Goal: Task Accomplishment & Management: Manage account settings

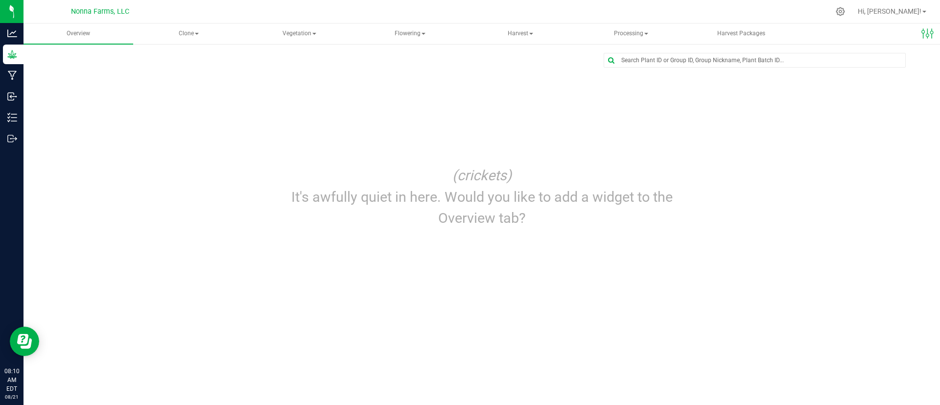
click at [253, 222] on div "(crickets) It's awfully quiet in here. Would you like to add a widget to the Ov…" at bounding box center [482, 196] width 892 height 81
click at [299, 32] on span "Vegetation" at bounding box center [299, 34] width 109 height 20
click at [293, 59] on span "Veg groups" at bounding box center [289, 58] width 62 height 8
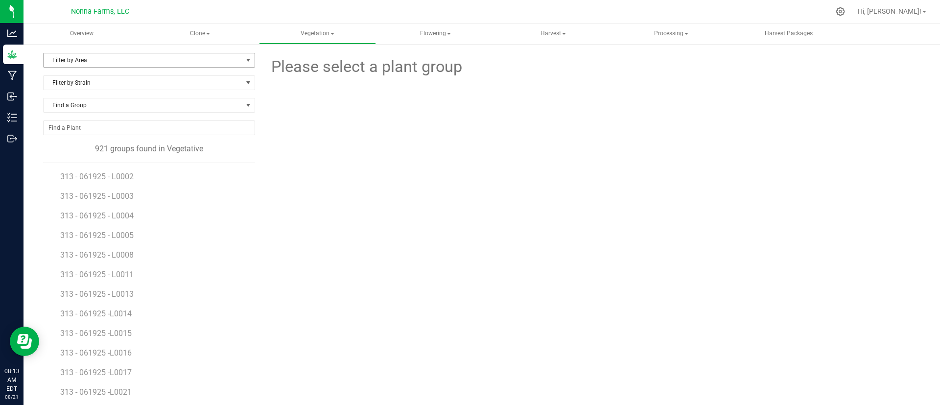
click at [99, 59] on span "Filter by Area" at bounding box center [143, 60] width 199 height 14
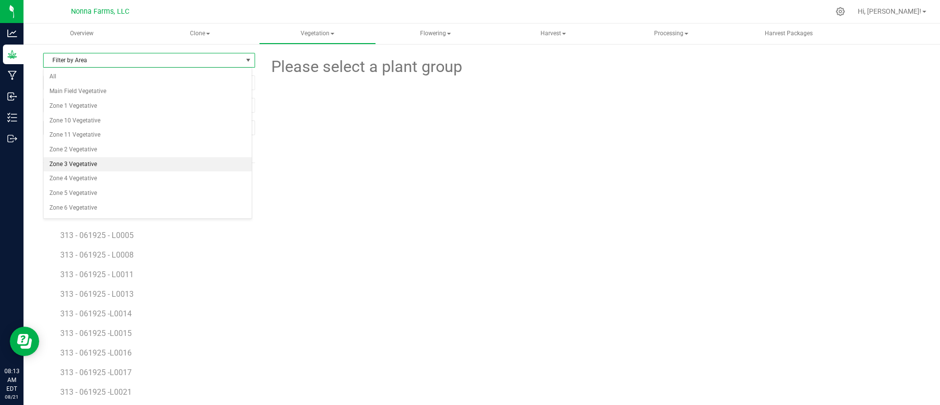
click at [109, 162] on li "Zone 3 Vegetative" at bounding box center [148, 164] width 208 height 15
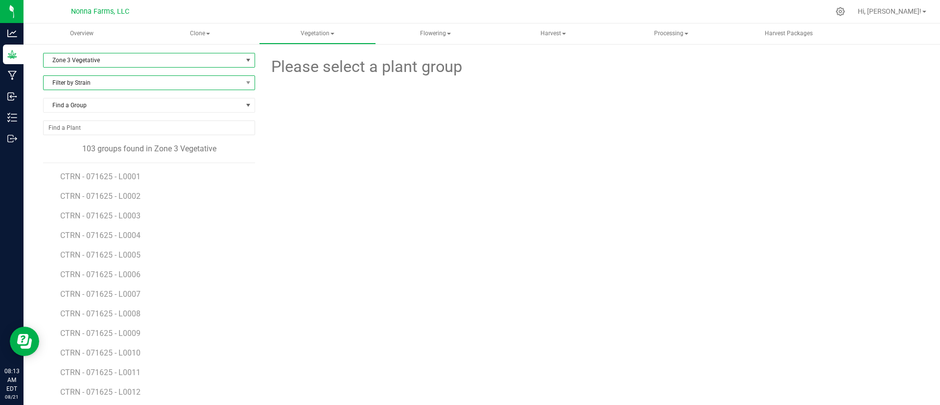
click at [94, 84] on span "Filter by Strain" at bounding box center [143, 83] width 199 height 14
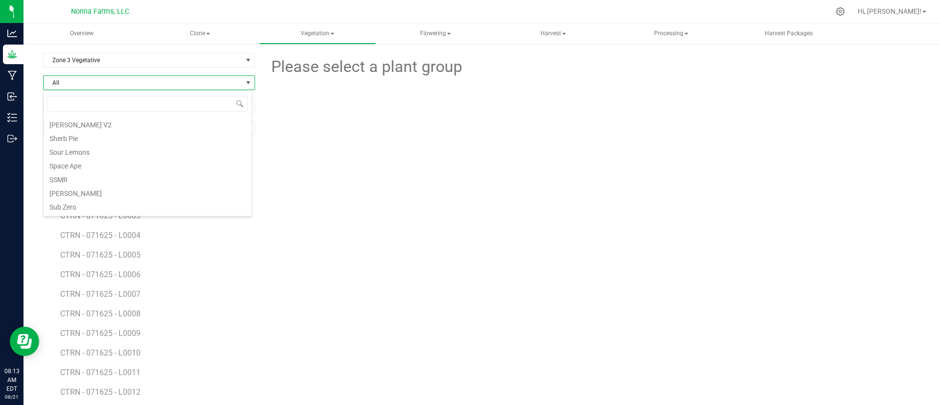
scroll to position [245, 0]
click at [72, 151] on li "Space Ape" at bounding box center [148, 152] width 208 height 14
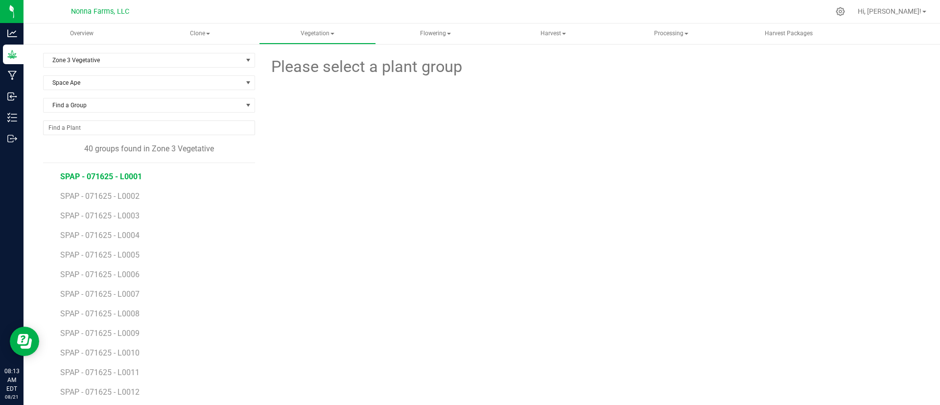
click at [122, 174] on span "SPAP - 071625 - L0001" at bounding box center [101, 176] width 82 height 9
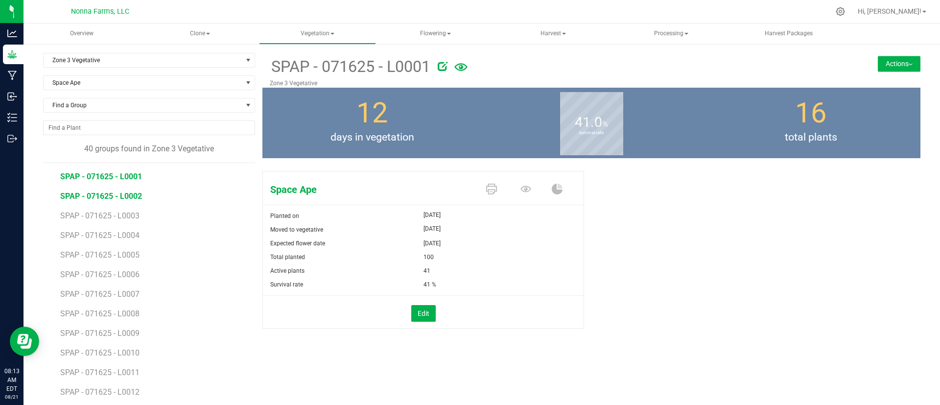
click at [110, 197] on span "SPAP - 071625 - L0002" at bounding box center [101, 195] width 82 height 9
click at [107, 218] on span "SPAP - 071625 - L0003" at bounding box center [101, 215] width 82 height 9
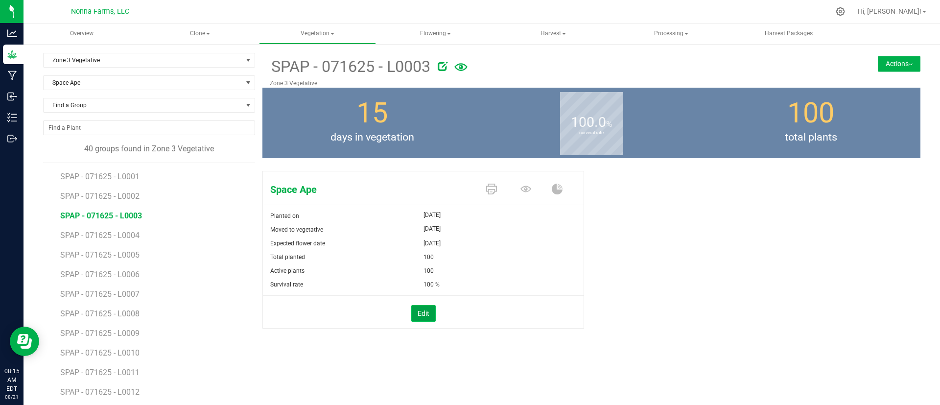
click at [424, 314] on button "Edit" at bounding box center [423, 313] width 24 height 17
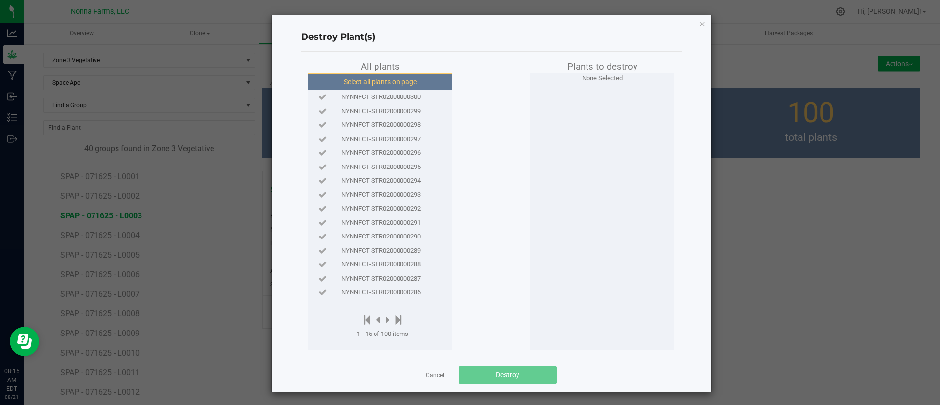
click at [352, 82] on button "Select all plants on page" at bounding box center [379, 81] width 149 height 17
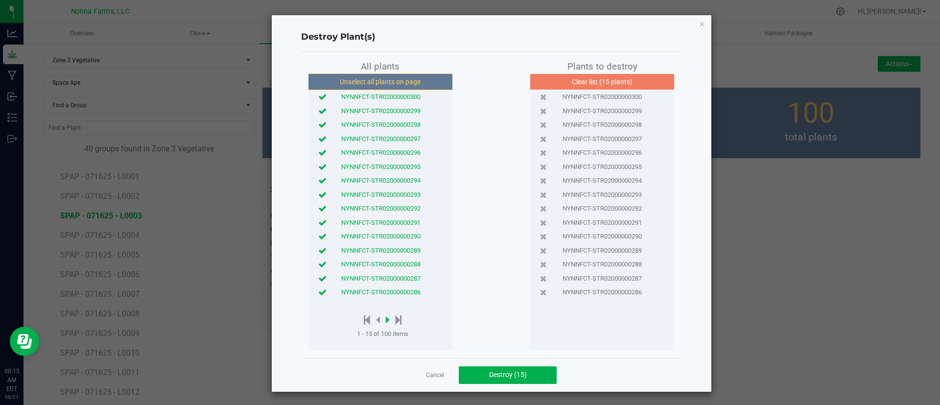
click at [386, 320] on icon at bounding box center [388, 319] width 4 height 11
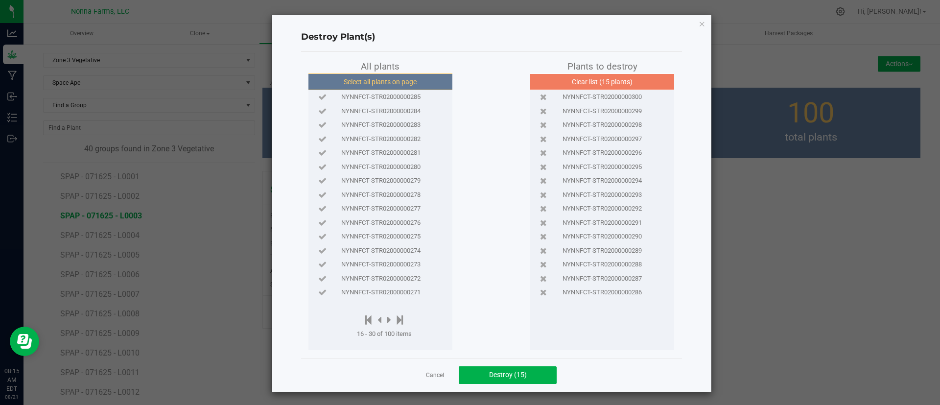
click at [386, 78] on button "Select all plants on page" at bounding box center [379, 81] width 149 height 17
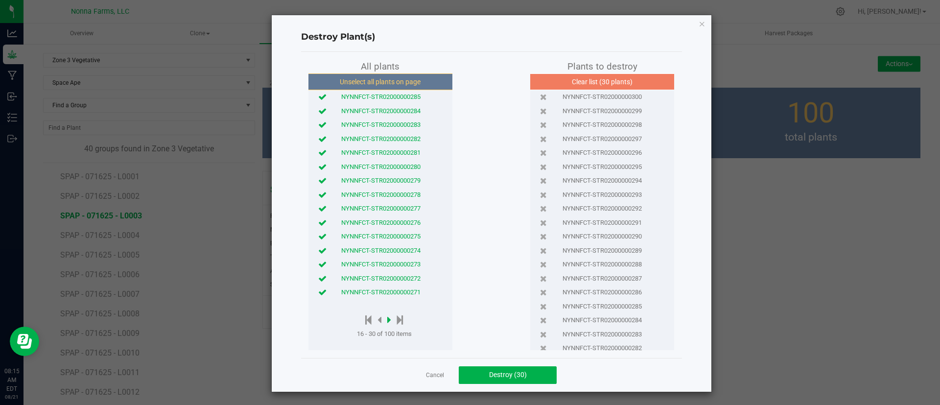
click at [387, 320] on icon at bounding box center [389, 319] width 4 height 11
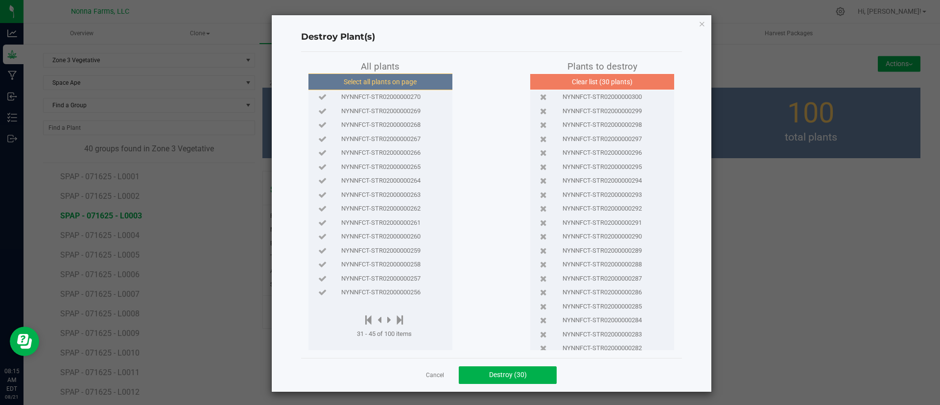
click at [419, 82] on button "Select all plants on page" at bounding box center [379, 81] width 149 height 17
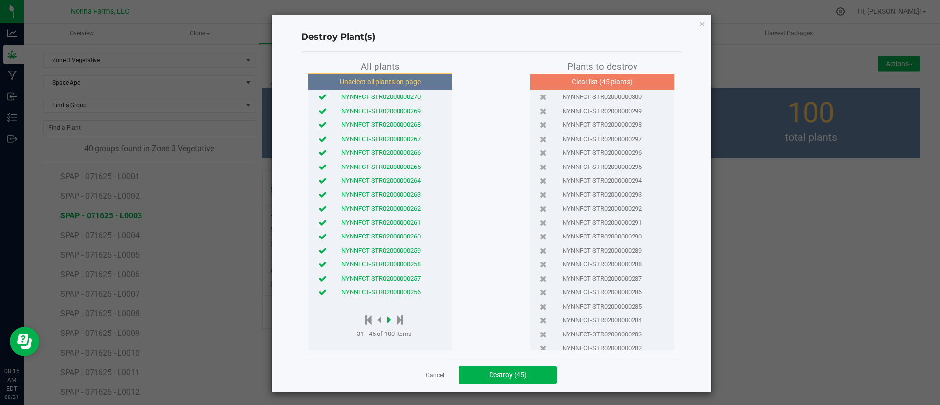
click at [387, 317] on icon at bounding box center [389, 319] width 4 height 11
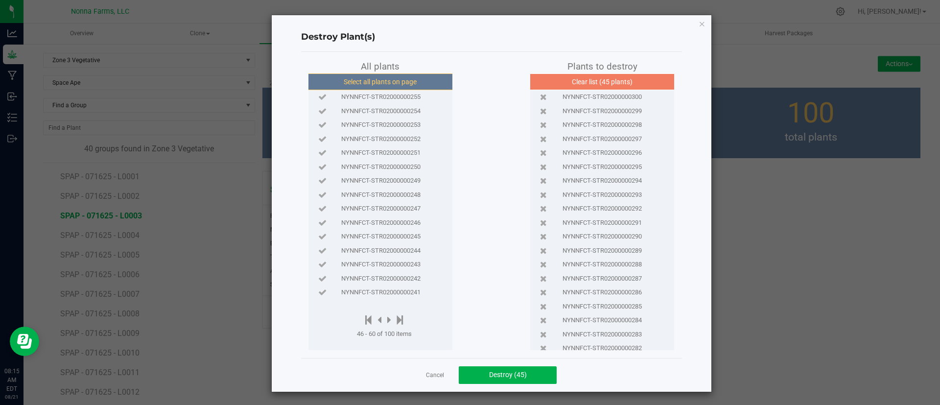
click at [387, 80] on button "Select all plants on page" at bounding box center [379, 81] width 149 height 17
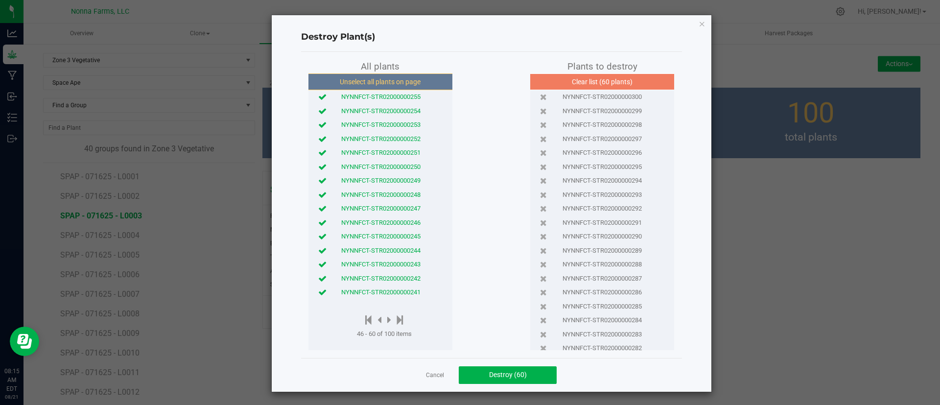
click at [318, 294] on icon at bounding box center [322, 292] width 8 height 6
click at [507, 374] on span "Destroy (59)" at bounding box center [508, 374] width 38 height 8
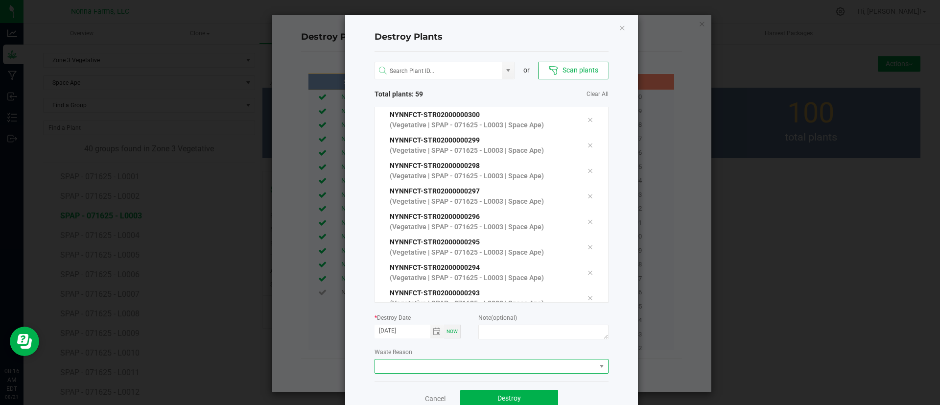
click at [412, 365] on span at bounding box center [485, 366] width 221 height 14
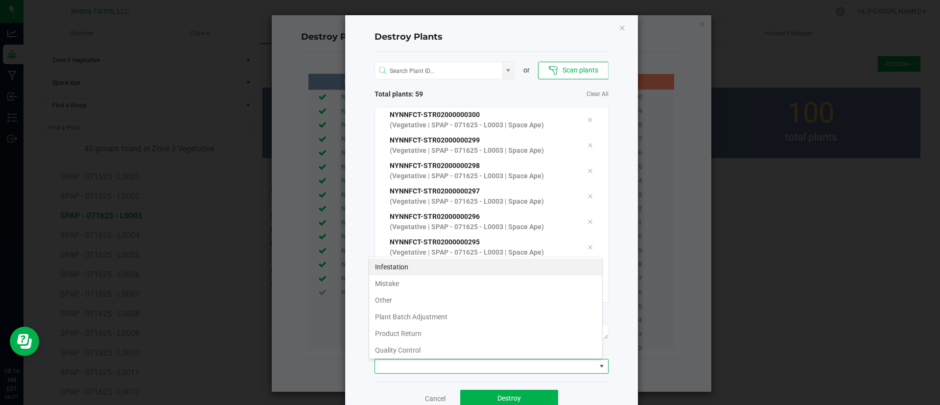
scroll to position [15, 234]
click at [413, 316] on li "Plant Batch Adjustment" at bounding box center [485, 316] width 233 height 17
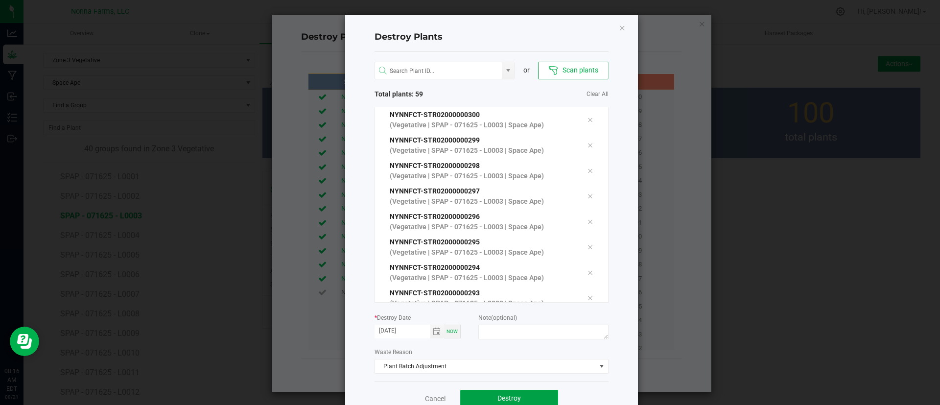
click at [520, 395] on button "Destroy" at bounding box center [509, 399] width 98 height 18
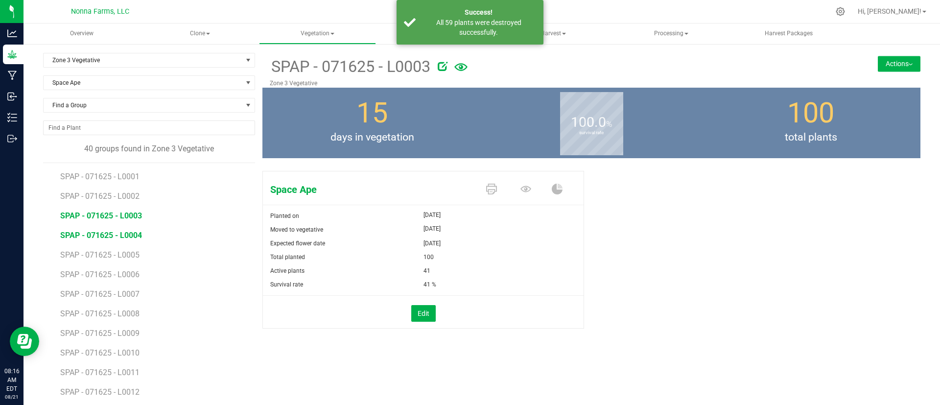
click at [127, 232] on span "SPAP - 071625 - L0004" at bounding box center [101, 234] width 82 height 9
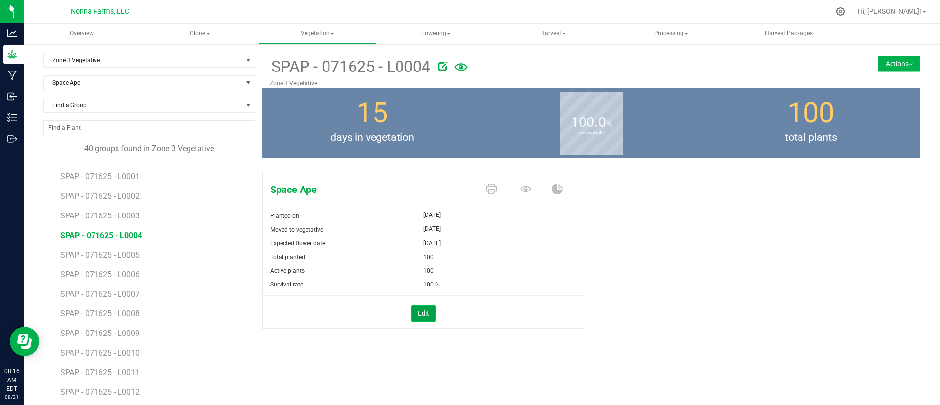
click at [413, 316] on button "Edit" at bounding box center [423, 313] width 24 height 17
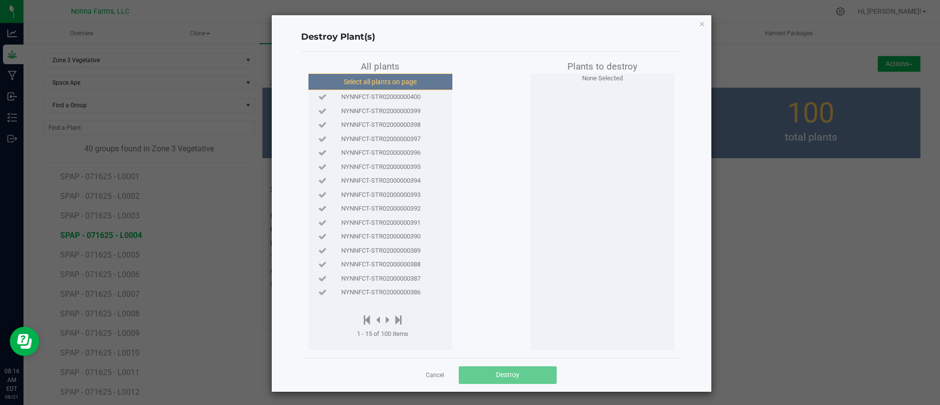
click at [382, 83] on button "Select all plants on page" at bounding box center [379, 81] width 149 height 17
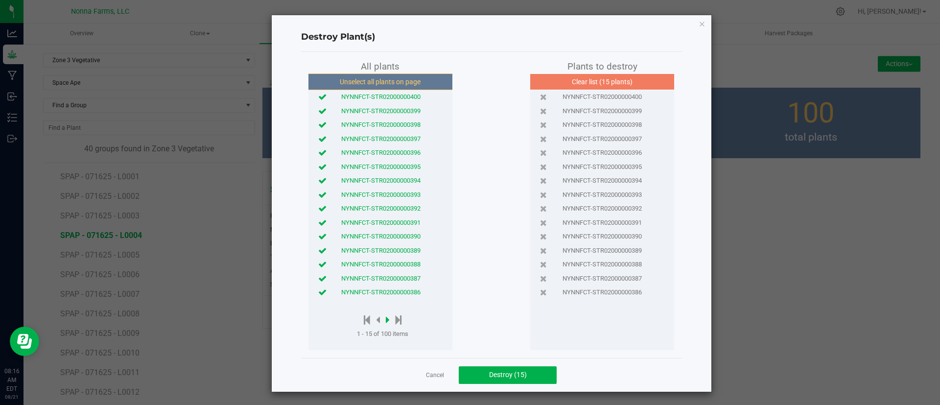
click at [386, 320] on icon at bounding box center [388, 319] width 4 height 11
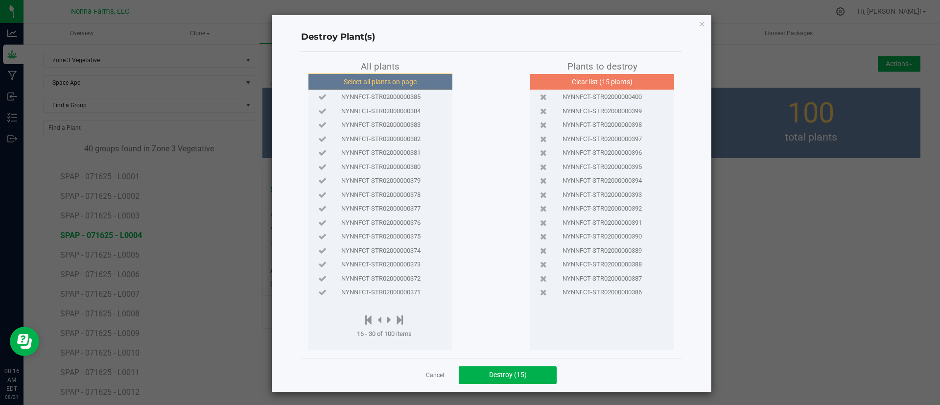
click at [400, 81] on button "Select all plants on page" at bounding box center [379, 81] width 149 height 17
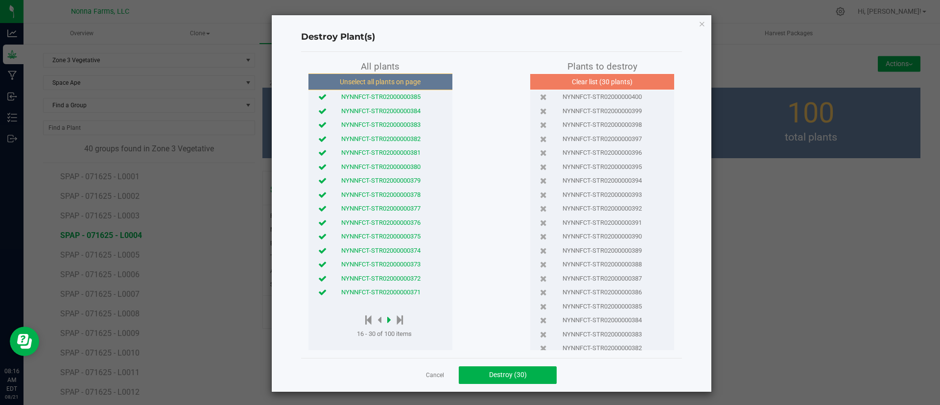
click at [387, 320] on icon at bounding box center [389, 319] width 4 height 11
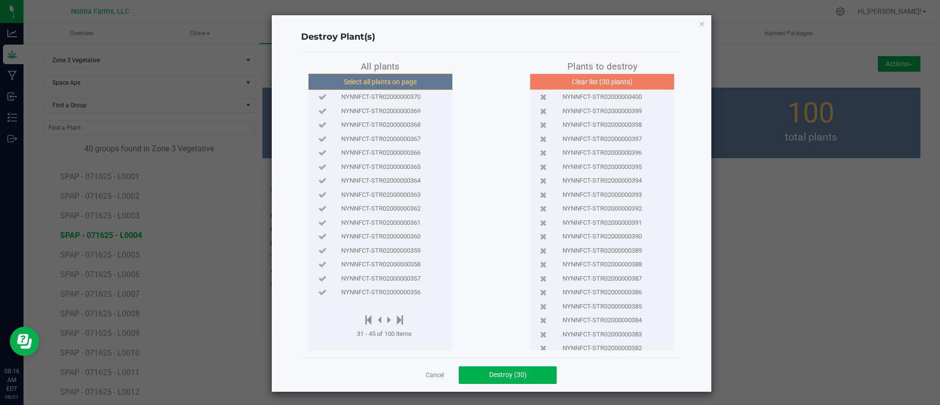
click at [378, 81] on button "Select all plants on page" at bounding box center [379, 81] width 149 height 17
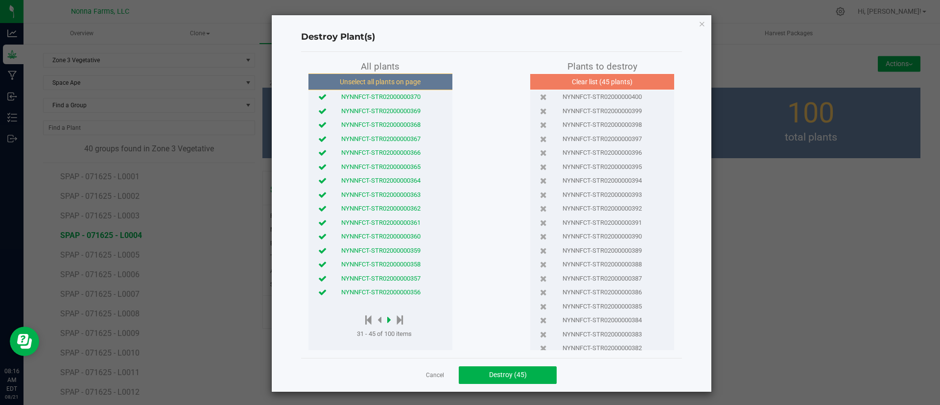
click at [387, 320] on icon at bounding box center [389, 319] width 4 height 11
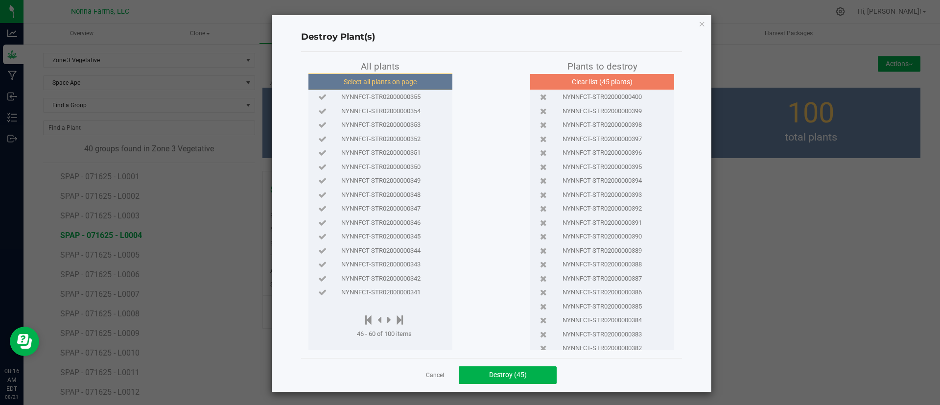
click at [390, 81] on button "Select all plants on page" at bounding box center [379, 81] width 149 height 17
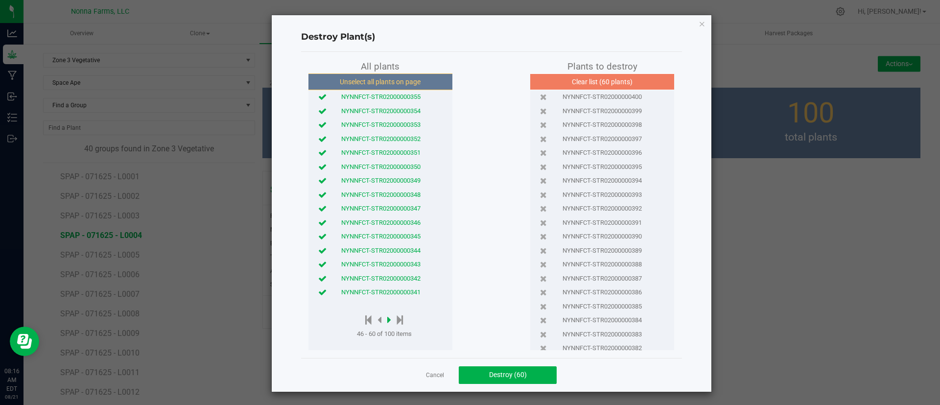
click at [387, 322] on icon at bounding box center [389, 319] width 4 height 11
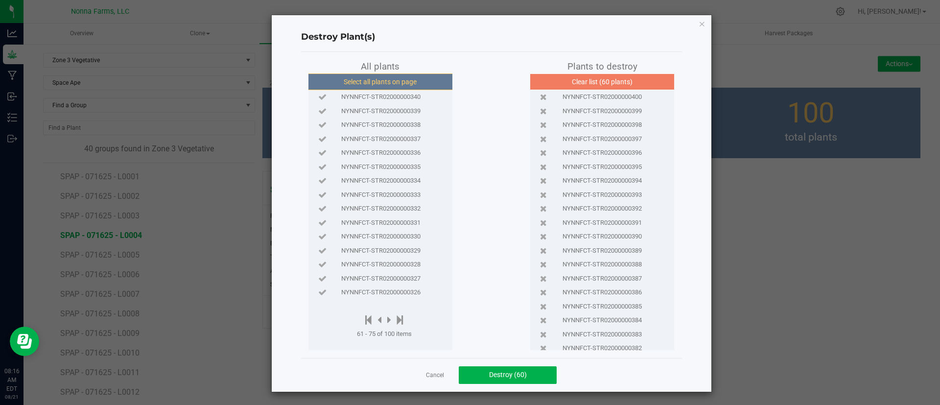
click at [374, 80] on button "Select all plants on page" at bounding box center [379, 81] width 149 height 17
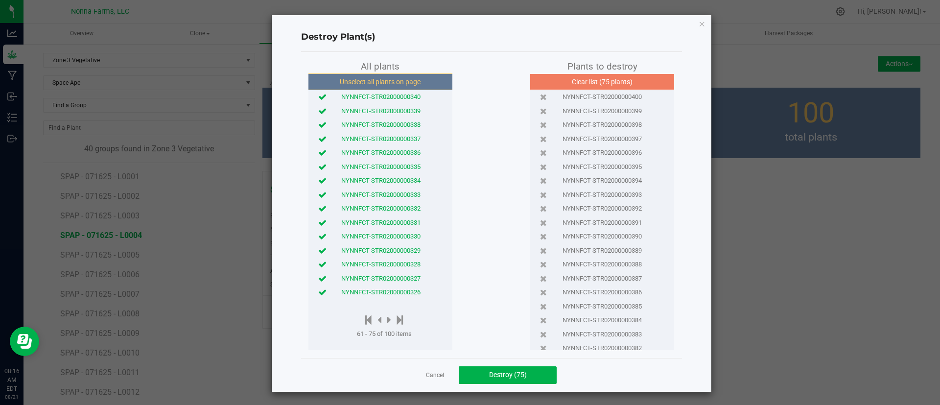
click at [319, 295] on icon at bounding box center [322, 292] width 8 height 6
click at [318, 281] on icon at bounding box center [322, 278] width 8 height 6
click at [318, 265] on icon at bounding box center [322, 264] width 8 height 6
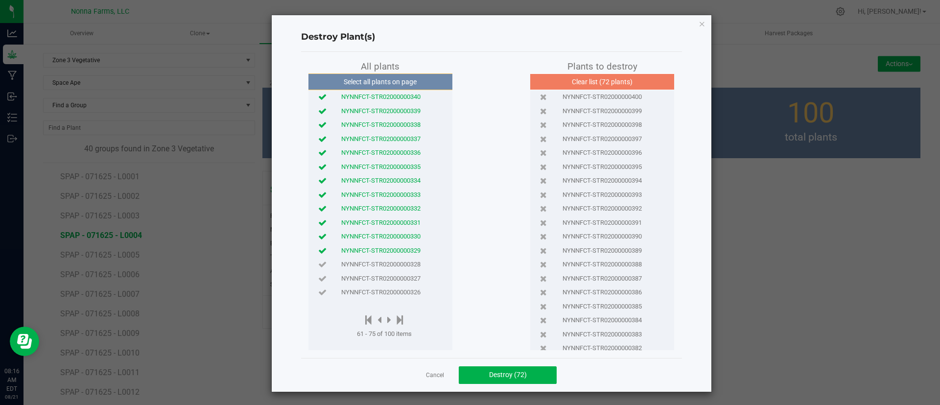
click at [318, 248] on icon at bounding box center [322, 250] width 8 height 6
click at [503, 367] on button "Destroy (71)" at bounding box center [508, 375] width 98 height 18
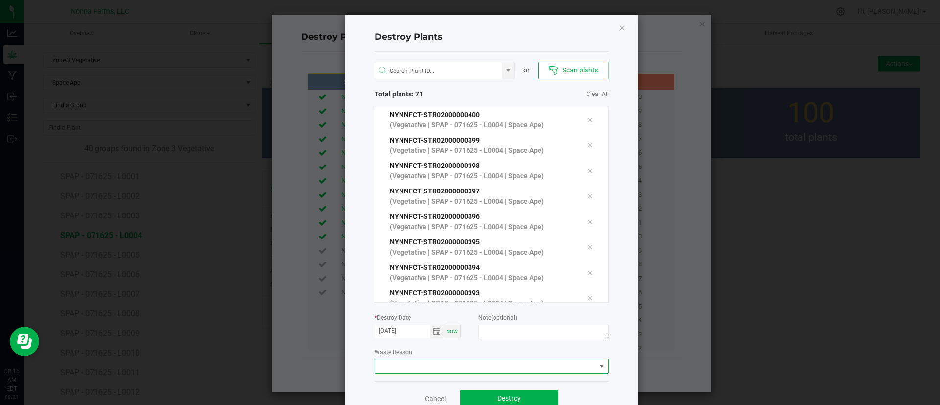
click at [401, 367] on span at bounding box center [485, 366] width 221 height 14
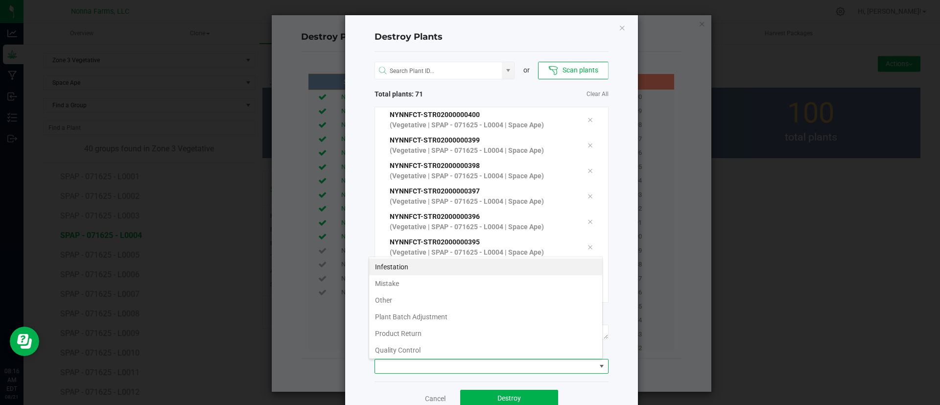
scroll to position [15, 234]
click at [417, 312] on li "Plant Batch Adjustment" at bounding box center [485, 316] width 233 height 17
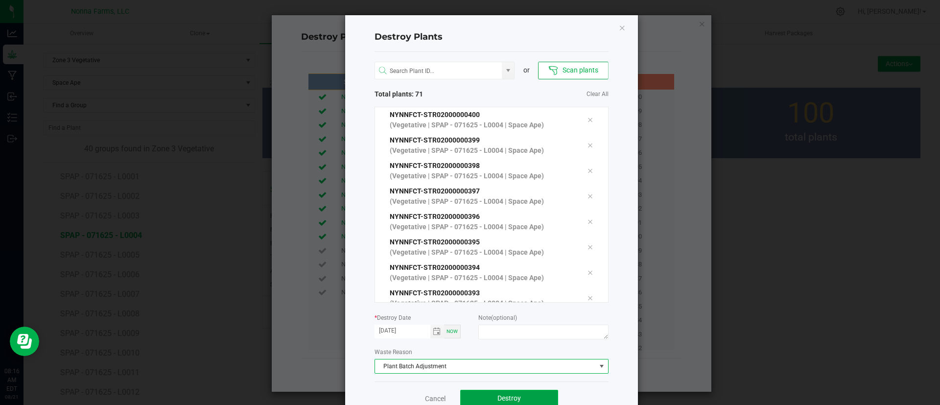
click at [497, 399] on span "Destroy" at bounding box center [508, 398] width 23 height 8
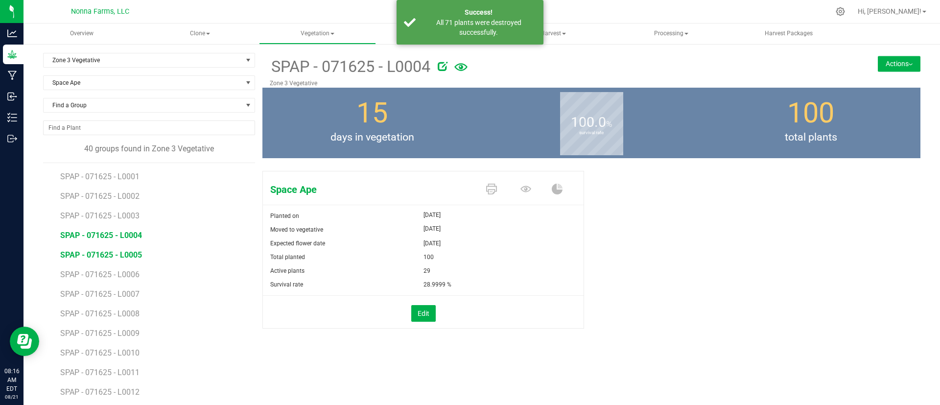
click at [109, 251] on span "SPAP - 071625 - L0005" at bounding box center [101, 254] width 82 height 9
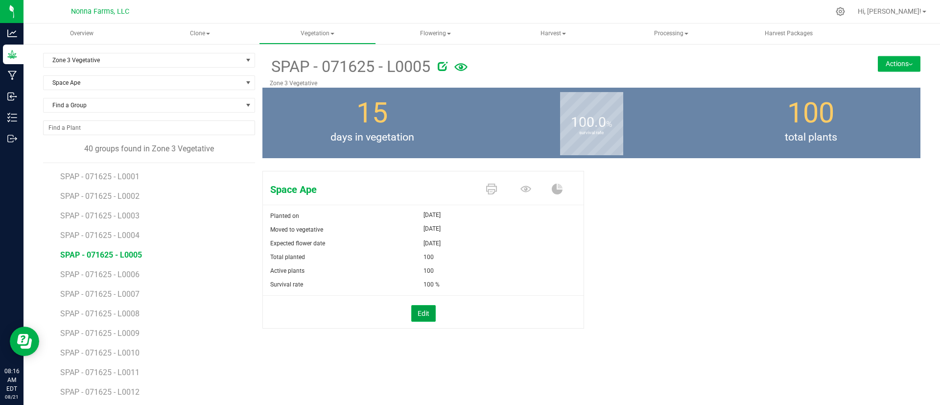
click at [416, 305] on button "Edit" at bounding box center [423, 313] width 24 height 17
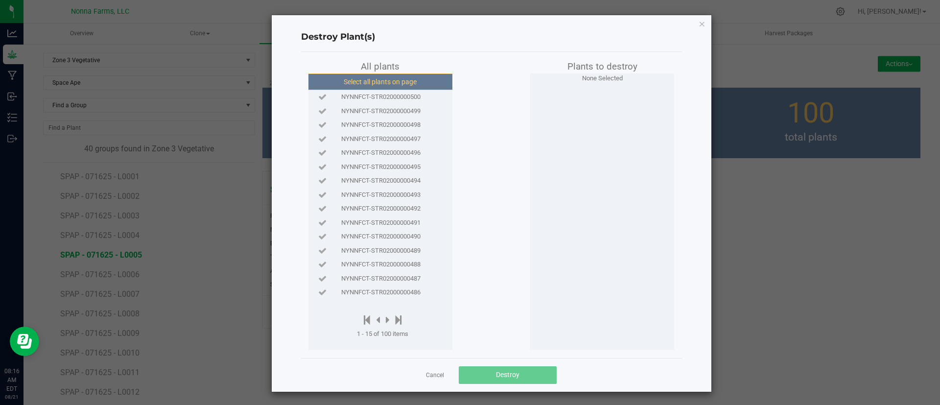
click at [345, 82] on button "Select all plants on page" at bounding box center [379, 81] width 149 height 17
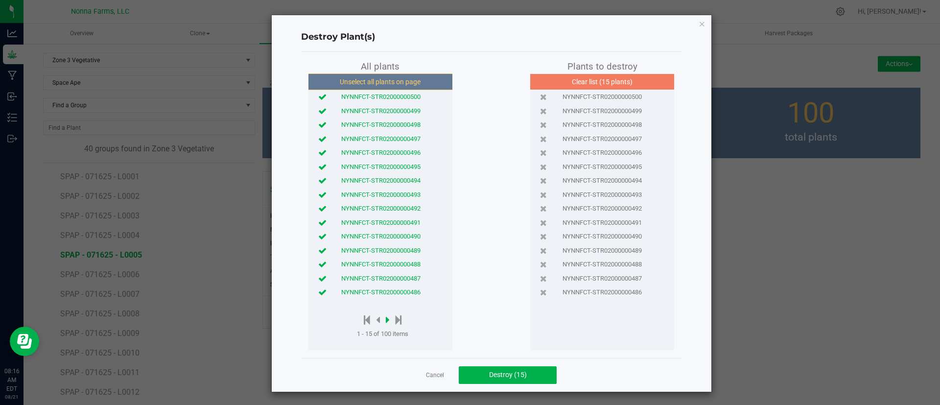
click at [386, 320] on icon at bounding box center [388, 319] width 4 height 11
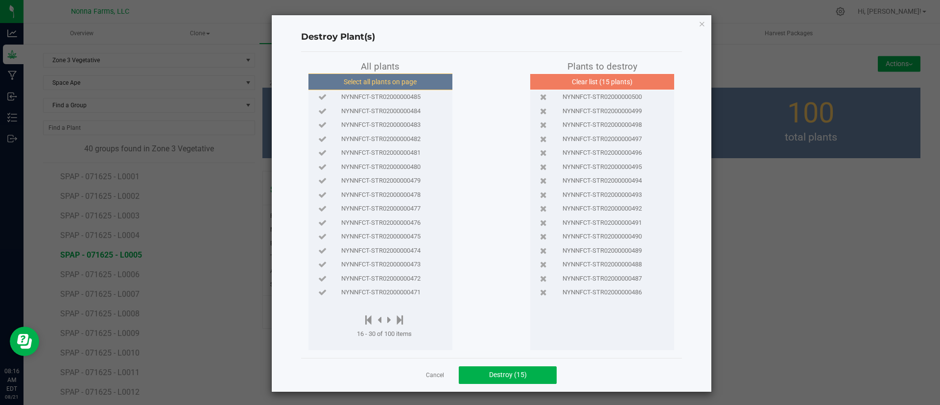
click at [381, 86] on button "Select all plants on page" at bounding box center [379, 81] width 149 height 17
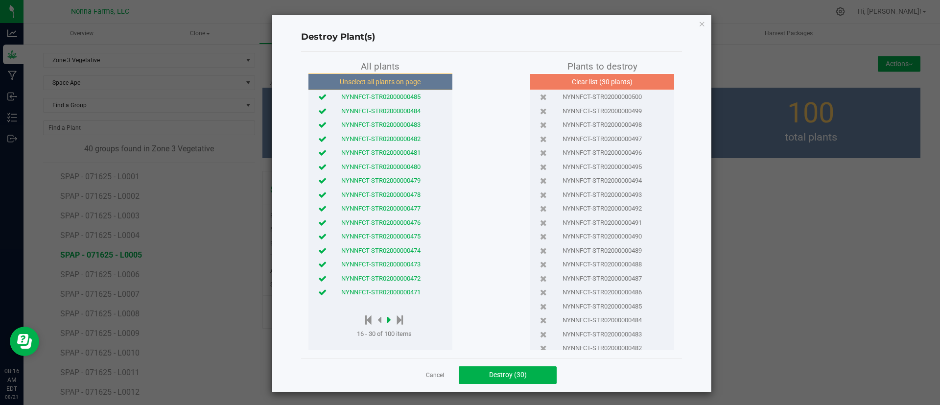
click at [387, 317] on icon at bounding box center [389, 319] width 4 height 11
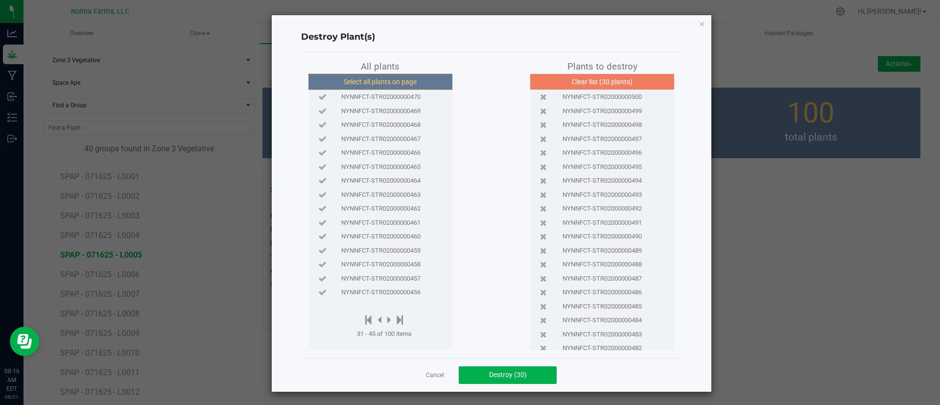
click at [398, 81] on button "Select all plants on page" at bounding box center [379, 81] width 149 height 17
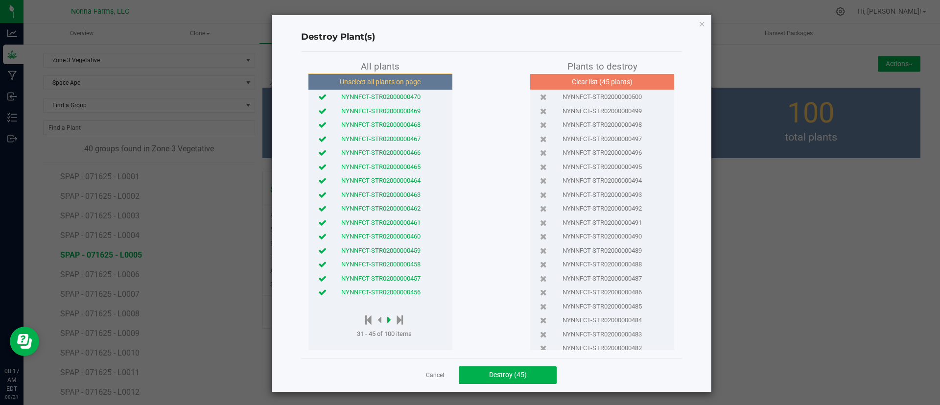
click at [387, 319] on icon at bounding box center [389, 319] width 4 height 11
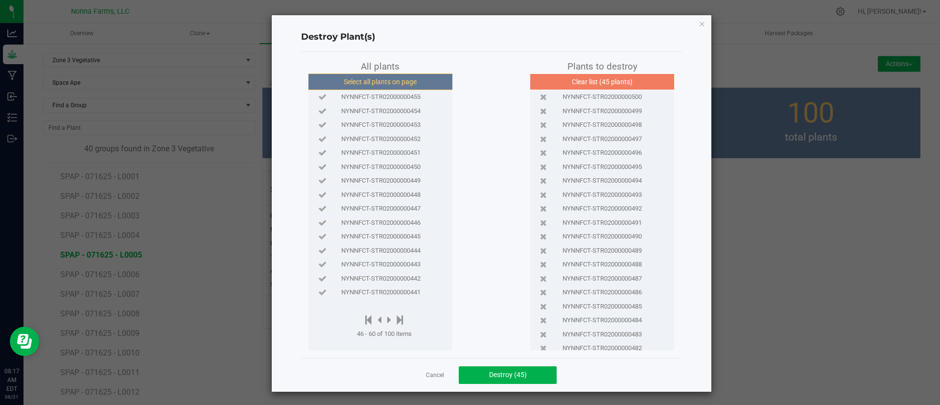
click at [380, 83] on button "Select all plants on page" at bounding box center [379, 81] width 149 height 17
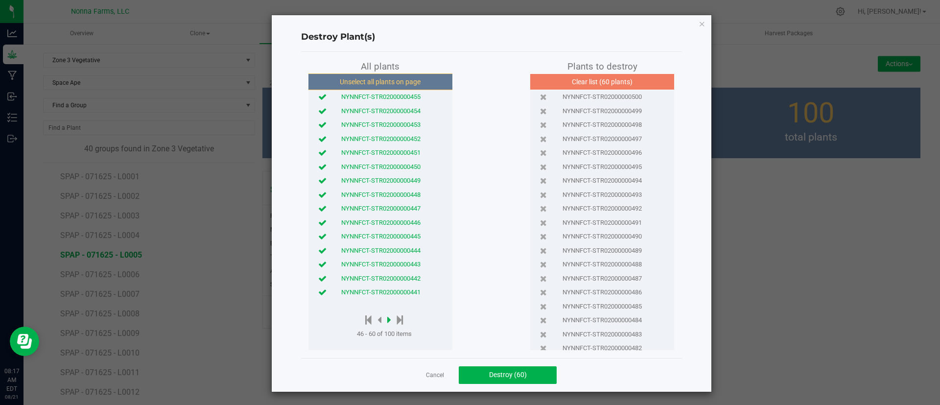
click at [387, 314] on icon at bounding box center [389, 319] width 4 height 11
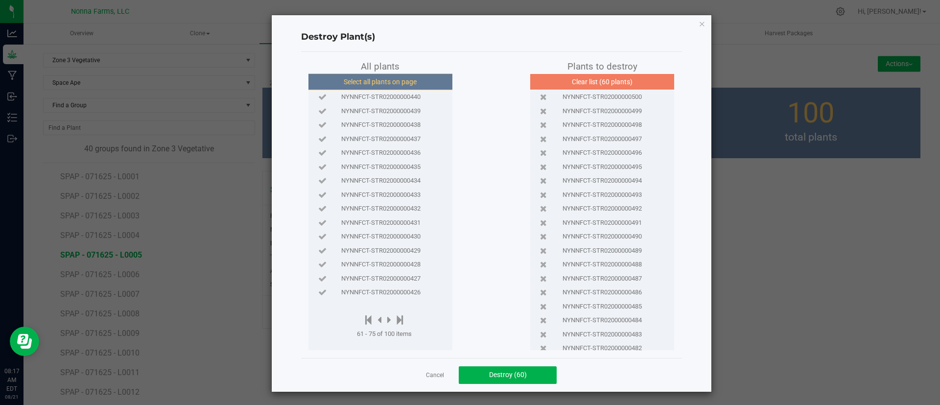
click at [394, 73] on button "Select all plants on page" at bounding box center [379, 81] width 149 height 17
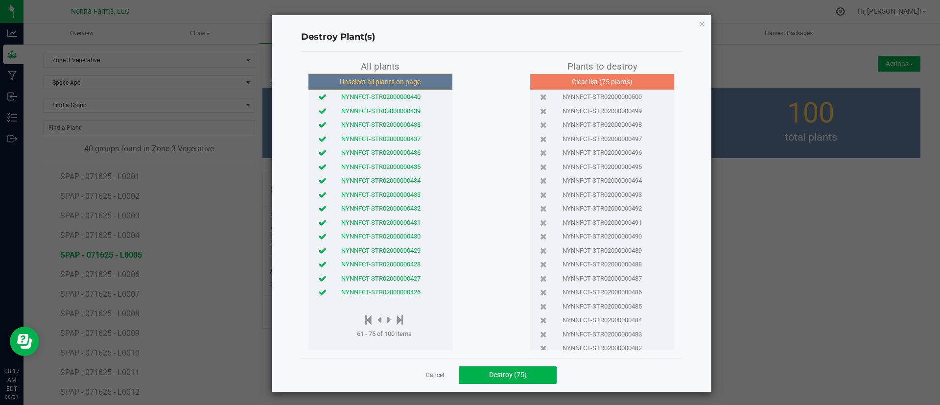
click at [318, 292] on icon at bounding box center [322, 292] width 8 height 6
click at [318, 281] on icon at bounding box center [322, 278] width 8 height 6
click at [318, 264] on icon at bounding box center [322, 264] width 8 height 6
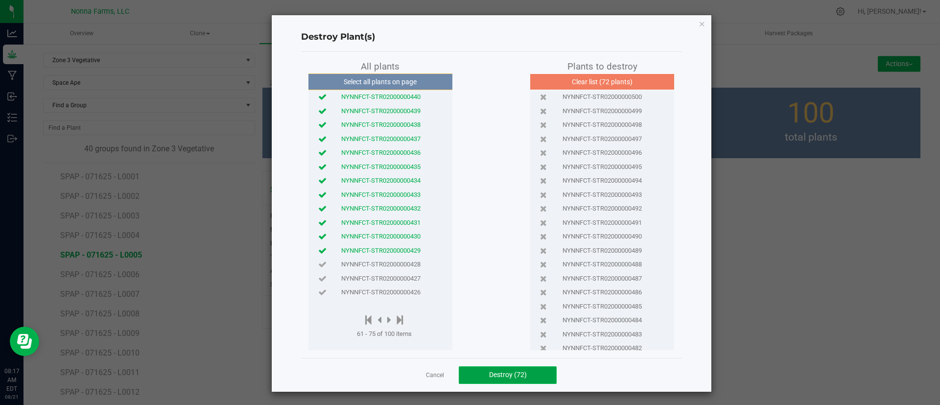
click at [508, 381] on button "Destroy (72)" at bounding box center [508, 375] width 98 height 18
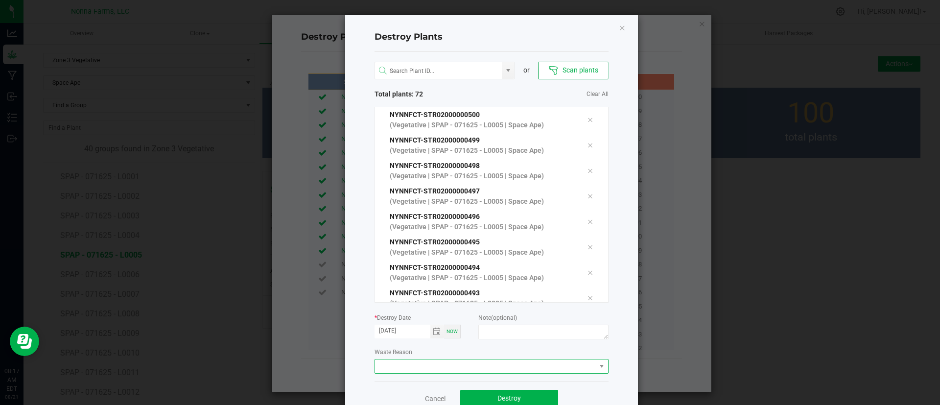
click at [409, 368] on span at bounding box center [485, 366] width 221 height 14
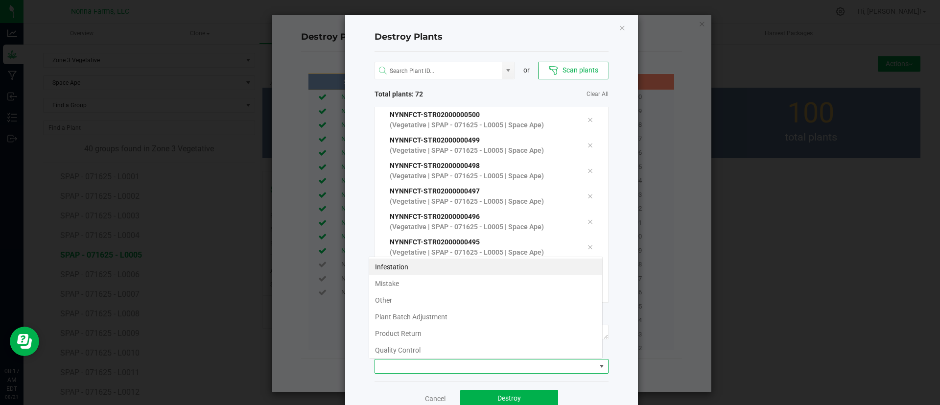
scroll to position [15, 234]
click at [424, 312] on li "Plant Batch Adjustment" at bounding box center [485, 316] width 233 height 17
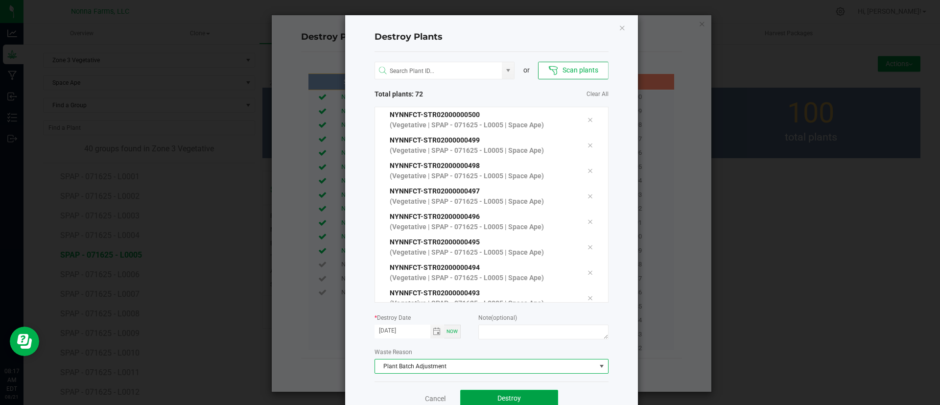
click at [515, 400] on span "Destroy" at bounding box center [508, 398] width 23 height 8
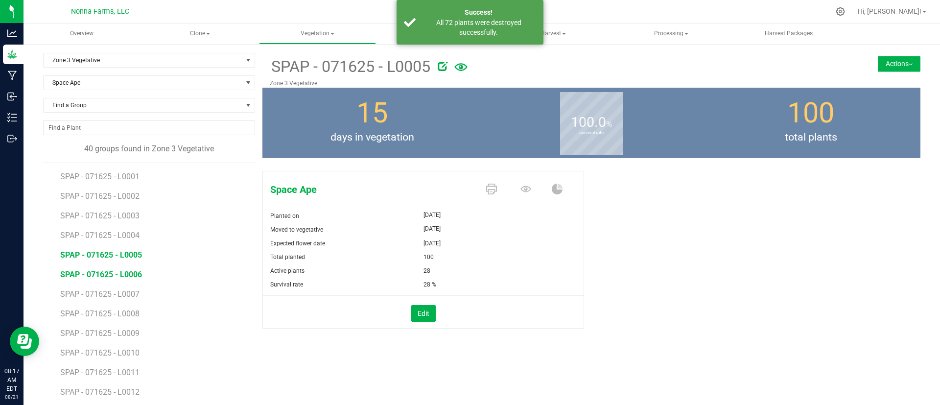
click at [103, 274] on span "SPAP - 071625 - L0006" at bounding box center [101, 274] width 82 height 9
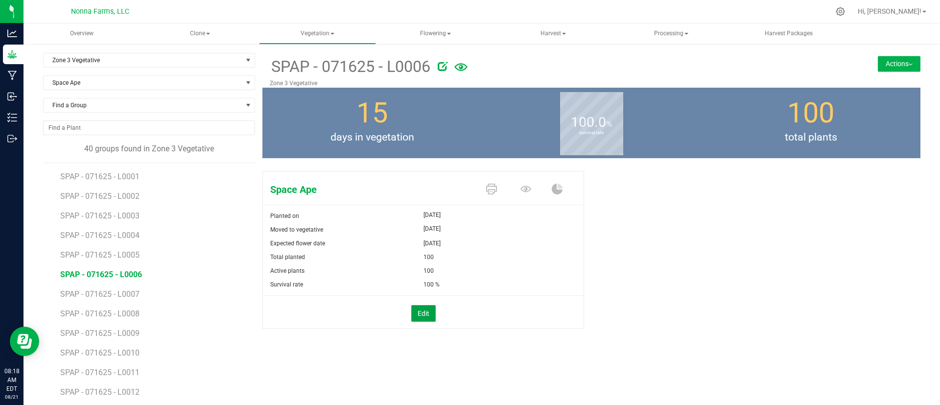
click at [419, 318] on button "Edit" at bounding box center [423, 313] width 24 height 17
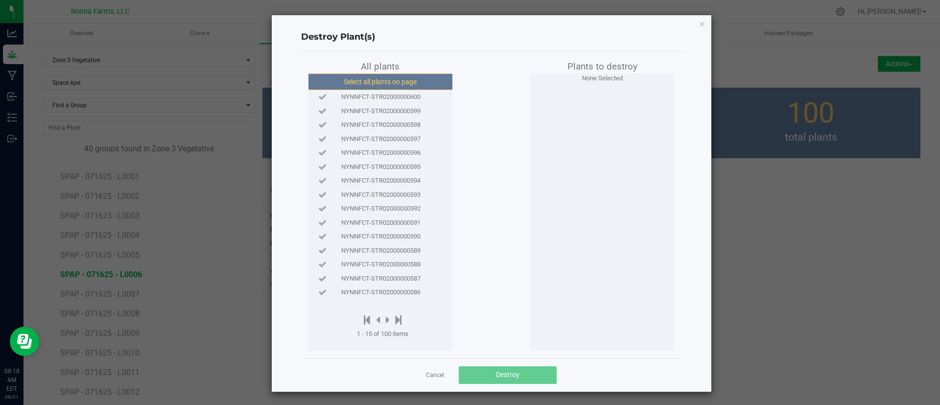
click at [349, 79] on button "Select all plants on page" at bounding box center [379, 81] width 149 height 17
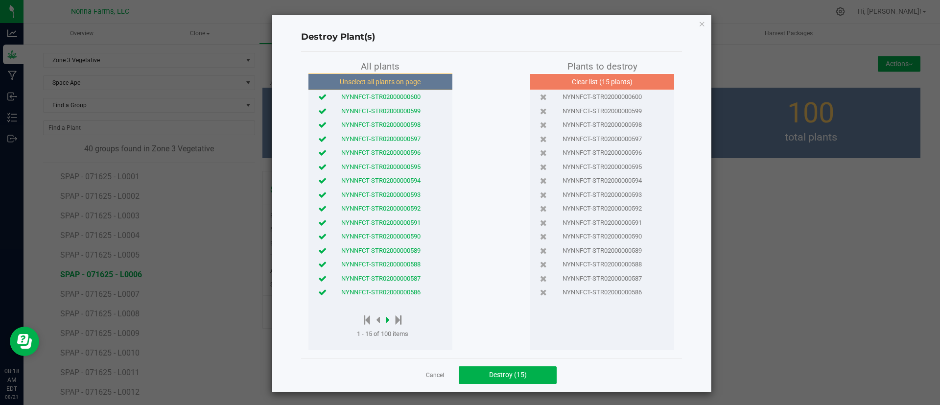
click at [386, 320] on icon at bounding box center [388, 319] width 4 height 11
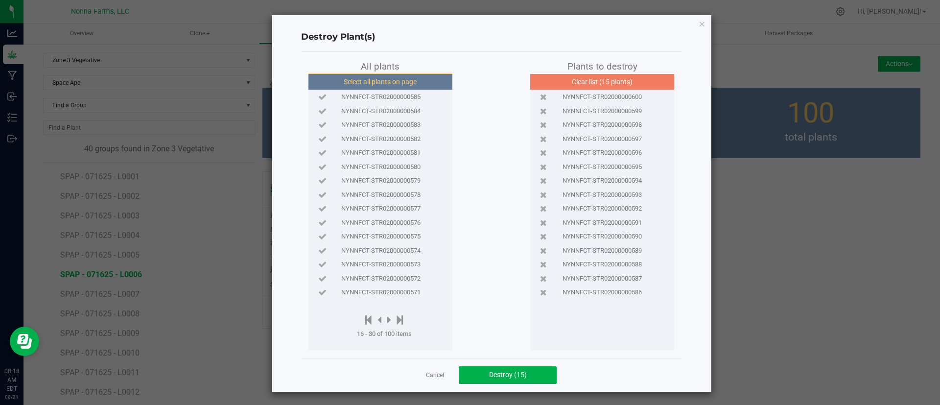
click at [370, 83] on button "Select all plants on page" at bounding box center [379, 81] width 149 height 17
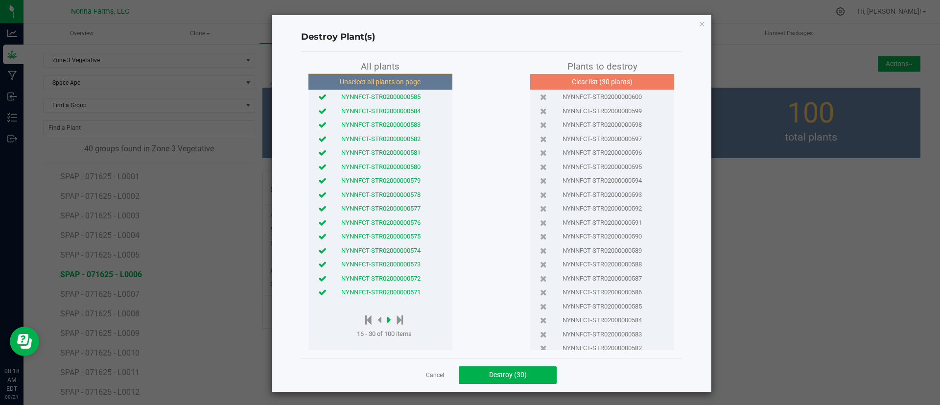
click at [387, 321] on icon at bounding box center [389, 319] width 4 height 11
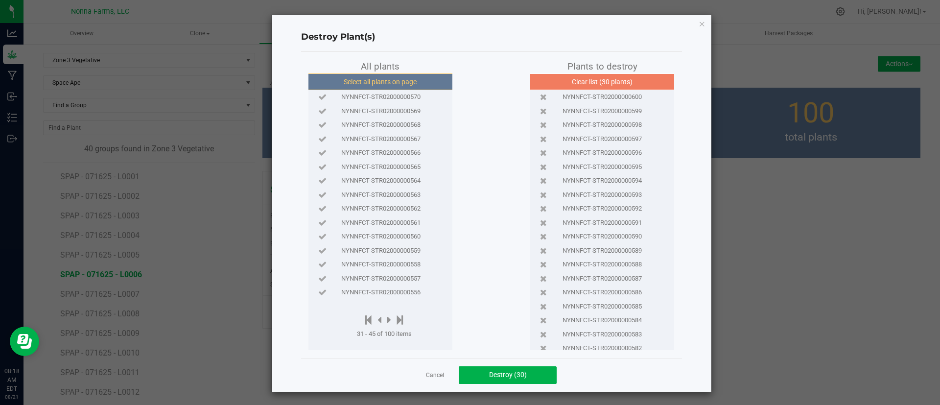
click at [402, 75] on button "Select all plants on page" at bounding box center [379, 81] width 149 height 17
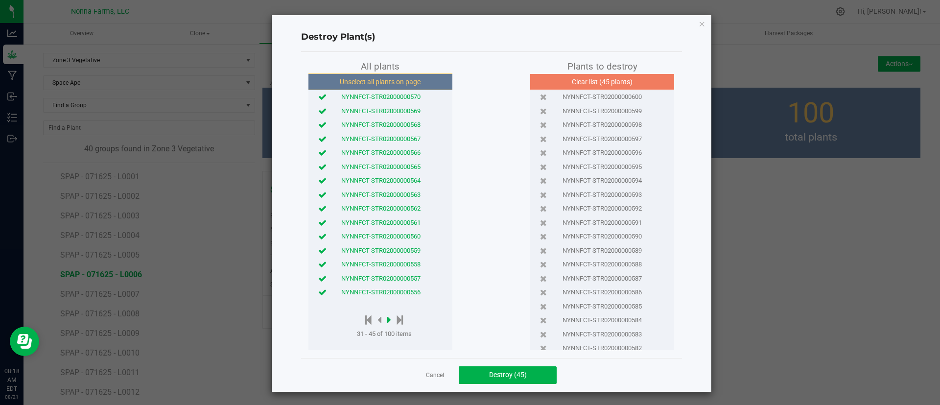
click at [387, 316] on icon at bounding box center [389, 319] width 4 height 11
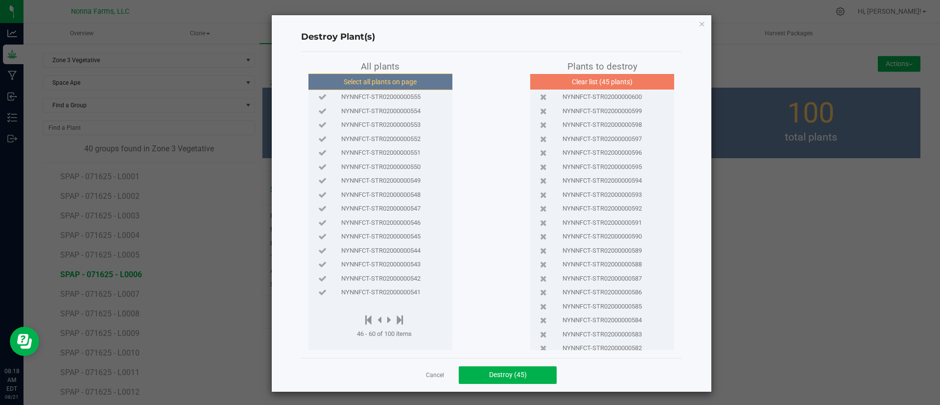
click at [360, 82] on button "Select all plants on page" at bounding box center [379, 81] width 149 height 17
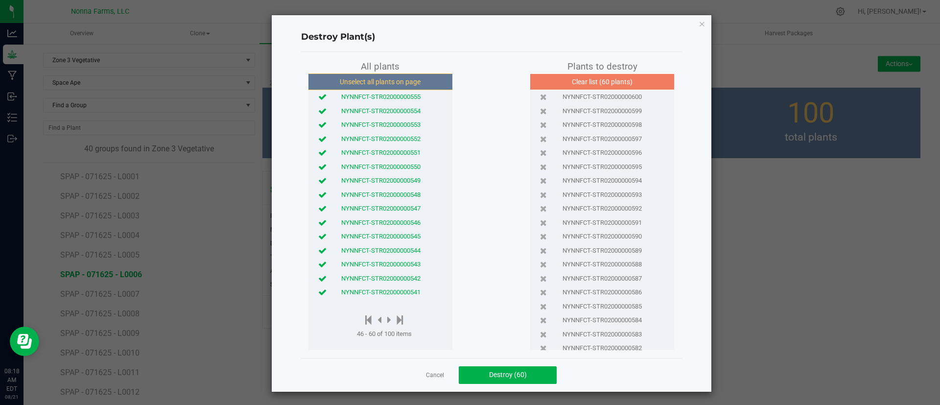
click at [318, 289] on icon at bounding box center [322, 292] width 8 height 6
click at [508, 372] on span "Destroy (59)" at bounding box center [508, 374] width 38 height 8
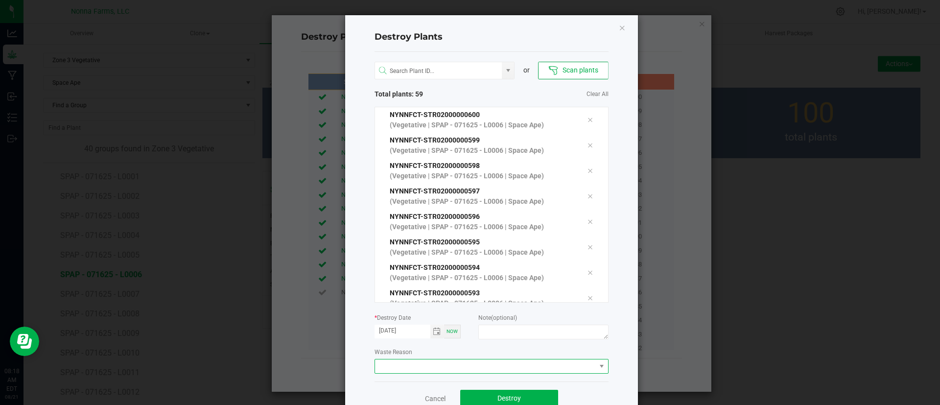
click at [430, 362] on span at bounding box center [485, 366] width 221 height 14
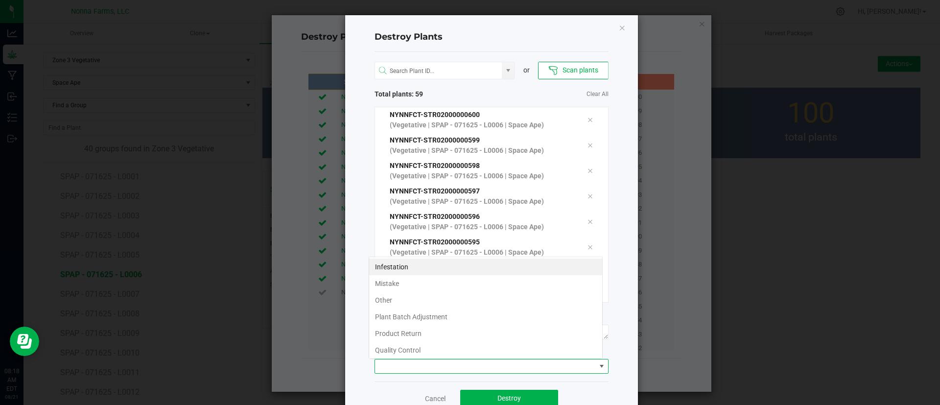
scroll to position [15, 234]
click at [419, 319] on li "Plant Batch Adjustment" at bounding box center [485, 316] width 233 height 17
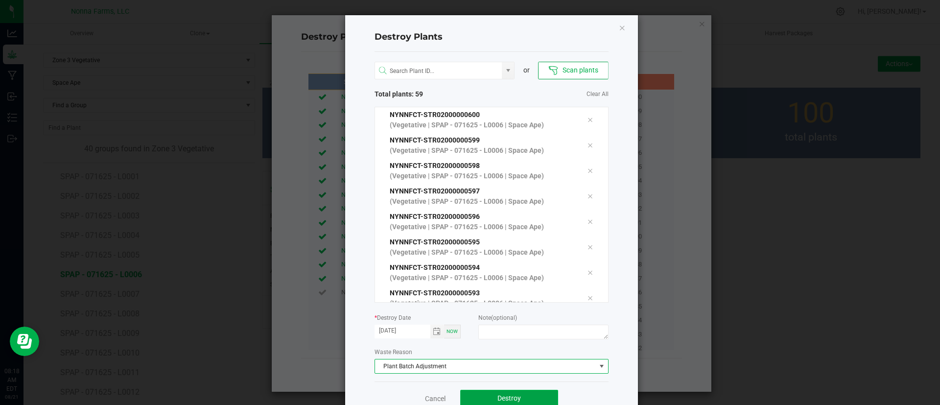
click at [510, 391] on button "Destroy" at bounding box center [509, 399] width 98 height 18
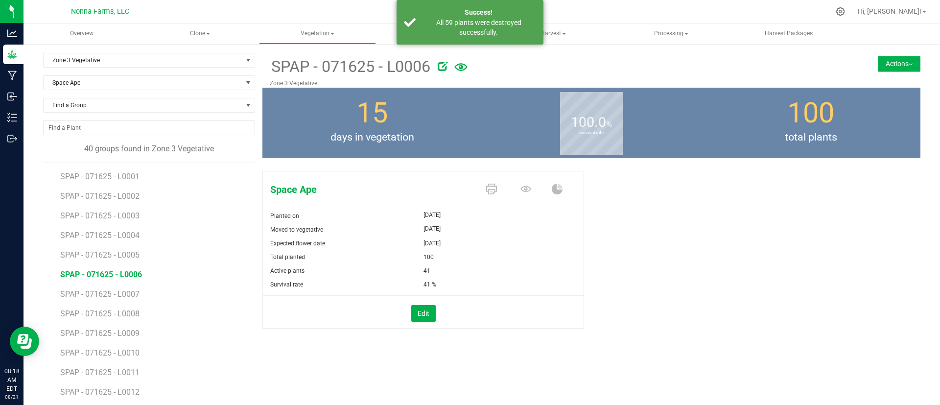
click at [77, 272] on span "SPAP - 071625 - L0006" at bounding box center [101, 274] width 82 height 9
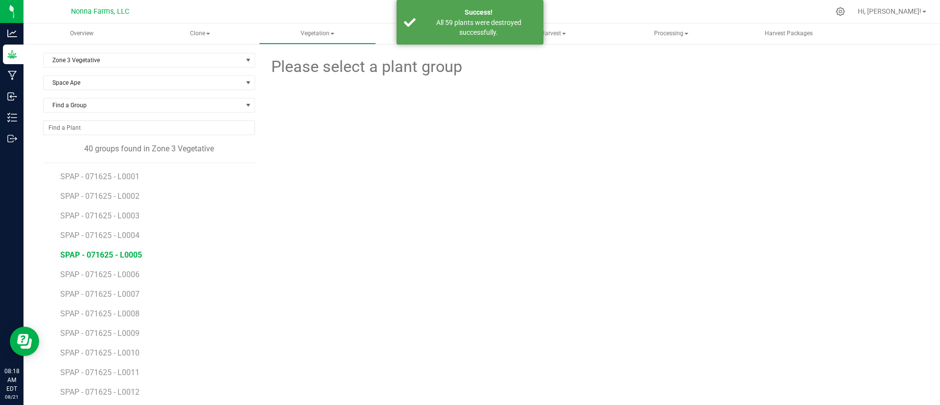
click at [108, 253] on span "SPAP - 071625 - L0005" at bounding box center [101, 254] width 82 height 9
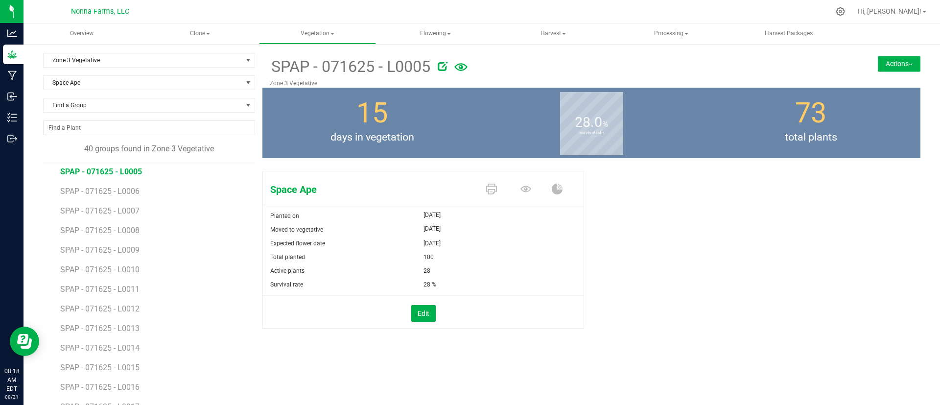
scroll to position [85, 0]
click at [115, 189] on span "SPAP - 071625 - L0006" at bounding box center [101, 189] width 82 height 9
click at [144, 207] on li "SPAP - 071625 - L0007" at bounding box center [154, 206] width 188 height 20
click at [127, 207] on span "SPAP - 071625 - L0007" at bounding box center [101, 209] width 82 height 9
click at [412, 315] on button "Edit" at bounding box center [423, 313] width 24 height 17
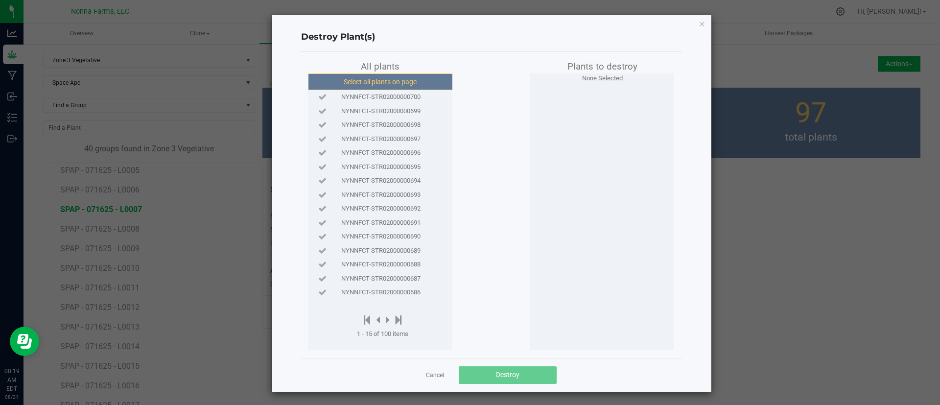
click at [389, 82] on button "Select all plants on page" at bounding box center [379, 81] width 149 height 17
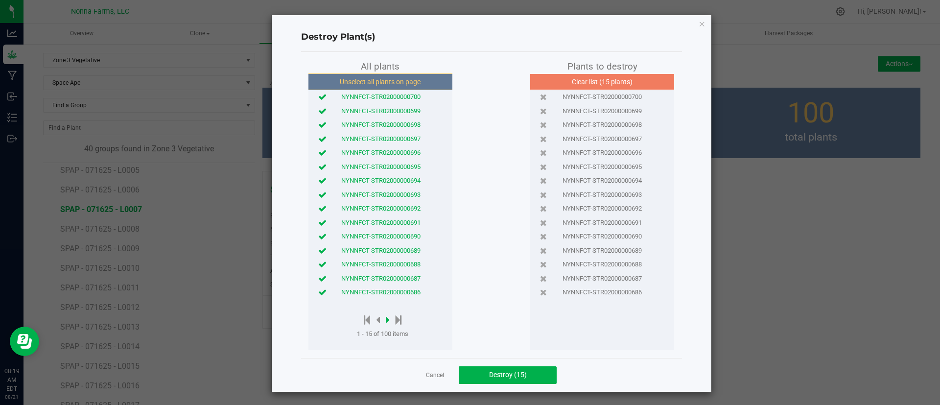
click at [386, 322] on icon at bounding box center [388, 319] width 4 height 11
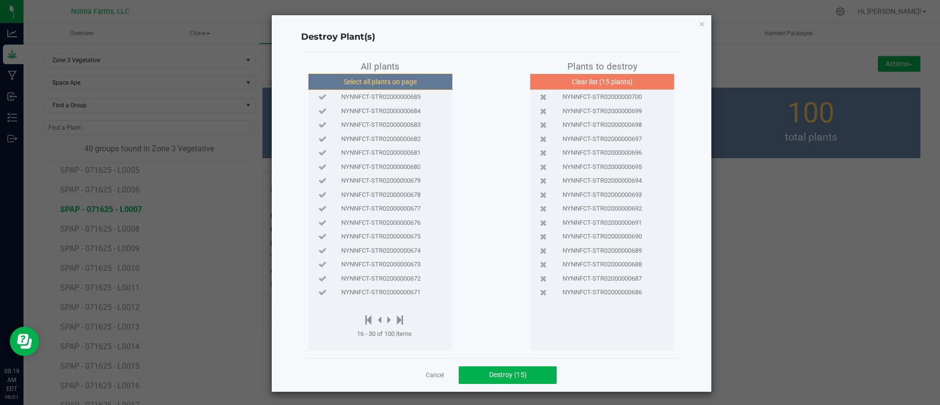
click at [379, 76] on button "Select all plants on page" at bounding box center [379, 81] width 149 height 17
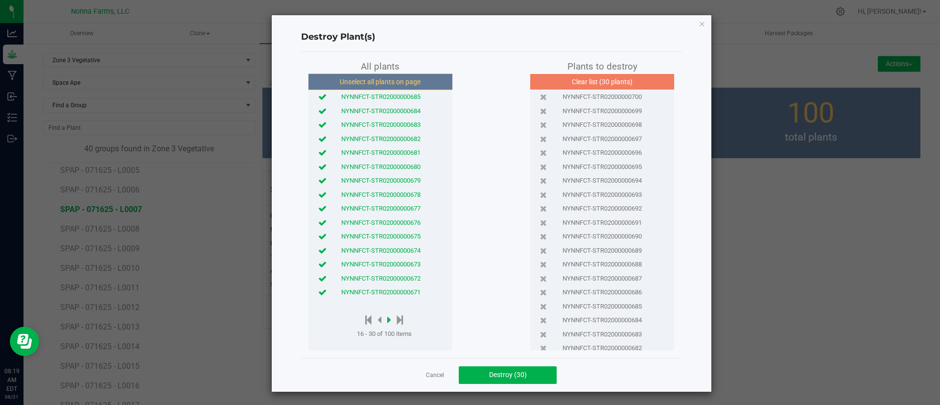
click at [387, 321] on icon at bounding box center [389, 319] width 4 height 11
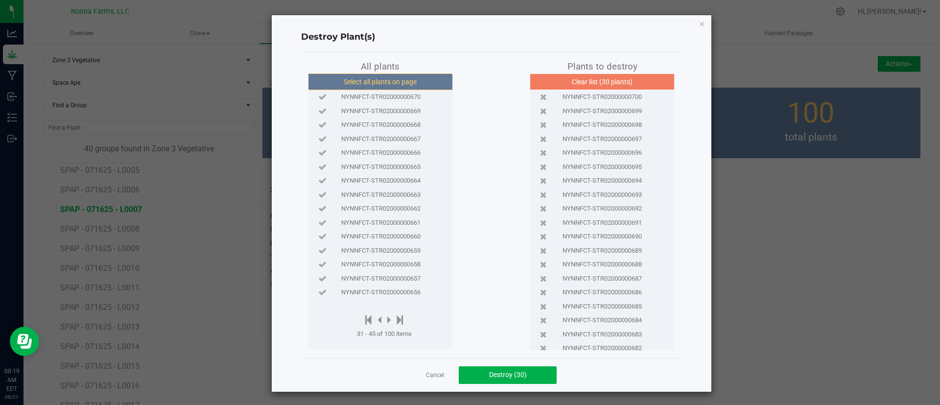
click at [385, 79] on button "Select all plants on page" at bounding box center [379, 81] width 149 height 17
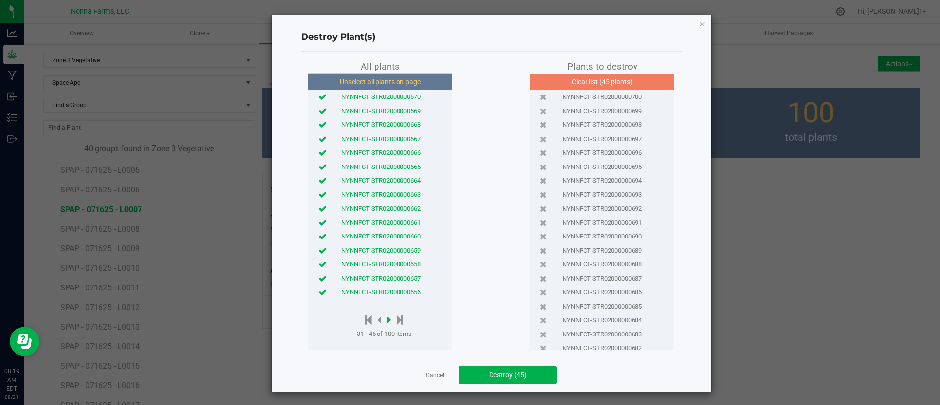
click at [387, 322] on icon at bounding box center [389, 319] width 4 height 11
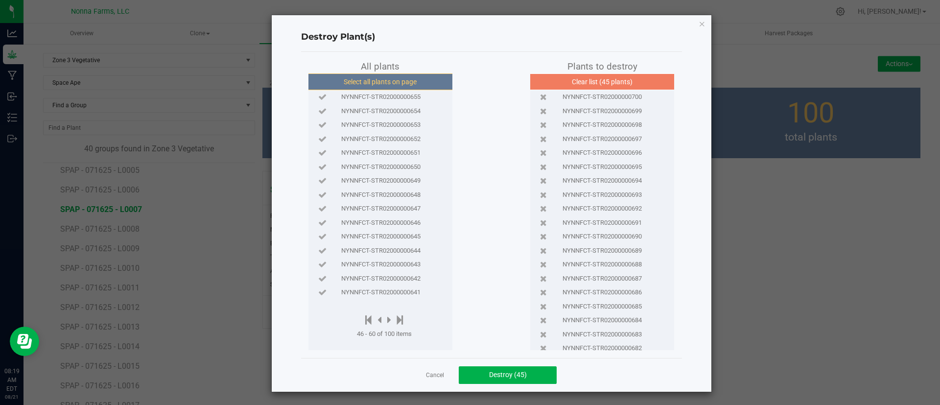
click at [415, 78] on button "Select all plants on page" at bounding box center [379, 81] width 149 height 17
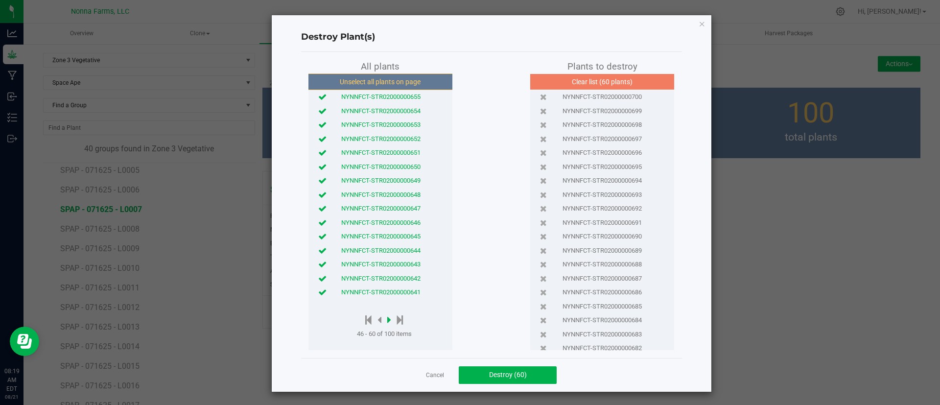
click at [387, 320] on icon at bounding box center [389, 319] width 4 height 11
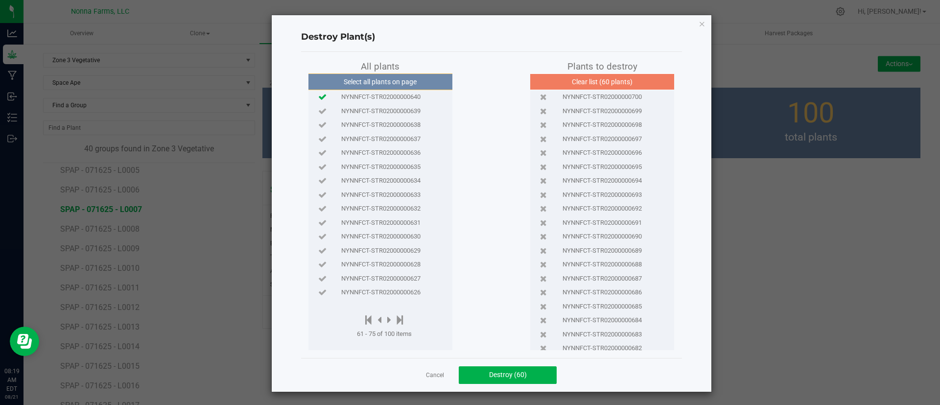
click at [318, 98] on icon at bounding box center [322, 96] width 8 height 6
click at [319, 179] on icon at bounding box center [322, 180] width 8 height 6
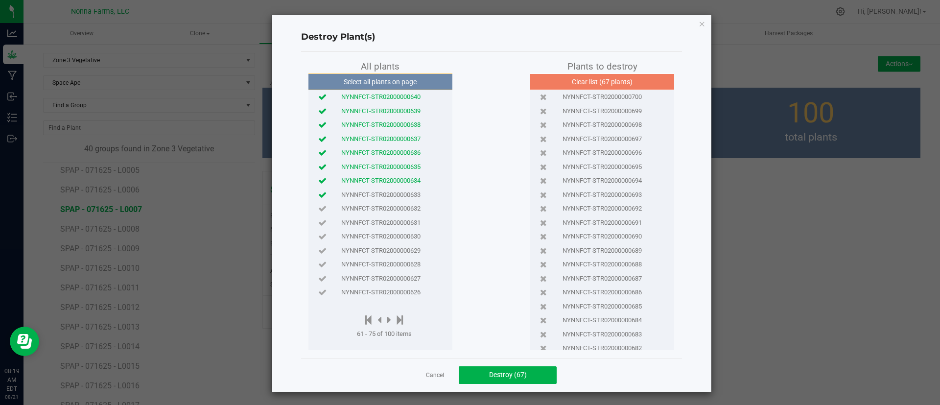
click at [319, 195] on icon at bounding box center [322, 194] width 8 height 6
click at [523, 377] on button "Destroy (68)" at bounding box center [508, 375] width 98 height 18
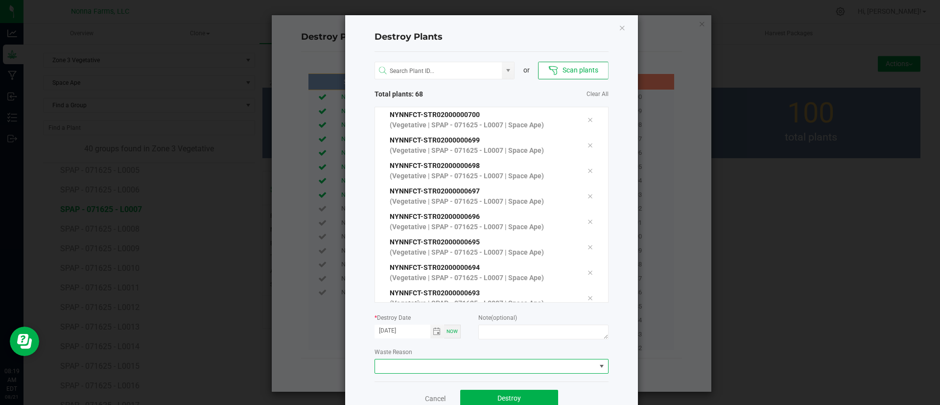
click at [406, 364] on span at bounding box center [485, 366] width 221 height 14
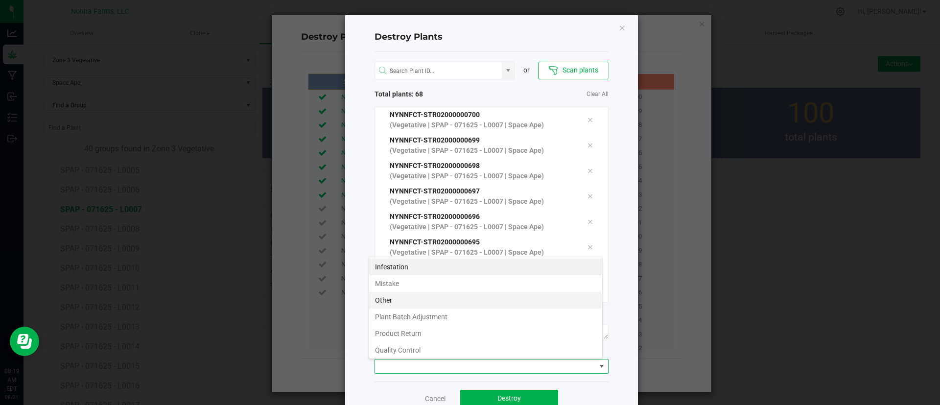
scroll to position [15, 234]
click at [437, 314] on li "Plant Batch Adjustment" at bounding box center [485, 316] width 233 height 17
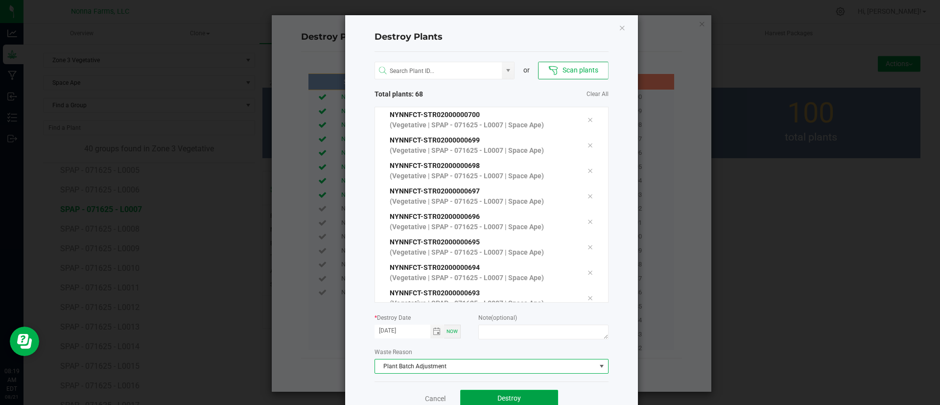
click at [503, 398] on span "Destroy" at bounding box center [508, 398] width 23 height 8
click at [412, 370] on span at bounding box center [485, 366] width 221 height 14
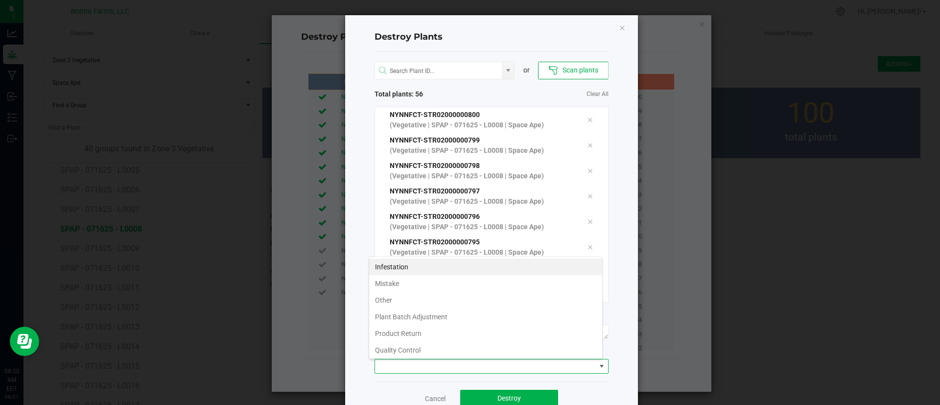
scroll to position [15, 234]
click at [426, 313] on li "Plant Batch Adjustment" at bounding box center [485, 316] width 233 height 17
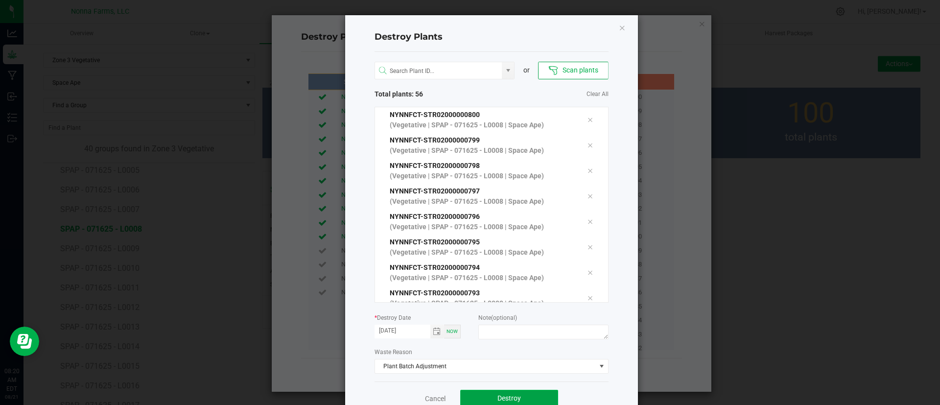
click at [483, 395] on button "Destroy" at bounding box center [509, 399] width 98 height 18
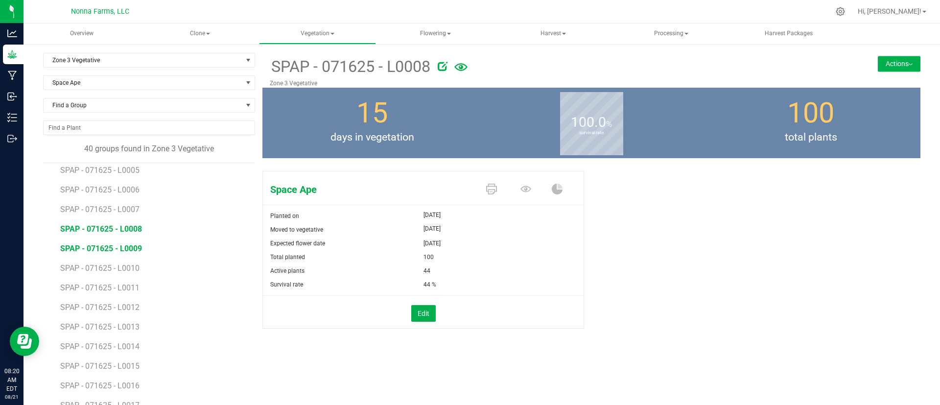
click at [129, 251] on span "SPAP - 071625 - L0009" at bounding box center [101, 248] width 82 height 9
click at [413, 311] on button "Edit" at bounding box center [423, 313] width 24 height 17
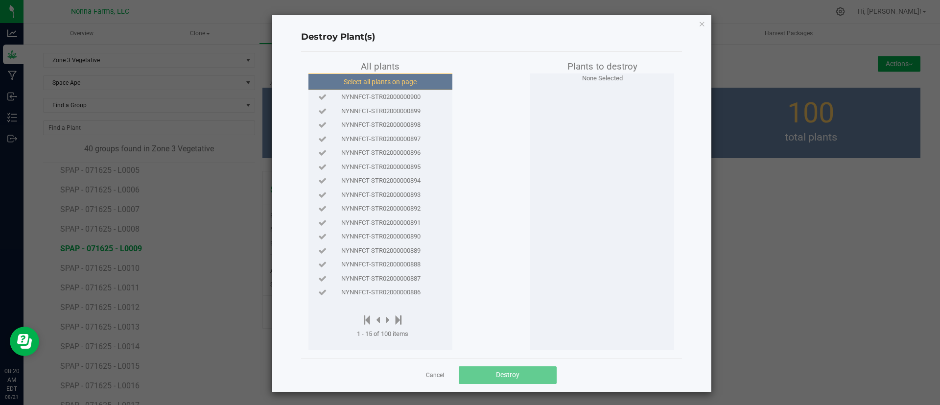
click at [402, 78] on button "Select all plants on page" at bounding box center [379, 81] width 149 height 17
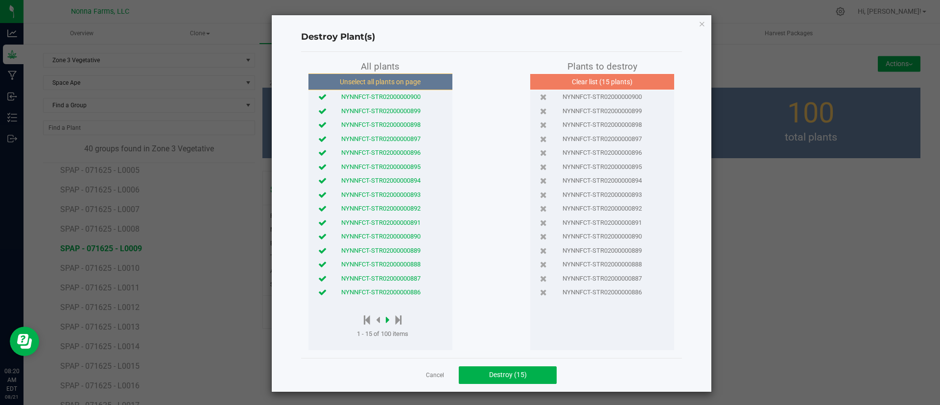
click at [386, 322] on icon at bounding box center [388, 319] width 4 height 11
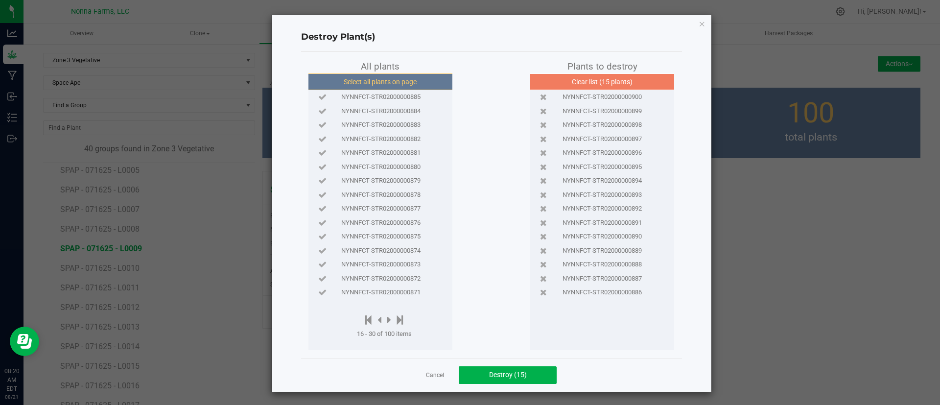
click at [388, 80] on button "Select all plants on page" at bounding box center [379, 81] width 149 height 17
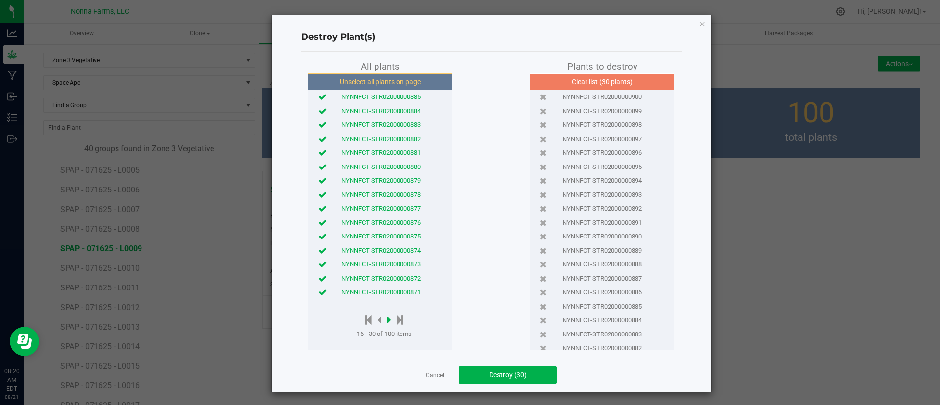
click at [387, 317] on icon at bounding box center [389, 319] width 4 height 11
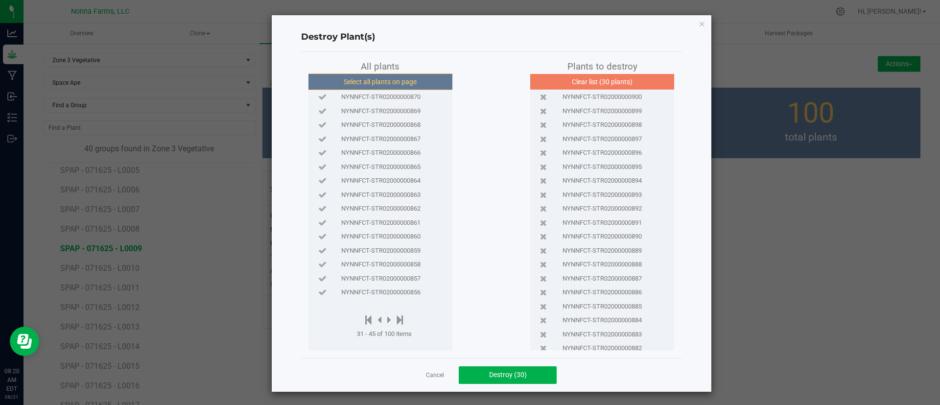
click at [407, 84] on button "Select all plants on page" at bounding box center [379, 81] width 149 height 17
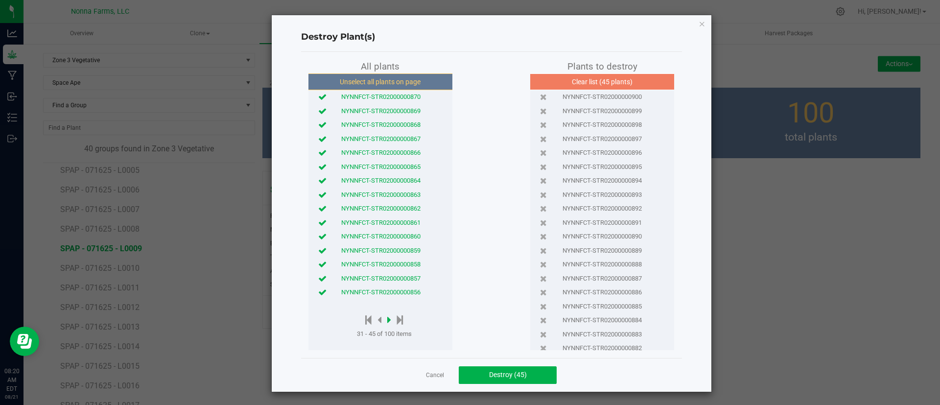
click at [387, 318] on icon at bounding box center [389, 319] width 4 height 11
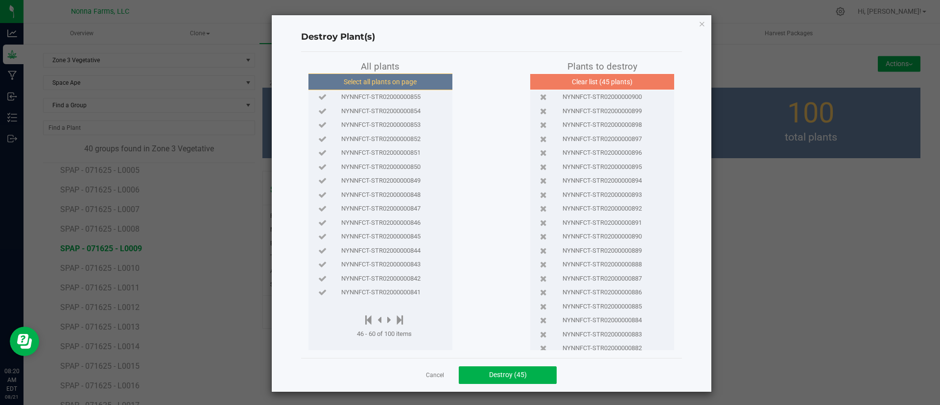
click at [411, 82] on button "Select all plants on page" at bounding box center [379, 81] width 149 height 17
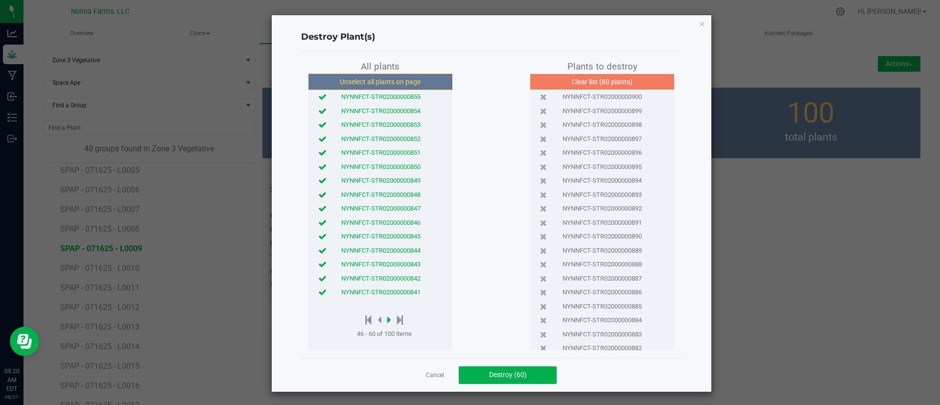
click at [387, 318] on icon at bounding box center [389, 319] width 4 height 11
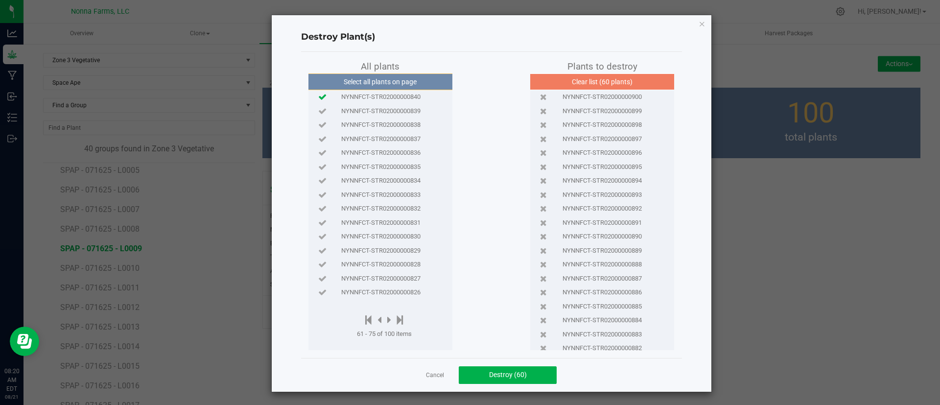
click at [318, 98] on icon at bounding box center [322, 96] width 8 height 6
click at [318, 111] on icon at bounding box center [322, 111] width 8 height 6
click at [318, 127] on icon at bounding box center [322, 124] width 8 height 6
click at [321, 138] on icon at bounding box center [322, 139] width 8 height 6
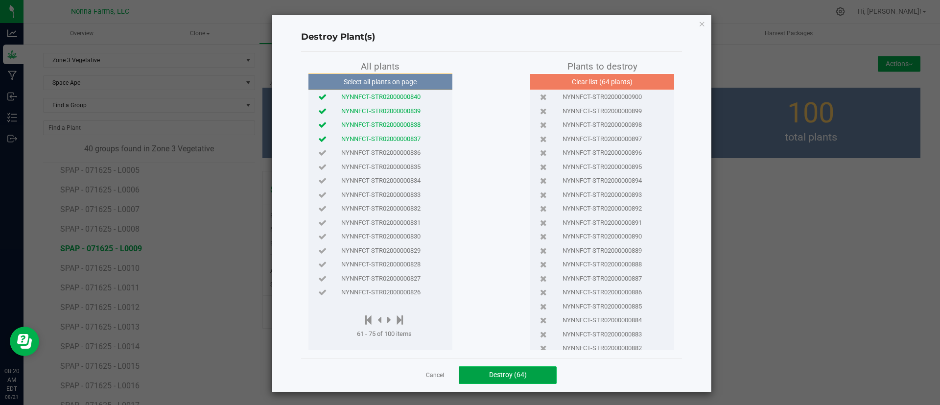
click at [488, 382] on button "Destroy (64)" at bounding box center [508, 375] width 98 height 18
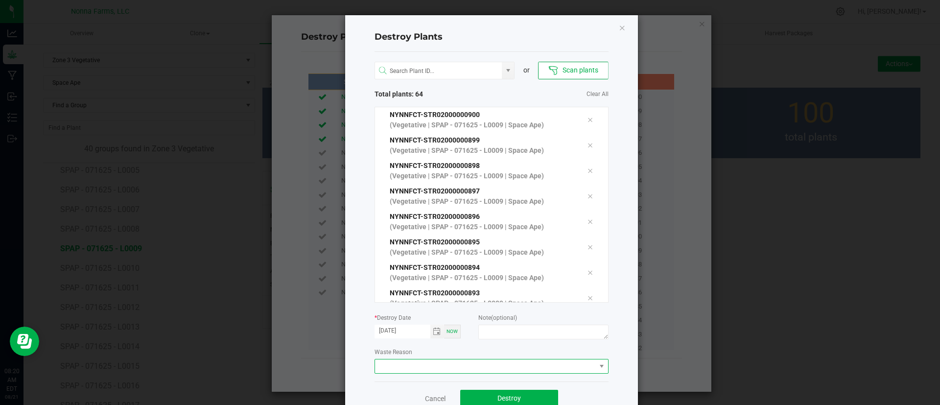
click at [400, 364] on span at bounding box center [485, 366] width 221 height 14
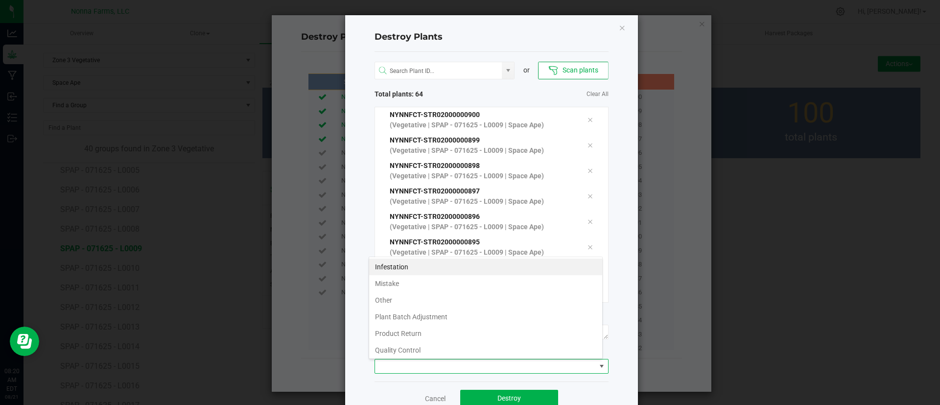
scroll to position [15, 234]
click at [435, 315] on li "Plant Batch Adjustment" at bounding box center [485, 316] width 233 height 17
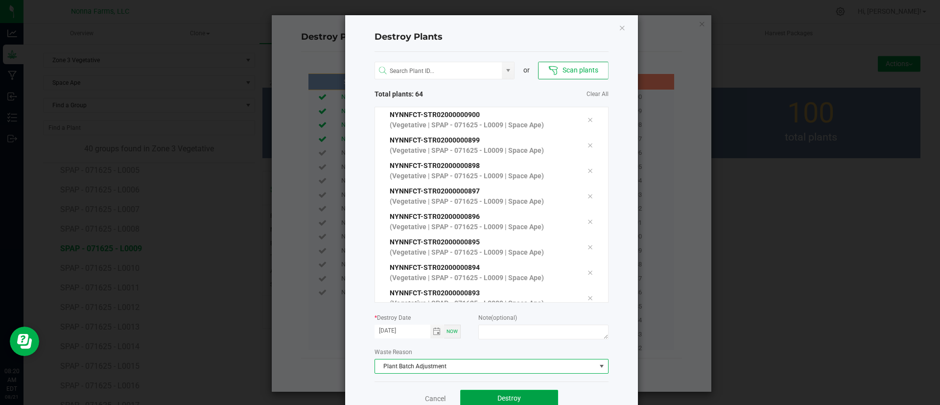
click at [497, 391] on button "Destroy" at bounding box center [509, 399] width 98 height 18
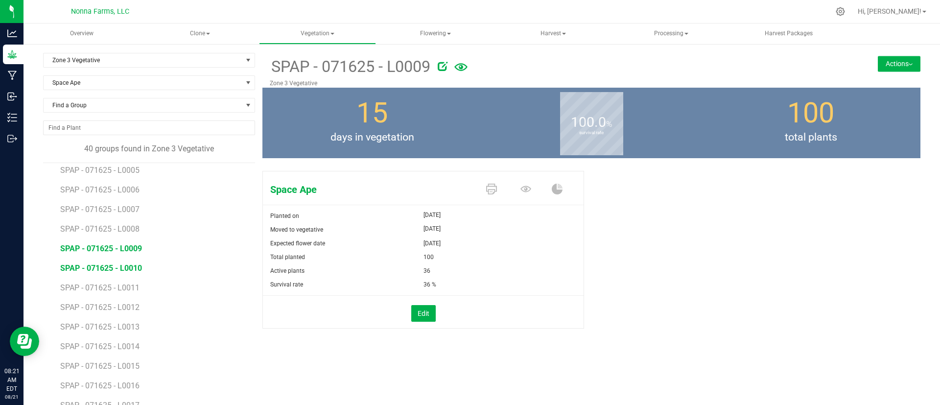
click at [99, 266] on span "SPAP - 071625 - L0010" at bounding box center [101, 267] width 82 height 9
click at [411, 313] on button "Edit" at bounding box center [423, 313] width 24 height 17
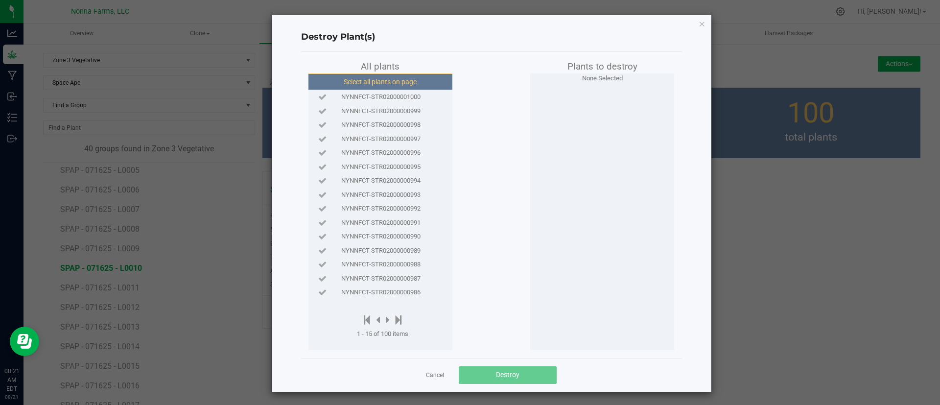
click at [396, 85] on button "Select all plants on page" at bounding box center [379, 81] width 149 height 17
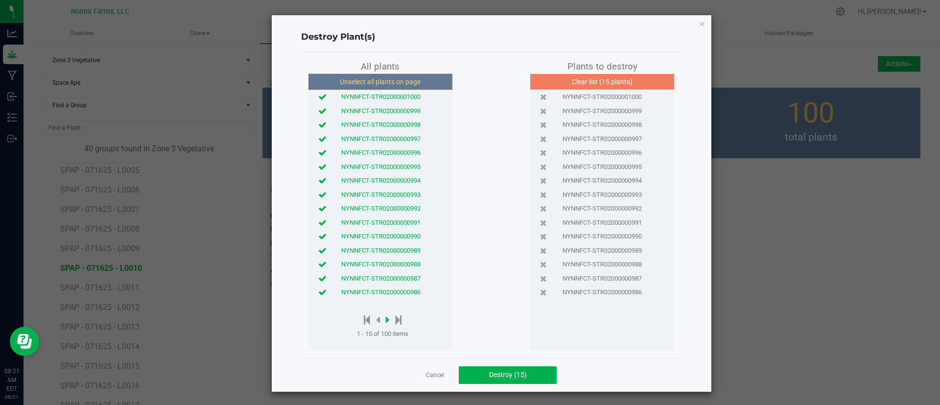
click at [386, 317] on icon at bounding box center [388, 319] width 4 height 11
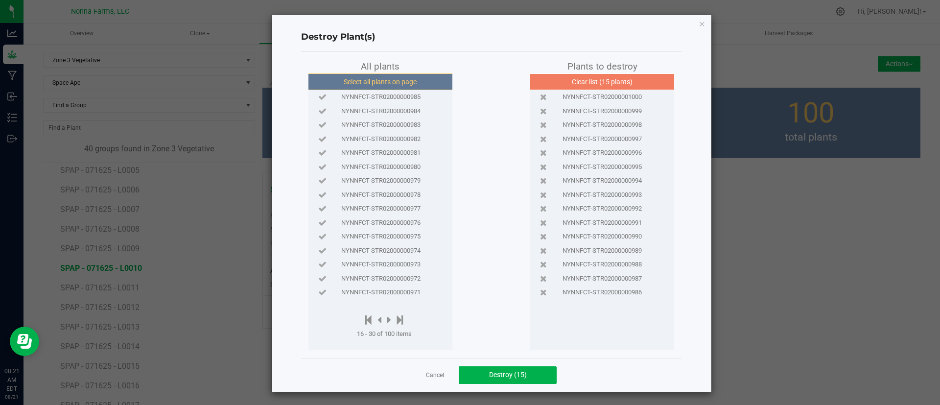
click at [393, 87] on button "Select all plants on page" at bounding box center [379, 81] width 149 height 17
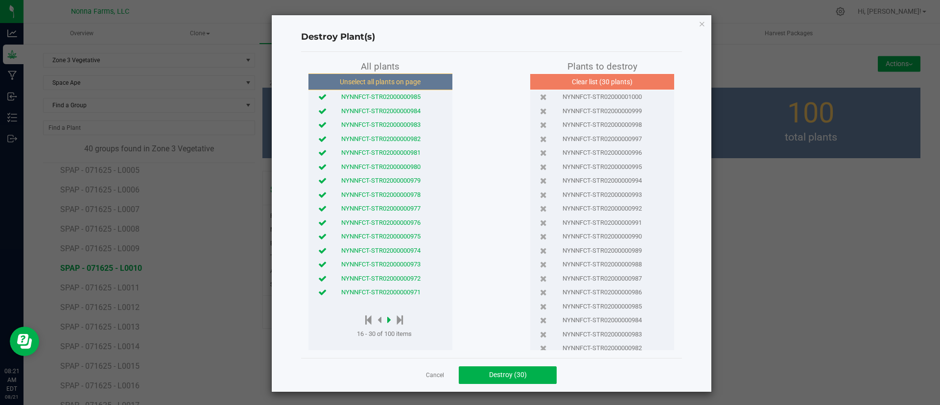
click at [387, 324] on icon at bounding box center [389, 319] width 4 height 11
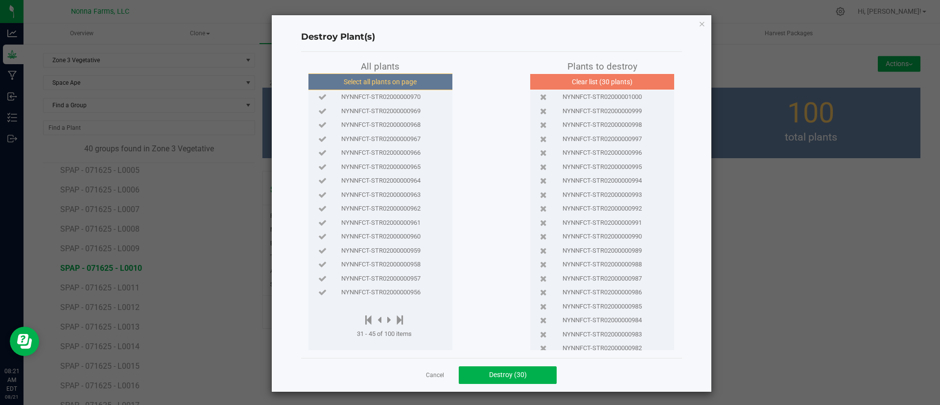
click at [394, 79] on button "Select all plants on page" at bounding box center [379, 81] width 149 height 17
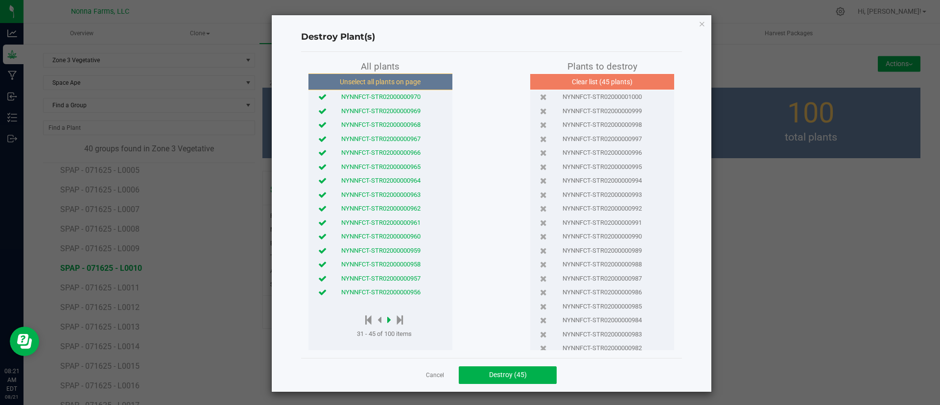
click at [387, 316] on icon at bounding box center [389, 319] width 4 height 11
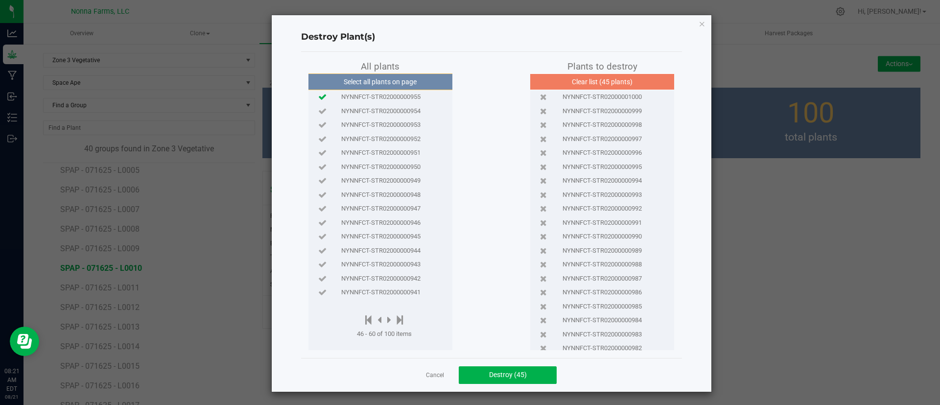
click at [319, 93] on icon at bounding box center [322, 96] width 8 height 6
click at [318, 108] on icon at bounding box center [322, 111] width 8 height 6
click at [318, 123] on icon at bounding box center [322, 124] width 8 height 6
click at [321, 138] on icon at bounding box center [322, 139] width 8 height 6
click at [318, 153] on icon at bounding box center [322, 152] width 8 height 6
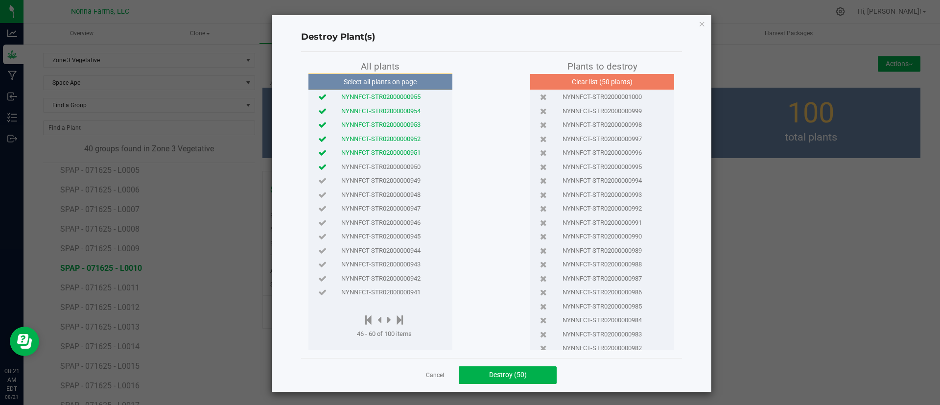
click at [318, 170] on icon at bounding box center [322, 166] width 8 height 6
click at [515, 370] on span "Destroy (51)" at bounding box center [508, 374] width 38 height 8
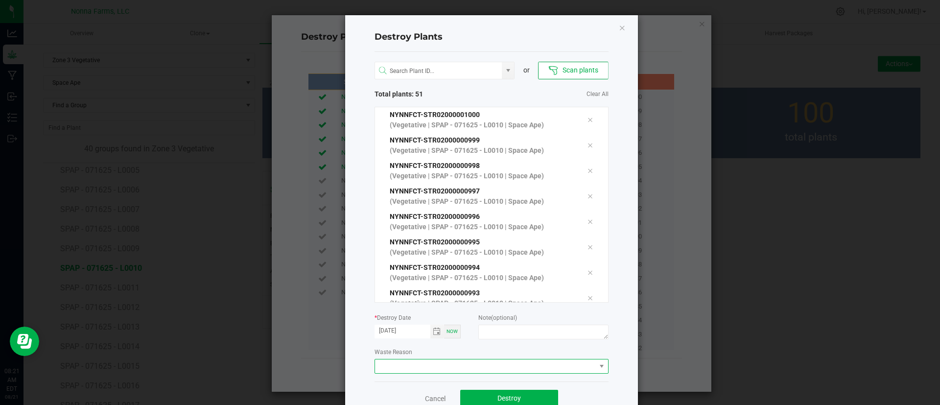
click at [384, 368] on span at bounding box center [485, 366] width 221 height 14
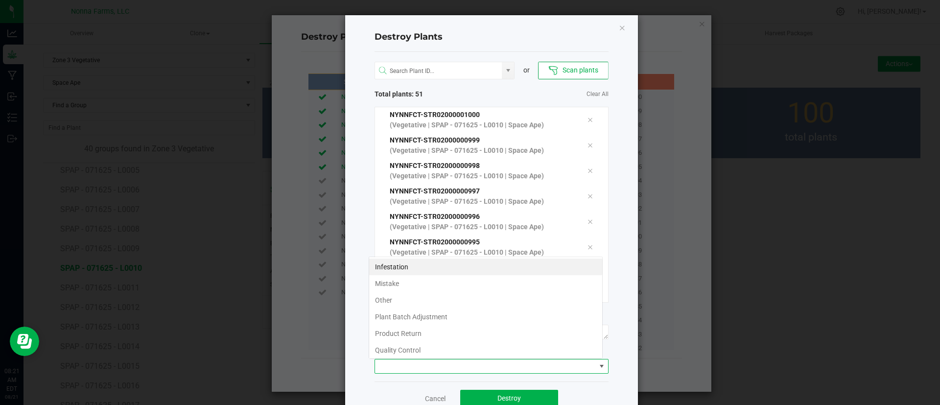
scroll to position [15, 234]
click at [450, 309] on li "Plant Batch Adjustment" at bounding box center [485, 316] width 233 height 17
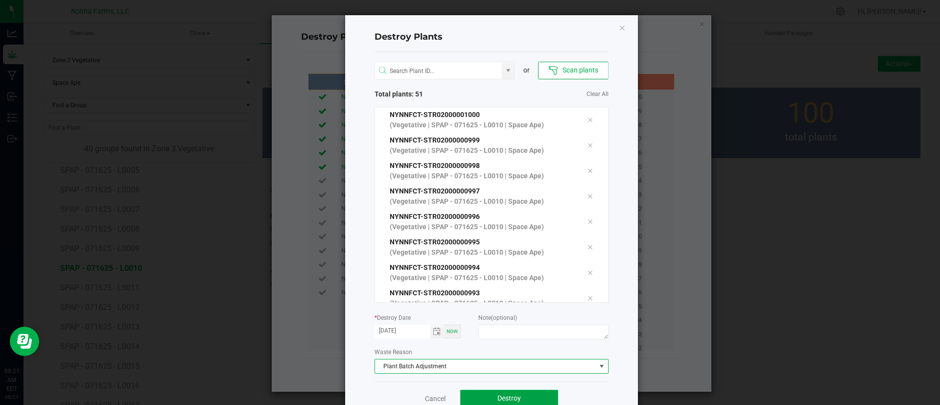
click at [509, 390] on button "Destroy" at bounding box center [509, 399] width 98 height 18
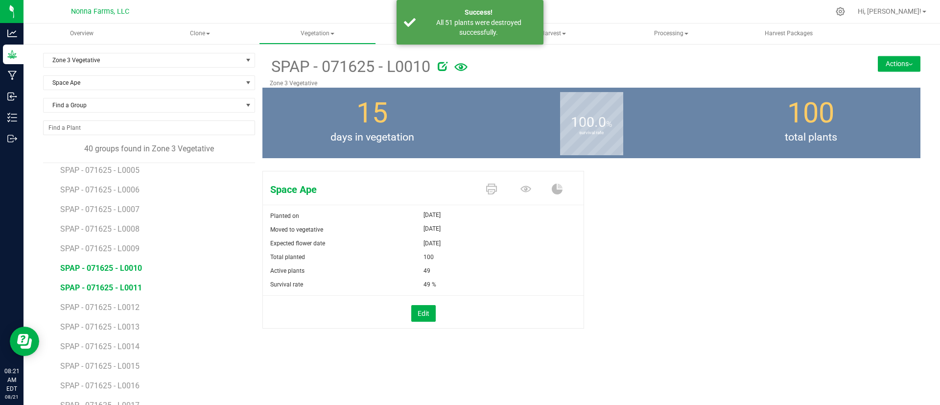
click at [115, 286] on span "SPAP - 071625 - L0011" at bounding box center [101, 287] width 82 height 9
click at [177, 278] on li "SPAP - 071625 - L0011" at bounding box center [154, 284] width 188 height 20
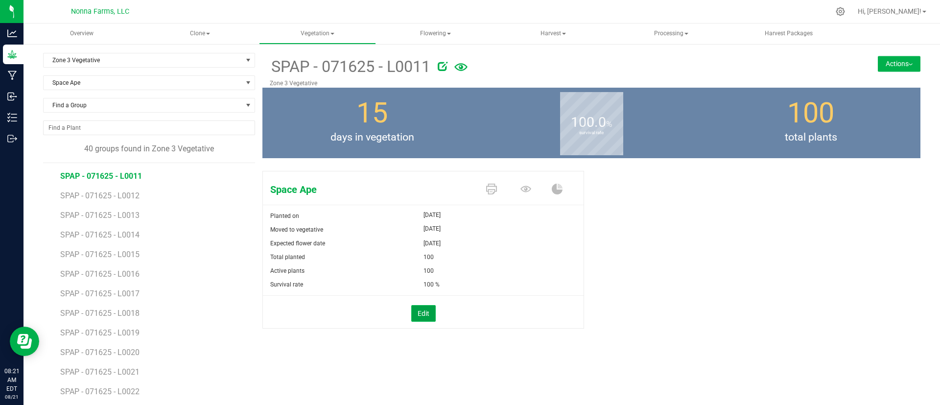
click at [421, 307] on button "Edit" at bounding box center [423, 313] width 24 height 17
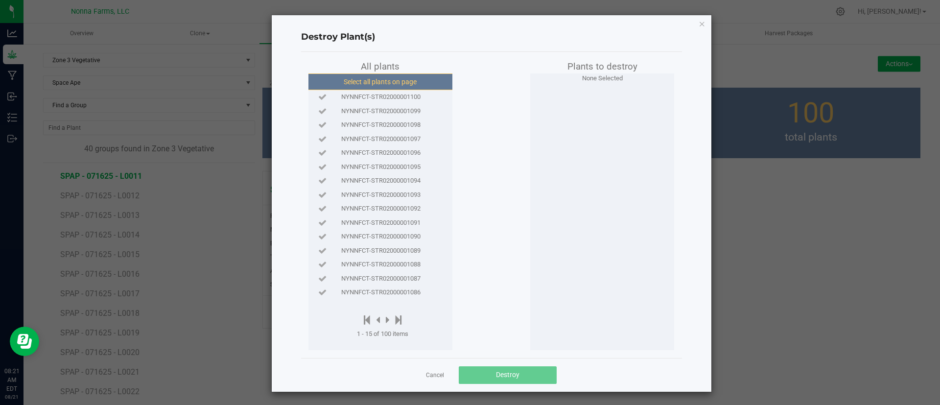
click at [390, 76] on button "Select all plants on page" at bounding box center [379, 81] width 149 height 17
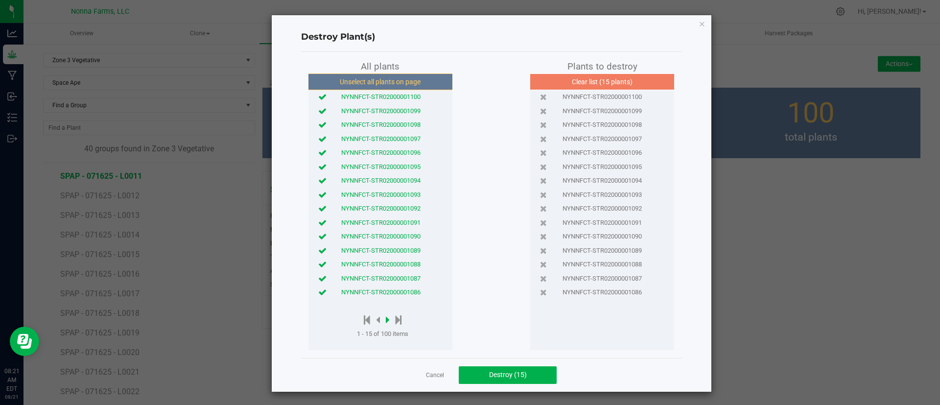
click at [386, 320] on icon at bounding box center [388, 319] width 4 height 11
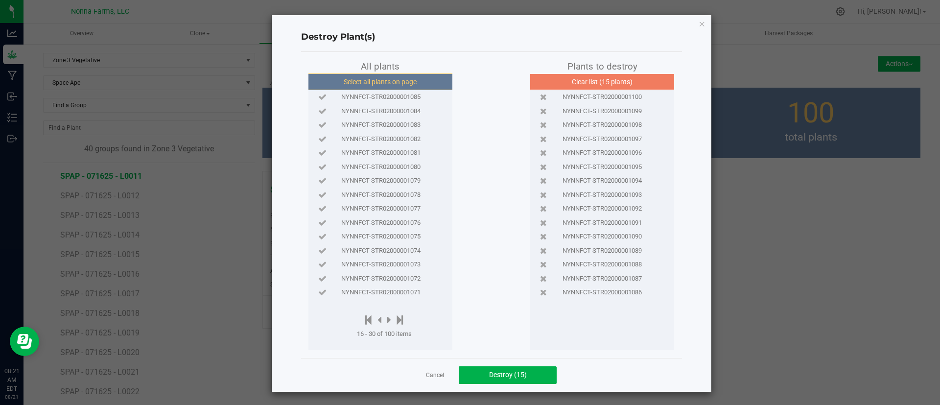
click at [394, 83] on button "Select all plants on page" at bounding box center [379, 81] width 149 height 17
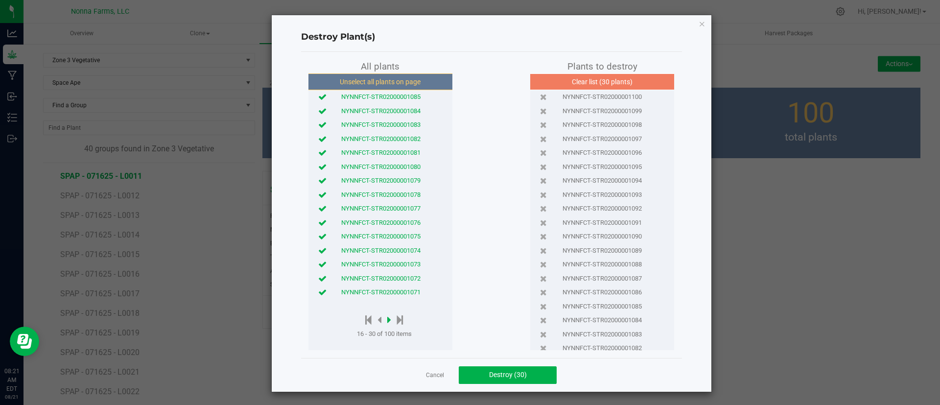
click at [387, 320] on icon at bounding box center [389, 319] width 4 height 11
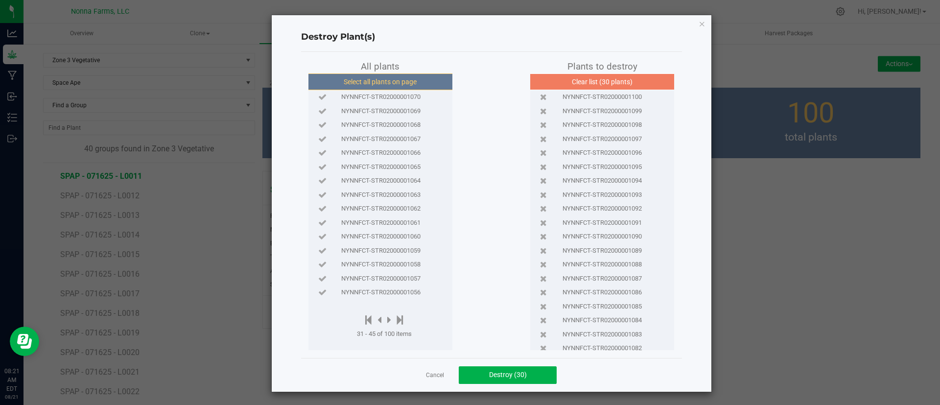
click at [391, 78] on button "Select all plants on page" at bounding box center [379, 81] width 149 height 17
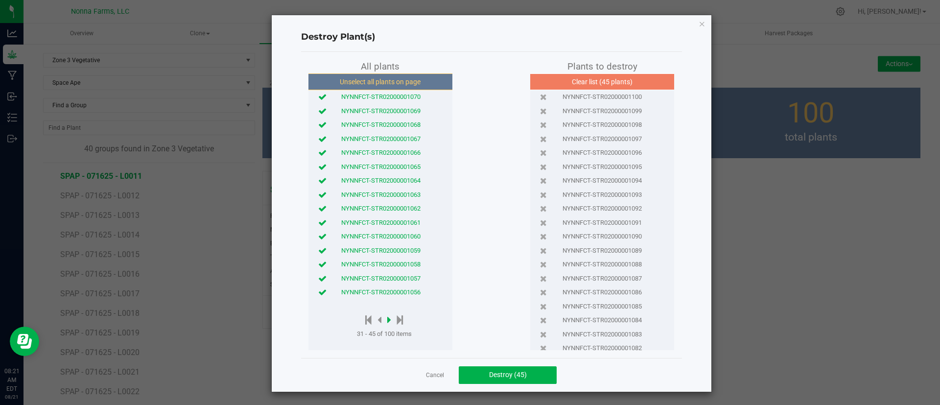
click at [387, 317] on icon at bounding box center [389, 319] width 4 height 11
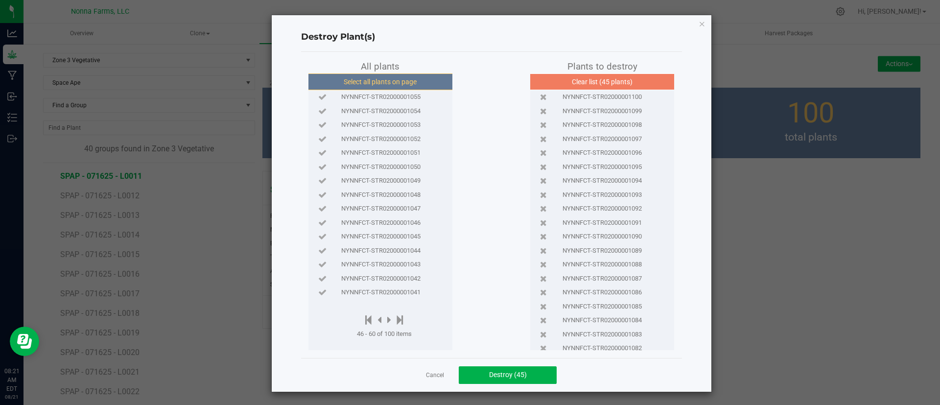
click at [401, 81] on button "Select all plants on page" at bounding box center [379, 81] width 149 height 17
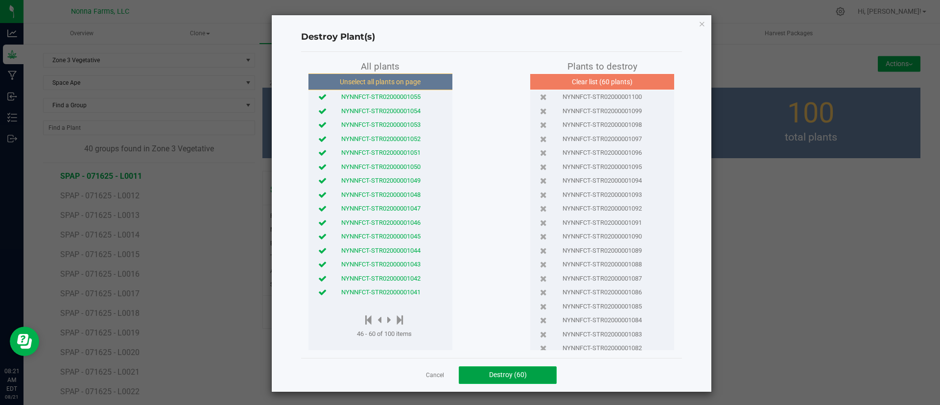
click at [513, 378] on span "Destroy (60)" at bounding box center [508, 374] width 38 height 8
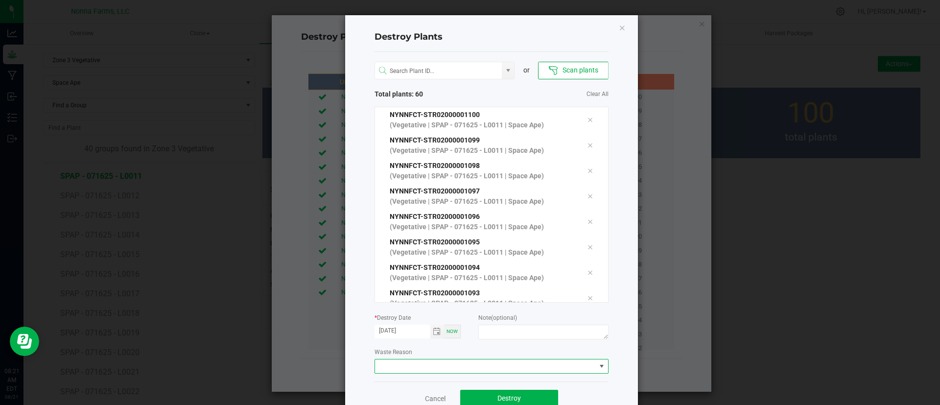
click at [381, 371] on span at bounding box center [485, 366] width 221 height 14
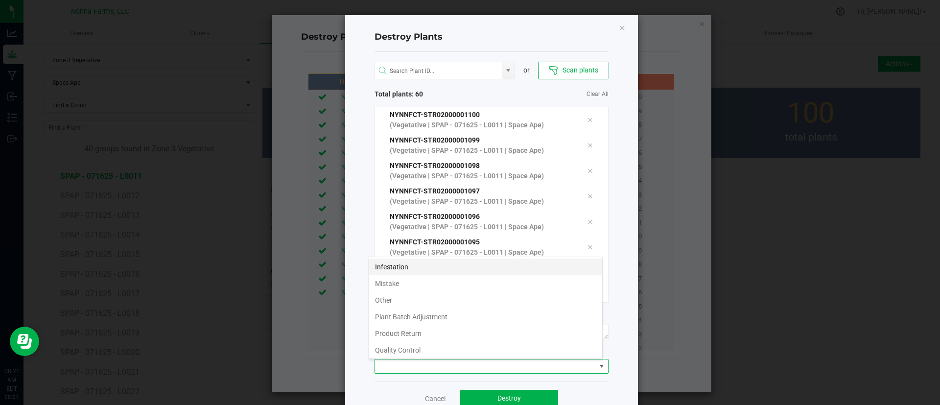
scroll to position [15, 234]
click at [425, 317] on li "Plant Batch Adjustment" at bounding box center [485, 316] width 233 height 17
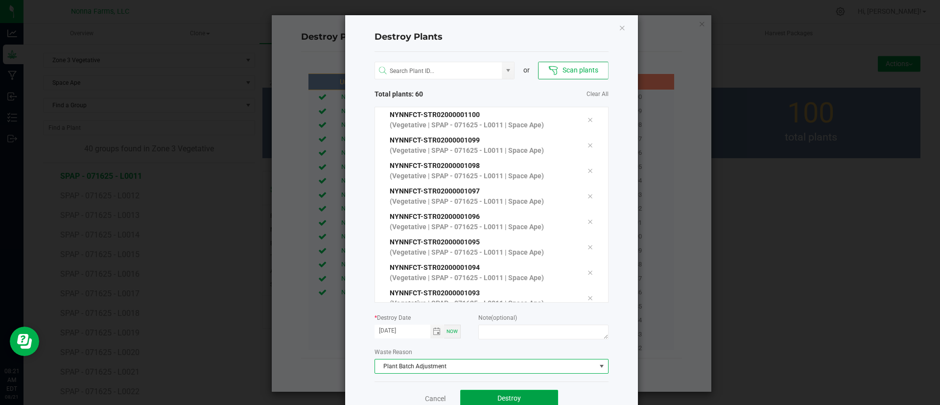
click at [533, 397] on button "Destroy" at bounding box center [509, 399] width 98 height 18
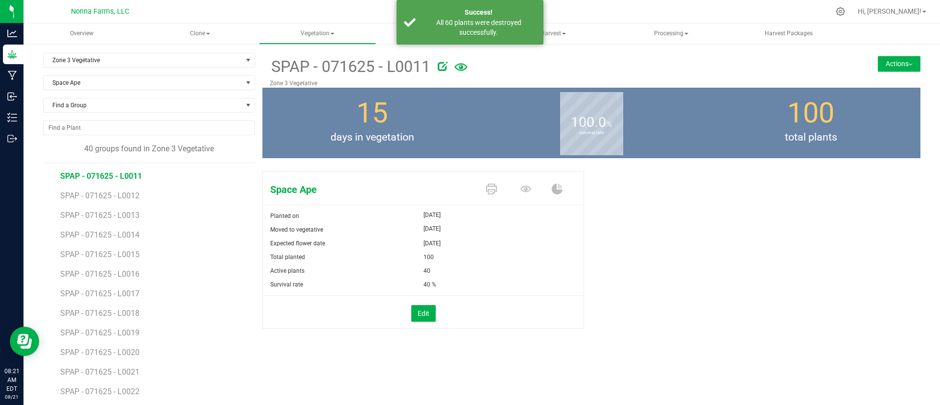
click at [117, 200] on li "SPAP - 071625 - L0012" at bounding box center [154, 192] width 188 height 20
click at [116, 192] on span "SPAP - 071625 - L0012" at bounding box center [101, 195] width 82 height 9
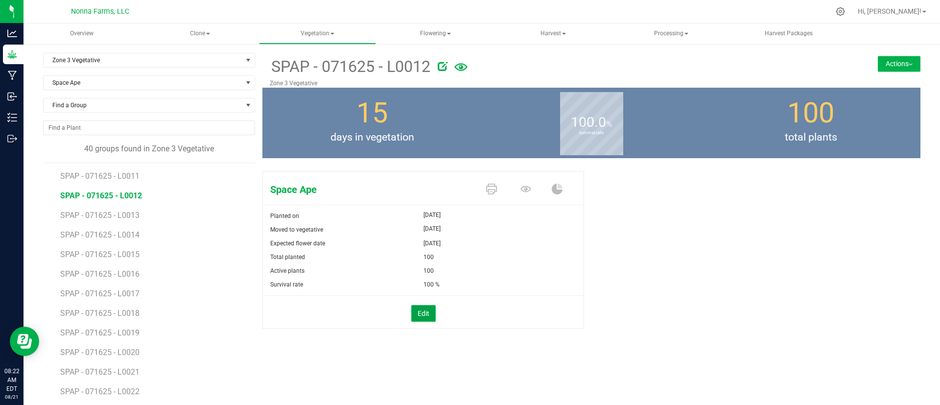
click at [413, 310] on button "Edit" at bounding box center [423, 313] width 24 height 17
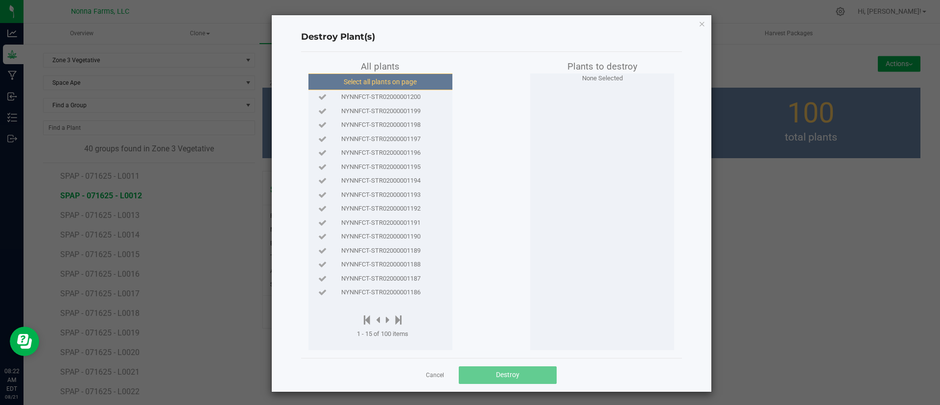
click at [383, 81] on button "Select all plants on page" at bounding box center [379, 81] width 149 height 17
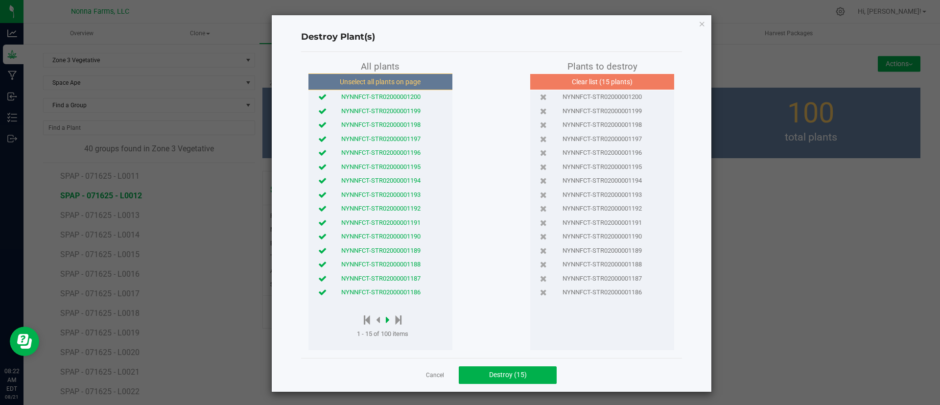
click at [386, 317] on icon at bounding box center [388, 319] width 4 height 11
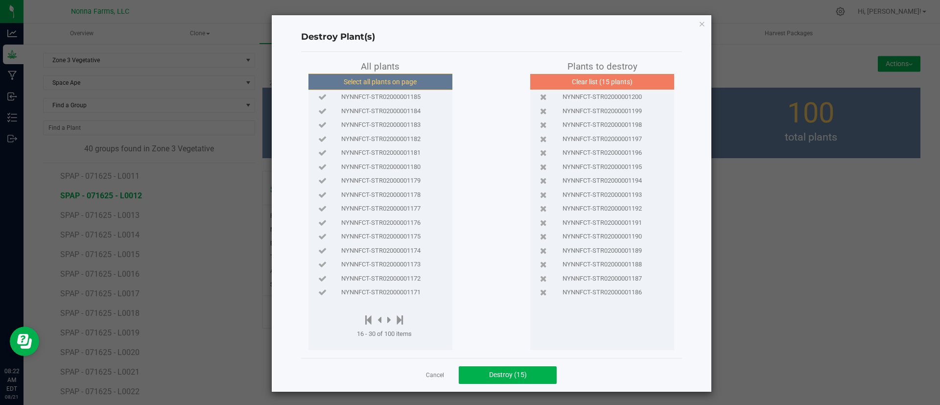
click at [397, 82] on button "Select all plants on page" at bounding box center [379, 81] width 149 height 17
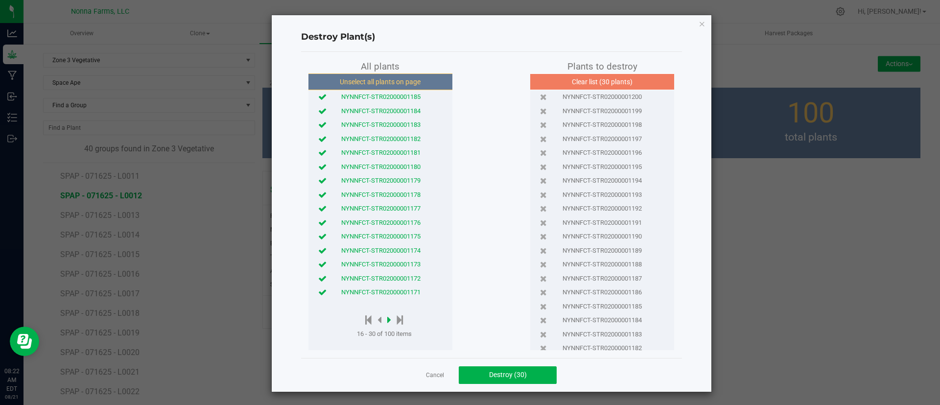
click at [387, 315] on icon at bounding box center [389, 319] width 4 height 11
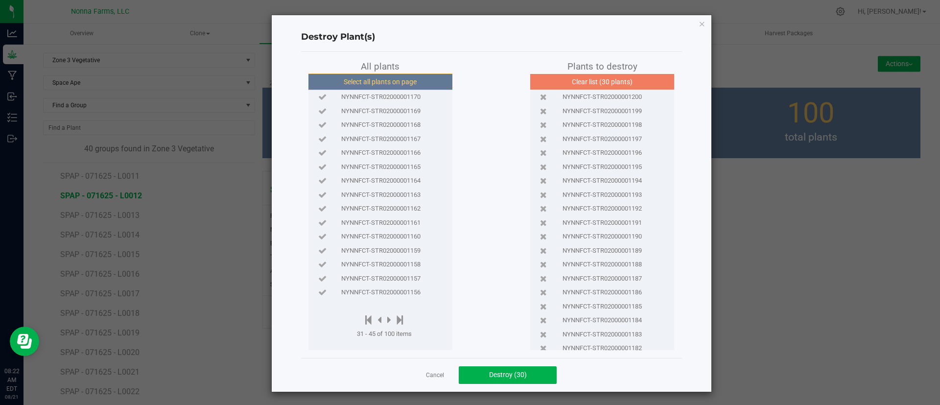
click at [383, 82] on button "Select all plants on page" at bounding box center [379, 81] width 149 height 17
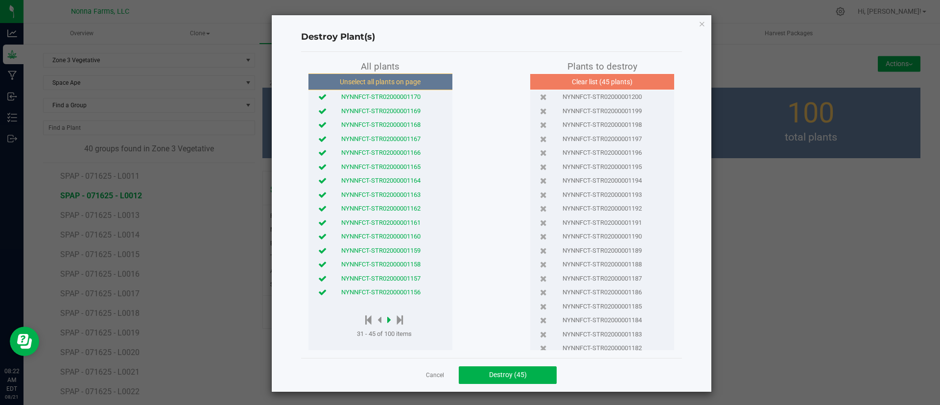
click at [387, 323] on icon at bounding box center [389, 319] width 4 height 11
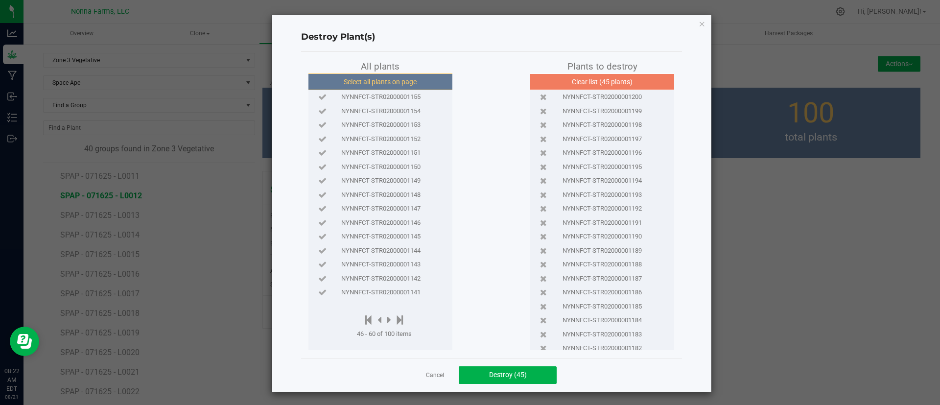
click at [373, 78] on button "Select all plants on page" at bounding box center [379, 81] width 149 height 17
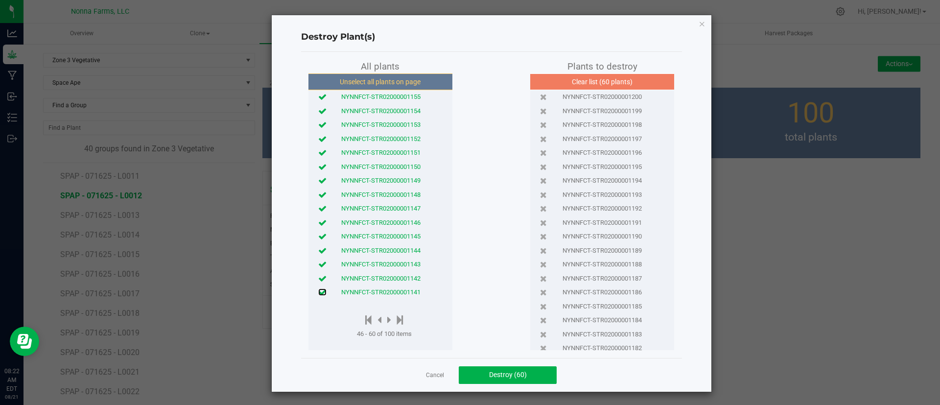
click at [319, 289] on icon at bounding box center [322, 292] width 8 height 6
click at [319, 280] on icon at bounding box center [322, 278] width 8 height 6
click at [318, 262] on icon at bounding box center [322, 264] width 8 height 6
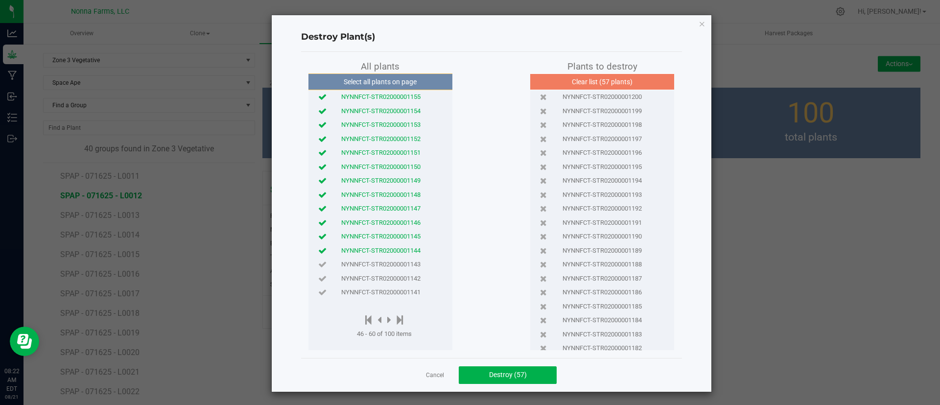
click at [318, 247] on icon at bounding box center [322, 250] width 8 height 6
click at [509, 383] on button "Destroy (56)" at bounding box center [508, 375] width 98 height 18
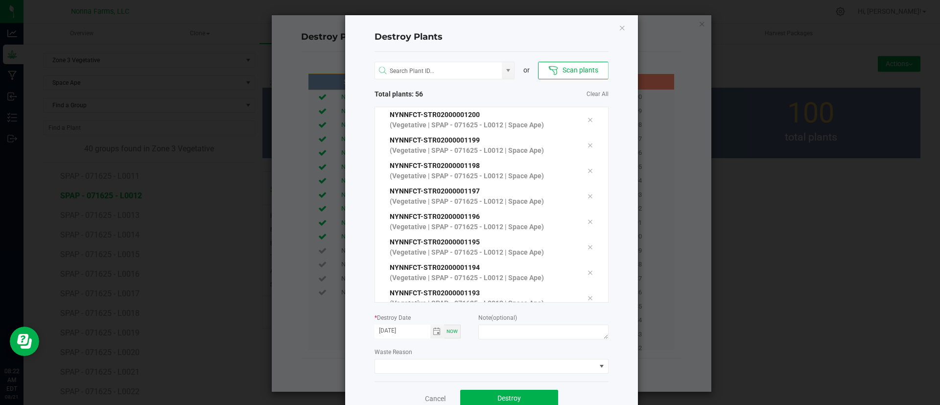
click at [394, 373] on div "or Scan plants Total plants: 56 Clear All NYNNFCT-STR02000001200 (Vegetative | …" at bounding box center [491, 216] width 234 height 329
click at [395, 369] on span at bounding box center [485, 366] width 221 height 14
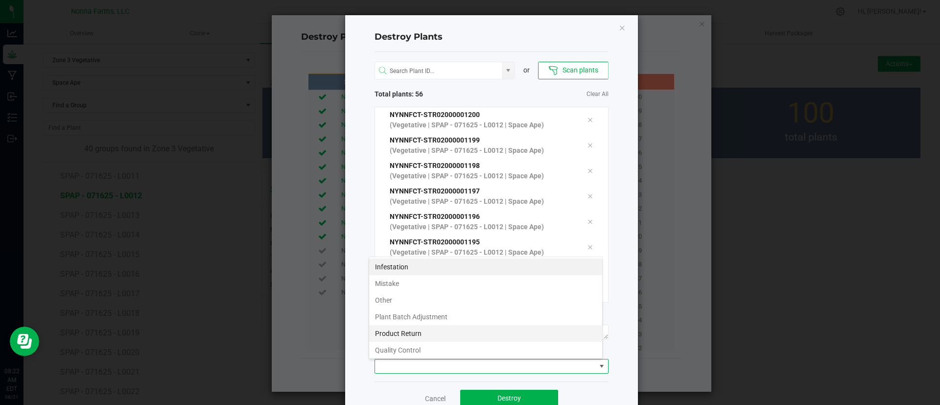
scroll to position [15, 234]
click at [409, 312] on li "Plant Batch Adjustment" at bounding box center [485, 316] width 233 height 17
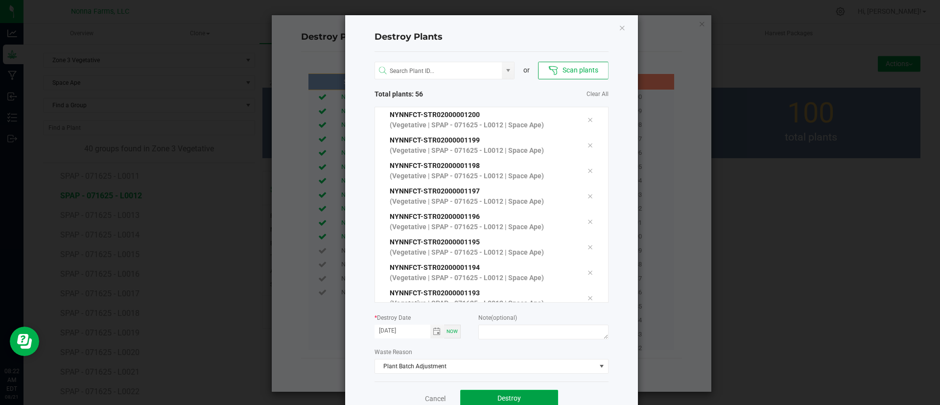
click at [497, 390] on button "Destroy" at bounding box center [509, 399] width 98 height 18
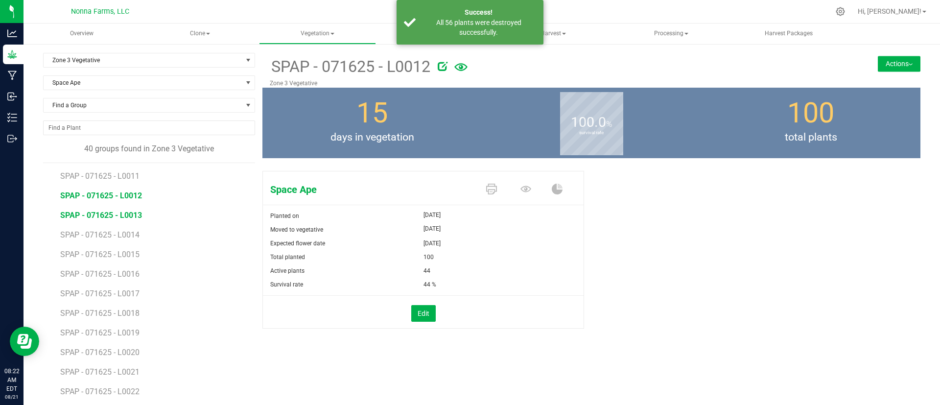
click at [129, 217] on span "SPAP - 071625 - L0013" at bounding box center [101, 214] width 82 height 9
click at [425, 308] on button "Edit" at bounding box center [423, 313] width 24 height 17
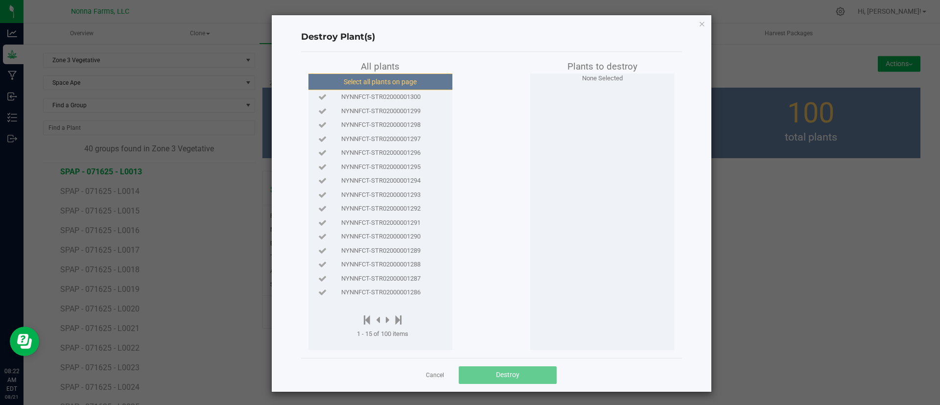
click at [396, 75] on button "Select all plants on page" at bounding box center [379, 81] width 149 height 17
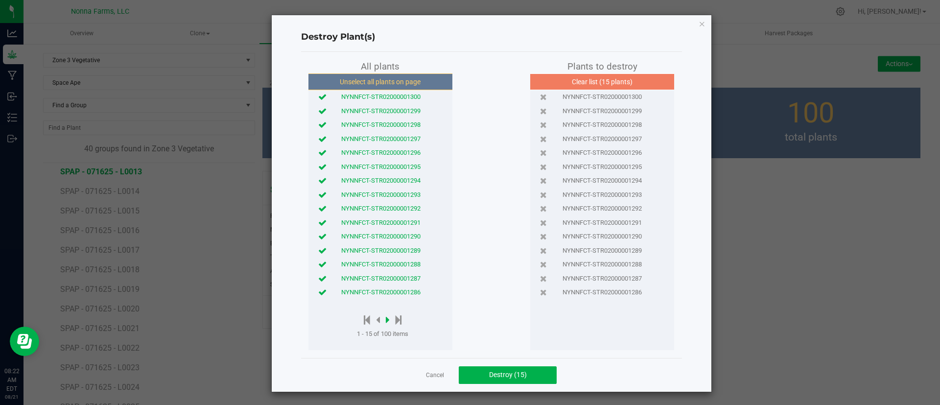
click at [386, 319] on icon at bounding box center [388, 319] width 4 height 11
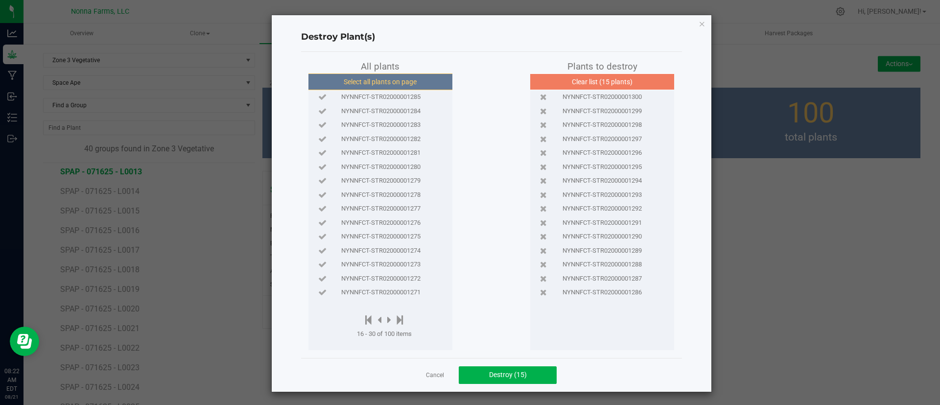
click at [386, 83] on button "Select all plants on page" at bounding box center [379, 81] width 149 height 17
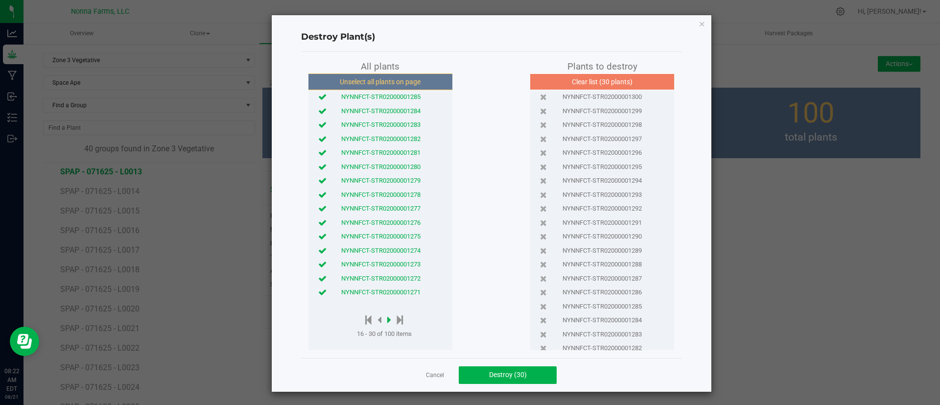
click at [387, 317] on icon at bounding box center [389, 319] width 4 height 11
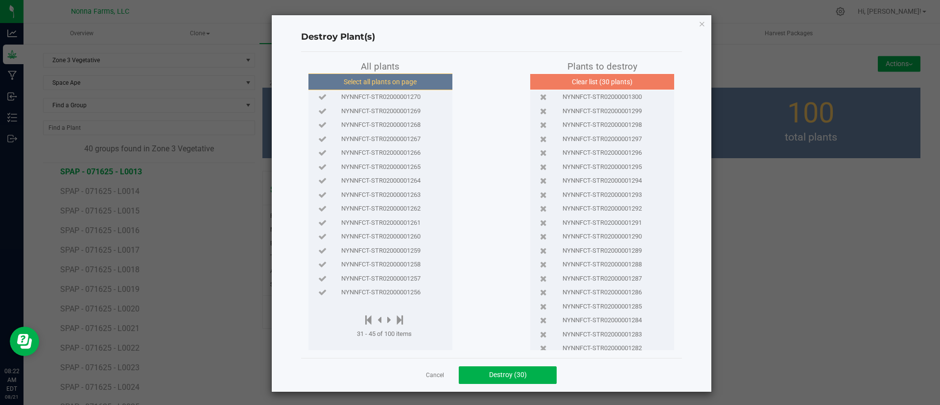
click at [380, 82] on button "Select all plants on page" at bounding box center [379, 81] width 149 height 17
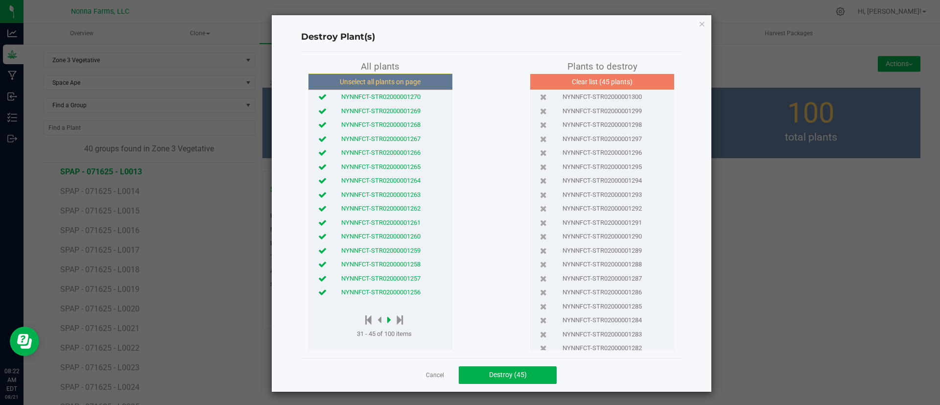
click at [387, 318] on icon at bounding box center [389, 319] width 4 height 11
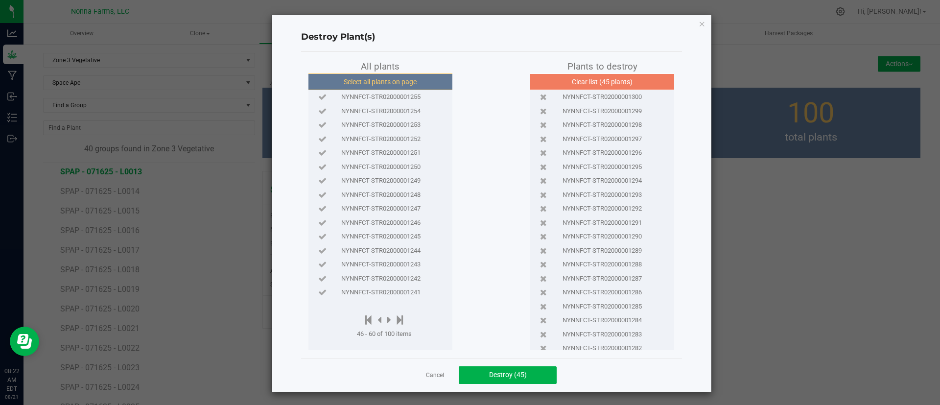
click at [379, 85] on button "Select all plants on page" at bounding box center [379, 81] width 149 height 17
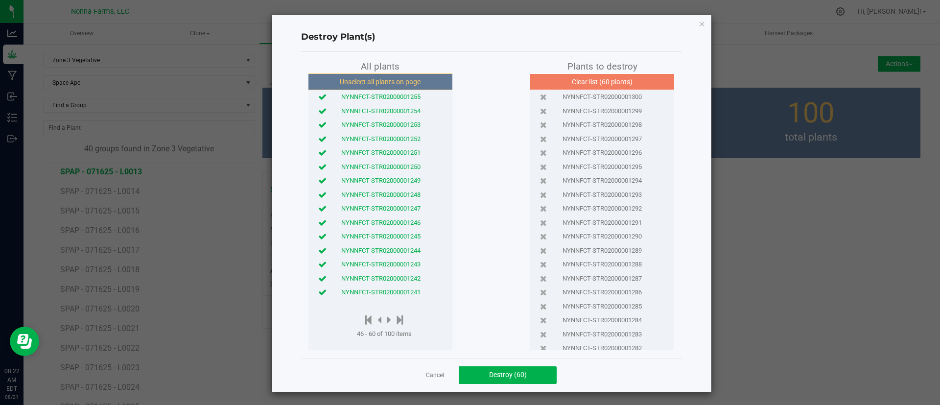
click at [318, 290] on icon at bounding box center [322, 292] width 8 height 6
click at [491, 371] on span "Destroy (59)" at bounding box center [508, 374] width 38 height 8
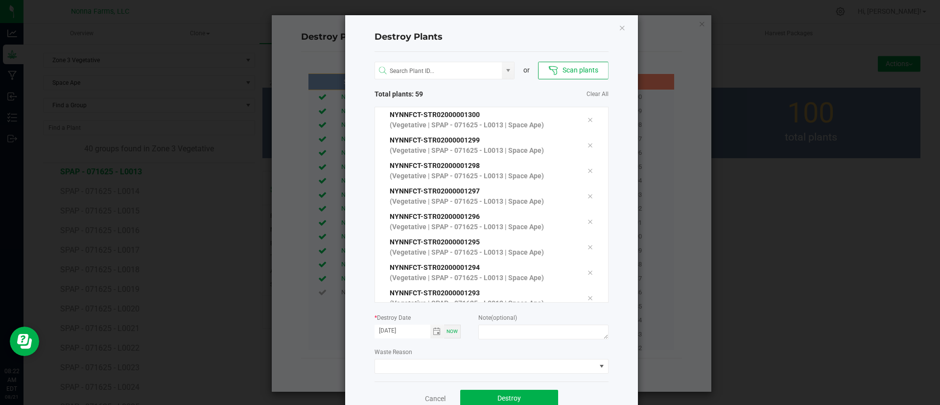
click at [408, 375] on div "or Scan plants Total plants: 59 Clear All NYNNFCT-STR02000001300 (Vegetative | …" at bounding box center [491, 216] width 234 height 329
click at [410, 359] on span at bounding box center [491, 366] width 234 height 15
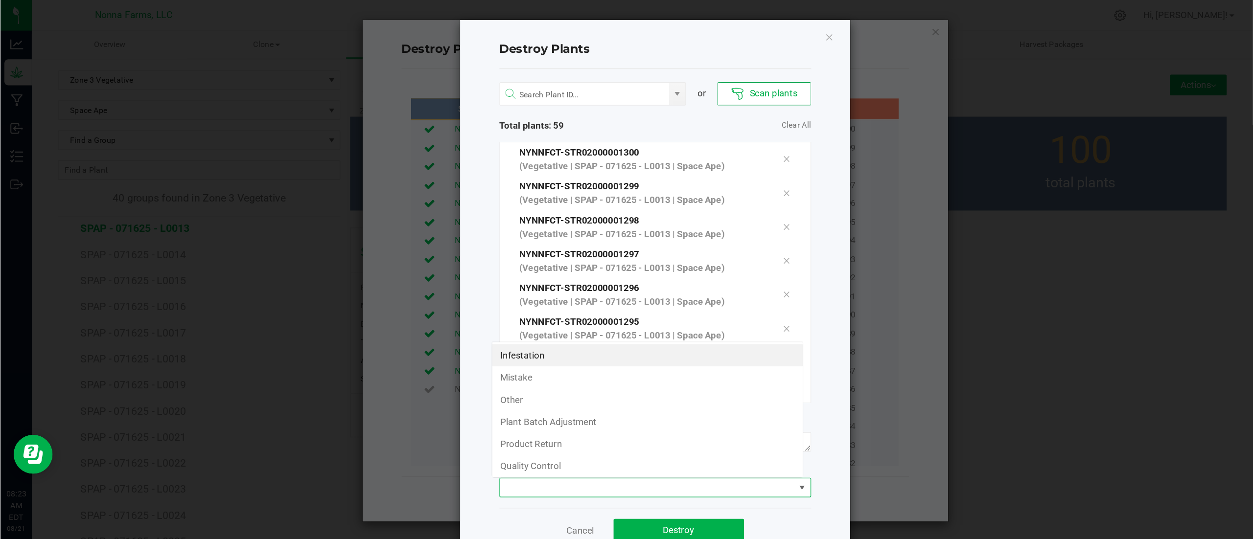
scroll to position [15, 234]
click at [410, 358] on div "Infestation Mistake Other Plant Batch Adjustment Product Return Quality Control…" at bounding box center [485, 307] width 234 height 102
click at [428, 317] on li "Plant Batch Adjustment" at bounding box center [485, 316] width 233 height 17
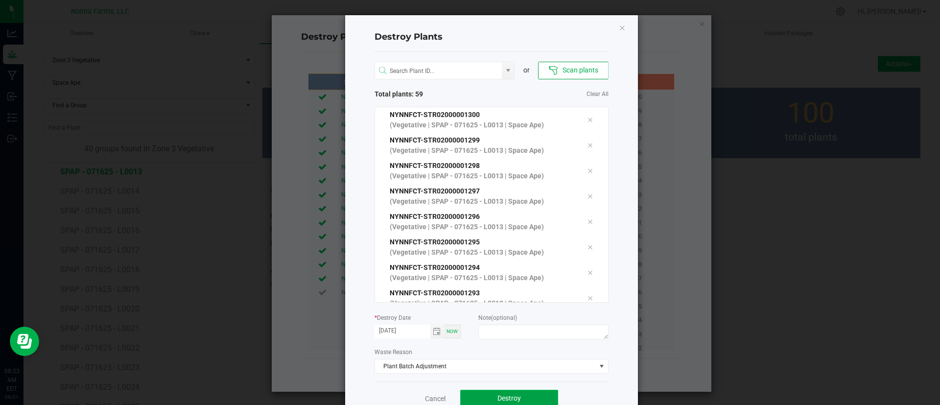
click at [513, 392] on button "Destroy" at bounding box center [509, 399] width 98 height 18
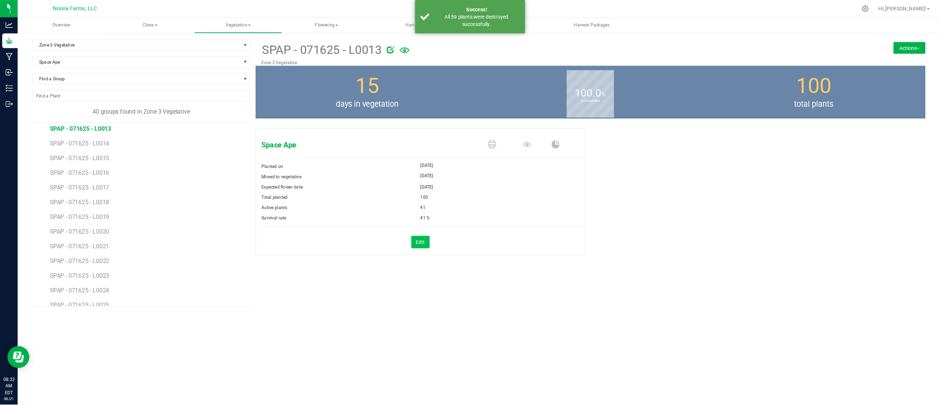
scroll to position [240, 0]
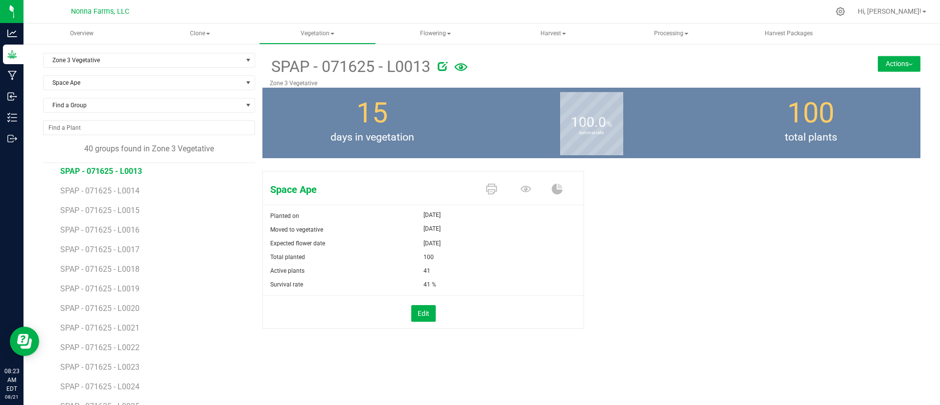
drag, startPoint x: 853, startPoint y: 248, endPoint x: 608, endPoint y: 286, distance: 248.2
click at [608, 286] on div "Space Ape Planted on Jul 16, 2025 Moved to vegetative Aug 6, 2025 Expected flow…" at bounding box center [591, 260] width 658 height 186
click at [134, 193] on span "SPAP - 071625 - L0014" at bounding box center [101, 190] width 82 height 9
click at [421, 314] on button "Edit" at bounding box center [423, 313] width 24 height 17
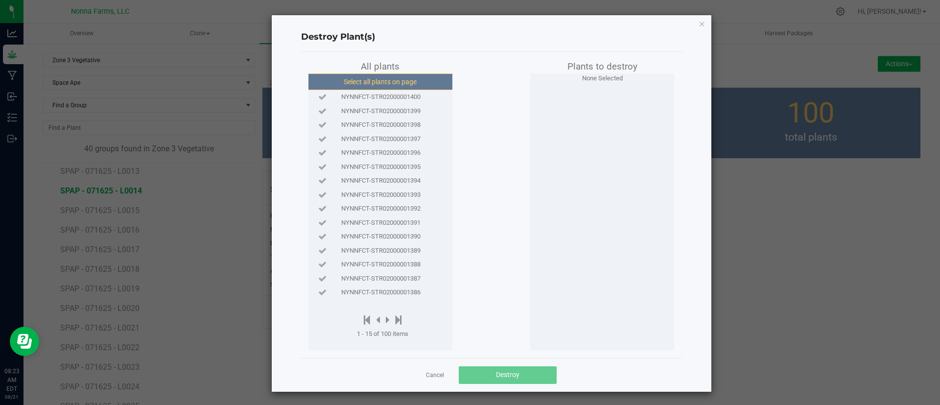
click at [381, 81] on button "Select all plants on page" at bounding box center [379, 81] width 149 height 17
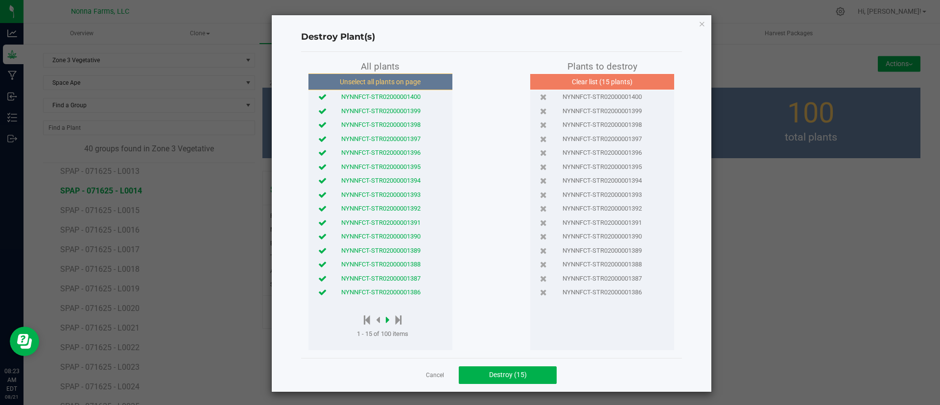
click at [386, 318] on icon at bounding box center [388, 319] width 4 height 11
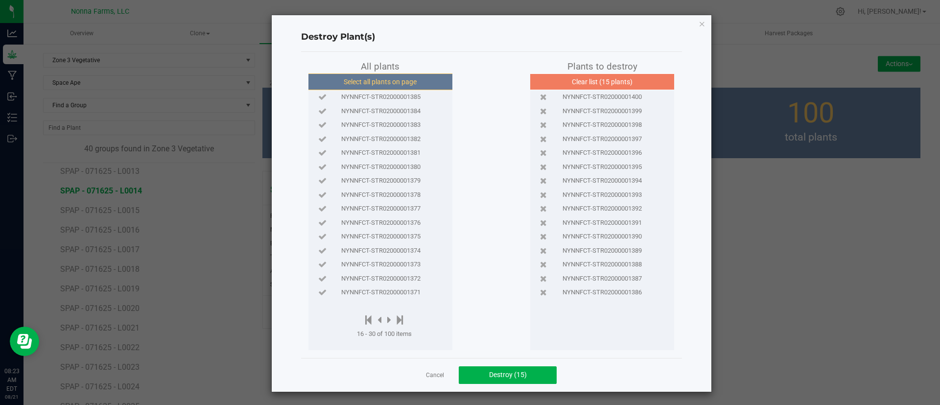
click at [419, 78] on button "Select all plants on page" at bounding box center [379, 81] width 149 height 17
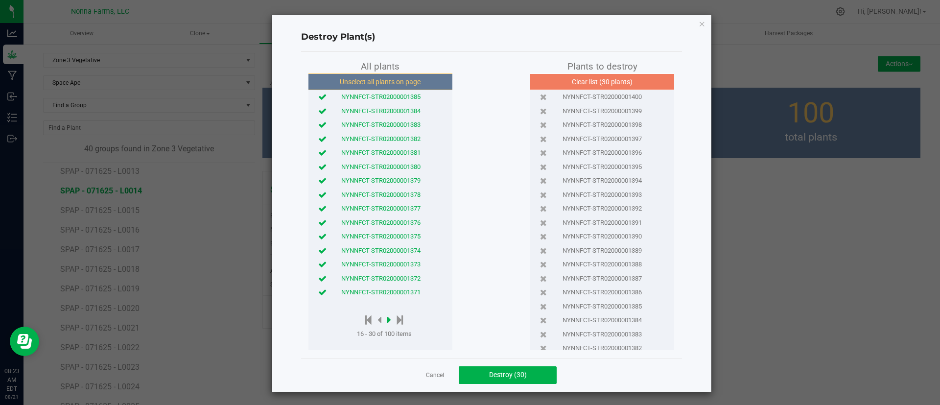
click at [387, 321] on icon at bounding box center [389, 319] width 4 height 11
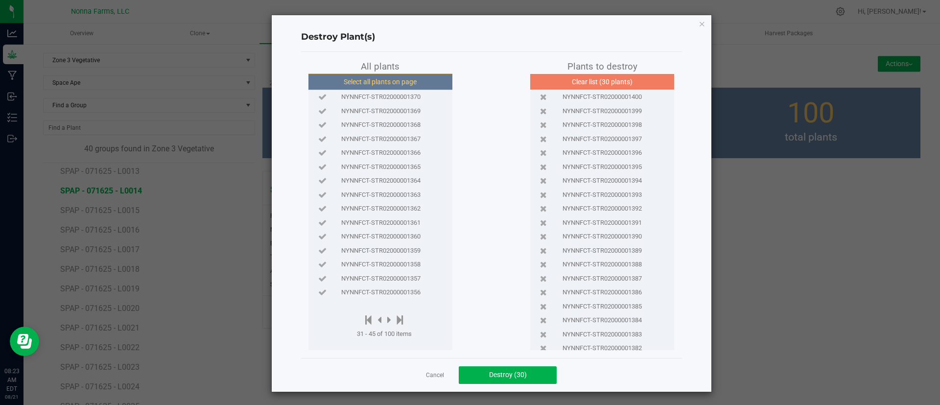
click at [385, 79] on button "Select all plants on page" at bounding box center [379, 81] width 149 height 17
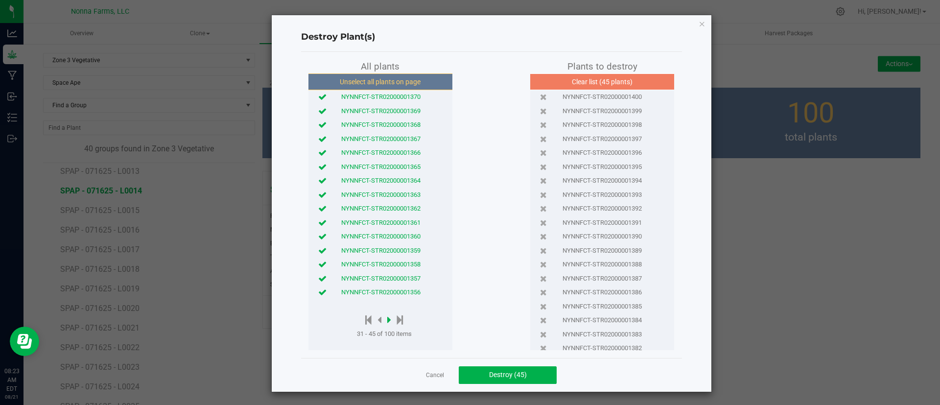
click at [387, 320] on icon at bounding box center [389, 319] width 4 height 11
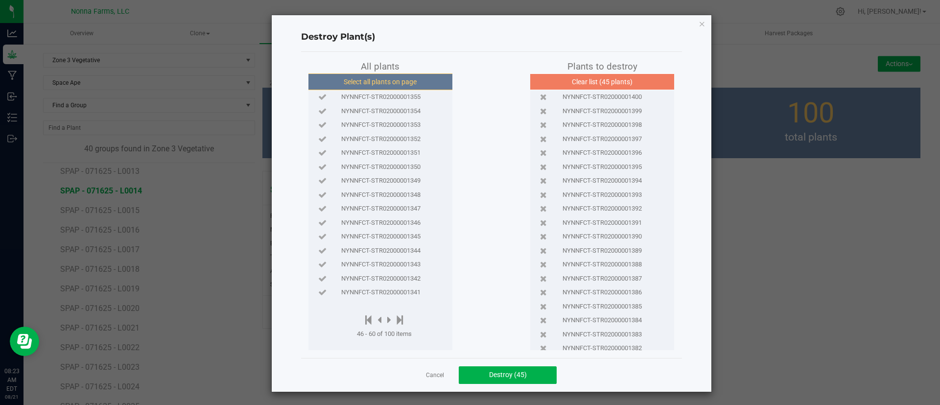
click at [402, 84] on button "Select all plants on page" at bounding box center [379, 81] width 149 height 17
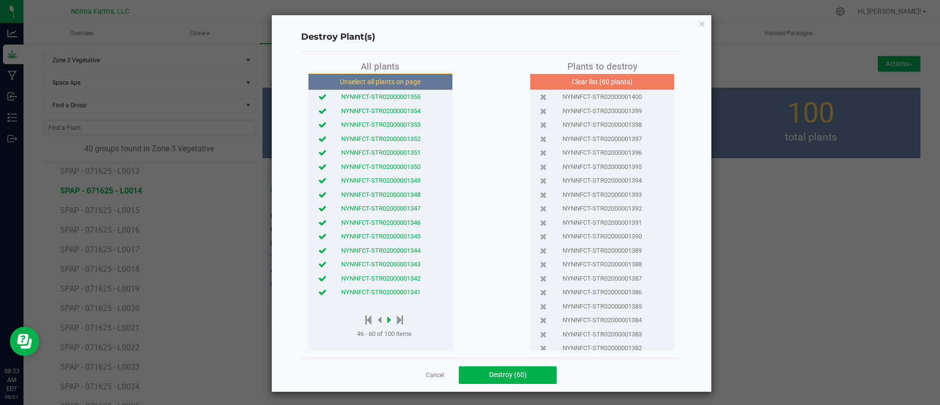
click at [387, 318] on icon at bounding box center [389, 319] width 4 height 11
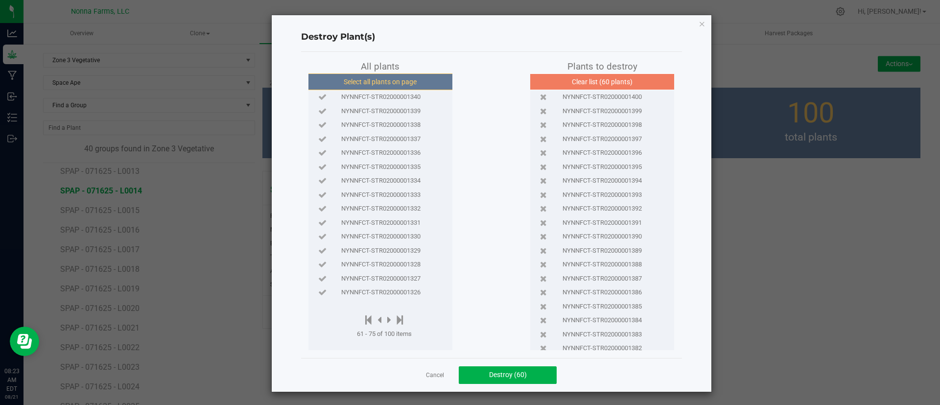
click at [394, 89] on button "Select all plants on page" at bounding box center [379, 81] width 149 height 17
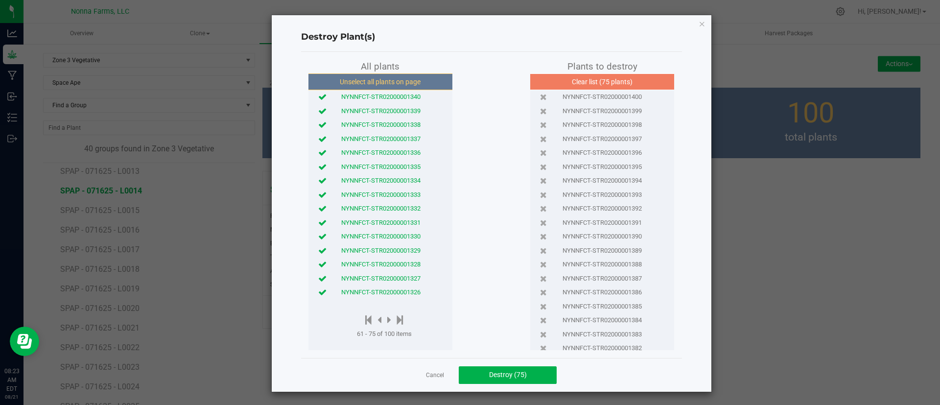
click at [311, 288] on div "NYNNFCT-STR02000001326" at bounding box center [380, 292] width 139 height 10
click at [318, 290] on icon at bounding box center [322, 292] width 8 height 6
click at [319, 272] on div "NYNNFCT-STR02000001327" at bounding box center [380, 278] width 139 height 14
click at [318, 291] on icon at bounding box center [322, 292] width 8 height 6
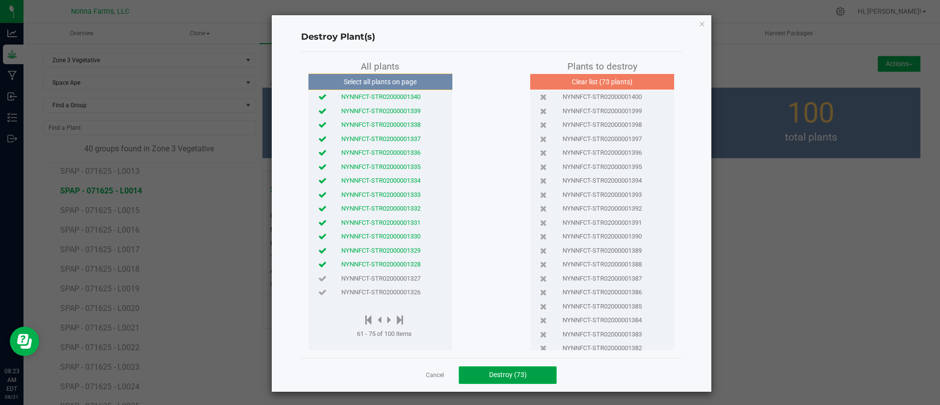
click at [507, 376] on span "Destroy (73)" at bounding box center [508, 374] width 38 height 8
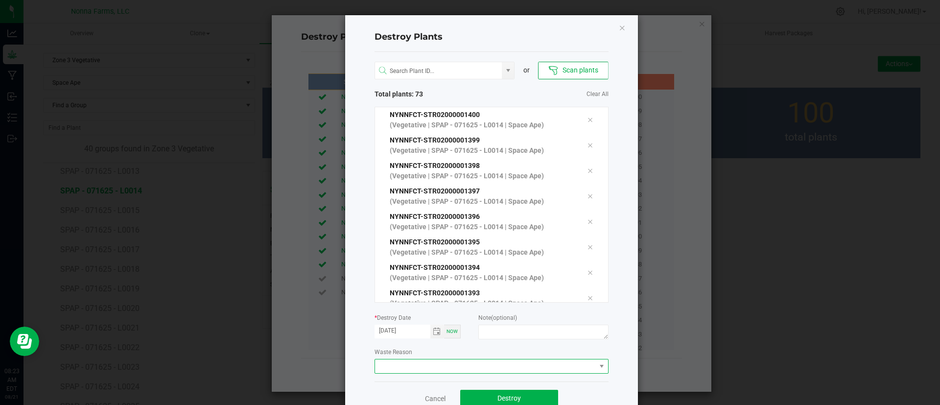
click at [407, 360] on span at bounding box center [485, 366] width 221 height 14
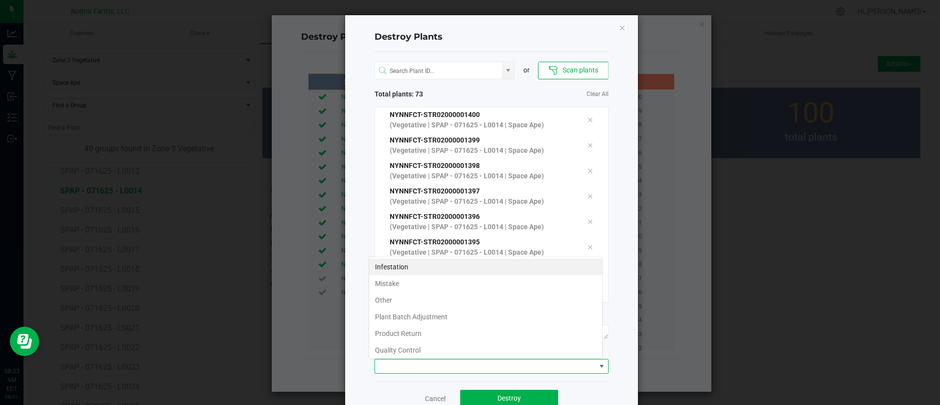
scroll to position [15, 234]
click at [436, 316] on li "Plant Batch Adjustment" at bounding box center [485, 316] width 233 height 17
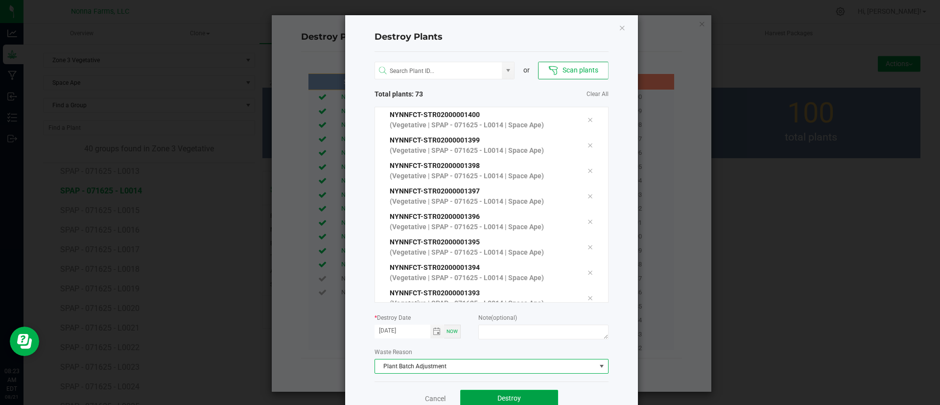
click at [498, 396] on span "Destroy" at bounding box center [508, 398] width 23 height 8
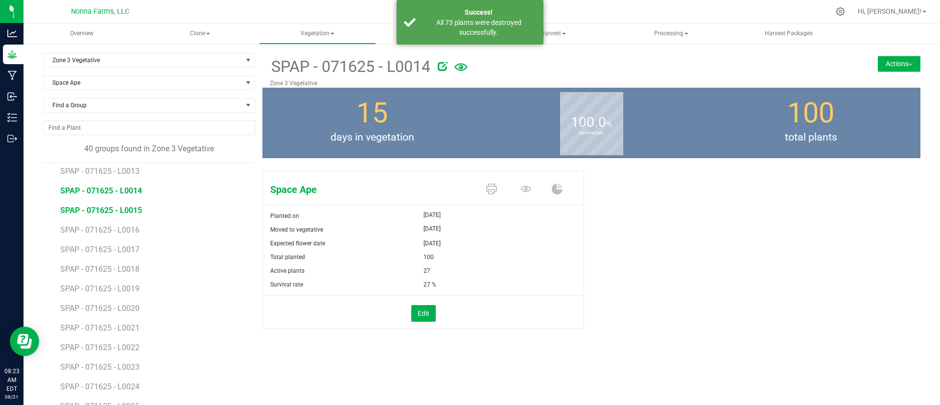
click at [123, 206] on span "SPAP - 071625 - L0015" at bounding box center [101, 210] width 82 height 9
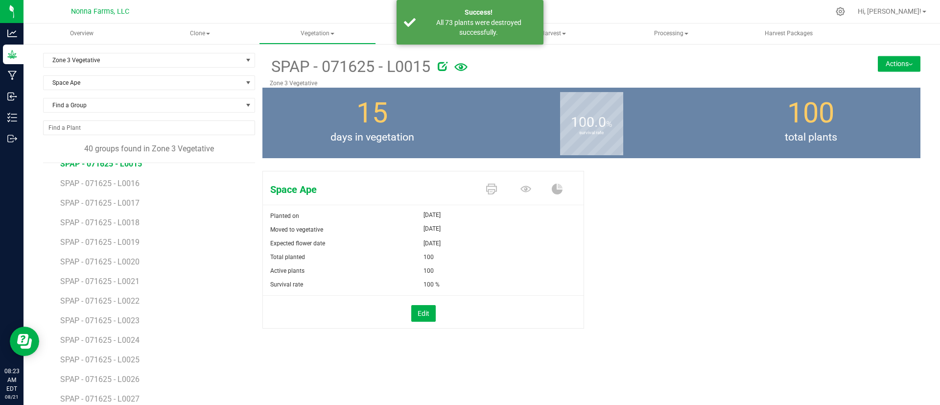
scroll to position [280, 0]
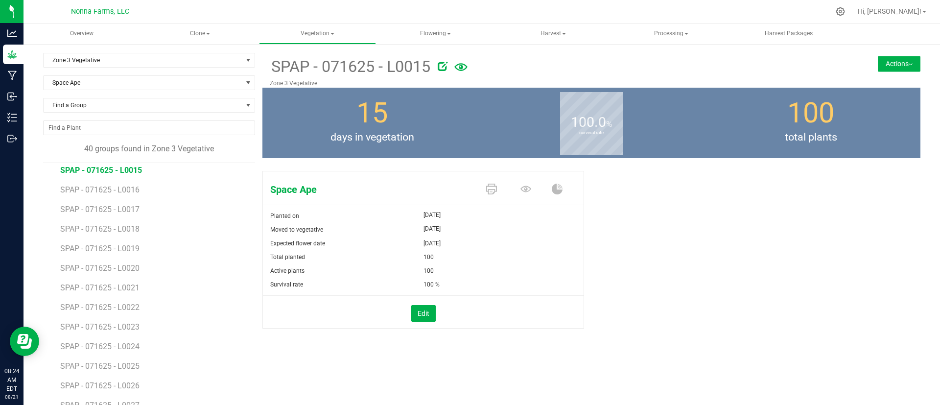
click at [432, 319] on div "Edit" at bounding box center [422, 313] width 335 height 17
click at [429, 318] on button "Edit" at bounding box center [423, 313] width 24 height 17
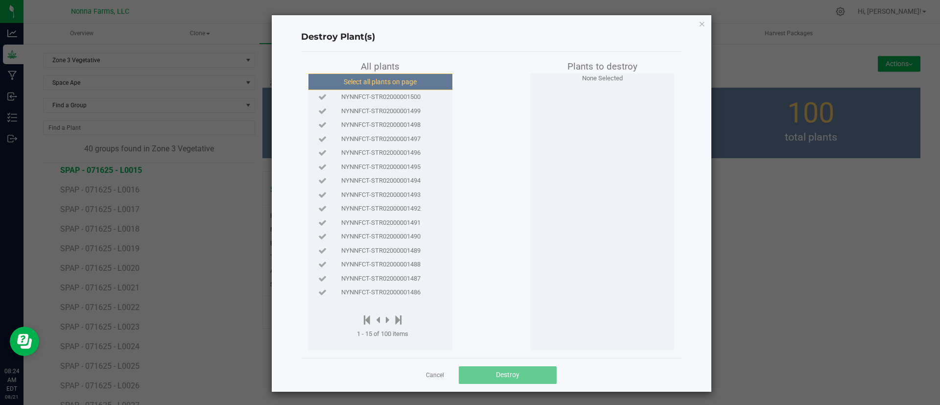
click at [396, 85] on button "Select all plants on page" at bounding box center [379, 81] width 149 height 17
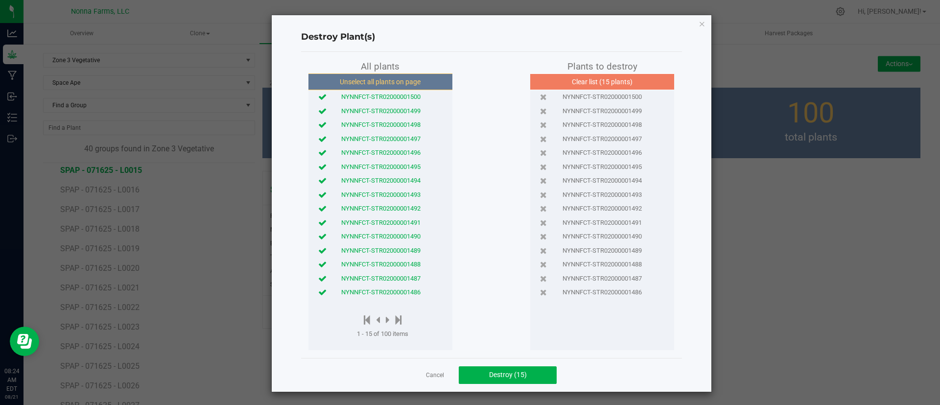
click at [380, 319] on div at bounding box center [382, 320] width 51 height 12
click at [386, 323] on icon at bounding box center [388, 319] width 4 height 11
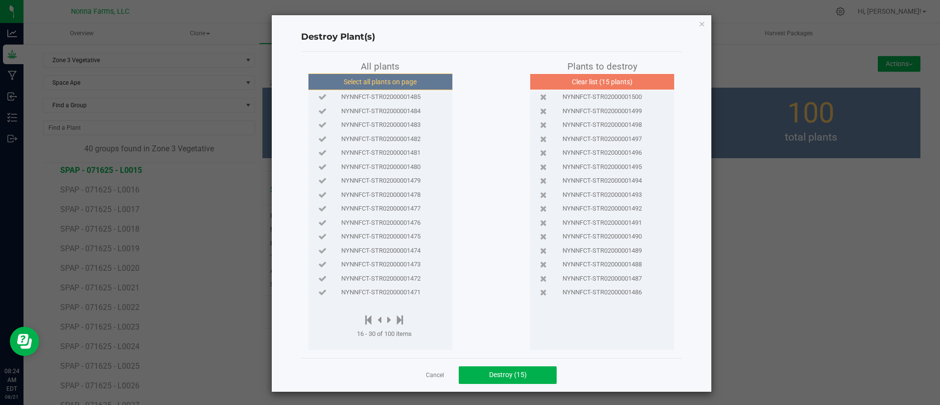
click at [375, 77] on button "Select all plants on page" at bounding box center [379, 81] width 149 height 17
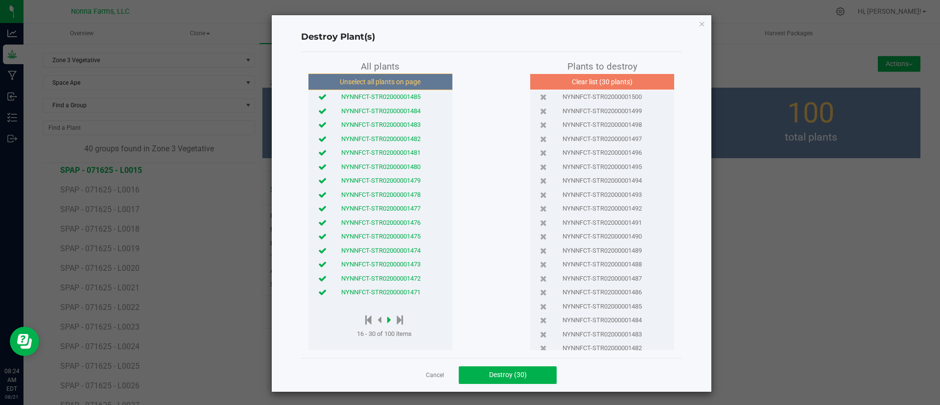
click at [387, 320] on icon at bounding box center [389, 319] width 4 height 11
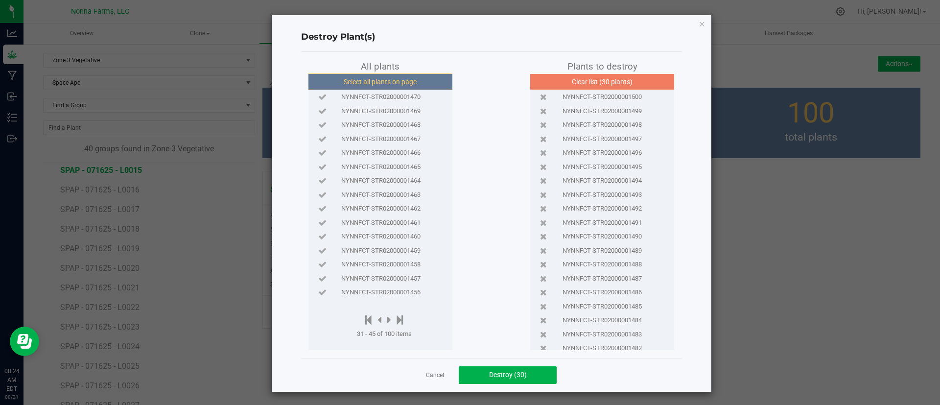
click at [385, 78] on button "Select all plants on page" at bounding box center [379, 81] width 149 height 17
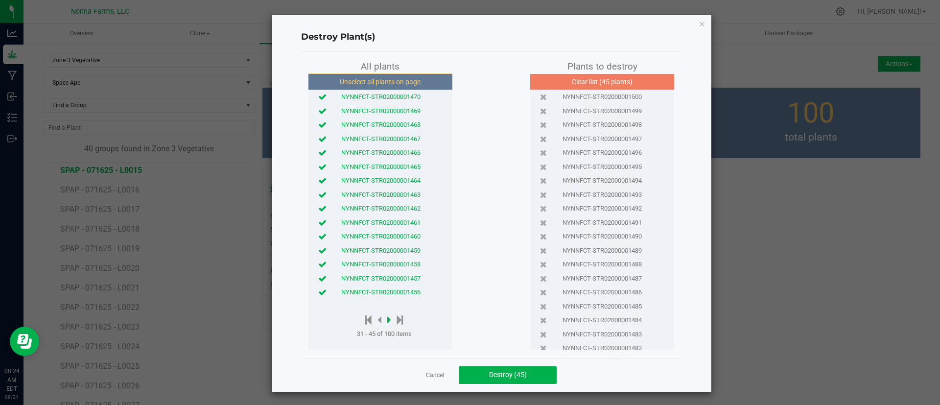
click at [387, 323] on icon at bounding box center [389, 319] width 4 height 11
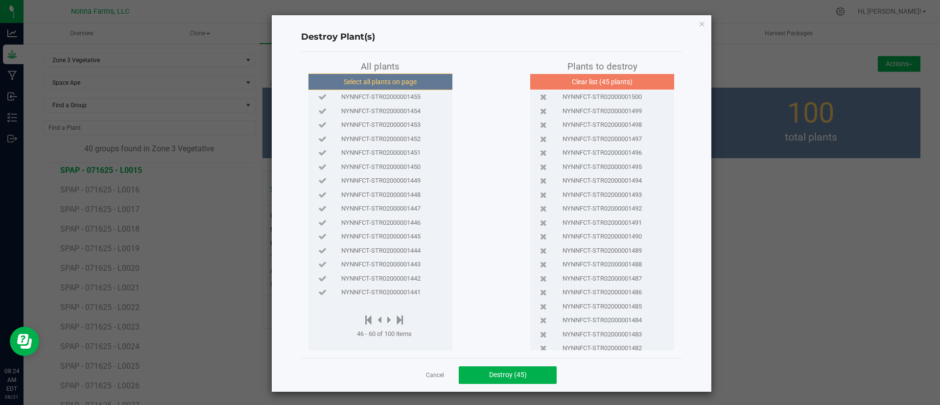
click at [383, 82] on button "Select all plants on page" at bounding box center [379, 81] width 149 height 17
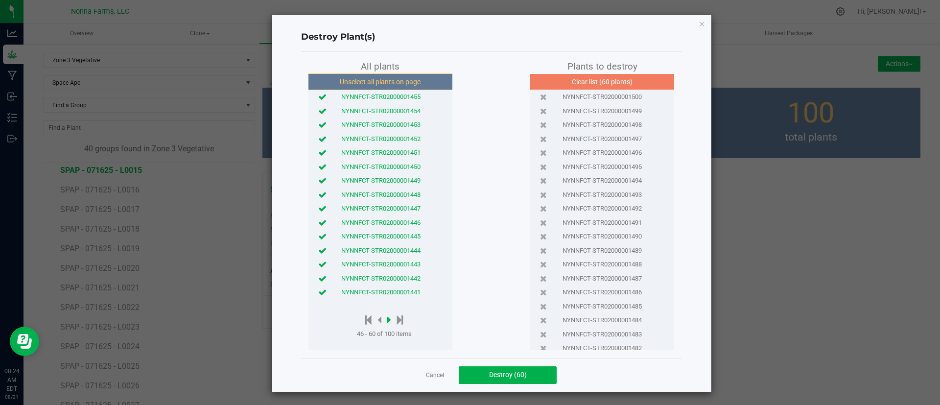
click at [387, 320] on icon at bounding box center [389, 319] width 4 height 11
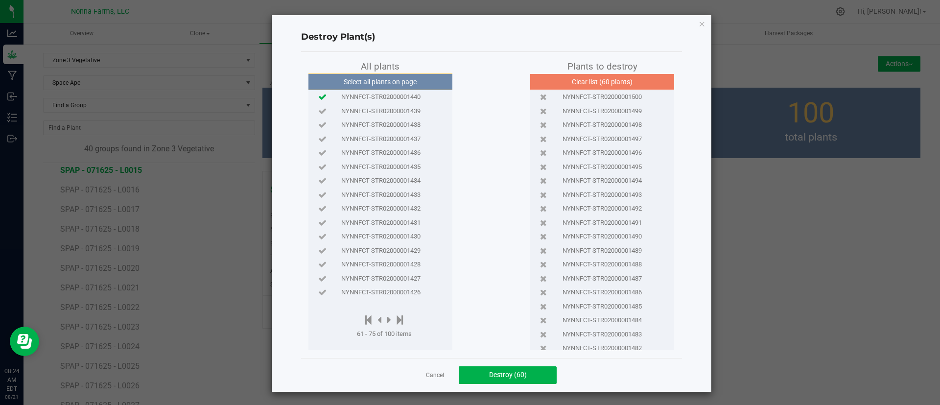
click at [318, 98] on icon at bounding box center [322, 96] width 8 height 6
click at [318, 139] on icon at bounding box center [322, 139] width 8 height 6
click at [318, 152] on icon at bounding box center [322, 152] width 8 height 6
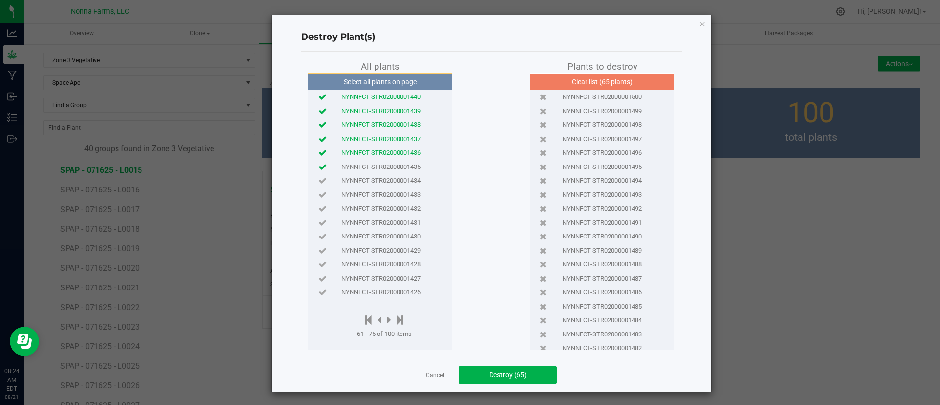
click at [318, 168] on icon at bounding box center [322, 166] width 8 height 6
click at [527, 378] on button "Destroy (66)" at bounding box center [508, 375] width 98 height 18
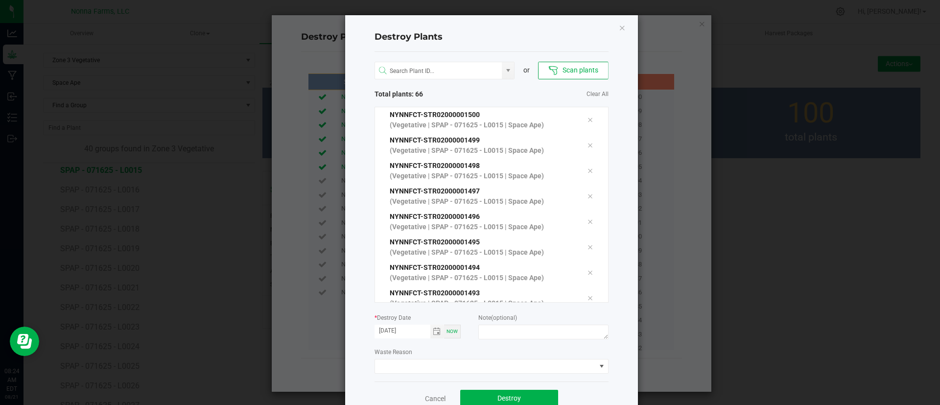
click at [428, 378] on div "or Scan plants Total plants: 66 Clear All NYNNFCT-STR02000001500 (Vegetative | …" at bounding box center [491, 216] width 234 height 329
click at [428, 366] on span at bounding box center [485, 366] width 221 height 14
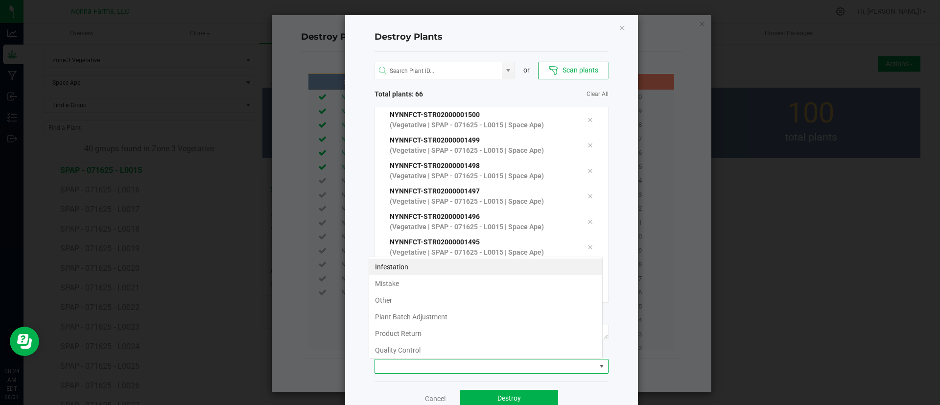
scroll to position [15, 234]
click at [431, 318] on li "Plant Batch Adjustment" at bounding box center [485, 316] width 233 height 17
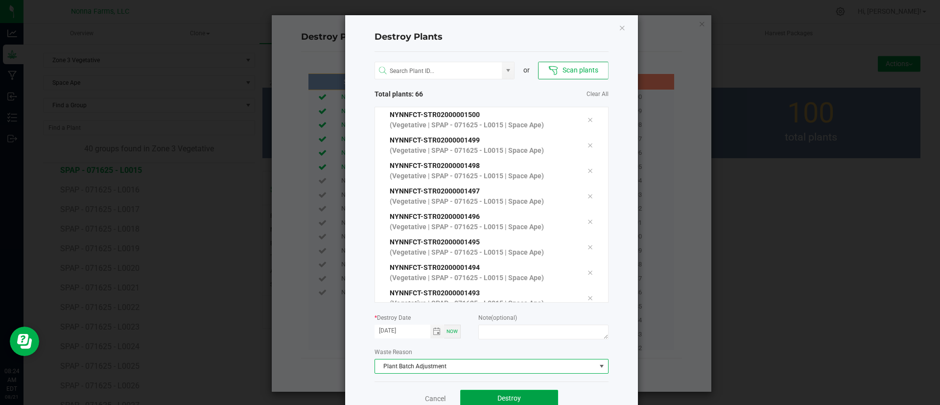
click at [482, 401] on button "Destroy" at bounding box center [509, 399] width 98 height 18
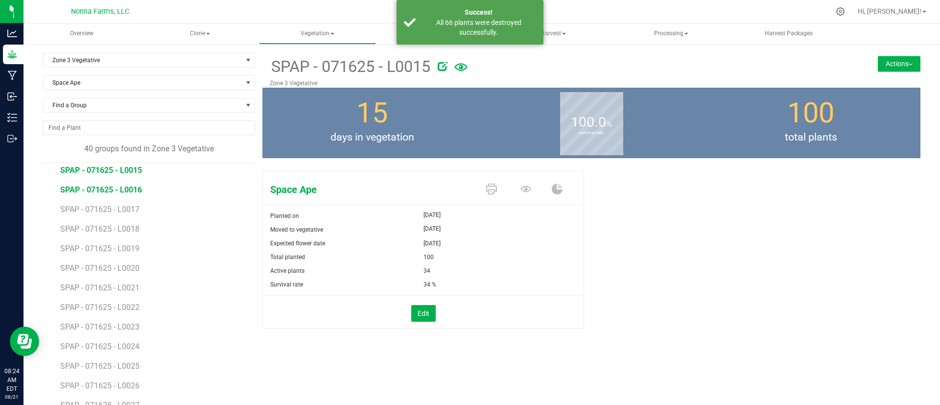
click at [120, 192] on span "SPAP - 071625 - L0016" at bounding box center [101, 189] width 82 height 9
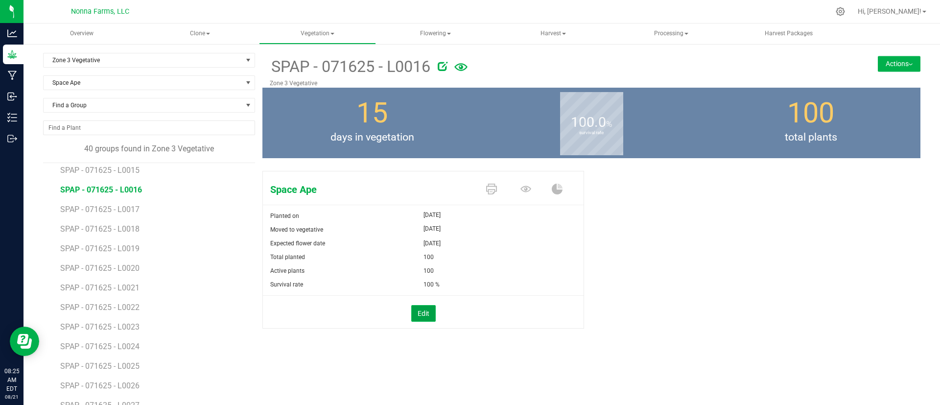
click at [417, 308] on button "Edit" at bounding box center [423, 313] width 24 height 17
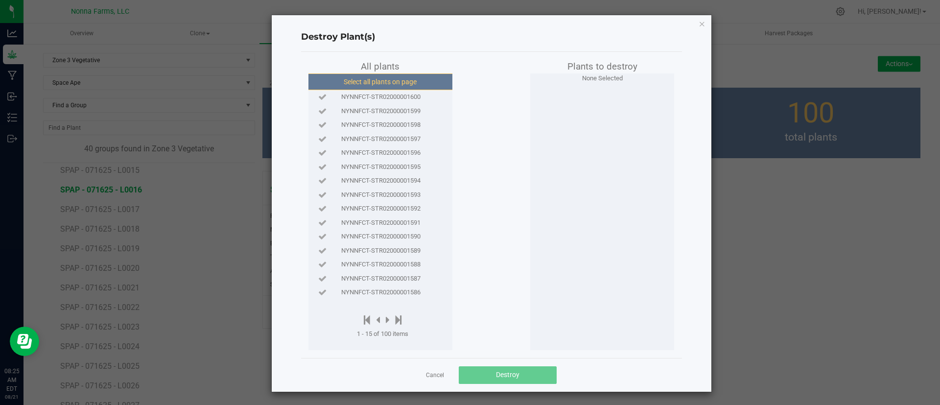
click at [328, 88] on button "Select all plants on page" at bounding box center [379, 81] width 149 height 17
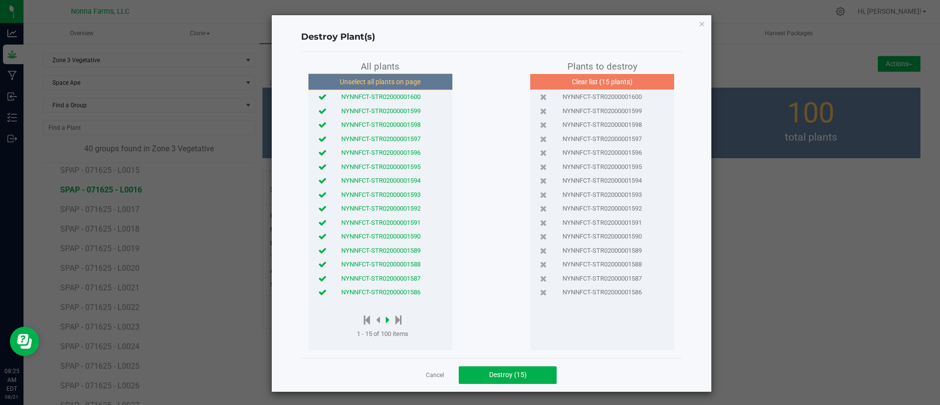
click at [386, 321] on icon at bounding box center [388, 319] width 4 height 11
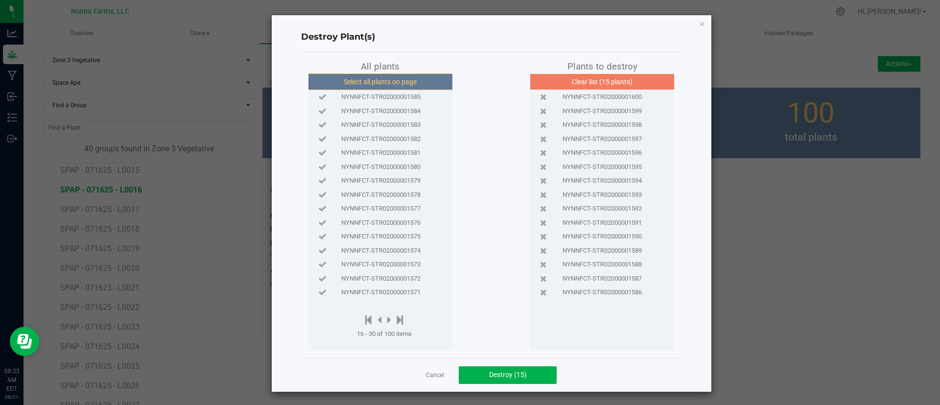
click at [341, 90] on button "Select all plants on page" at bounding box center [379, 81] width 149 height 17
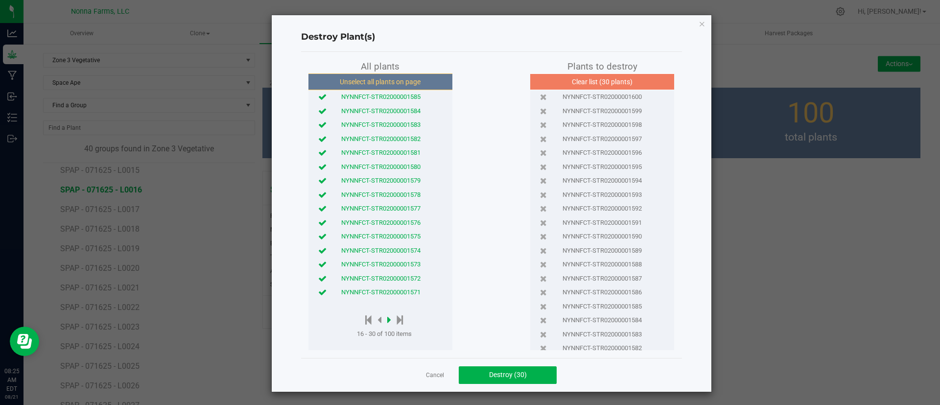
click at [387, 320] on icon at bounding box center [389, 319] width 4 height 11
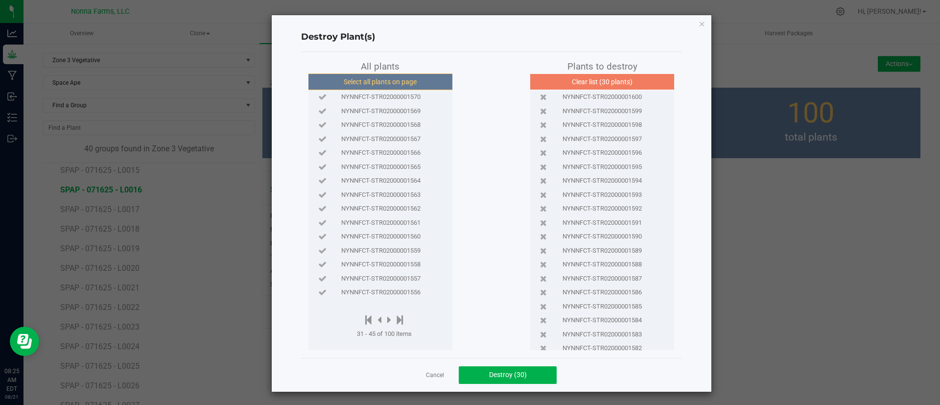
click at [370, 75] on button "Select all plants on page" at bounding box center [379, 81] width 149 height 17
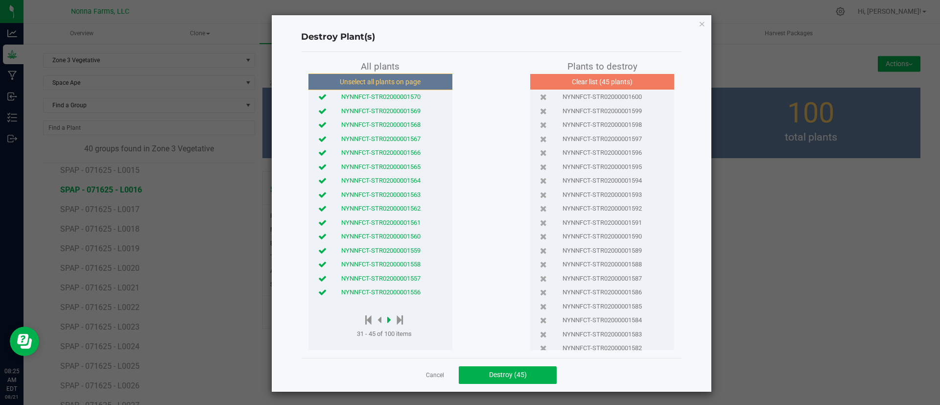
click at [387, 319] on icon at bounding box center [389, 319] width 4 height 11
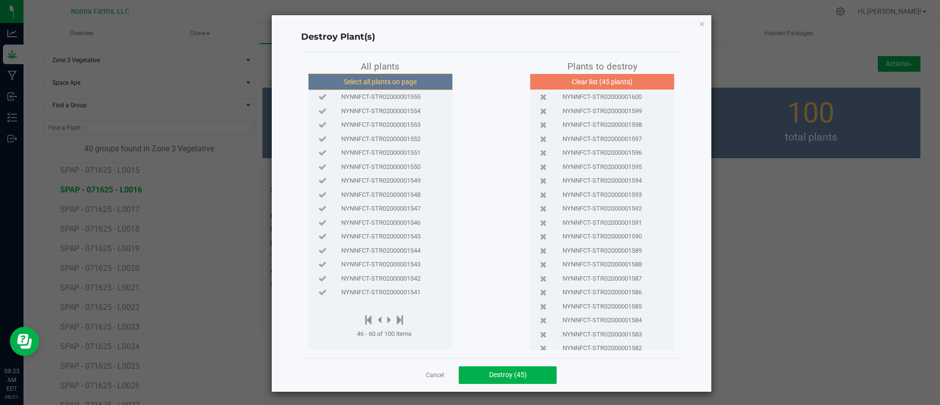
click at [405, 77] on button "Select all plants on page" at bounding box center [379, 81] width 149 height 17
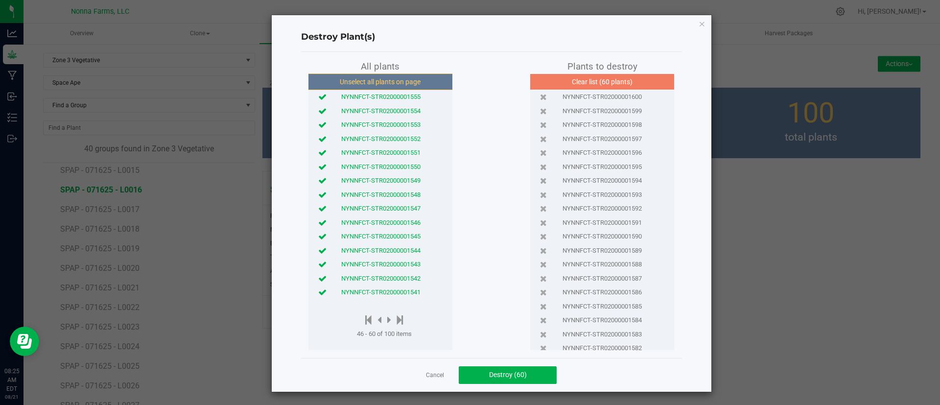
click at [318, 289] on icon at bounding box center [322, 292] width 8 height 6
click at [318, 277] on icon at bounding box center [322, 278] width 8 height 6
click at [318, 266] on icon at bounding box center [322, 264] width 8 height 6
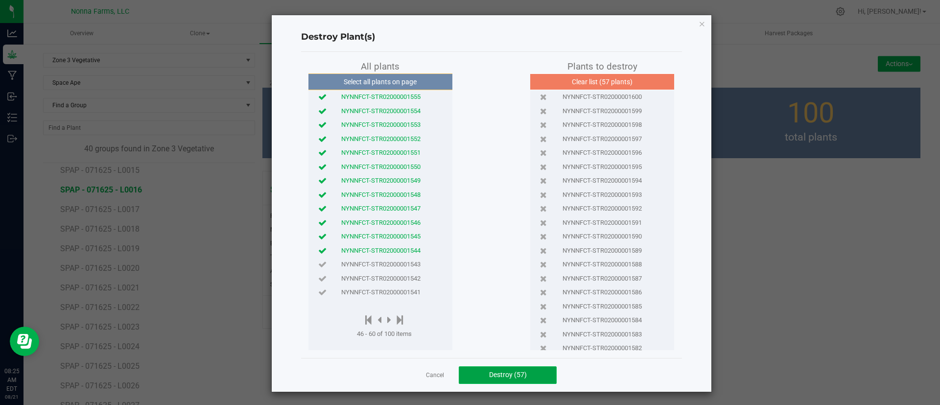
click at [511, 375] on span "Destroy (57)" at bounding box center [508, 374] width 38 height 8
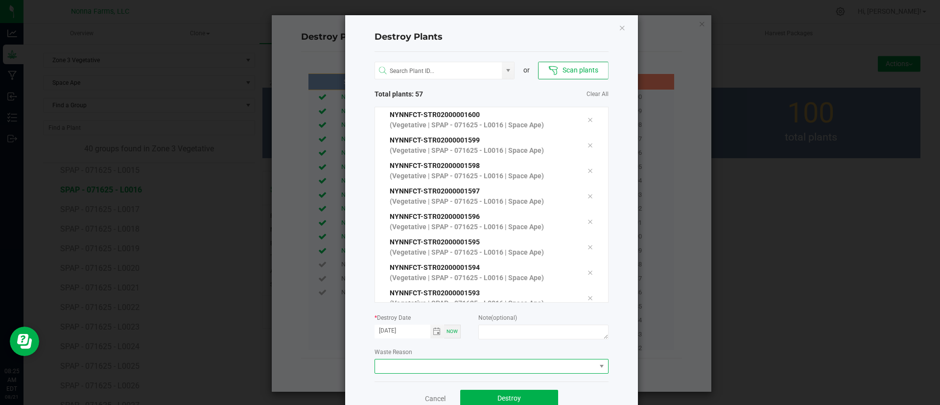
click at [439, 362] on span at bounding box center [485, 366] width 221 height 14
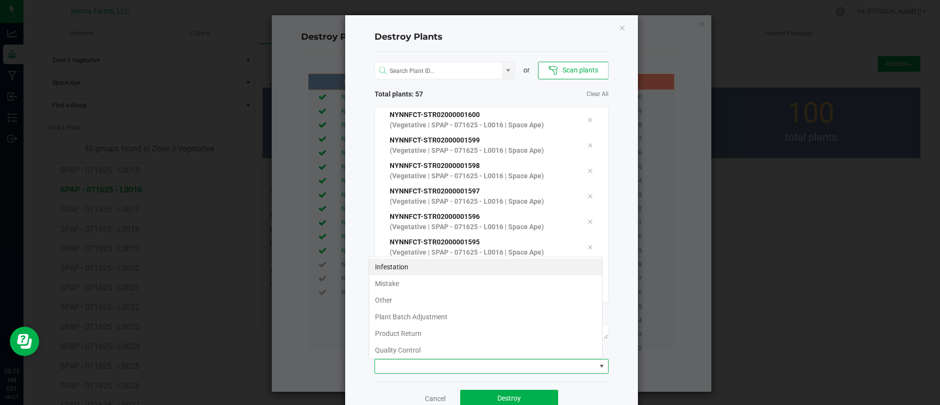
scroll to position [15, 234]
click at [415, 313] on li "Plant Batch Adjustment" at bounding box center [485, 316] width 233 height 17
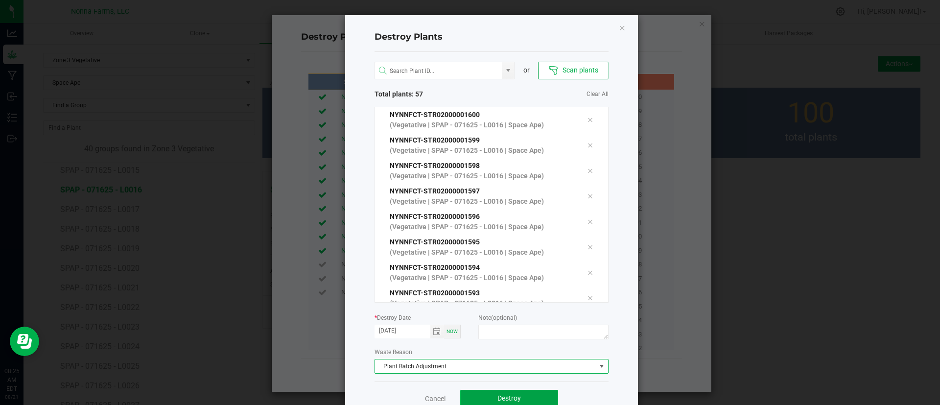
click at [482, 393] on button "Destroy" at bounding box center [509, 399] width 98 height 18
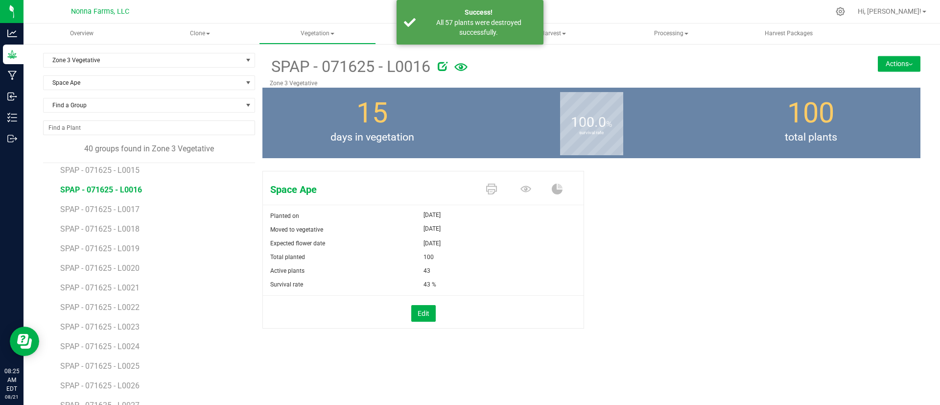
click at [128, 203] on li "SPAP - 071625 - L0017" at bounding box center [154, 206] width 188 height 20
click at [128, 214] on li "SPAP - 071625 - L0017" at bounding box center [154, 206] width 188 height 20
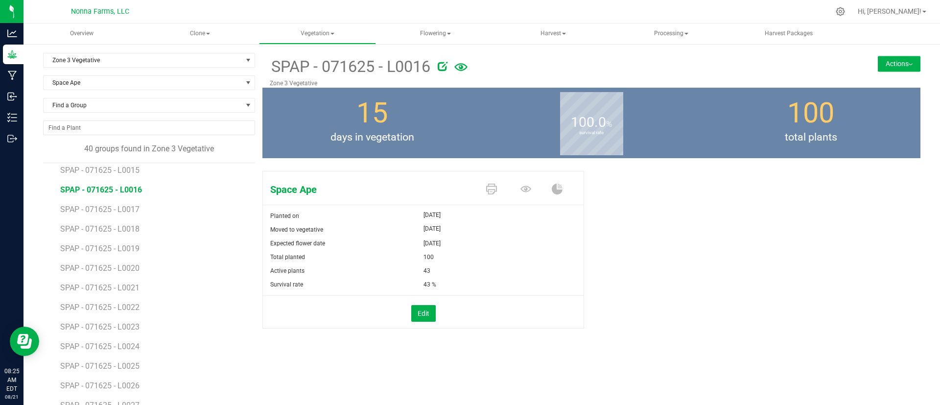
click at [124, 203] on li "SPAP - 071625 - L0017" at bounding box center [154, 206] width 188 height 20
click at [133, 214] on li "SPAP - 071625 - L0017" at bounding box center [154, 206] width 188 height 20
click at [129, 202] on li "SPAP - 071625 - L0017" at bounding box center [154, 206] width 188 height 20
click at [132, 207] on span "SPAP - 071625 - L0017" at bounding box center [101, 209] width 82 height 9
click at [413, 313] on button "Edit" at bounding box center [423, 313] width 24 height 17
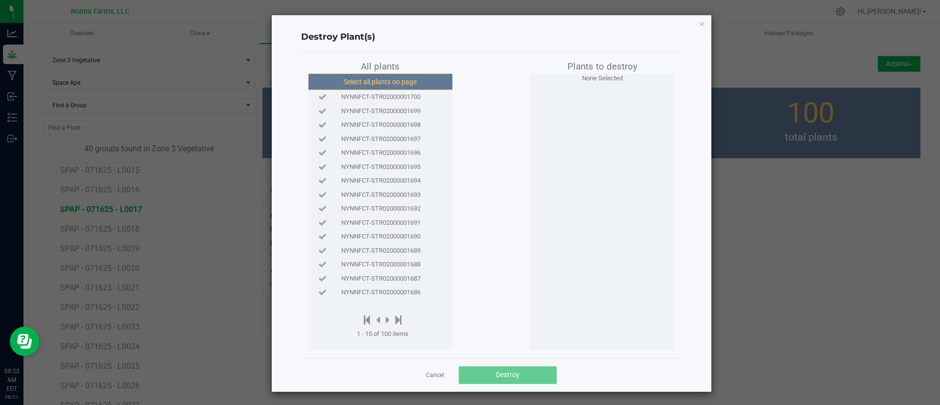
click at [364, 82] on button "Select all plants on page" at bounding box center [379, 81] width 149 height 17
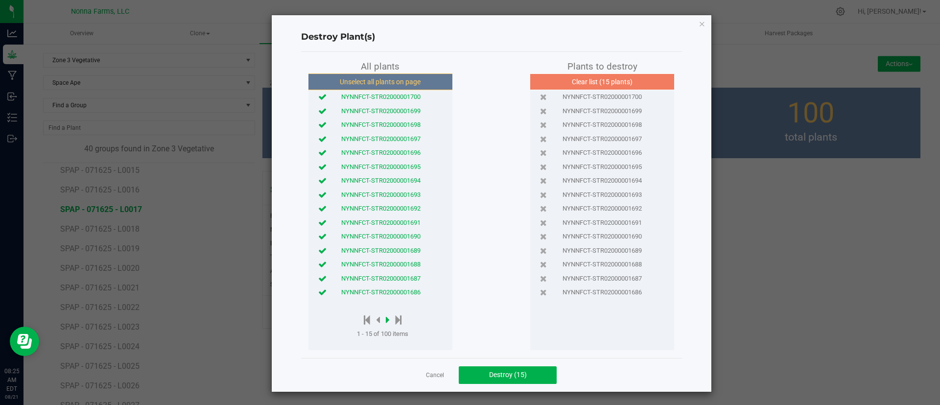
click at [386, 319] on icon at bounding box center [388, 319] width 4 height 11
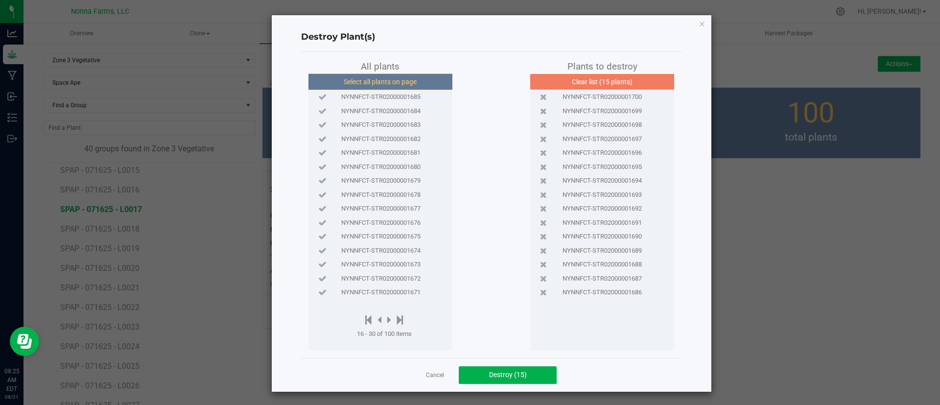
click at [377, 78] on button "Select all plants on page" at bounding box center [379, 81] width 149 height 17
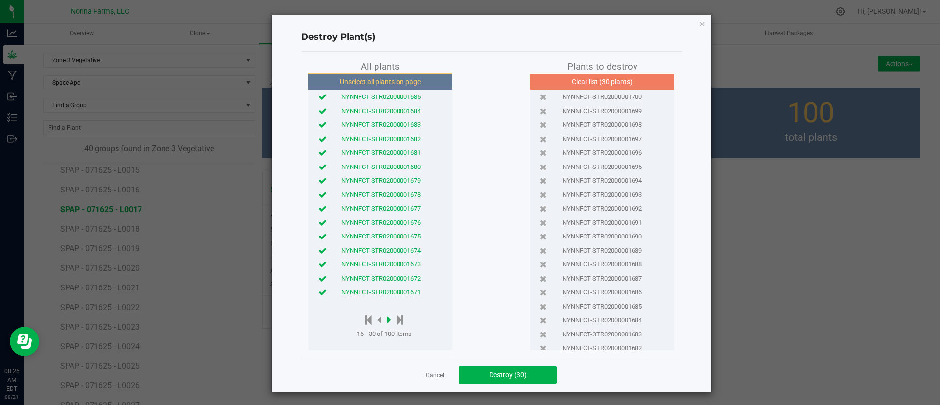
click at [387, 322] on icon at bounding box center [389, 319] width 4 height 11
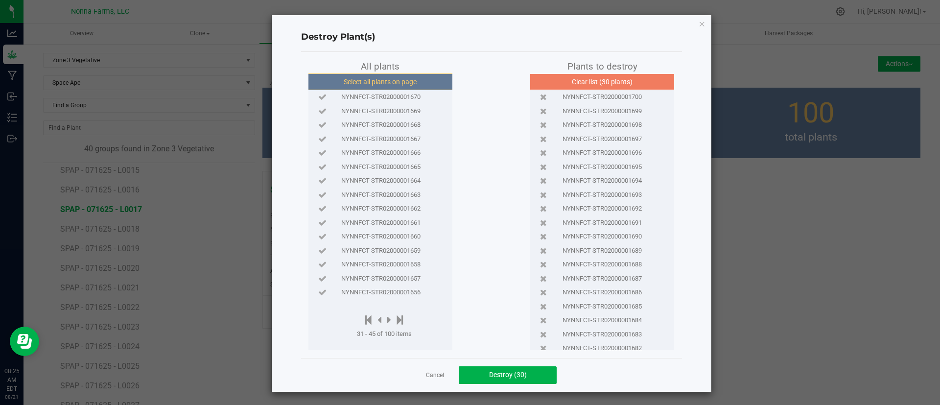
click at [367, 78] on button "Select all plants on page" at bounding box center [379, 81] width 149 height 17
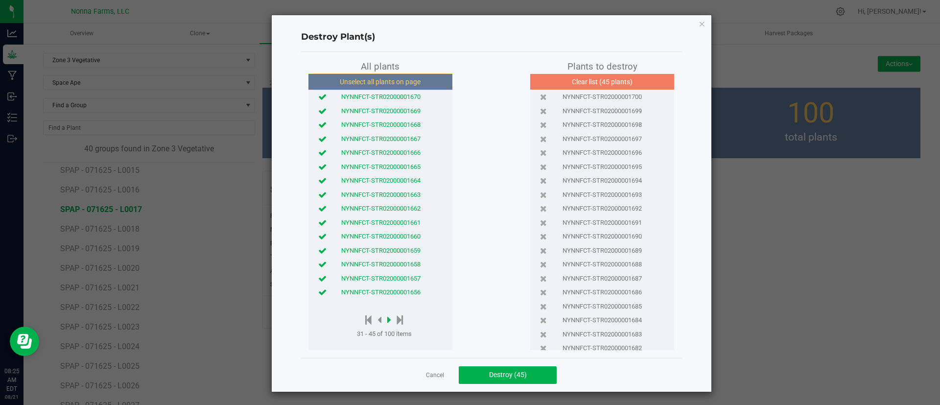
click at [387, 316] on icon at bounding box center [389, 319] width 4 height 11
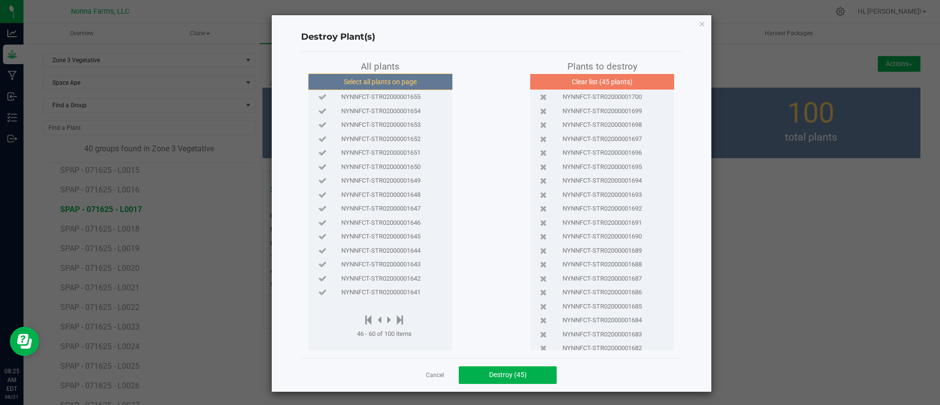
click at [374, 82] on button "Select all plants on page" at bounding box center [379, 81] width 149 height 17
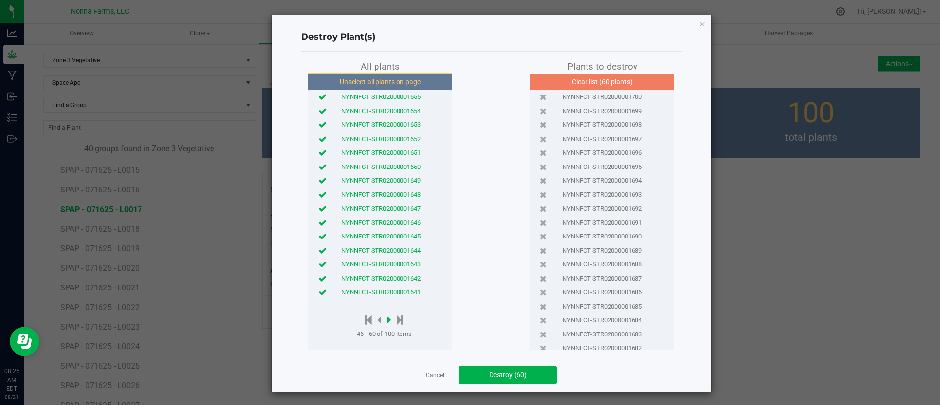
click at [387, 318] on icon at bounding box center [389, 319] width 4 height 11
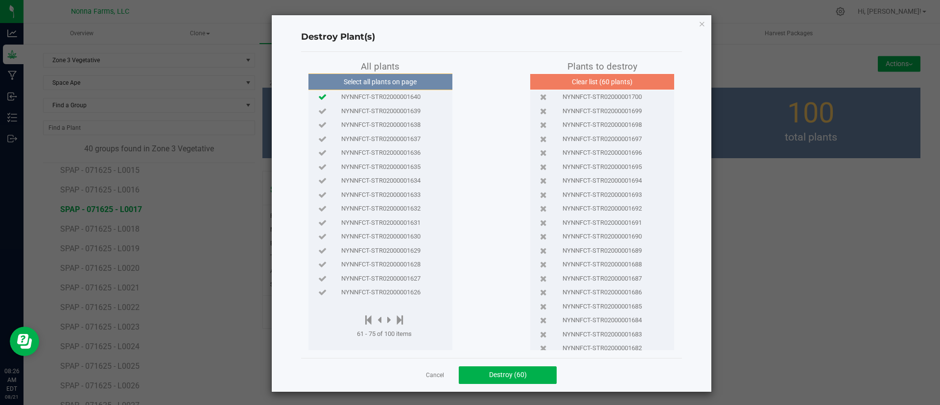
click at [318, 95] on icon at bounding box center [322, 96] width 8 height 6
click at [318, 154] on icon at bounding box center [322, 152] width 8 height 6
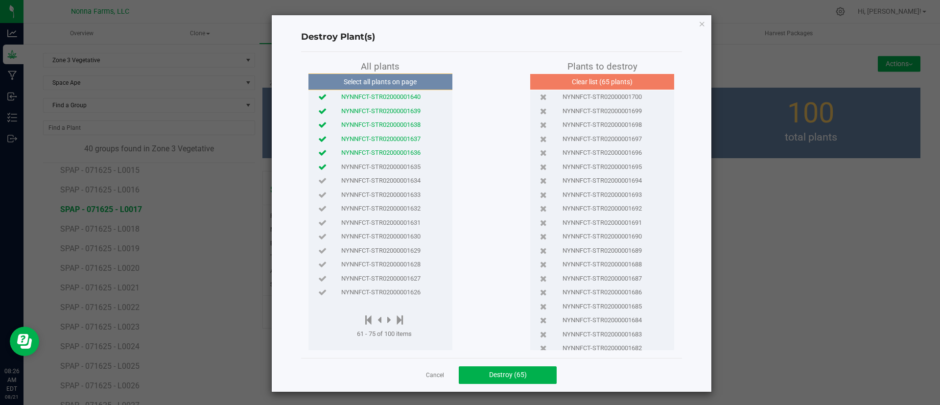
click at [318, 167] on icon at bounding box center [322, 166] width 8 height 6
click at [318, 178] on icon at bounding box center [322, 180] width 8 height 6
click at [318, 194] on icon at bounding box center [322, 194] width 8 height 6
click at [498, 375] on span "Destroy (68)" at bounding box center [508, 374] width 38 height 8
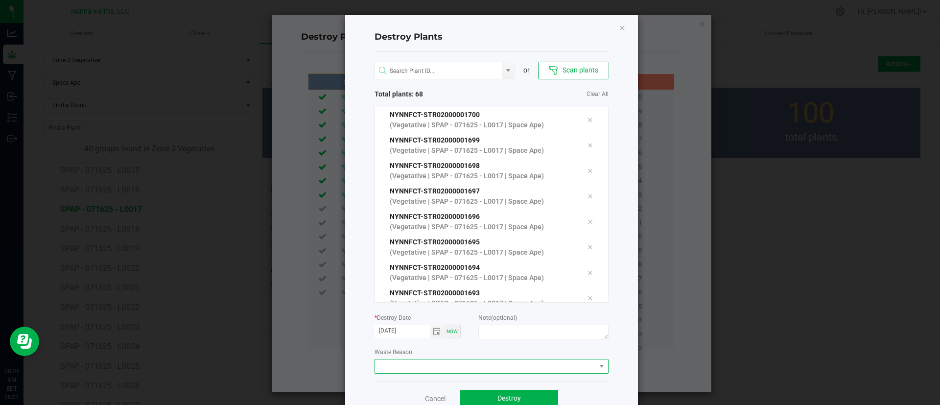
click at [412, 367] on span at bounding box center [485, 366] width 221 height 14
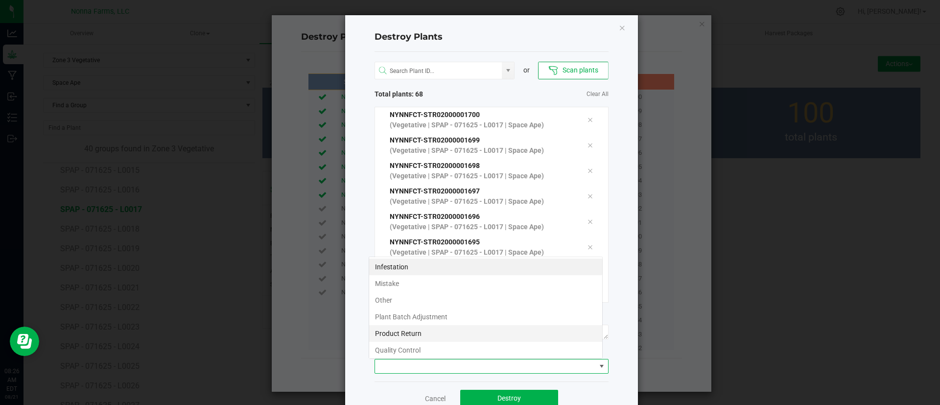
scroll to position [15, 234]
click at [450, 317] on li "Plant Batch Adjustment" at bounding box center [485, 316] width 233 height 17
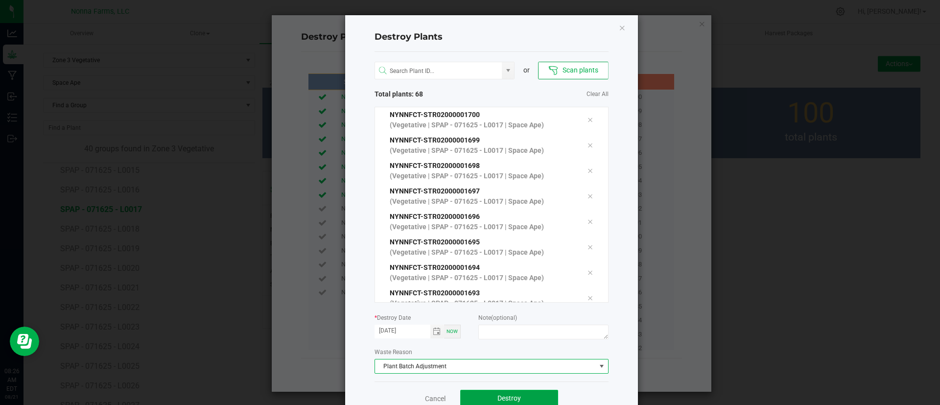
click at [489, 395] on button "Destroy" at bounding box center [509, 399] width 98 height 18
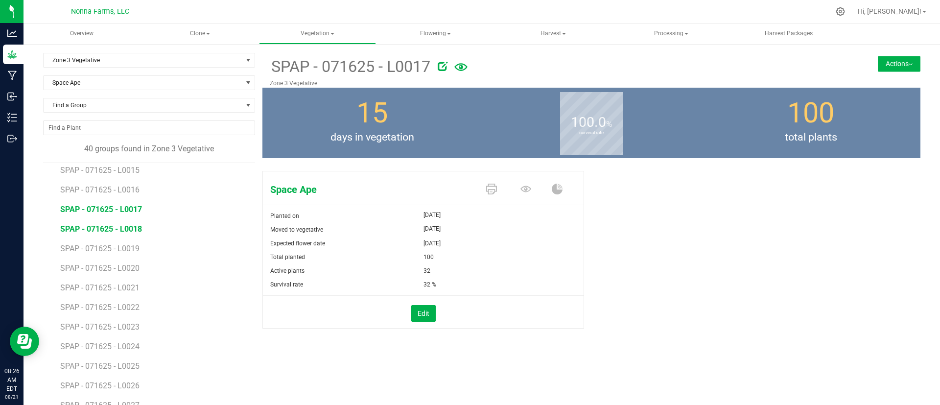
click at [111, 224] on span "SPAP - 071625 - L0018" at bounding box center [101, 228] width 82 height 9
click at [427, 317] on button "Edit" at bounding box center [423, 313] width 24 height 17
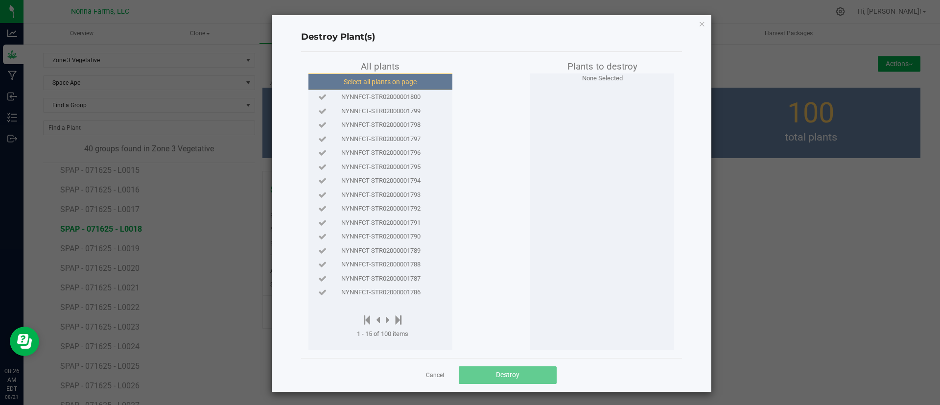
click at [383, 83] on button "Select all plants on page" at bounding box center [379, 81] width 149 height 17
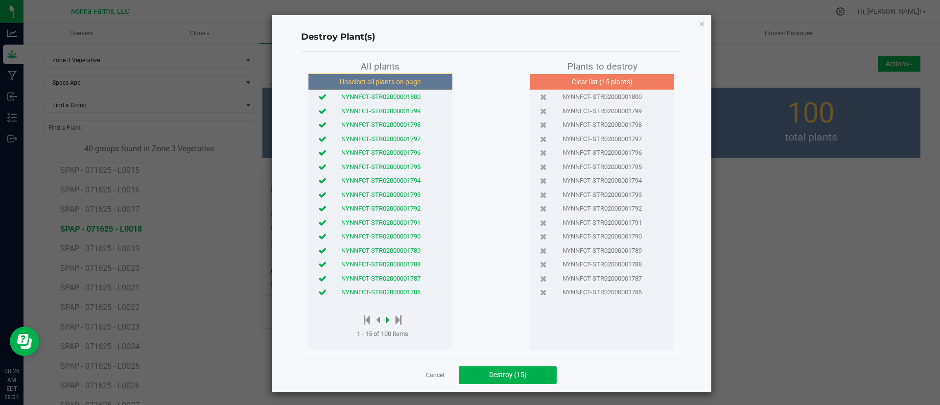
click at [386, 319] on icon at bounding box center [388, 319] width 4 height 11
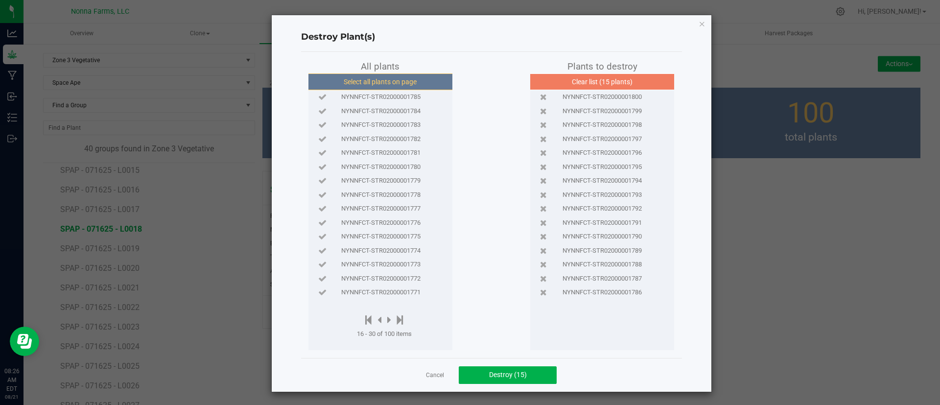
click at [365, 81] on button "Select all plants on page" at bounding box center [379, 81] width 149 height 17
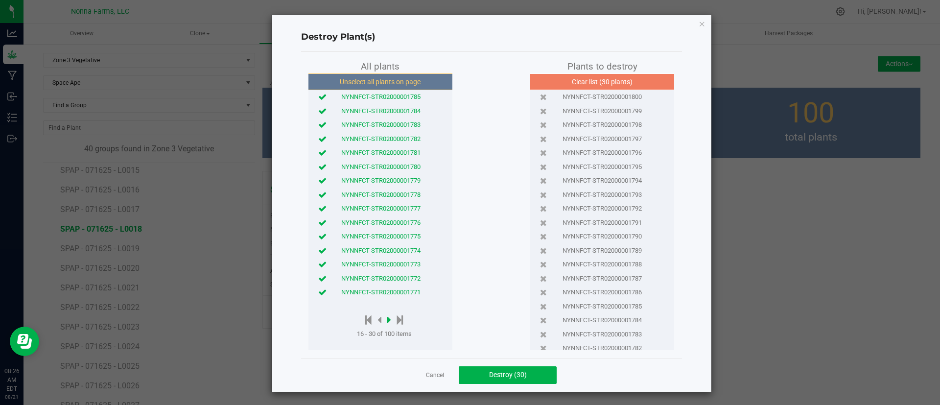
click at [387, 320] on icon at bounding box center [389, 319] width 4 height 11
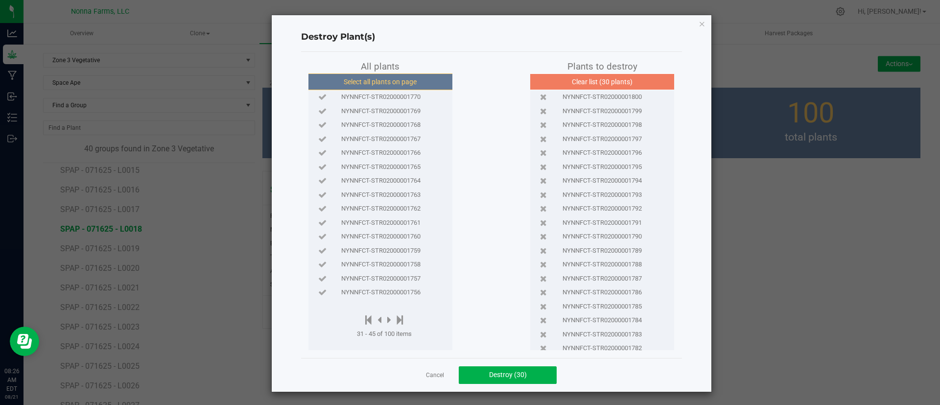
click at [354, 81] on button "Select all plants on page" at bounding box center [379, 81] width 149 height 17
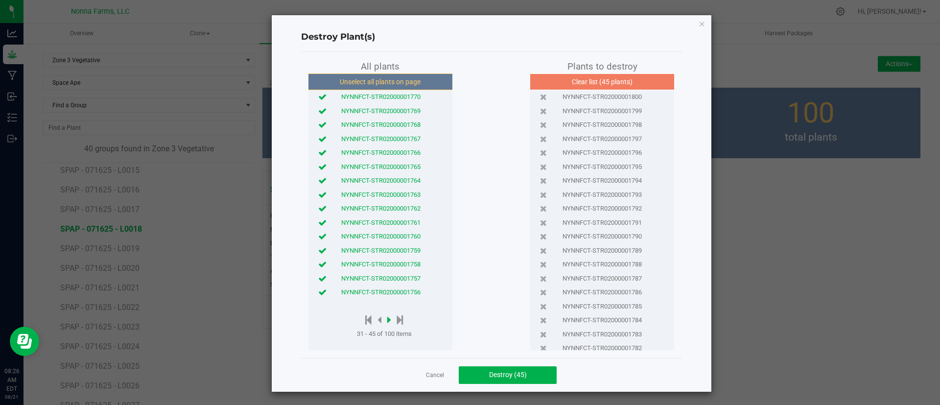
click at [387, 318] on icon at bounding box center [389, 319] width 4 height 11
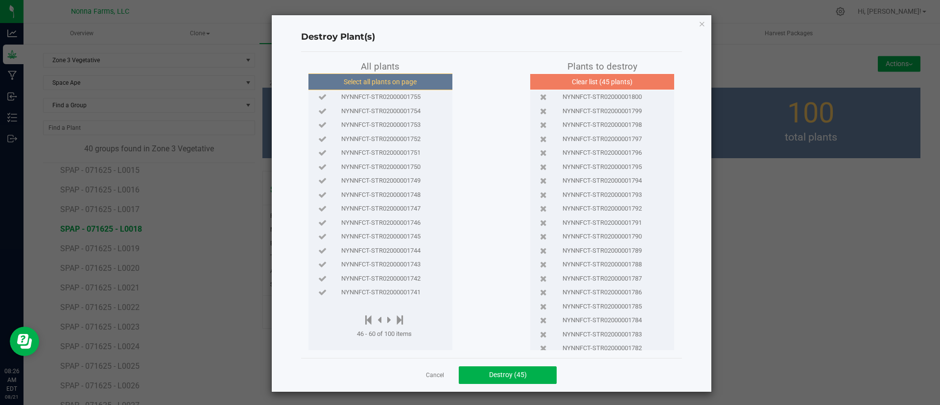
click at [357, 77] on button "Select all plants on page" at bounding box center [379, 81] width 149 height 17
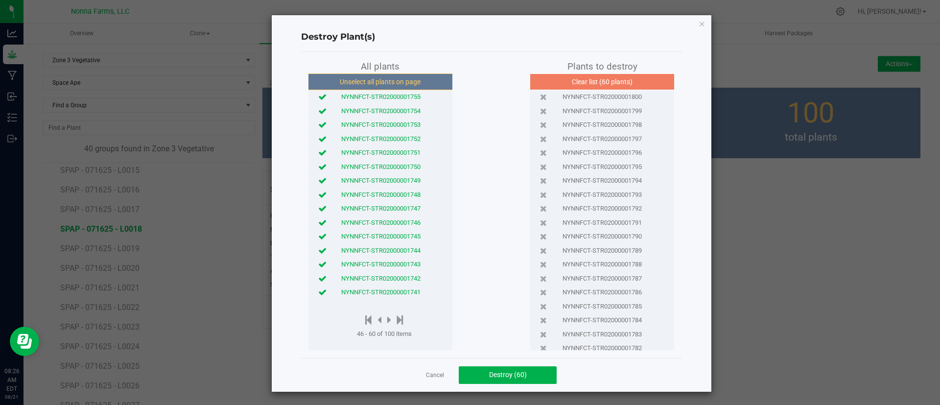
click at [320, 292] on icon at bounding box center [322, 292] width 8 height 6
click at [319, 278] on icon at bounding box center [322, 278] width 8 height 6
click at [318, 266] on icon at bounding box center [322, 264] width 8 height 6
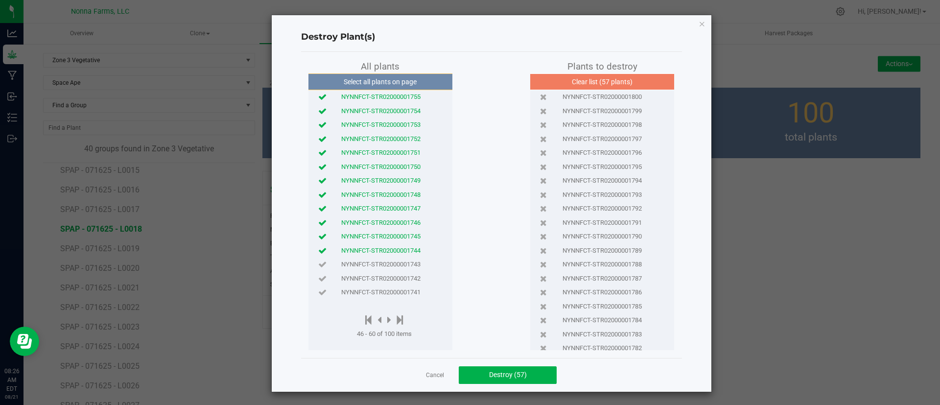
click at [318, 250] on icon at bounding box center [322, 250] width 8 height 6
click at [318, 253] on icon at bounding box center [322, 250] width 8 height 6
click at [319, 252] on icon at bounding box center [322, 250] width 8 height 6
click at [318, 235] on icon at bounding box center [322, 236] width 8 height 6
click at [509, 381] on button "Destroy (55)" at bounding box center [508, 375] width 98 height 18
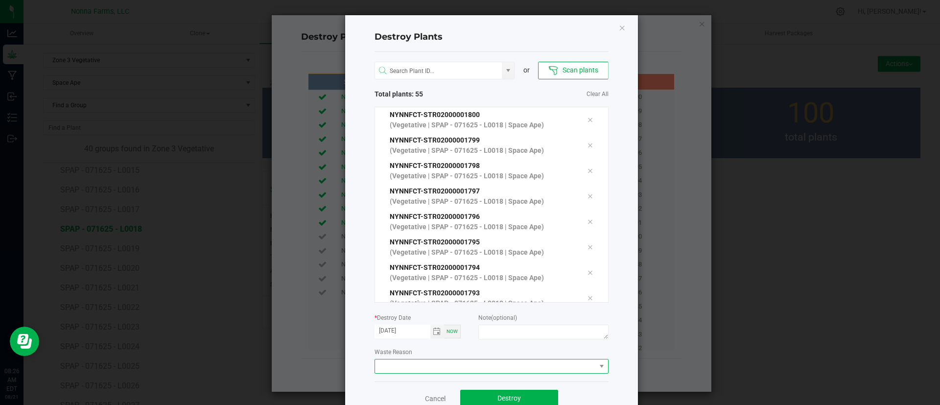
click at [416, 364] on span at bounding box center [485, 366] width 221 height 14
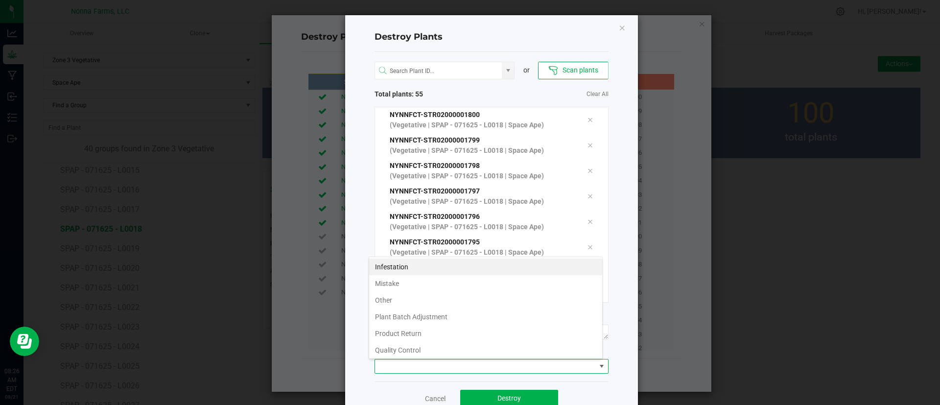
scroll to position [15, 234]
click at [418, 314] on li "Plant Batch Adjustment" at bounding box center [485, 316] width 233 height 17
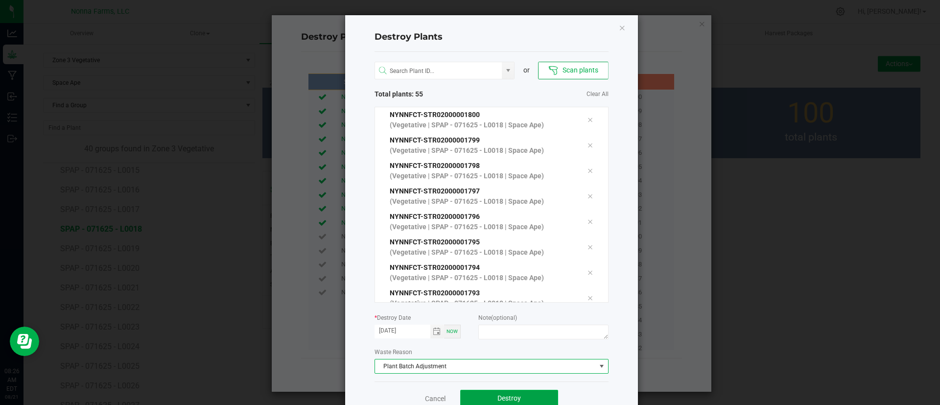
click at [501, 401] on span "Destroy" at bounding box center [508, 398] width 23 height 8
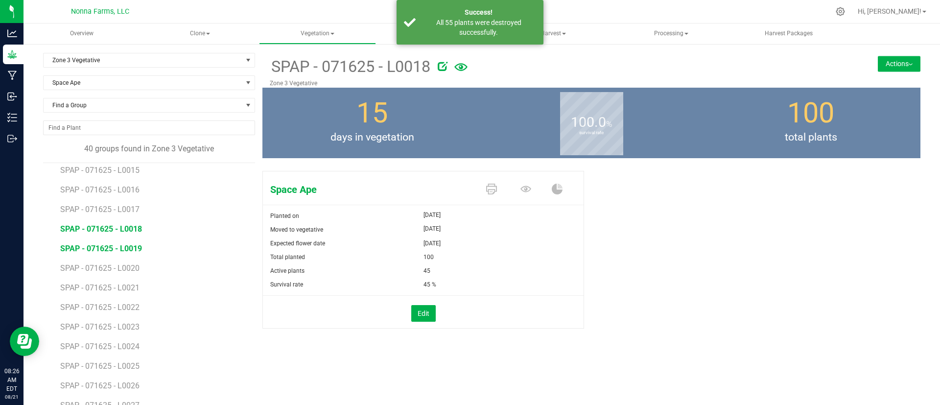
click at [114, 251] on span "SPAP - 071625 - L0019" at bounding box center [101, 248] width 82 height 9
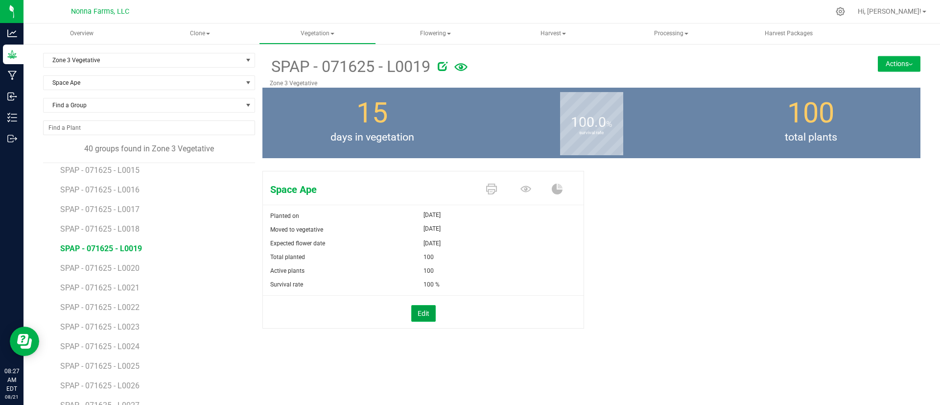
click at [412, 320] on button "Edit" at bounding box center [423, 313] width 24 height 17
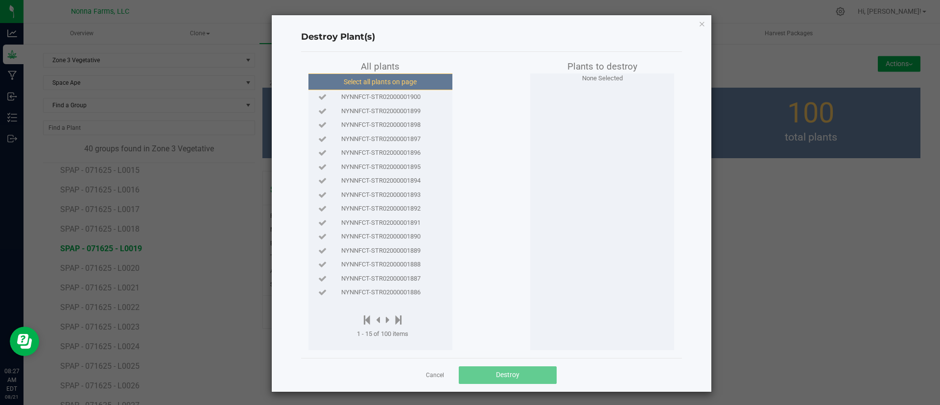
click at [361, 74] on button "Select all plants on page" at bounding box center [379, 81] width 149 height 17
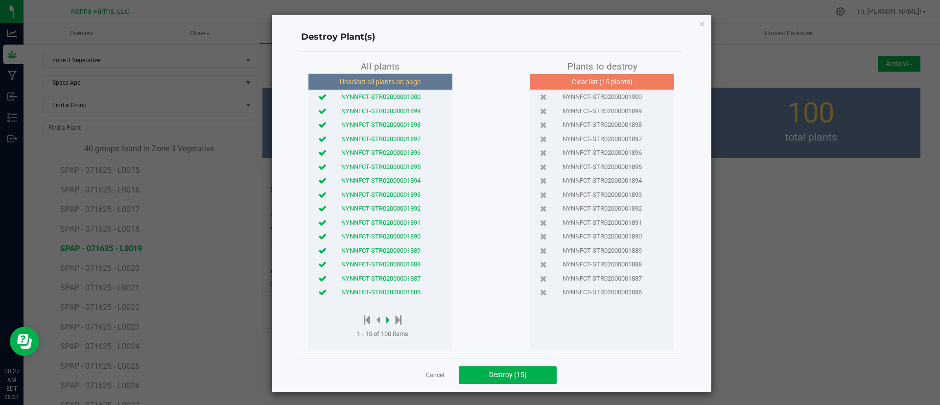
click at [386, 320] on icon at bounding box center [388, 319] width 4 height 11
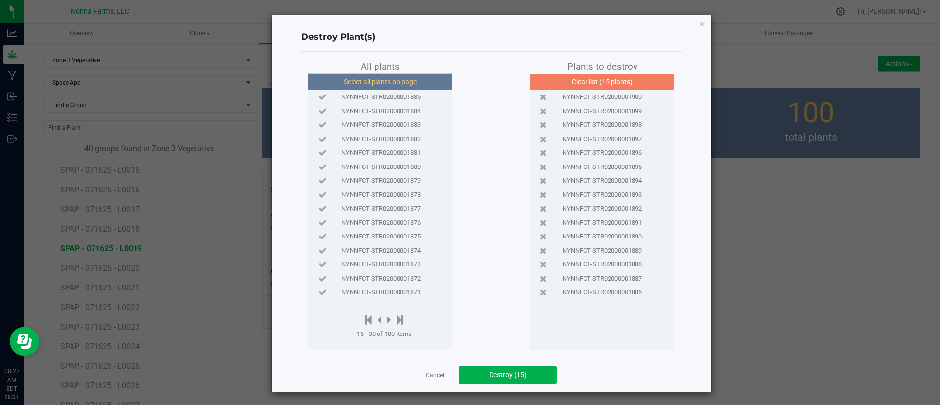
click at [403, 84] on button "Select all plants on page" at bounding box center [379, 81] width 149 height 17
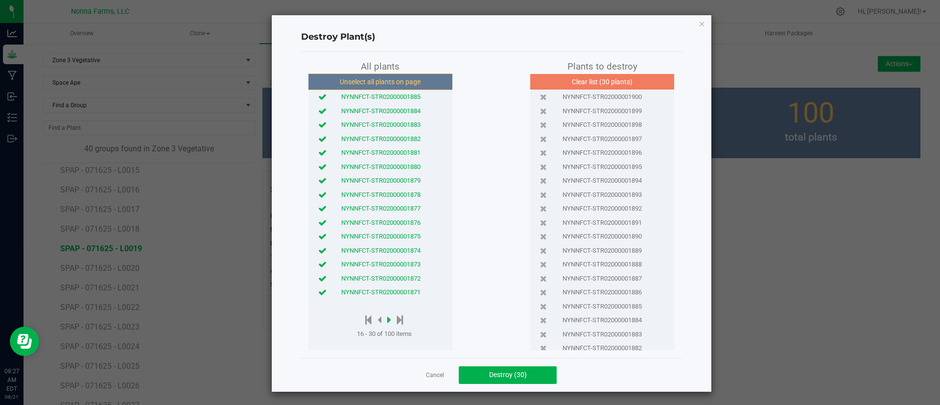
click at [387, 320] on icon at bounding box center [389, 319] width 4 height 11
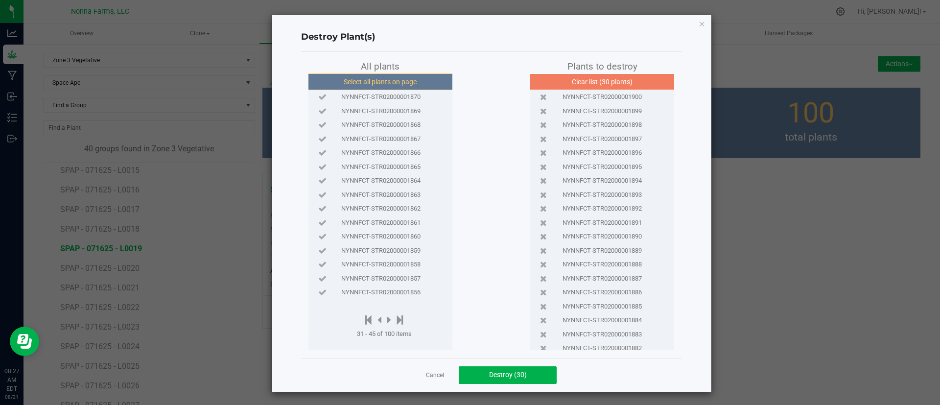
click at [375, 79] on button "Select all plants on page" at bounding box center [379, 81] width 149 height 17
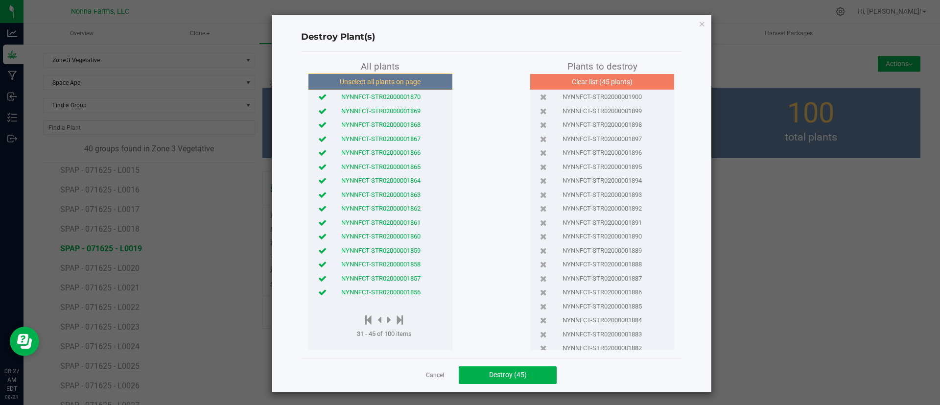
click at [318, 293] on icon at bounding box center [322, 292] width 8 height 6
click at [318, 277] on icon at bounding box center [322, 278] width 8 height 6
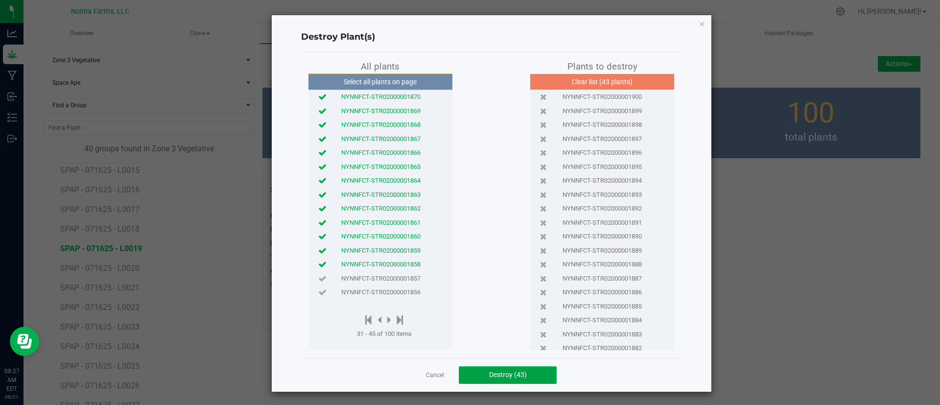
click at [502, 382] on button "Destroy (43)" at bounding box center [508, 375] width 98 height 18
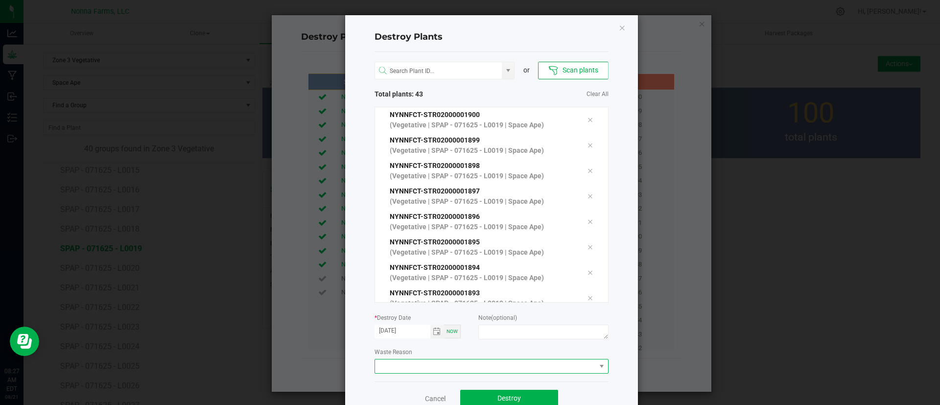
click at [469, 371] on span at bounding box center [485, 366] width 221 height 14
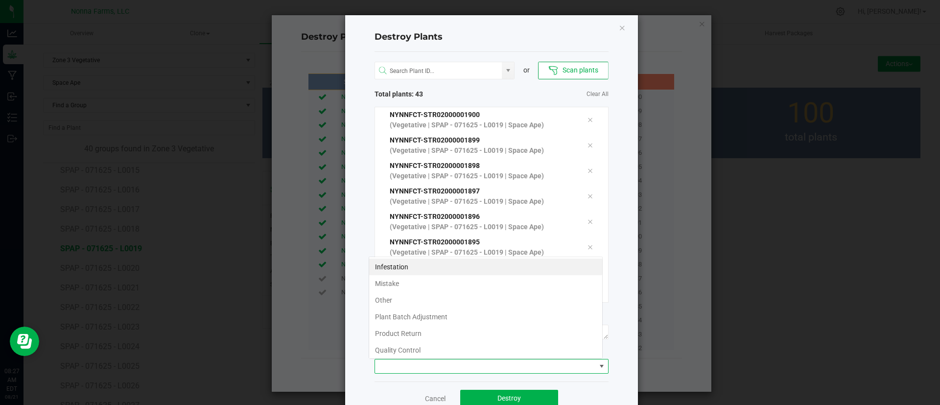
scroll to position [15, 234]
click at [437, 320] on li "Plant Batch Adjustment" at bounding box center [485, 316] width 233 height 17
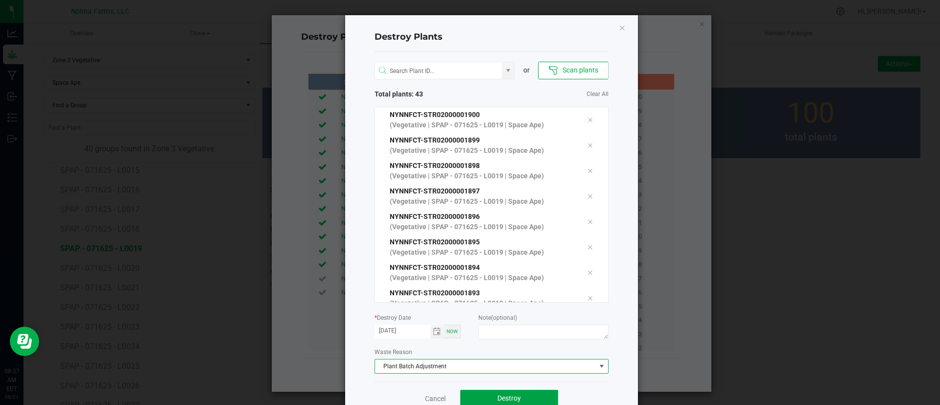
click at [506, 398] on span "Destroy" at bounding box center [508, 398] width 23 height 8
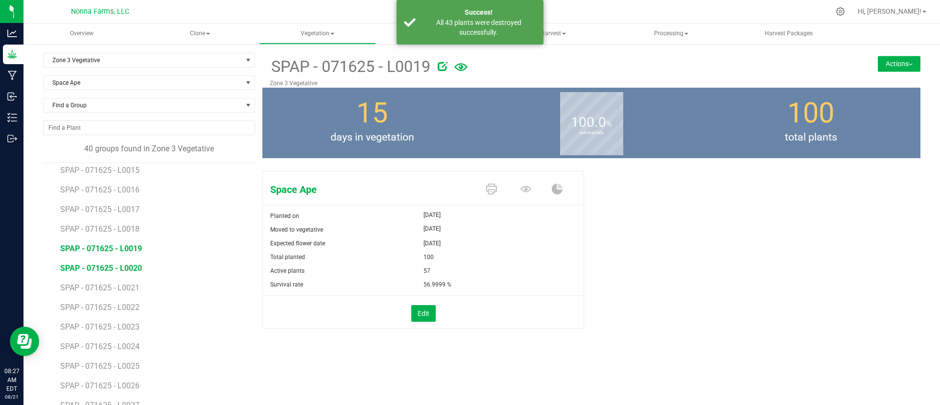
click at [88, 270] on span "SPAP - 071625 - L0020" at bounding box center [101, 267] width 82 height 9
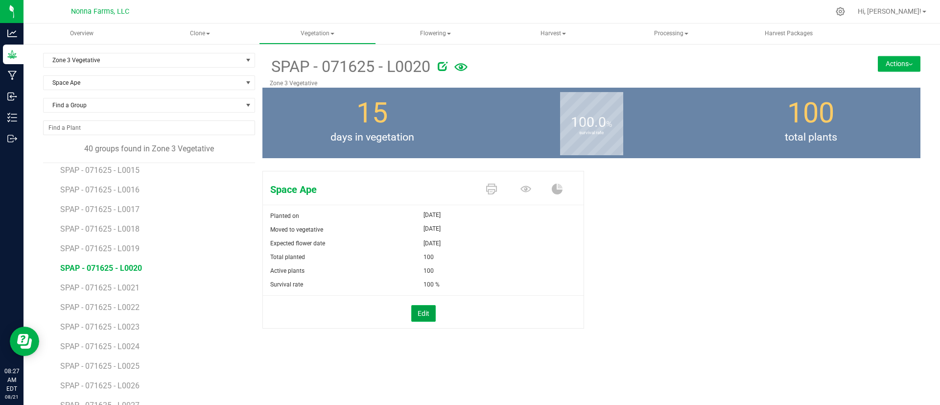
click at [429, 308] on button "Edit" at bounding box center [423, 313] width 24 height 17
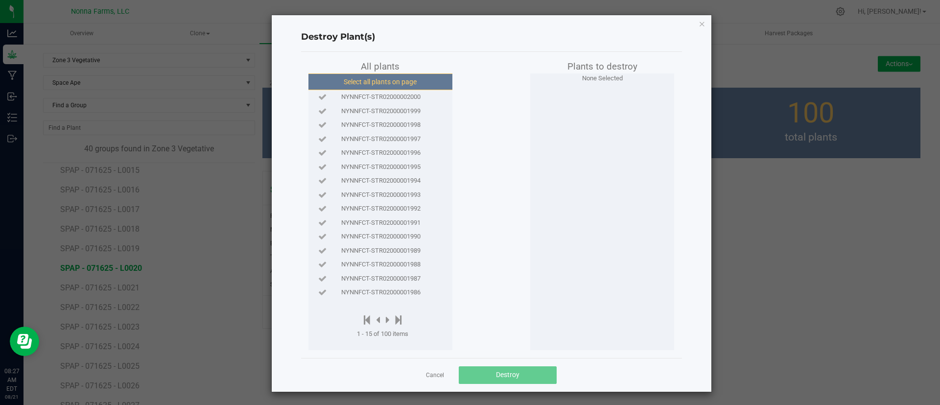
click at [358, 80] on button "Select all plants on page" at bounding box center [379, 81] width 149 height 17
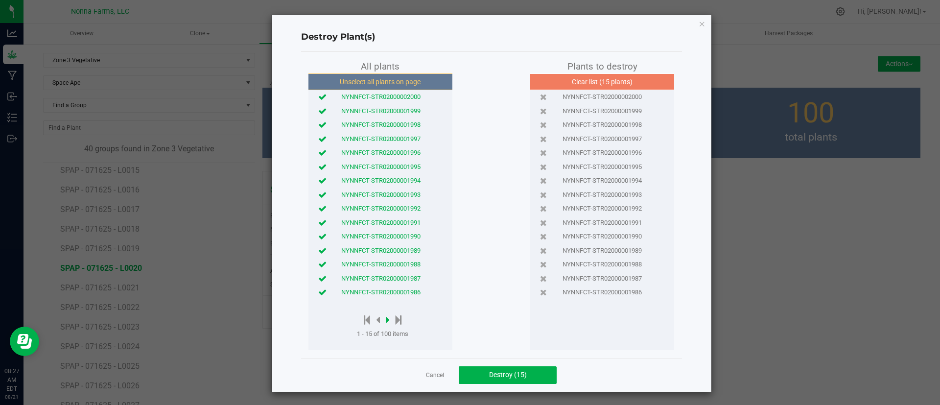
click at [386, 318] on icon at bounding box center [388, 319] width 4 height 11
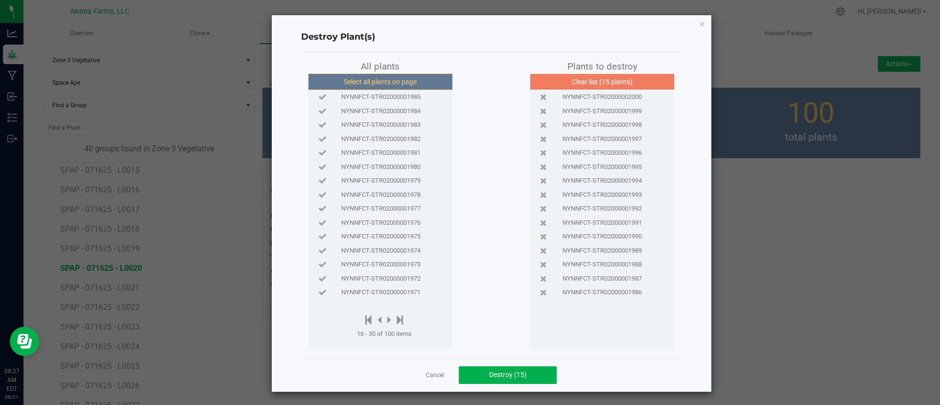
click at [369, 85] on button "Select all plants on page" at bounding box center [379, 81] width 149 height 17
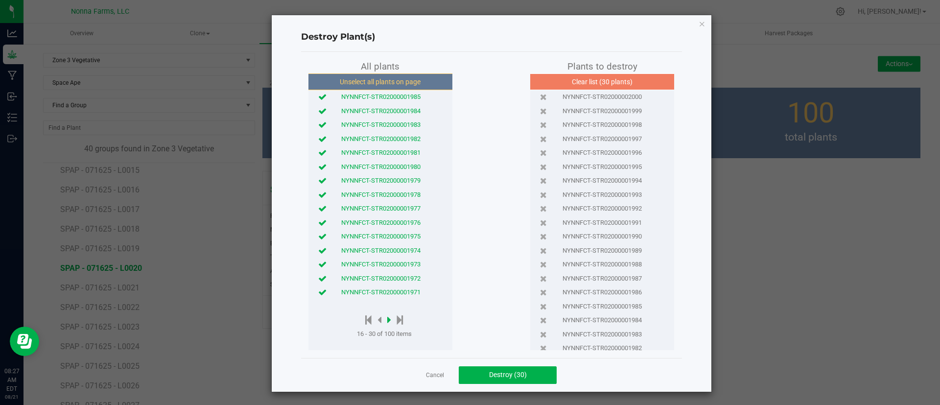
click at [387, 319] on icon at bounding box center [389, 319] width 4 height 11
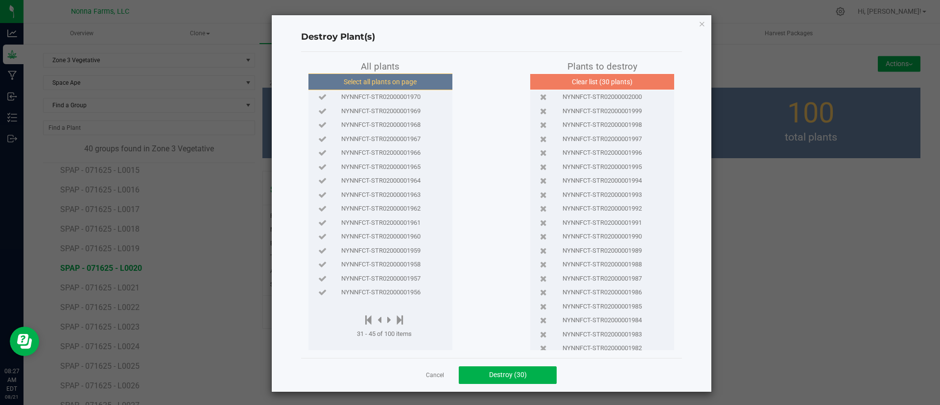
click at [360, 87] on button "Select all plants on page" at bounding box center [379, 81] width 149 height 17
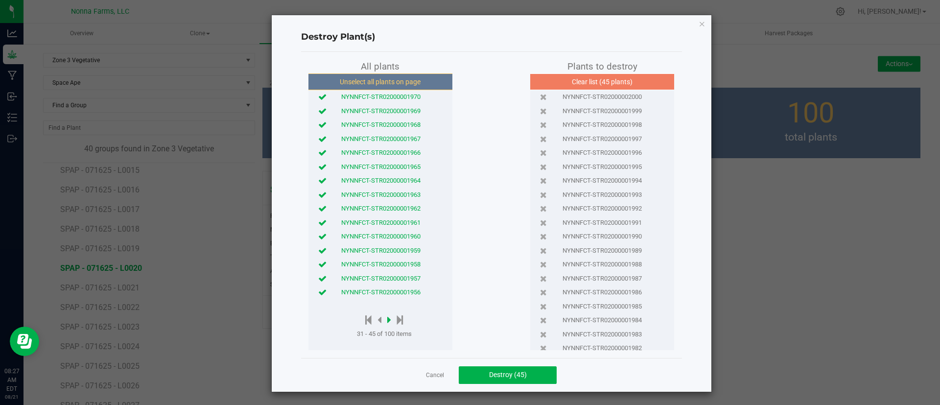
click at [387, 317] on icon at bounding box center [389, 319] width 4 height 11
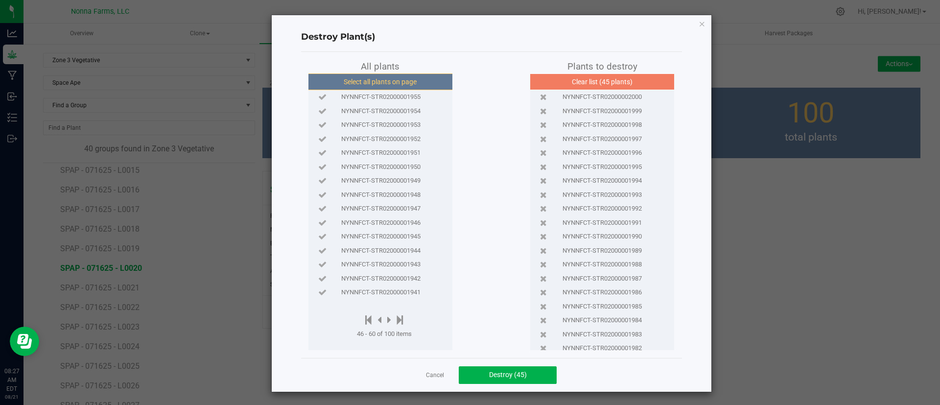
click at [386, 78] on button "Select all plants on page" at bounding box center [379, 81] width 149 height 17
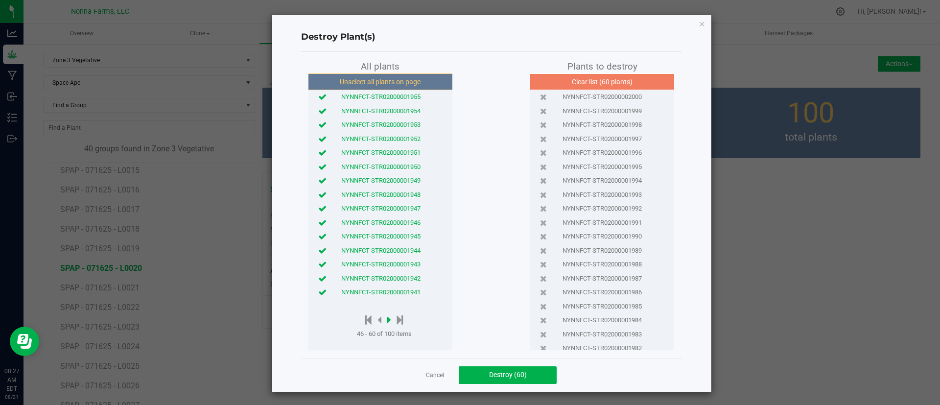
click at [387, 320] on icon at bounding box center [389, 319] width 4 height 11
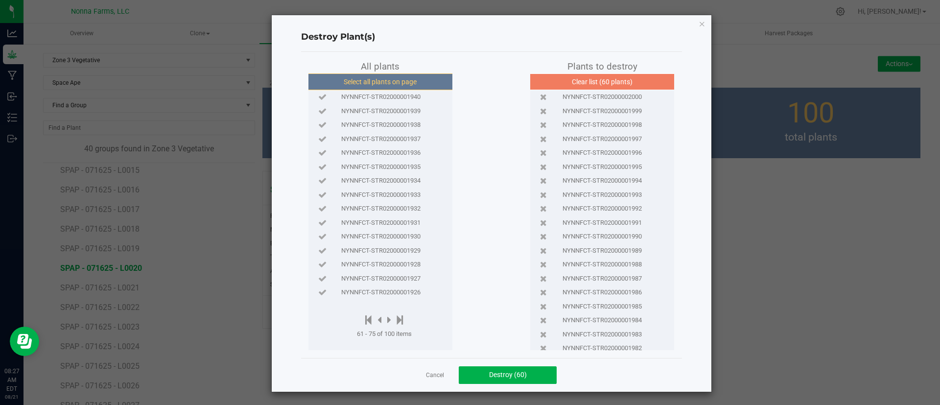
click at [377, 84] on button "Select all plants on page" at bounding box center [379, 81] width 149 height 17
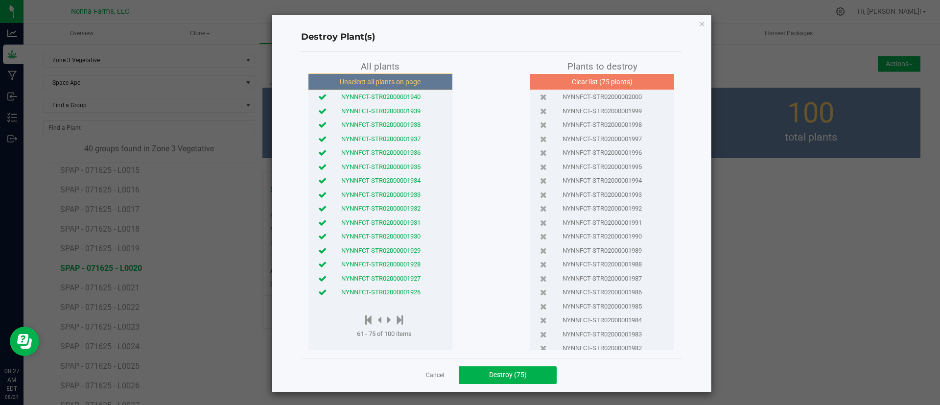
click at [322, 292] on div "NYNNFCT-STR02000001926" at bounding box center [380, 292] width 139 height 10
click at [318, 280] on icon at bounding box center [322, 278] width 8 height 6
click at [318, 278] on icon at bounding box center [322, 278] width 8 height 6
click at [508, 369] on button "Destroy (74)" at bounding box center [508, 375] width 98 height 18
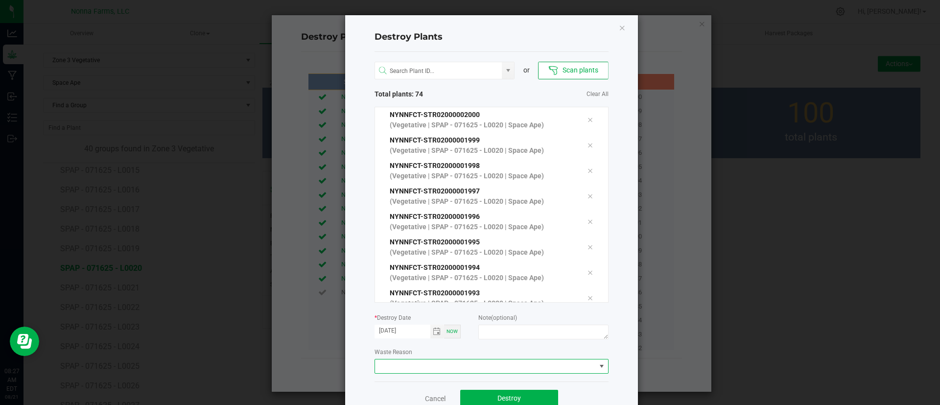
click at [389, 367] on span at bounding box center [485, 366] width 221 height 14
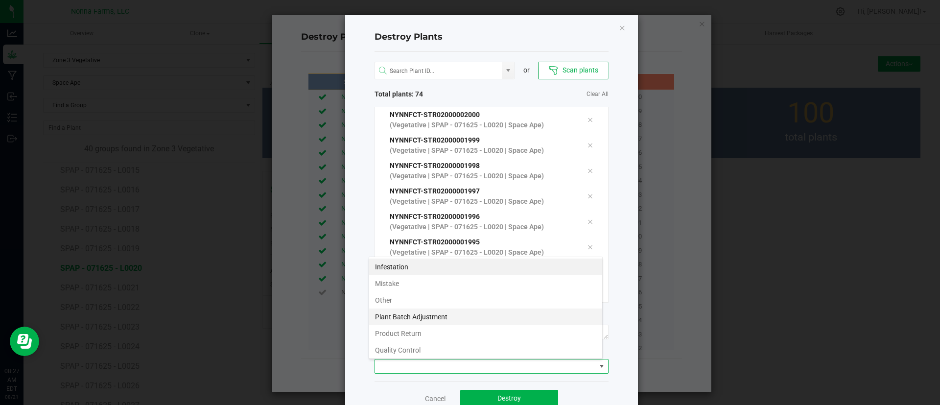
scroll to position [15, 234]
click at [416, 308] on li "Plant Batch Adjustment" at bounding box center [485, 316] width 233 height 17
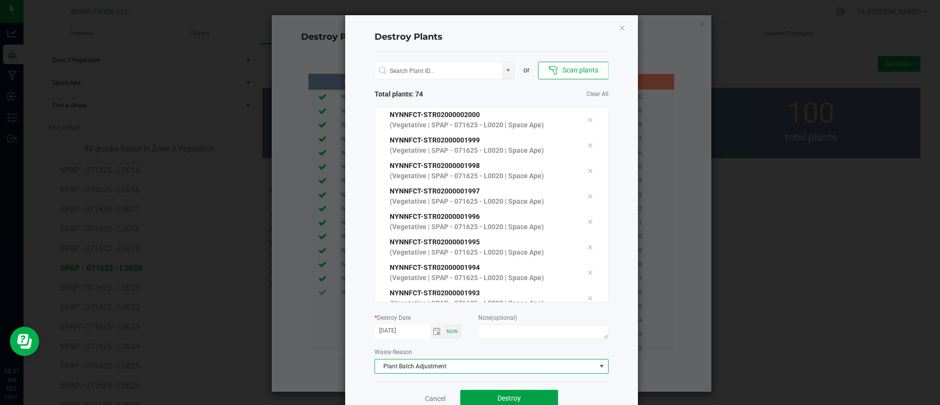
click at [487, 391] on button "Destroy" at bounding box center [509, 399] width 98 height 18
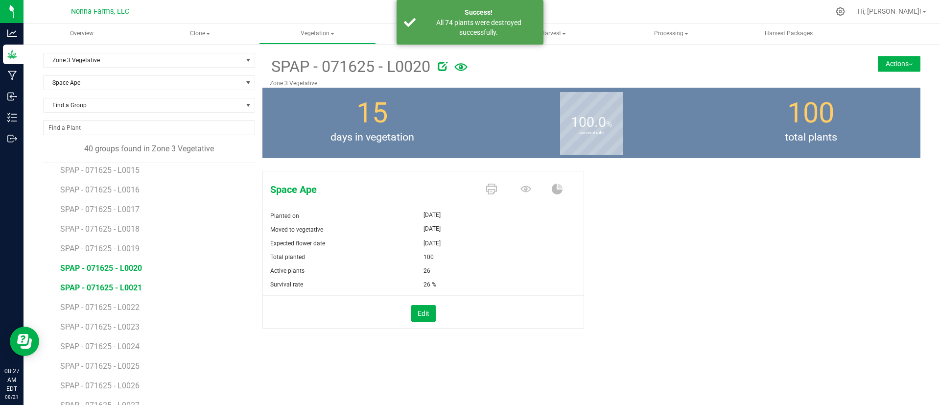
click at [115, 289] on span "SPAP - 071625 - L0021" at bounding box center [101, 287] width 82 height 9
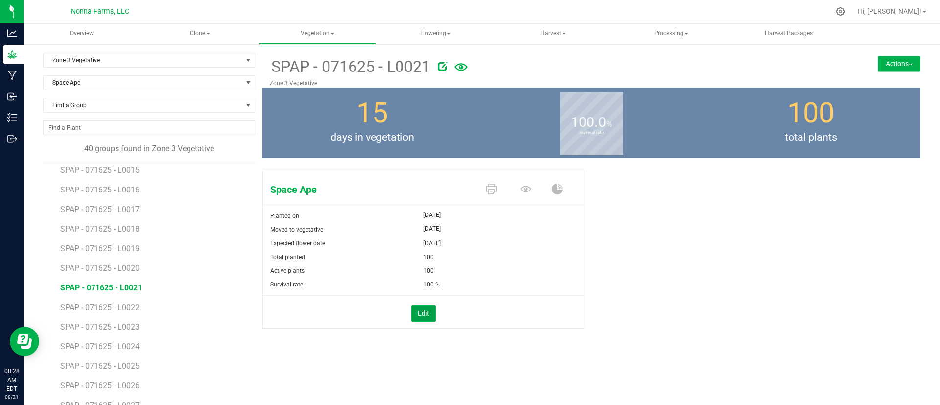
click at [416, 305] on button "Edit" at bounding box center [423, 313] width 24 height 17
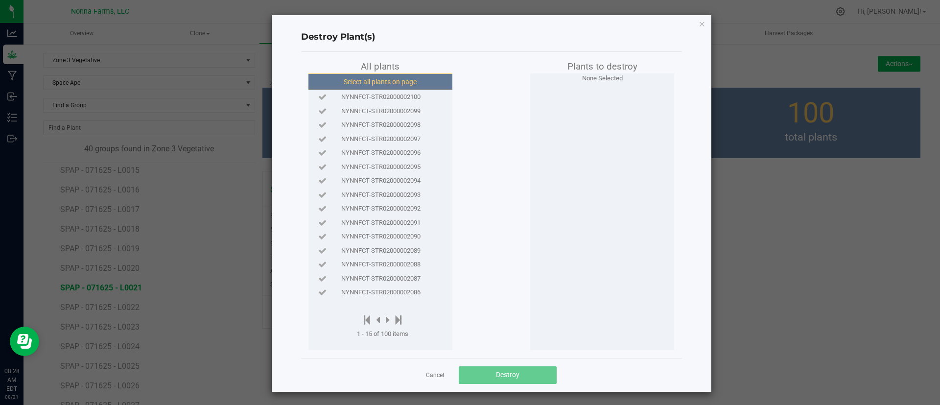
click at [391, 78] on button "Select all plants on page" at bounding box center [379, 81] width 149 height 17
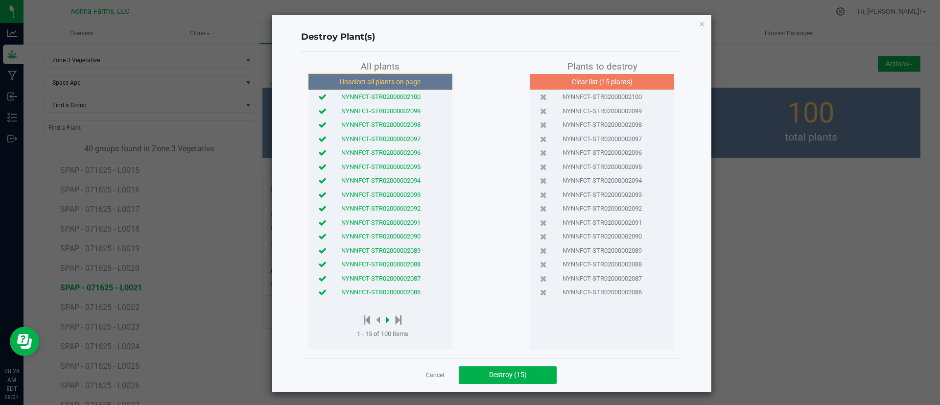
click at [386, 315] on icon at bounding box center [388, 319] width 4 height 11
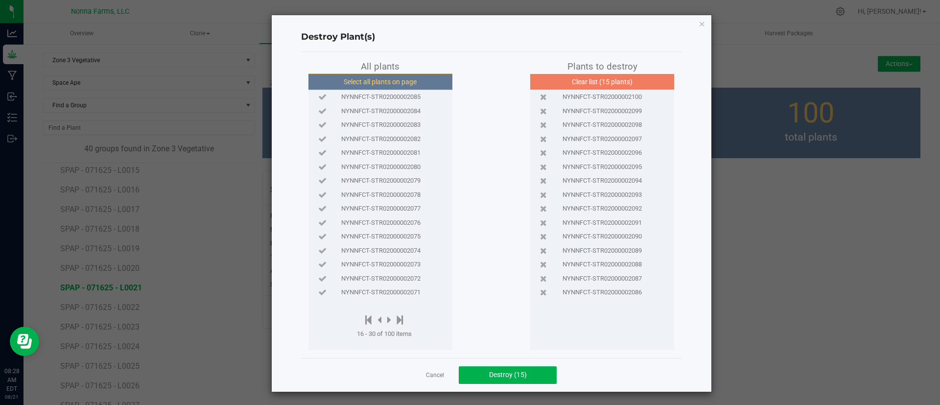
click at [378, 75] on button "Select all plants on page" at bounding box center [379, 81] width 149 height 17
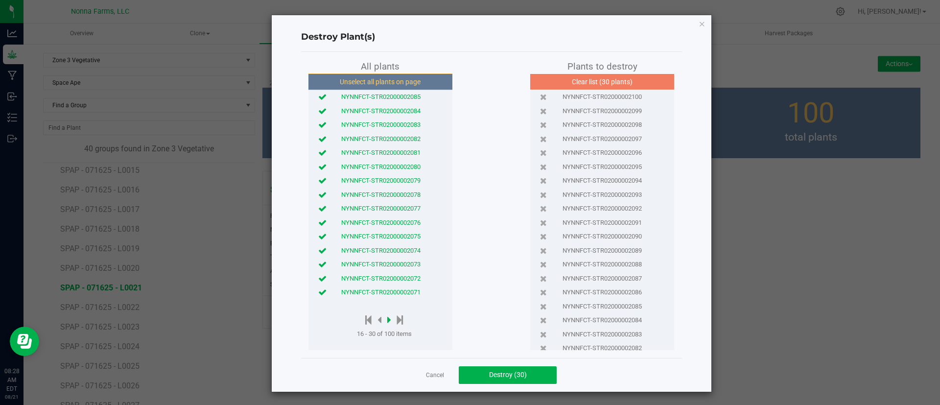
click at [387, 322] on icon at bounding box center [389, 319] width 4 height 11
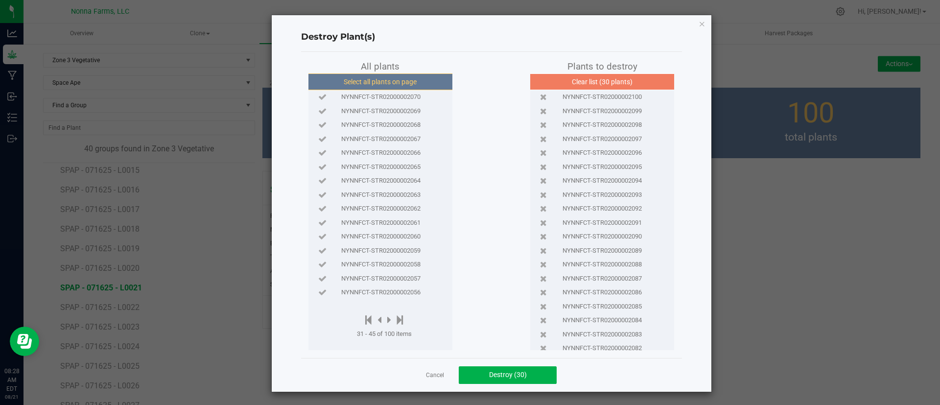
click at [400, 81] on button "Select all plants on page" at bounding box center [379, 81] width 149 height 17
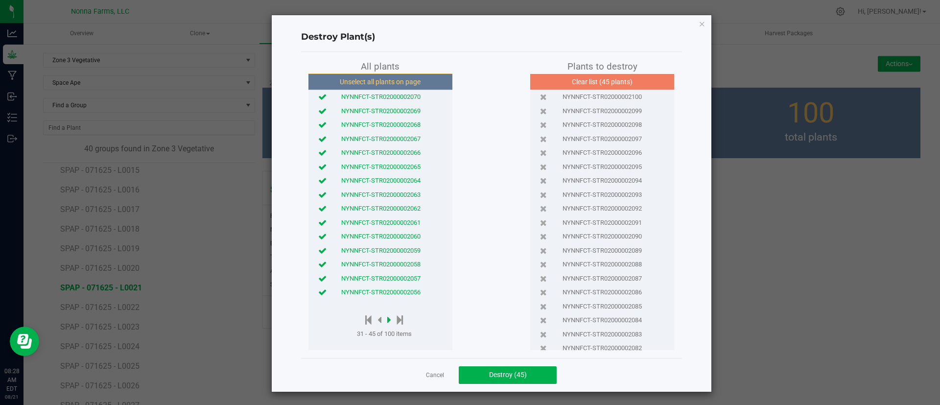
click at [387, 323] on icon at bounding box center [389, 319] width 4 height 11
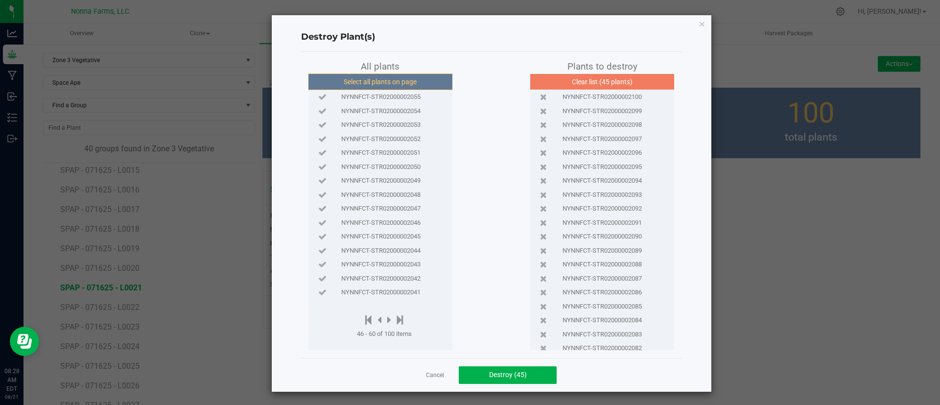
click at [403, 83] on button "Select all plants on page" at bounding box center [379, 81] width 149 height 17
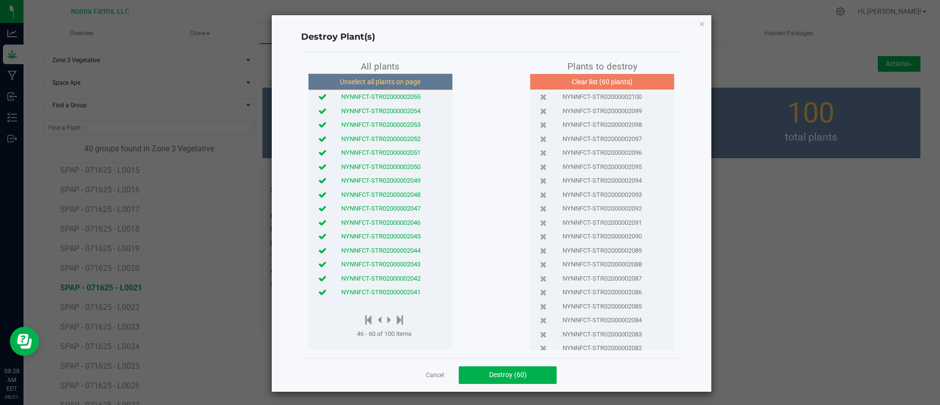
click at [318, 291] on icon at bounding box center [322, 292] width 8 height 6
click at [318, 278] on icon at bounding box center [322, 278] width 8 height 6
click at [318, 265] on icon at bounding box center [322, 264] width 8 height 6
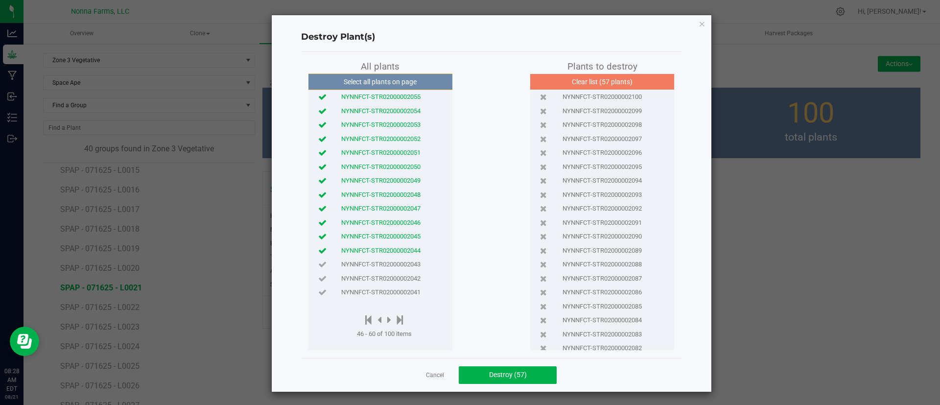
click at [512, 359] on div "Cancel Destroy (57)" at bounding box center [491, 375] width 381 height 34
click at [502, 375] on span "Destroy (57)" at bounding box center [508, 374] width 38 height 8
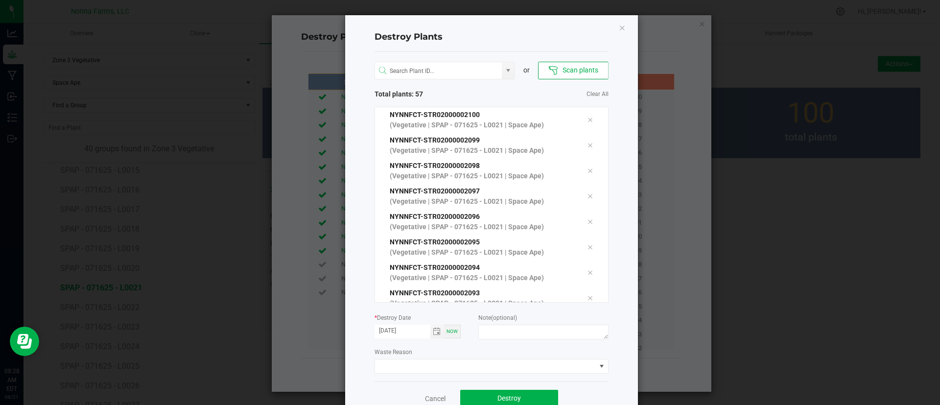
click at [397, 376] on div "or Scan plants Total plants: 57 Clear All NYNNFCT-STR02000002100 (Vegetative | …" at bounding box center [491, 216] width 234 height 329
click at [397, 366] on span at bounding box center [485, 366] width 221 height 14
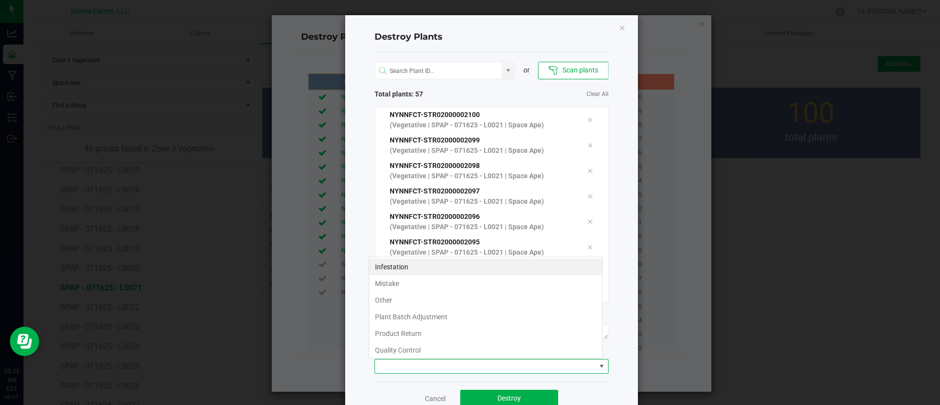
scroll to position [15, 234]
click at [420, 319] on li "Plant Batch Adjustment" at bounding box center [485, 316] width 233 height 17
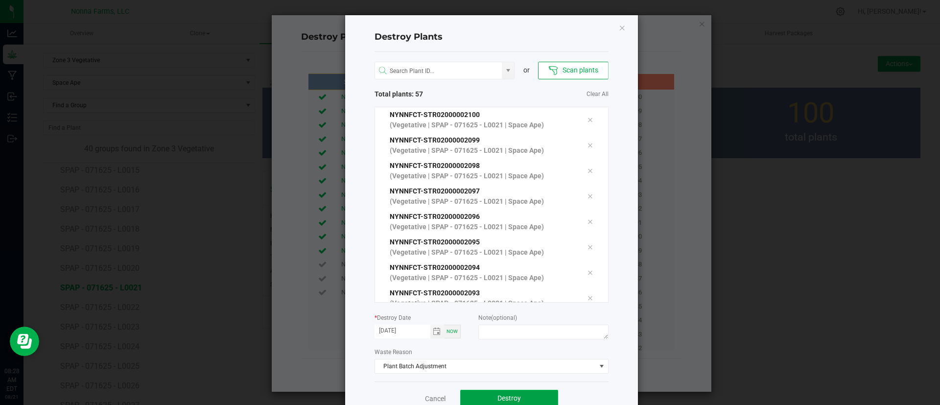
click at [502, 390] on button "Destroy" at bounding box center [509, 399] width 98 height 18
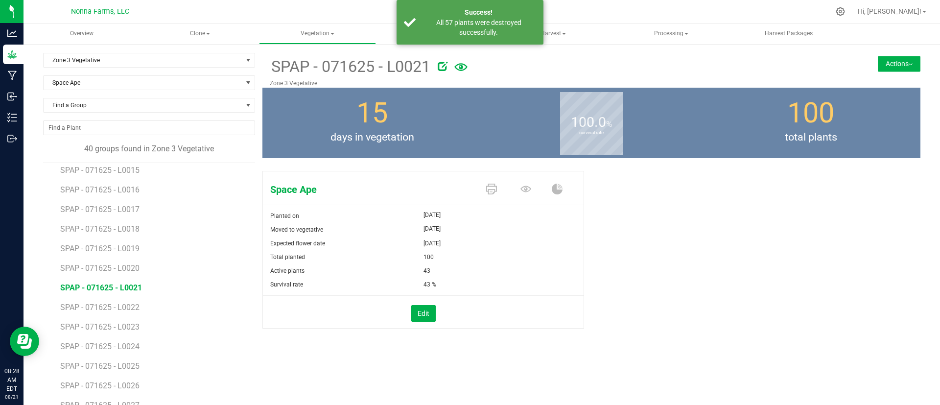
click at [123, 301] on li "SPAP - 071625 - L0022" at bounding box center [154, 304] width 188 height 20
click at [189, 276] on li "SPAP - 071625 - L0021" at bounding box center [154, 284] width 188 height 20
click at [107, 203] on span "SPAP - 071625 - L0022" at bounding box center [101, 199] width 82 height 9
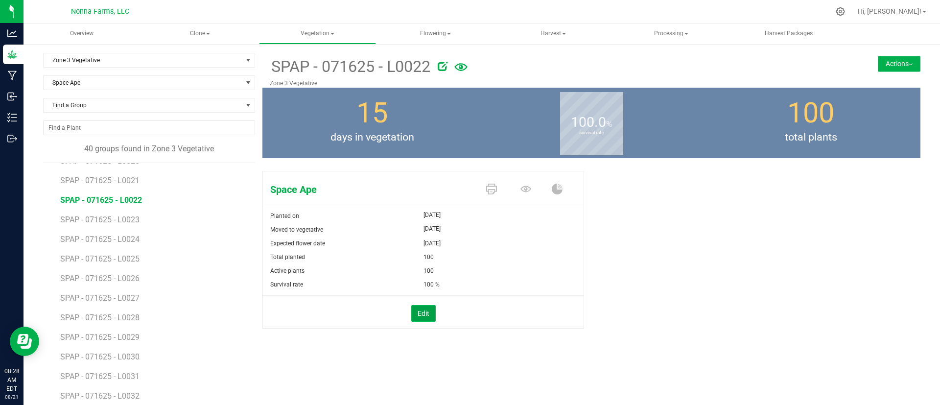
click at [416, 312] on button "Edit" at bounding box center [423, 313] width 24 height 17
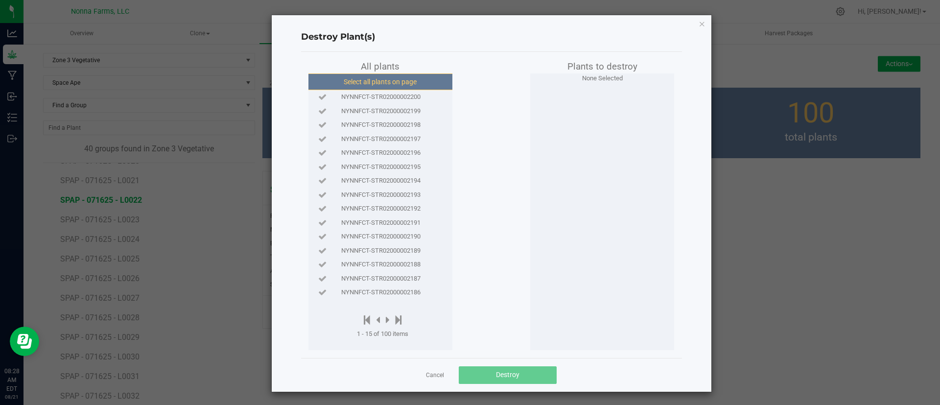
click at [383, 79] on button "Select all plants on page" at bounding box center [379, 81] width 149 height 17
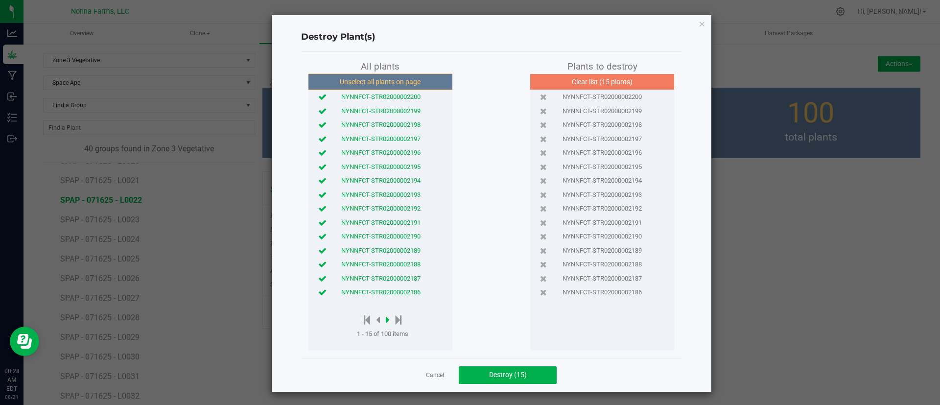
click at [386, 319] on icon at bounding box center [388, 319] width 4 height 11
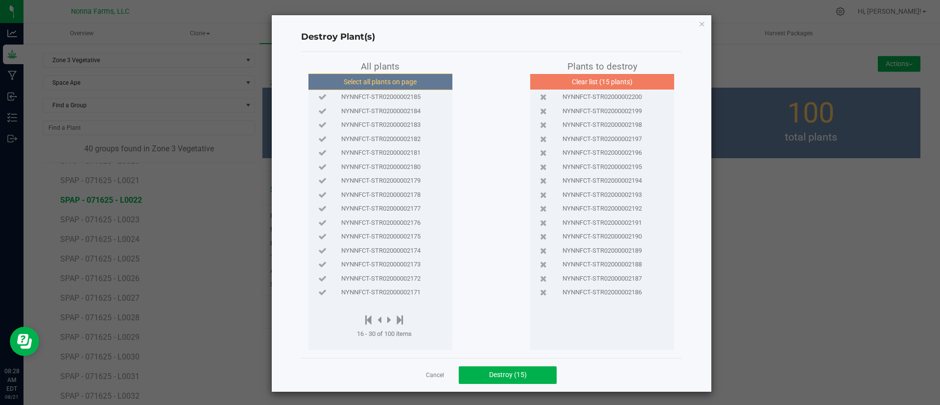
click at [398, 83] on button "Select all plants on page" at bounding box center [379, 81] width 149 height 17
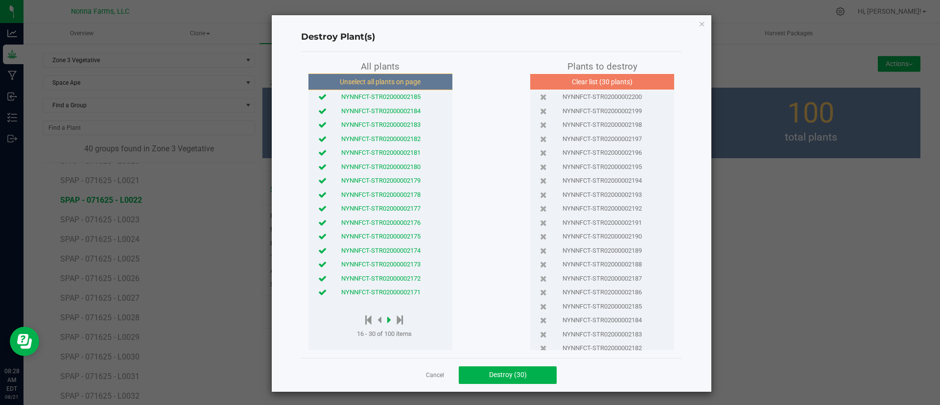
click at [387, 323] on icon at bounding box center [389, 319] width 4 height 11
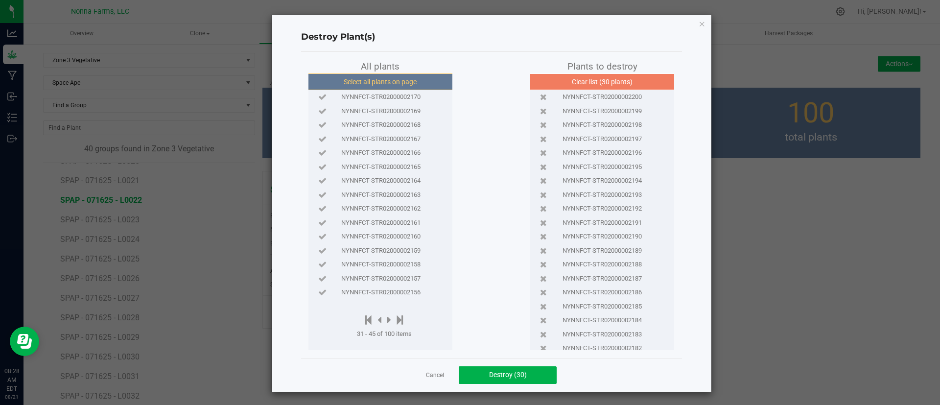
click at [374, 88] on button "Select all plants on page" at bounding box center [379, 81] width 149 height 17
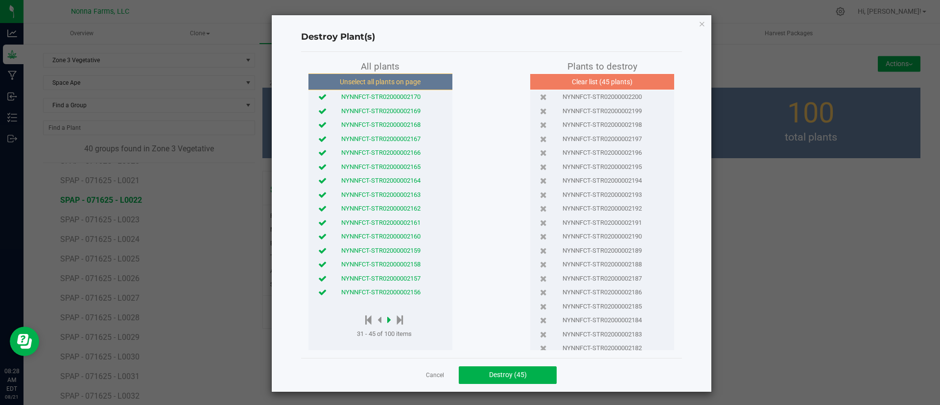
click at [387, 320] on icon at bounding box center [389, 319] width 4 height 11
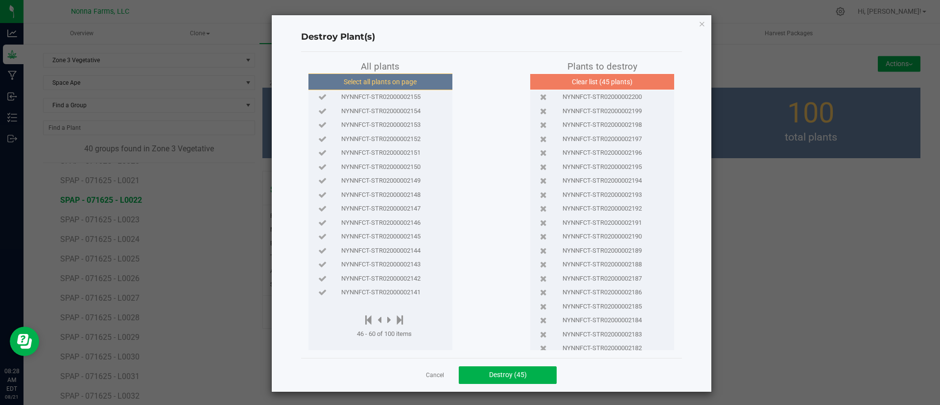
click at [396, 82] on button "Select all plants on page" at bounding box center [379, 81] width 149 height 17
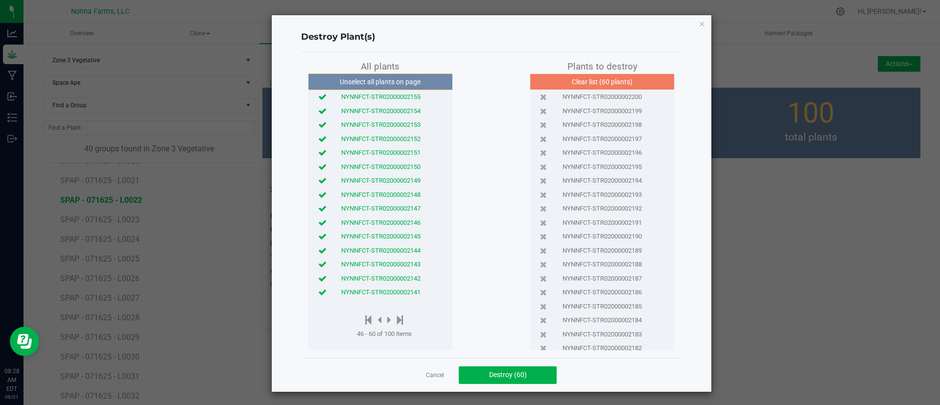
click at [396, 82] on button "Unselect all plants on page" at bounding box center [379, 81] width 149 height 17
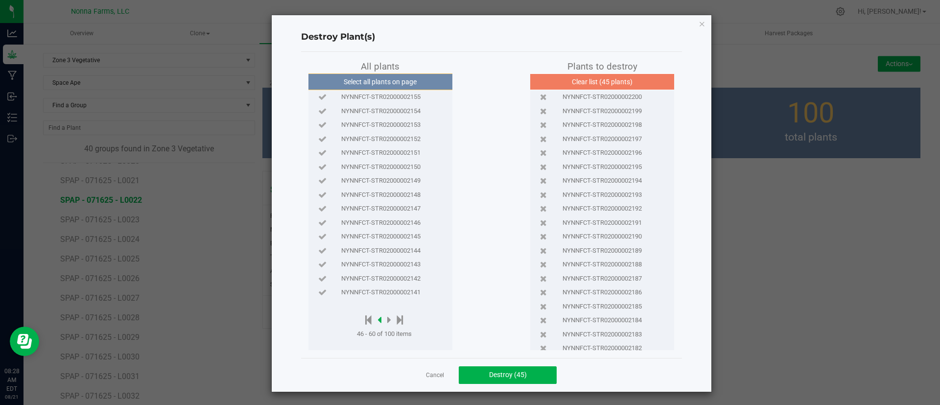
click at [377, 320] on icon at bounding box center [379, 319] width 4 height 11
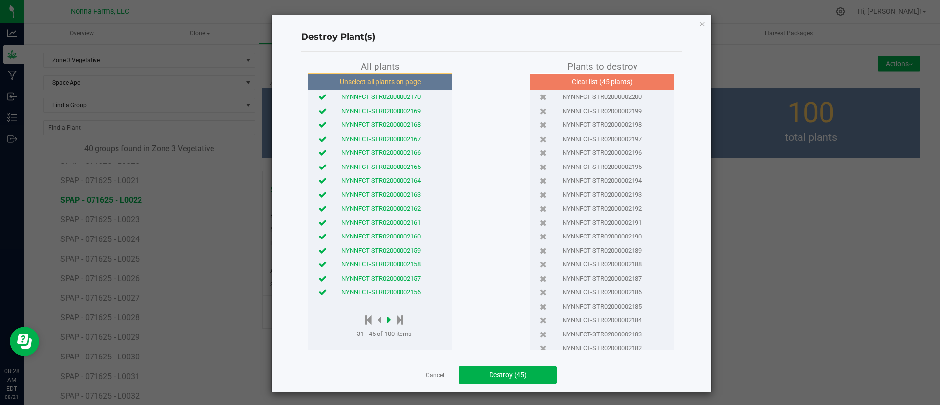
click at [387, 315] on icon at bounding box center [389, 319] width 4 height 11
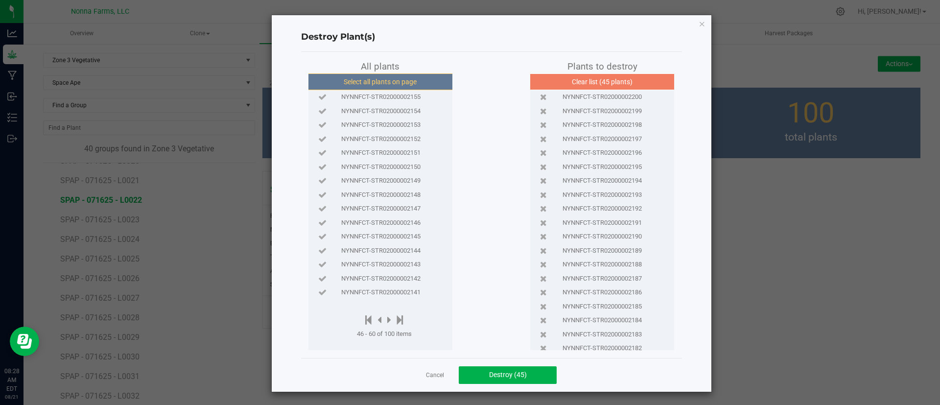
click at [394, 79] on button "Select all plants on page" at bounding box center [379, 81] width 149 height 17
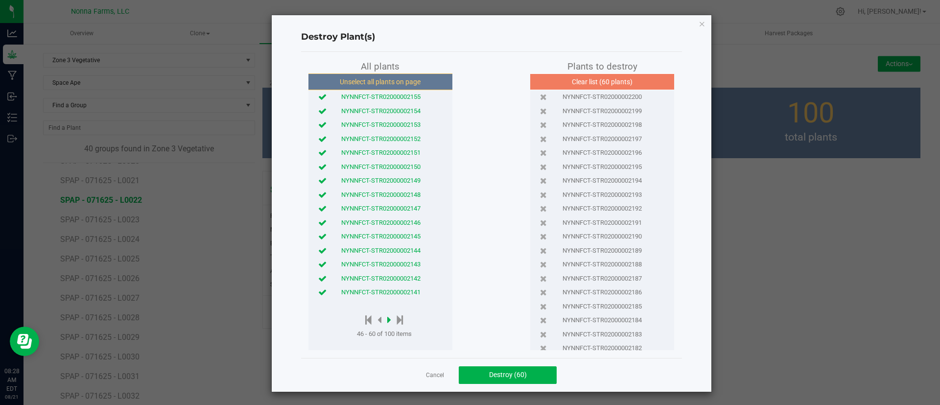
click at [387, 321] on icon at bounding box center [389, 319] width 4 height 11
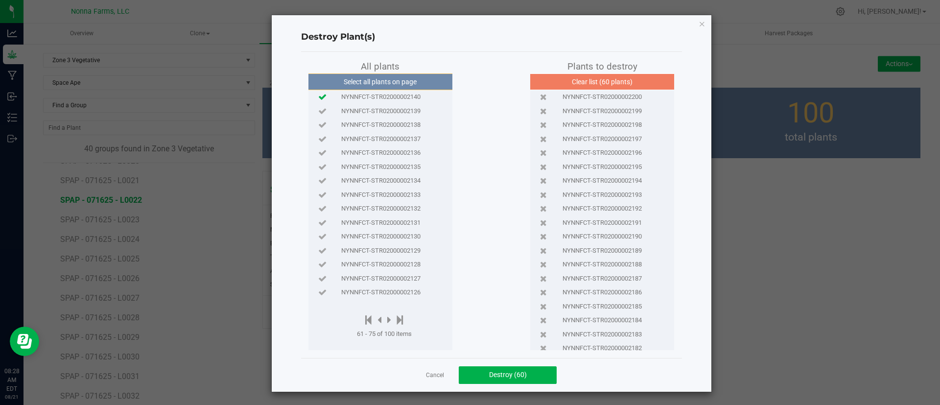
click at [318, 97] on icon at bounding box center [322, 96] width 8 height 6
click at [319, 168] on icon at bounding box center [322, 166] width 8 height 6
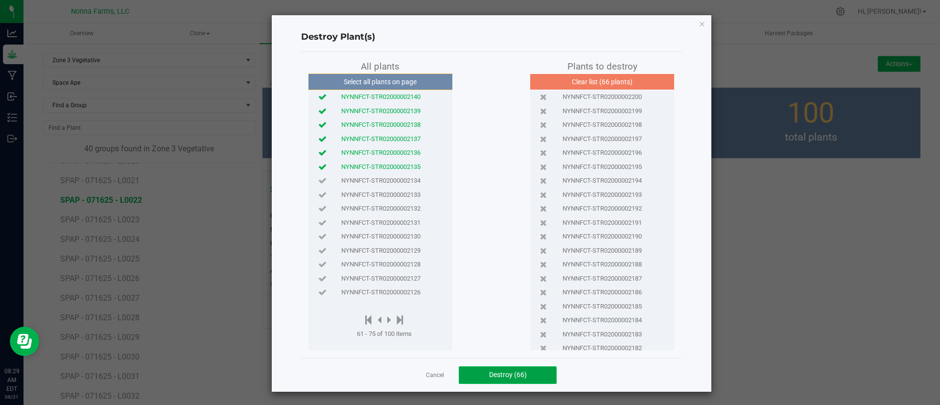
click at [489, 379] on button "Destroy (66)" at bounding box center [508, 375] width 98 height 18
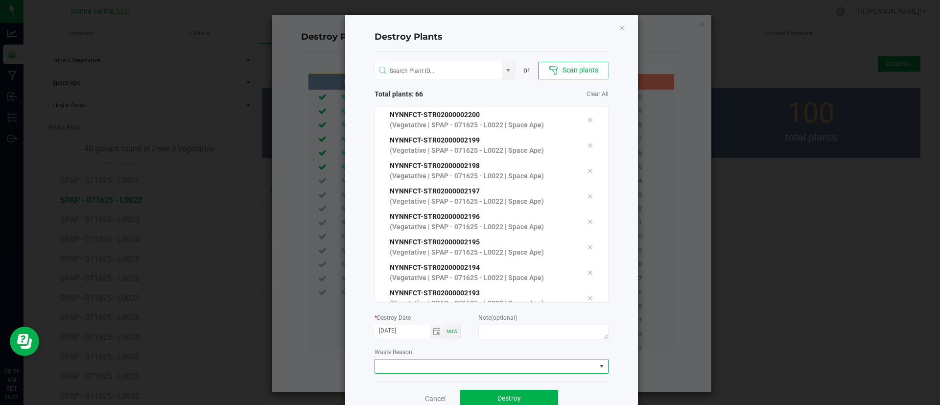
click at [406, 359] on span at bounding box center [485, 366] width 221 height 14
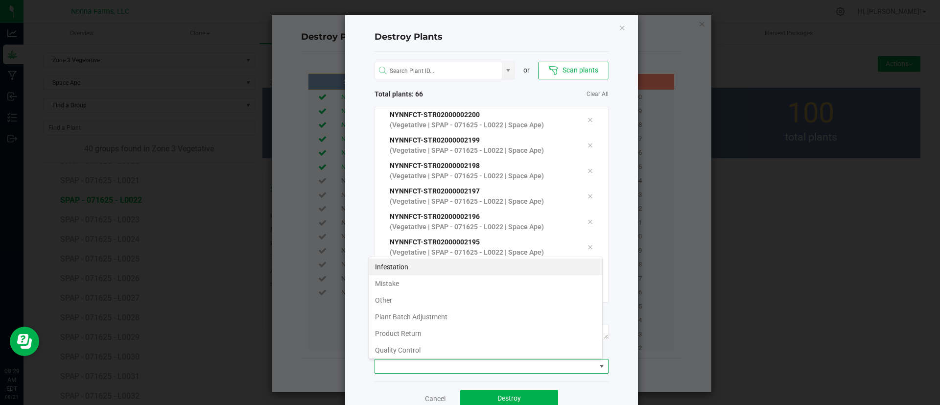
scroll to position [15, 234]
click at [414, 315] on li "Plant Batch Adjustment" at bounding box center [485, 316] width 233 height 17
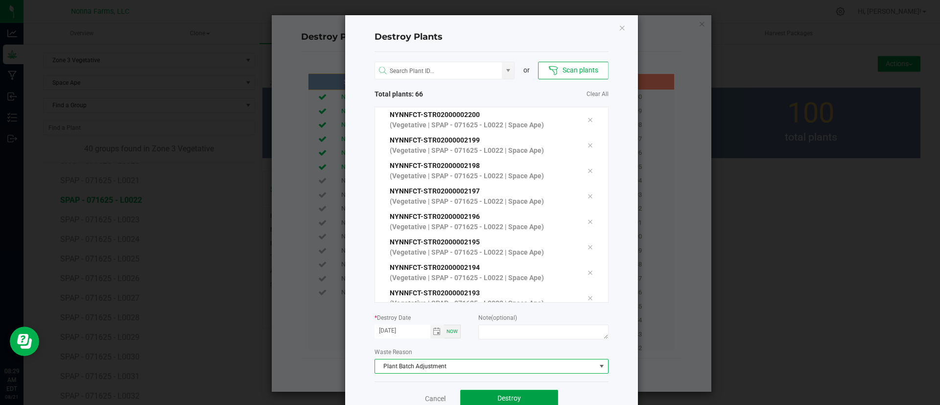
click at [499, 397] on span "Destroy" at bounding box center [508, 398] width 23 height 8
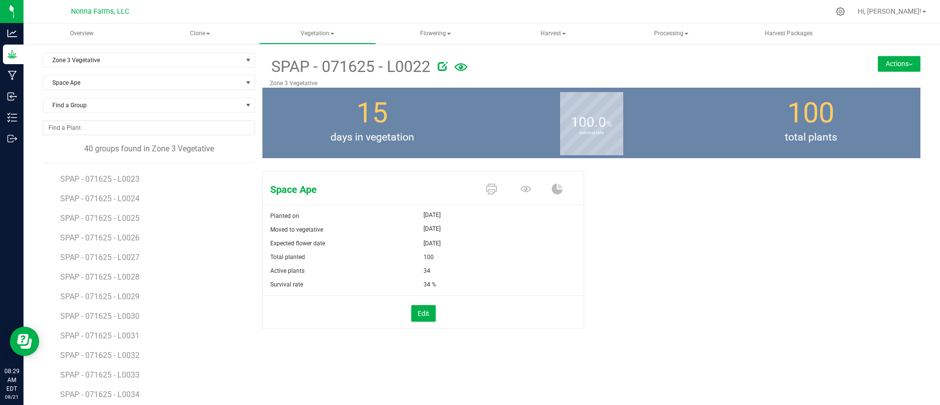
scroll to position [430, 0]
click at [99, 175] on span "SPAP - 071625 - L0023" at bounding box center [101, 176] width 82 height 9
click at [421, 307] on button "Edit" at bounding box center [423, 313] width 24 height 17
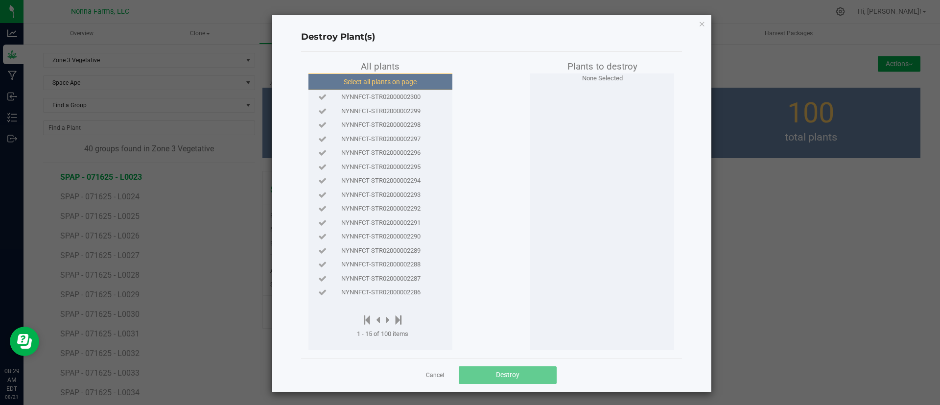
click at [415, 87] on button "Select all plants on page" at bounding box center [379, 81] width 149 height 17
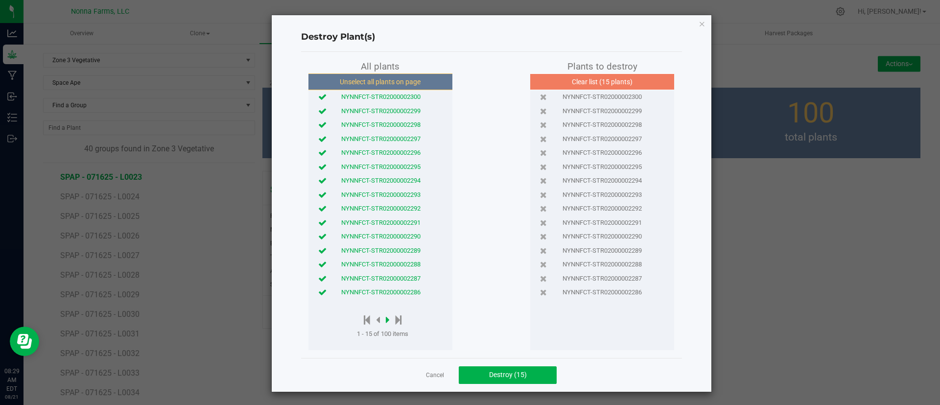
click at [386, 320] on icon at bounding box center [388, 319] width 4 height 11
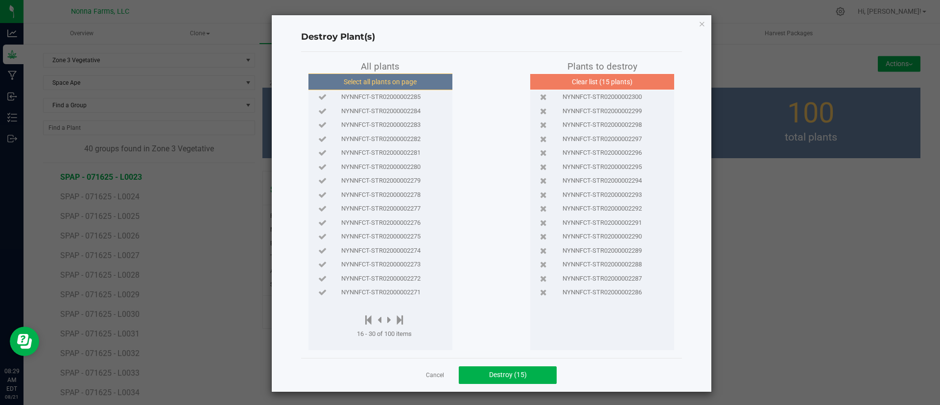
click at [424, 77] on button "Select all plants on page" at bounding box center [379, 81] width 149 height 17
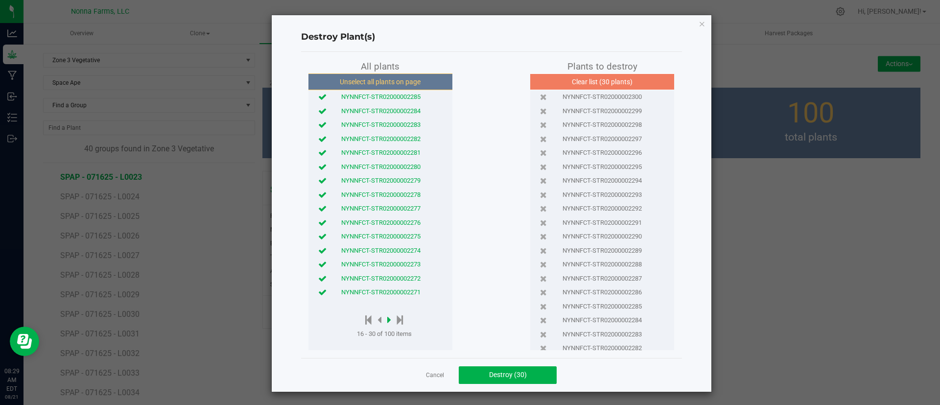
click at [387, 314] on icon at bounding box center [389, 319] width 4 height 11
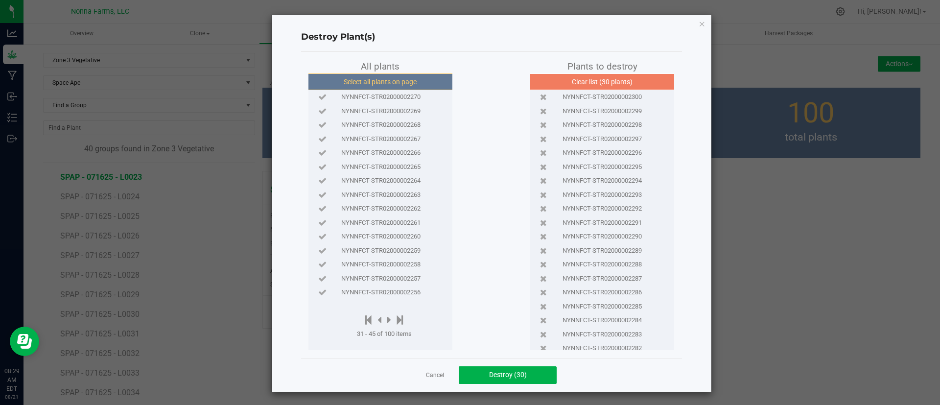
click at [400, 79] on button "Select all plants on page" at bounding box center [379, 81] width 149 height 17
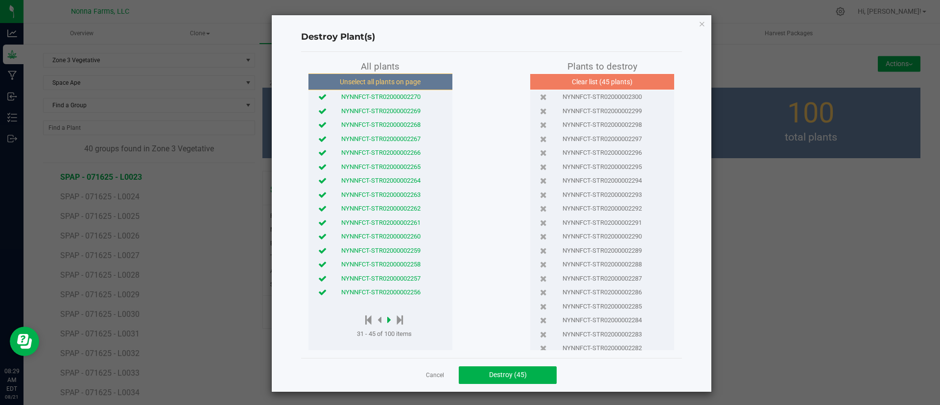
click at [387, 316] on icon at bounding box center [389, 319] width 4 height 11
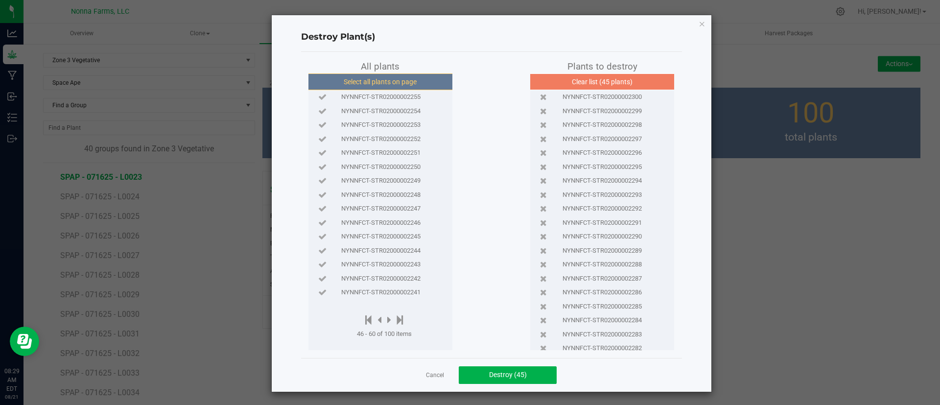
click at [394, 80] on button "Select all plants on page" at bounding box center [379, 81] width 149 height 17
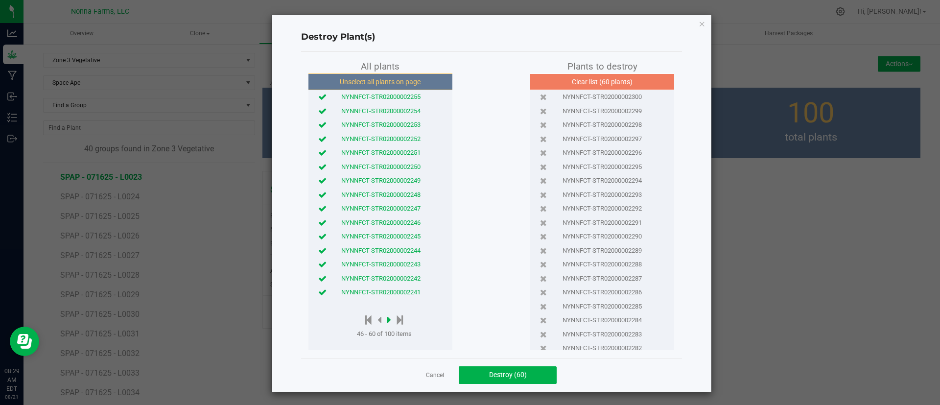
click at [387, 319] on icon at bounding box center [389, 319] width 4 height 11
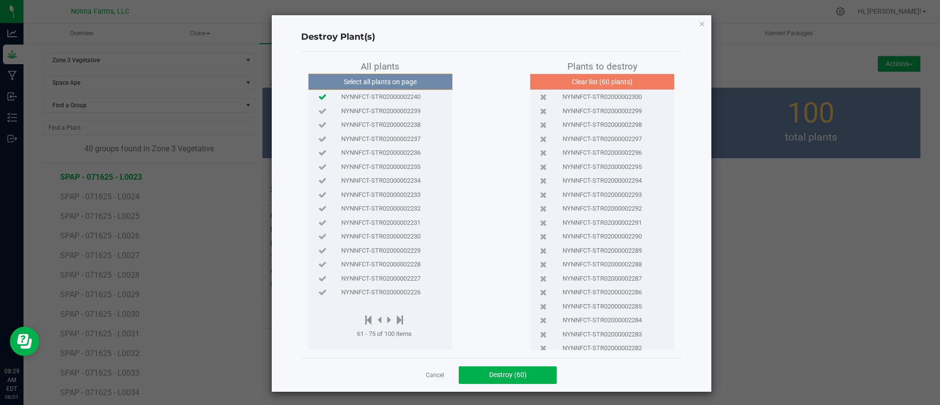
click at [318, 98] on icon at bounding box center [322, 96] width 8 height 6
click at [318, 112] on icon at bounding box center [322, 111] width 8 height 6
click at [506, 378] on span "Destroy (62)" at bounding box center [508, 374] width 38 height 8
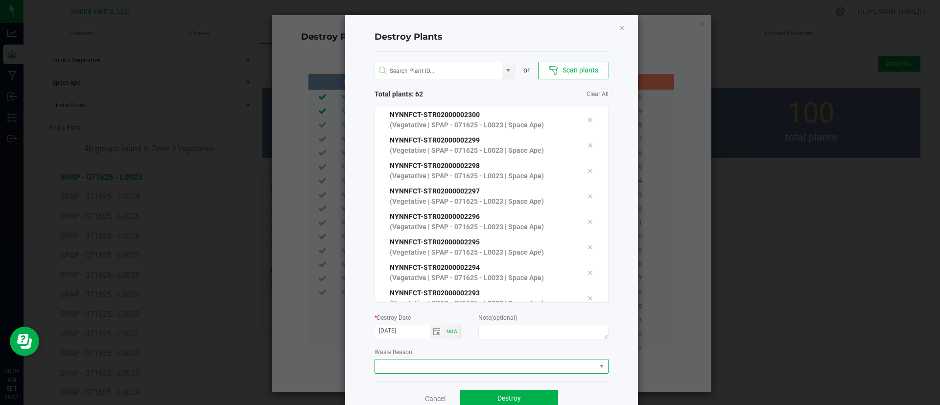
click at [418, 367] on span at bounding box center [485, 366] width 221 height 14
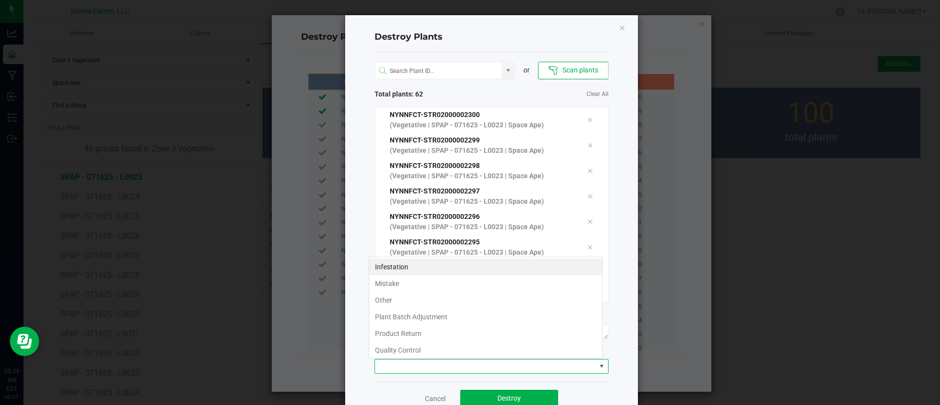
scroll to position [15, 234]
click at [420, 317] on li "Plant Batch Adjustment" at bounding box center [485, 316] width 233 height 17
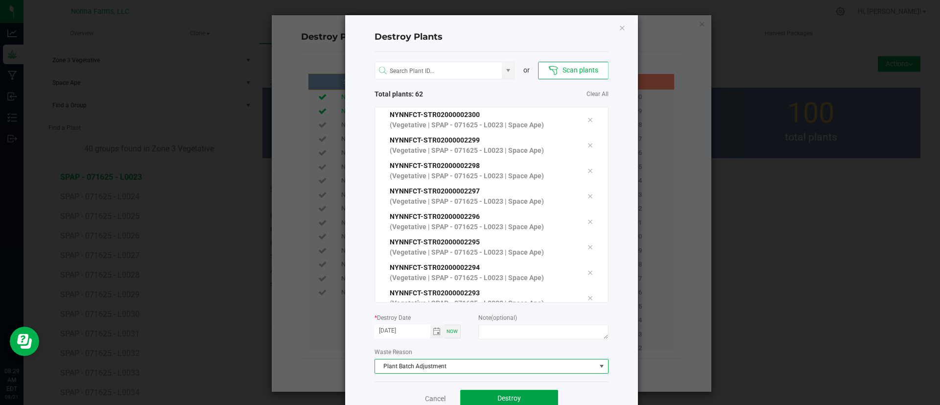
click at [477, 393] on button "Destroy" at bounding box center [509, 399] width 98 height 18
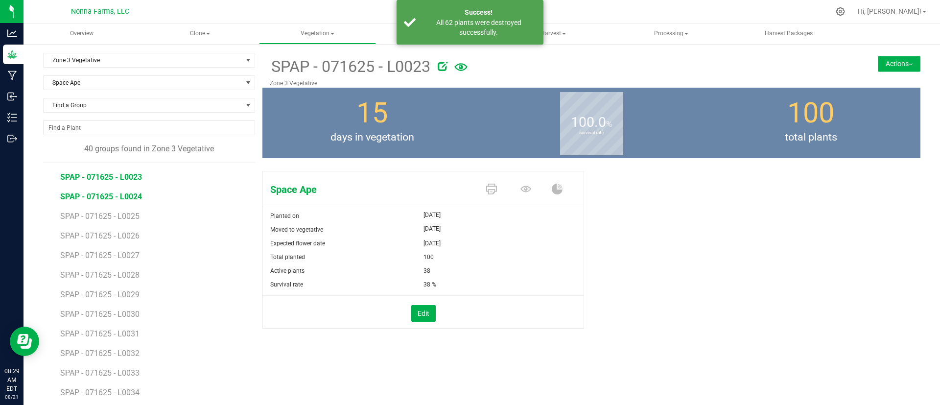
click at [130, 196] on span "SPAP - 071625 - L0024" at bounding box center [101, 196] width 82 height 9
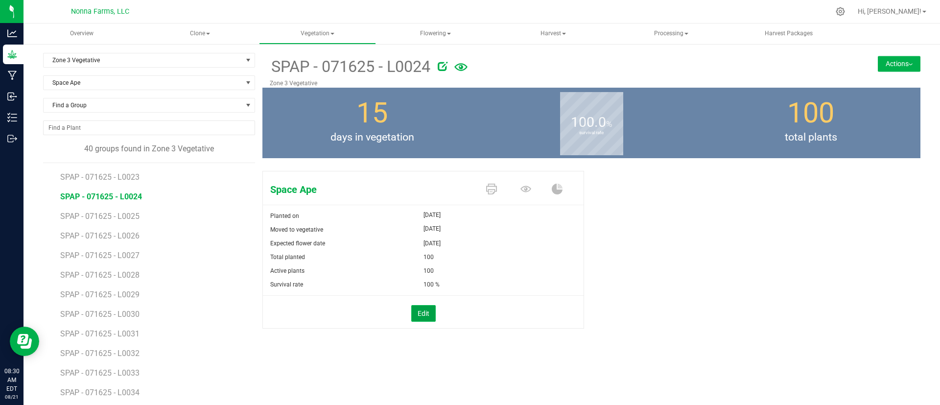
click at [415, 318] on button "Edit" at bounding box center [423, 313] width 24 height 17
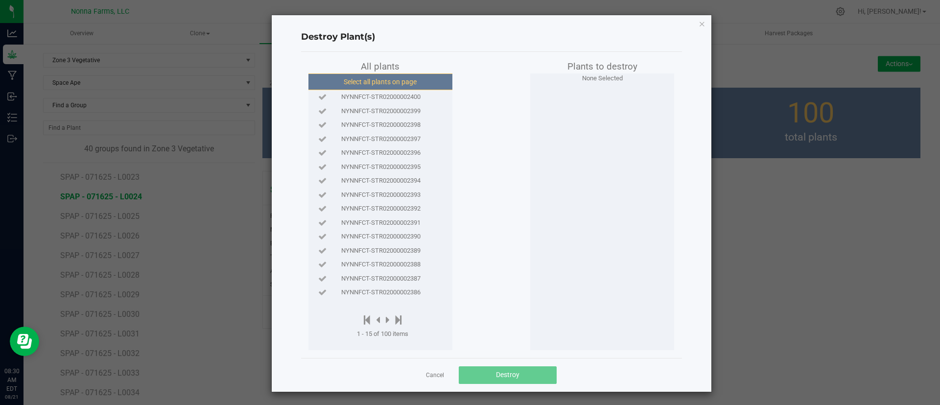
click at [378, 79] on button "Select all plants on page" at bounding box center [379, 81] width 149 height 17
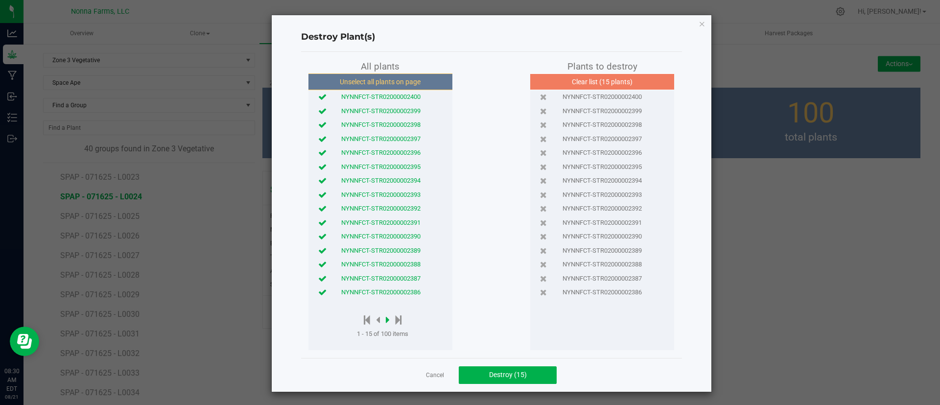
click at [386, 321] on icon at bounding box center [388, 319] width 4 height 11
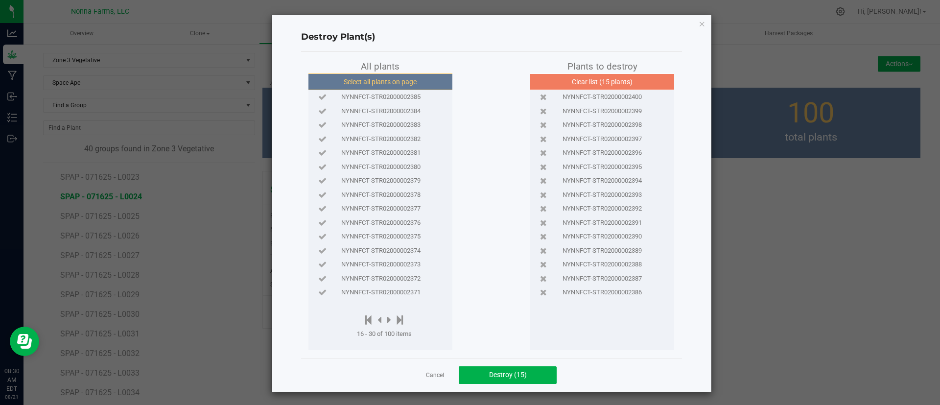
click at [378, 82] on button "Select all plants on page" at bounding box center [379, 81] width 149 height 17
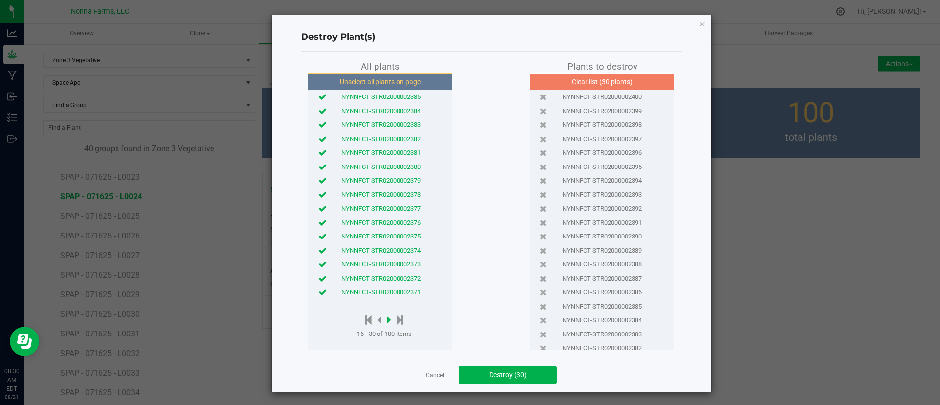
click at [387, 318] on icon at bounding box center [389, 319] width 4 height 11
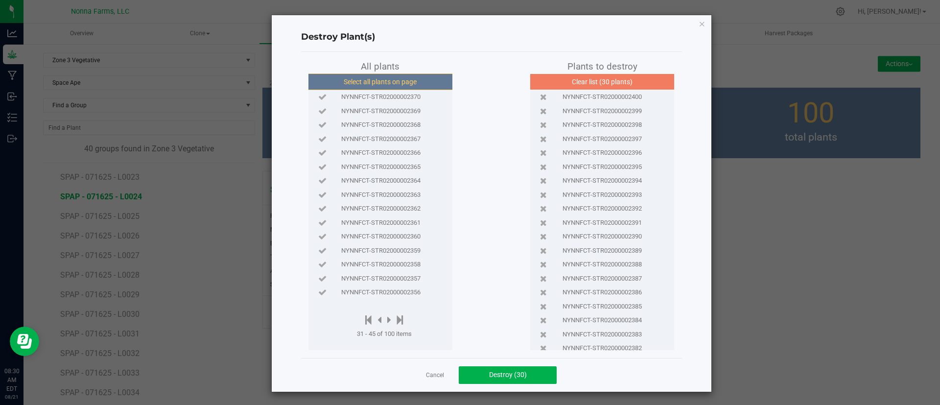
click at [375, 84] on button "Select all plants on page" at bounding box center [379, 81] width 149 height 17
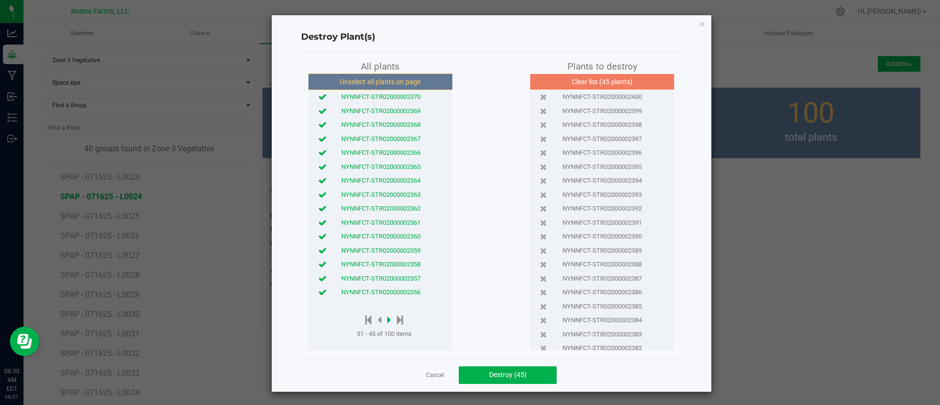
click at [387, 318] on icon at bounding box center [389, 319] width 4 height 11
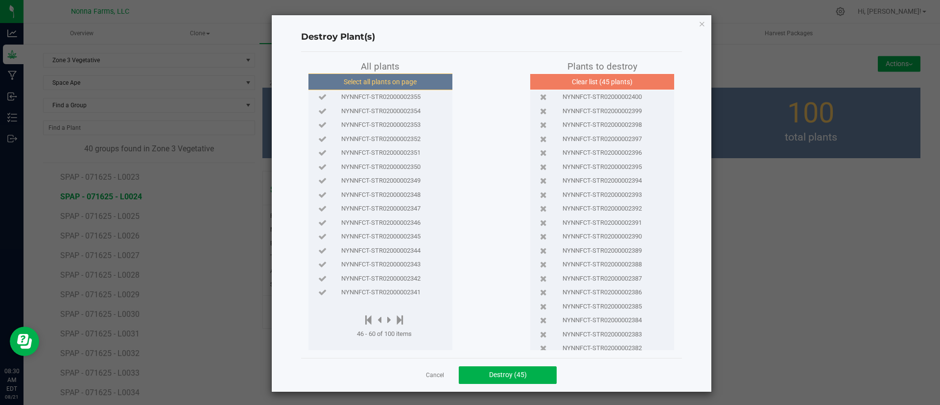
click at [350, 82] on button "Select all plants on page" at bounding box center [379, 81] width 149 height 17
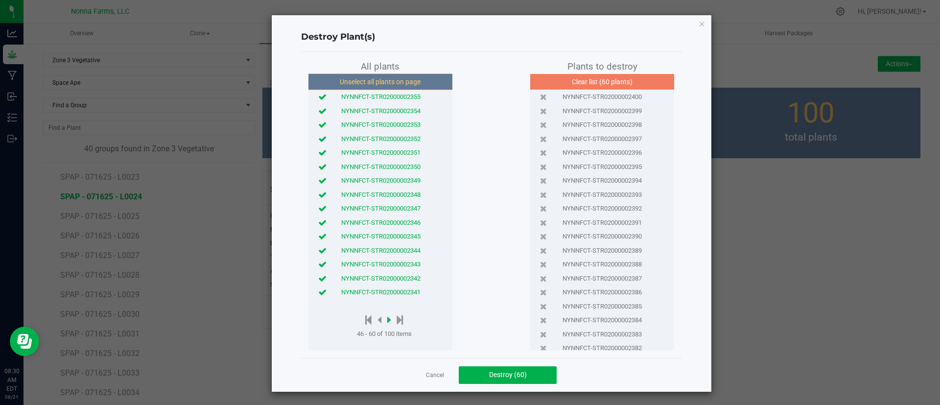
click at [387, 321] on icon at bounding box center [389, 319] width 4 height 11
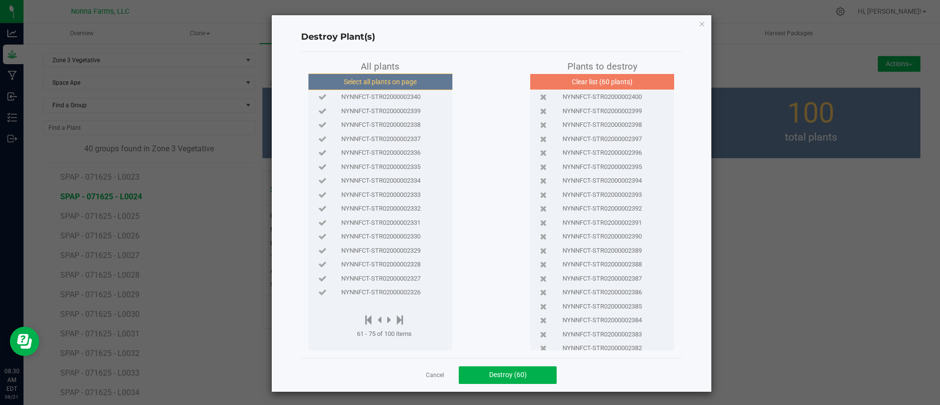
click at [361, 87] on button "Select all plants on page" at bounding box center [379, 81] width 149 height 17
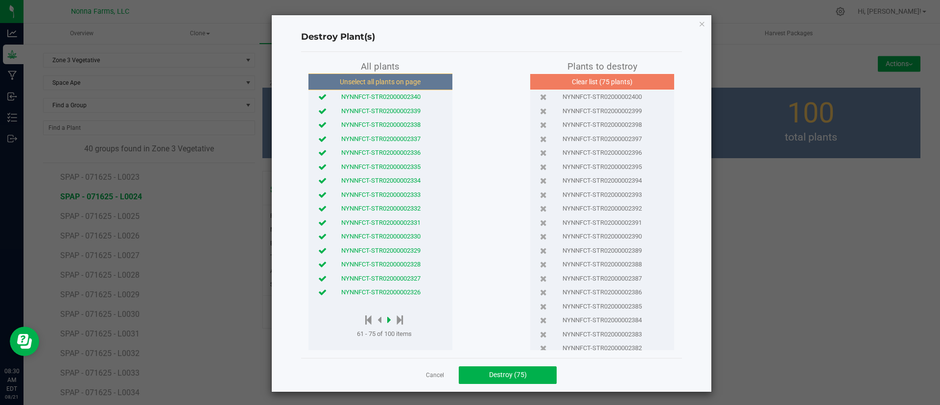
click at [387, 316] on icon at bounding box center [389, 319] width 4 height 11
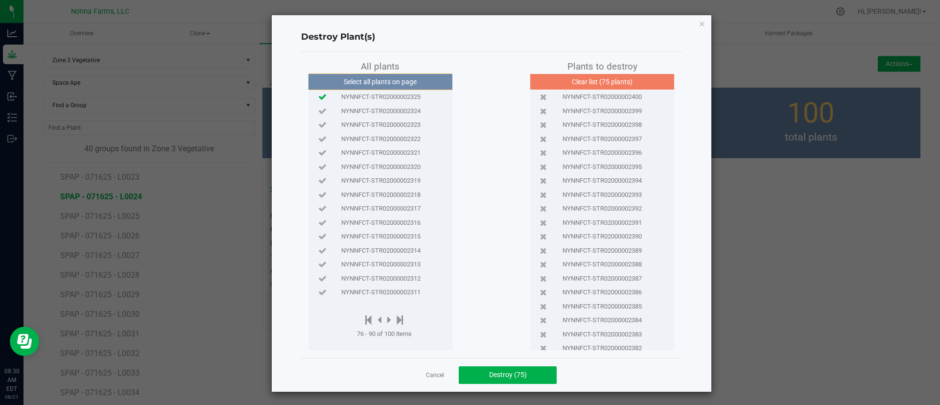
click at [318, 95] on icon at bounding box center [322, 96] width 8 height 6
click at [314, 105] on div "NYNNFCT-STR02000002324" at bounding box center [380, 111] width 139 height 14
click at [491, 373] on span "Destroy (77)" at bounding box center [508, 374] width 38 height 8
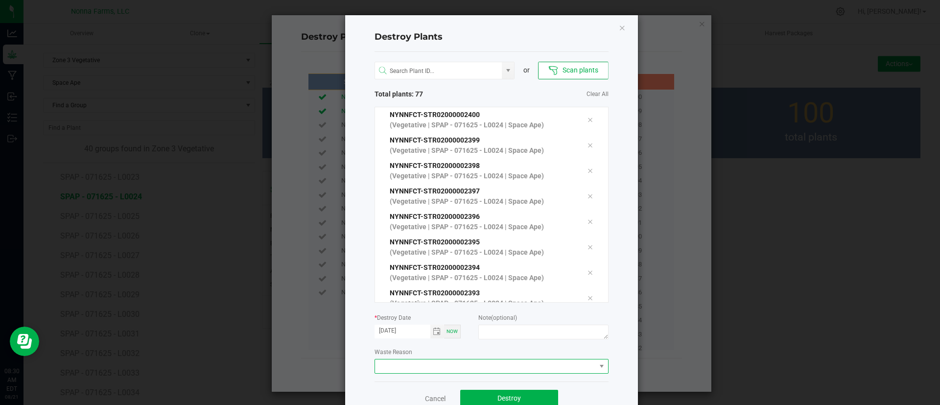
click at [442, 369] on span at bounding box center [485, 366] width 221 height 14
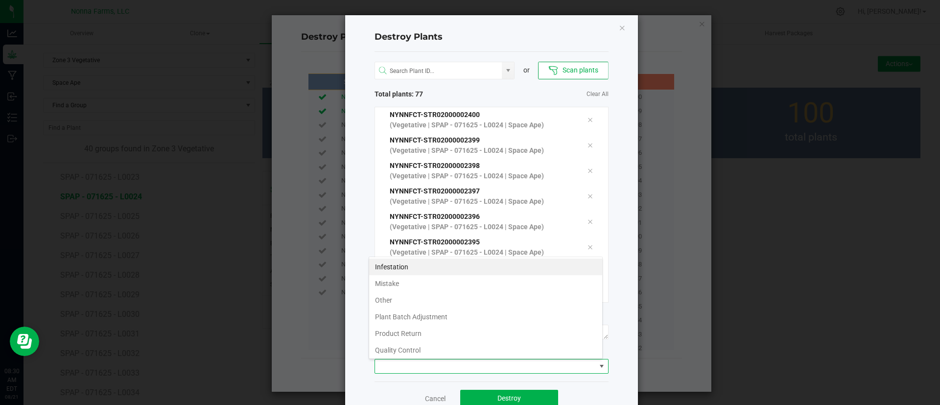
scroll to position [15, 234]
click at [440, 314] on li "Plant Batch Adjustment" at bounding box center [485, 316] width 233 height 17
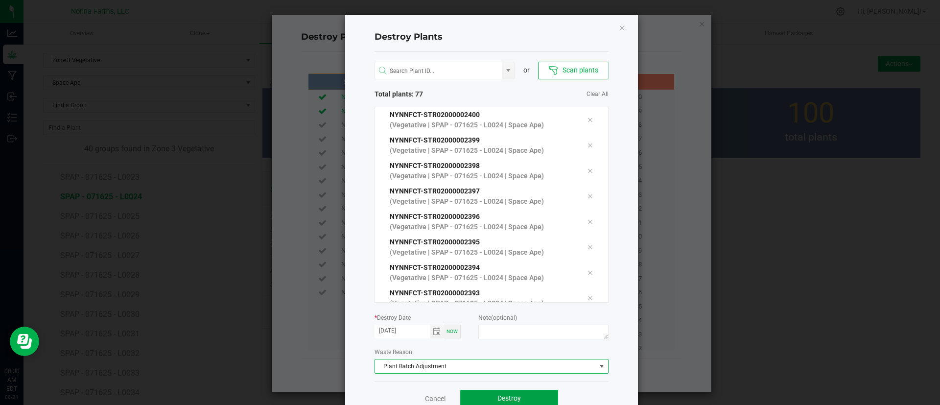
click at [486, 399] on button "Destroy" at bounding box center [509, 399] width 98 height 18
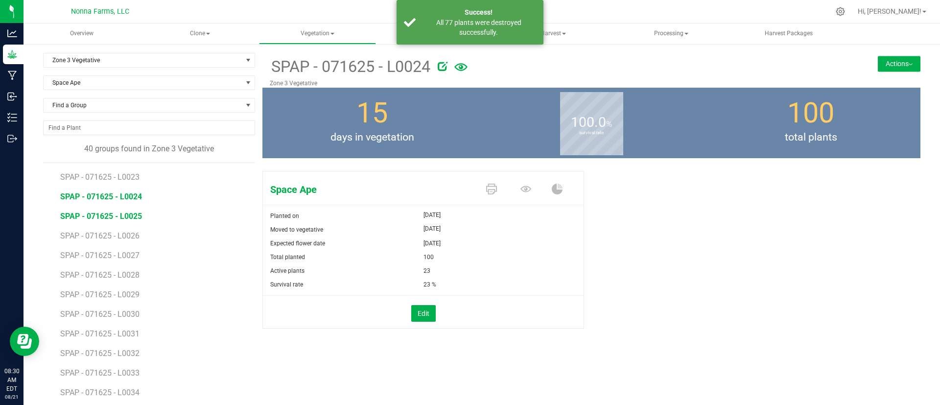
click at [122, 214] on span "SPAP - 071625 - L0025" at bounding box center [101, 215] width 82 height 9
click at [418, 308] on button "Edit" at bounding box center [423, 313] width 24 height 17
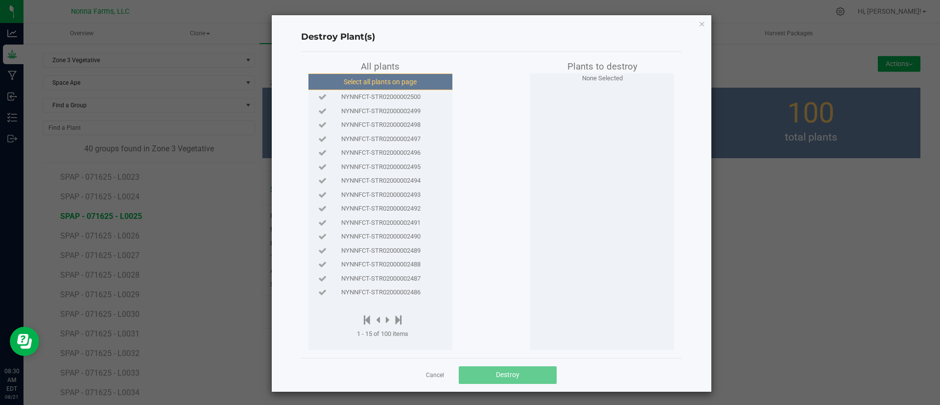
click at [372, 87] on button "Select all plants on page" at bounding box center [379, 81] width 149 height 17
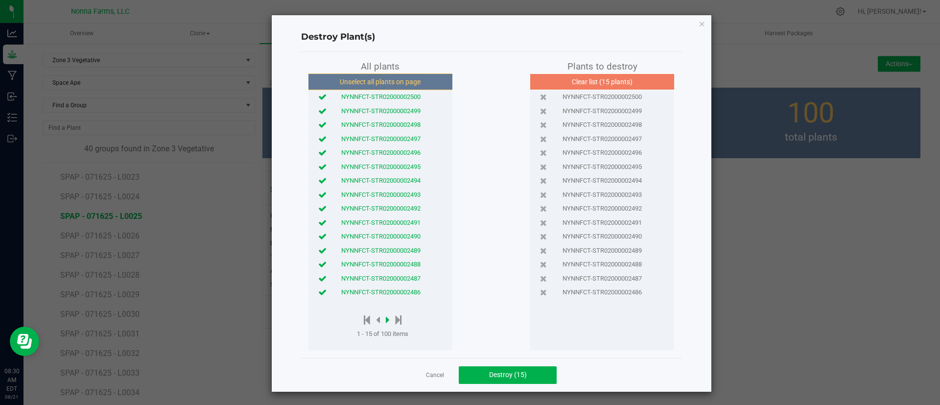
click at [386, 320] on icon at bounding box center [388, 319] width 4 height 11
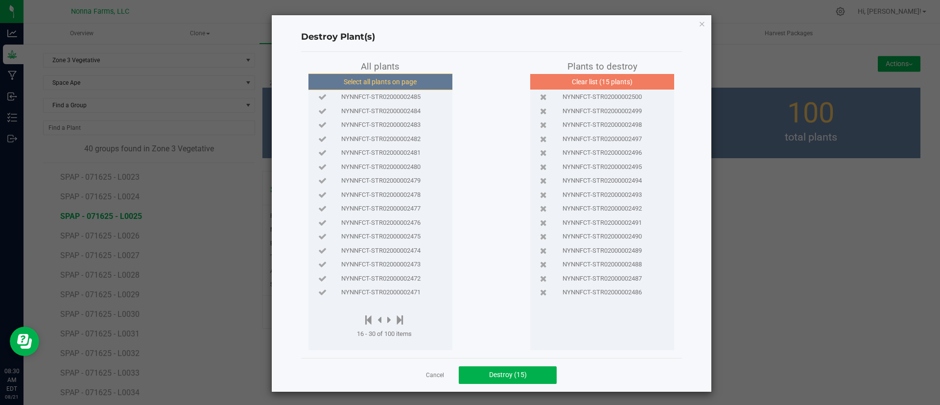
click at [368, 90] on button "Select all plants on page" at bounding box center [379, 81] width 149 height 17
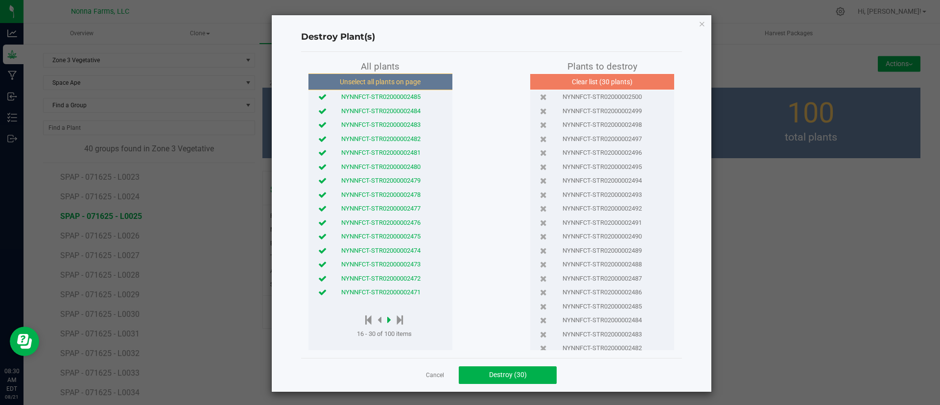
click at [387, 322] on icon at bounding box center [389, 319] width 4 height 11
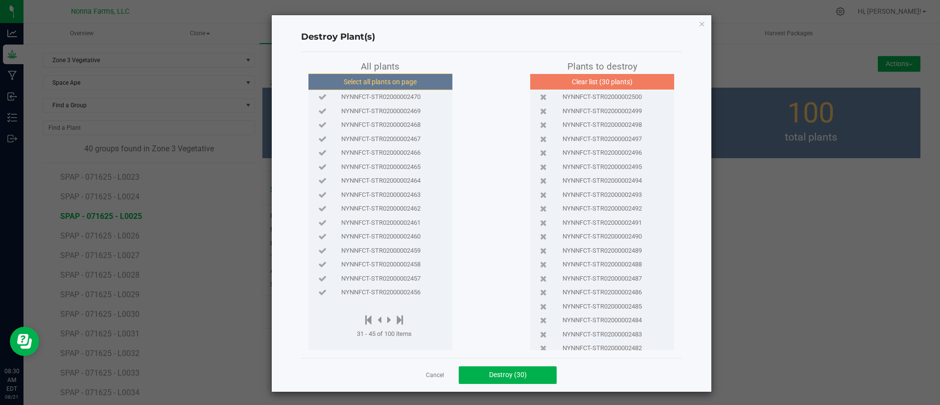
click at [369, 81] on button "Select all plants on page" at bounding box center [379, 81] width 149 height 17
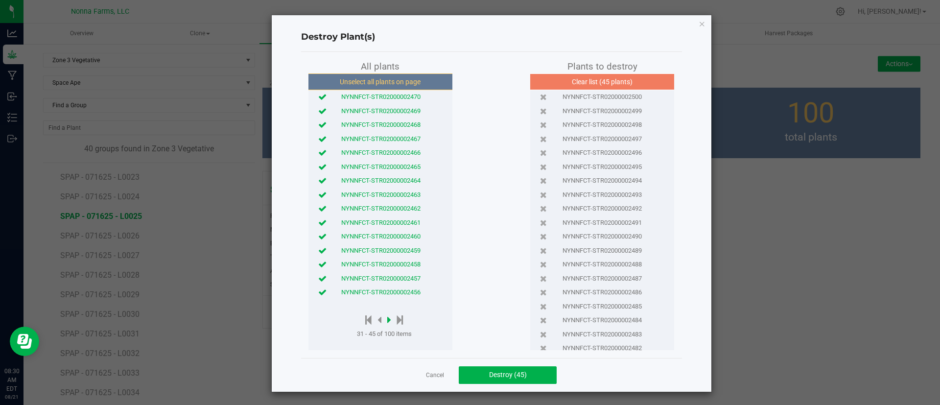
click at [387, 323] on icon at bounding box center [389, 319] width 4 height 11
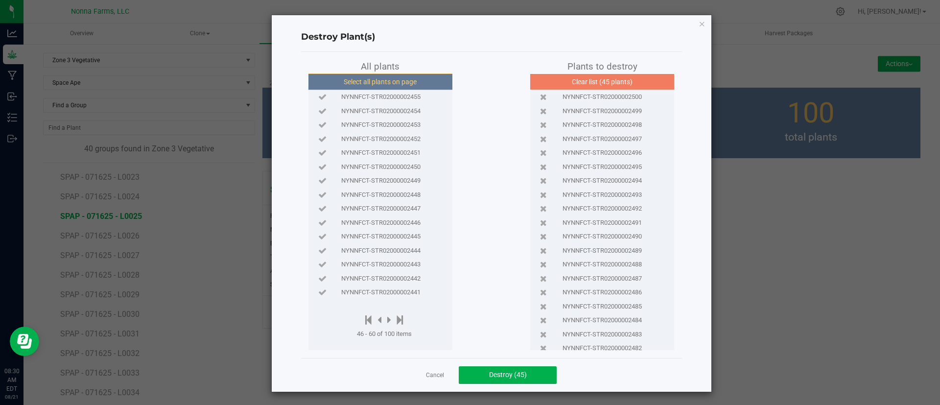
click at [383, 81] on button "Select all plants on page" at bounding box center [379, 81] width 149 height 17
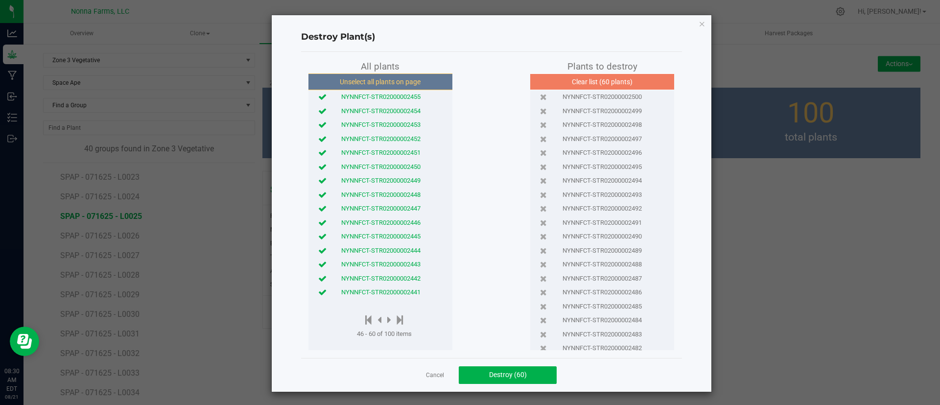
click at [318, 289] on icon at bounding box center [322, 292] width 8 height 6
click at [318, 279] on icon at bounding box center [322, 278] width 8 height 6
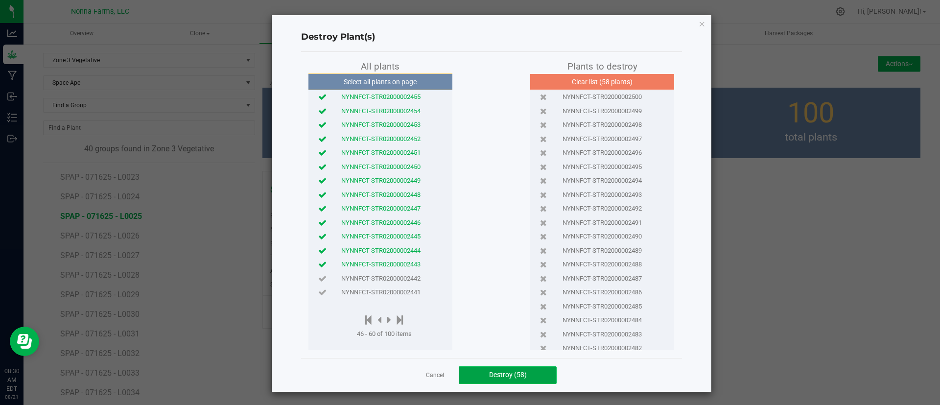
click at [489, 377] on span "Destroy (58)" at bounding box center [508, 374] width 38 height 8
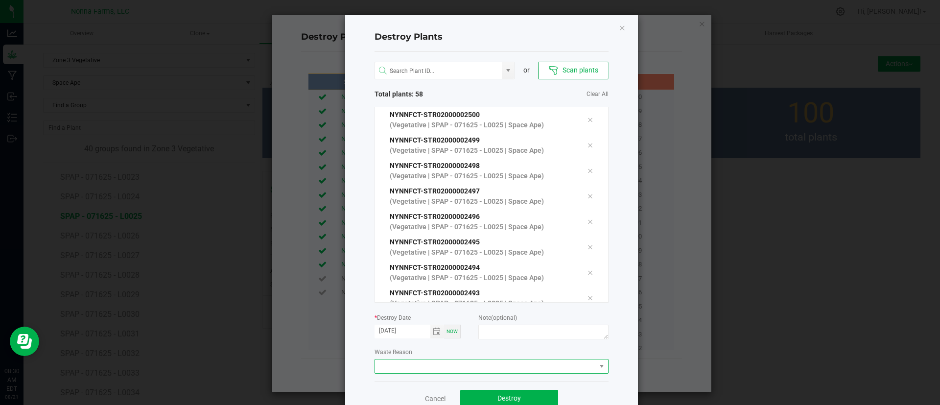
click at [391, 359] on span at bounding box center [485, 366] width 221 height 14
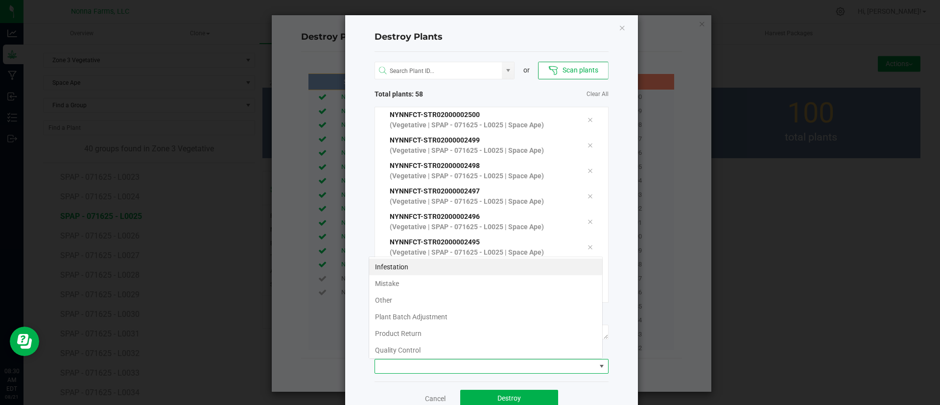
scroll to position [15, 234]
click at [422, 326] on li "Product Return" at bounding box center [485, 333] width 233 height 17
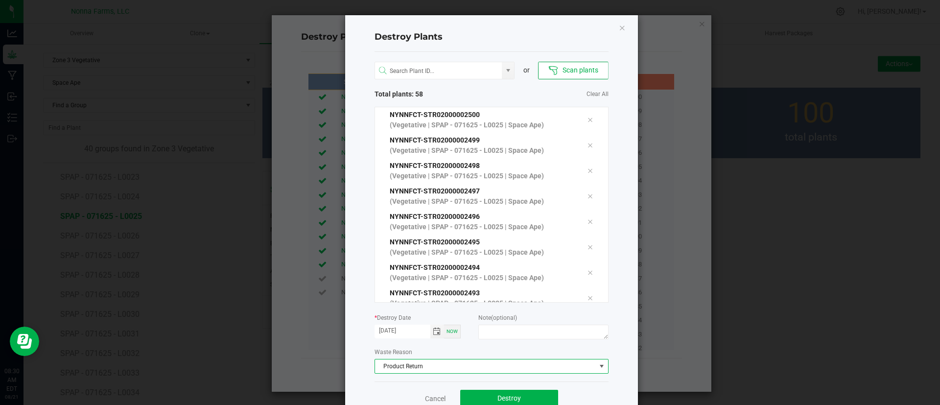
click at [422, 326] on input "[DATE]" at bounding box center [402, 330] width 56 height 12
click at [409, 368] on span "Product Return" at bounding box center [485, 366] width 221 height 14
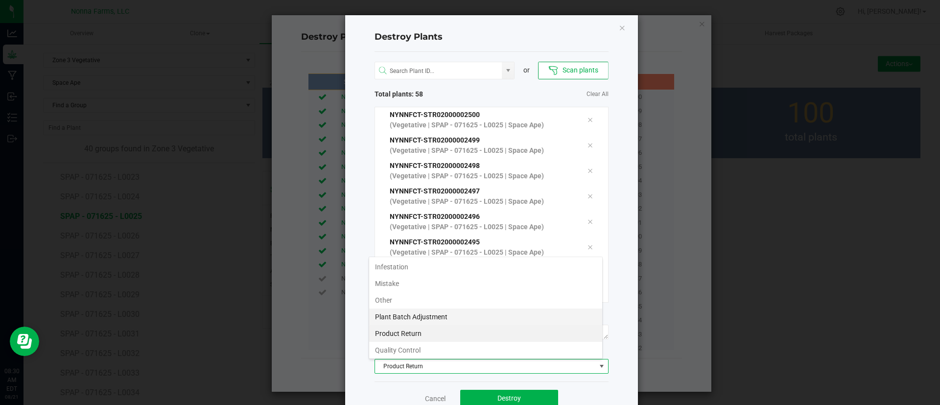
click at [435, 316] on li "Plant Batch Adjustment" at bounding box center [485, 316] width 233 height 17
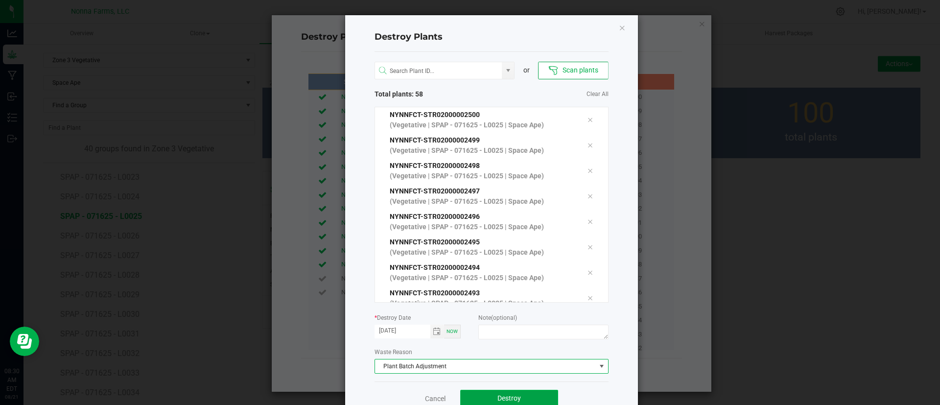
click at [508, 398] on span "Destroy" at bounding box center [508, 398] width 23 height 8
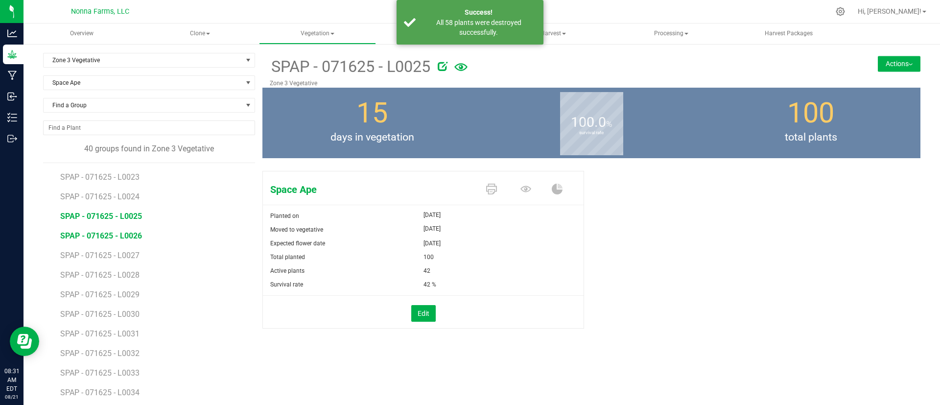
click at [105, 238] on span "SPAP - 071625 - L0026" at bounding box center [101, 235] width 82 height 9
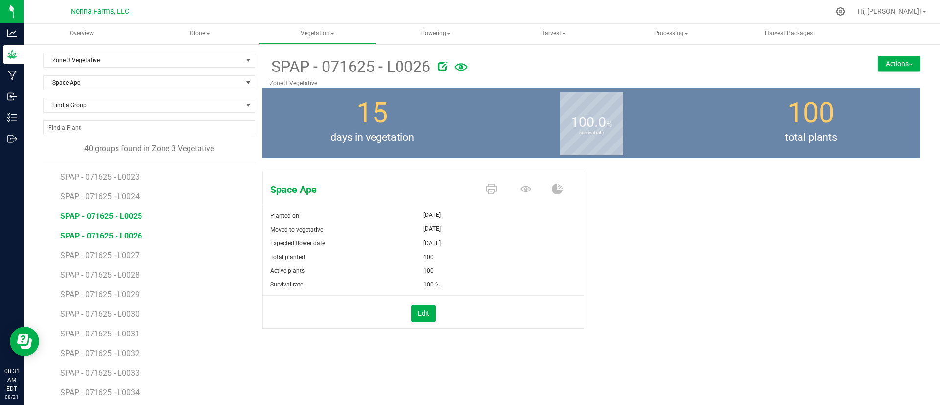
click at [109, 215] on span "SPAP - 071625 - L0025" at bounding box center [101, 215] width 82 height 9
click at [133, 235] on span "SPAP - 071625 - L0026" at bounding box center [99, 235] width 79 height 9
click at [422, 311] on button "Edit" at bounding box center [423, 313] width 24 height 17
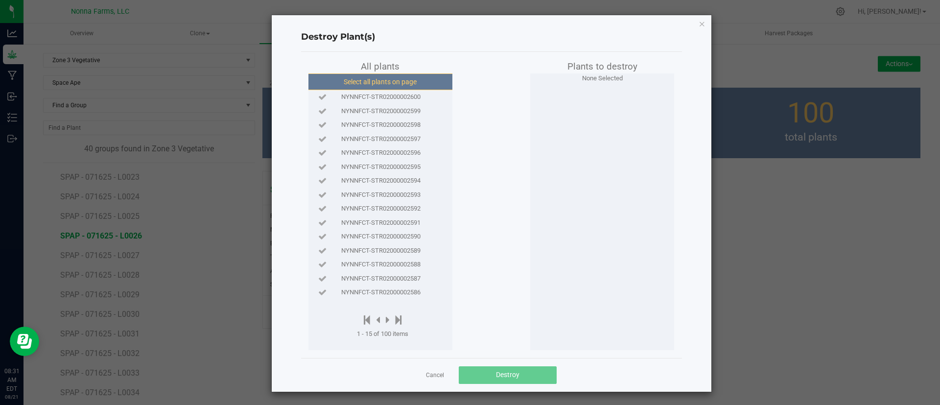
click at [394, 80] on button "Select all plants on page" at bounding box center [379, 81] width 149 height 17
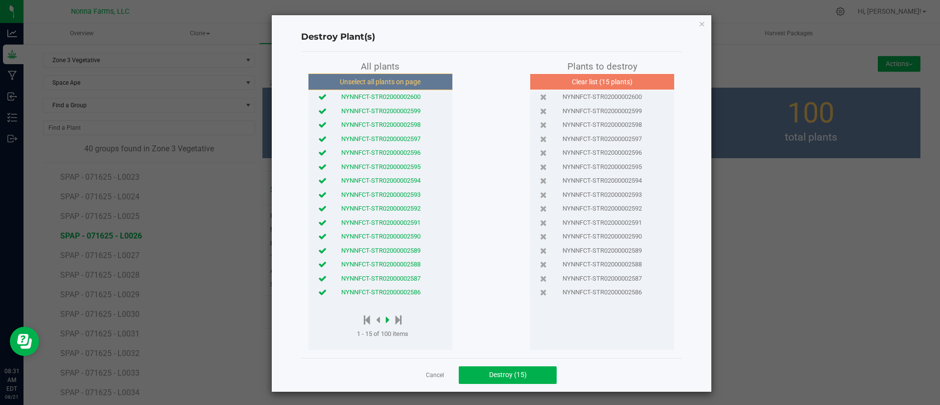
click at [386, 317] on icon at bounding box center [388, 319] width 4 height 11
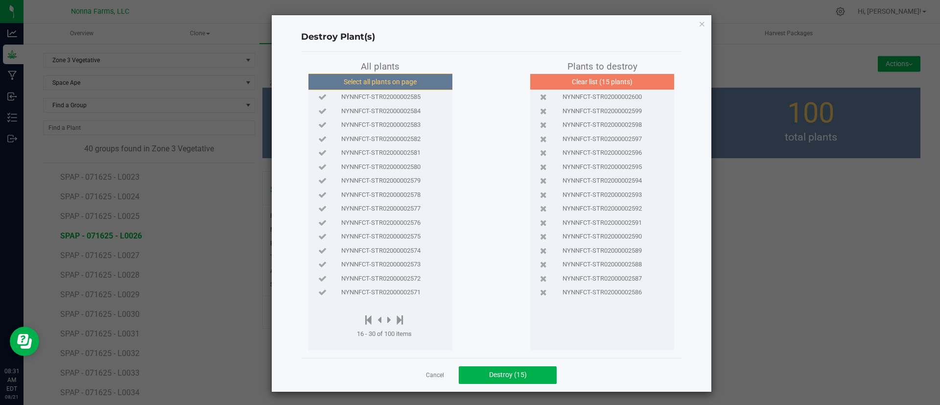
click at [418, 77] on button "Select all plants on page" at bounding box center [379, 81] width 149 height 17
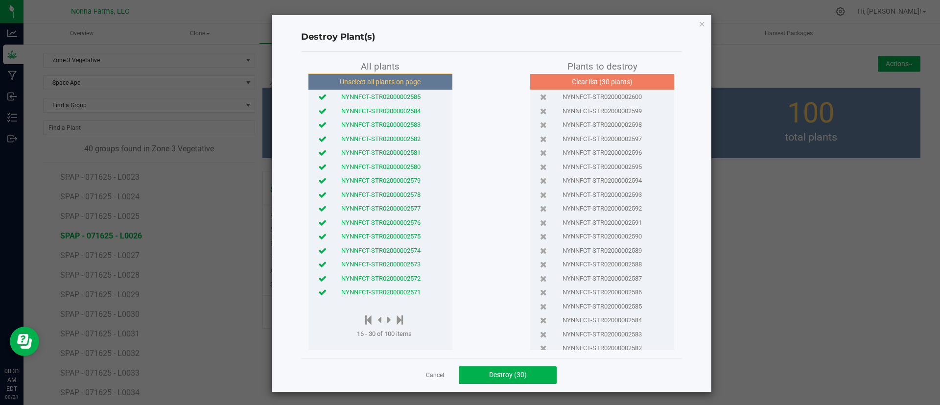
click at [387, 319] on div at bounding box center [384, 320] width 55 height 12
click at [387, 318] on icon at bounding box center [389, 319] width 4 height 11
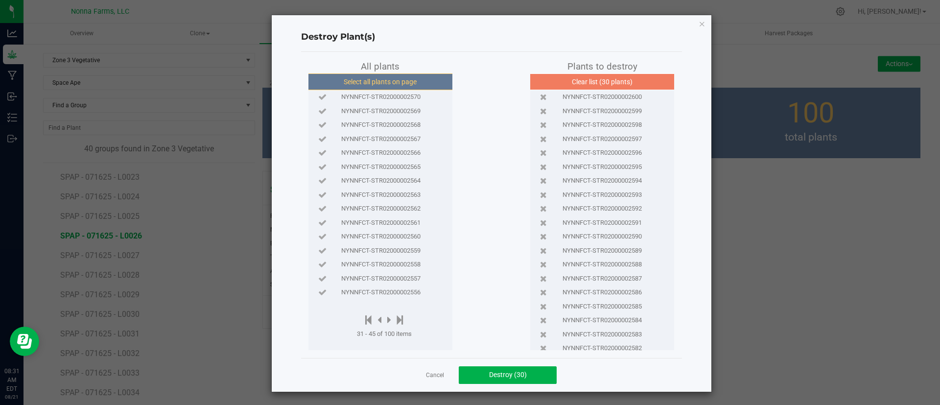
click at [403, 77] on button "Select all plants on page" at bounding box center [379, 81] width 149 height 17
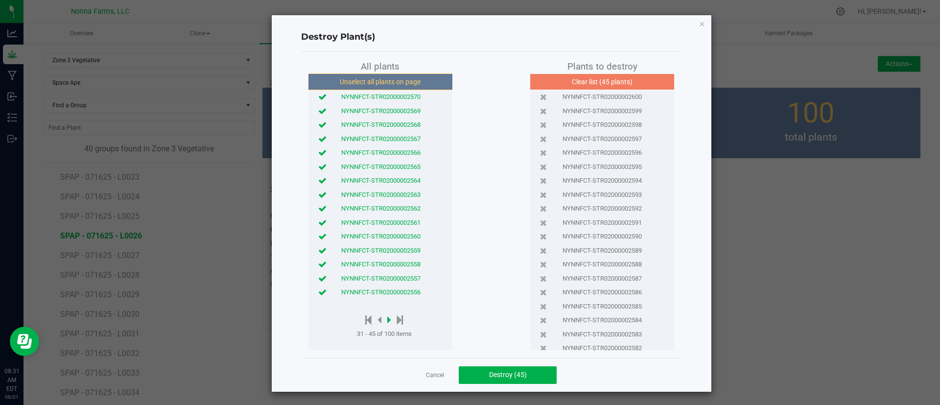
click at [387, 315] on icon at bounding box center [389, 319] width 4 height 11
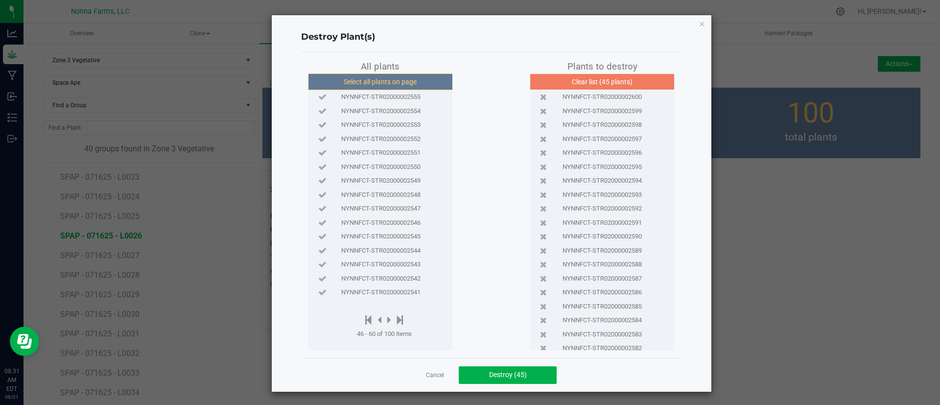
click at [409, 73] on button "Select all plants on page" at bounding box center [379, 81] width 149 height 17
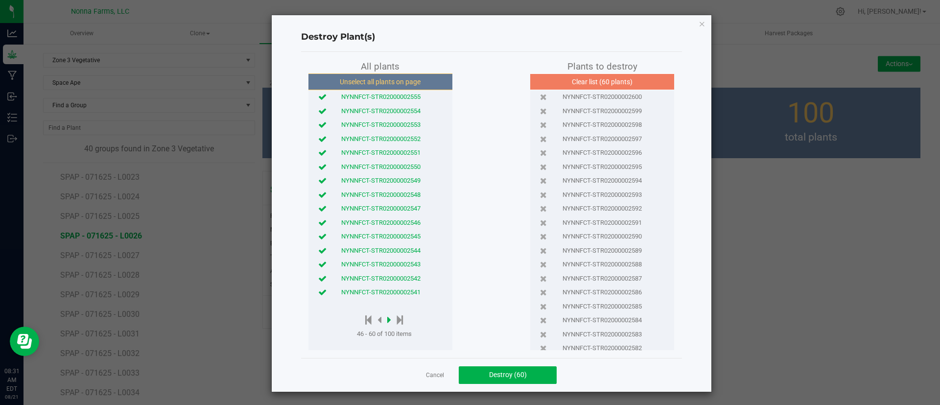
click at [387, 320] on icon at bounding box center [389, 319] width 4 height 11
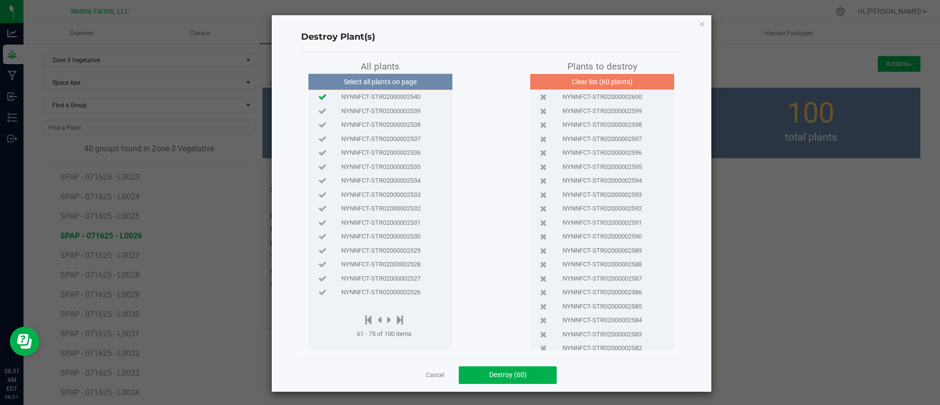
click at [319, 95] on icon at bounding box center [322, 96] width 8 height 6
click at [318, 178] on icon at bounding box center [322, 180] width 8 height 6
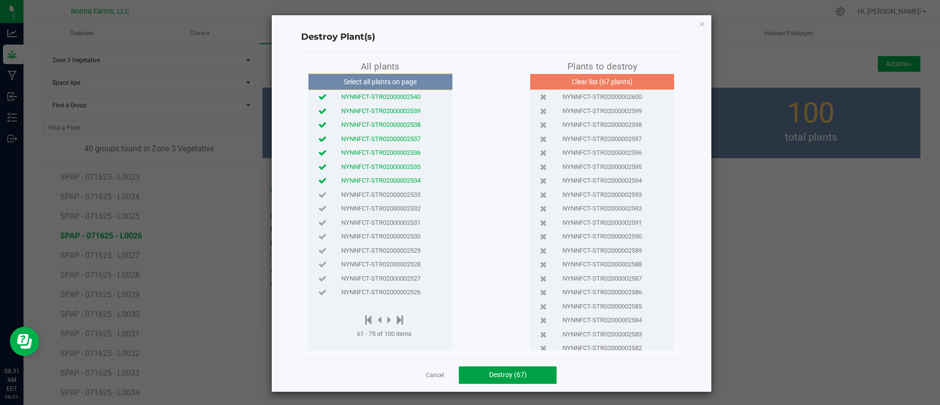
click at [490, 380] on button "Destroy (67)" at bounding box center [508, 375] width 98 height 18
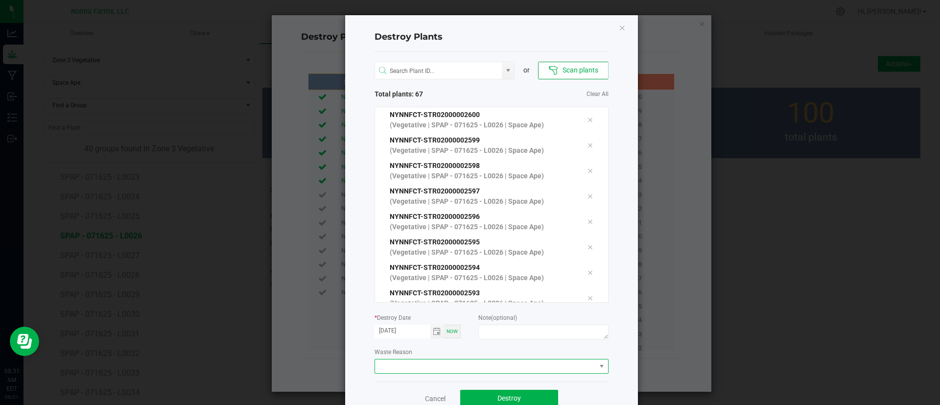
click at [392, 368] on span at bounding box center [485, 366] width 221 height 14
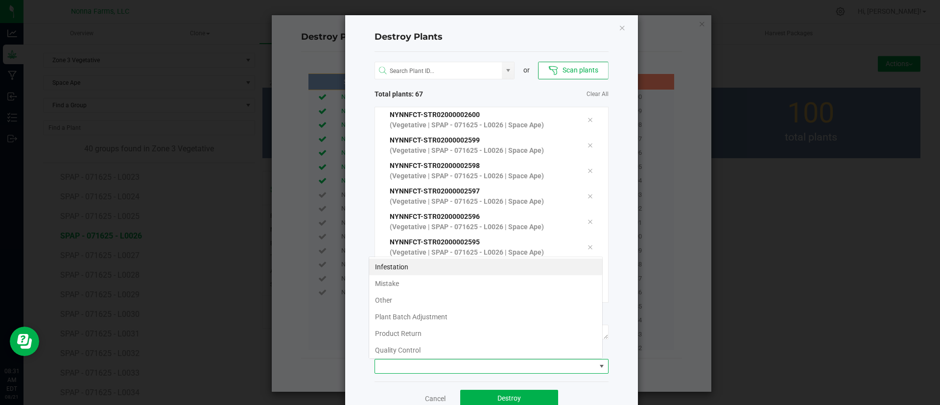
scroll to position [15, 234]
click at [426, 317] on li "Plant Batch Adjustment" at bounding box center [485, 316] width 233 height 17
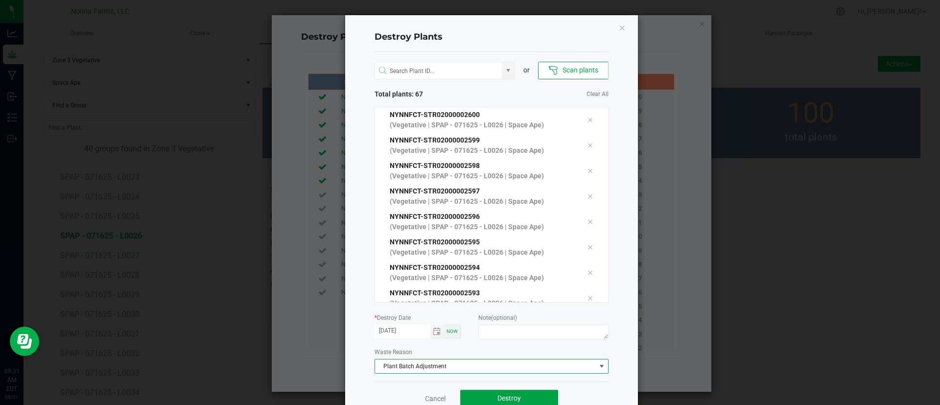
click at [497, 398] on span "Destroy" at bounding box center [508, 398] width 23 height 8
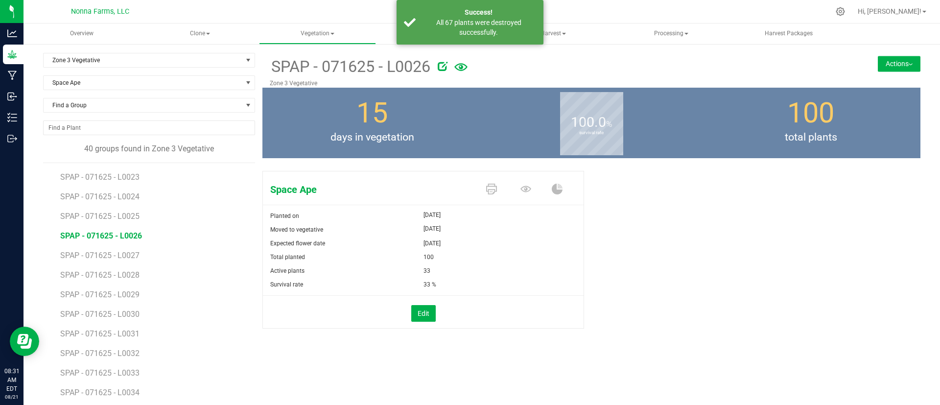
click at [195, 289] on li "SPAP - 071625 - L0029" at bounding box center [154, 291] width 188 height 20
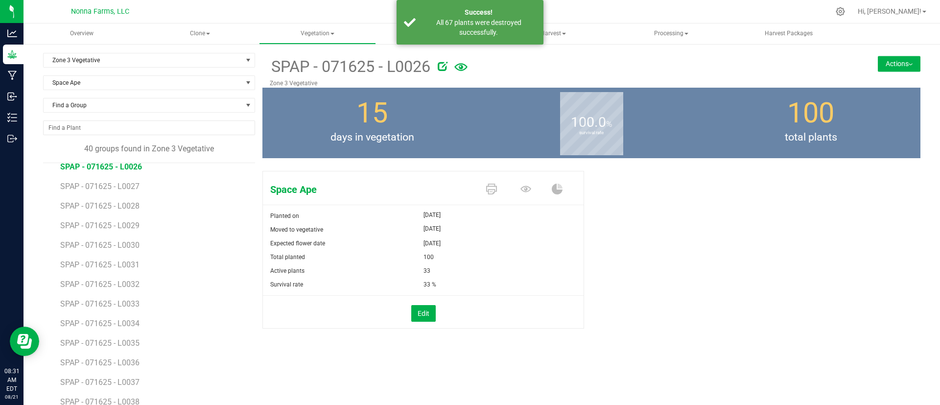
scroll to position [503, 0]
click at [130, 184] on span "SPAP - 071625 - L0027" at bounding box center [99, 182] width 79 height 9
click at [404, 320] on div "Edit" at bounding box center [422, 313] width 335 height 17
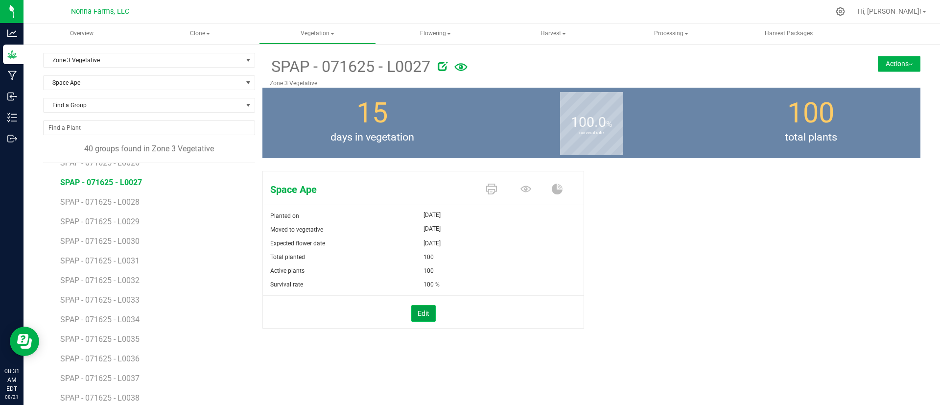
click at [411, 319] on button "Edit" at bounding box center [423, 313] width 24 height 17
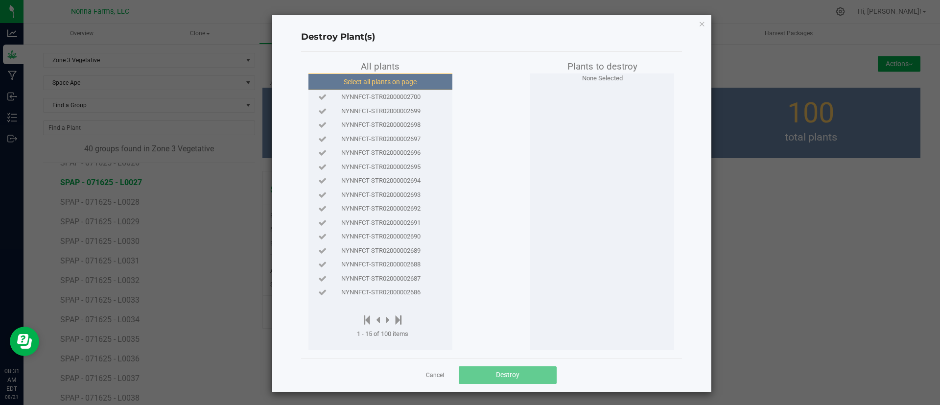
click at [400, 79] on button "Select all plants on page" at bounding box center [379, 81] width 149 height 17
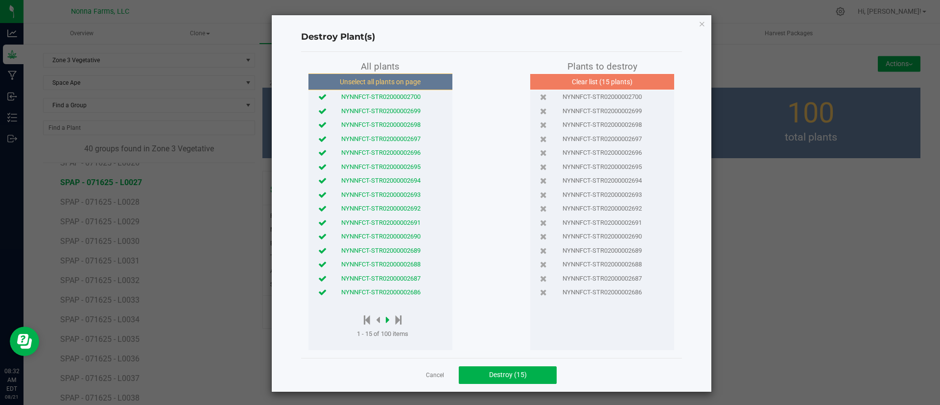
click at [386, 322] on icon at bounding box center [388, 319] width 4 height 11
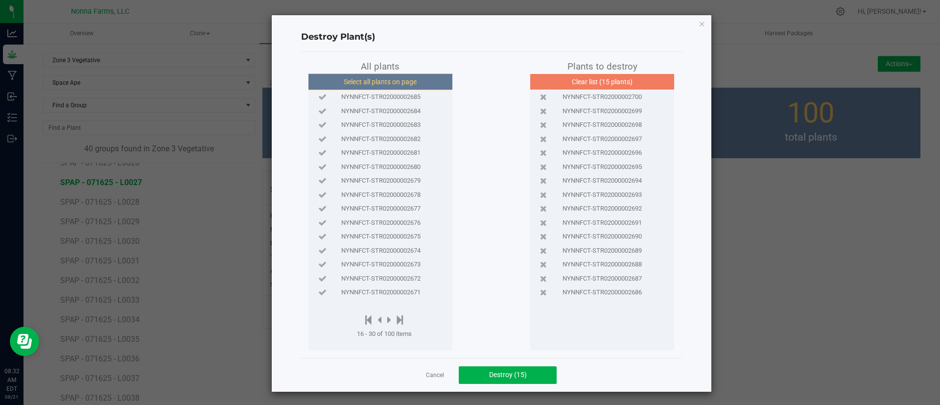
click at [392, 77] on button "Select all plants on page" at bounding box center [379, 81] width 149 height 17
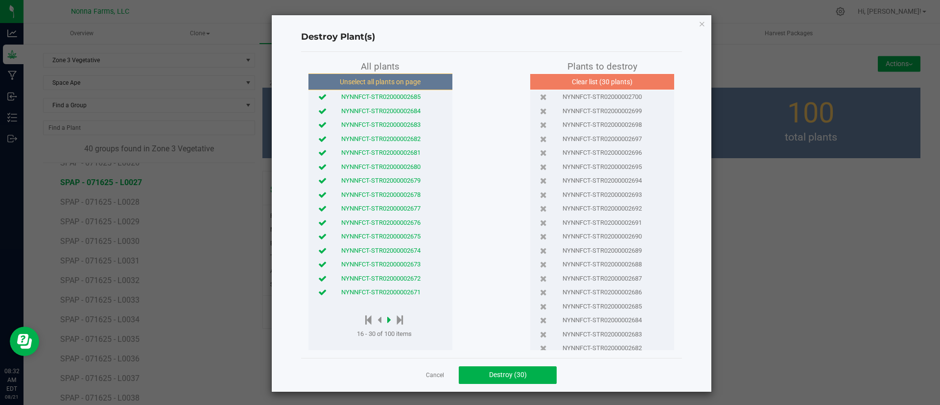
click at [387, 319] on icon at bounding box center [389, 319] width 4 height 11
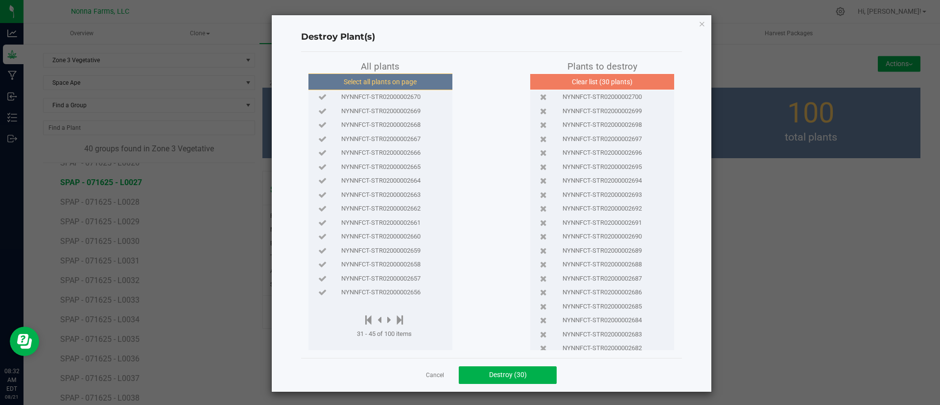
click at [376, 80] on button "Select all plants on page" at bounding box center [379, 81] width 149 height 17
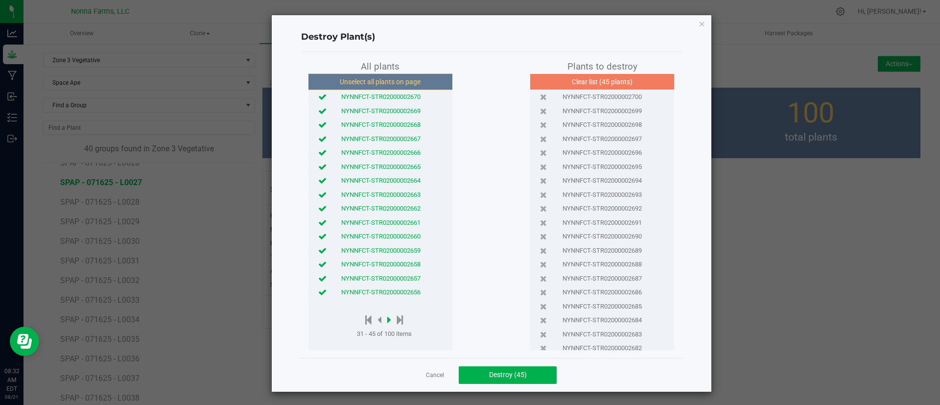
click at [387, 318] on icon at bounding box center [389, 319] width 4 height 11
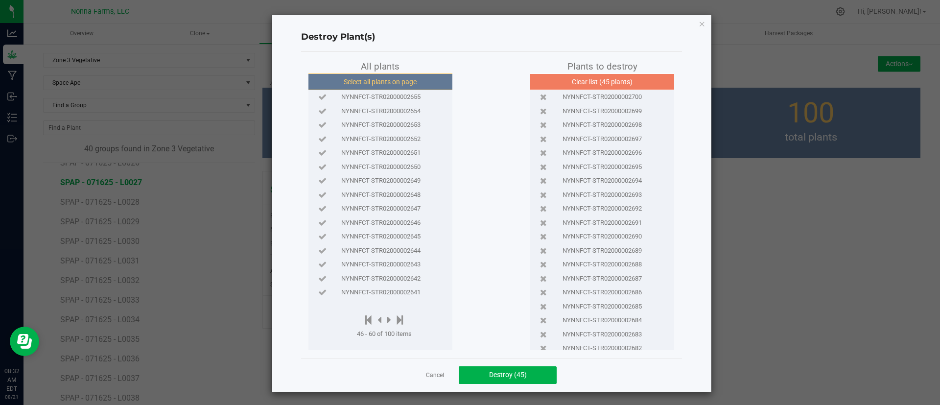
click at [397, 80] on button "Select all plants on page" at bounding box center [379, 81] width 149 height 17
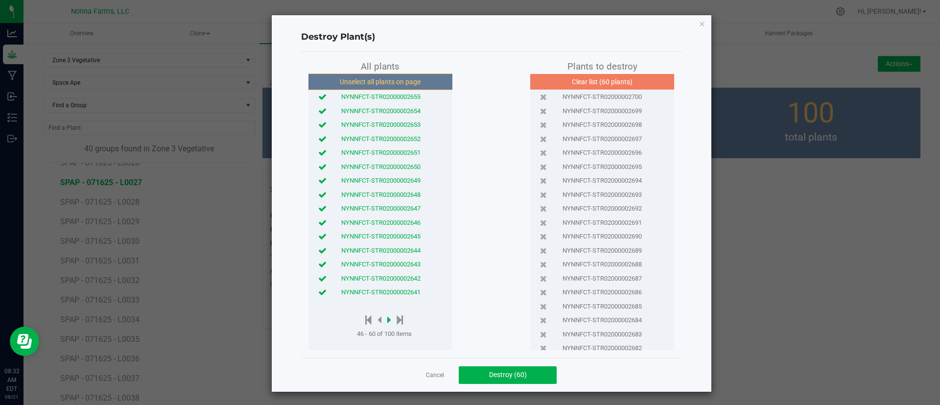
click at [387, 321] on icon at bounding box center [389, 319] width 4 height 11
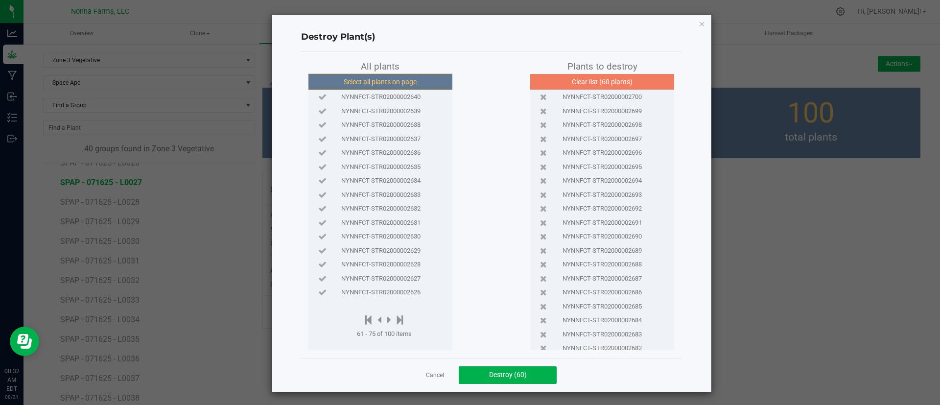
click at [364, 79] on button "Select all plants on page" at bounding box center [379, 81] width 149 height 17
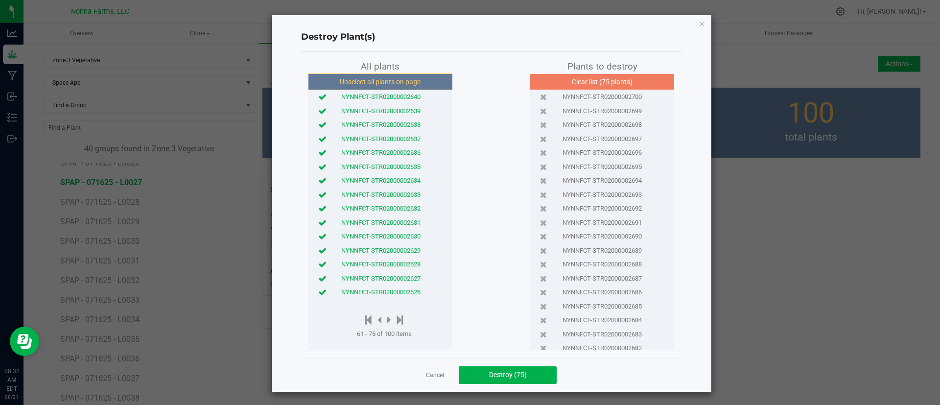
click at [322, 287] on div "NYNNFCT-STR02000002626" at bounding box center [380, 292] width 139 height 10
click at [316, 284] on div "NYNNFCT-STR02000002627" at bounding box center [380, 278] width 139 height 14
click at [318, 277] on icon at bounding box center [322, 278] width 8 height 6
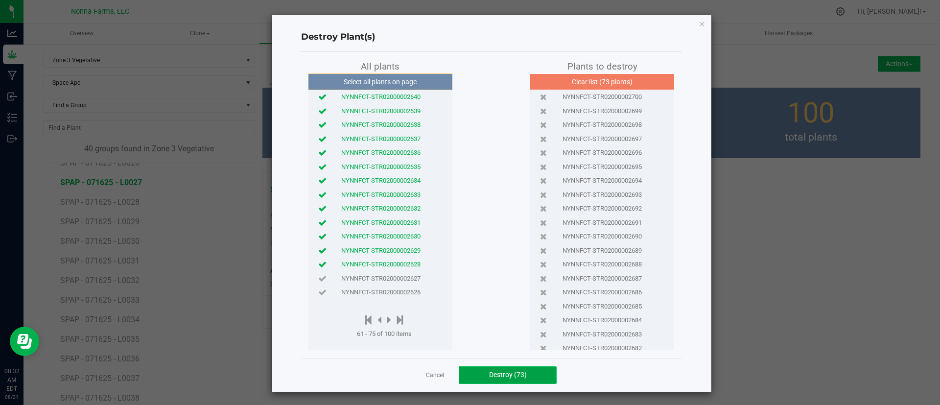
click at [493, 371] on span "Destroy (73)" at bounding box center [508, 374] width 38 height 8
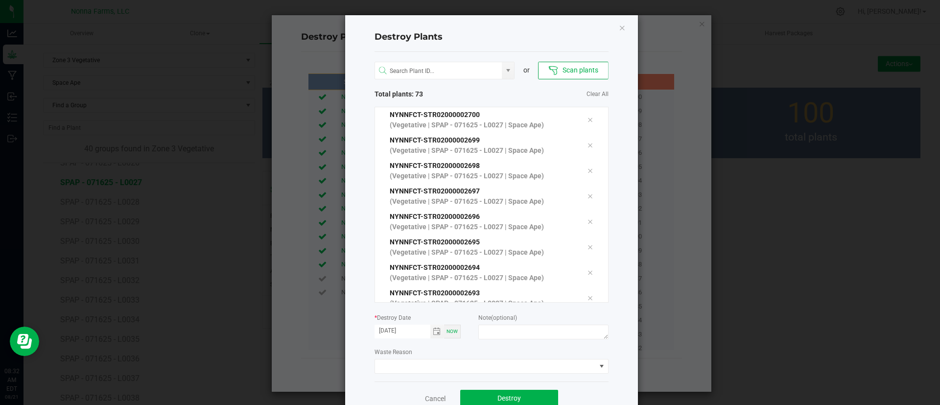
click at [424, 356] on div "Waste Reason" at bounding box center [491, 359] width 234 height 27
click at [386, 367] on span at bounding box center [485, 366] width 221 height 14
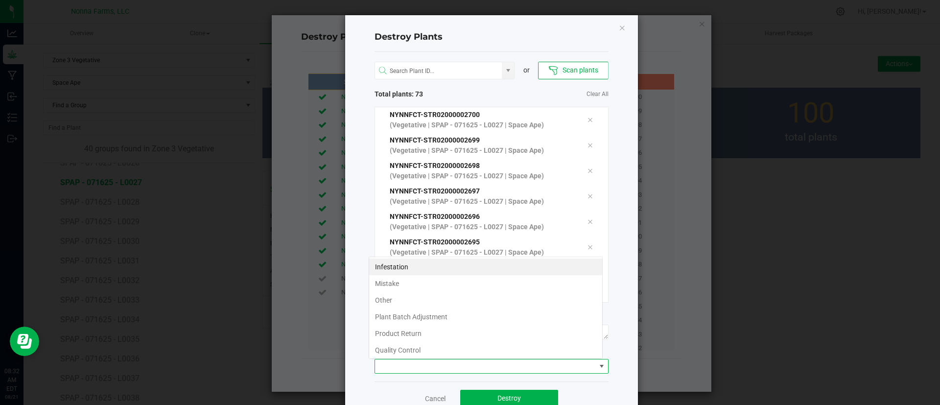
scroll to position [15, 234]
click at [410, 308] on li "Plant Batch Adjustment" at bounding box center [485, 316] width 233 height 17
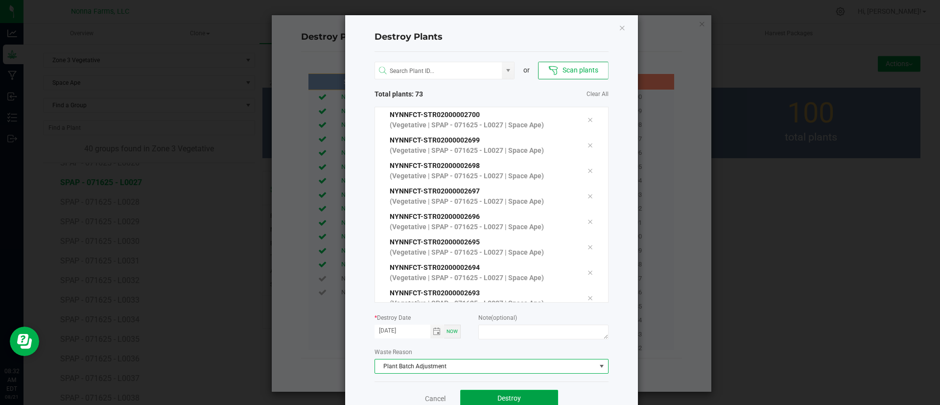
click at [497, 402] on span "Destroy" at bounding box center [508, 398] width 23 height 8
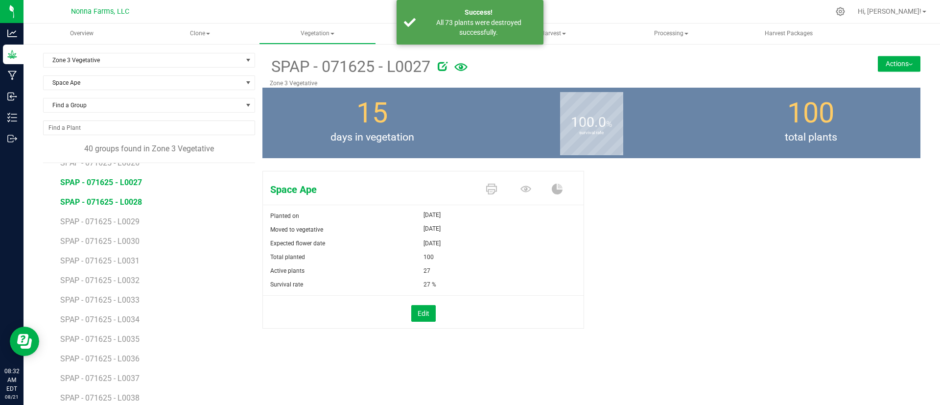
click at [127, 200] on span "SPAP - 071625 - L0028" at bounding box center [101, 201] width 82 height 9
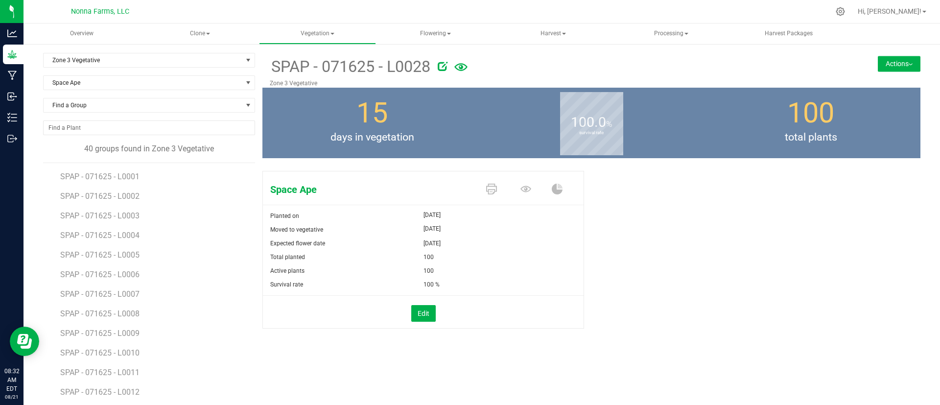
scroll to position [503, 0]
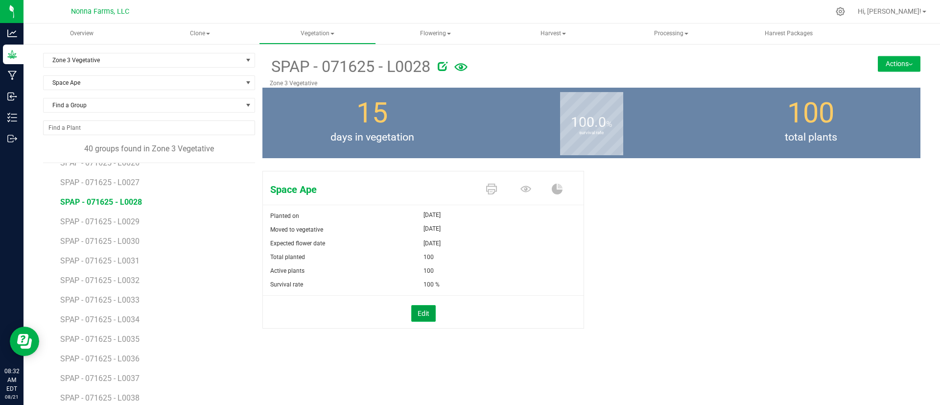
click at [421, 311] on button "Edit" at bounding box center [423, 313] width 24 height 17
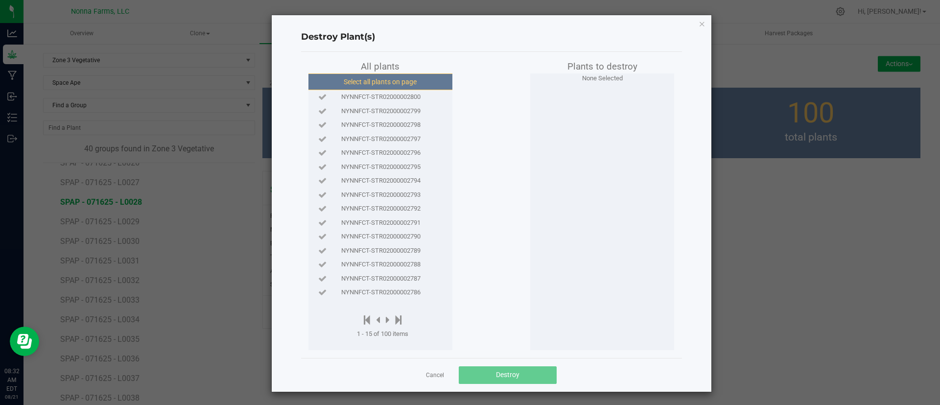
click at [383, 82] on button "Select all plants on page" at bounding box center [379, 81] width 149 height 17
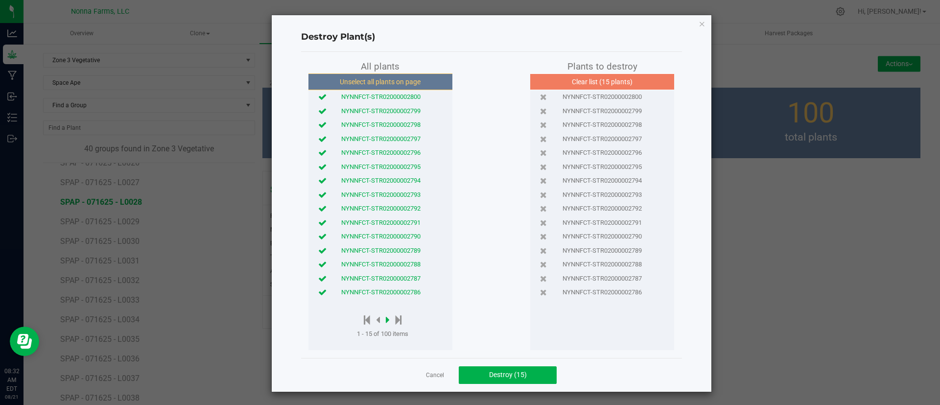
click at [386, 314] on icon at bounding box center [388, 319] width 4 height 11
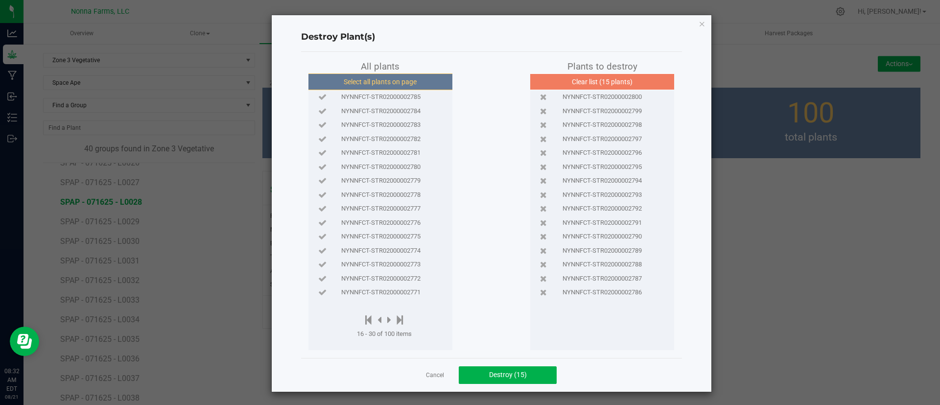
click at [391, 81] on button "Select all plants on page" at bounding box center [379, 81] width 149 height 17
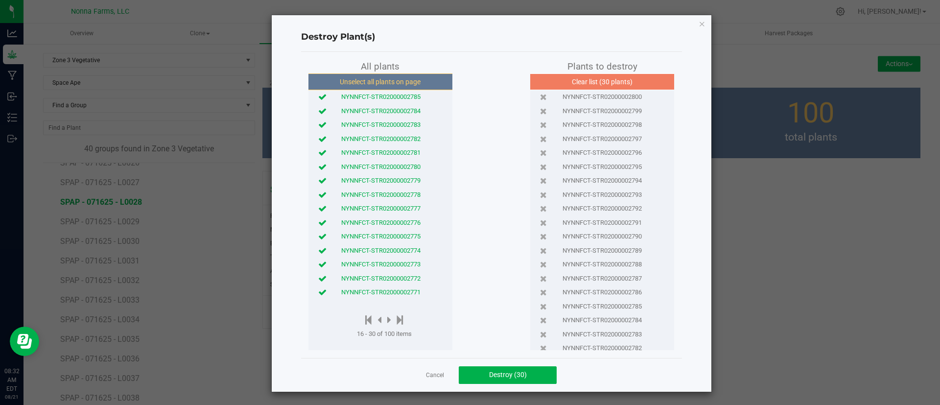
click at [382, 321] on div at bounding box center [384, 320] width 55 height 12
click at [387, 317] on icon at bounding box center [389, 319] width 4 height 11
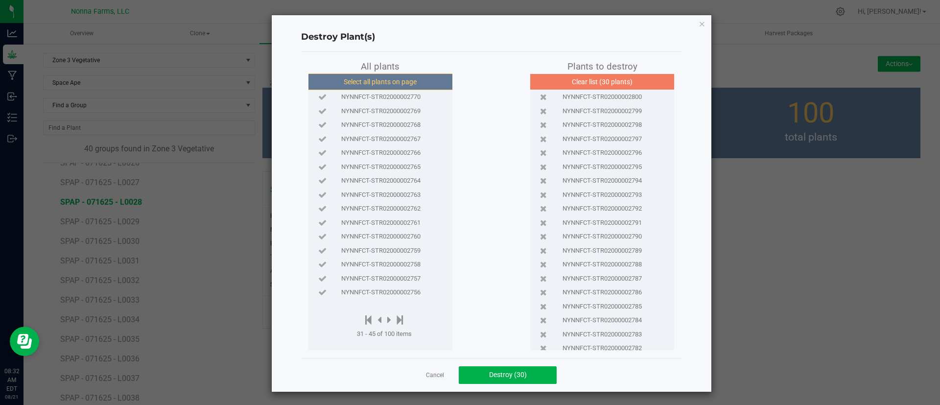
click at [382, 79] on button "Select all plants on page" at bounding box center [379, 81] width 149 height 17
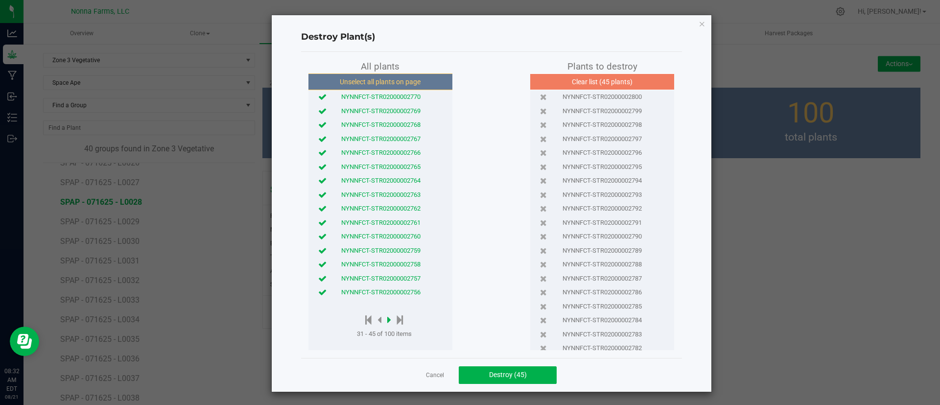
click at [387, 318] on icon at bounding box center [389, 319] width 4 height 11
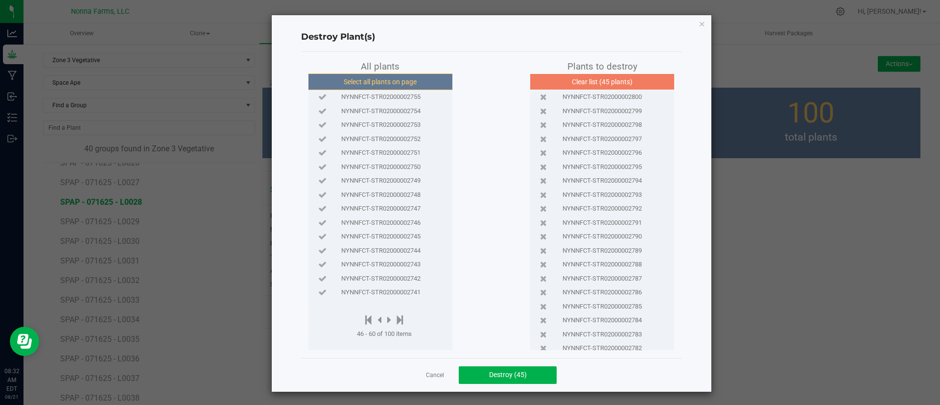
click at [405, 82] on button "Select all plants on page" at bounding box center [379, 81] width 149 height 17
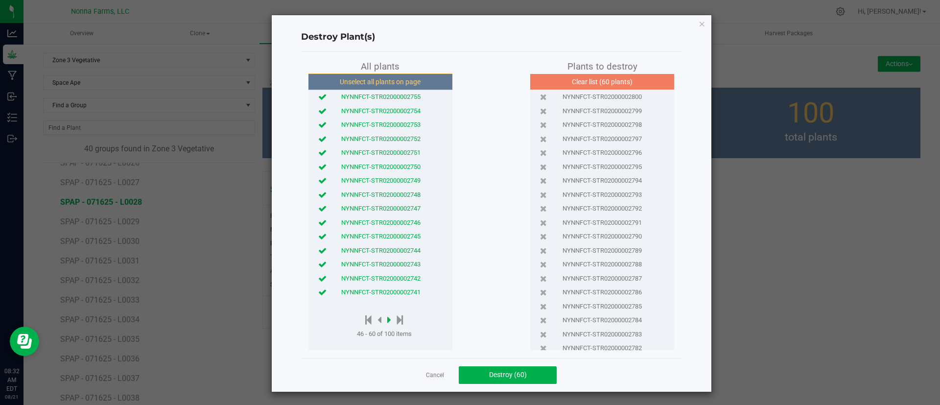
click at [387, 320] on icon at bounding box center [389, 319] width 4 height 11
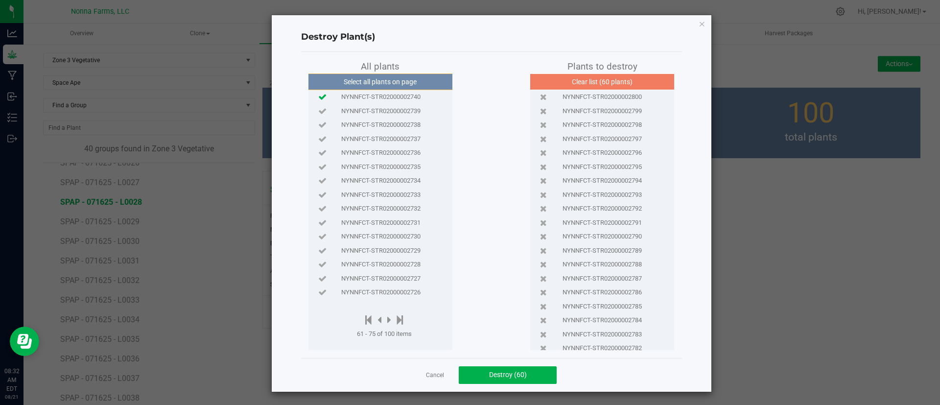
click at [318, 98] on icon at bounding box center [322, 96] width 8 height 6
click at [318, 111] on icon at bounding box center [322, 111] width 8 height 6
click at [489, 374] on span "Destroy (62)" at bounding box center [508, 374] width 38 height 8
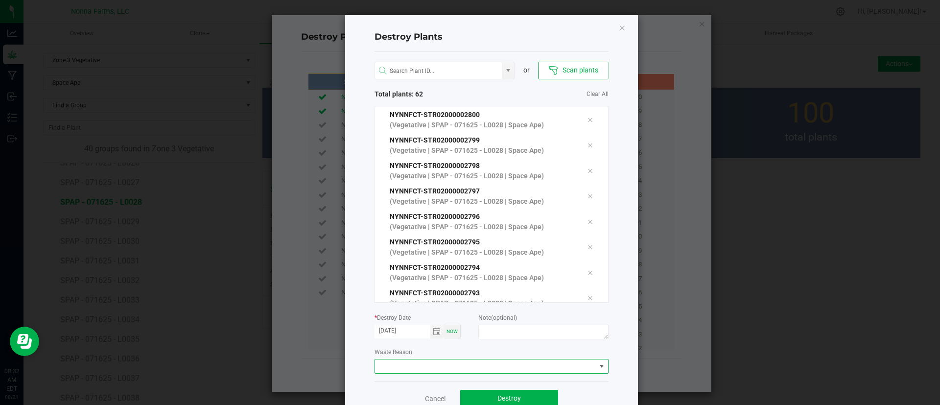
click at [390, 368] on span at bounding box center [485, 366] width 221 height 14
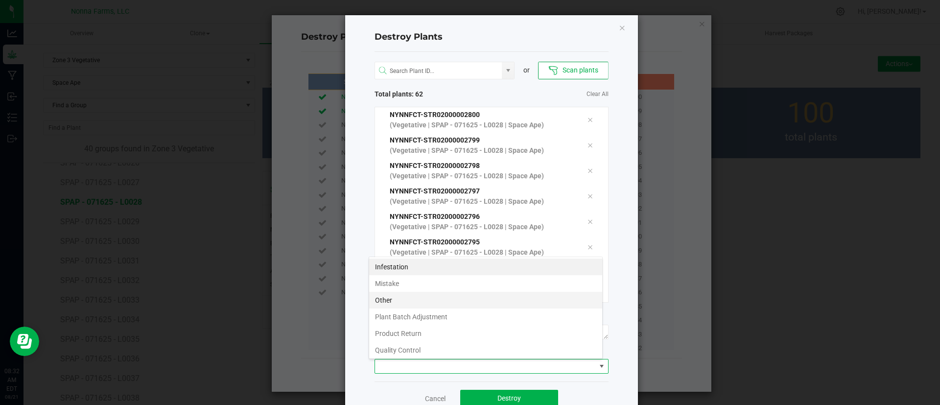
scroll to position [15, 234]
click at [443, 319] on li "Plant Batch Adjustment" at bounding box center [485, 316] width 233 height 17
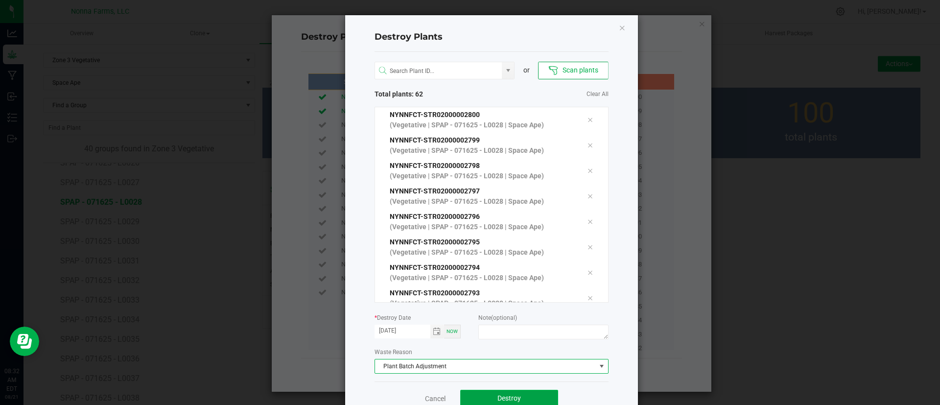
click at [483, 393] on button "Destroy" at bounding box center [509, 399] width 98 height 18
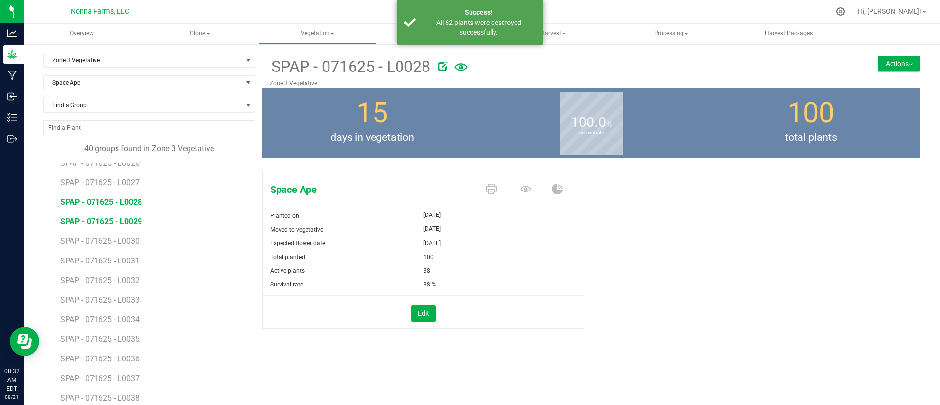
click at [118, 220] on span "SPAP - 071625 - L0029" at bounding box center [101, 221] width 82 height 9
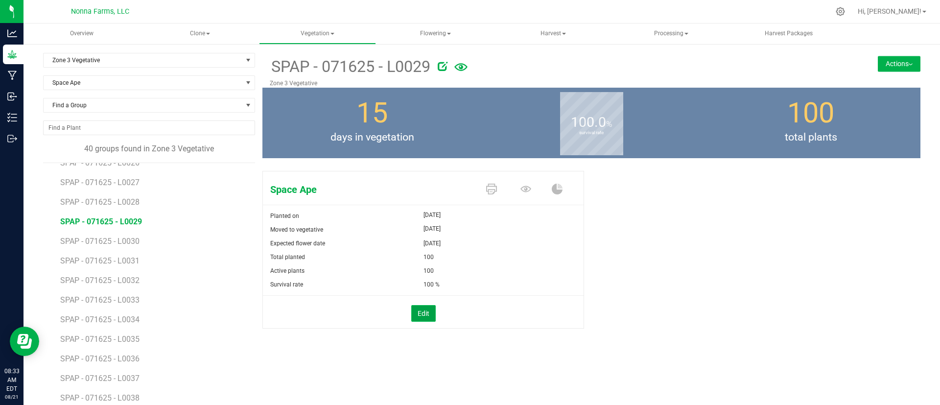
click at [411, 313] on button "Edit" at bounding box center [423, 313] width 24 height 17
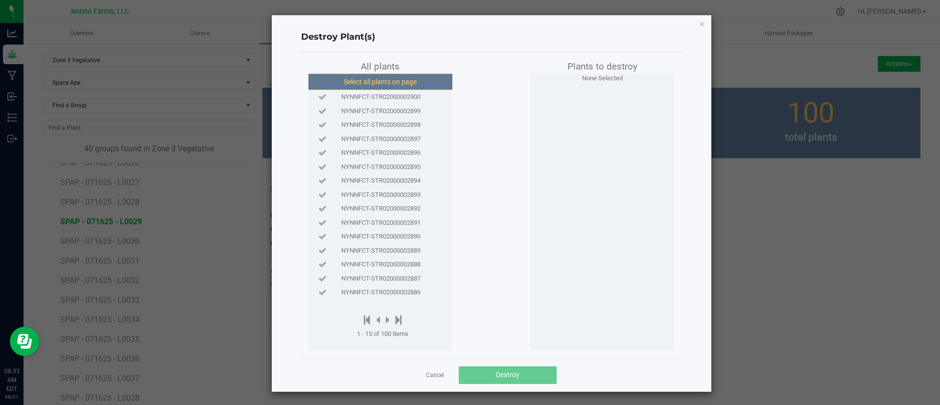
click at [395, 84] on button "Select all plants on page" at bounding box center [379, 81] width 149 height 17
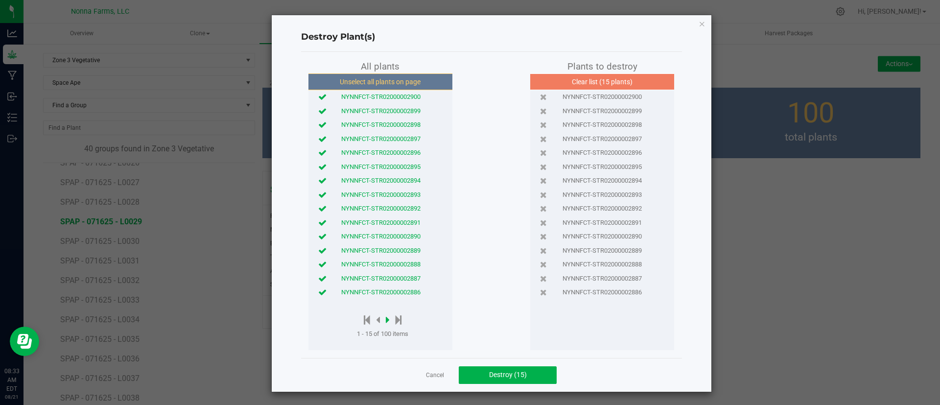
click at [386, 319] on icon at bounding box center [388, 319] width 4 height 11
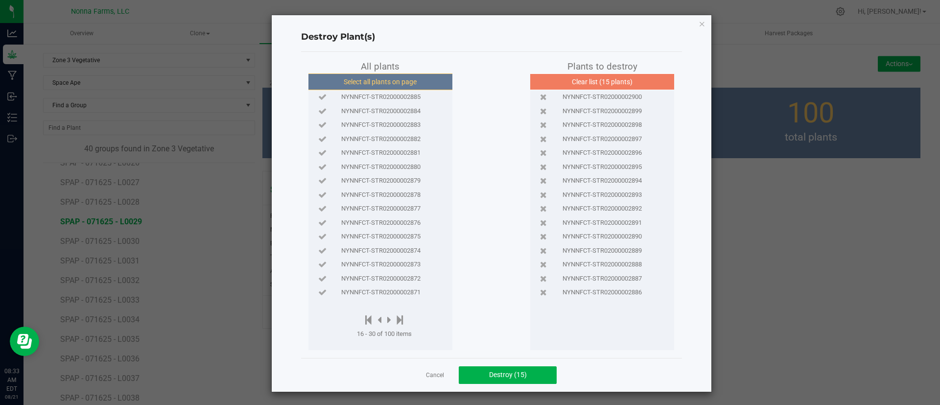
click at [389, 82] on button "Select all plants on page" at bounding box center [379, 81] width 149 height 17
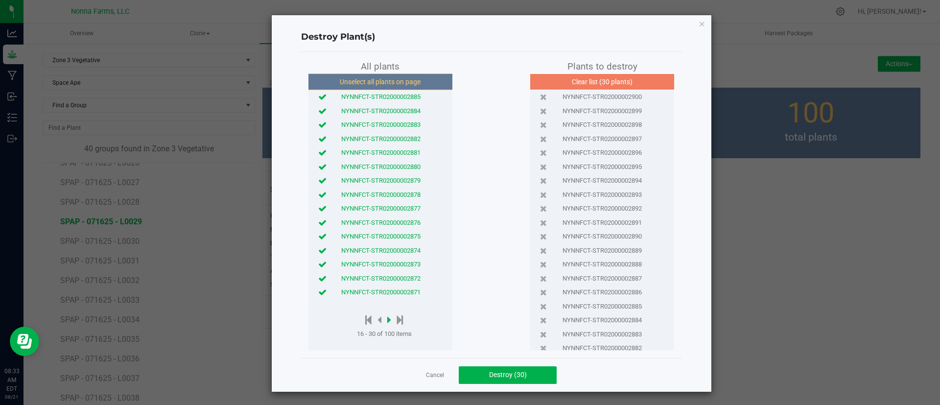
click at [387, 318] on icon at bounding box center [389, 319] width 4 height 11
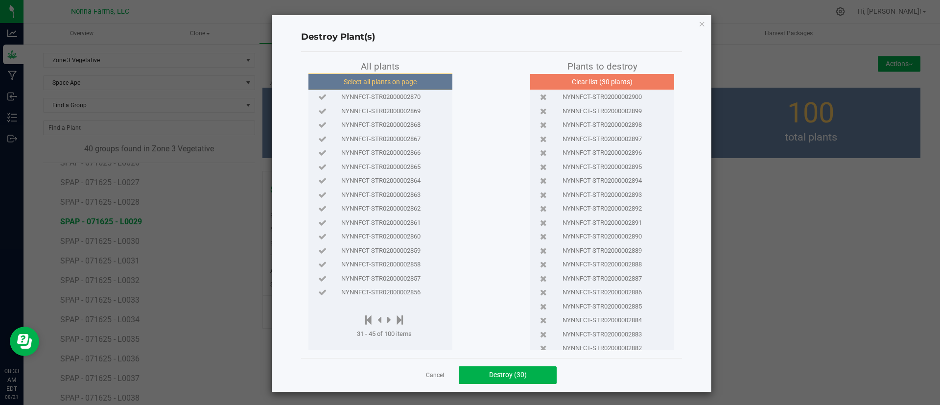
click at [385, 77] on button "Select all plants on page" at bounding box center [379, 81] width 149 height 17
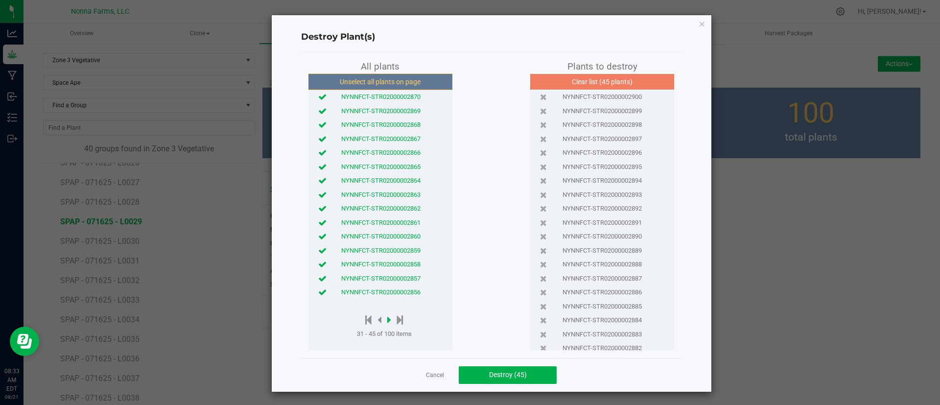
click at [387, 316] on icon at bounding box center [389, 319] width 4 height 11
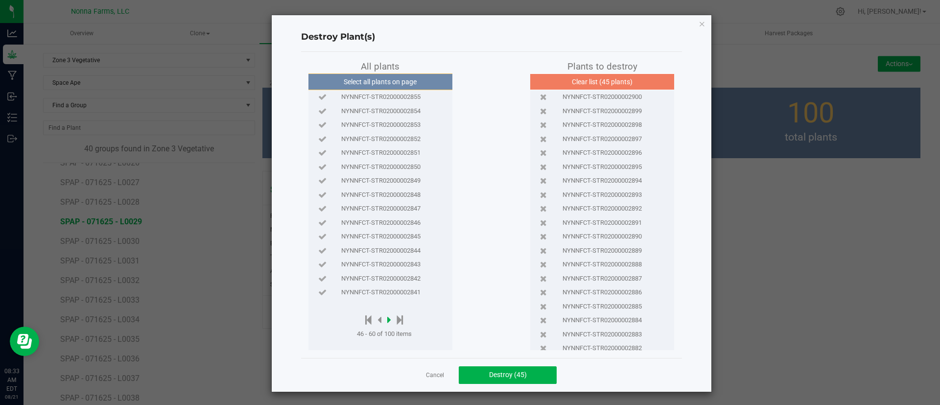
click at [387, 316] on icon at bounding box center [389, 319] width 4 height 11
click at [398, 88] on button "Select all plants on page" at bounding box center [379, 81] width 149 height 17
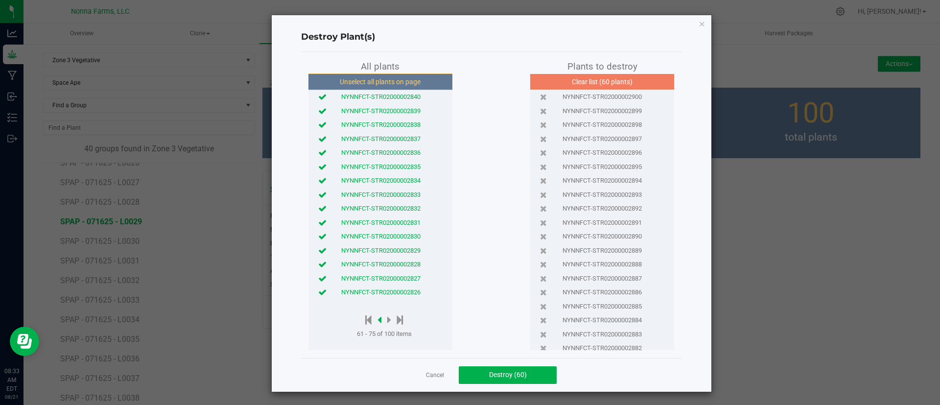
click at [377, 322] on icon at bounding box center [379, 319] width 4 height 11
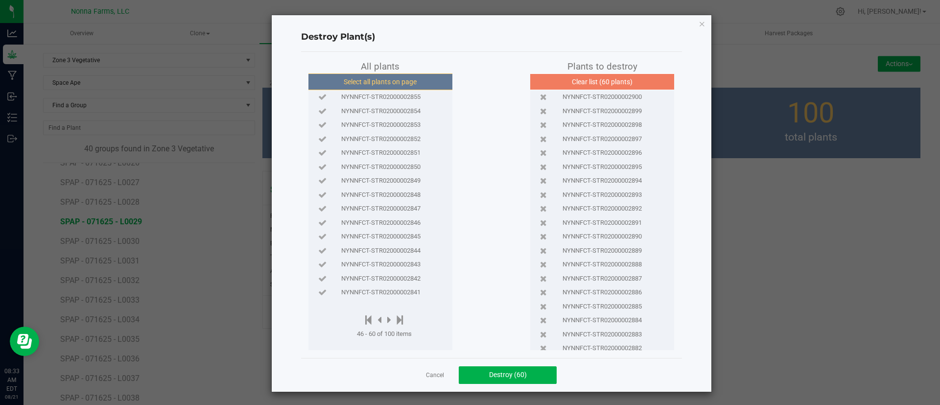
click at [402, 78] on button "Select all plants on page" at bounding box center [379, 81] width 149 height 17
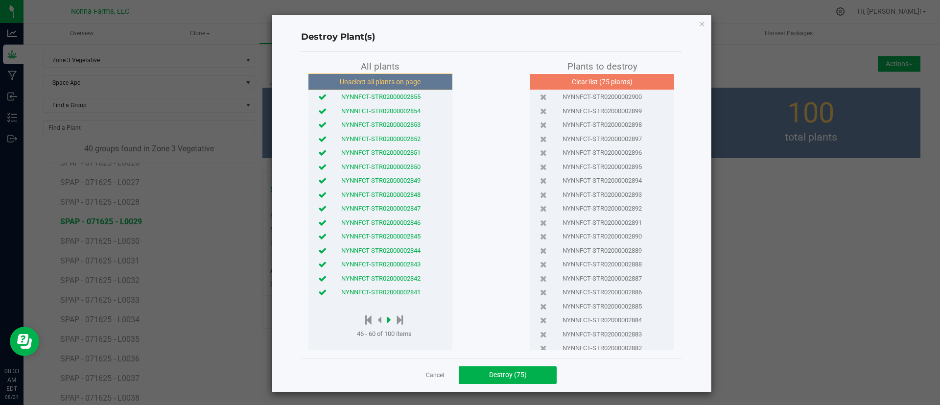
click at [387, 321] on icon at bounding box center [389, 319] width 4 height 11
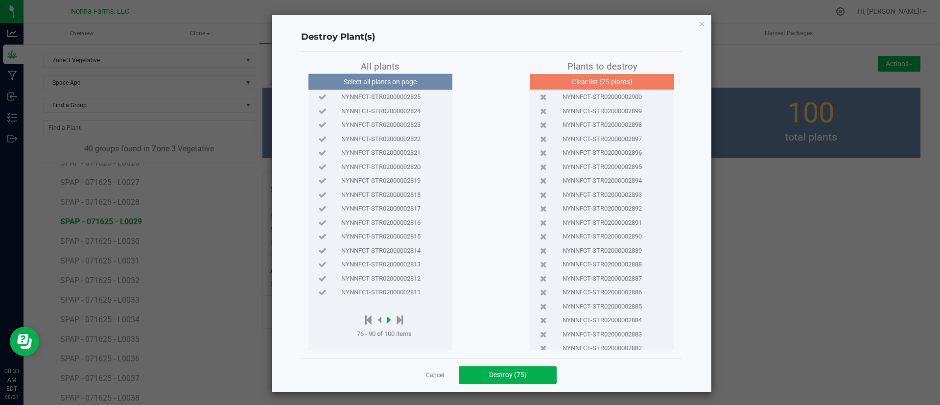
click at [387, 321] on icon at bounding box center [389, 319] width 4 height 11
click at [379, 321] on icon at bounding box center [381, 319] width 4 height 11
click at [506, 371] on span "Destroy (75)" at bounding box center [508, 374] width 38 height 8
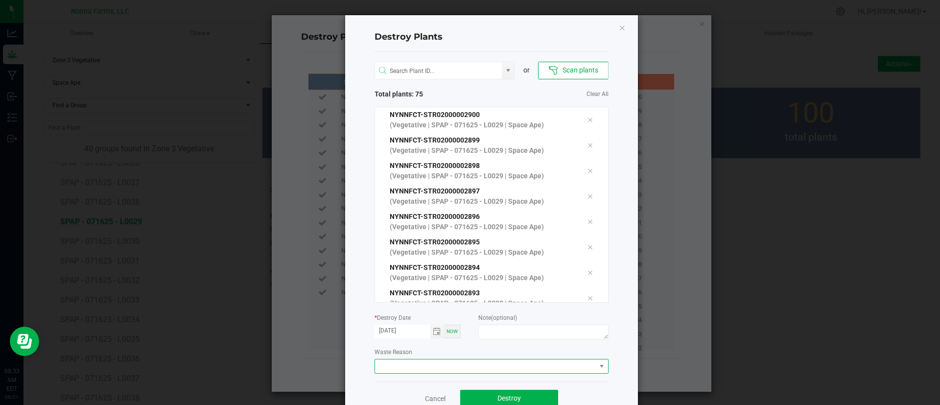
click at [398, 362] on span at bounding box center [485, 366] width 221 height 14
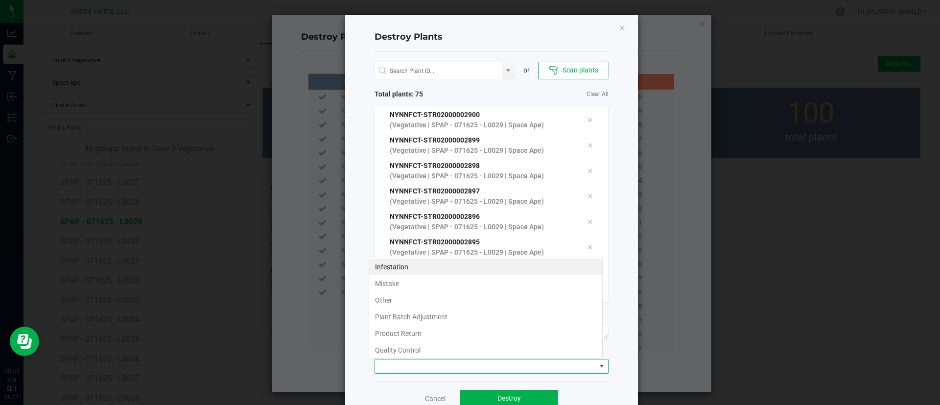
scroll to position [15, 234]
click at [425, 315] on li "Plant Batch Adjustment" at bounding box center [485, 316] width 233 height 17
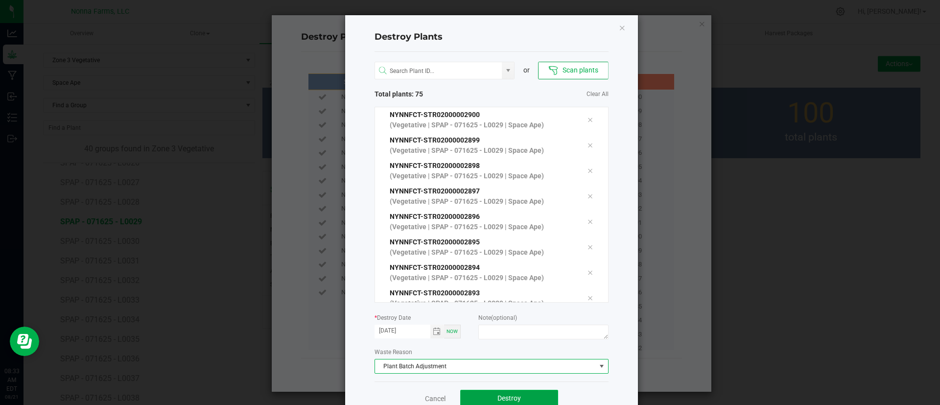
click at [521, 394] on button "Destroy" at bounding box center [509, 399] width 98 height 18
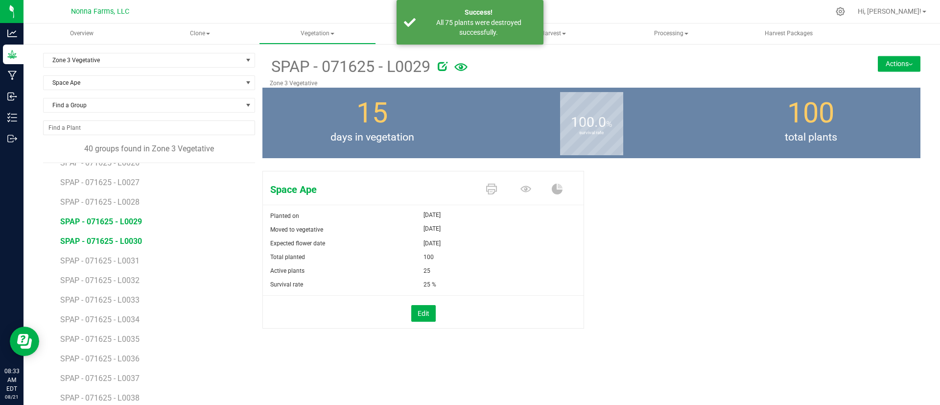
click at [123, 245] on span "SPAP - 071625 - L0030" at bounding box center [101, 240] width 82 height 9
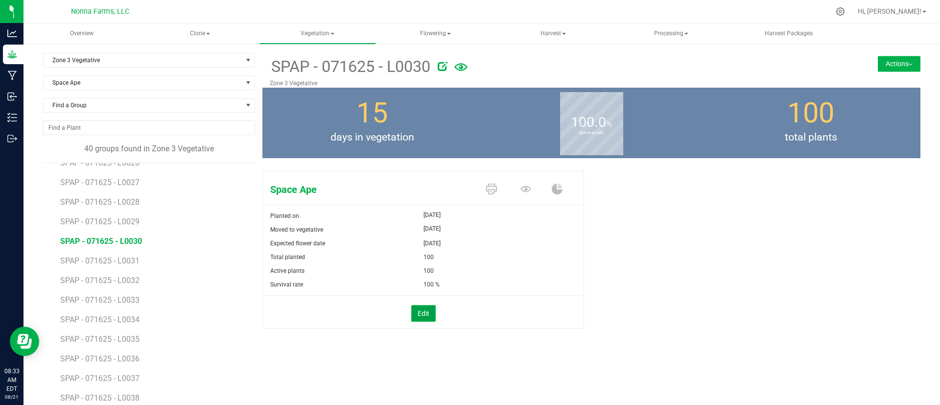
click at [411, 320] on button "Edit" at bounding box center [423, 313] width 24 height 17
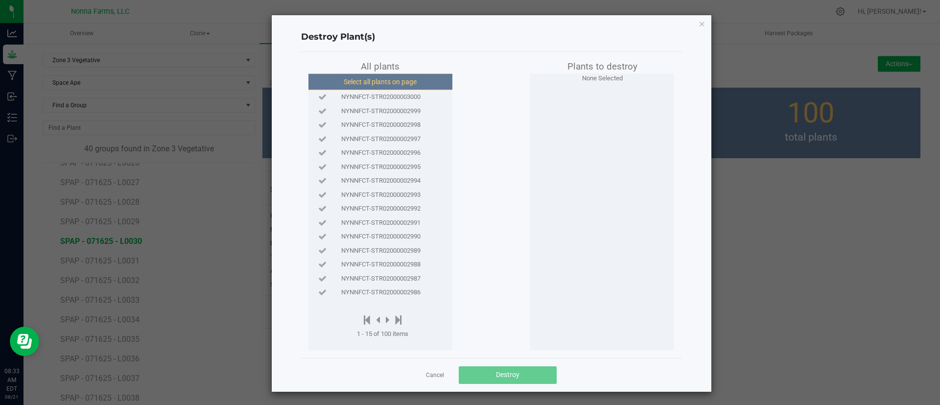
click at [391, 83] on button "Select all plants on page" at bounding box center [379, 81] width 149 height 17
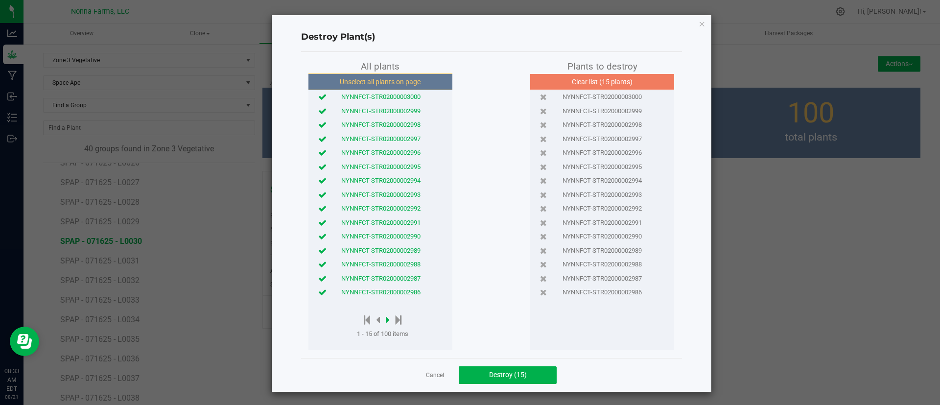
click at [386, 322] on icon at bounding box center [388, 319] width 4 height 11
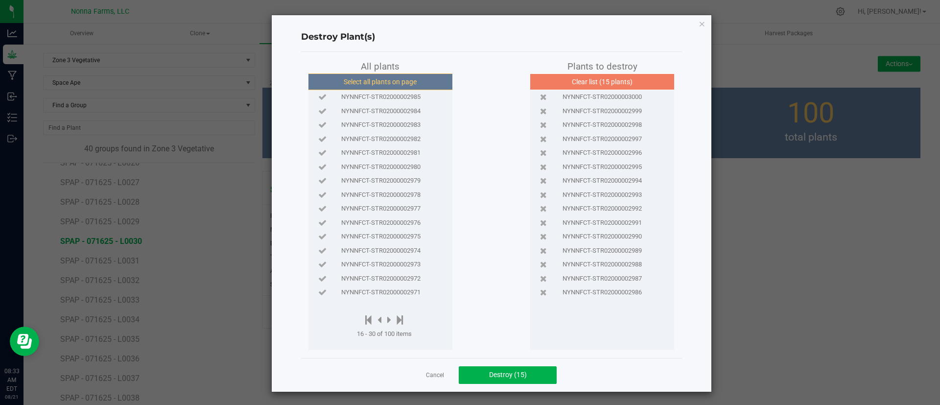
click at [364, 84] on button "Select all plants on page" at bounding box center [379, 81] width 149 height 17
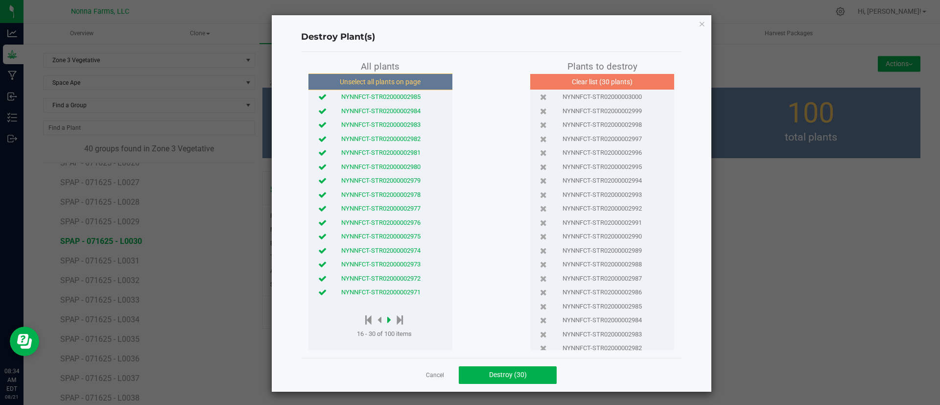
click at [387, 321] on icon at bounding box center [389, 319] width 4 height 11
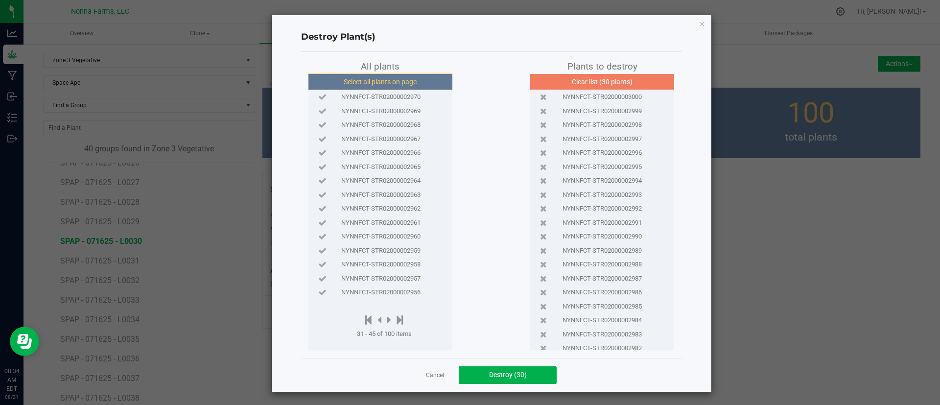
click at [381, 73] on button "Select all plants on page" at bounding box center [379, 81] width 149 height 17
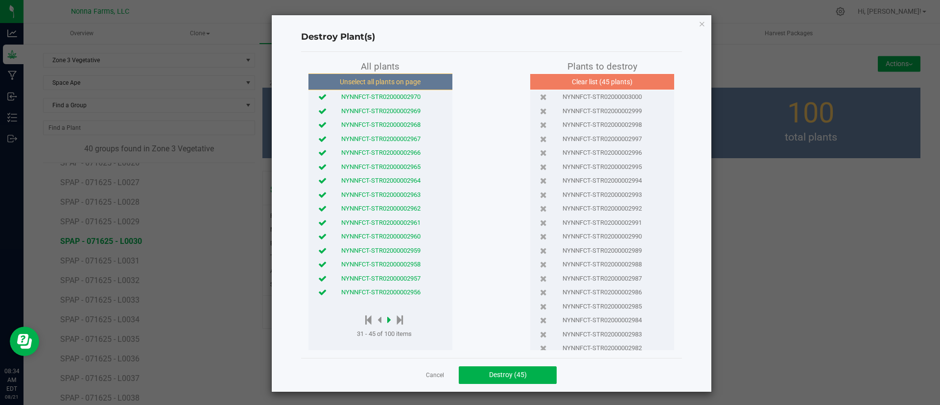
click at [387, 318] on icon at bounding box center [389, 319] width 4 height 11
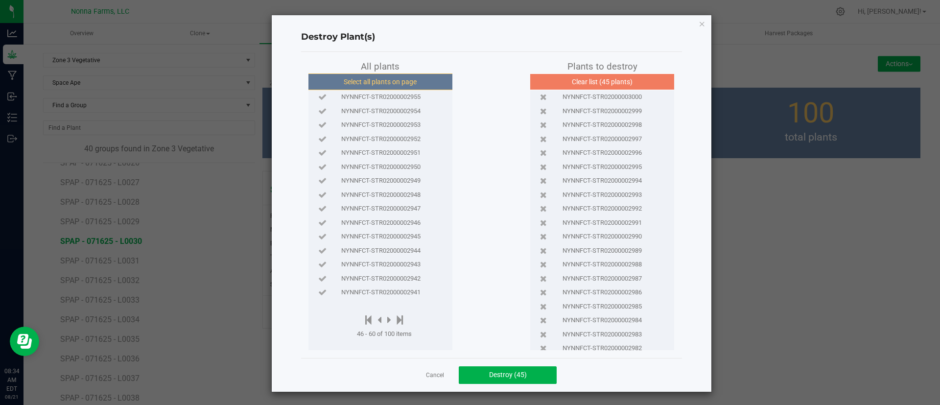
click at [367, 83] on button "Select all plants on page" at bounding box center [379, 81] width 149 height 17
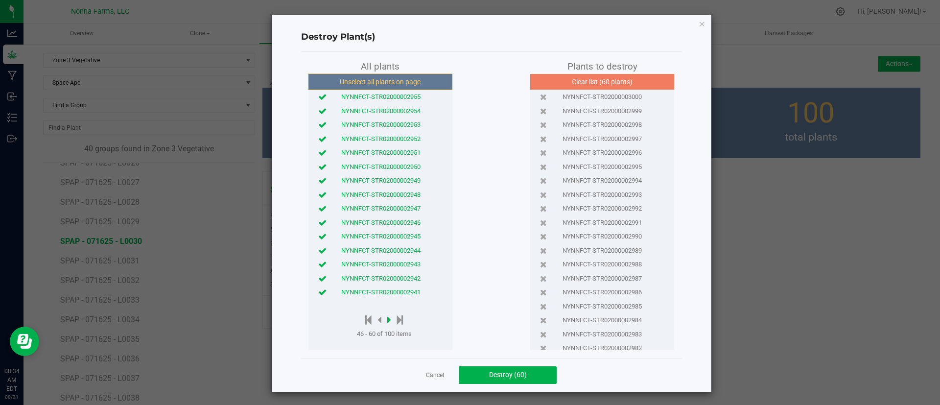
click at [387, 319] on icon at bounding box center [389, 319] width 4 height 11
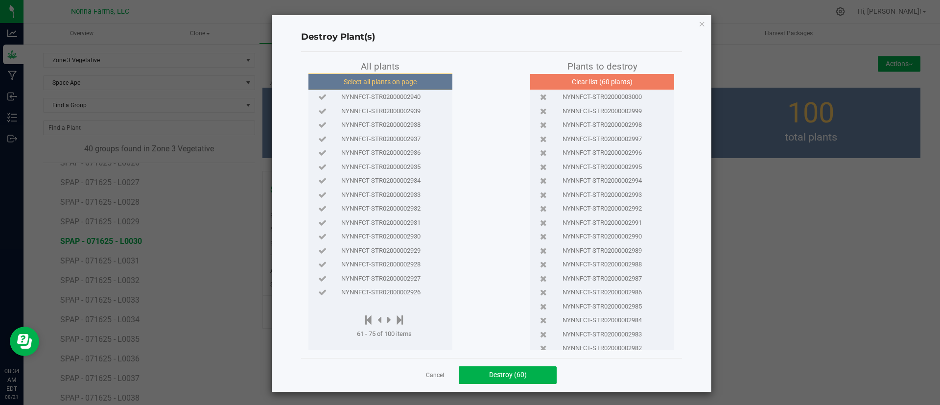
click at [356, 85] on button "Select all plants on page" at bounding box center [379, 81] width 149 height 17
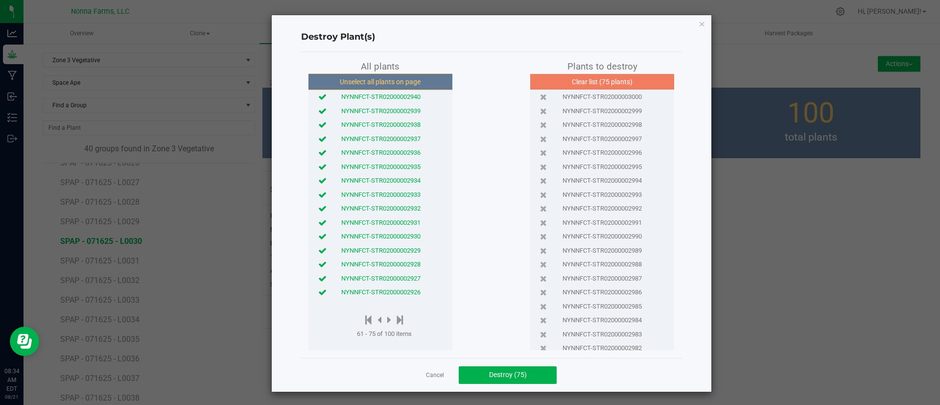
click at [318, 289] on icon at bounding box center [322, 292] width 8 height 6
click at [318, 276] on icon at bounding box center [322, 278] width 8 height 6
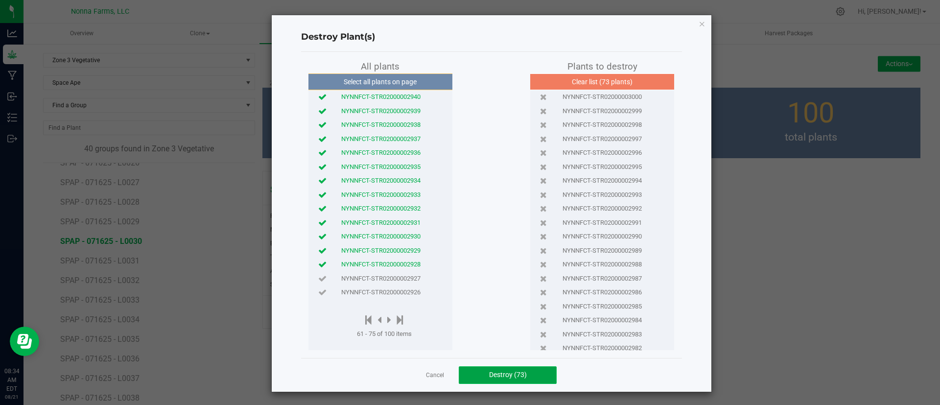
click at [505, 379] on button "Destroy (73)" at bounding box center [508, 375] width 98 height 18
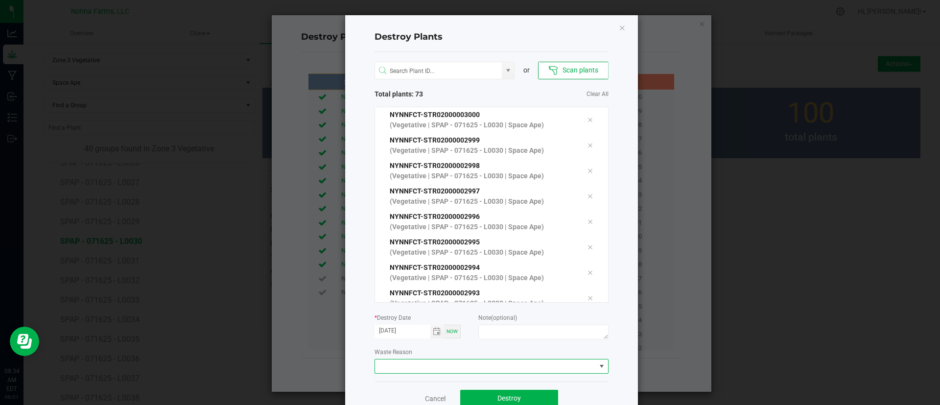
click at [393, 361] on span at bounding box center [485, 366] width 221 height 14
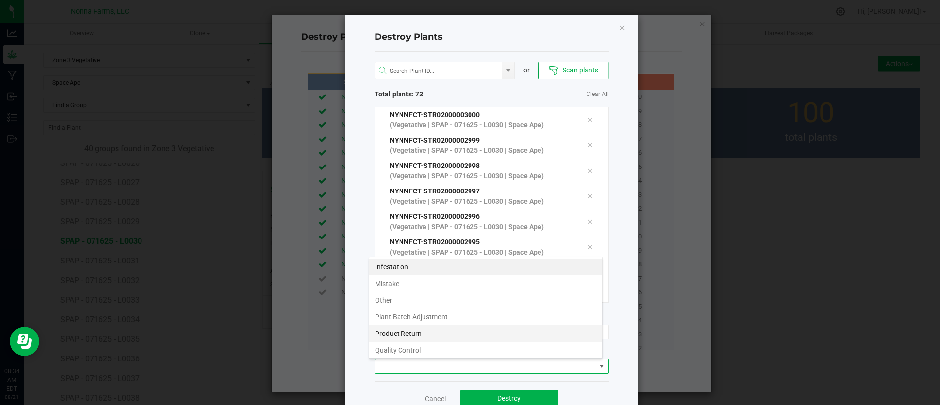
scroll to position [15, 234]
click at [420, 315] on li "Plant Batch Adjustment" at bounding box center [485, 316] width 233 height 17
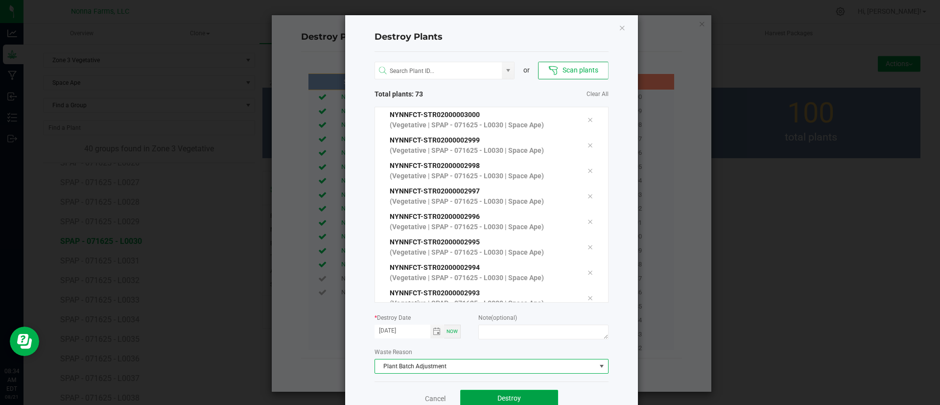
click at [484, 393] on button "Destroy" at bounding box center [509, 399] width 98 height 18
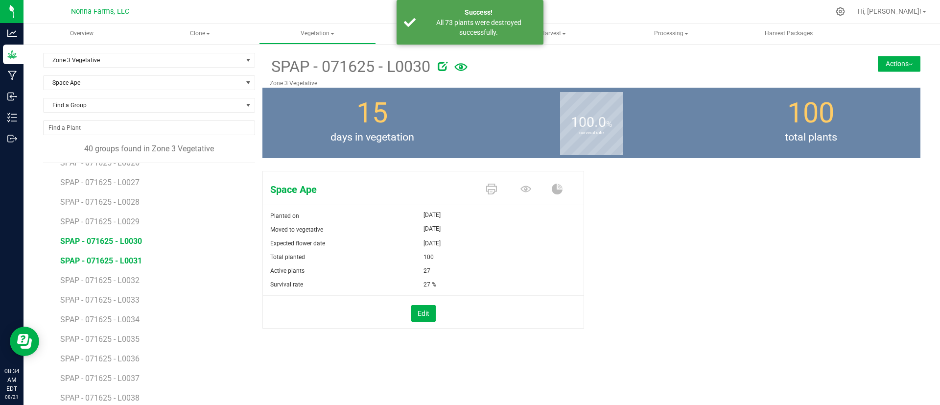
click at [123, 256] on span "SPAP - 071625 - L0031" at bounding box center [101, 260] width 82 height 9
click at [422, 317] on button "Edit" at bounding box center [423, 313] width 24 height 17
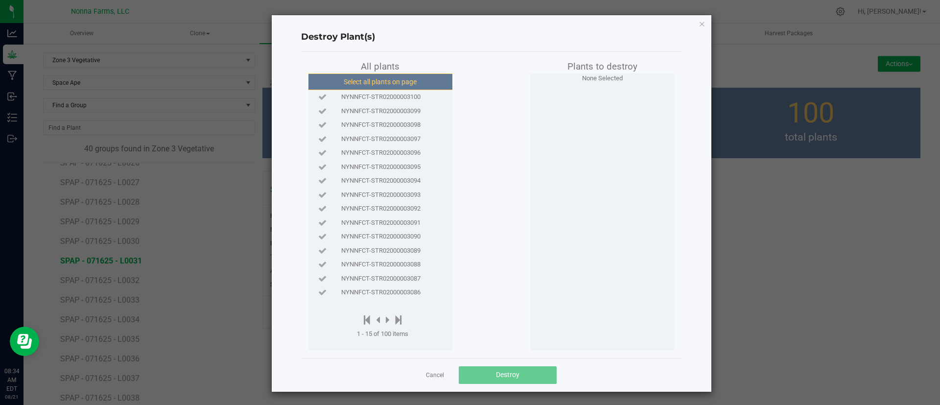
click at [385, 75] on button "Select all plants on page" at bounding box center [379, 81] width 149 height 17
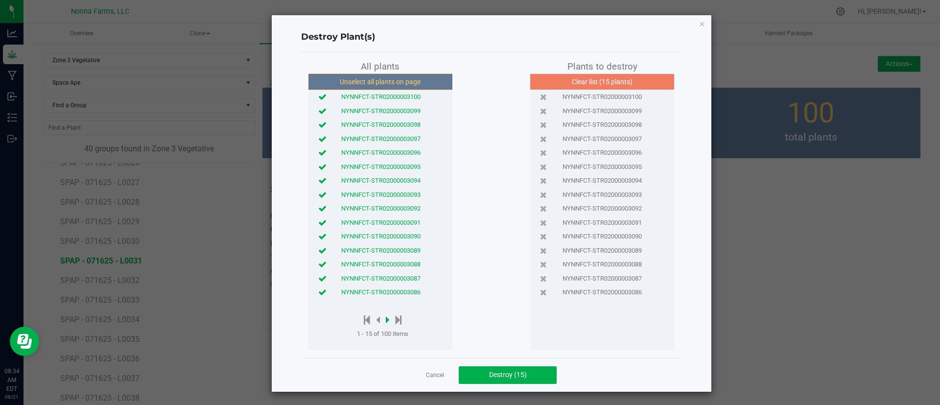
click at [386, 320] on icon at bounding box center [388, 319] width 4 height 11
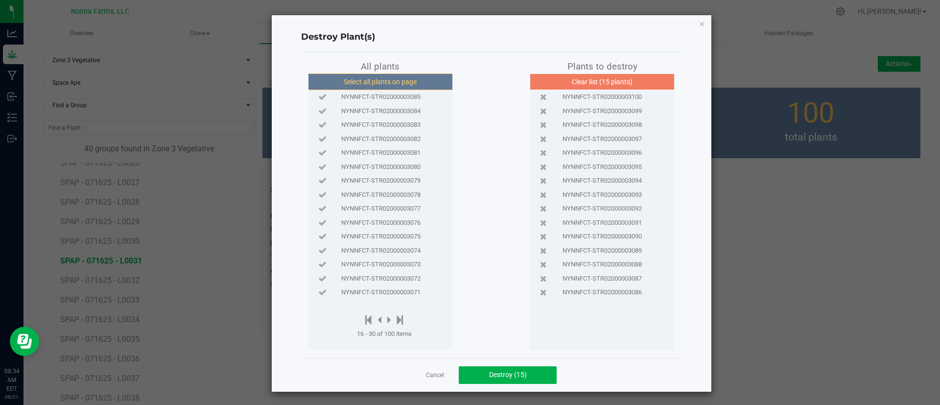
click at [380, 73] on button "Select all plants on page" at bounding box center [379, 81] width 149 height 17
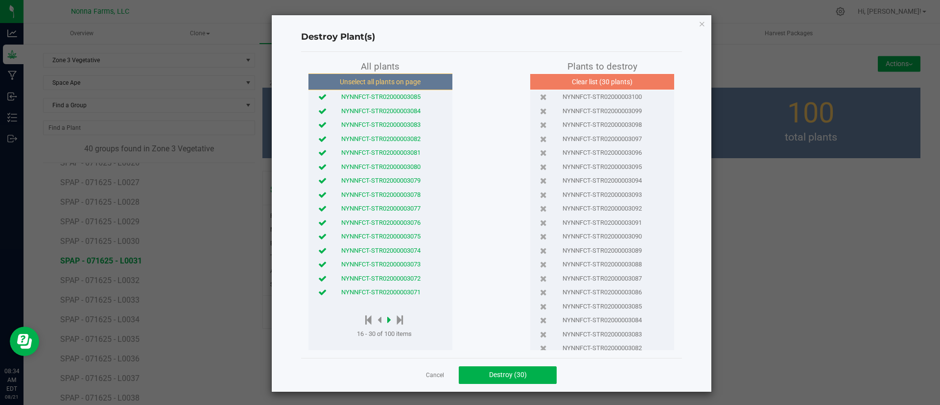
click at [387, 322] on icon at bounding box center [389, 319] width 4 height 11
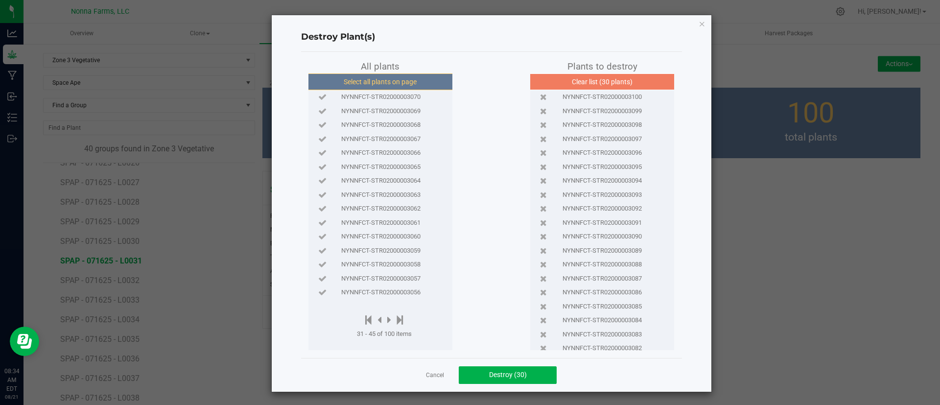
click at [372, 85] on button "Select all plants on page" at bounding box center [379, 81] width 149 height 17
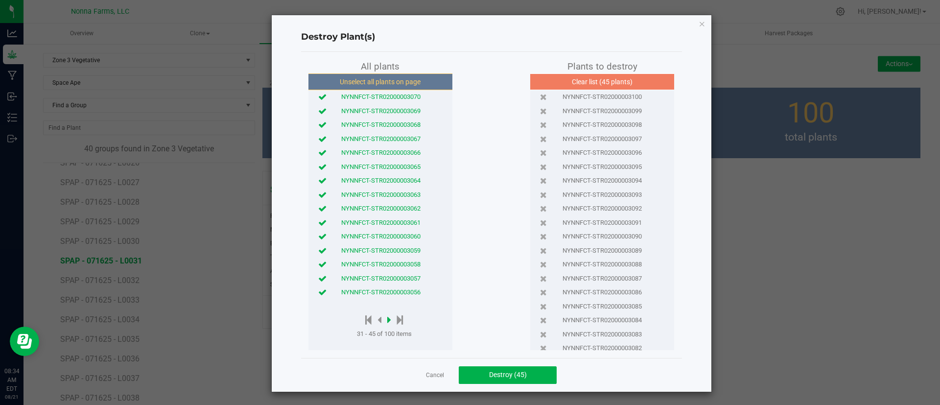
click at [387, 320] on icon at bounding box center [389, 319] width 4 height 11
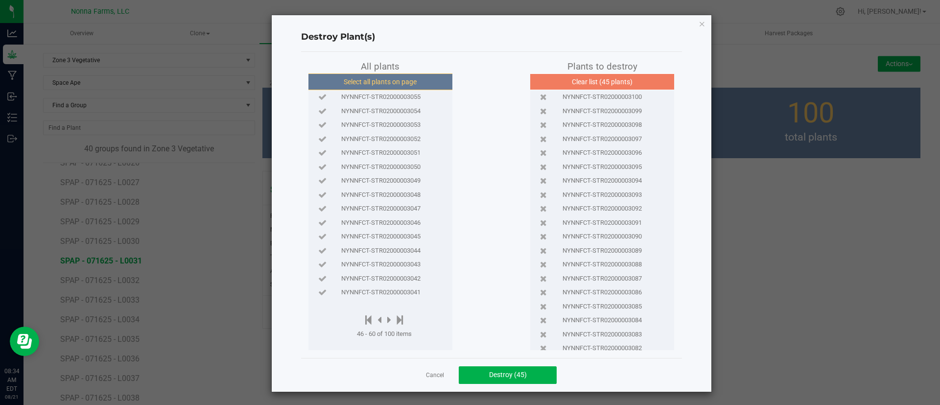
click at [377, 75] on button "Select all plants on page" at bounding box center [379, 81] width 149 height 17
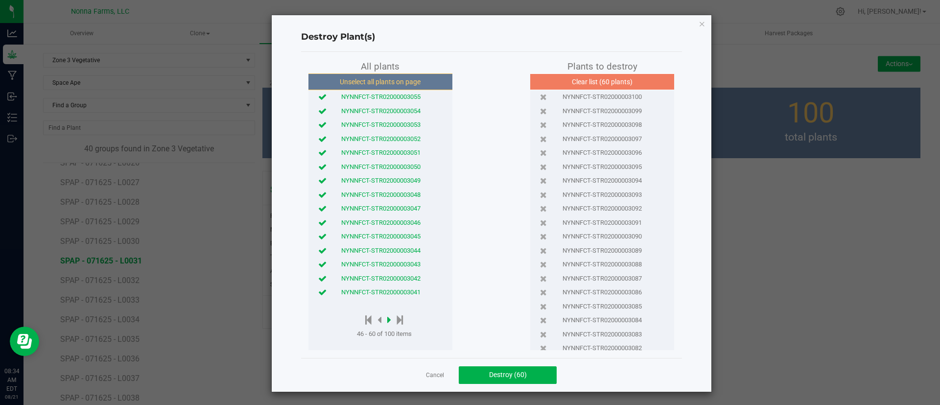
click at [387, 318] on icon at bounding box center [389, 319] width 4 height 11
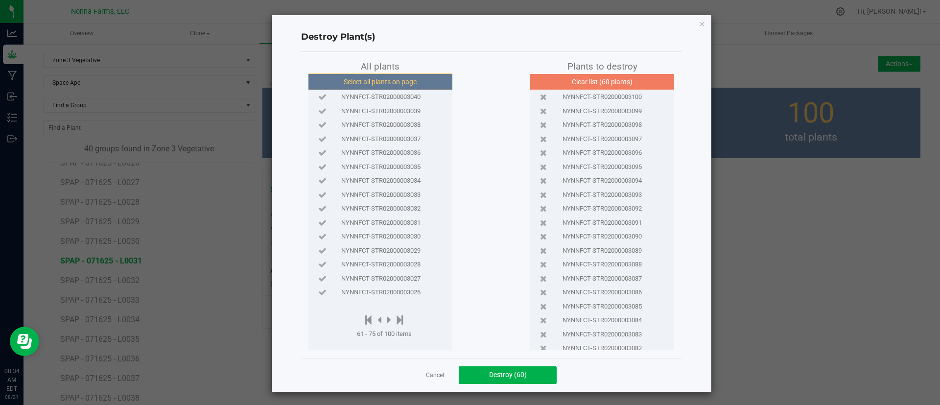
click at [402, 77] on button "Select all plants on page" at bounding box center [379, 81] width 149 height 17
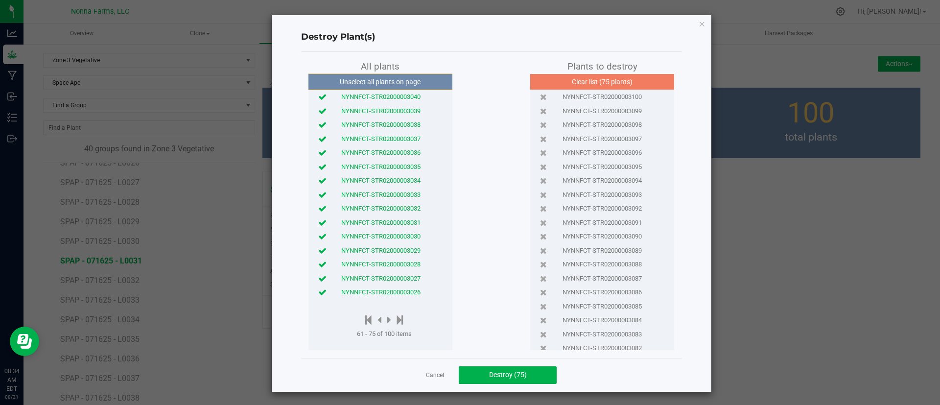
click at [402, 77] on button "Unselect all plants on page" at bounding box center [379, 81] width 149 height 17
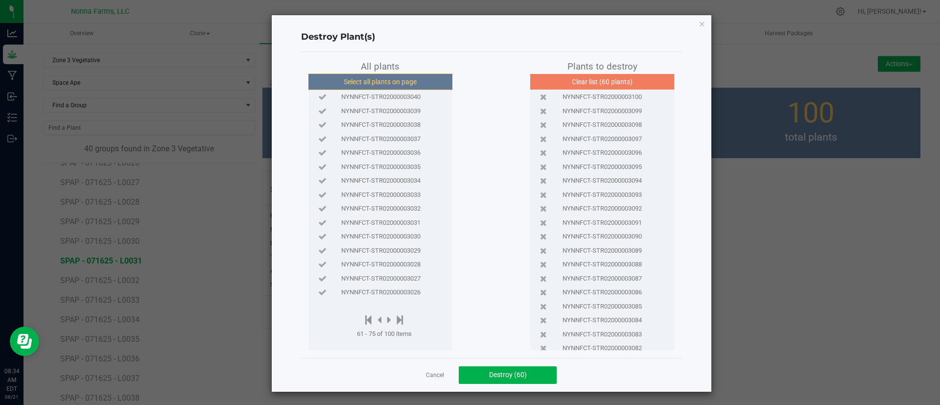
click at [357, 78] on button "Select all plants on page" at bounding box center [379, 81] width 149 height 17
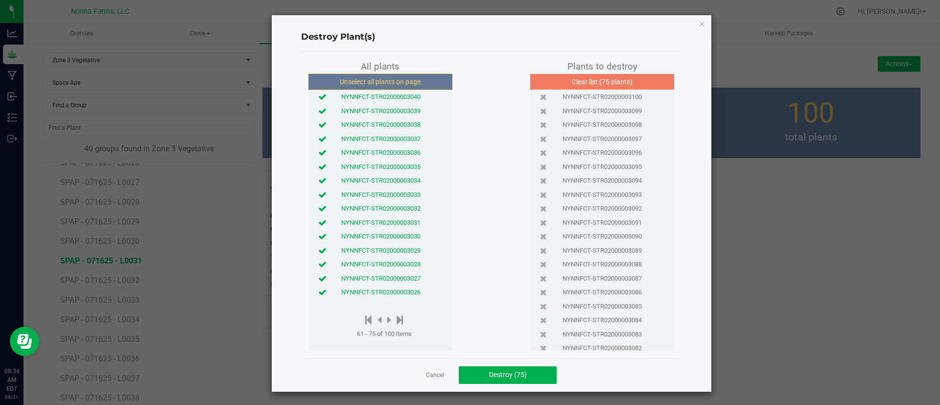
click at [318, 293] on icon at bounding box center [322, 292] width 8 height 6
click at [321, 277] on div "NYNNFCT-STR02000003027" at bounding box center [380, 279] width 139 height 10
click at [318, 265] on icon at bounding box center [322, 264] width 8 height 6
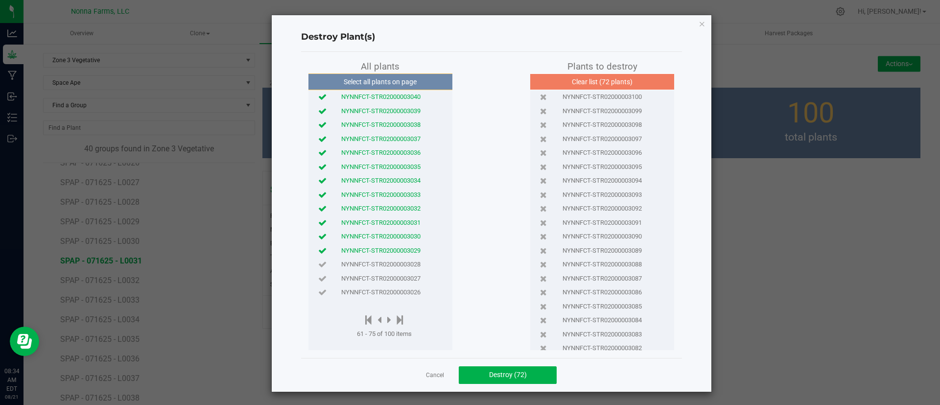
click at [318, 247] on icon at bounding box center [322, 250] width 8 height 6
click at [512, 368] on button "Destroy (71)" at bounding box center [508, 375] width 98 height 18
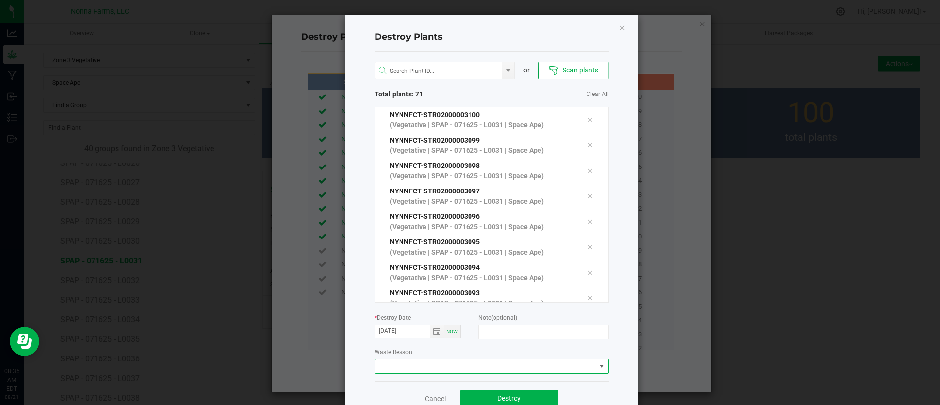
click at [391, 364] on span at bounding box center [485, 366] width 221 height 14
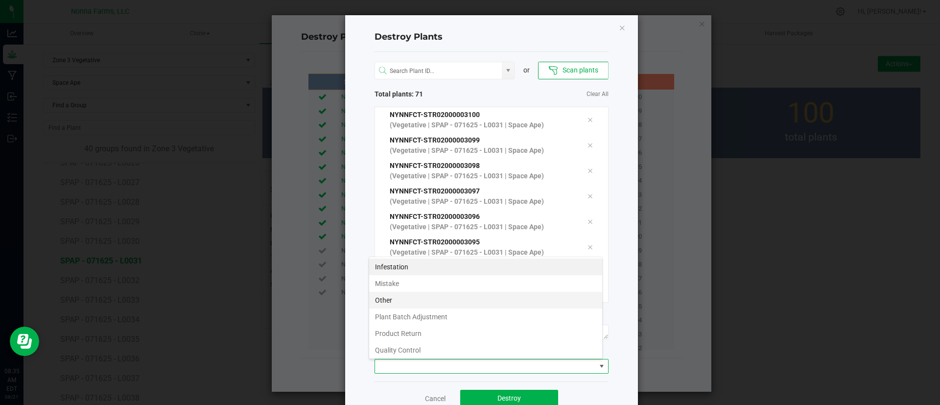
scroll to position [15, 234]
click at [435, 322] on li "Plant Batch Adjustment" at bounding box center [485, 316] width 233 height 17
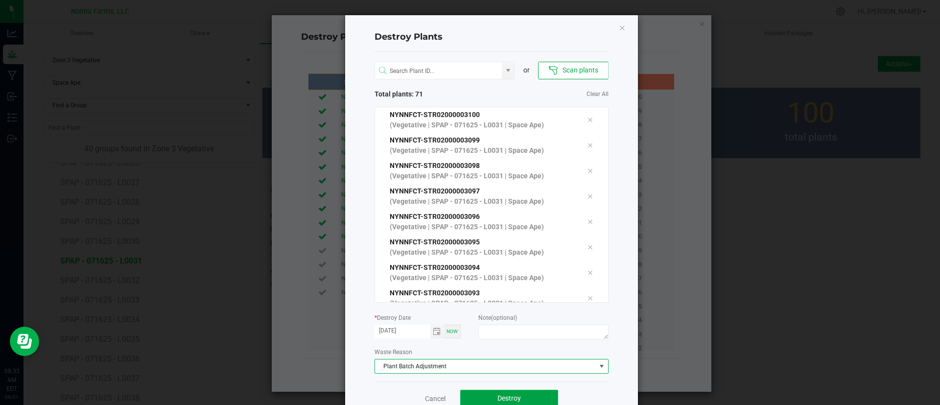
click at [485, 398] on button "Destroy" at bounding box center [509, 399] width 98 height 18
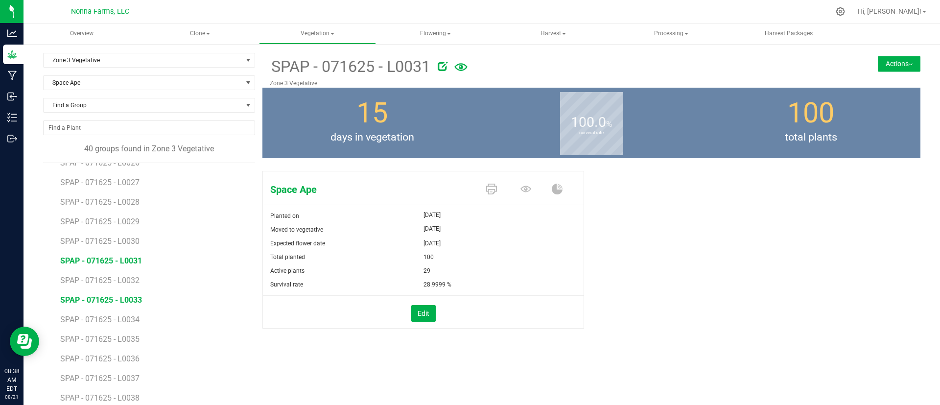
click at [101, 297] on span "SPAP - 071625 - L0033" at bounding box center [101, 299] width 82 height 9
click at [104, 278] on span "SPAP - 071625 - L0032" at bounding box center [101, 280] width 82 height 9
click at [421, 314] on button "Edit" at bounding box center [423, 313] width 24 height 17
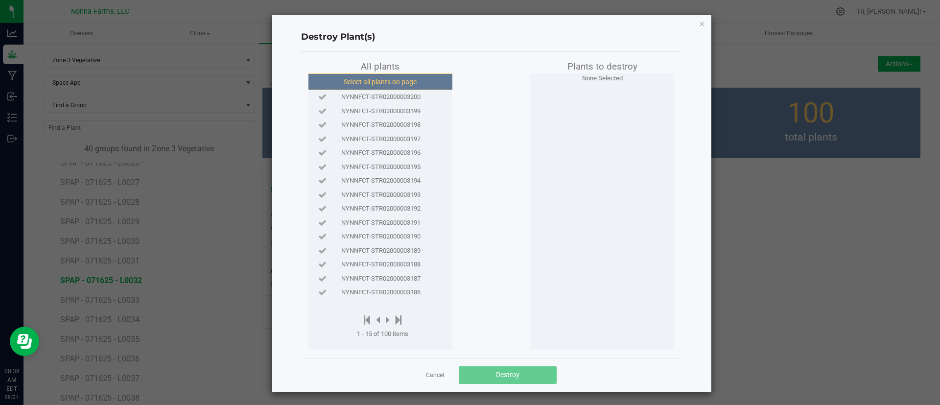
click at [372, 79] on button "Select all plants on page" at bounding box center [379, 81] width 149 height 17
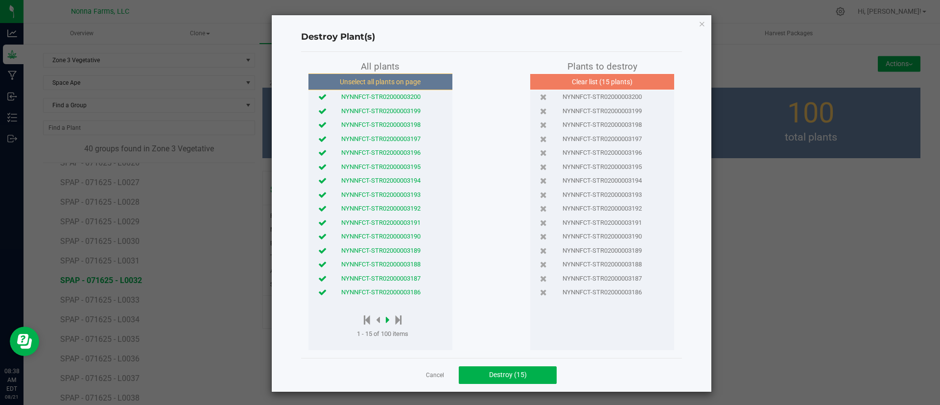
click at [386, 322] on icon at bounding box center [388, 319] width 4 height 11
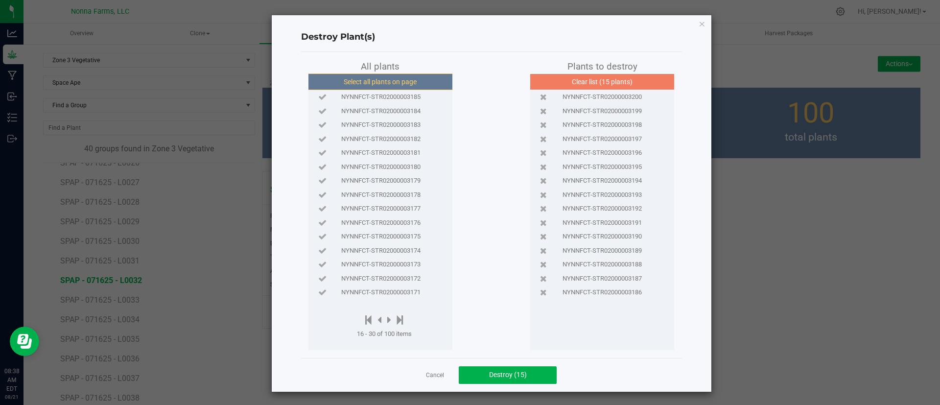
click at [350, 81] on button "Select all plants on page" at bounding box center [379, 81] width 149 height 17
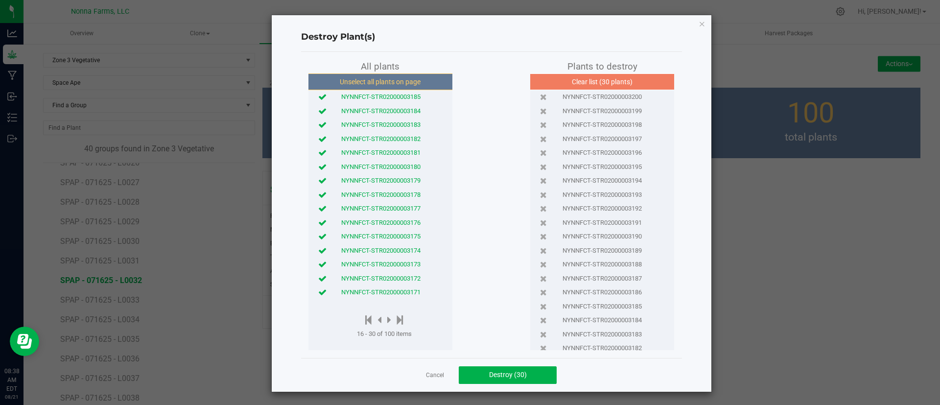
click at [387, 319] on div at bounding box center [384, 320] width 55 height 12
click at [387, 318] on icon at bounding box center [389, 319] width 4 height 11
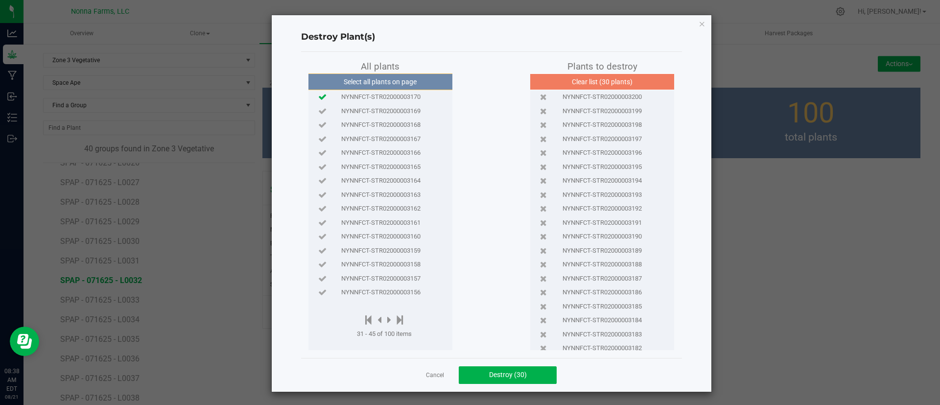
click at [318, 98] on icon at bounding box center [322, 96] width 8 height 6
click at [318, 154] on icon at bounding box center [322, 152] width 8 height 6
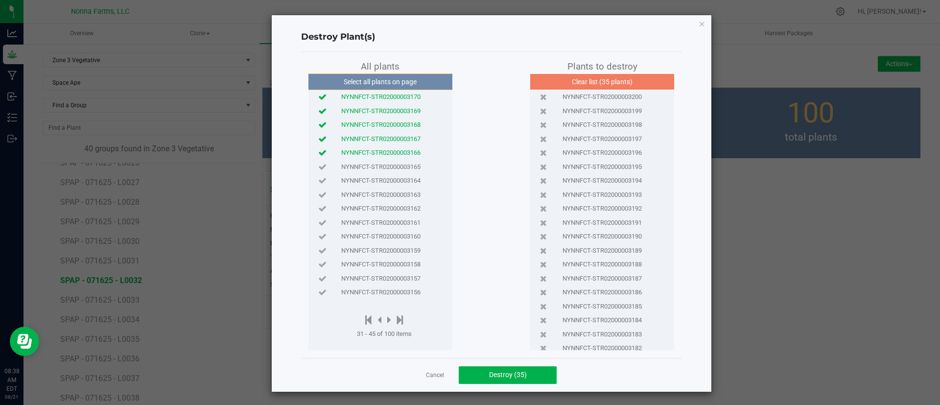
click at [318, 154] on icon at bounding box center [322, 152] width 8 height 6
click at [318, 153] on icon at bounding box center [322, 152] width 8 height 6
click at [318, 168] on icon at bounding box center [322, 166] width 8 height 6
click at [489, 370] on span "Destroy (36)" at bounding box center [508, 374] width 38 height 8
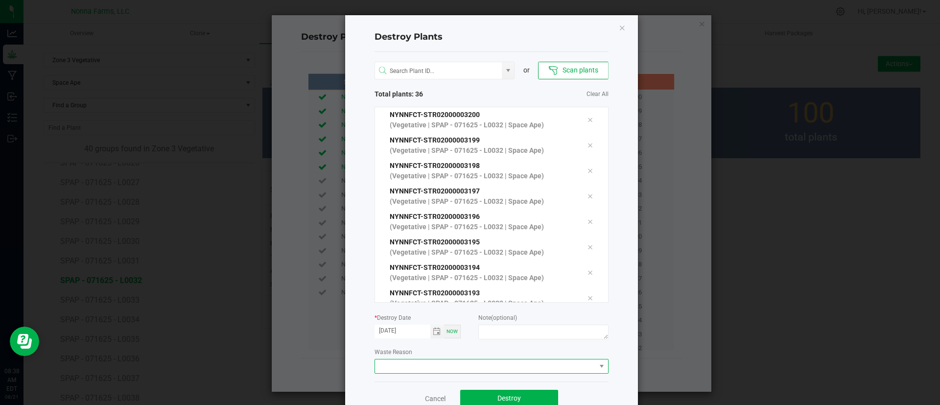
click at [415, 365] on span at bounding box center [485, 366] width 221 height 14
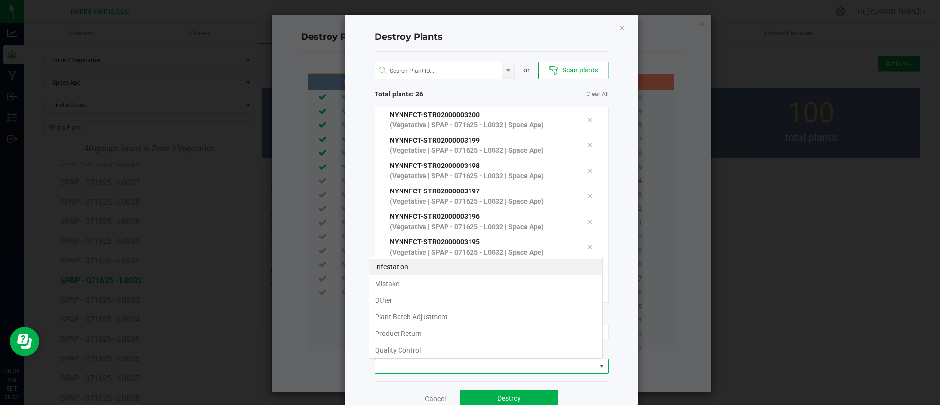
scroll to position [15, 234]
click at [421, 318] on li "Plant Batch Adjustment" at bounding box center [485, 316] width 233 height 17
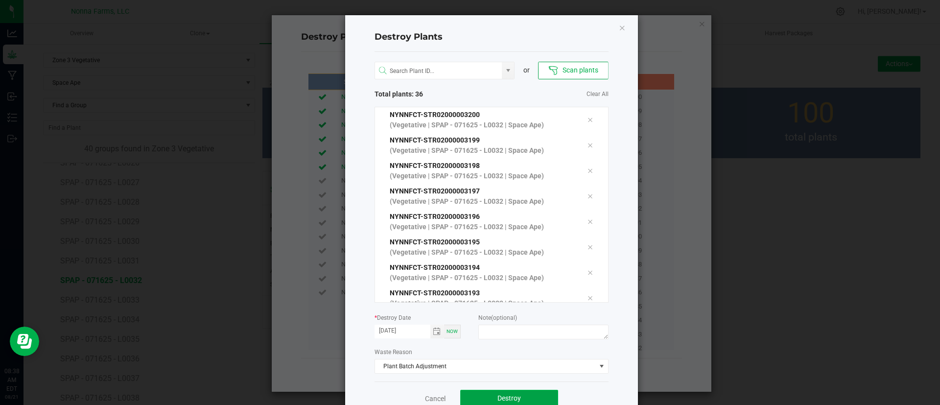
click at [479, 399] on button "Destroy" at bounding box center [509, 399] width 98 height 18
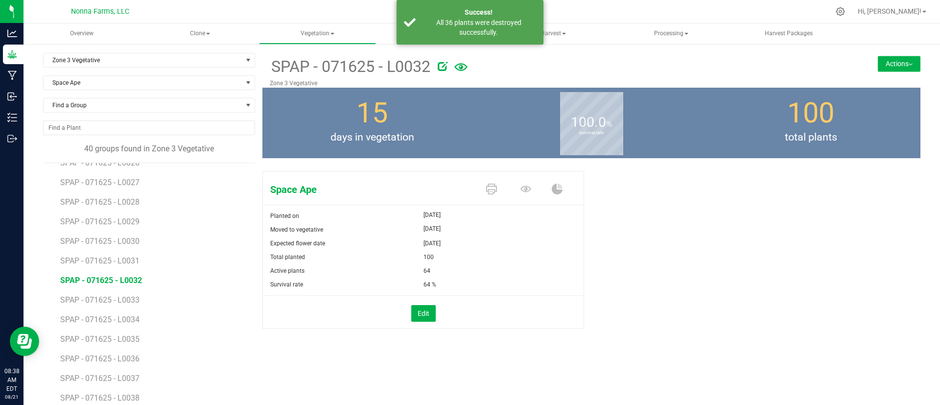
click at [183, 296] on li "SPAP - 071625 - L0033" at bounding box center [154, 296] width 188 height 20
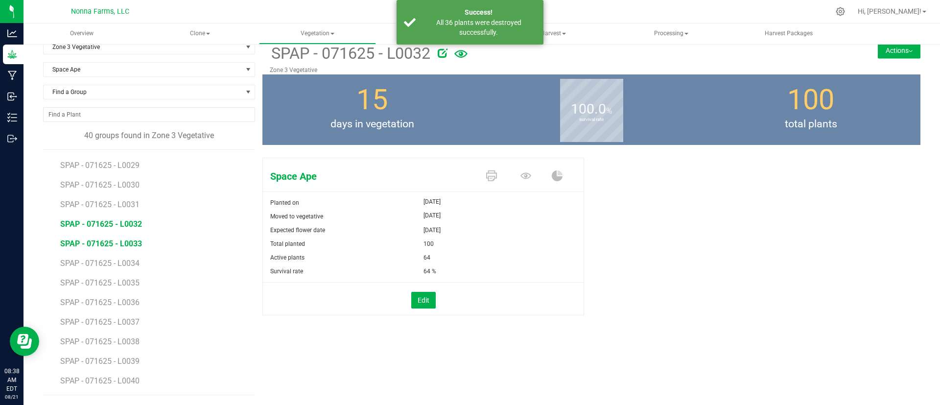
click at [126, 244] on span "SPAP - 071625 - L0033" at bounding box center [101, 243] width 82 height 9
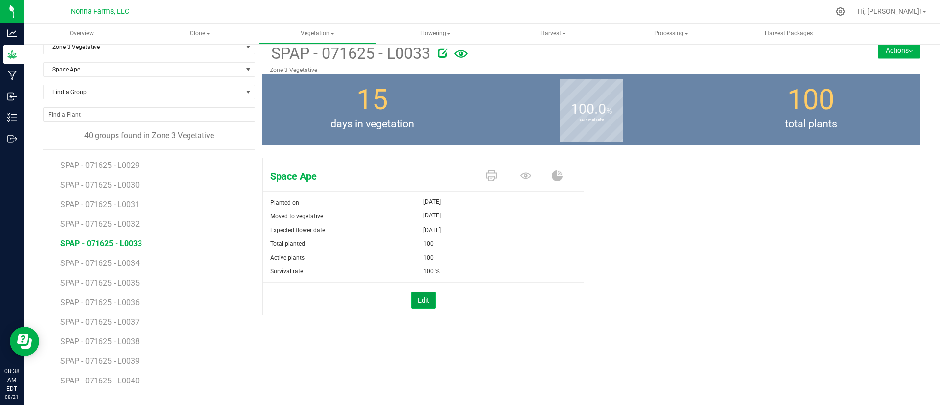
click at [413, 299] on button "Edit" at bounding box center [423, 300] width 24 height 17
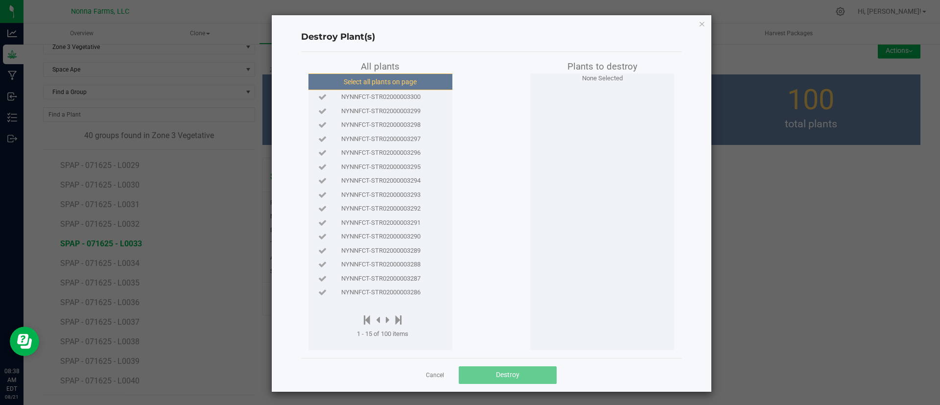
click at [383, 84] on button "Select all plants on page" at bounding box center [379, 81] width 149 height 17
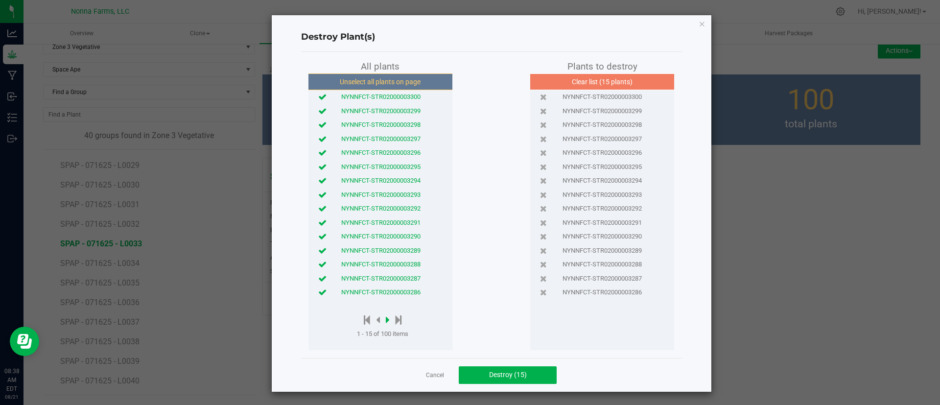
click at [386, 323] on icon at bounding box center [388, 319] width 4 height 11
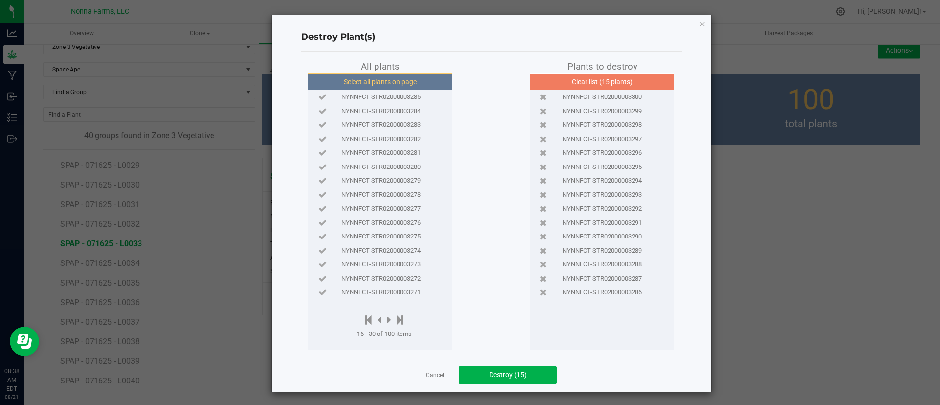
click at [394, 77] on button "Select all plants on page" at bounding box center [379, 81] width 149 height 17
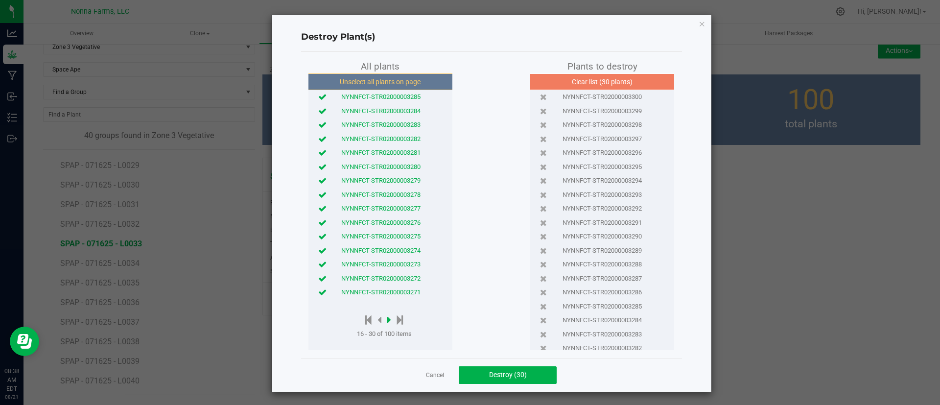
click at [387, 317] on icon at bounding box center [389, 319] width 4 height 11
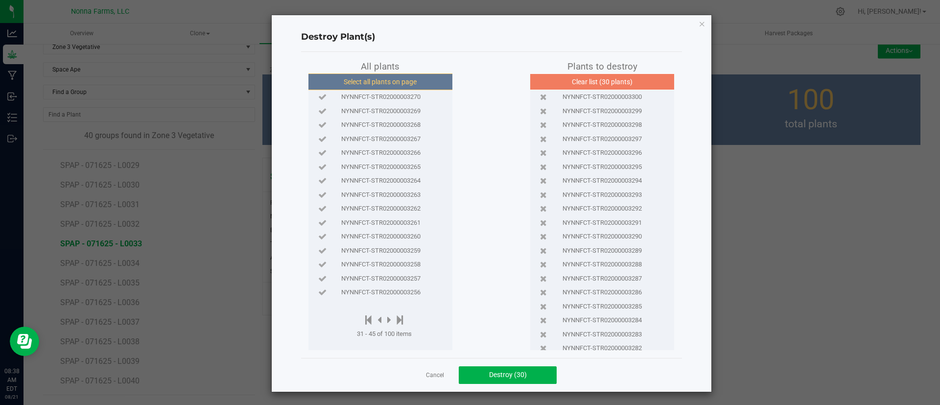
click at [385, 80] on button "Select all plants on page" at bounding box center [379, 81] width 149 height 17
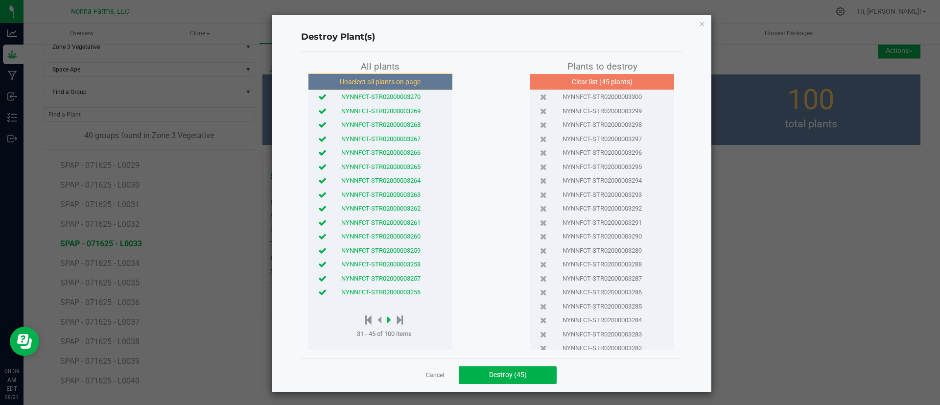
click at [387, 318] on icon at bounding box center [389, 319] width 4 height 11
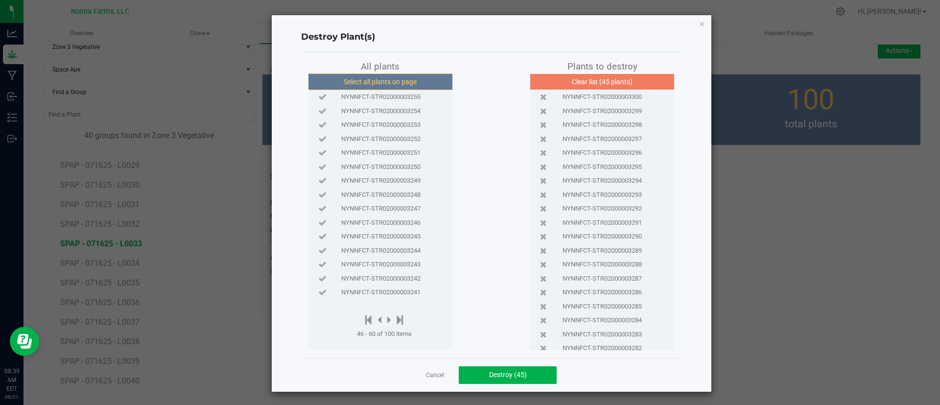
click at [412, 76] on button "Select all plants on page" at bounding box center [379, 81] width 149 height 17
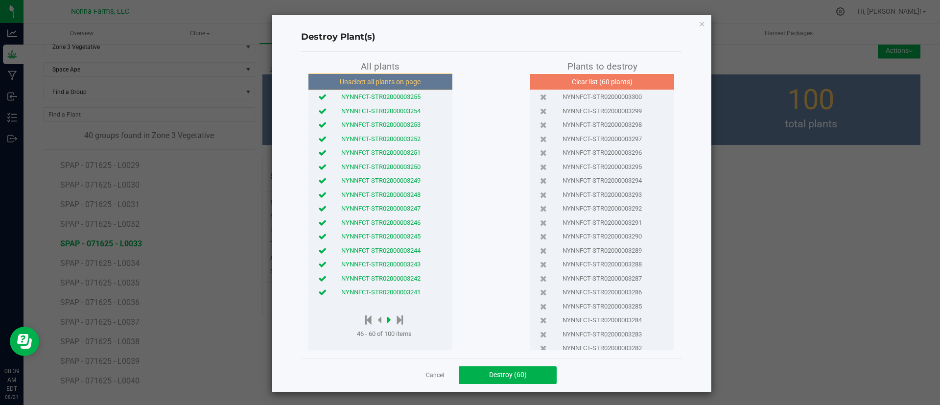
click at [387, 318] on icon at bounding box center [389, 319] width 4 height 11
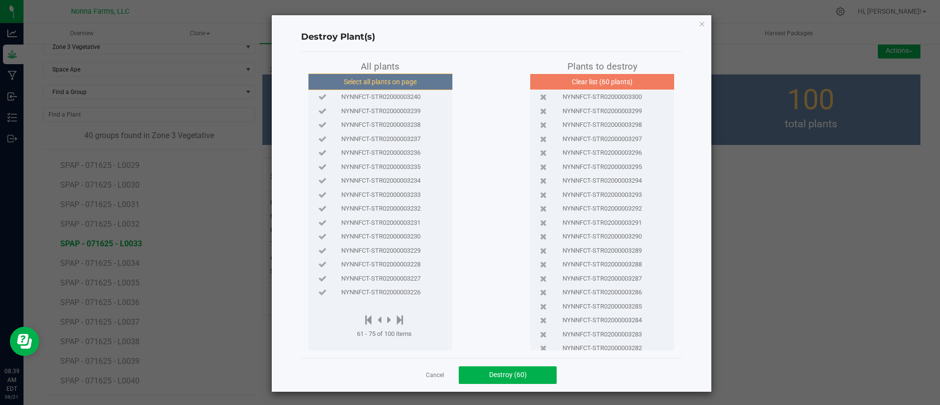
click at [382, 83] on button "Select all plants on page" at bounding box center [379, 81] width 149 height 17
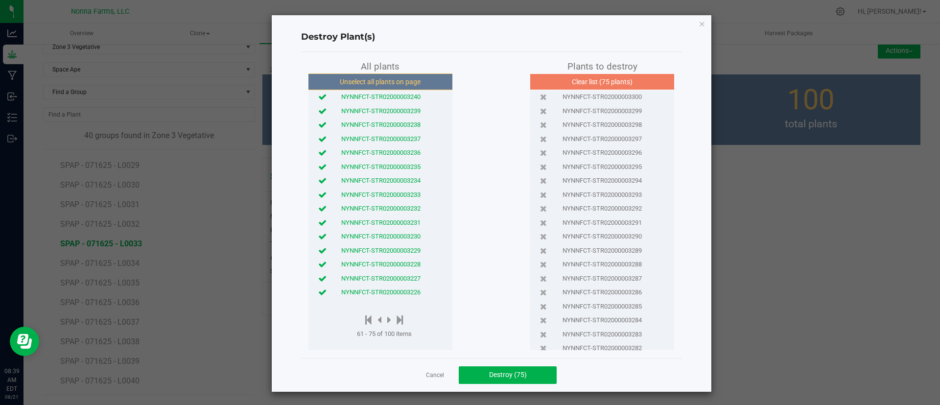
click at [318, 290] on icon at bounding box center [322, 292] width 8 height 6
click at [318, 277] on icon at bounding box center [322, 278] width 8 height 6
click at [318, 263] on icon at bounding box center [322, 264] width 8 height 6
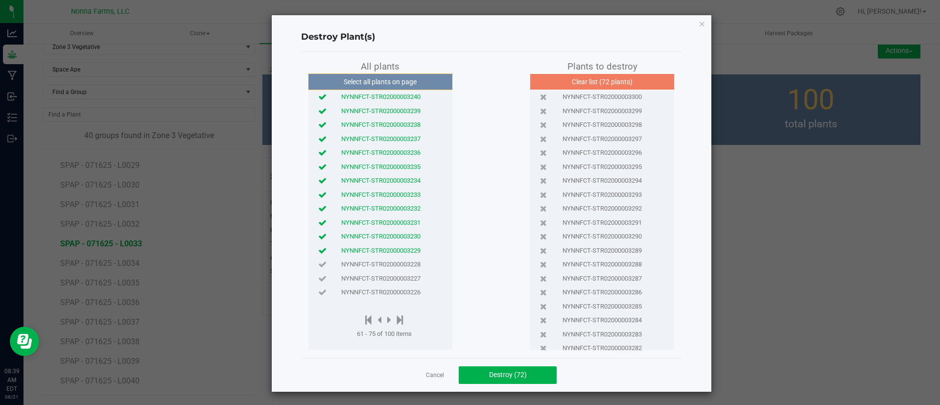
click at [318, 249] on icon at bounding box center [322, 250] width 8 height 6
click at [485, 384] on div "Cancel Destroy (71)" at bounding box center [491, 375] width 381 height 34
click at [489, 376] on span "Destroy (71)" at bounding box center [508, 374] width 38 height 8
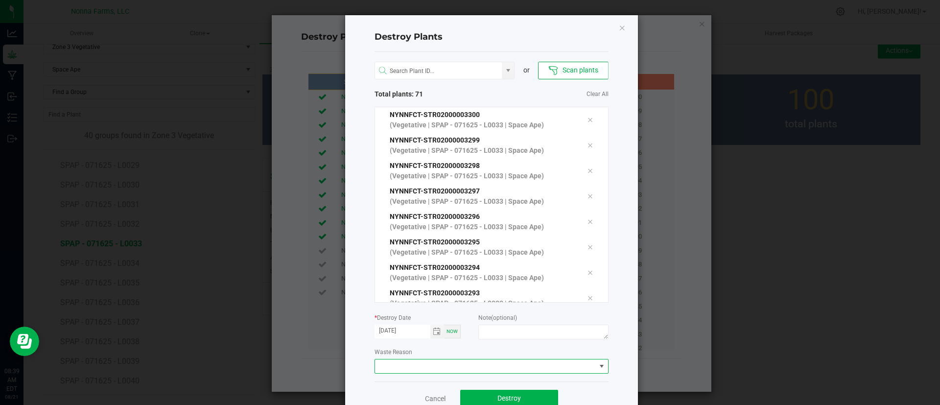
click at [389, 367] on span at bounding box center [485, 366] width 221 height 14
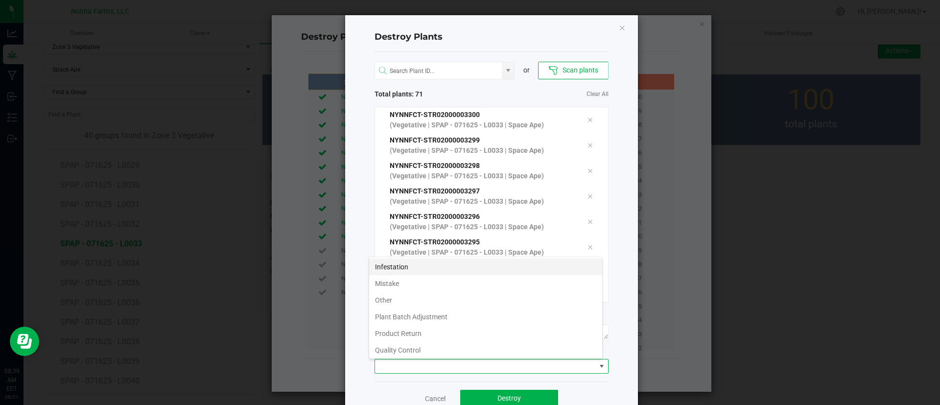
scroll to position [15, 234]
click at [446, 311] on li "Plant Batch Adjustment" at bounding box center [485, 316] width 233 height 17
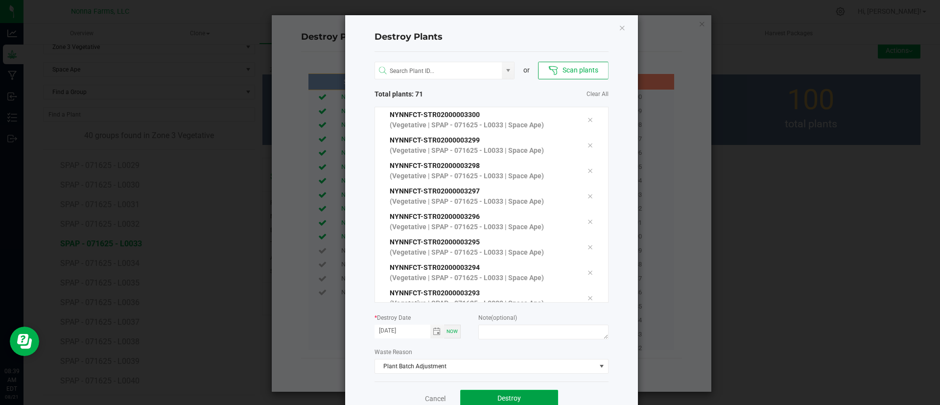
click at [507, 398] on span "Destroy" at bounding box center [508, 398] width 23 height 8
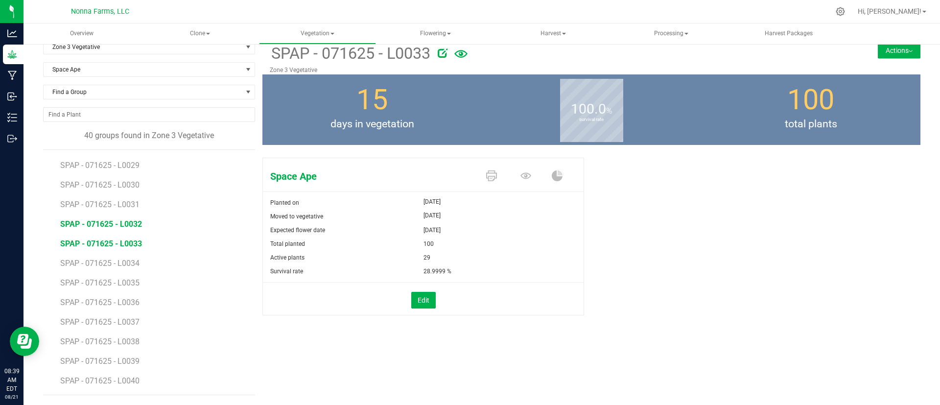
click at [114, 226] on span "SPAP - 071625 - L0032" at bounding box center [101, 223] width 82 height 9
click at [120, 245] on span "SPAP - 071625 - L0033" at bounding box center [99, 243] width 79 height 9
click at [125, 266] on span "SPAP - 071625 - L0034" at bounding box center [101, 262] width 82 height 9
click at [417, 299] on button "Edit" at bounding box center [423, 300] width 24 height 17
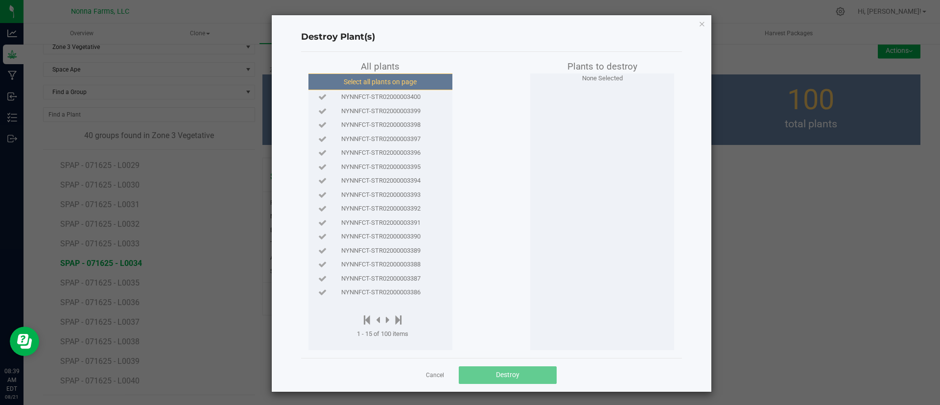
click at [390, 78] on button "Select all plants on page" at bounding box center [379, 81] width 149 height 17
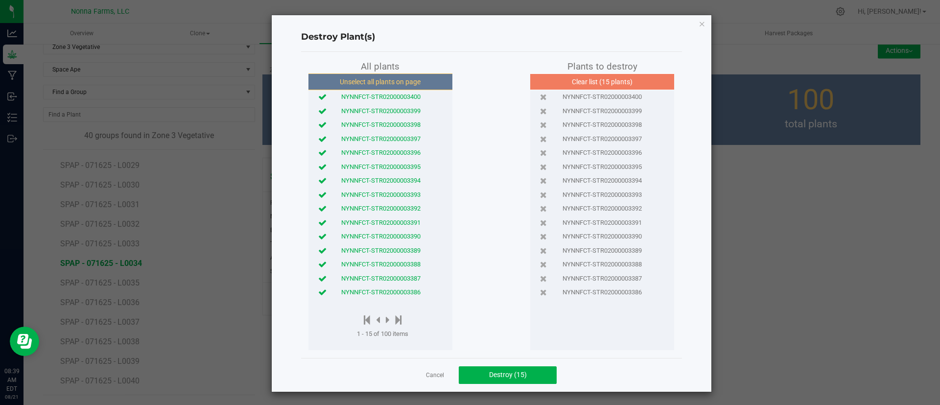
click at [387, 320] on div at bounding box center [382, 320] width 51 height 12
click at [386, 319] on icon at bounding box center [388, 319] width 4 height 11
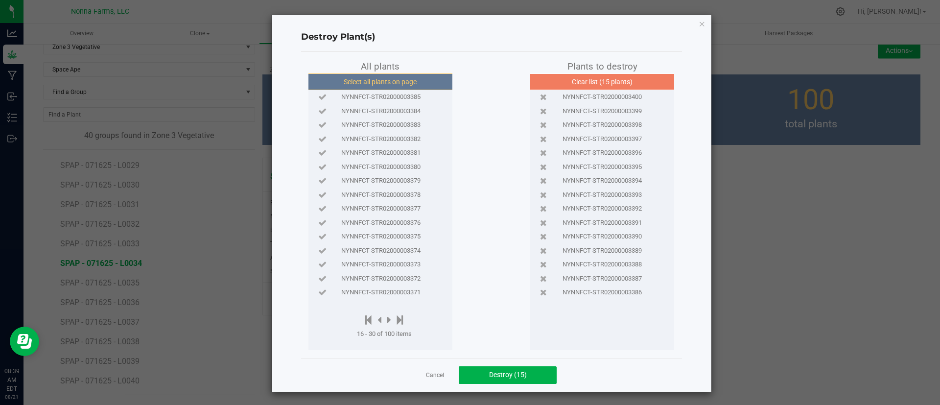
click at [383, 75] on button "Select all plants on page" at bounding box center [379, 81] width 149 height 17
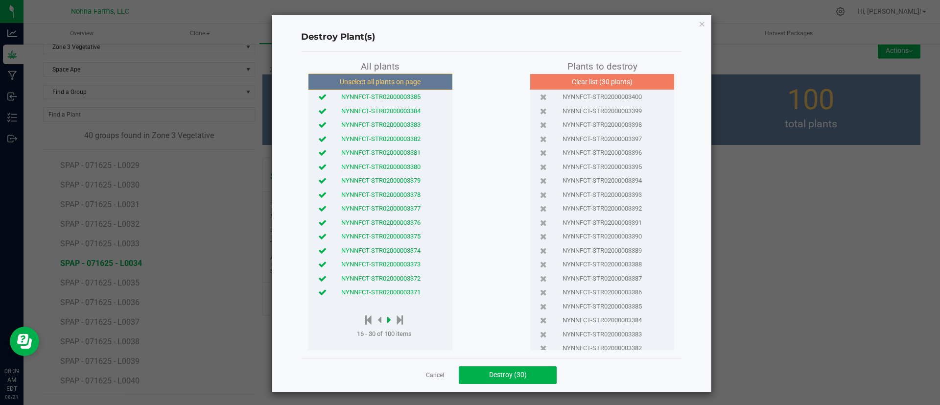
click at [387, 319] on icon at bounding box center [389, 319] width 4 height 11
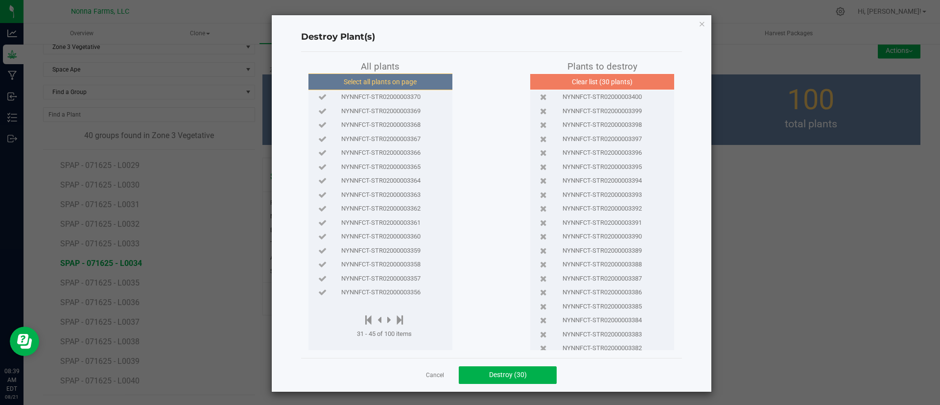
click at [397, 79] on button "Select all plants on page" at bounding box center [379, 81] width 149 height 17
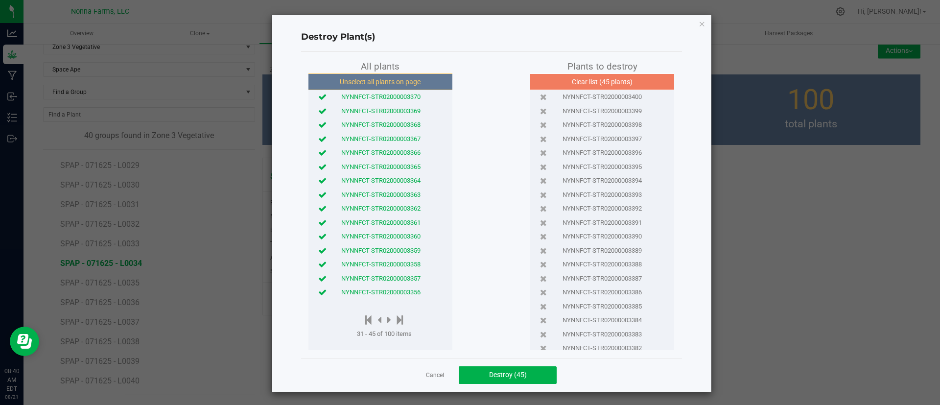
click at [382, 321] on div at bounding box center [384, 320] width 55 height 12
click at [387, 320] on icon at bounding box center [389, 319] width 4 height 11
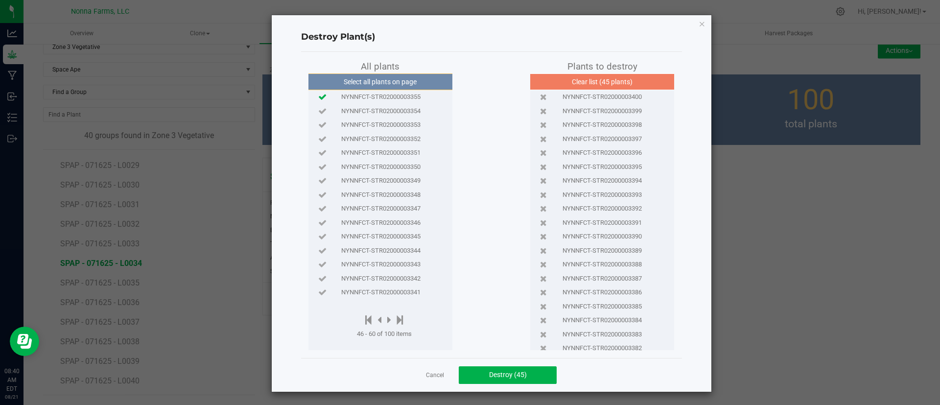
click at [318, 97] on icon at bounding box center [322, 96] width 8 height 6
click at [318, 180] on icon at bounding box center [322, 180] width 8 height 6
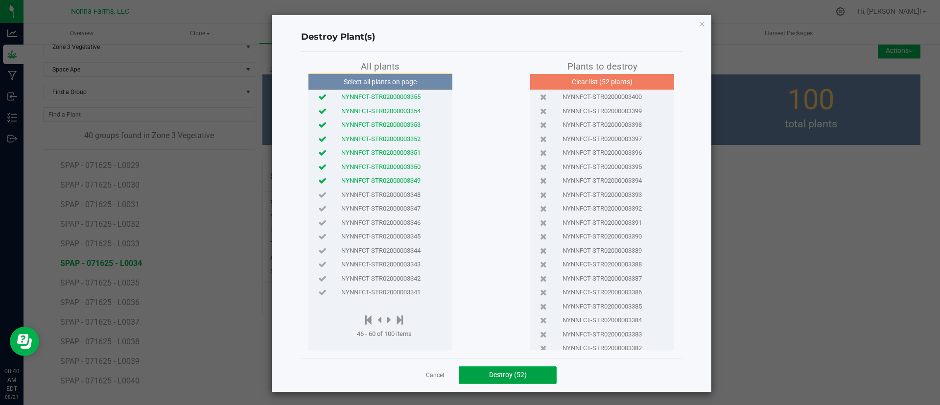
click at [497, 369] on button "Destroy (52)" at bounding box center [508, 375] width 98 height 18
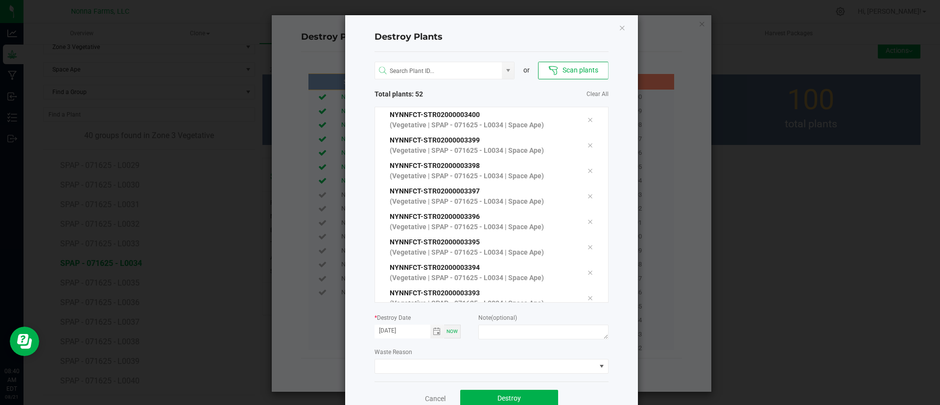
click at [396, 375] on div "or Scan plants Total plants: 52 Clear All NYNNFCT-STR02000003400 (Vegetative | …" at bounding box center [491, 216] width 234 height 329
click at [418, 366] on span at bounding box center [485, 366] width 221 height 14
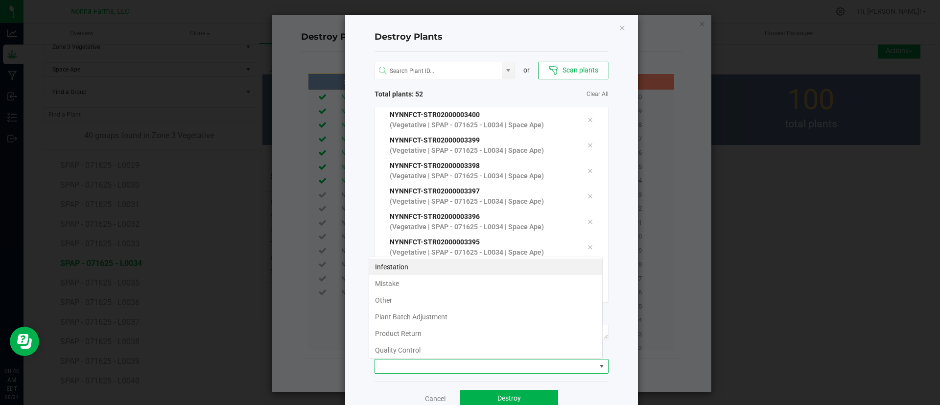
scroll to position [15, 234]
click at [428, 317] on li "Plant Batch Adjustment" at bounding box center [485, 316] width 233 height 17
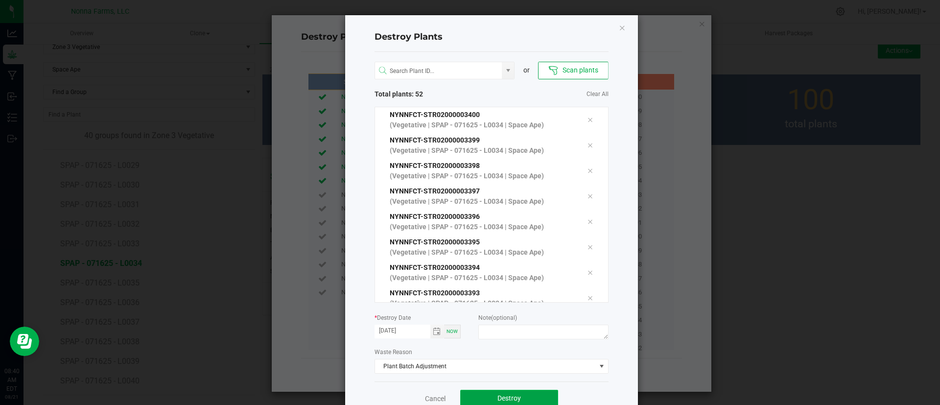
click at [489, 395] on button "Destroy" at bounding box center [509, 399] width 98 height 18
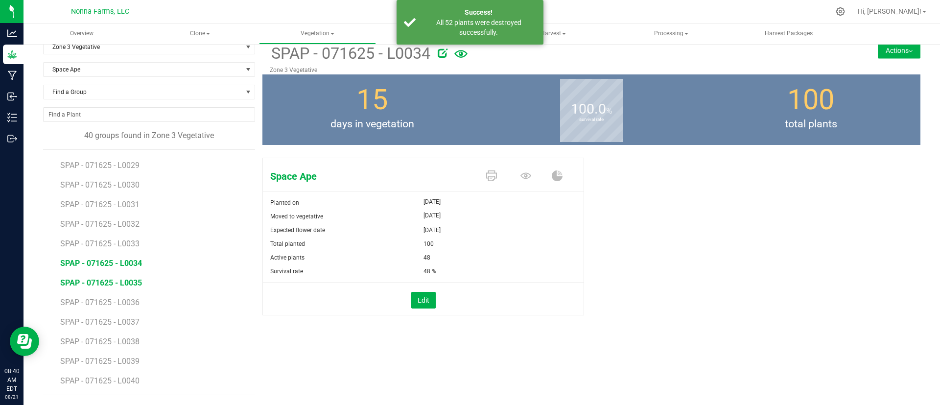
click at [127, 284] on span "SPAP - 071625 - L0035" at bounding box center [101, 282] width 82 height 9
click at [422, 303] on button "Edit" at bounding box center [423, 300] width 24 height 17
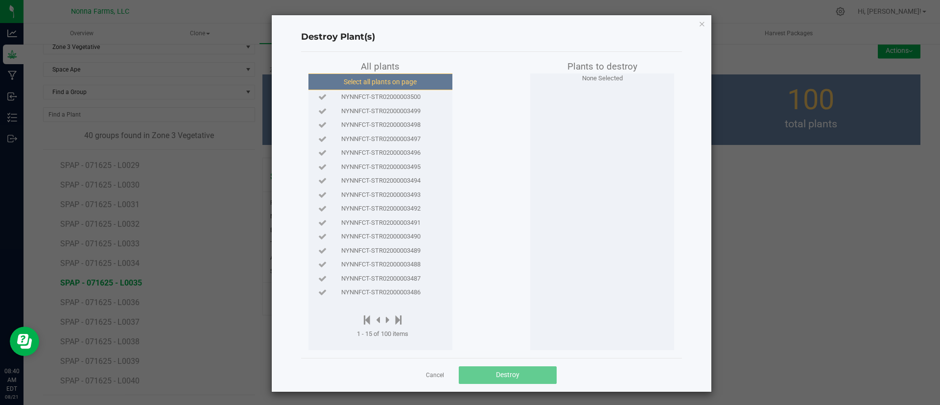
click at [357, 76] on button "Select all plants on page" at bounding box center [379, 81] width 149 height 17
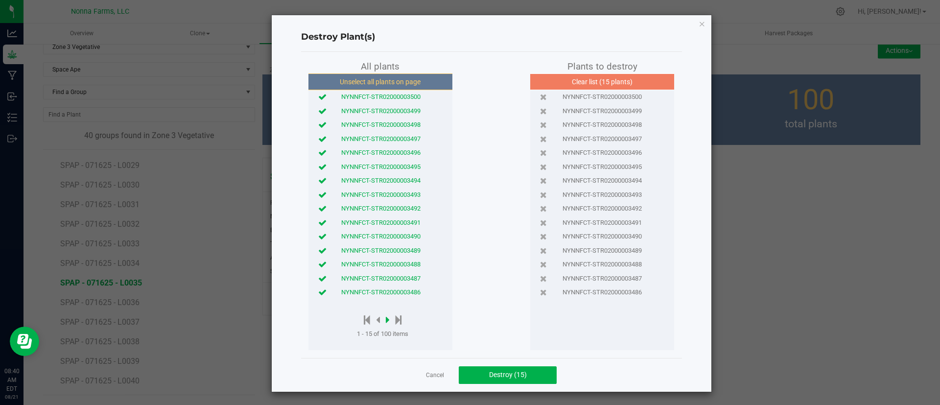
click at [386, 319] on icon at bounding box center [388, 319] width 4 height 11
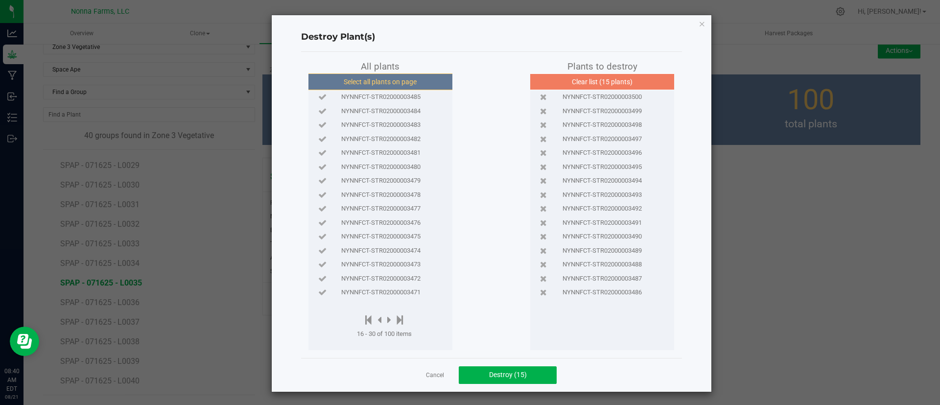
click at [372, 77] on button "Select all plants on page" at bounding box center [379, 81] width 149 height 17
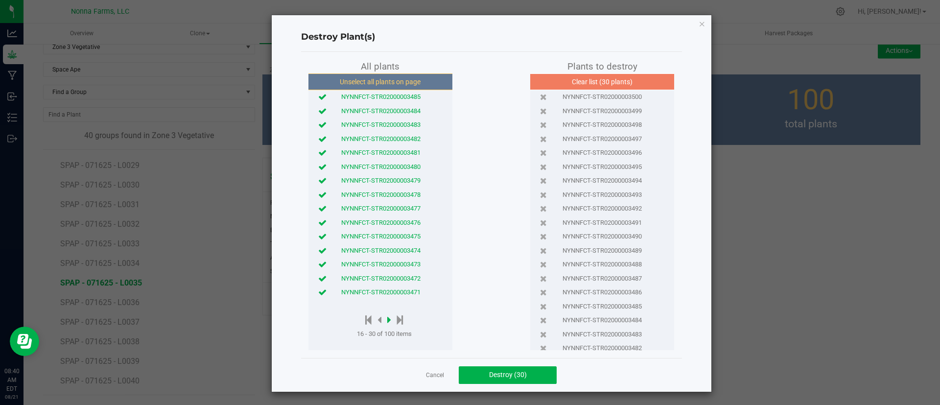
click at [387, 318] on icon at bounding box center [389, 319] width 4 height 11
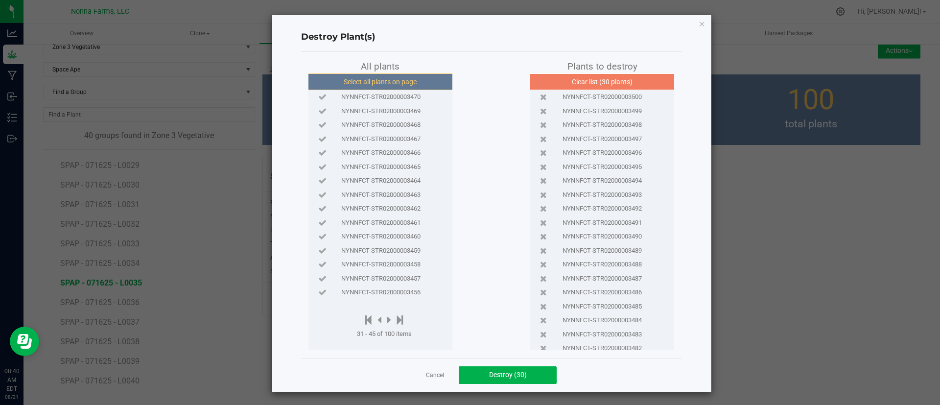
click at [341, 77] on button "Select all plants on page" at bounding box center [379, 81] width 149 height 17
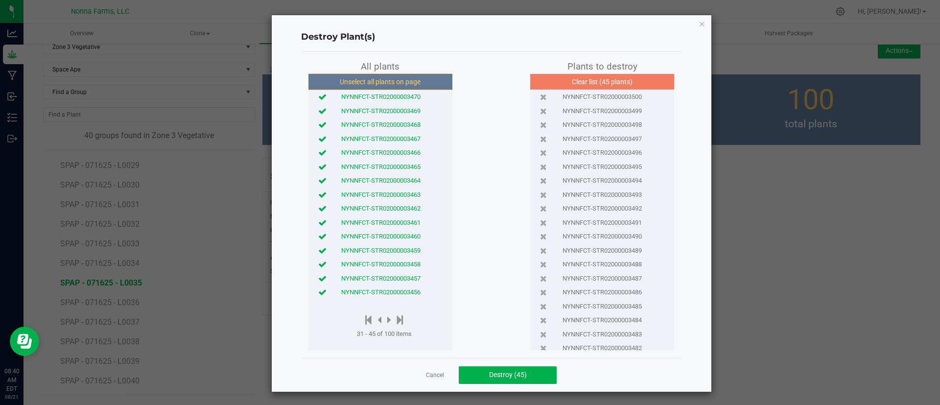
click at [318, 289] on icon at bounding box center [322, 292] width 8 height 6
click at [319, 278] on icon at bounding box center [322, 278] width 8 height 6
click at [320, 261] on icon at bounding box center [322, 264] width 8 height 6
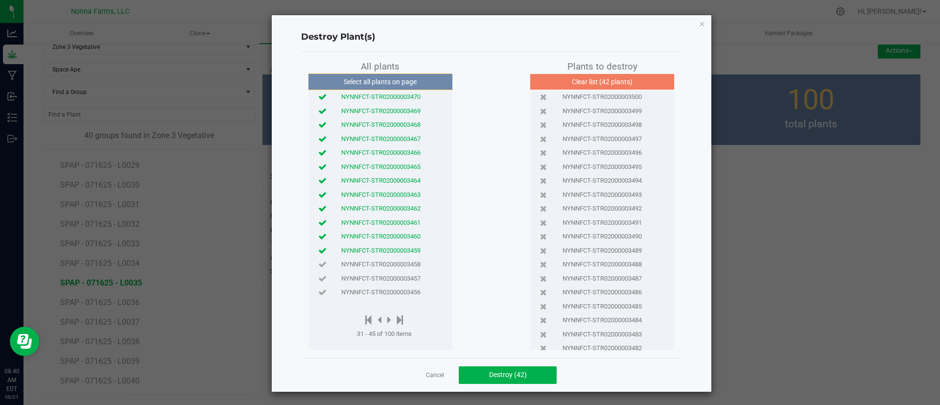
click at [319, 249] on icon at bounding box center [322, 250] width 8 height 6
click at [319, 236] on icon at bounding box center [322, 236] width 8 height 6
click at [477, 375] on button "Destroy (40)" at bounding box center [508, 375] width 98 height 18
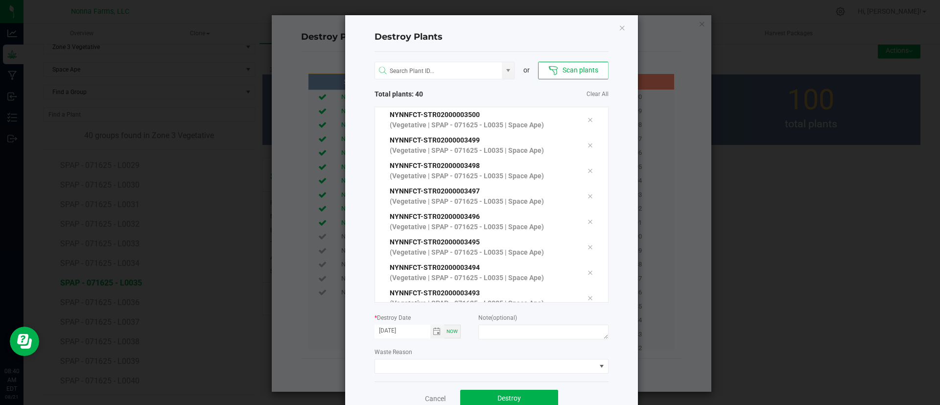
click at [454, 374] on div "or Scan plants Total plants: 40 Clear All NYNNFCT-STR02000003500 (Vegetative | …" at bounding box center [491, 216] width 234 height 329
click at [454, 369] on span at bounding box center [485, 366] width 221 height 14
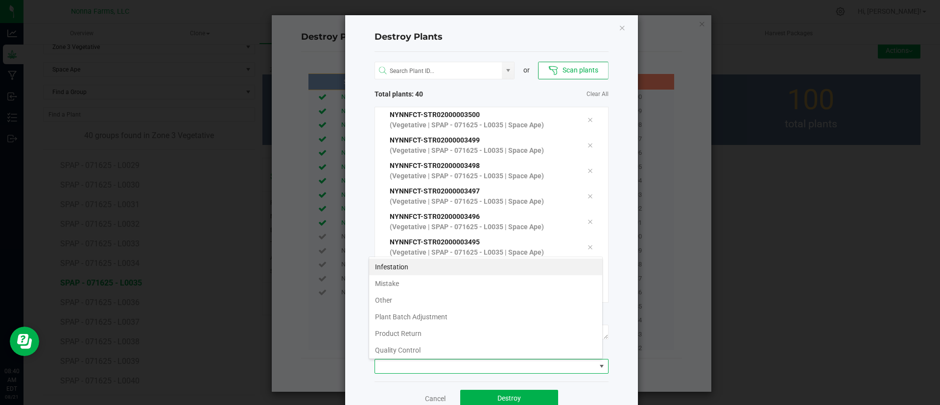
scroll to position [15, 234]
click at [453, 310] on li "Plant Batch Adjustment" at bounding box center [485, 316] width 233 height 17
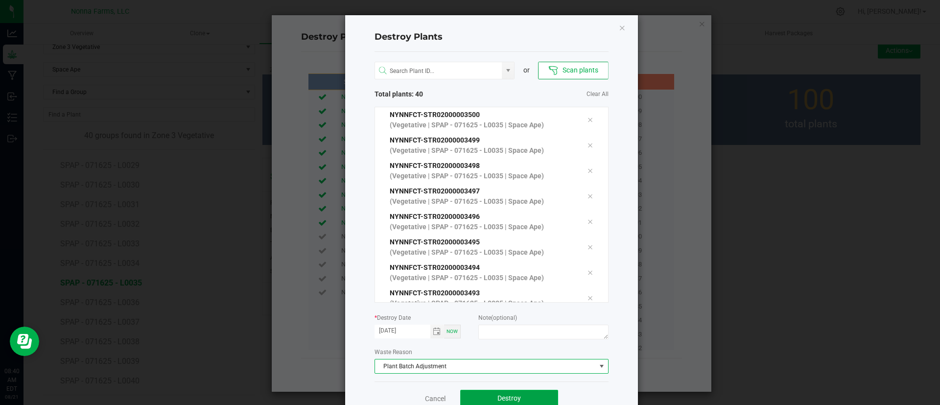
click at [497, 397] on span "Destroy" at bounding box center [508, 398] width 23 height 8
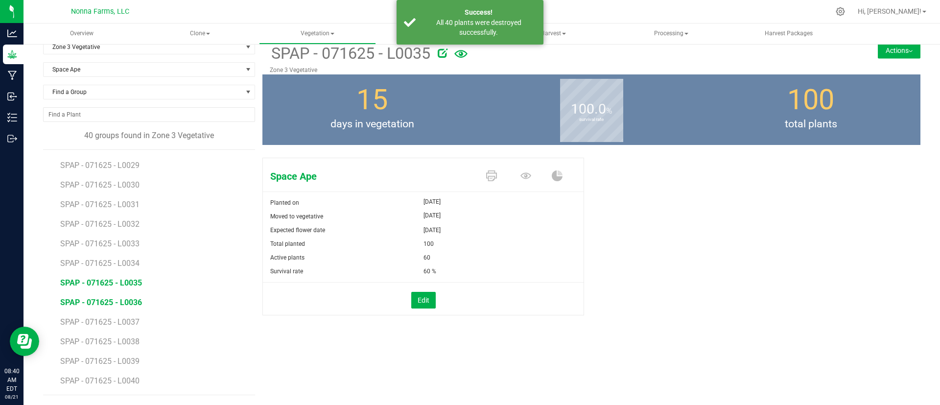
click at [122, 304] on span "SPAP - 071625 - L0036" at bounding box center [101, 302] width 82 height 9
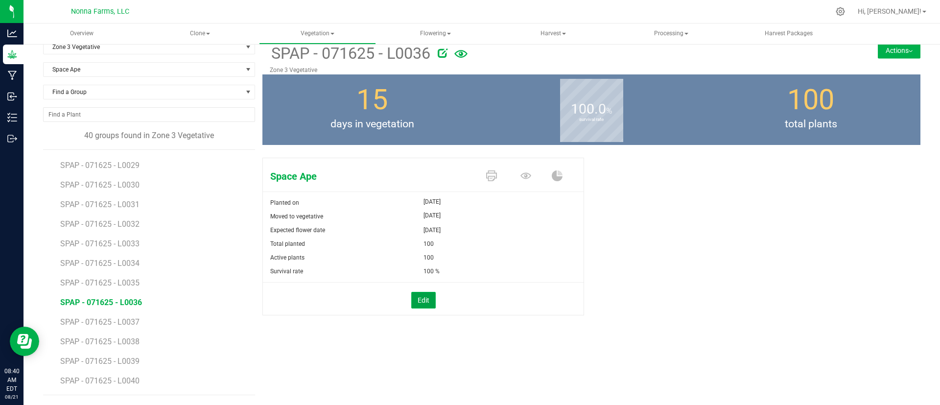
click at [423, 299] on button "Edit" at bounding box center [423, 300] width 24 height 17
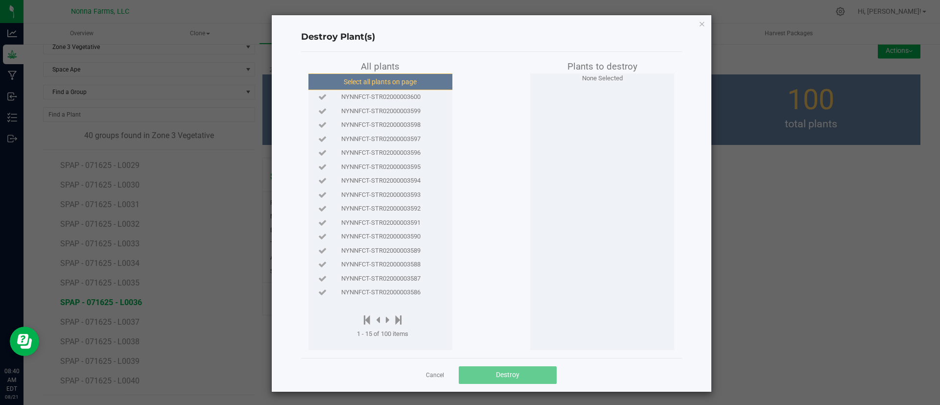
click at [371, 86] on button "Select all plants on page" at bounding box center [379, 81] width 149 height 17
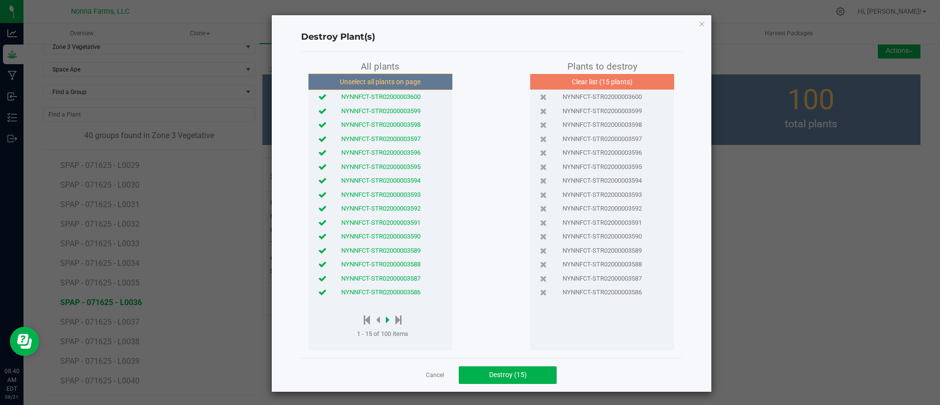
click at [386, 317] on icon at bounding box center [388, 319] width 4 height 11
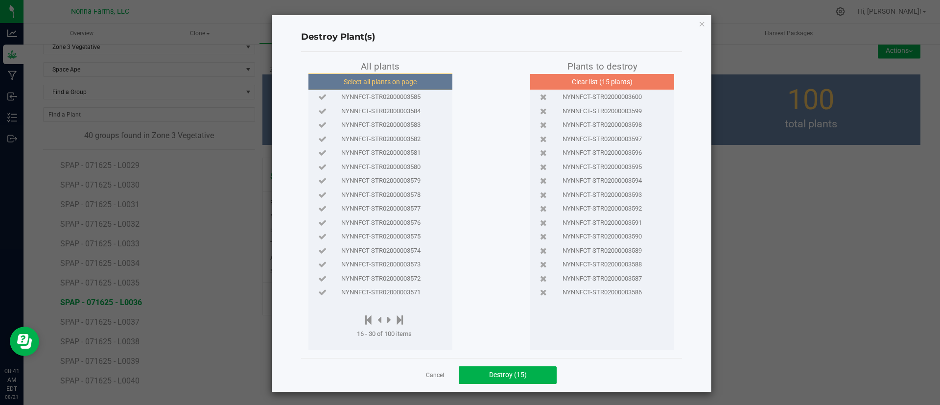
click at [388, 84] on button "Select all plants on page" at bounding box center [379, 81] width 149 height 17
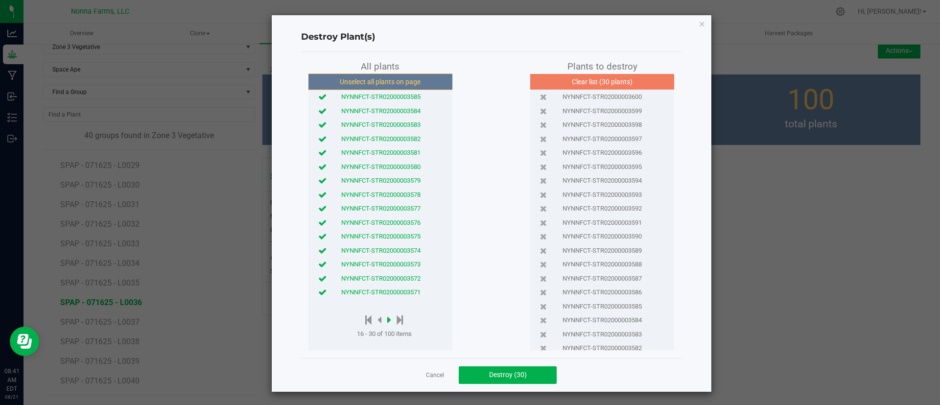
click at [387, 318] on icon at bounding box center [389, 319] width 4 height 11
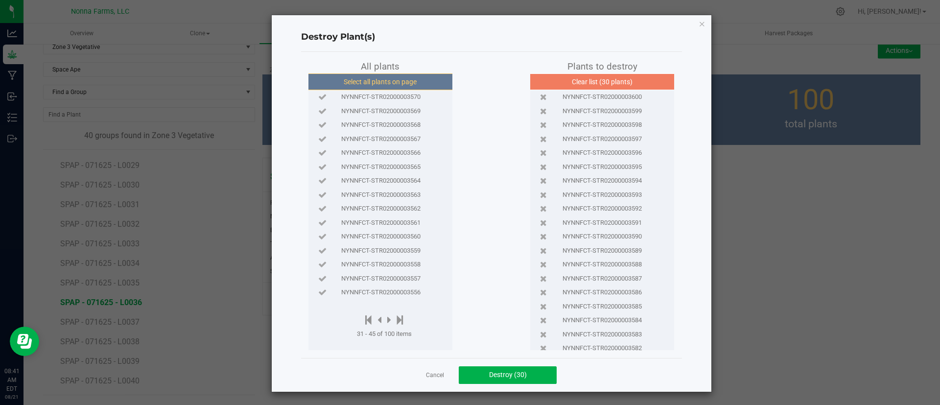
click at [405, 85] on button "Select all plants on page" at bounding box center [379, 81] width 149 height 17
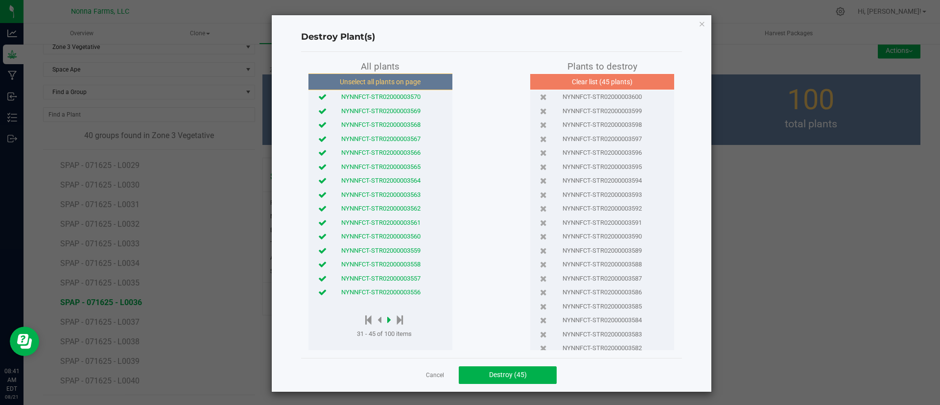
click at [387, 322] on icon at bounding box center [389, 319] width 4 height 11
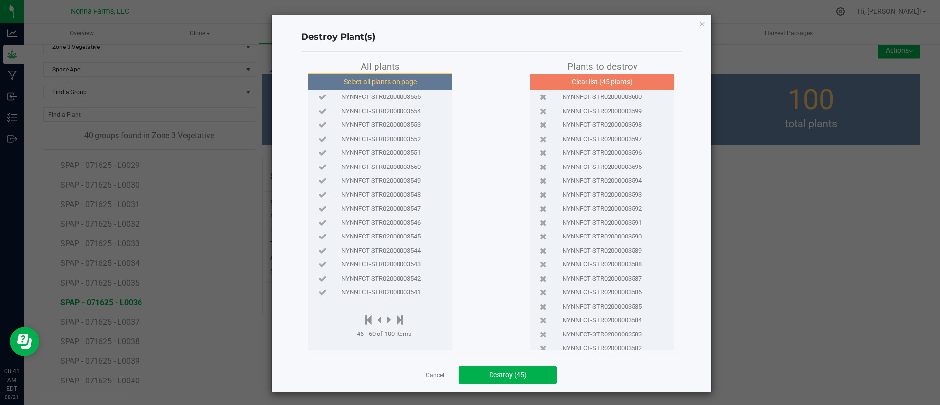
click at [409, 80] on button "Select all plants on page" at bounding box center [379, 81] width 149 height 17
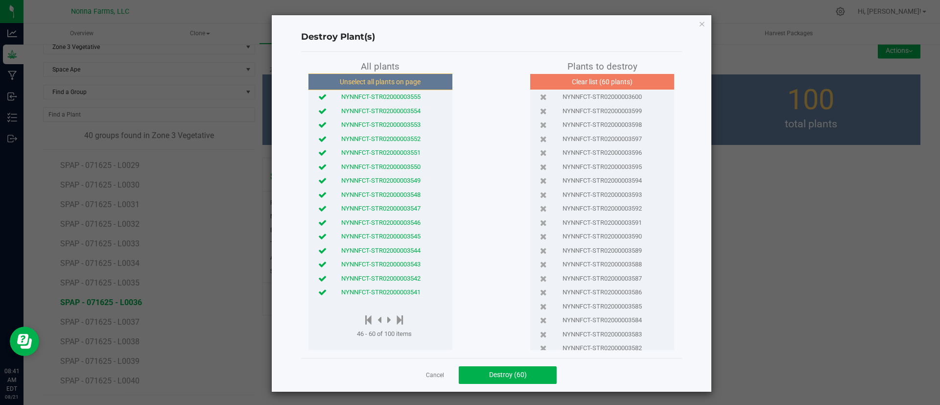
click at [319, 291] on icon at bounding box center [322, 292] width 8 height 6
click at [318, 206] on icon at bounding box center [322, 208] width 8 height 6
click at [318, 219] on icon at bounding box center [322, 222] width 8 height 6
click at [318, 234] on icon at bounding box center [322, 236] width 8 height 6
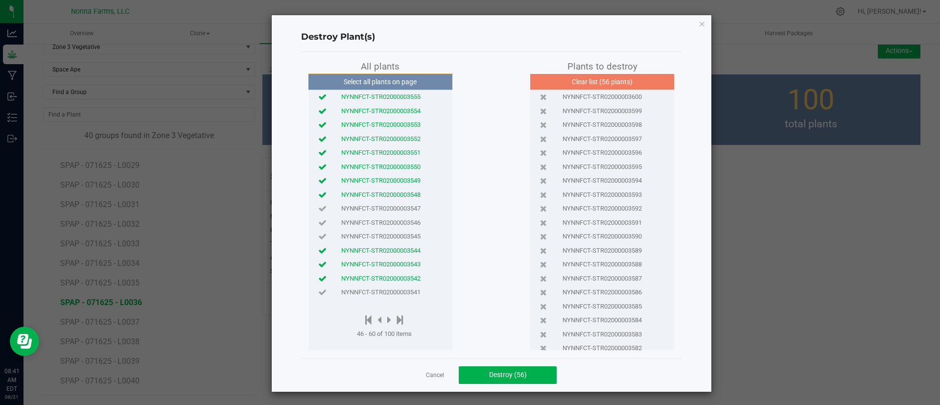
click at [319, 247] on icon at bounding box center [322, 250] width 8 height 6
click at [318, 264] on icon at bounding box center [322, 264] width 8 height 6
click at [318, 276] on icon at bounding box center [322, 278] width 8 height 6
click at [318, 193] on icon at bounding box center [322, 194] width 8 height 6
click at [318, 182] on icon at bounding box center [322, 180] width 8 height 6
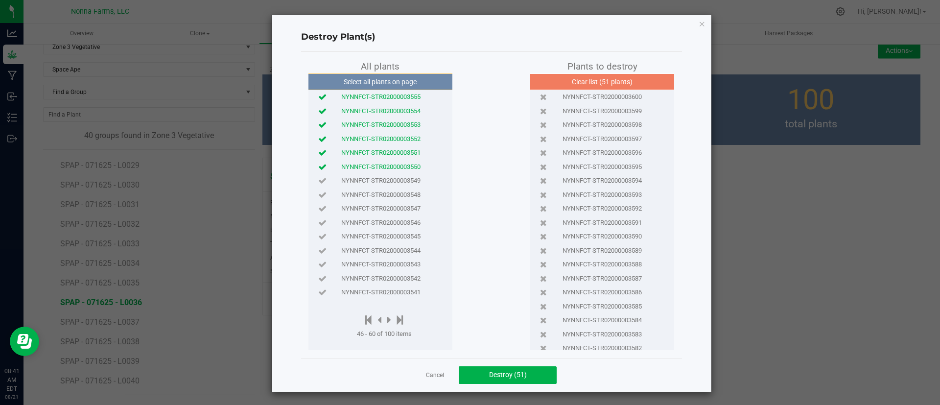
click at [318, 165] on icon at bounding box center [322, 166] width 8 height 6
click at [499, 375] on span "Destroy (50)" at bounding box center [508, 374] width 38 height 8
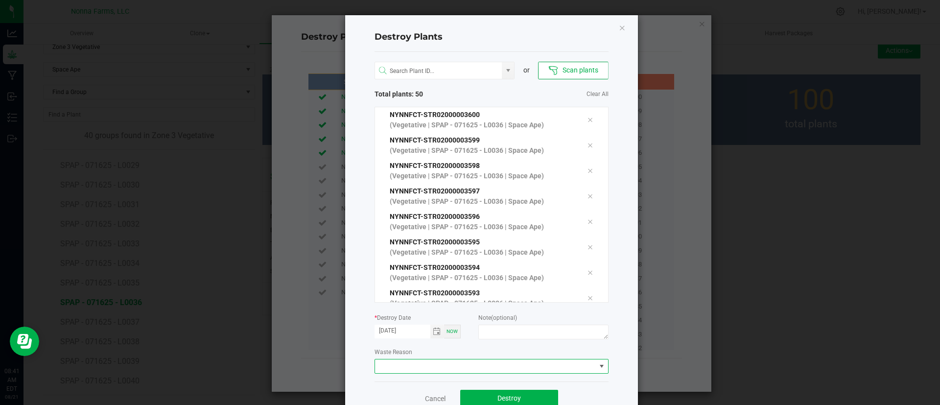
click at [432, 368] on span at bounding box center [485, 366] width 221 height 14
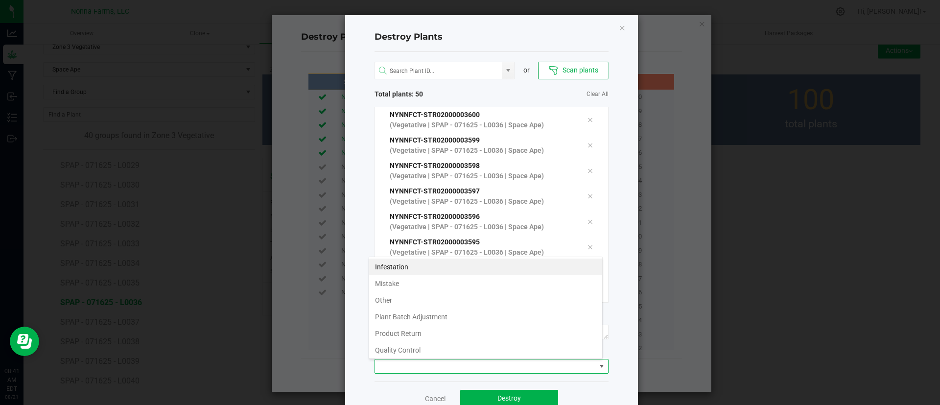
scroll to position [15, 234]
click at [434, 309] on li "Plant Batch Adjustment" at bounding box center [485, 316] width 233 height 17
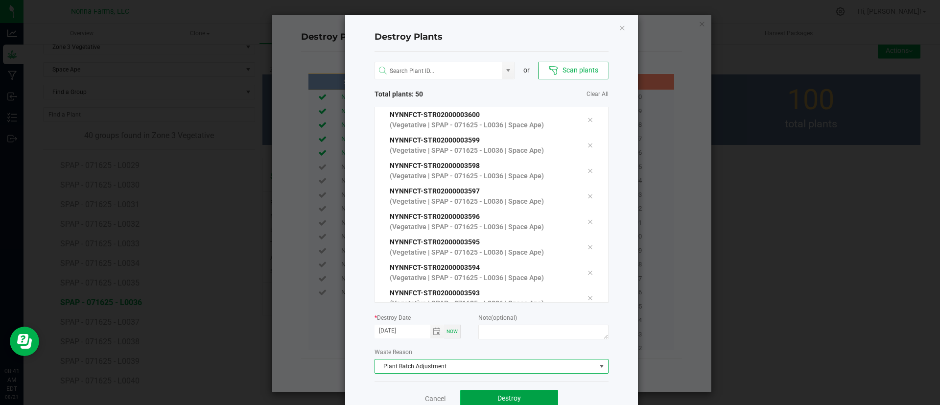
click at [497, 391] on button "Destroy" at bounding box center [509, 399] width 98 height 18
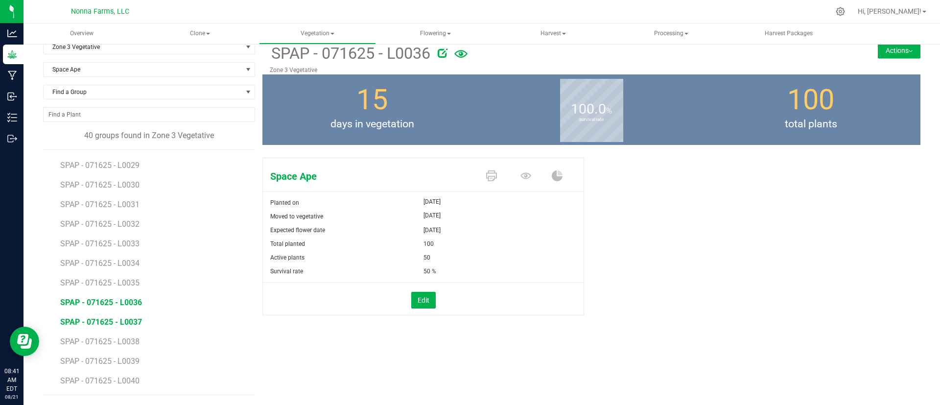
click at [127, 325] on span "SPAP - 071625 - L0037" at bounding box center [101, 321] width 82 height 9
click at [414, 306] on button "Edit" at bounding box center [423, 300] width 24 height 17
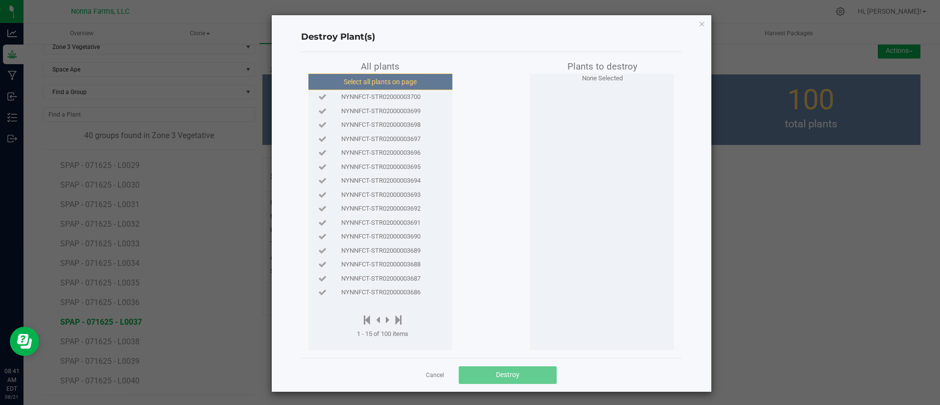
click at [372, 85] on button "Select all plants on page" at bounding box center [379, 81] width 149 height 17
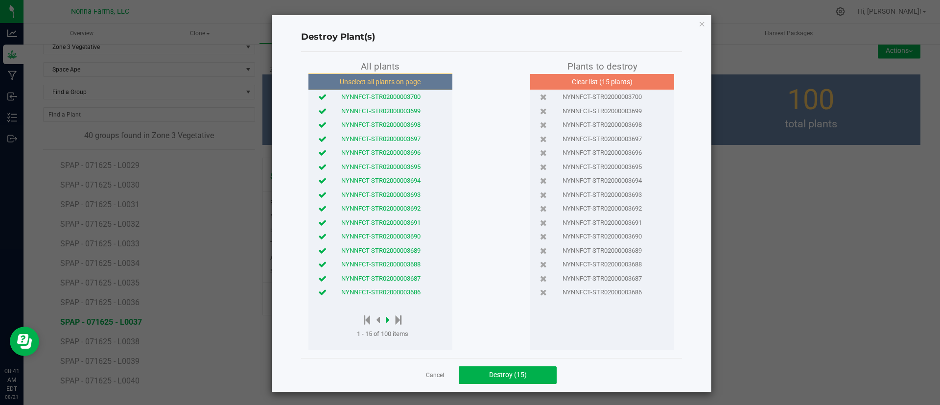
click at [386, 317] on icon at bounding box center [388, 319] width 4 height 11
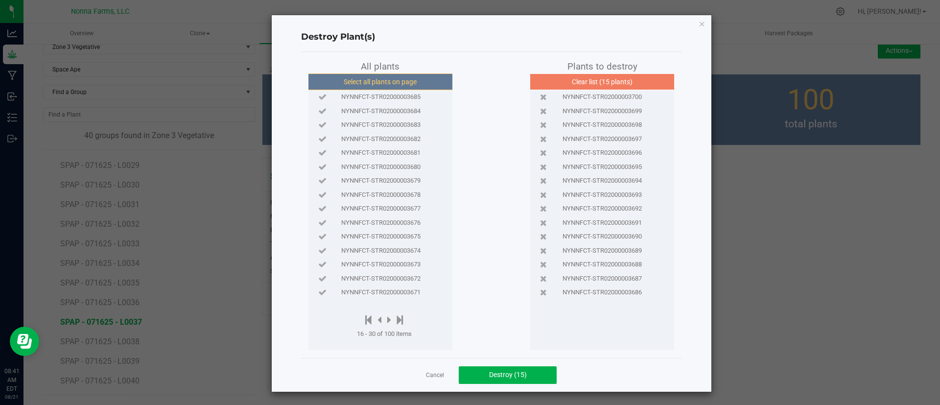
click at [394, 82] on button "Select all plants on page" at bounding box center [379, 81] width 149 height 17
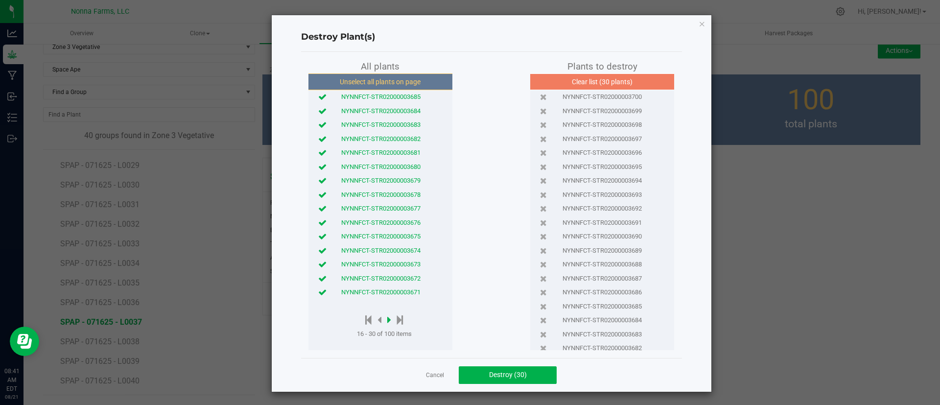
click at [387, 318] on icon at bounding box center [389, 319] width 4 height 11
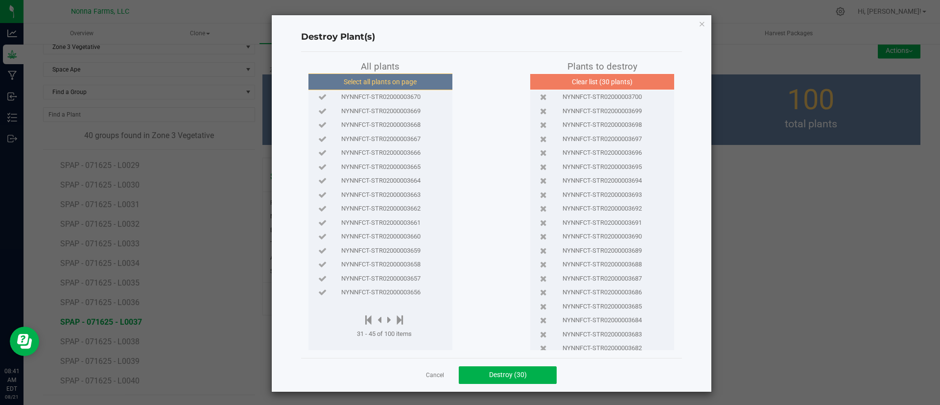
click at [400, 80] on button "Select all plants on page" at bounding box center [379, 81] width 149 height 17
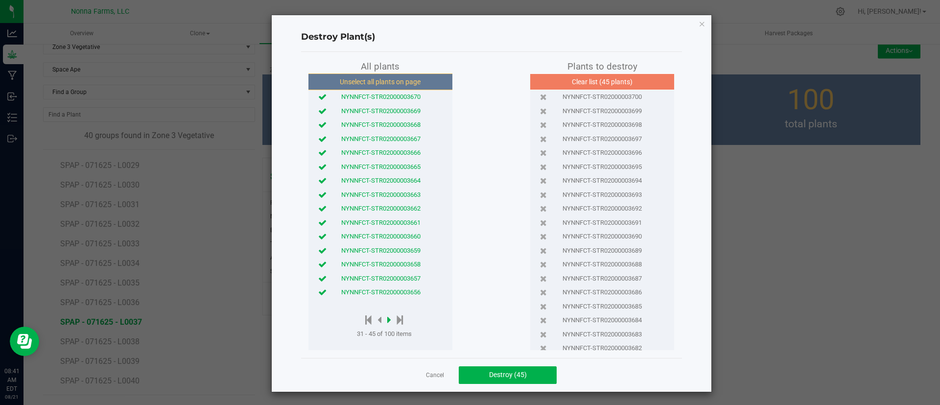
click at [387, 321] on icon at bounding box center [389, 319] width 4 height 11
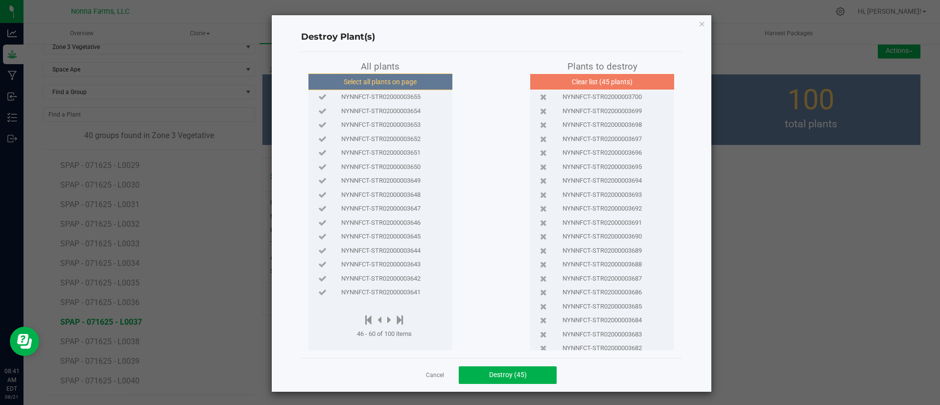
click at [379, 82] on button "Select all plants on page" at bounding box center [379, 81] width 149 height 17
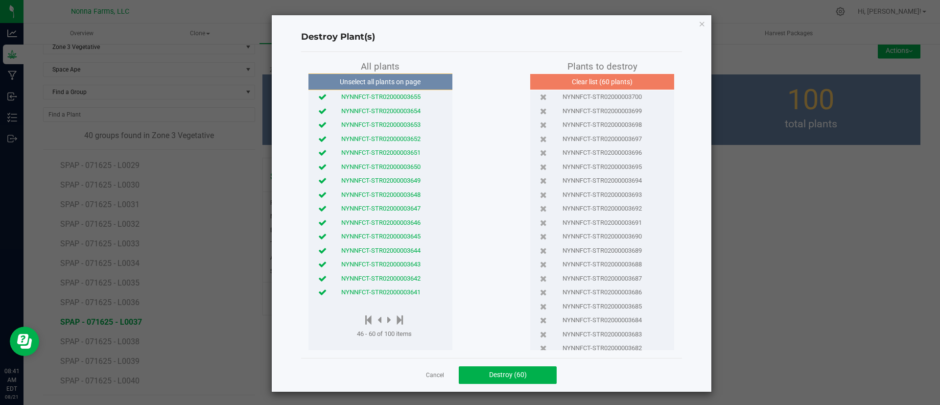
click at [379, 82] on button "Unselect all plants on page" at bounding box center [379, 81] width 149 height 17
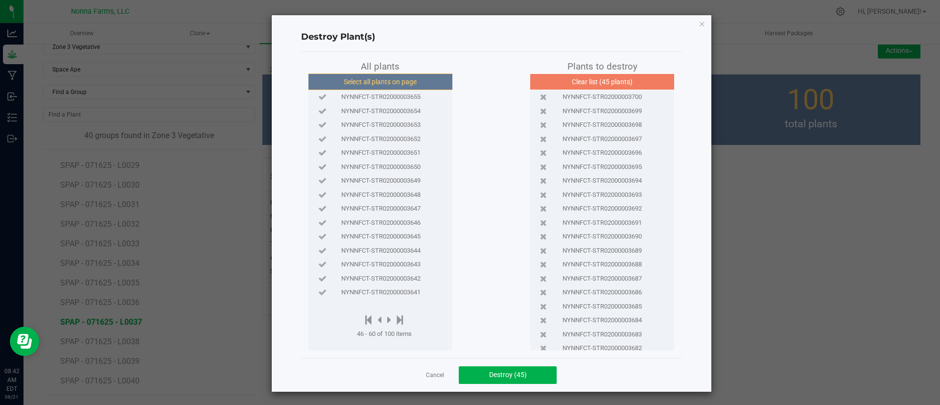
click at [389, 78] on button "Select all plants on page" at bounding box center [379, 81] width 149 height 17
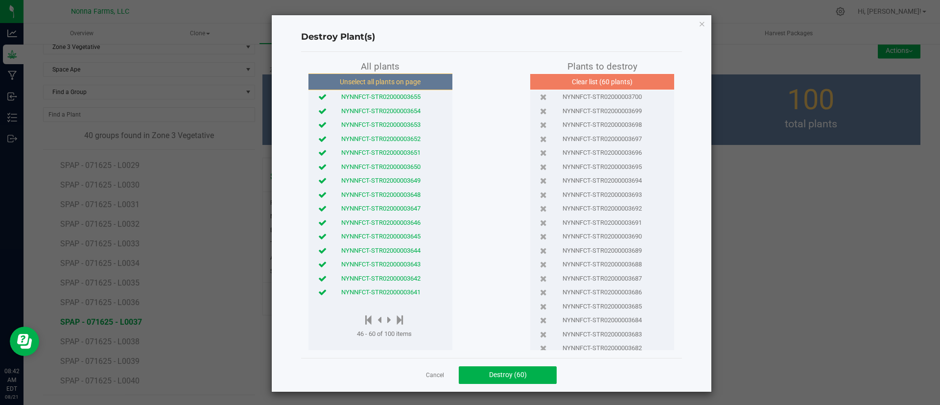
click at [318, 294] on icon at bounding box center [322, 292] width 8 height 6
click at [318, 222] on icon at bounding box center [322, 222] width 8 height 6
click at [318, 235] on icon at bounding box center [322, 236] width 8 height 6
click at [318, 247] on icon at bounding box center [322, 250] width 8 height 6
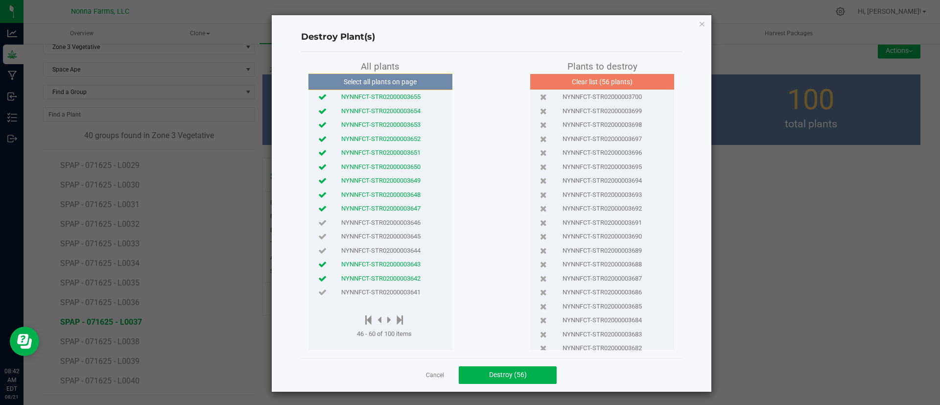
click at [315, 258] on div "NYNNFCT-STR02000003643" at bounding box center [380, 264] width 139 height 14
click at [318, 265] on icon at bounding box center [322, 264] width 8 height 6
click at [318, 279] on icon at bounding box center [322, 278] width 8 height 6
click at [317, 258] on div "NYNNFCT-STR02000003643" at bounding box center [380, 264] width 139 height 14
click at [318, 208] on icon at bounding box center [322, 208] width 8 height 6
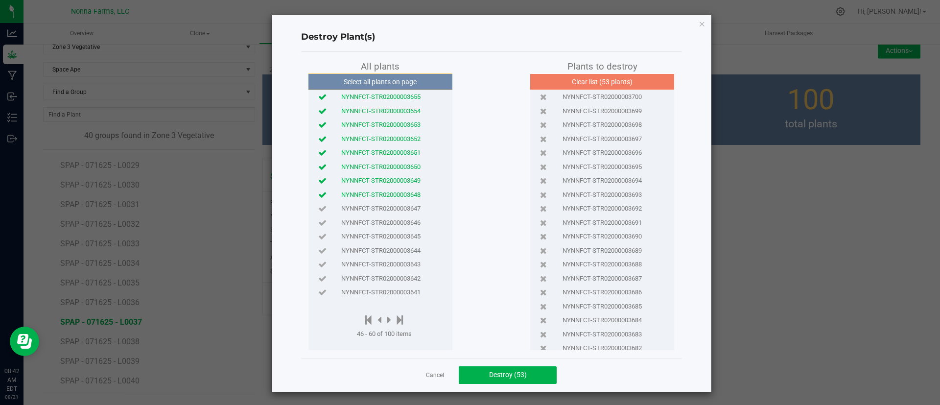
click at [318, 197] on icon at bounding box center [322, 194] width 8 height 6
click at [318, 180] on icon at bounding box center [322, 180] width 8 height 6
click at [507, 382] on button "Destroy (51)" at bounding box center [508, 375] width 98 height 18
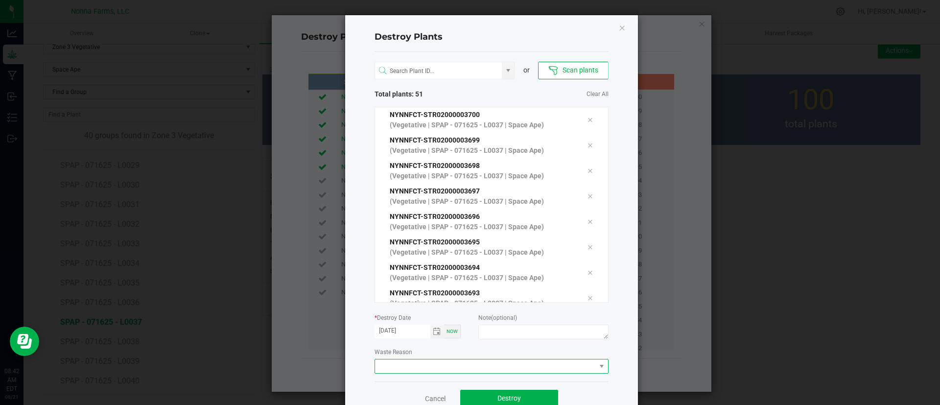
click at [406, 371] on span at bounding box center [485, 366] width 221 height 14
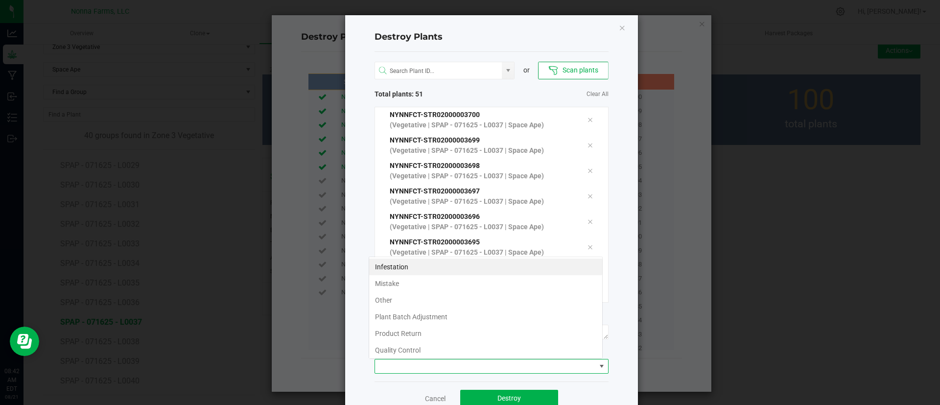
scroll to position [15, 234]
click at [429, 316] on li "Plant Batch Adjustment" at bounding box center [485, 316] width 233 height 17
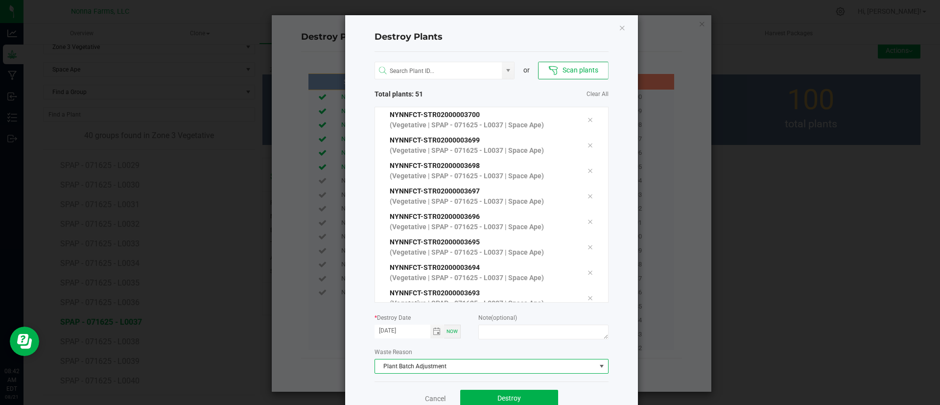
click at [497, 388] on div "Cancel Destroy" at bounding box center [491, 398] width 234 height 34
click at [495, 392] on button "Destroy" at bounding box center [509, 399] width 98 height 18
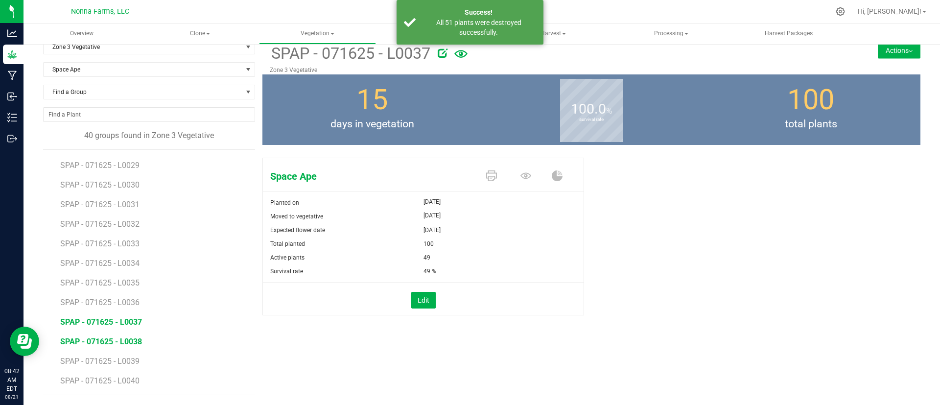
click at [128, 337] on span "SPAP - 071625 - L0038" at bounding box center [101, 341] width 82 height 9
click at [430, 304] on button "Edit" at bounding box center [423, 300] width 24 height 17
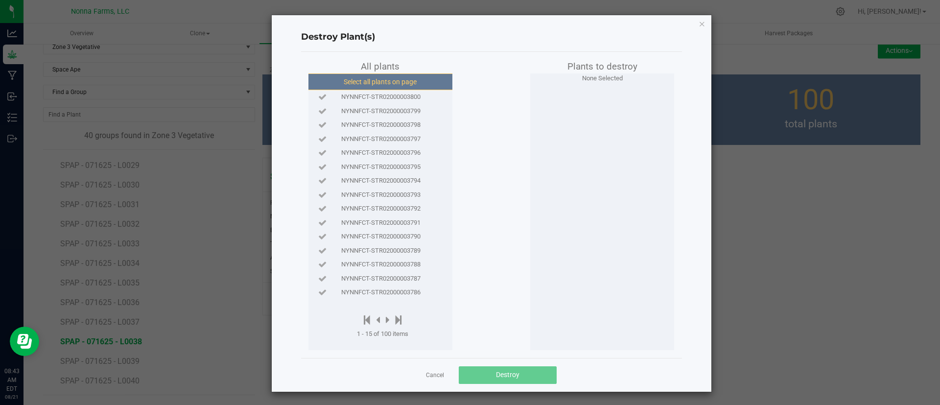
click at [407, 79] on button "Select all plants on page" at bounding box center [379, 81] width 149 height 17
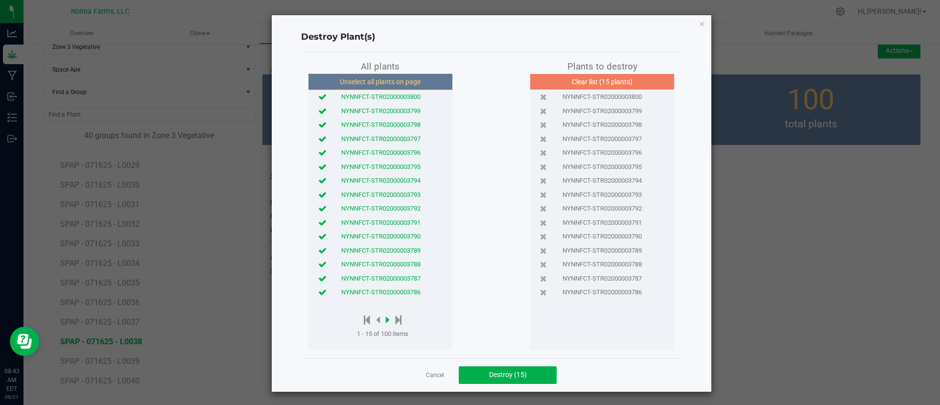
click at [386, 318] on icon at bounding box center [388, 319] width 4 height 11
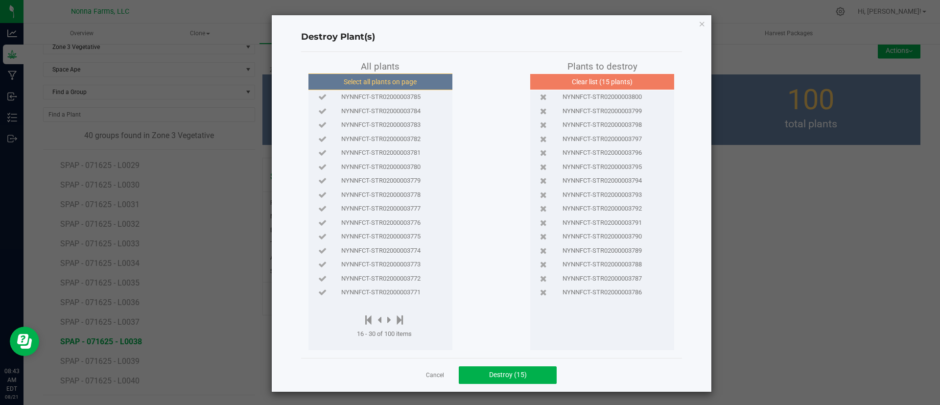
click at [379, 78] on button "Select all plants on page" at bounding box center [379, 81] width 149 height 17
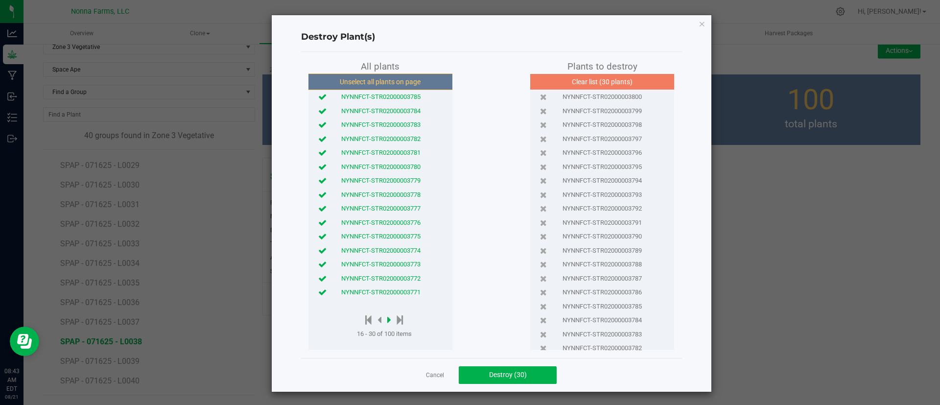
click at [387, 322] on icon at bounding box center [389, 319] width 4 height 11
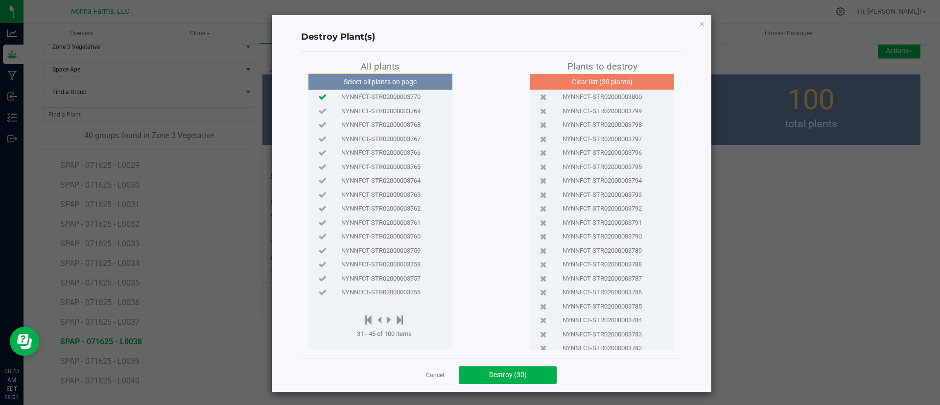
click at [318, 96] on icon at bounding box center [322, 96] width 8 height 6
click at [318, 110] on icon at bounding box center [322, 111] width 8 height 6
click at [318, 128] on icon at bounding box center [322, 124] width 8 height 6
click at [501, 376] on span "Destroy (33)" at bounding box center [508, 374] width 38 height 8
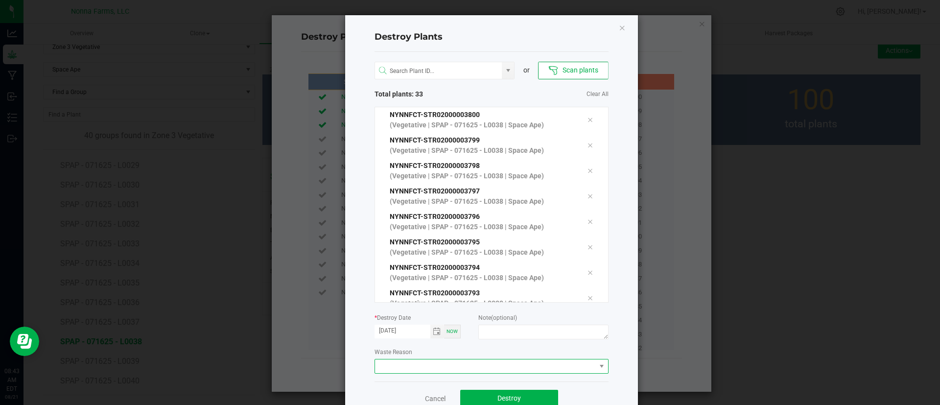
click at [418, 366] on span at bounding box center [485, 366] width 221 height 14
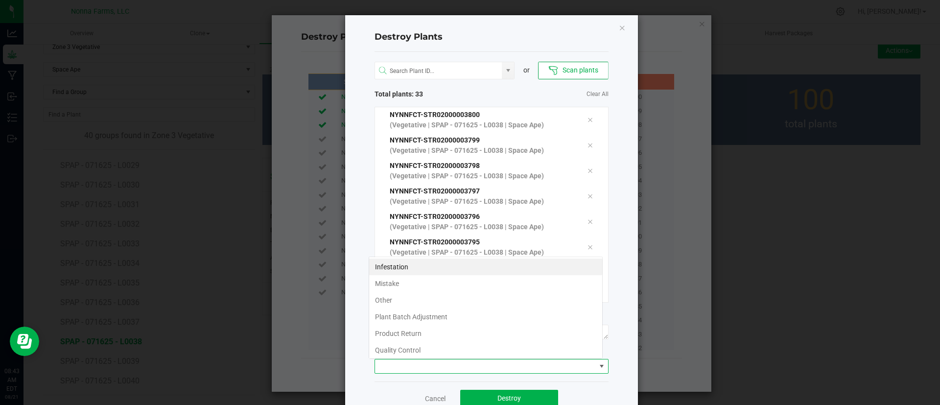
scroll to position [15, 234]
click at [418, 317] on li "Plant Batch Adjustment" at bounding box center [485, 316] width 233 height 17
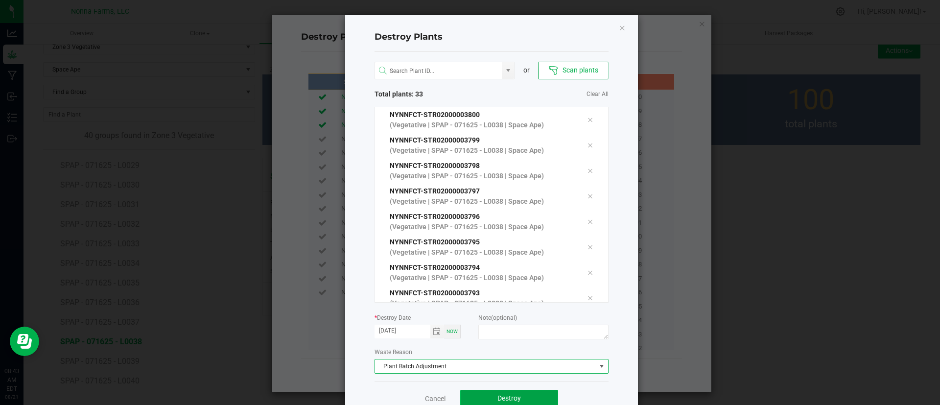
click at [481, 397] on button "Destroy" at bounding box center [509, 399] width 98 height 18
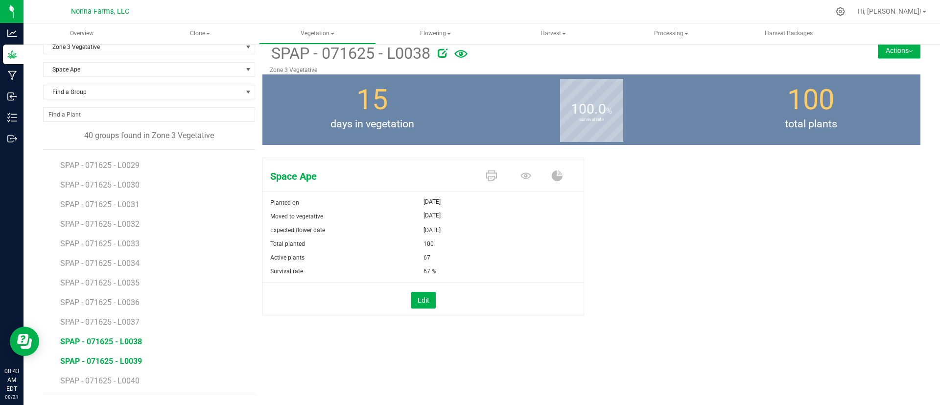
click at [138, 359] on span "SPAP - 071625 - L0039" at bounding box center [101, 360] width 82 height 9
click at [404, 300] on div "Edit" at bounding box center [422, 300] width 335 height 17
click at [424, 298] on button "Edit" at bounding box center [423, 300] width 24 height 17
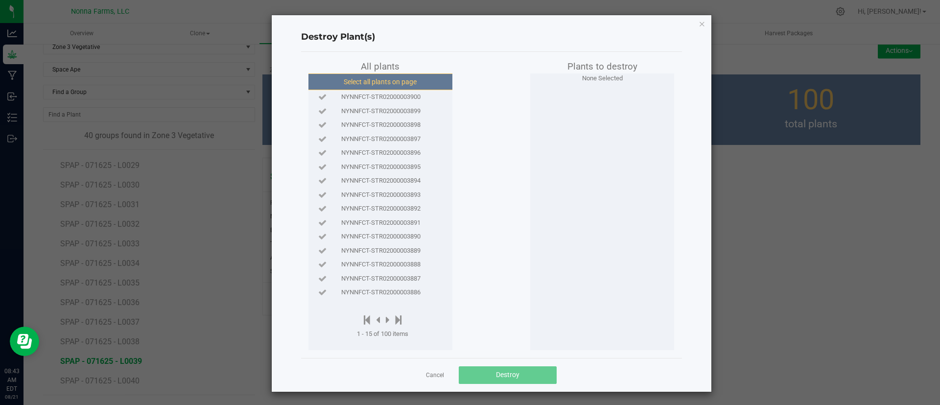
click at [375, 78] on button "Select all plants on page" at bounding box center [379, 81] width 149 height 17
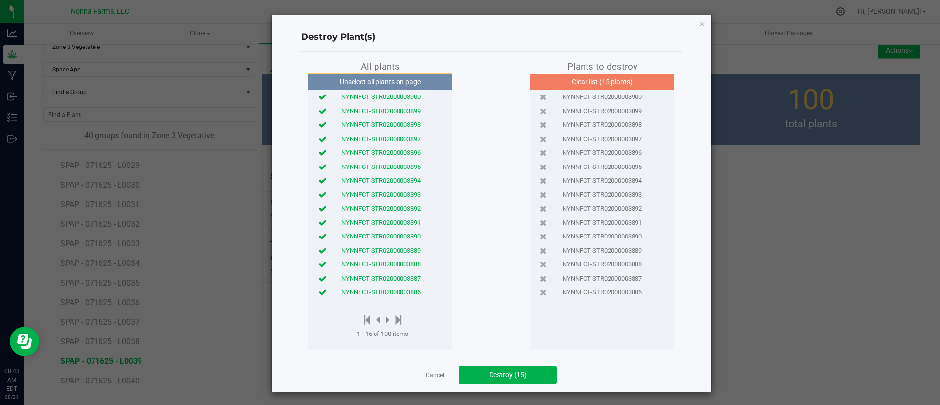
click at [375, 78] on button "Unselect all plants on page" at bounding box center [379, 81] width 149 height 17
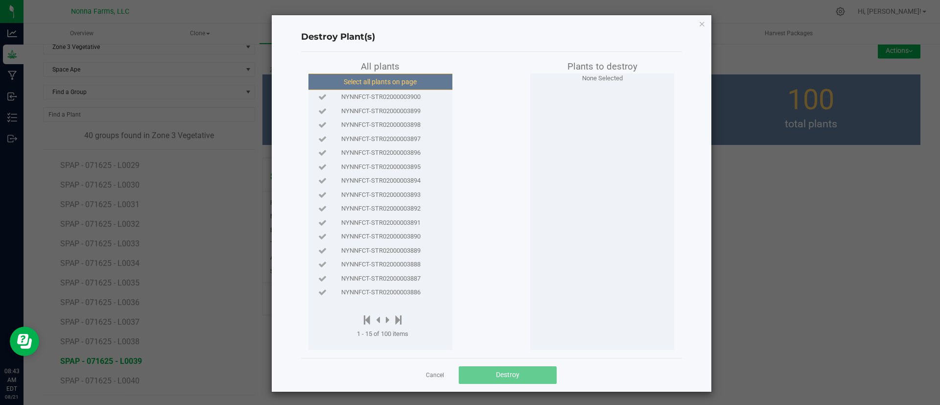
click at [375, 82] on button "Select all plants on page" at bounding box center [379, 81] width 149 height 17
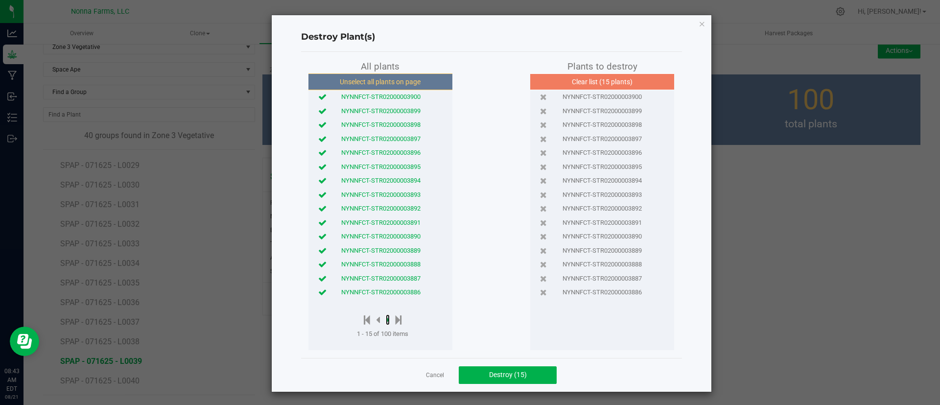
drag, startPoint x: 384, startPoint y: 317, endPoint x: 383, endPoint y: 276, distance: 41.6
click at [386, 317] on icon at bounding box center [388, 319] width 4 height 11
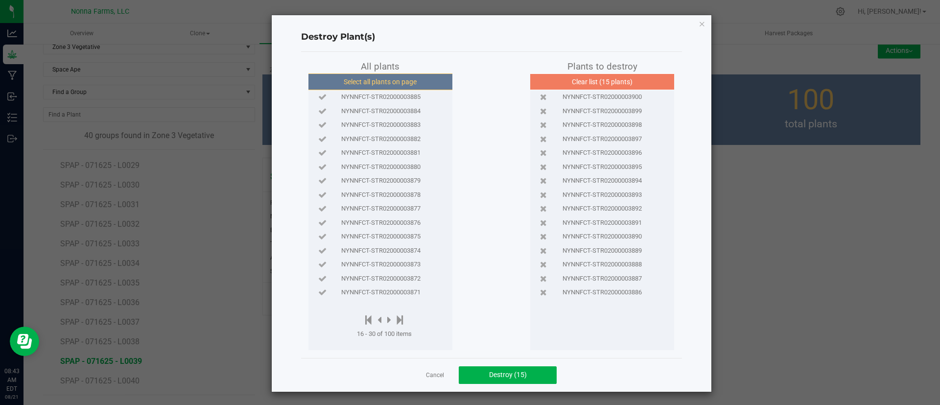
click at [401, 77] on button "Select all plants on page" at bounding box center [379, 81] width 149 height 17
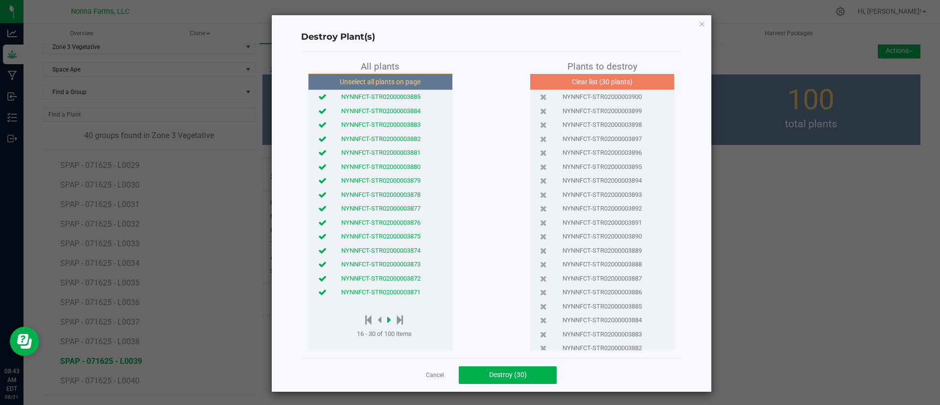
click at [387, 319] on icon at bounding box center [389, 319] width 4 height 11
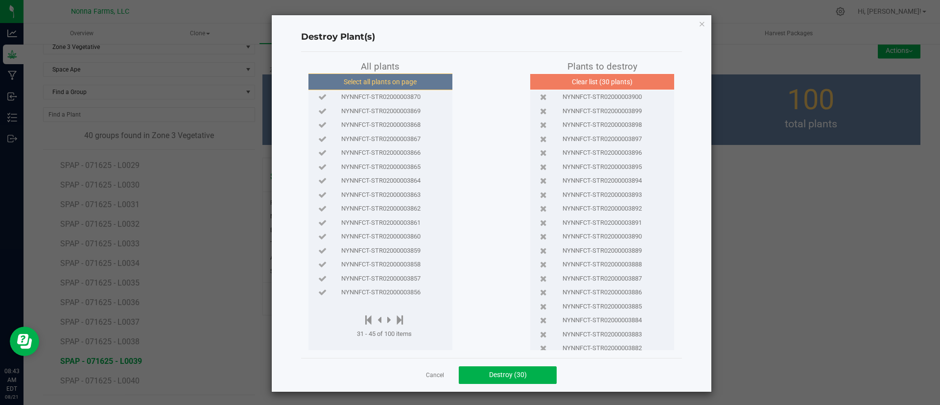
click at [392, 82] on button "Select all plants on page" at bounding box center [379, 81] width 149 height 17
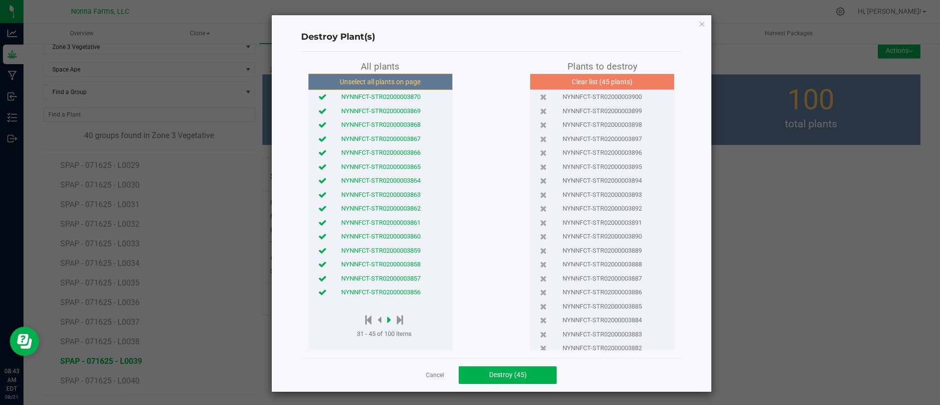
click at [387, 319] on icon at bounding box center [389, 319] width 4 height 11
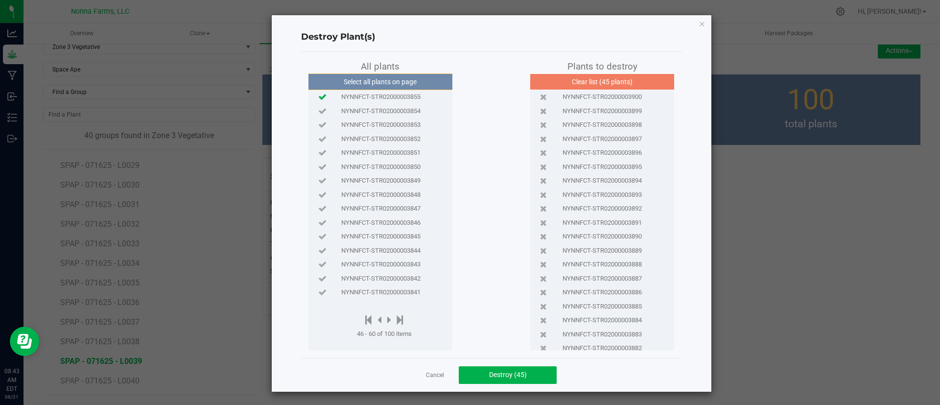
click at [318, 95] on icon at bounding box center [322, 96] width 8 height 6
click at [510, 371] on span "Destroy (46)" at bounding box center [508, 374] width 38 height 8
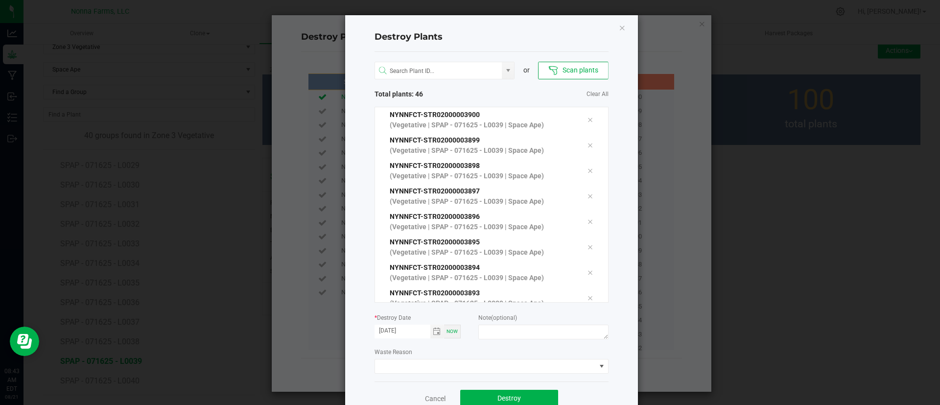
click at [399, 373] on div "or Scan plants Total plants: 46 Clear All NYNNFCT-STR02000003900 (Vegetative | …" at bounding box center [491, 216] width 234 height 329
click at [400, 368] on span at bounding box center [485, 366] width 221 height 14
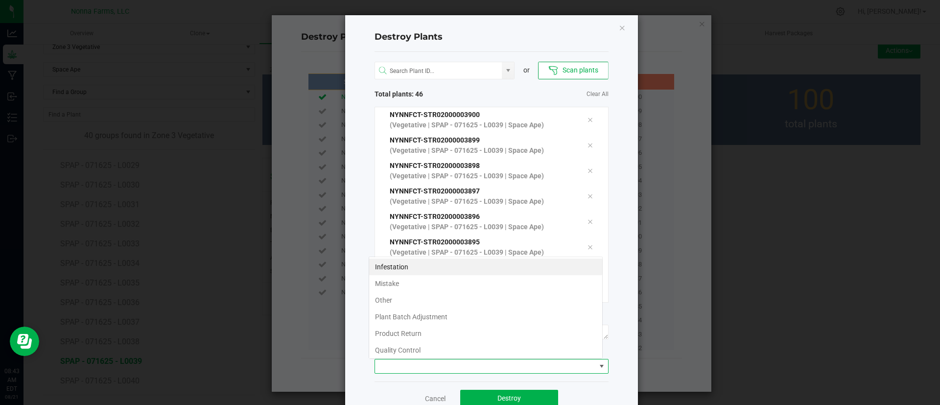
scroll to position [15, 234]
click at [426, 319] on li "Plant Batch Adjustment" at bounding box center [485, 316] width 233 height 17
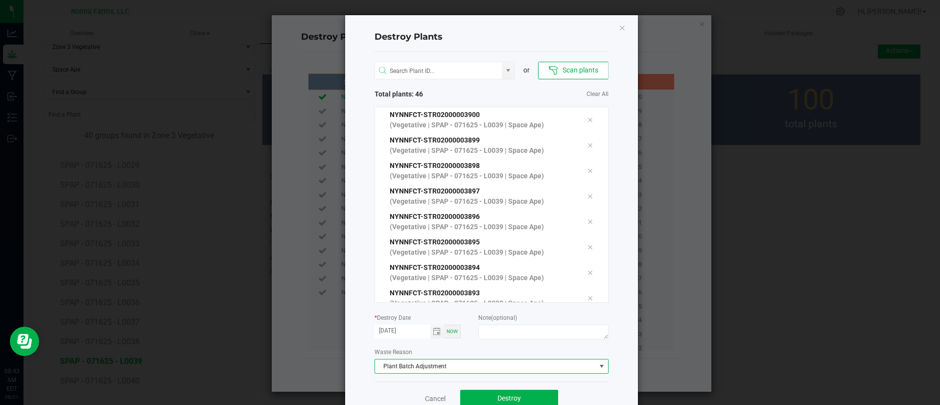
click at [503, 389] on div "Cancel Destroy" at bounding box center [491, 398] width 234 height 34
click at [502, 397] on span "Destroy" at bounding box center [508, 398] width 23 height 8
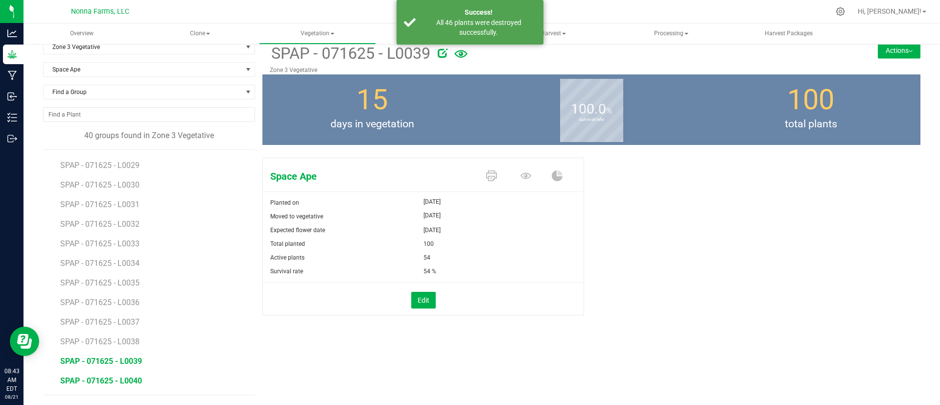
click at [126, 377] on span "SPAP - 071625 - L0040" at bounding box center [101, 380] width 82 height 9
click at [415, 300] on button "Edit" at bounding box center [423, 300] width 24 height 17
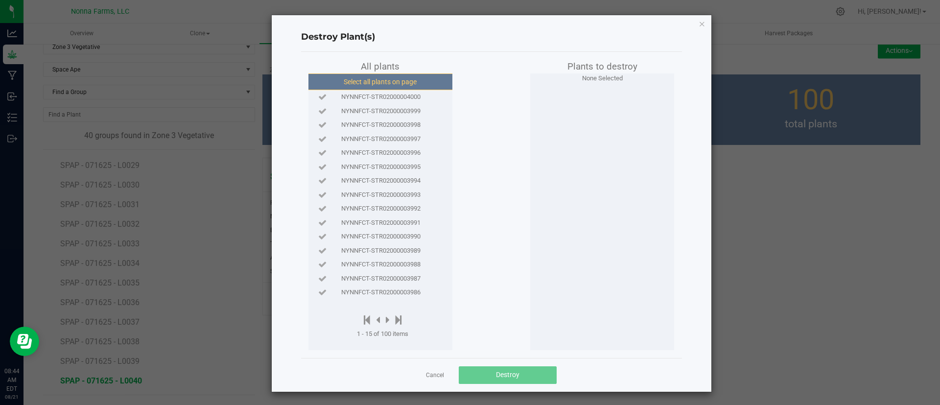
click at [402, 82] on button "Select all plants on page" at bounding box center [379, 81] width 149 height 17
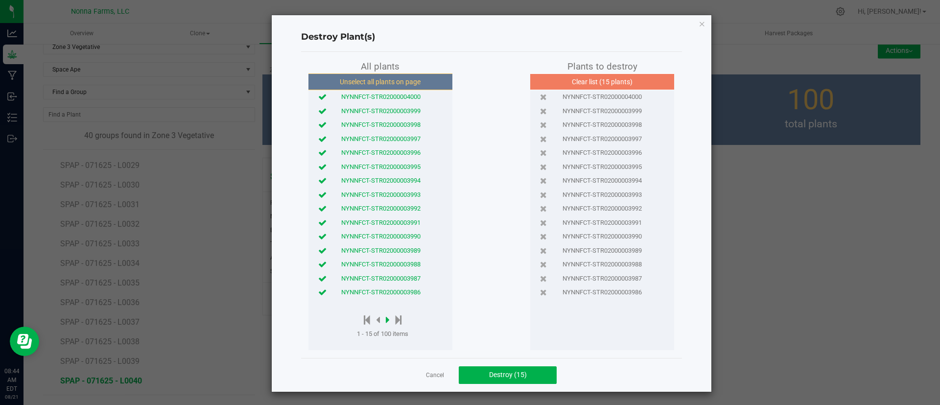
click at [386, 317] on icon at bounding box center [388, 319] width 4 height 11
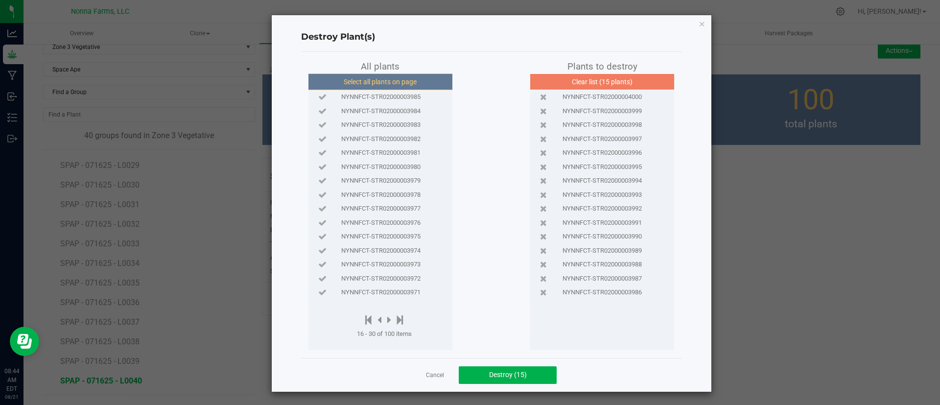
click at [395, 81] on button "Select all plants on page" at bounding box center [379, 81] width 149 height 17
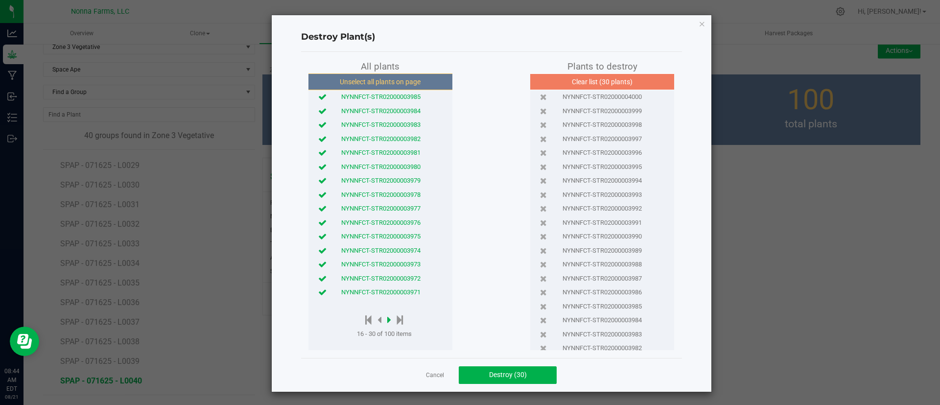
click at [387, 323] on icon at bounding box center [389, 319] width 4 height 11
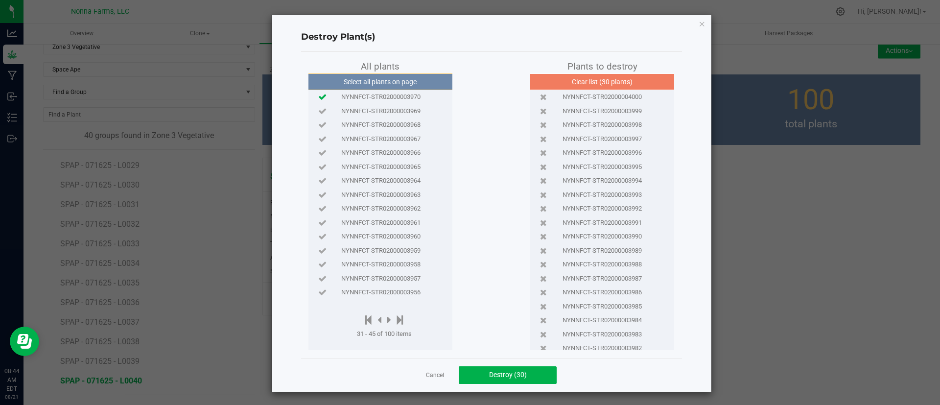
click at [318, 94] on icon at bounding box center [322, 96] width 8 height 6
click at [318, 112] on icon at bounding box center [322, 111] width 8 height 6
click at [318, 124] on icon at bounding box center [322, 124] width 8 height 6
click at [318, 139] on icon at bounding box center [322, 139] width 8 height 6
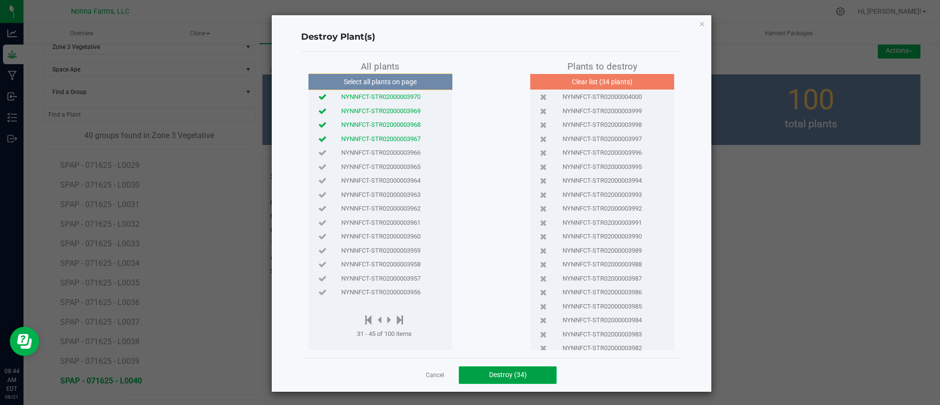
click at [472, 371] on button "Destroy (34)" at bounding box center [508, 375] width 98 height 18
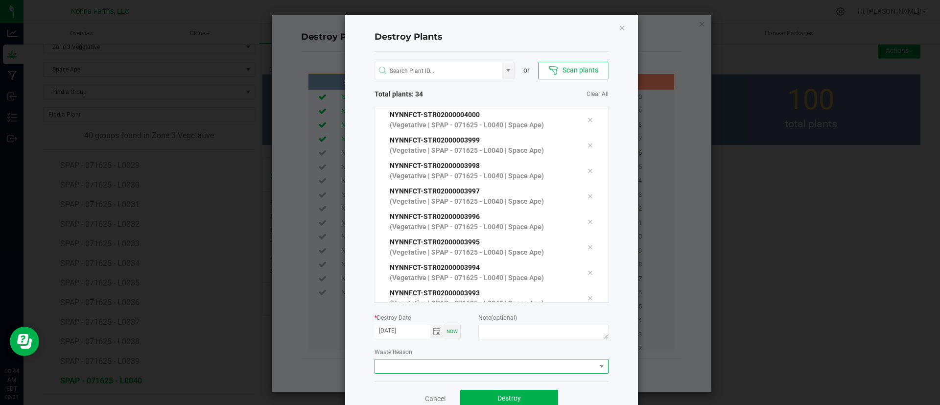
click at [402, 364] on span at bounding box center [485, 366] width 221 height 14
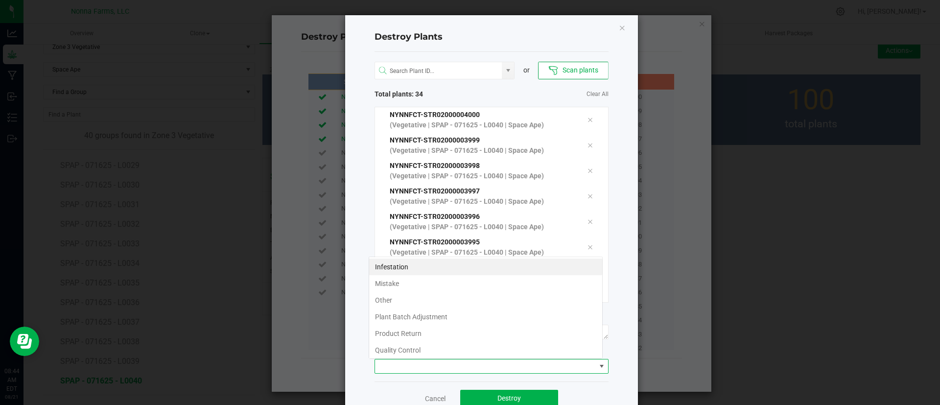
scroll to position [15, 234]
click at [414, 314] on li "Plant Batch Adjustment" at bounding box center [485, 316] width 233 height 17
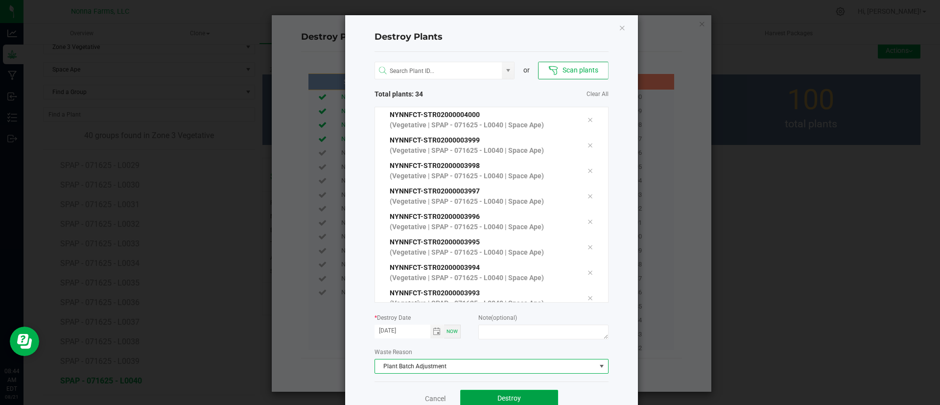
click at [487, 393] on button "Destroy" at bounding box center [509, 399] width 98 height 18
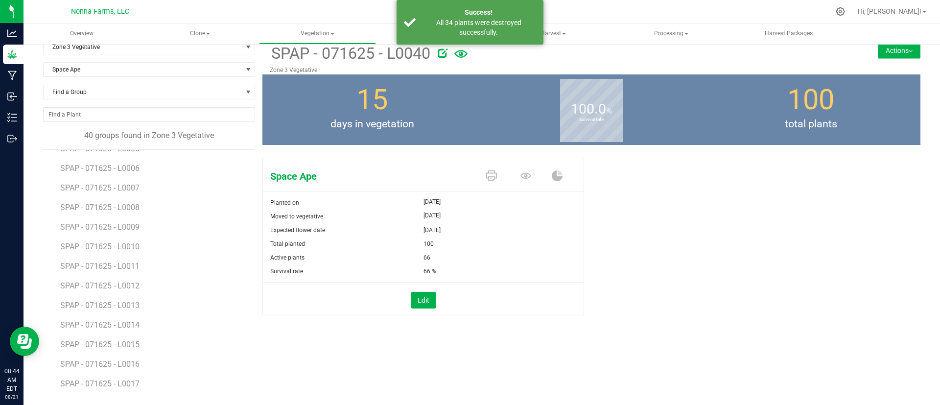
scroll to position [0, 0]
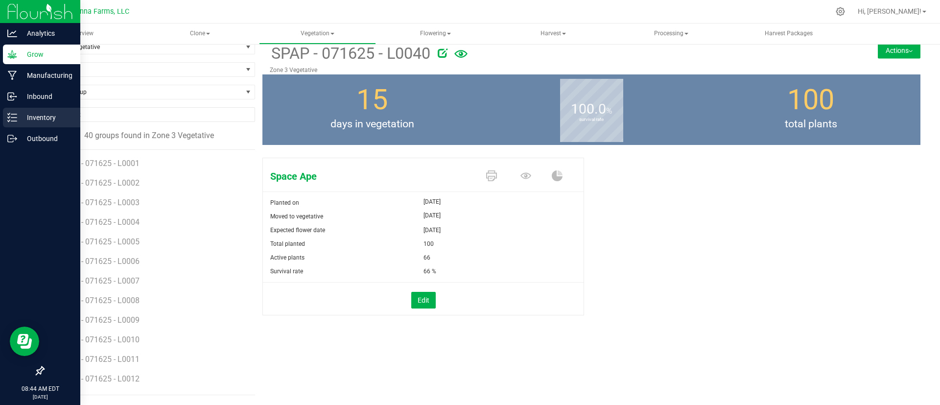
click at [45, 117] on p "Inventory" at bounding box center [46, 118] width 59 height 12
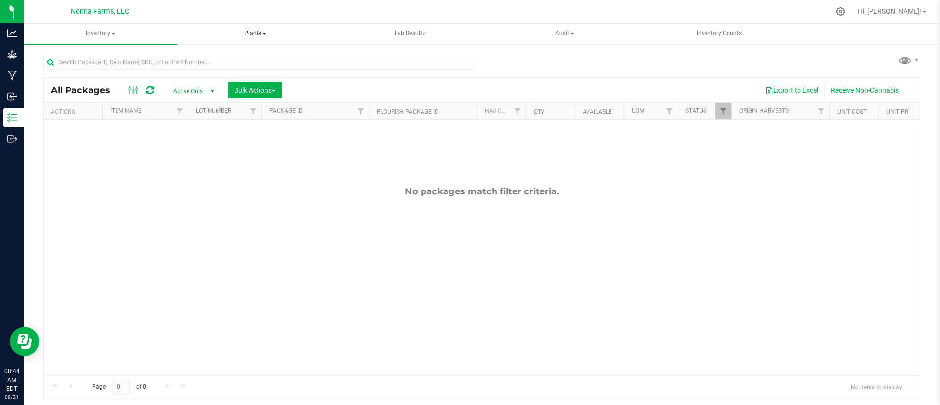
click at [250, 37] on span "Plants" at bounding box center [255, 34] width 153 height 20
click at [251, 59] on li "All plants" at bounding box center [255, 59] width 154 height 12
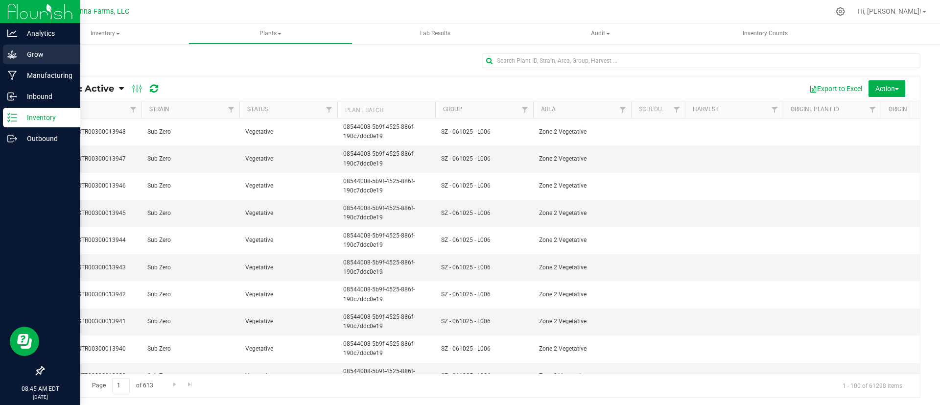
click at [47, 48] on p "Grow" at bounding box center [46, 54] width 59 height 12
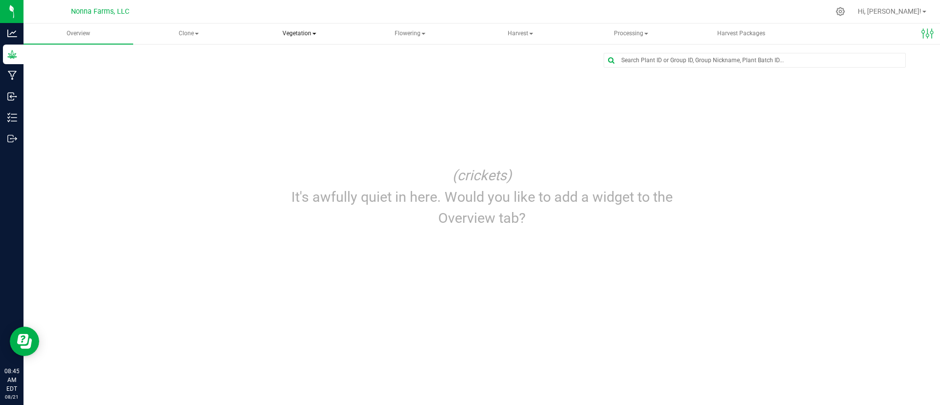
click at [291, 40] on span "Vegetation" at bounding box center [299, 34] width 109 height 20
click at [301, 61] on span "Veg groups" at bounding box center [289, 58] width 62 height 8
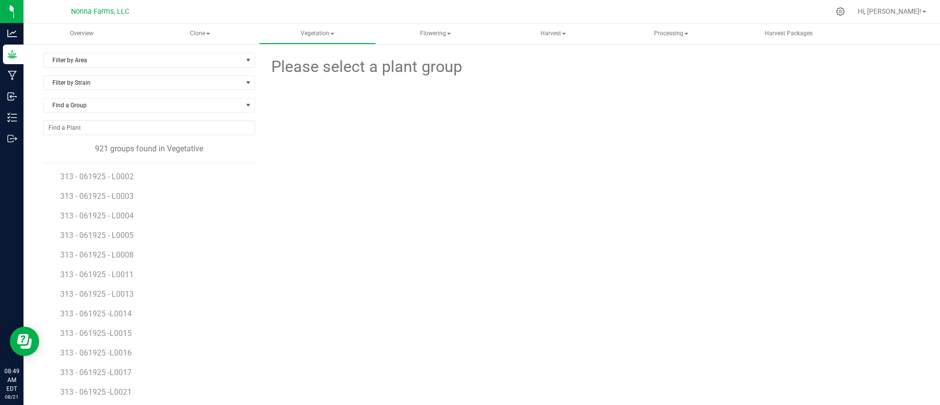
click at [446, 240] on div "Please select a plant group" at bounding box center [591, 230] width 658 height 355
click at [95, 57] on span "Filter by Area" at bounding box center [143, 60] width 199 height 14
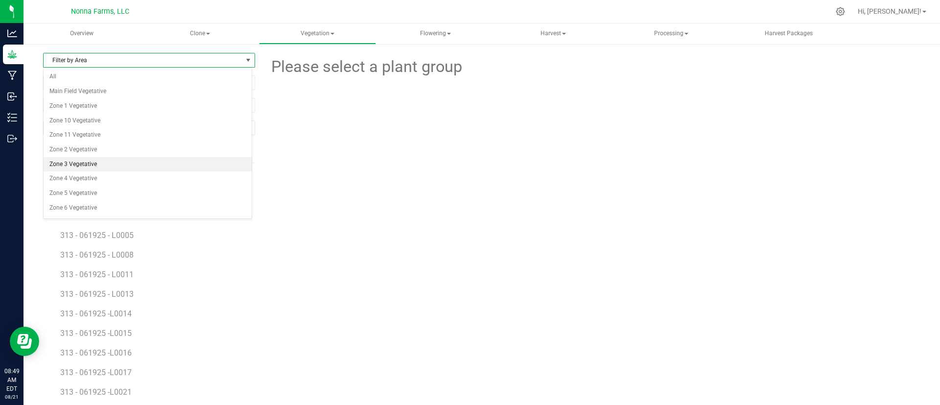
click at [96, 161] on li "Zone 3 Vegetative" at bounding box center [148, 164] width 208 height 15
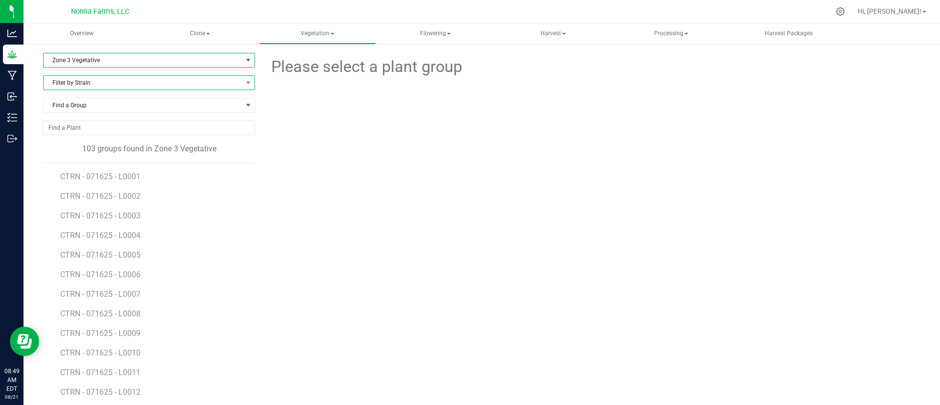
click at [89, 80] on span "Filter by Strain" at bounding box center [143, 83] width 199 height 14
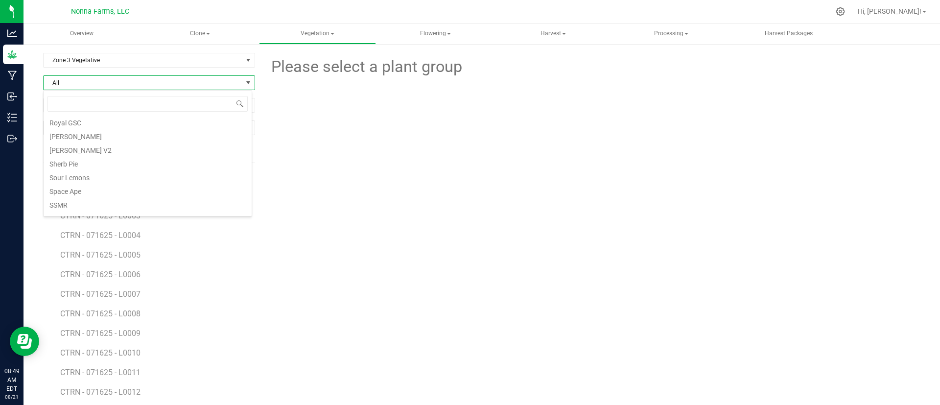
scroll to position [185, 0]
click at [87, 183] on li "Sherb Pie" at bounding box center [148, 185] width 208 height 14
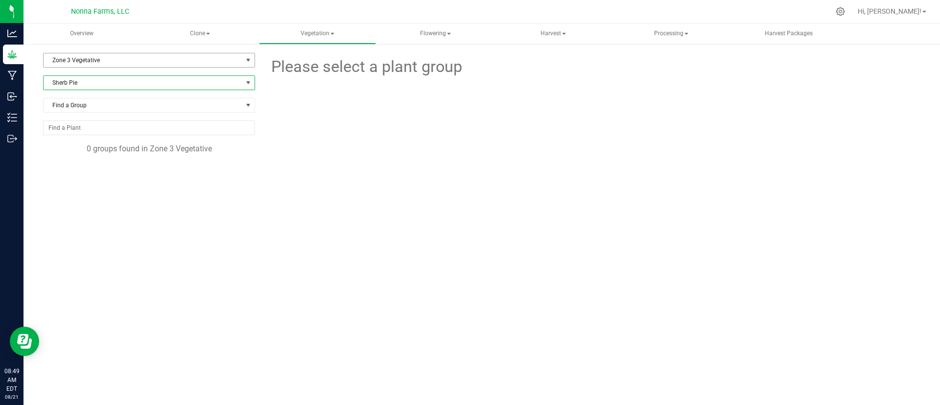
click at [87, 54] on span "Zone 3 Vegetative" at bounding box center [143, 60] width 199 height 14
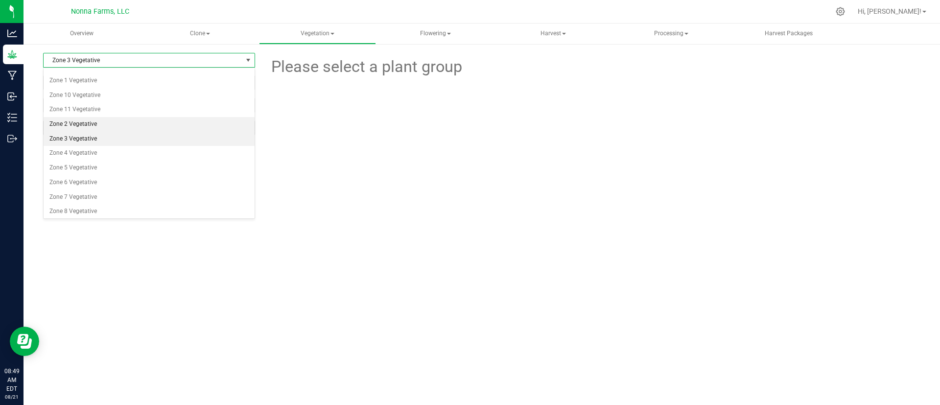
scroll to position [42, 0]
click at [93, 136] on li "Zone 4 Vegetative" at bounding box center [149, 136] width 211 height 15
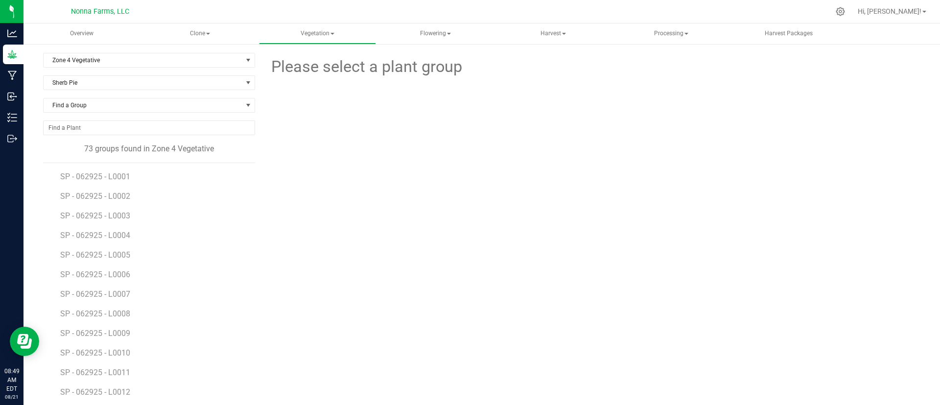
click at [85, 91] on div "Sherb Pie" at bounding box center [149, 86] width 212 height 23
click at [87, 82] on span "Sherb Pie" at bounding box center [143, 83] width 199 height 14
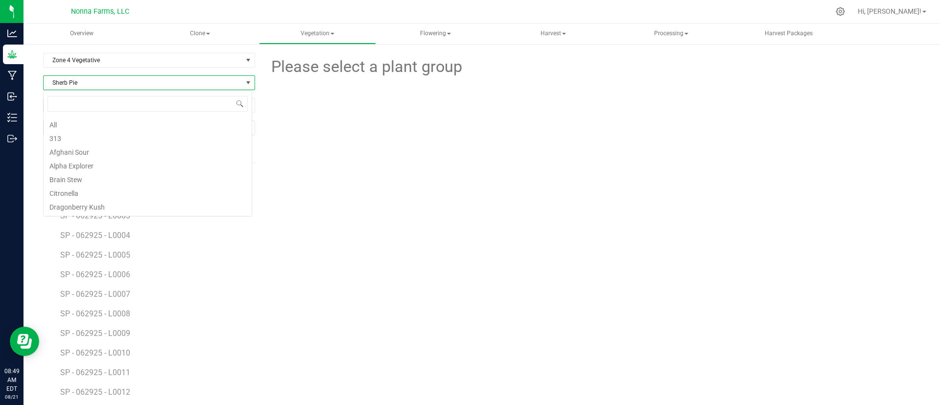
scroll to position [15, 209]
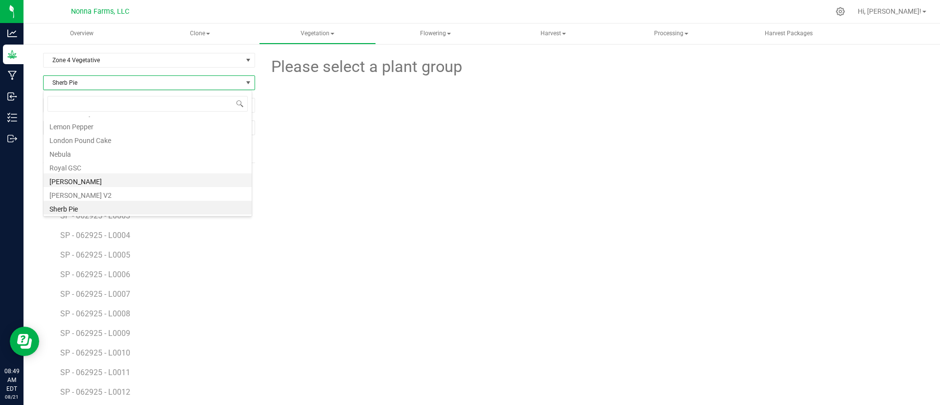
click at [77, 181] on li "[PERSON_NAME]" at bounding box center [148, 180] width 208 height 14
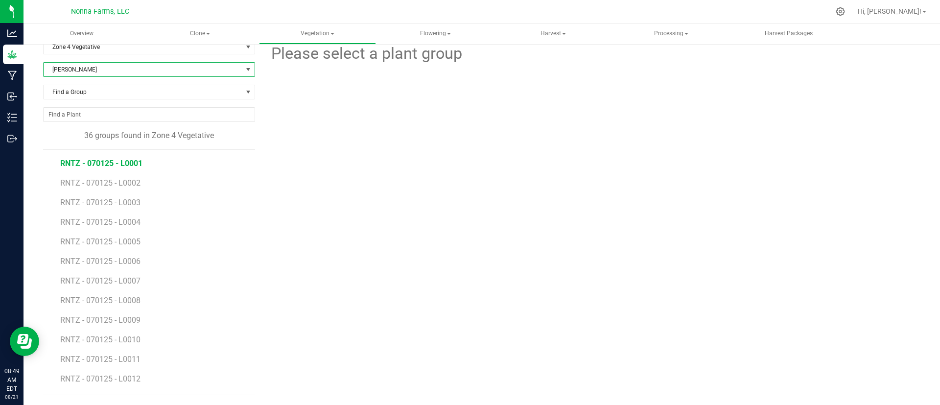
click at [112, 166] on span "RNTZ - 070125 - L0001" at bounding box center [101, 163] width 82 height 9
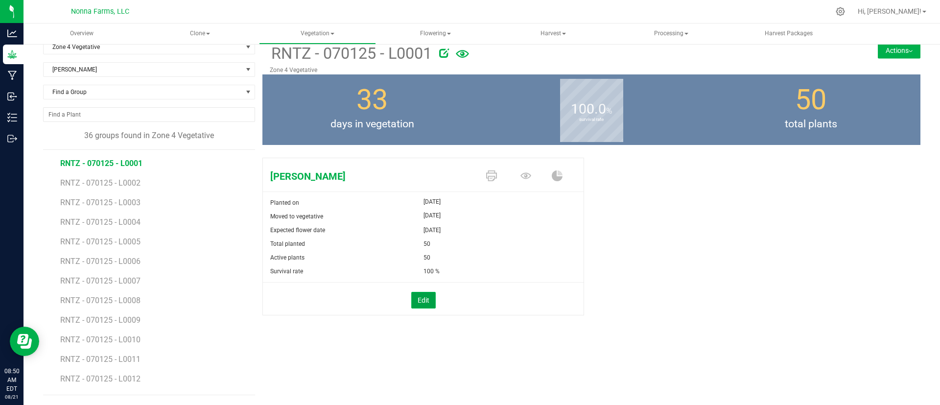
click at [424, 303] on button "Edit" at bounding box center [423, 300] width 24 height 17
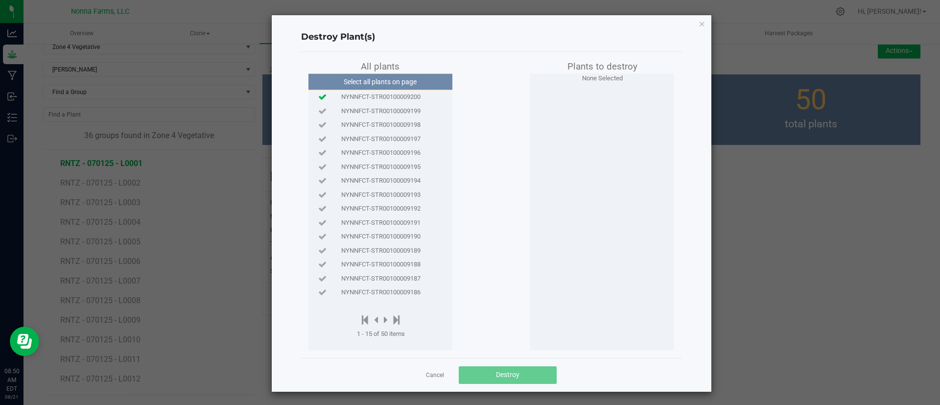
click at [320, 95] on icon at bounding box center [322, 96] width 8 height 6
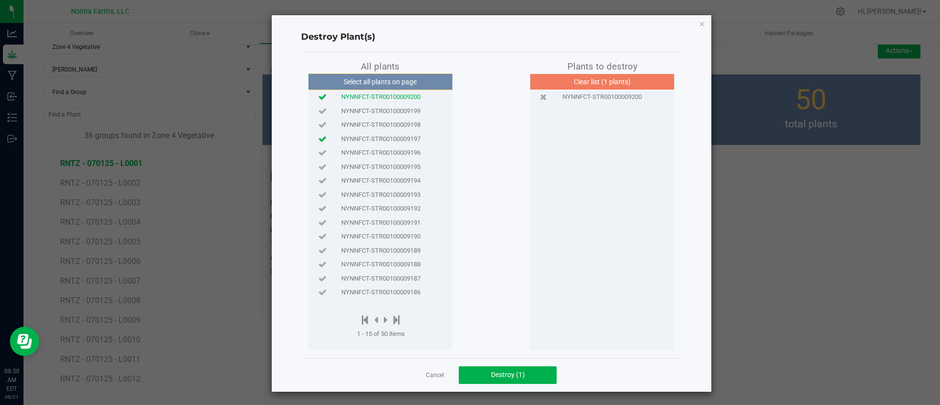
click at [318, 142] on icon at bounding box center [322, 139] width 8 height 6
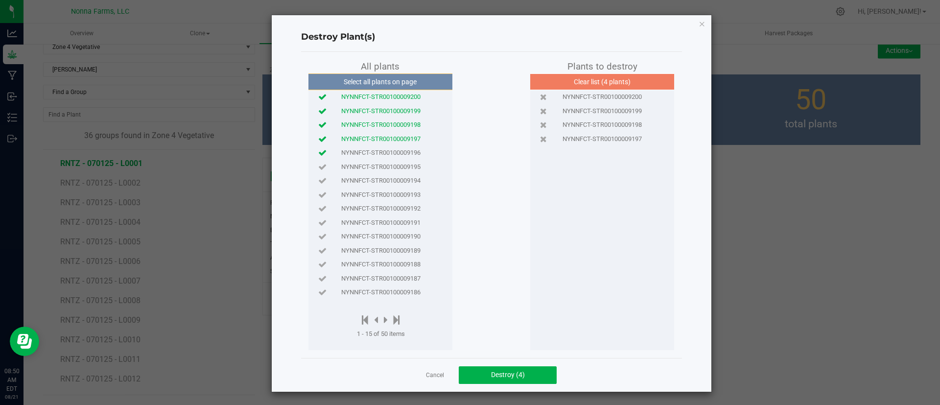
click at [320, 151] on icon at bounding box center [322, 152] width 8 height 6
click at [318, 167] on icon at bounding box center [322, 166] width 8 height 6
click at [498, 382] on button "Destroy (6)" at bounding box center [508, 375] width 98 height 18
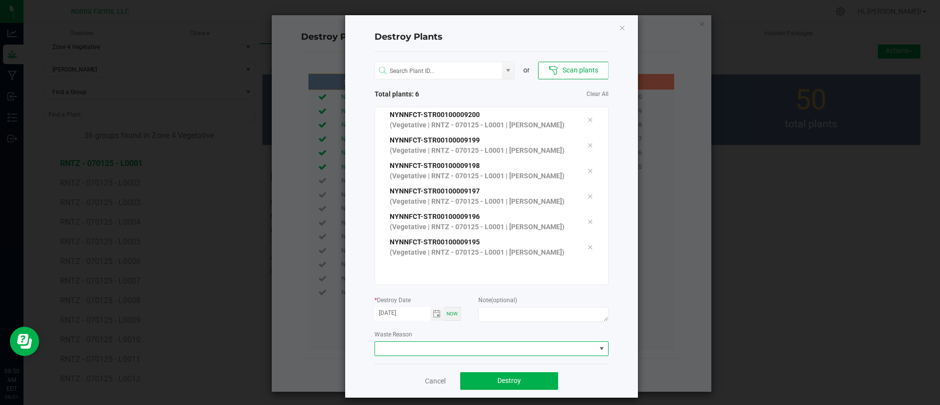
click at [407, 352] on span at bounding box center [485, 349] width 221 height 14
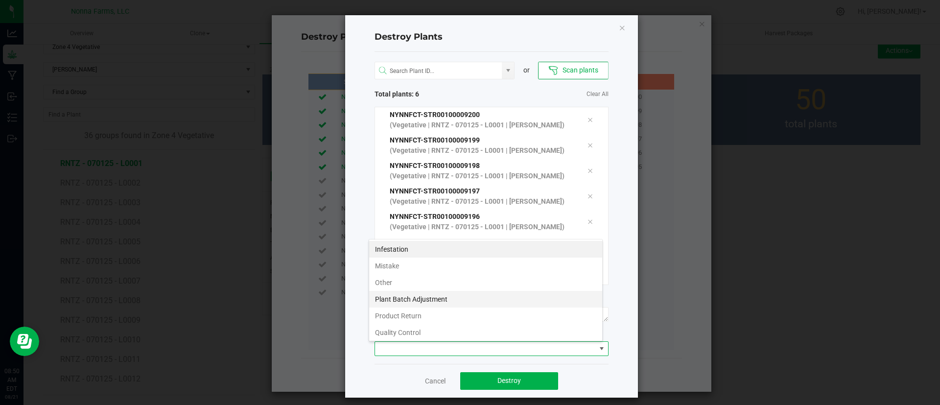
scroll to position [15, 234]
click at [421, 296] on li "Plant Batch Adjustment" at bounding box center [485, 299] width 233 height 17
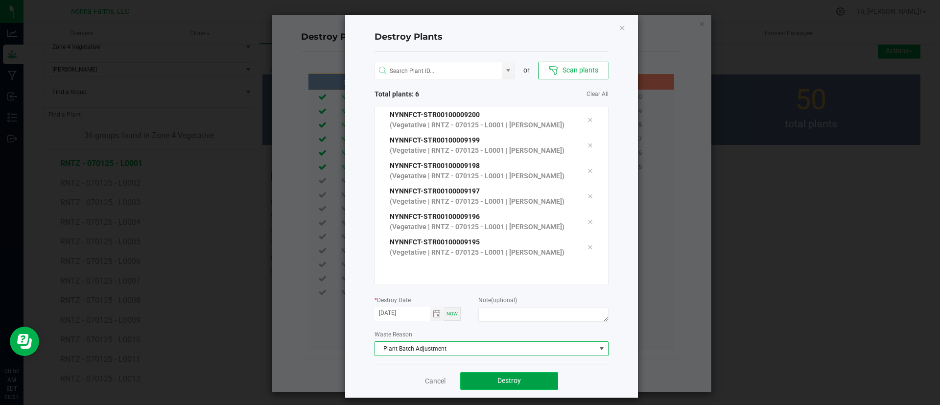
click at [499, 378] on span "Destroy" at bounding box center [508, 380] width 23 height 8
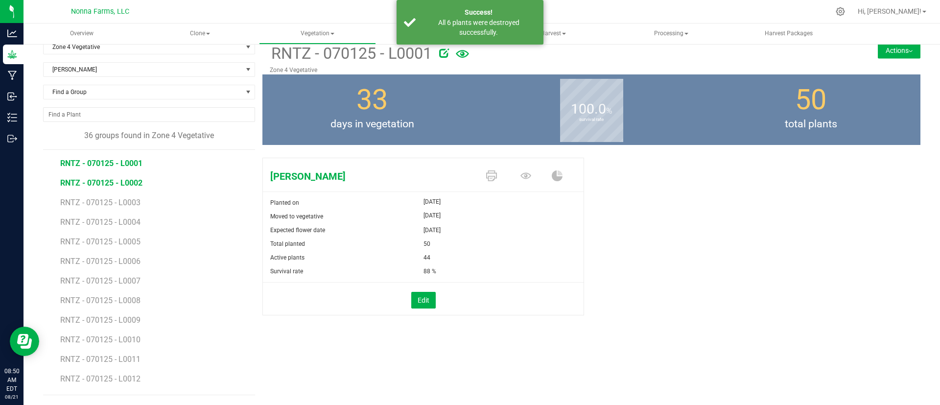
click at [111, 178] on span "RNTZ - 070125 - L0002" at bounding box center [101, 182] width 82 height 9
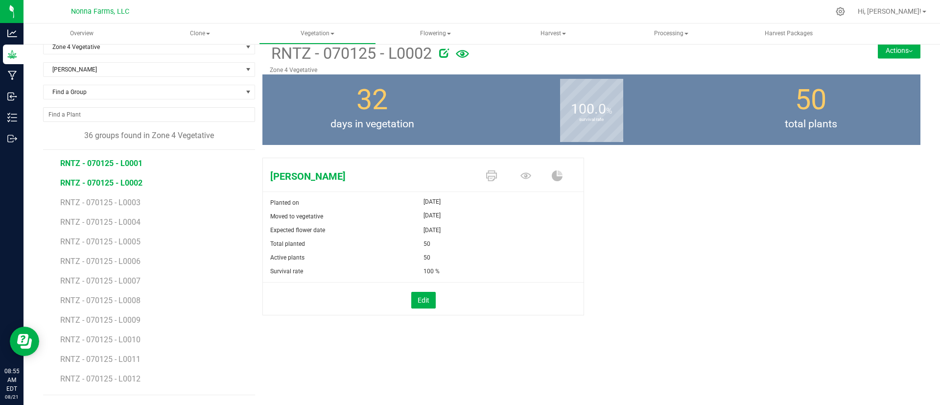
click at [129, 164] on span "RNTZ - 070125 - L0001" at bounding box center [101, 163] width 82 height 9
click at [129, 186] on span "RNTZ - 070125 - L0002" at bounding box center [101, 182] width 82 height 9
click at [99, 164] on span "RNTZ - 070125 - L0001" at bounding box center [101, 163] width 82 height 9
click at [110, 183] on span "RNTZ - 070125 - L0002" at bounding box center [101, 182] width 82 height 9
click at [412, 294] on button "Edit" at bounding box center [423, 300] width 24 height 17
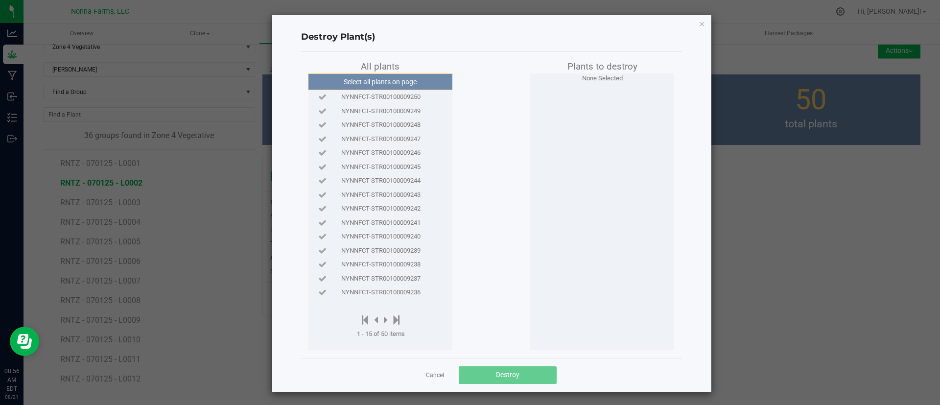
click at [352, 93] on span "NYNNFCT-STR00100009250" at bounding box center [380, 97] width 79 height 10
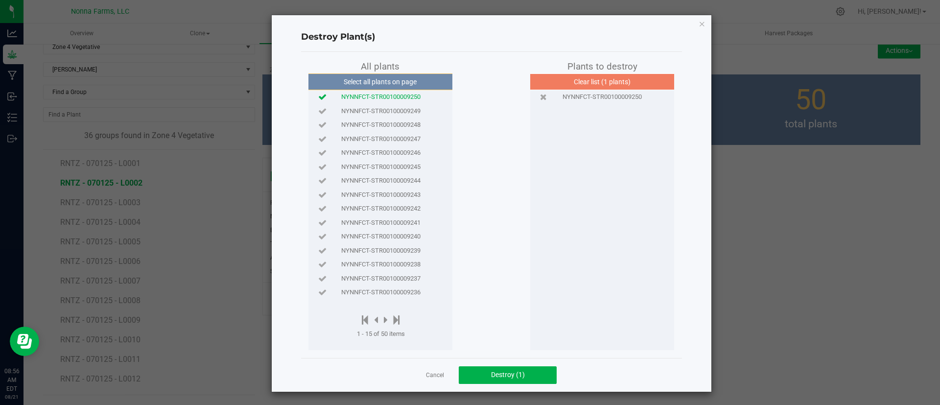
click at [353, 108] on span "NYNNFCT-STR00100009249" at bounding box center [380, 111] width 79 height 10
click at [353, 127] on span "NYNNFCT-STR00100009248" at bounding box center [380, 125] width 79 height 10
click at [353, 133] on div "NYNNFCT-STR00100009247" at bounding box center [380, 139] width 139 height 14
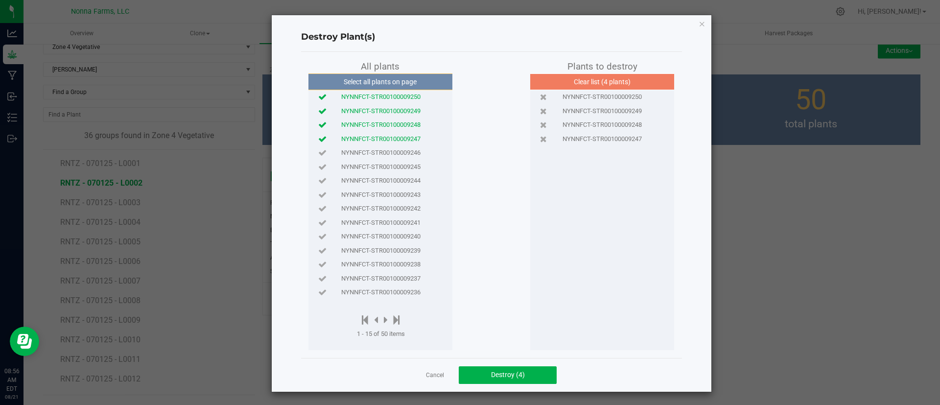
click at [353, 146] on div "NYNNFCT-STR00100009246" at bounding box center [380, 153] width 139 height 14
click at [353, 162] on span "NYNNFCT-STR00100009245" at bounding box center [380, 167] width 79 height 10
click at [489, 367] on button "Destroy (6)" at bounding box center [508, 375] width 98 height 18
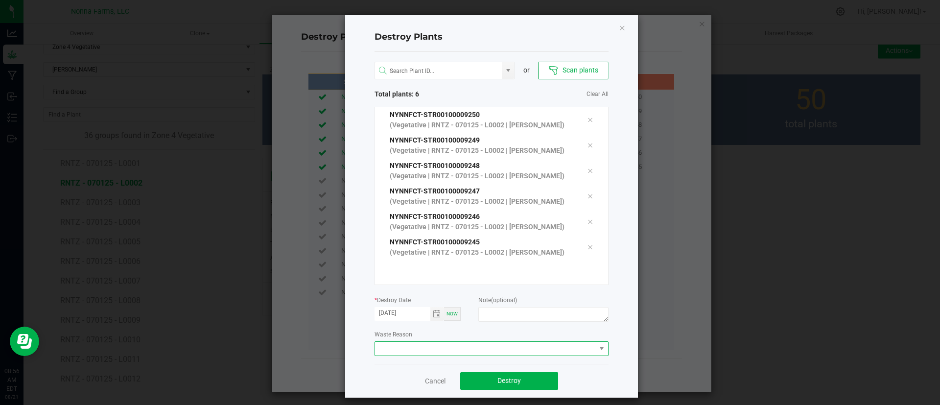
click at [470, 346] on span at bounding box center [485, 349] width 221 height 14
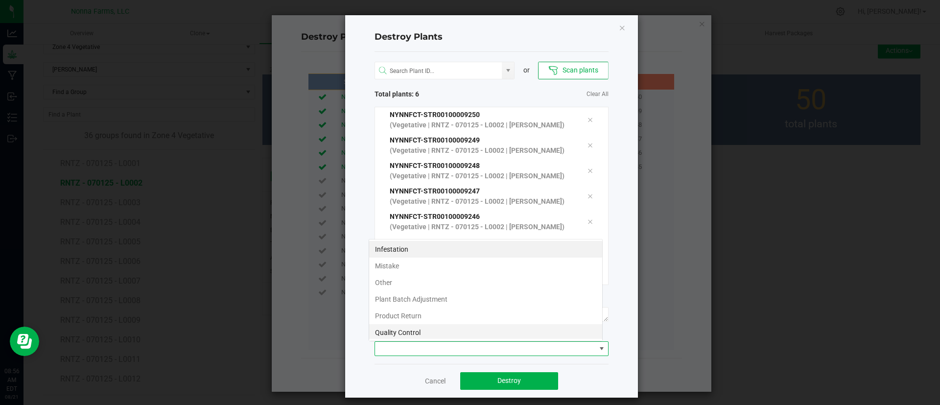
scroll to position [15, 234]
click at [399, 267] on li "Mistake" at bounding box center [485, 265] width 233 height 17
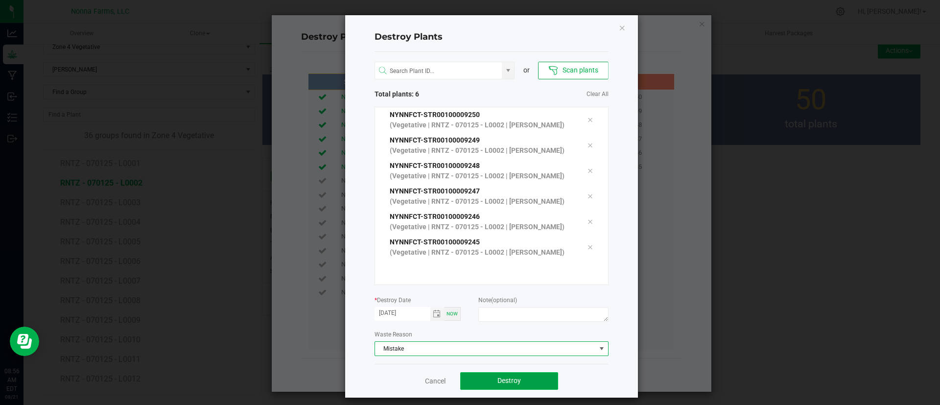
click at [514, 379] on span "Destroy" at bounding box center [508, 380] width 23 height 8
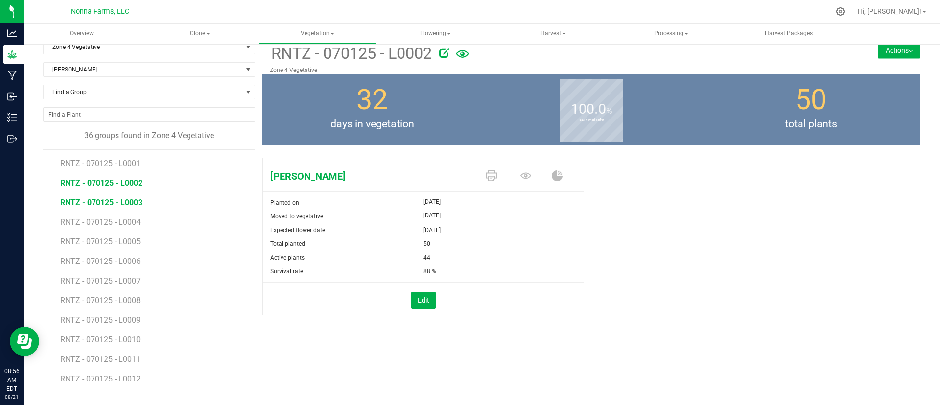
click at [98, 198] on span "RNTZ - 070125 - L0003" at bounding box center [101, 202] width 82 height 9
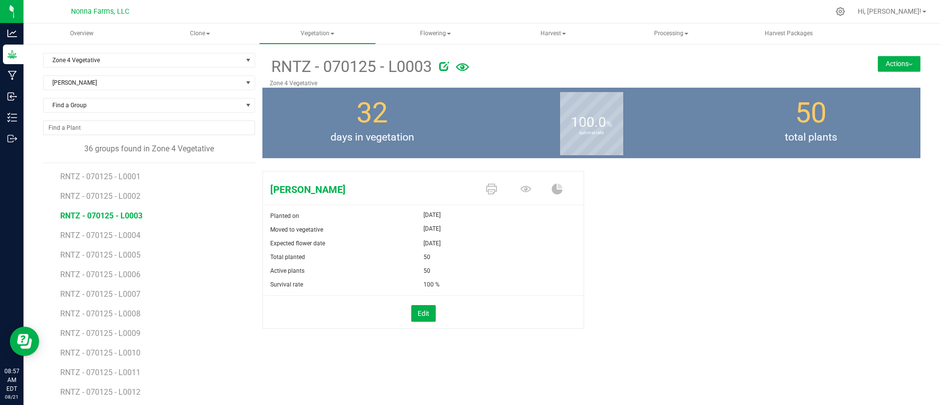
click at [113, 220] on li "RNTZ - 070125 - L0003" at bounding box center [154, 212] width 188 height 20
click at [411, 310] on button "Edit" at bounding box center [423, 313] width 24 height 17
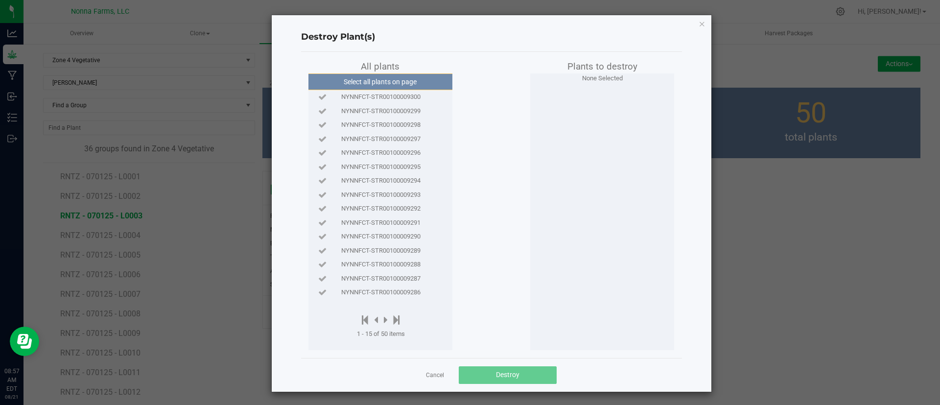
click at [404, 97] on span "NYNNFCT-STR00100009300" at bounding box center [380, 97] width 79 height 10
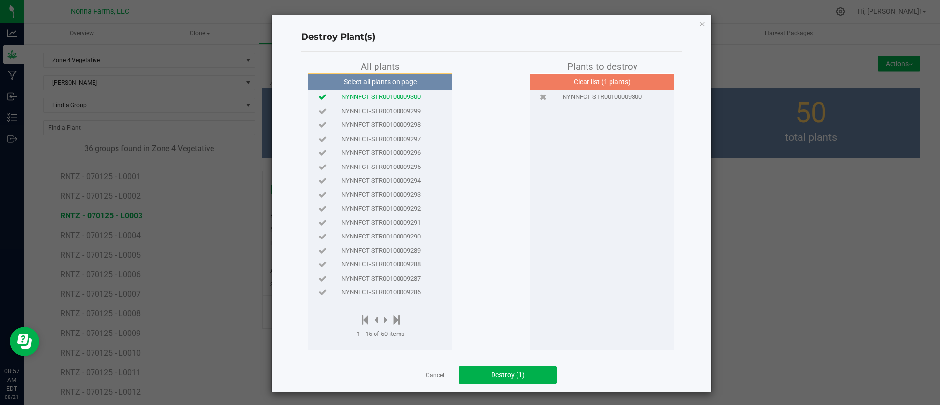
click at [403, 115] on span "NYNNFCT-STR00100009299" at bounding box center [380, 111] width 79 height 10
click at [401, 131] on div "NYNNFCT-STR00100009298" at bounding box center [380, 125] width 139 height 14
click at [401, 134] on span "NYNNFCT-STR00100009297" at bounding box center [380, 139] width 79 height 10
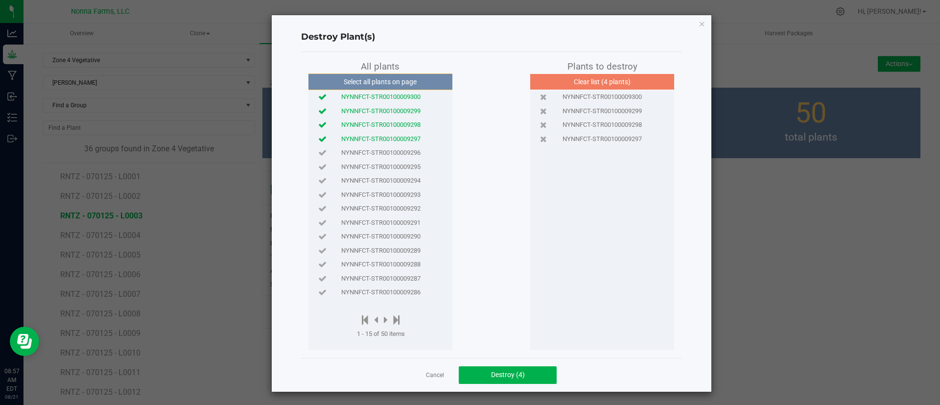
click at [398, 146] on div "NYNNFCT-STR00100009296" at bounding box center [380, 153] width 139 height 14
click at [395, 162] on span "NYNNFCT-STR00100009295" at bounding box center [380, 167] width 79 height 10
click at [395, 178] on span "NYNNFCT-STR00100009294" at bounding box center [380, 181] width 79 height 10
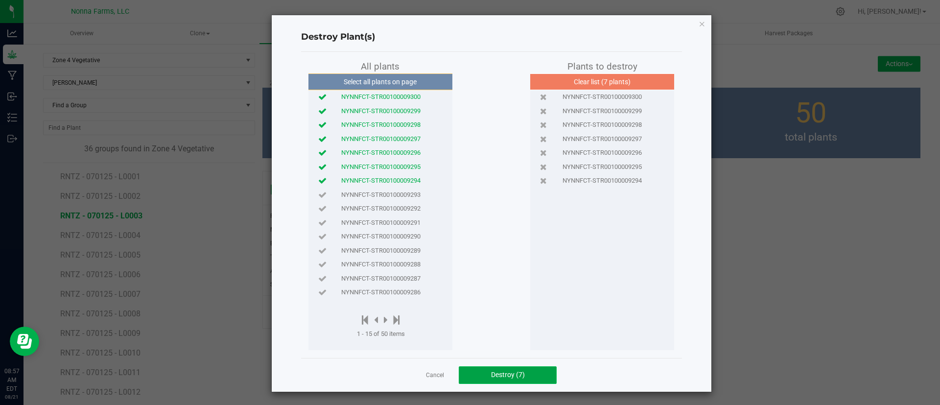
click at [491, 375] on span "Destroy (7)" at bounding box center [508, 374] width 34 height 8
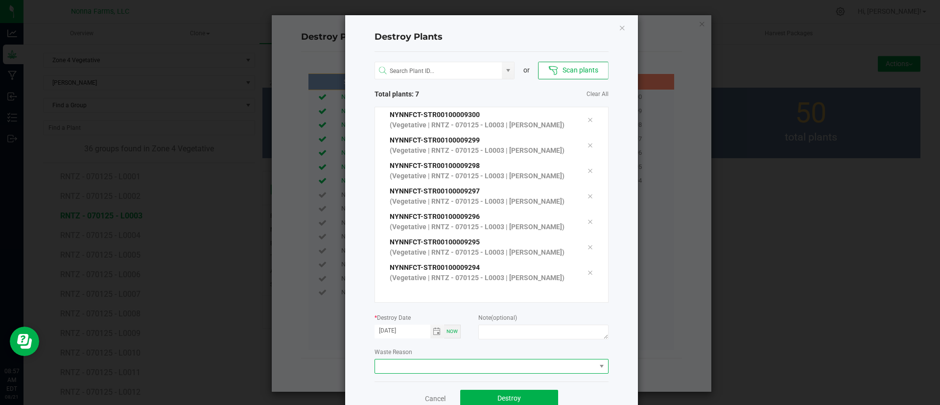
click at [482, 371] on span at bounding box center [485, 366] width 221 height 14
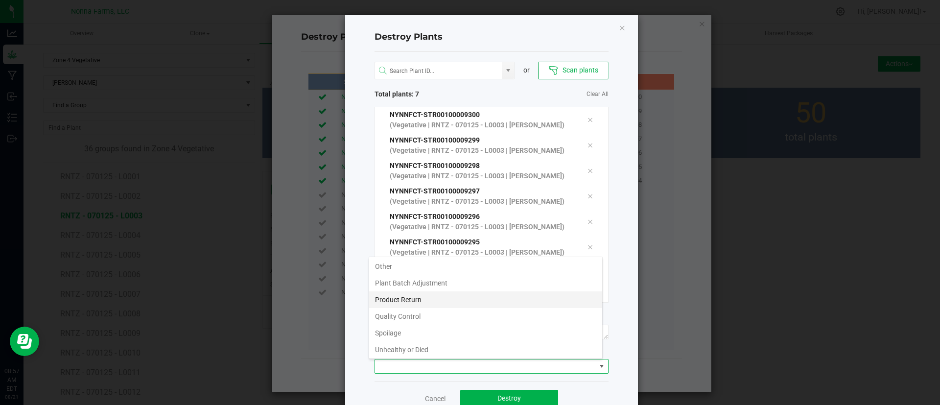
scroll to position [52, 0]
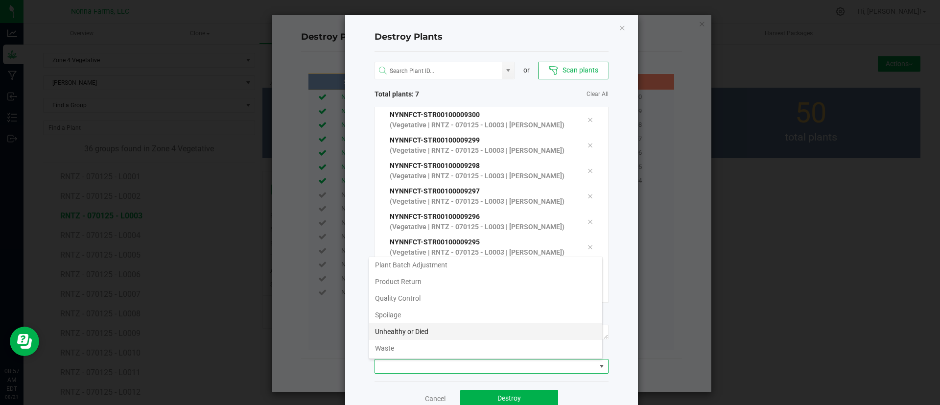
click at [412, 332] on li "Unhealthy or Died" at bounding box center [485, 331] width 233 height 17
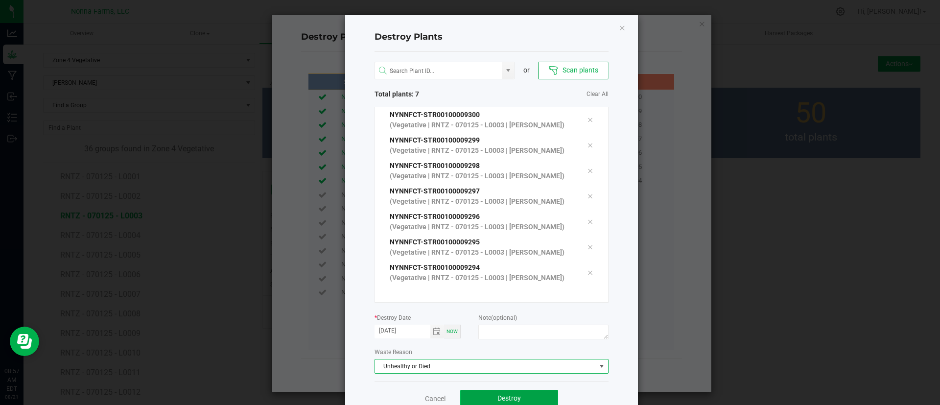
click at [513, 394] on span "Destroy" at bounding box center [508, 398] width 23 height 8
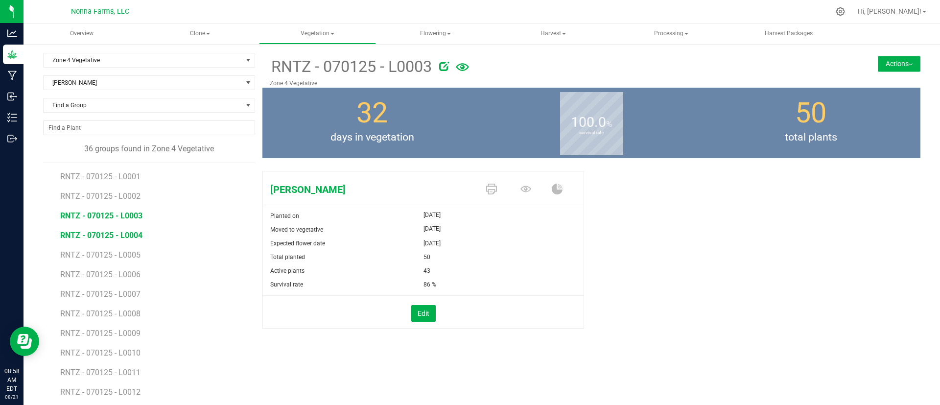
click at [80, 238] on span "RNTZ - 070125 - L0004" at bounding box center [101, 234] width 82 height 9
click at [419, 316] on button "Edit" at bounding box center [423, 313] width 24 height 17
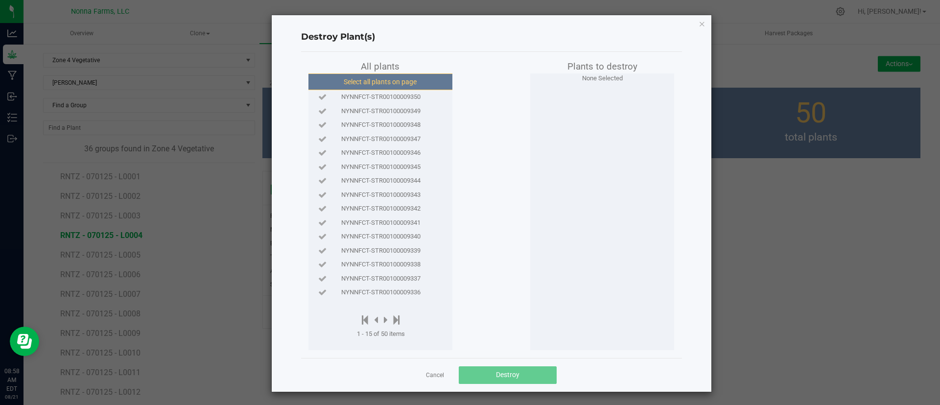
click at [388, 85] on button "Select all plants on page" at bounding box center [379, 81] width 149 height 17
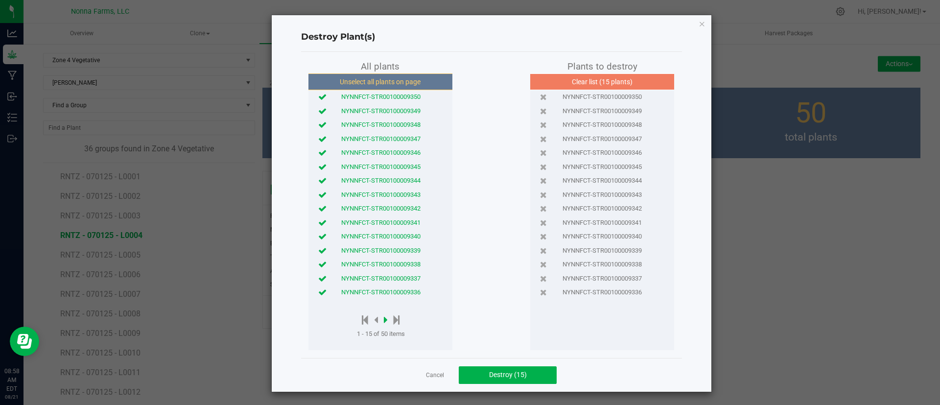
click at [384, 319] on icon at bounding box center [386, 319] width 4 height 11
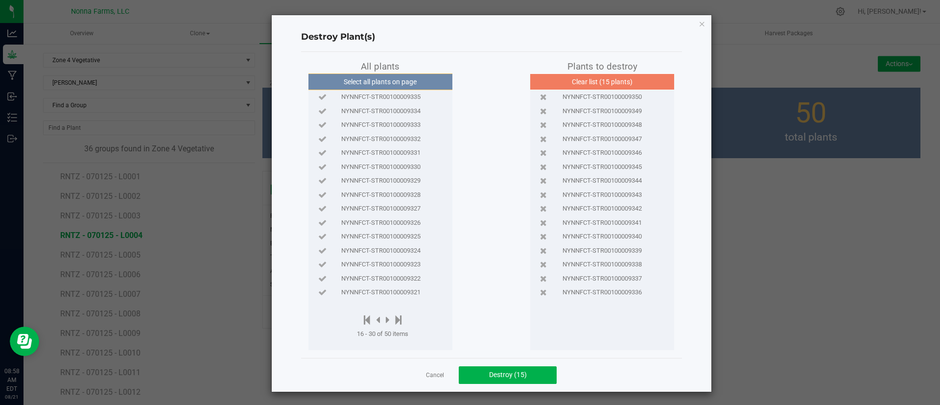
click at [375, 93] on span "NYNNFCT-STR00100009335" at bounding box center [380, 97] width 79 height 10
click at [517, 376] on span "Destroy (16)" at bounding box center [508, 374] width 38 height 8
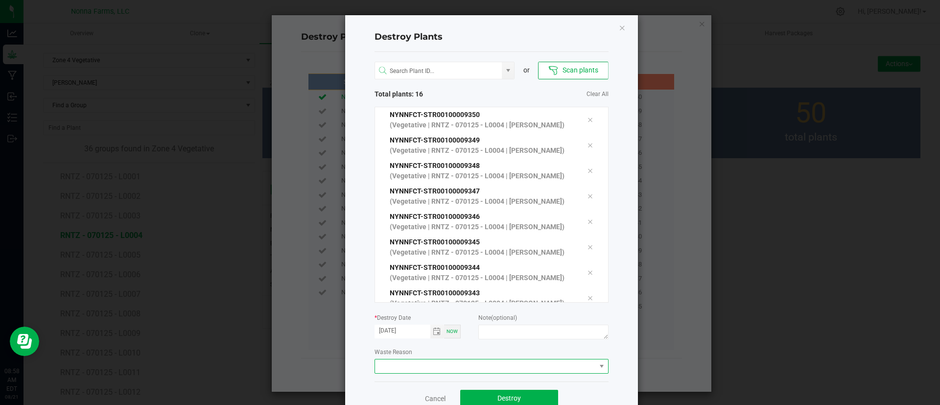
click at [474, 364] on span at bounding box center [485, 366] width 221 height 14
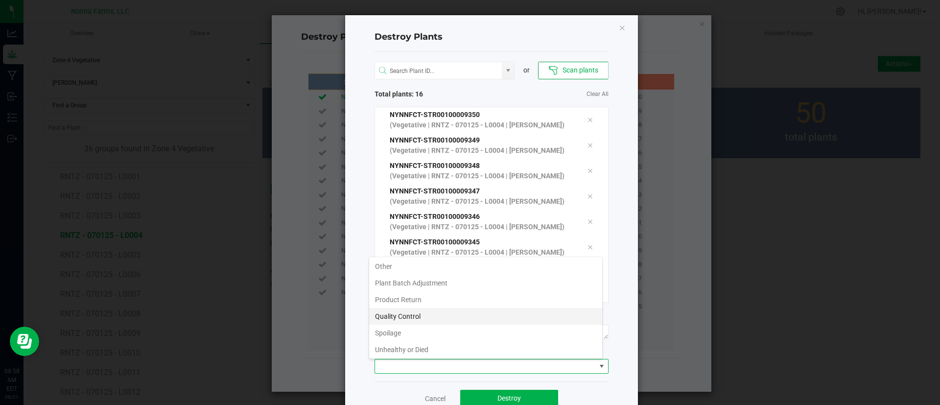
scroll to position [52, 0]
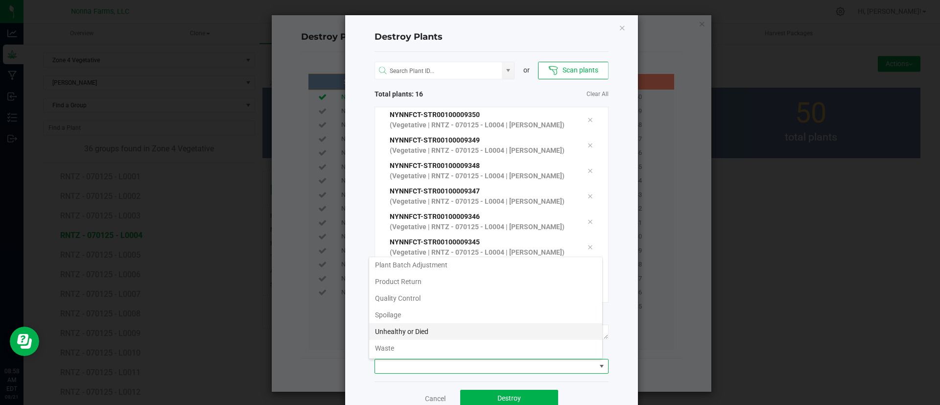
click at [414, 330] on li "Unhealthy or Died" at bounding box center [485, 331] width 233 height 17
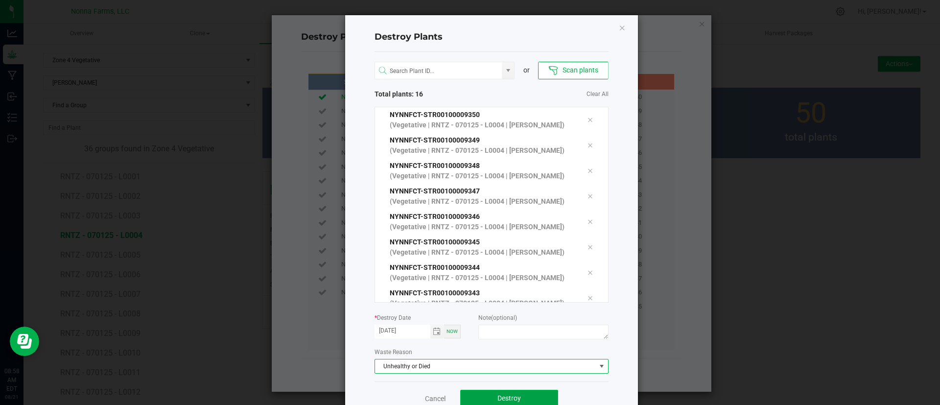
click at [483, 397] on button "Destroy" at bounding box center [509, 399] width 98 height 18
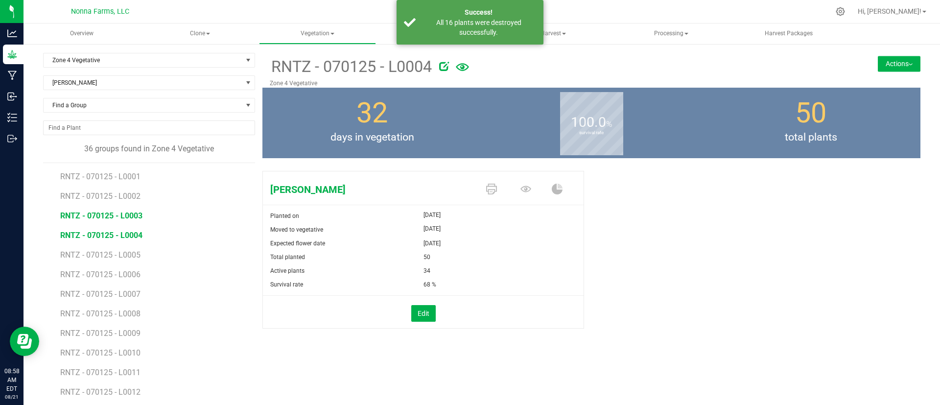
click at [140, 215] on span "RNTZ - 070125 - L0003" at bounding box center [101, 215] width 82 height 9
click at [142, 235] on li "RNTZ - 070125 - L0004" at bounding box center [154, 232] width 188 height 20
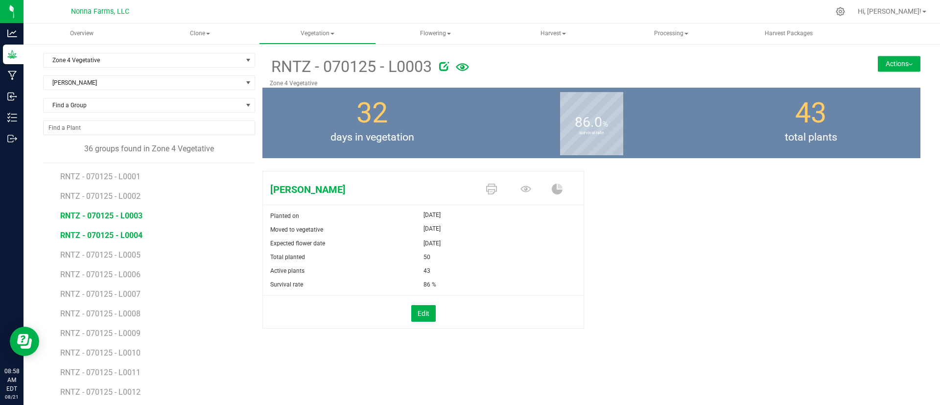
click at [134, 235] on span "RNTZ - 070125 - L0004" at bounding box center [101, 234] width 82 height 9
click at [131, 256] on span "RNTZ - 070125 - L0005" at bounding box center [101, 254] width 82 height 9
click at [116, 238] on span "RNTZ - 070125 - L0004" at bounding box center [101, 234] width 82 height 9
click at [125, 254] on span "RNTZ - 070125 - L0005" at bounding box center [101, 254] width 82 height 9
click at [416, 309] on button "Edit" at bounding box center [423, 313] width 24 height 17
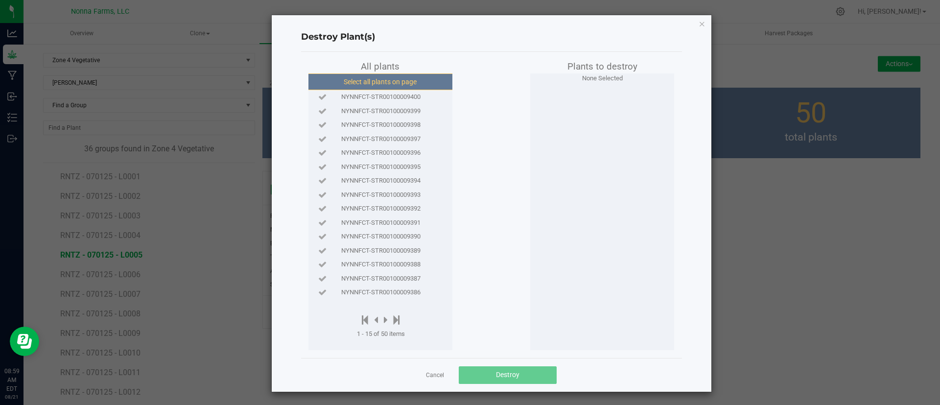
click at [390, 81] on button "Select all plants on page" at bounding box center [379, 81] width 149 height 17
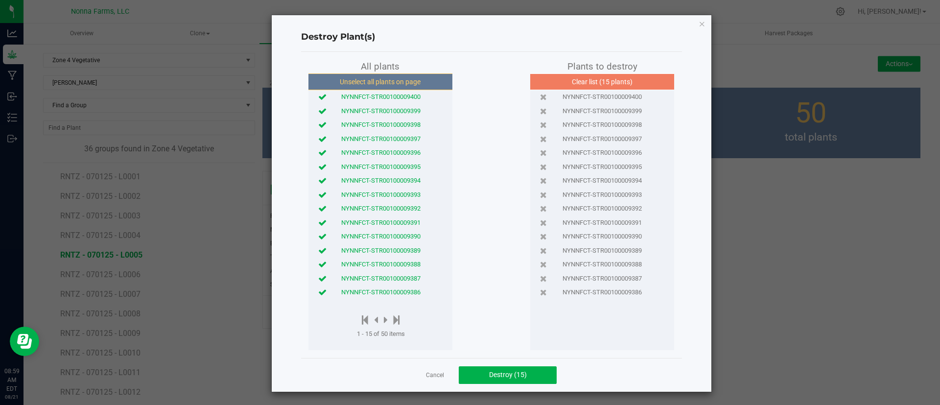
click at [319, 284] on div "NYNNFCT-STR00100009387" at bounding box center [380, 278] width 139 height 14
click at [318, 294] on icon at bounding box center [322, 292] width 8 height 6
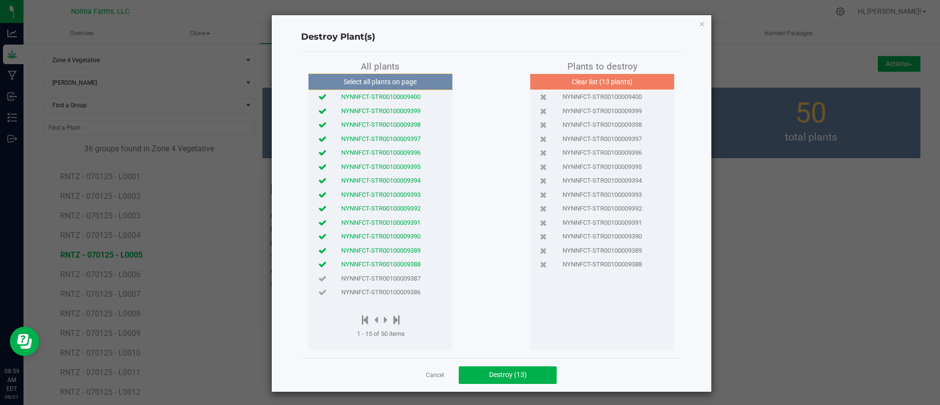
drag, startPoint x: 321, startPoint y: 266, endPoint x: 322, endPoint y: 256, distance: 9.4
click at [321, 265] on icon at bounding box center [322, 264] width 8 height 6
click at [322, 252] on div "NYNNFCT-STR00100009389" at bounding box center [380, 251] width 139 height 10
click at [322, 234] on div "NYNNFCT-STR00100009390" at bounding box center [380, 236] width 139 height 10
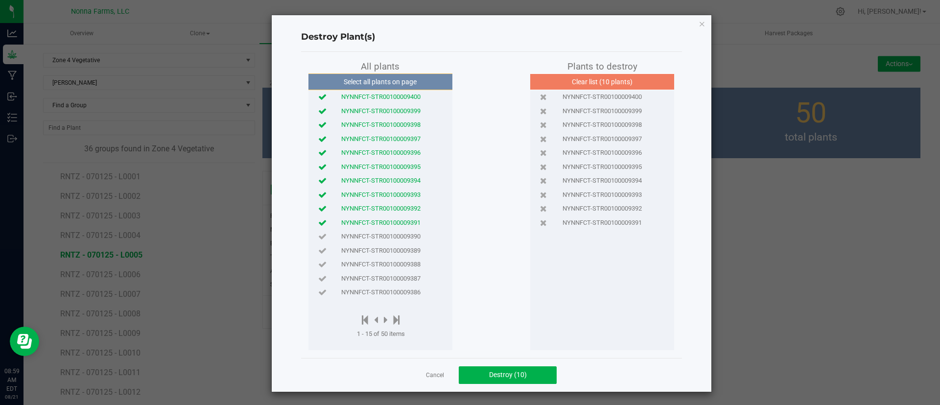
click at [325, 226] on div "NYNNFCT-STR00100009391" at bounding box center [380, 223] width 139 height 10
click at [503, 368] on button "Destroy (9)" at bounding box center [508, 375] width 98 height 18
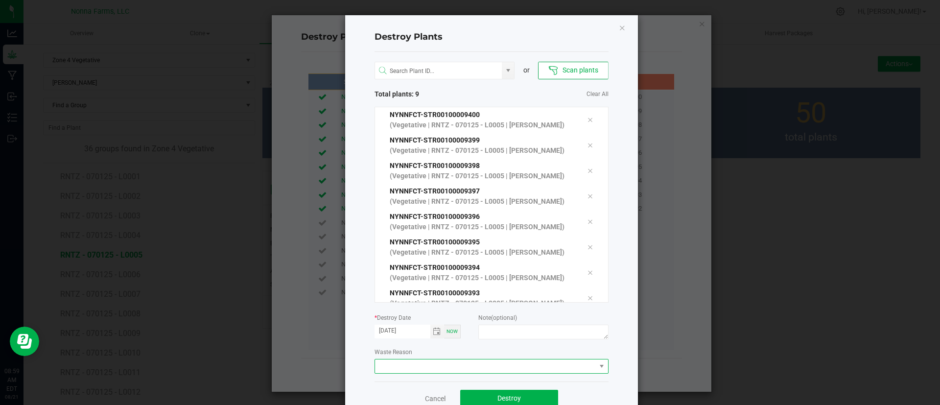
click at [490, 368] on span at bounding box center [485, 366] width 221 height 14
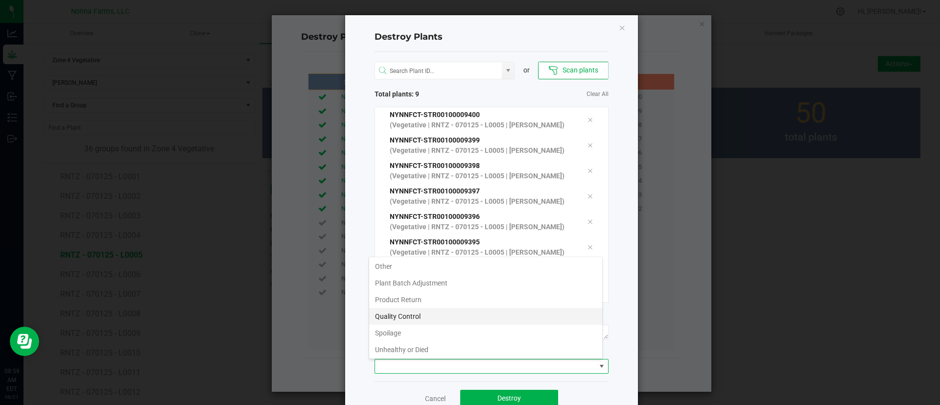
scroll to position [52, 0]
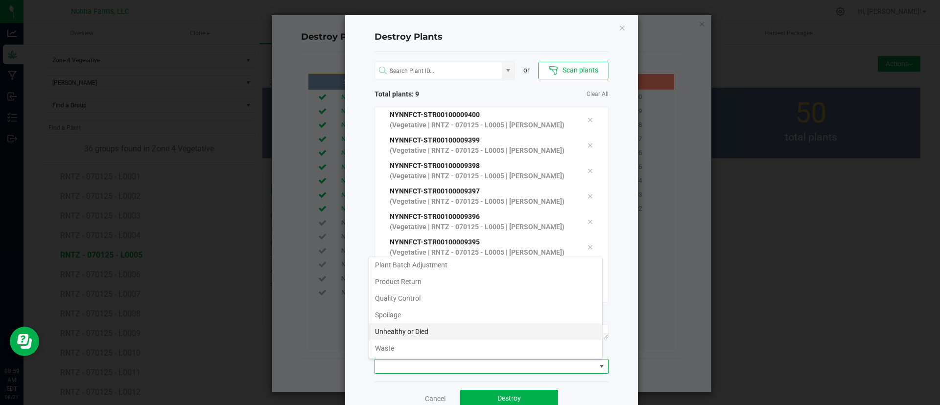
click at [417, 333] on li "Unhealthy or Died" at bounding box center [485, 331] width 233 height 17
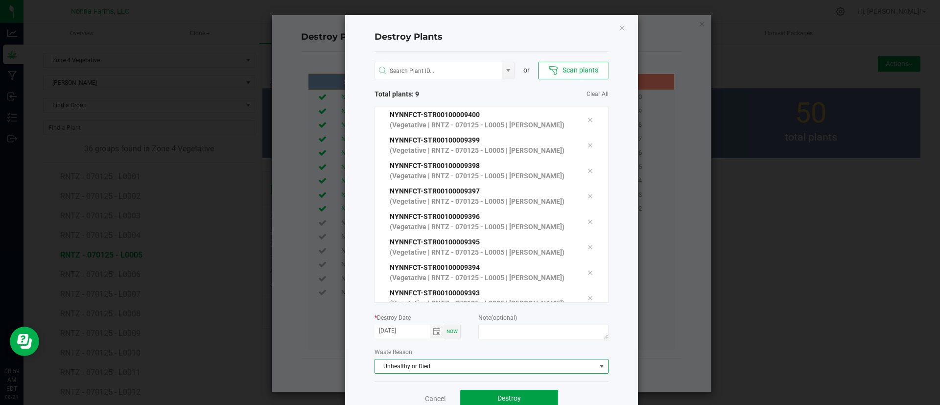
click at [472, 395] on button "Destroy" at bounding box center [509, 399] width 98 height 18
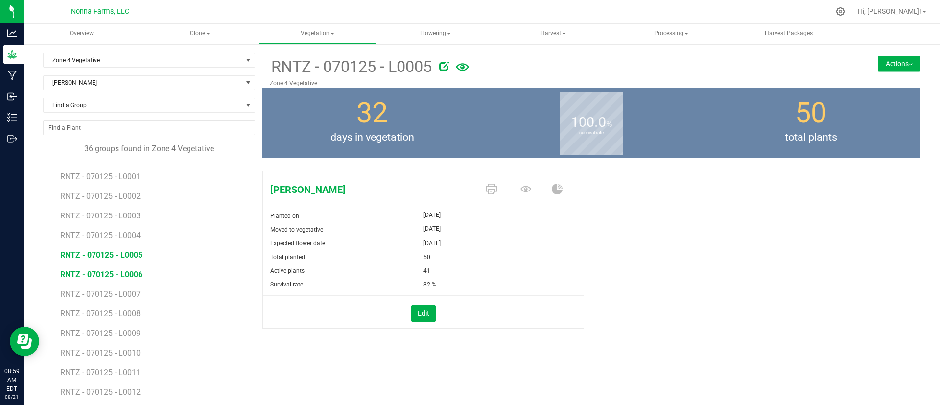
click at [114, 274] on span "RNTZ - 070125 - L0006" at bounding box center [101, 274] width 82 height 9
click at [115, 288] on li "RNTZ - 070125 - L0007" at bounding box center [154, 290] width 188 height 20
click at [122, 298] on span "RNTZ - 070125 - L0007" at bounding box center [101, 293] width 82 height 9
click at [128, 277] on span "RNTZ - 070125 - L0006" at bounding box center [101, 274] width 82 height 9
click at [136, 247] on li "RNTZ - 070125 - L0005" at bounding box center [154, 251] width 188 height 20
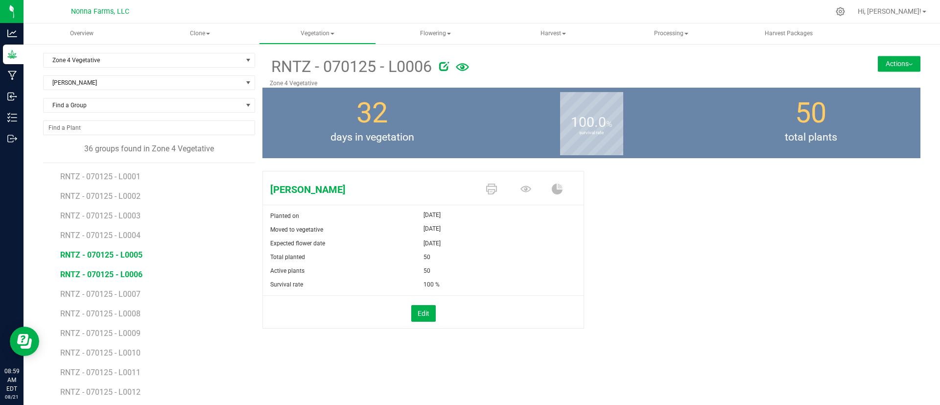
click at [133, 254] on span "RNTZ - 070125 - L0005" at bounding box center [101, 254] width 82 height 9
click at [143, 263] on li "RNTZ - 070125 - L0006" at bounding box center [154, 271] width 188 height 20
click at [125, 276] on span "RNTZ - 070125 - L0006" at bounding box center [101, 274] width 82 height 9
click at [413, 311] on button "Edit" at bounding box center [423, 313] width 24 height 17
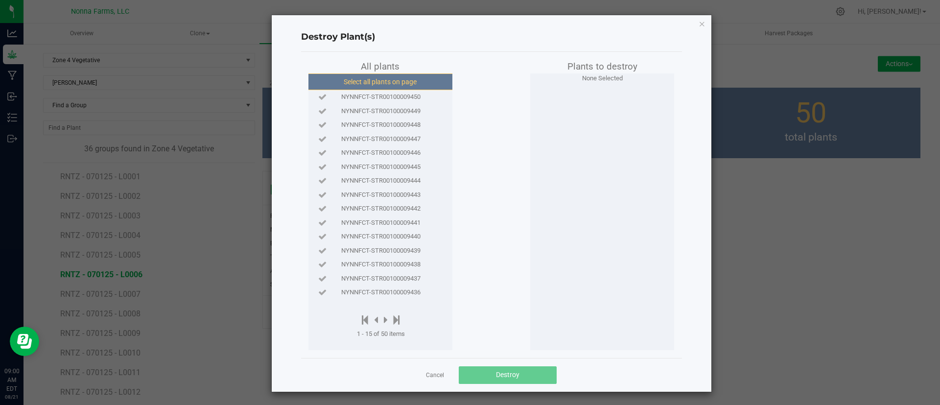
click at [379, 84] on button "Select all plants on page" at bounding box center [379, 81] width 149 height 17
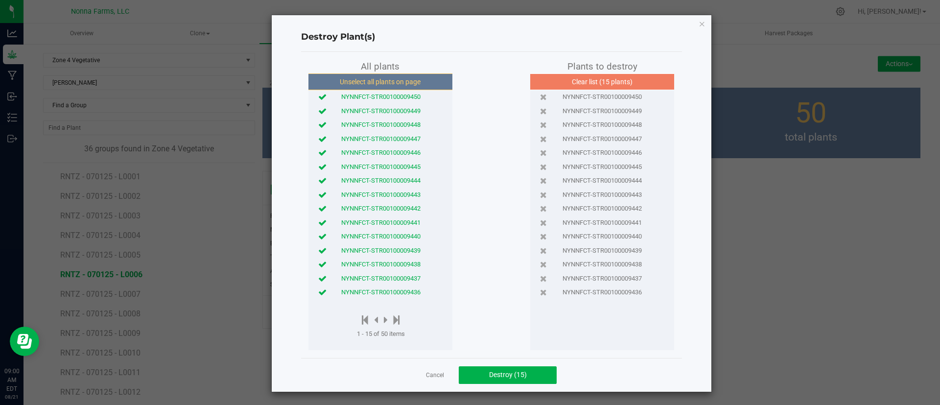
click at [394, 287] on span "NYNNFCT-STR00100009436" at bounding box center [380, 292] width 79 height 10
click at [396, 279] on span "NYNNFCT-STR00100009437" at bounding box center [380, 279] width 79 height 10
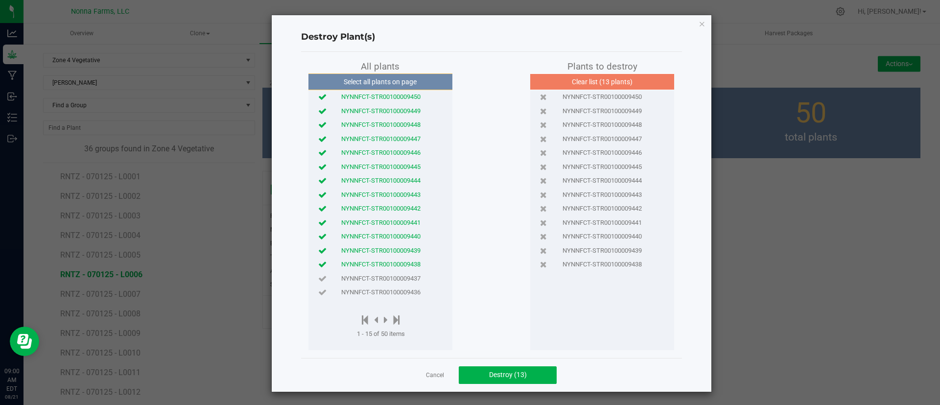
click at [398, 263] on span "NYNNFCT-STR00100009438" at bounding box center [380, 264] width 79 height 10
click at [399, 249] on span "NYNNFCT-STR00100009439" at bounding box center [380, 251] width 79 height 10
click at [403, 234] on span "NYNNFCT-STR00100009440" at bounding box center [380, 236] width 79 height 10
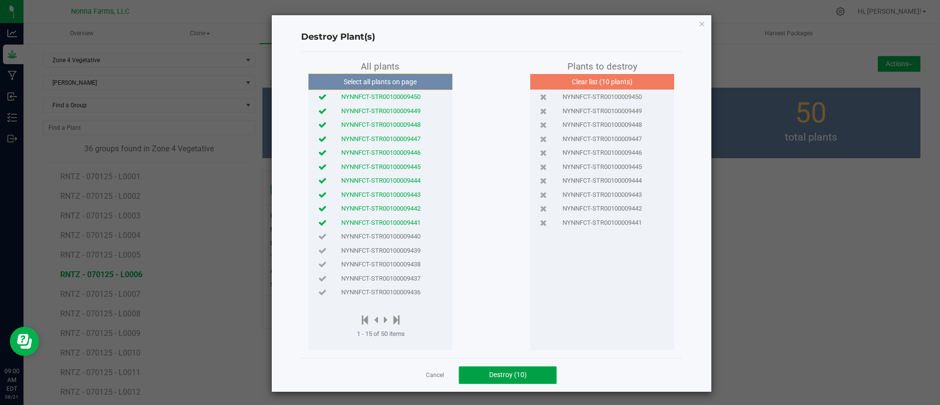
click at [512, 372] on span "Destroy (10)" at bounding box center [508, 374] width 38 height 8
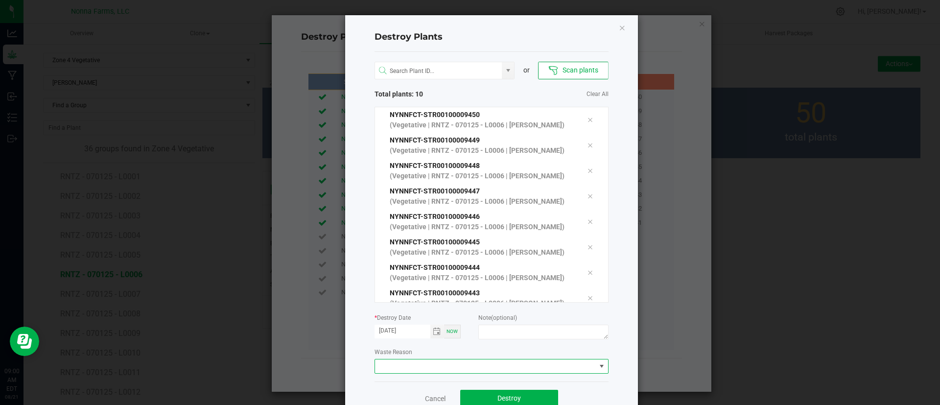
click at [496, 363] on span at bounding box center [485, 366] width 221 height 14
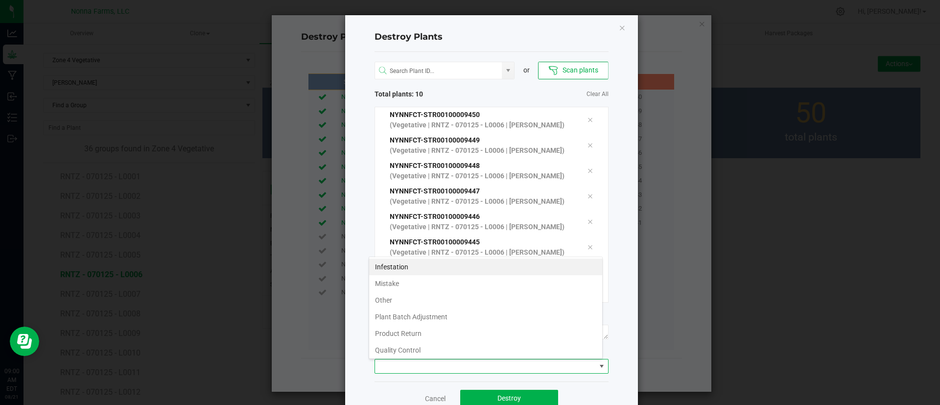
scroll to position [52, 0]
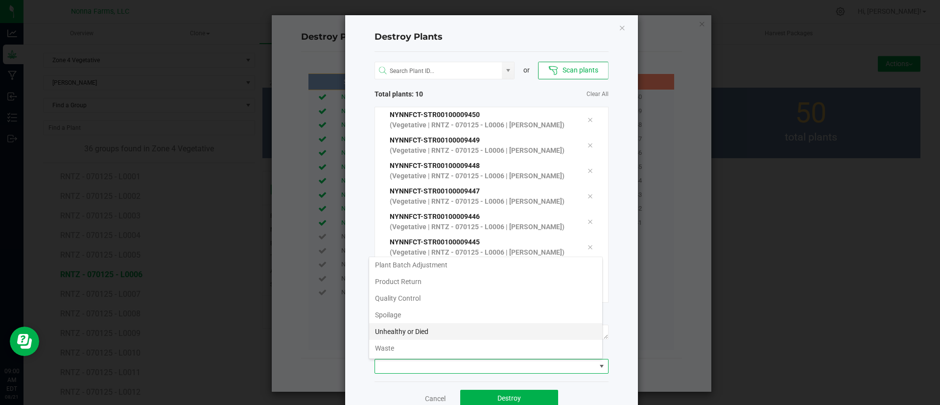
click at [482, 334] on li "Unhealthy or Died" at bounding box center [485, 331] width 233 height 17
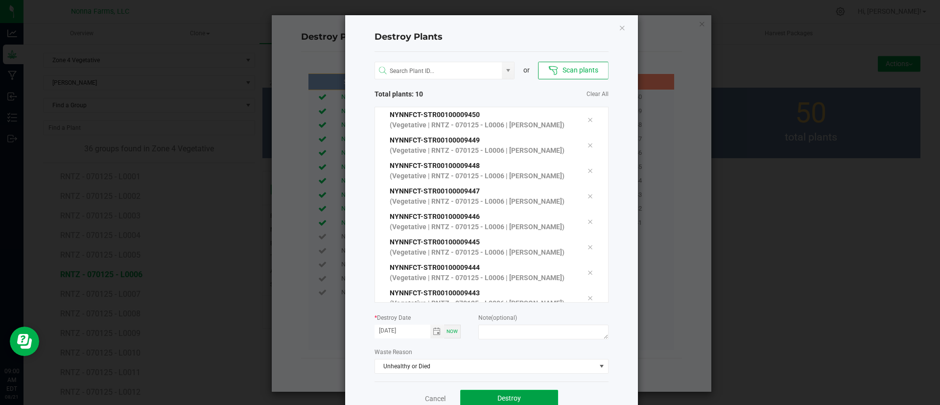
click at [502, 392] on button "Destroy" at bounding box center [509, 399] width 98 height 18
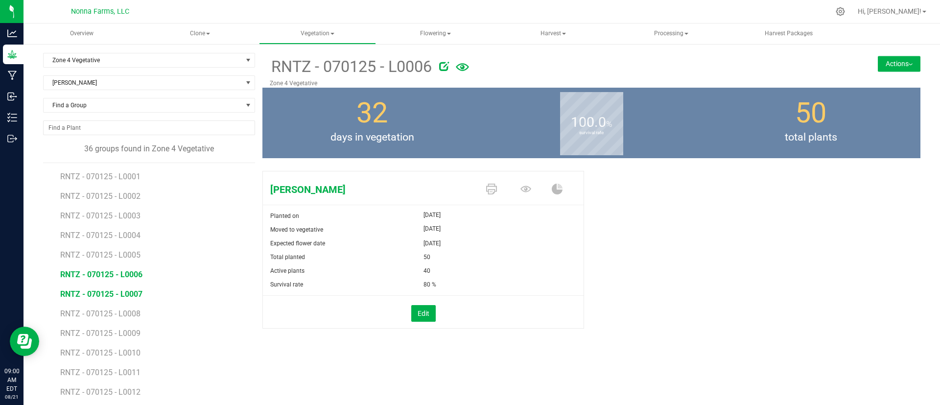
click at [131, 292] on span "RNTZ - 070125 - L0007" at bounding box center [101, 293] width 82 height 9
click at [131, 274] on span "RNTZ - 070125 - L0006" at bounding box center [101, 274] width 82 height 9
click at [125, 297] on span "RNTZ - 070125 - L0007" at bounding box center [101, 293] width 82 height 9
click at [428, 312] on button "Edit" at bounding box center [423, 313] width 24 height 17
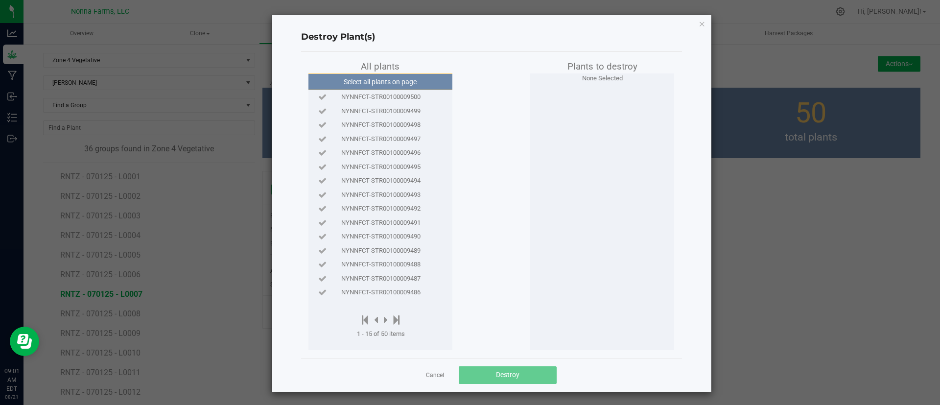
click at [394, 99] on span "NYNNFCT-STR00100009500" at bounding box center [380, 97] width 79 height 10
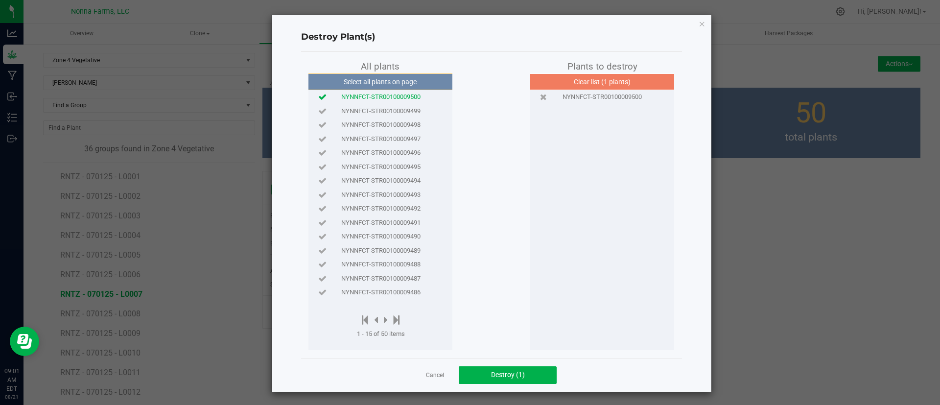
click at [393, 106] on span "NYNNFCT-STR00100009499" at bounding box center [380, 111] width 79 height 10
click at [398, 118] on div "NYNNFCT-STR00100009498" at bounding box center [380, 125] width 139 height 14
click at [405, 137] on span "NYNNFCT-STR00100009497" at bounding box center [380, 139] width 79 height 10
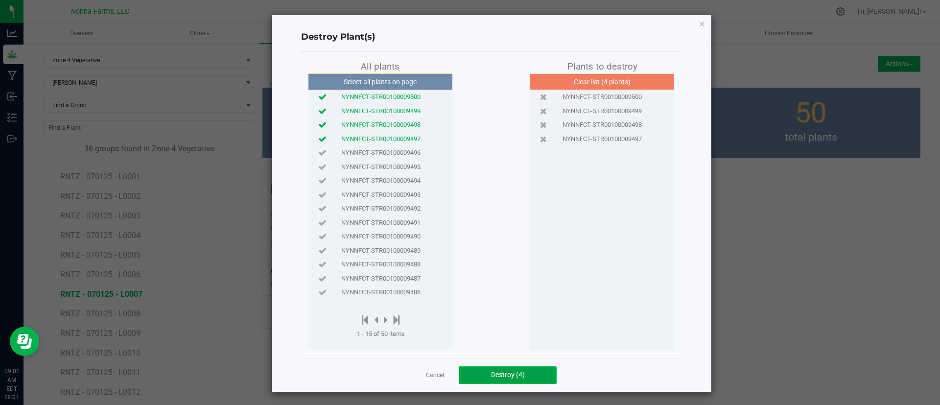
click at [507, 372] on span "Destroy (4)" at bounding box center [508, 374] width 34 height 8
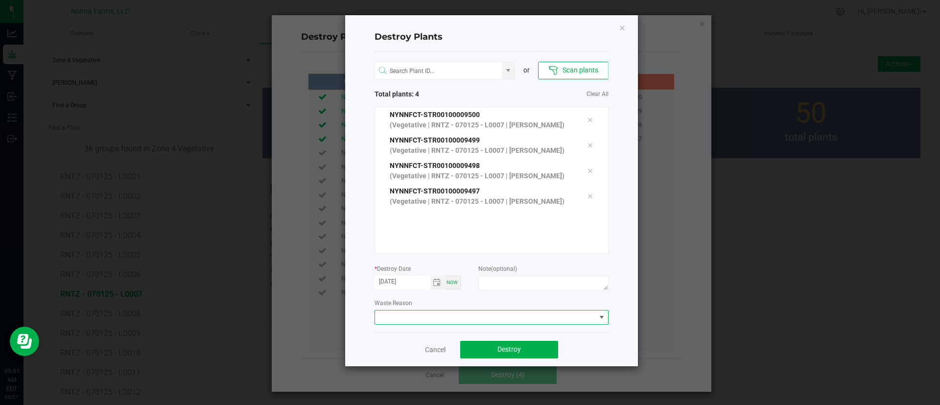
click at [543, 310] on span at bounding box center [485, 317] width 221 height 14
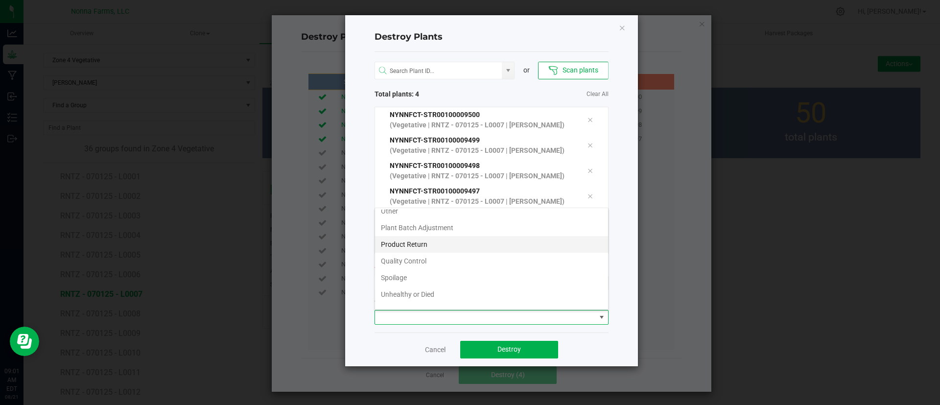
scroll to position [52, 0]
click at [417, 279] on li "Unhealthy or Died" at bounding box center [491, 282] width 233 height 17
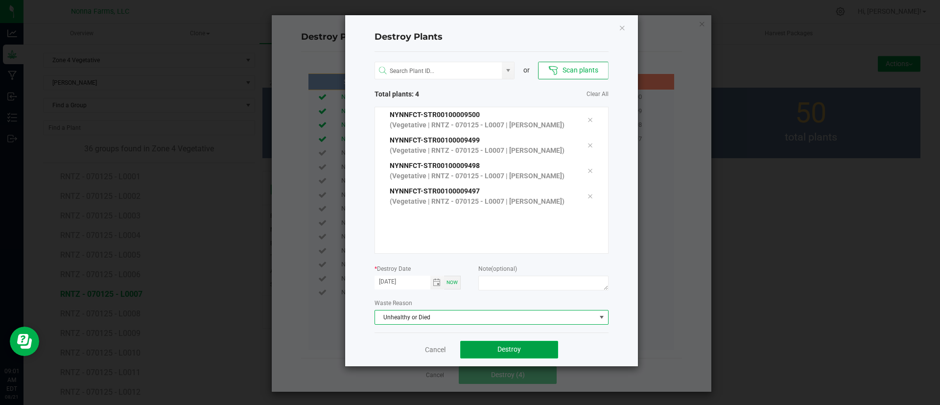
click at [515, 350] on span "Destroy" at bounding box center [508, 349] width 23 height 8
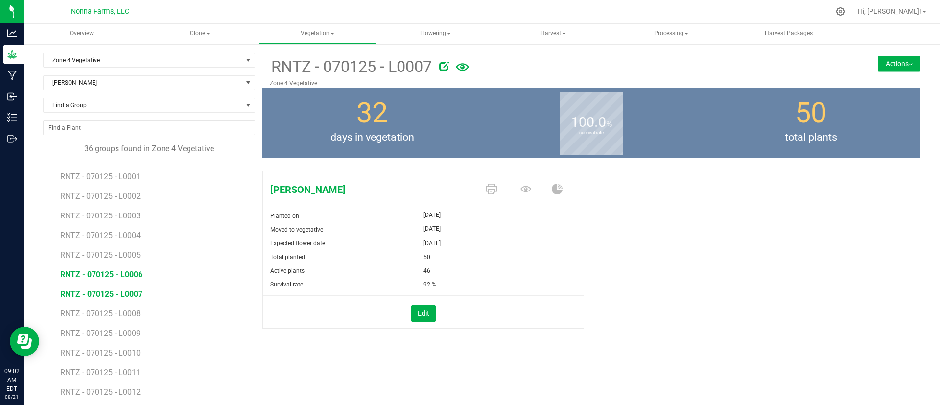
click at [135, 273] on span "RNTZ - 070125 - L0006" at bounding box center [101, 274] width 82 height 9
click at [136, 294] on span "RNTZ - 070125 - L0007" at bounding box center [101, 293] width 82 height 9
click at [119, 313] on span "RNTZ - 070125 - L0008" at bounding box center [101, 313] width 82 height 9
click at [423, 319] on button "Edit" at bounding box center [423, 313] width 24 height 17
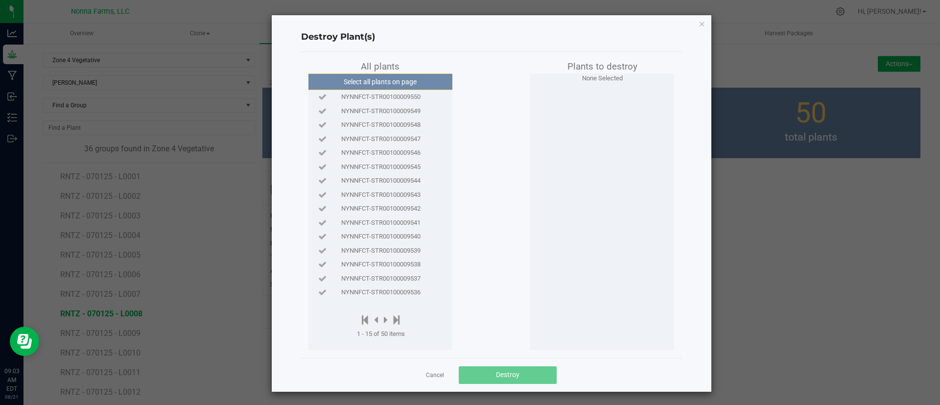
click at [412, 101] on span "NYNNFCT-STR00100009550" at bounding box center [380, 97] width 79 height 10
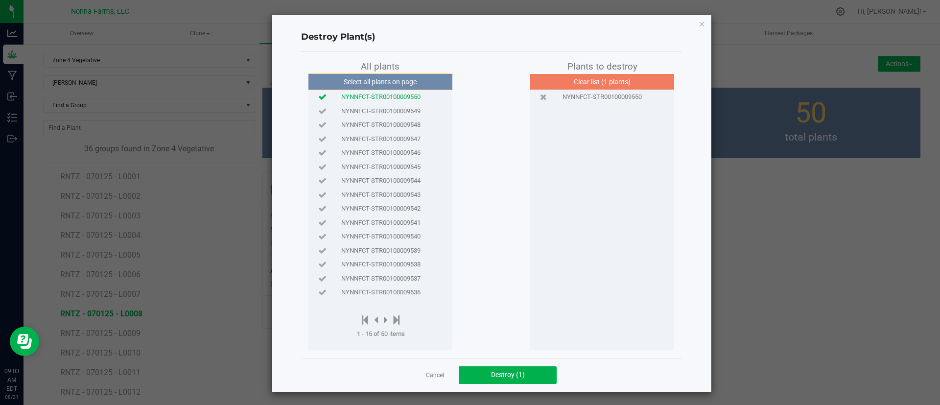
click at [406, 113] on span "NYNNFCT-STR00100009549" at bounding box center [380, 111] width 79 height 10
click at [405, 119] on div "NYNNFCT-STR00100009548" at bounding box center [380, 125] width 139 height 14
click at [405, 133] on div "NYNNFCT-STR00100009547" at bounding box center [380, 139] width 139 height 14
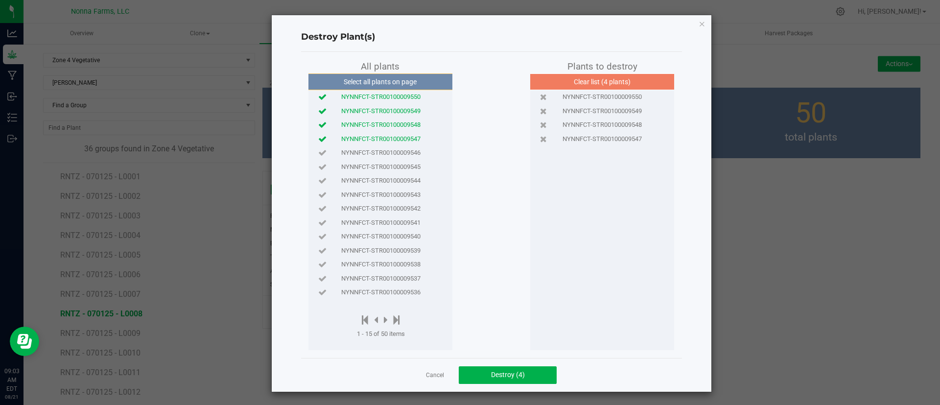
click at [404, 146] on div "NYNNFCT-STR00100009546" at bounding box center [380, 153] width 139 height 14
click at [500, 375] on span "Destroy (5)" at bounding box center [508, 374] width 34 height 8
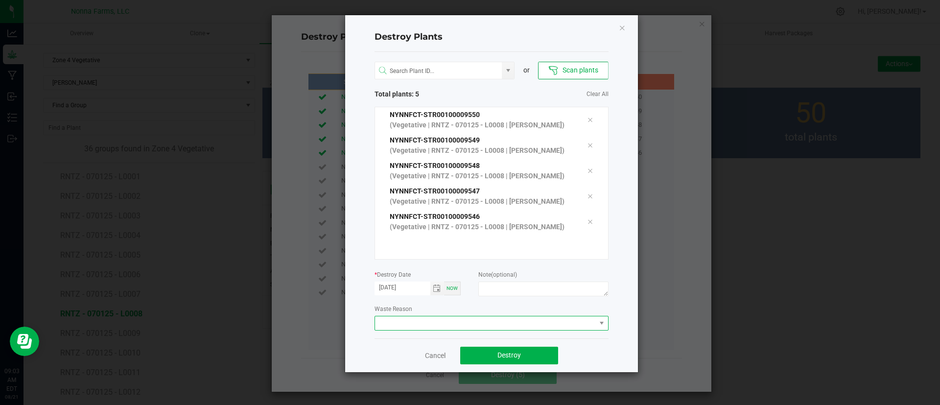
click at [515, 323] on span at bounding box center [485, 323] width 221 height 14
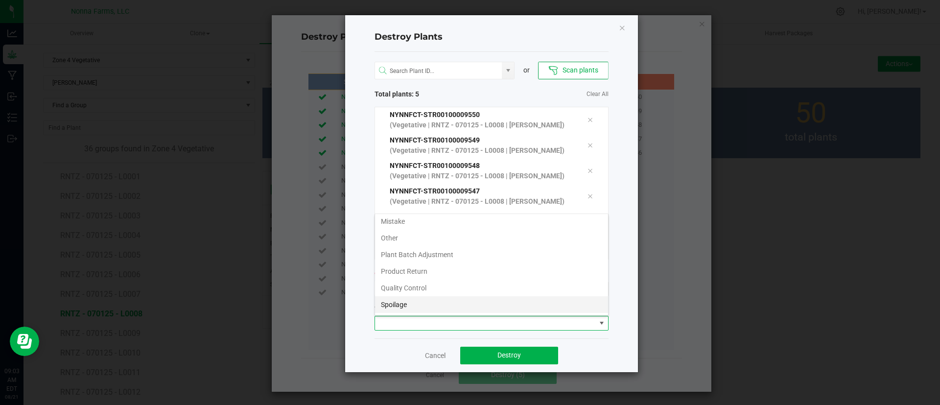
scroll to position [52, 0]
click at [470, 285] on li "Unhealthy or Died" at bounding box center [491, 288] width 233 height 17
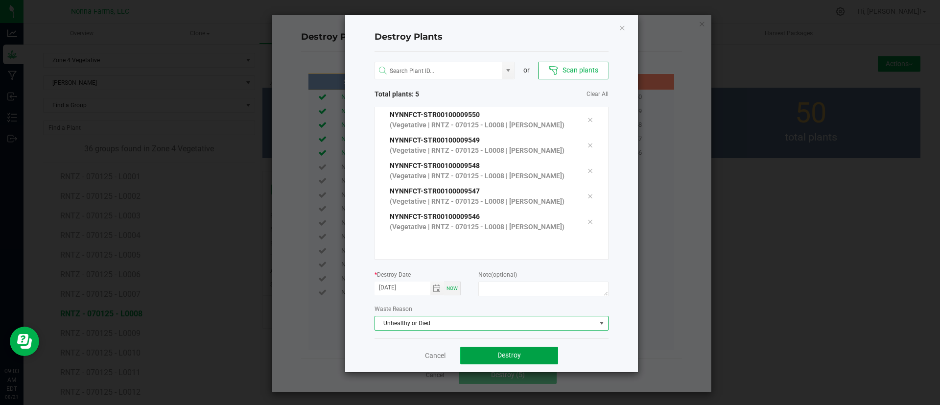
click at [497, 347] on button "Destroy" at bounding box center [509, 355] width 98 height 18
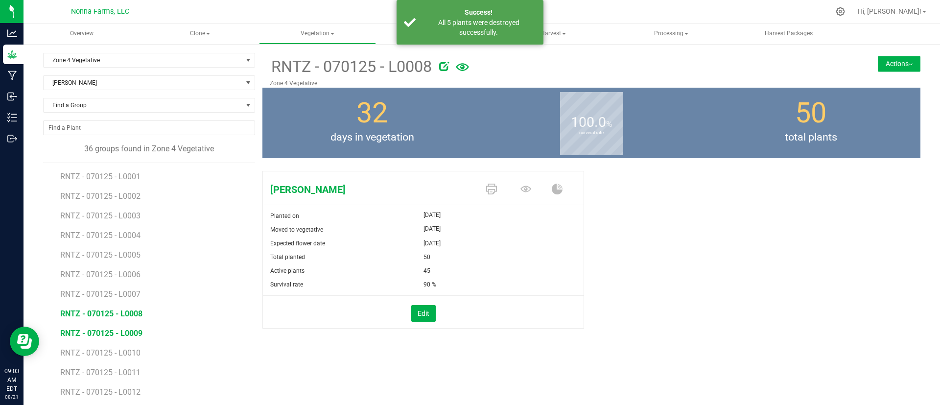
click at [128, 329] on span "RNTZ - 070125 - L0009" at bounding box center [101, 332] width 82 height 9
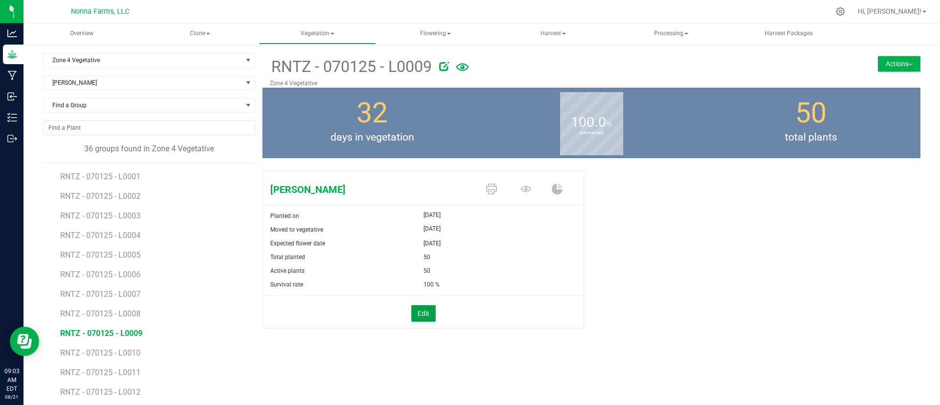
click at [416, 313] on button "Edit" at bounding box center [423, 313] width 24 height 17
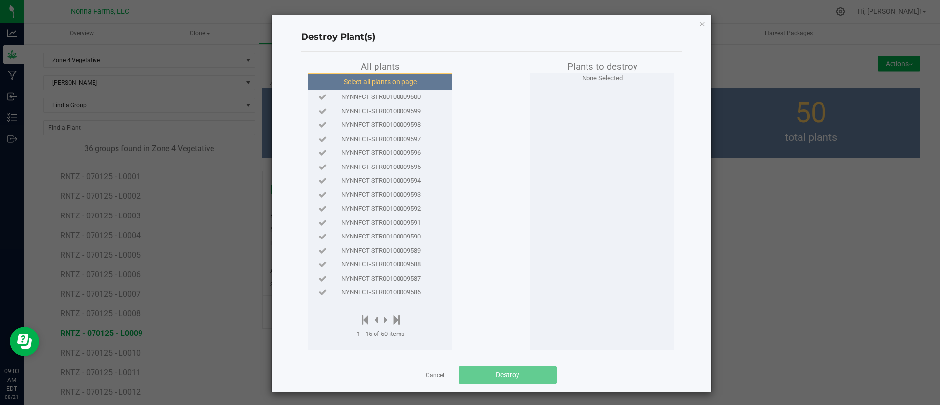
click at [407, 87] on button "Select all plants on page" at bounding box center [379, 81] width 149 height 17
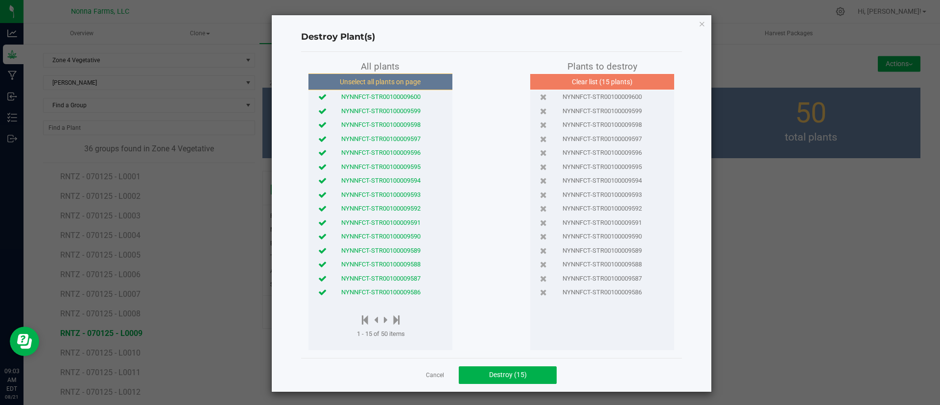
click at [364, 291] on span "NYNNFCT-STR00100009586" at bounding box center [380, 292] width 79 height 10
click at [370, 277] on span "NYNNFCT-STR00100009587" at bounding box center [380, 279] width 79 height 10
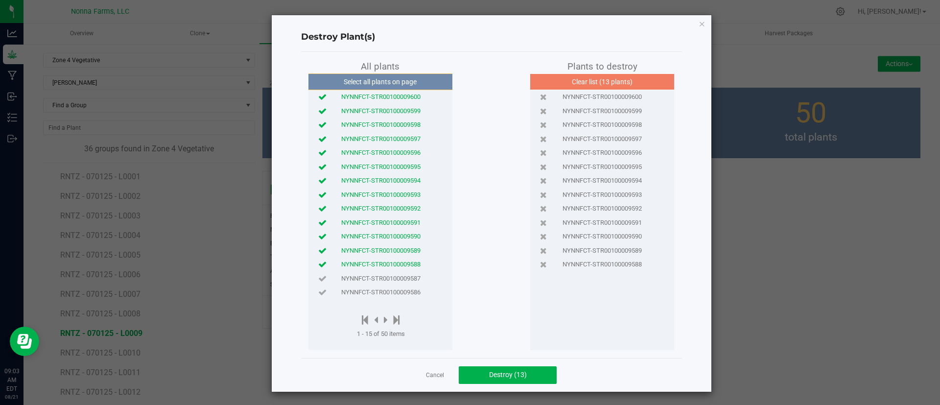
click at [372, 261] on span "NYNNFCT-STR00100009588" at bounding box center [380, 264] width 79 height 10
click at [374, 255] on div "NYNNFCT-STR00100009589" at bounding box center [380, 250] width 139 height 14
click at [376, 239] on span "NYNNFCT-STR00100009590" at bounding box center [380, 236] width 79 height 10
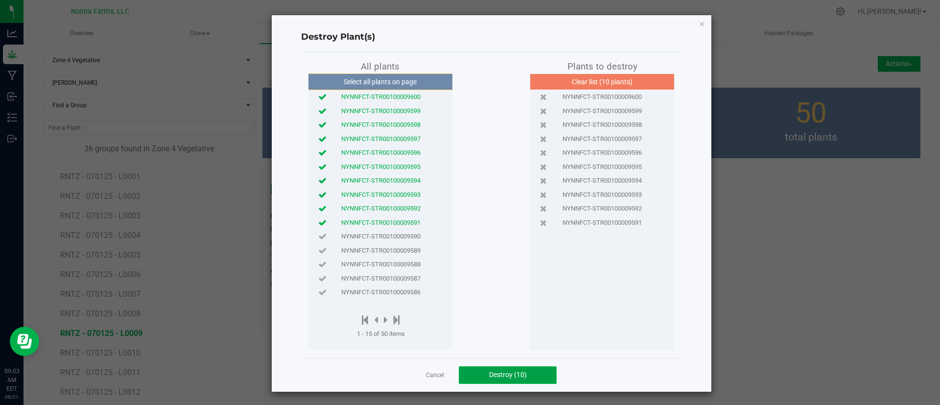
click at [480, 377] on button "Destroy (10)" at bounding box center [508, 375] width 98 height 18
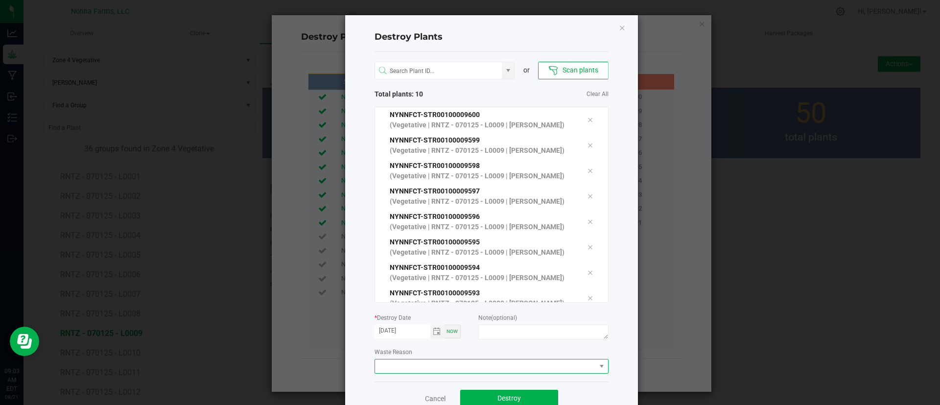
click at [477, 365] on span at bounding box center [485, 366] width 221 height 14
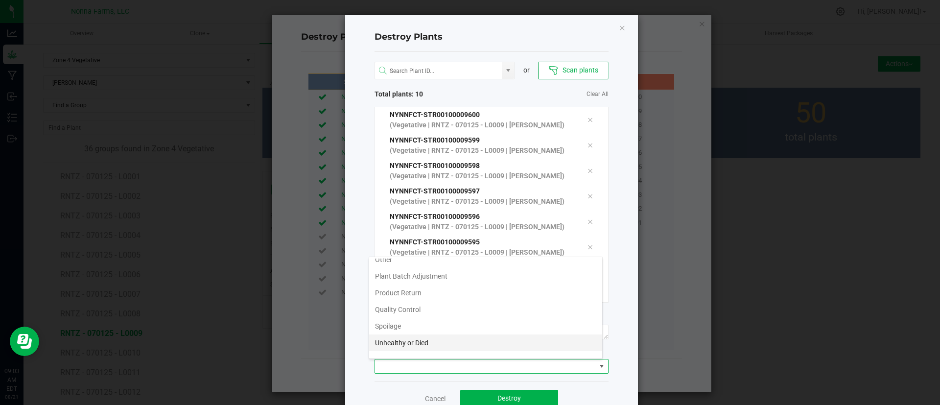
scroll to position [52, 0]
click at [483, 329] on li "Unhealthy or Died" at bounding box center [485, 331] width 233 height 17
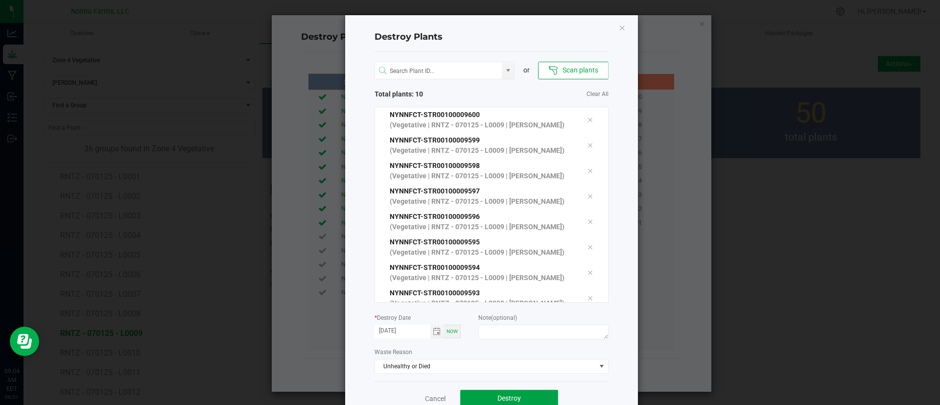
click at [497, 395] on span "Destroy" at bounding box center [508, 398] width 23 height 8
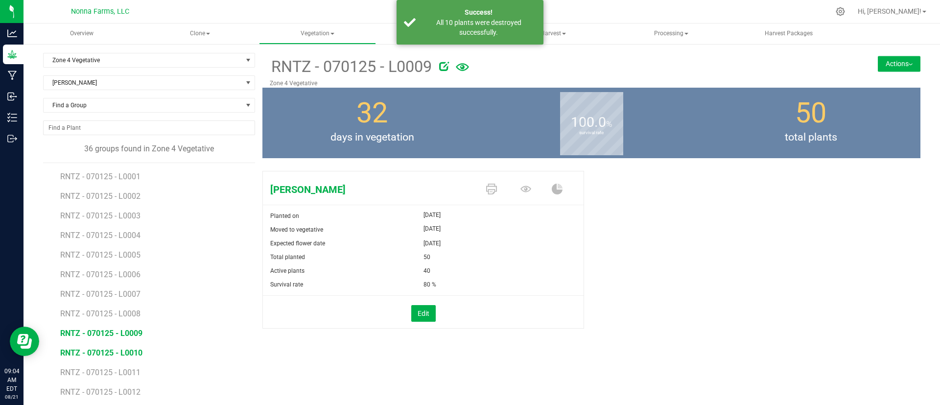
click at [97, 348] on span "RNTZ - 070125 - L0010" at bounding box center [101, 352] width 82 height 9
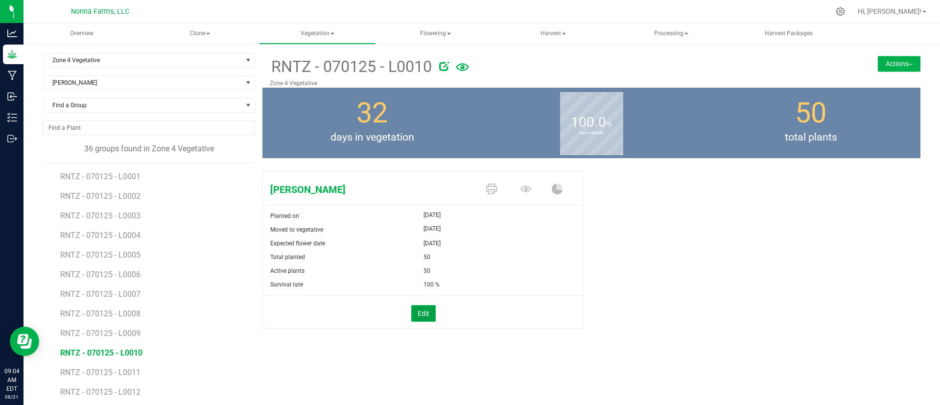
click at [414, 318] on button "Edit" at bounding box center [423, 313] width 24 height 17
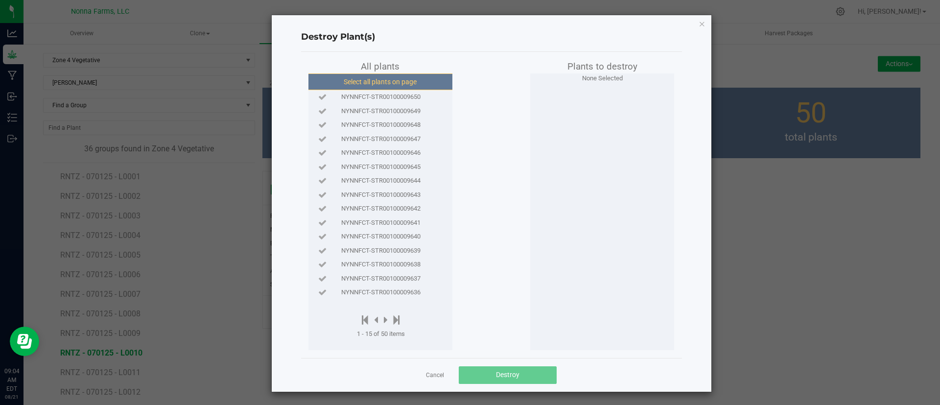
click at [399, 89] on button "Select all plants on page" at bounding box center [379, 81] width 149 height 17
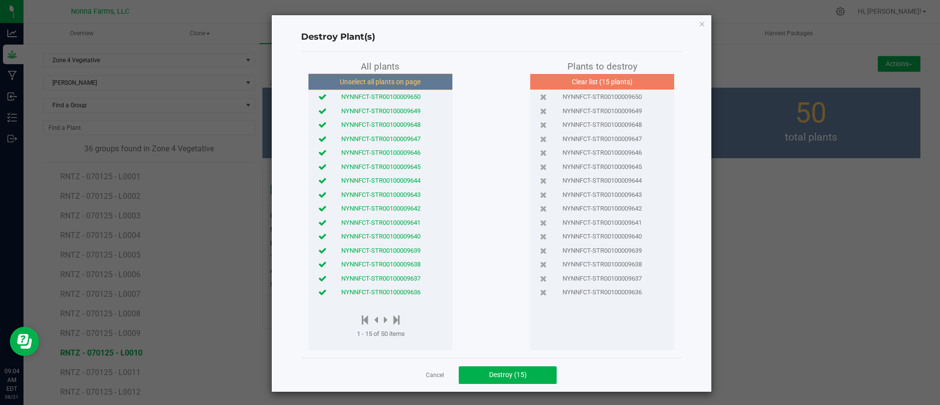
click at [408, 70] on div "All plants" at bounding box center [380, 67] width 144 height 14
click at [402, 80] on button "Unselect all plants on page" at bounding box center [379, 81] width 149 height 17
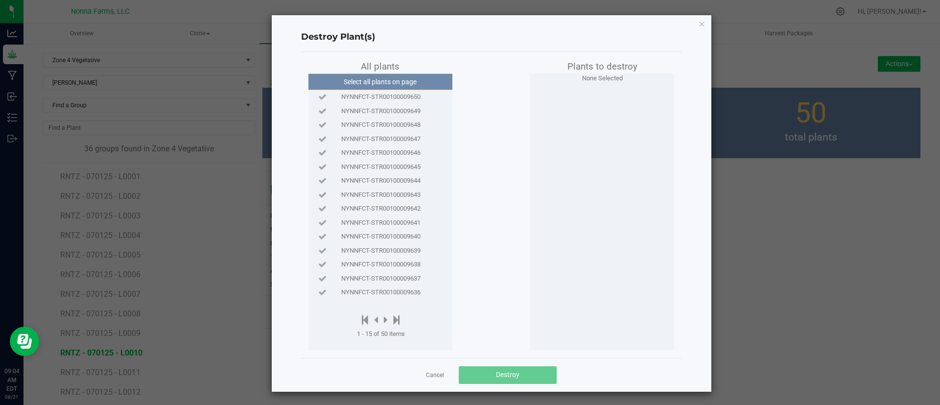
click at [400, 94] on span "NYNNFCT-STR00100009650" at bounding box center [380, 97] width 79 height 10
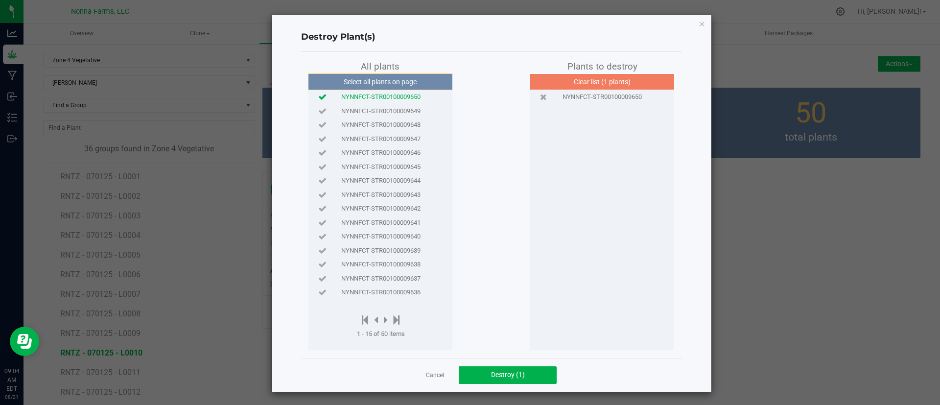
click at [399, 110] on span "NYNNFCT-STR00100009649" at bounding box center [380, 111] width 79 height 10
click at [398, 121] on span "NYNNFCT-STR00100009648" at bounding box center [380, 125] width 79 height 10
click at [396, 133] on div "NYNNFCT-STR00100009647" at bounding box center [380, 139] width 139 height 14
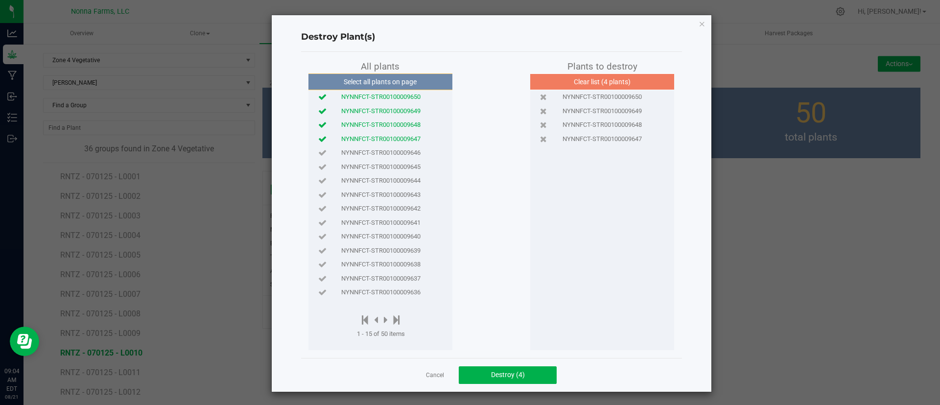
click at [397, 146] on div "NYNNFCT-STR00100009646" at bounding box center [380, 153] width 139 height 14
click at [396, 162] on span "NYNNFCT-STR00100009645" at bounding box center [380, 167] width 79 height 10
click at [399, 182] on span "NYNNFCT-STR00100009644" at bounding box center [380, 181] width 79 height 10
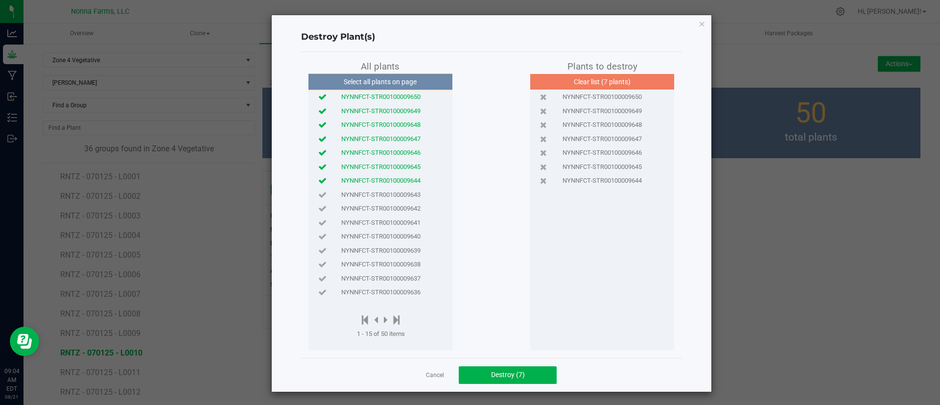
click at [399, 195] on span "NYNNFCT-STR00100009643" at bounding box center [380, 195] width 79 height 10
click at [507, 373] on span "Destroy (8)" at bounding box center [508, 374] width 34 height 8
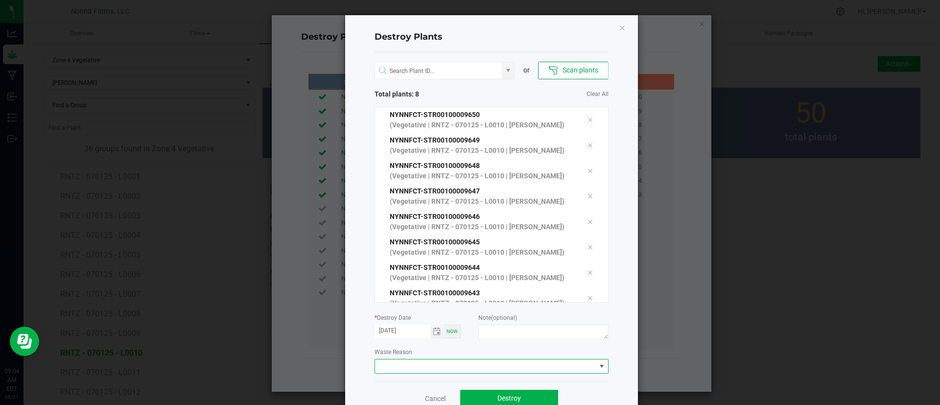
click at [507, 363] on span at bounding box center [485, 366] width 221 height 14
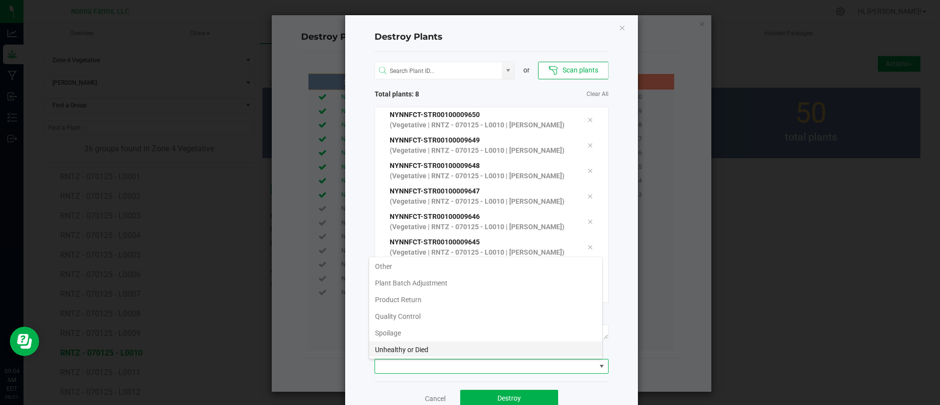
scroll to position [52, 0]
click at [522, 337] on li "Unhealthy or Died" at bounding box center [485, 331] width 233 height 17
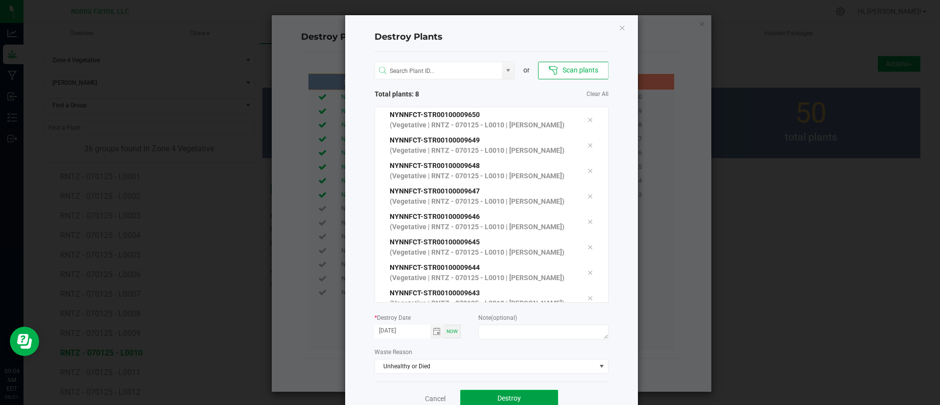
click at [493, 392] on button "Destroy" at bounding box center [509, 399] width 98 height 18
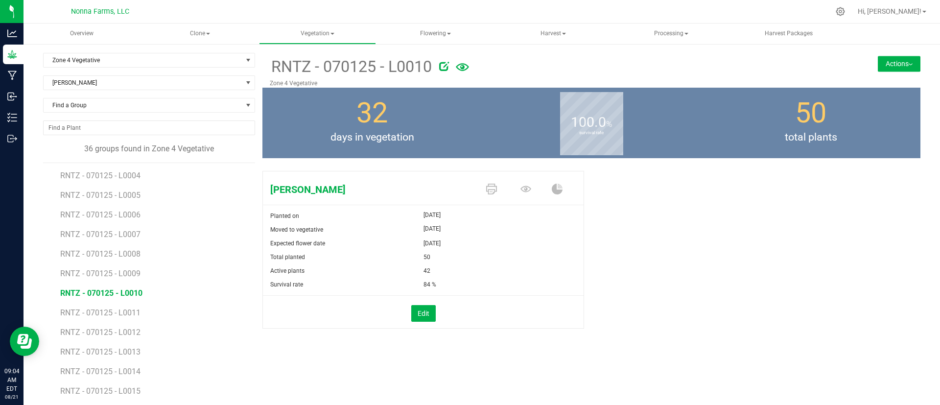
scroll to position [147, 0]
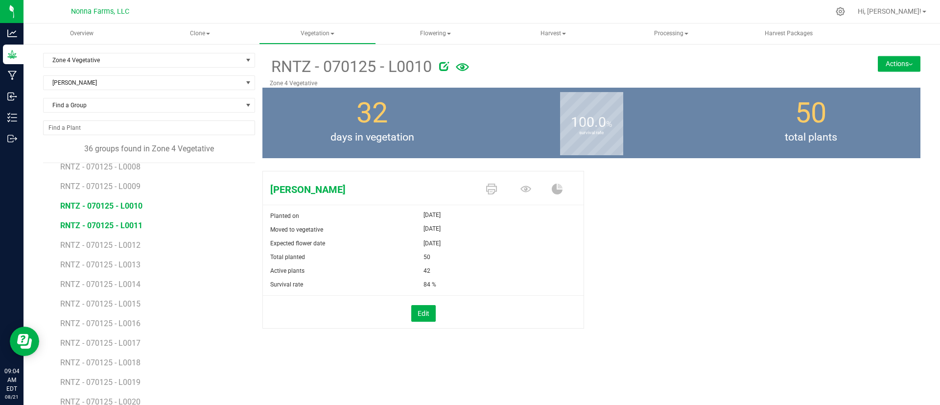
click at [136, 223] on span "RNTZ - 070125 - L0011" at bounding box center [101, 225] width 82 height 9
click at [420, 313] on button "Edit" at bounding box center [423, 313] width 24 height 17
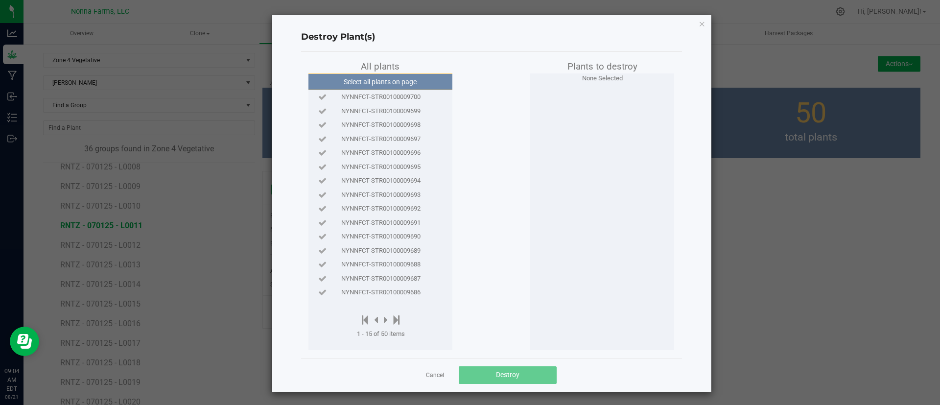
click at [372, 96] on span "NYNNFCT-STR00100009700" at bounding box center [380, 97] width 79 height 10
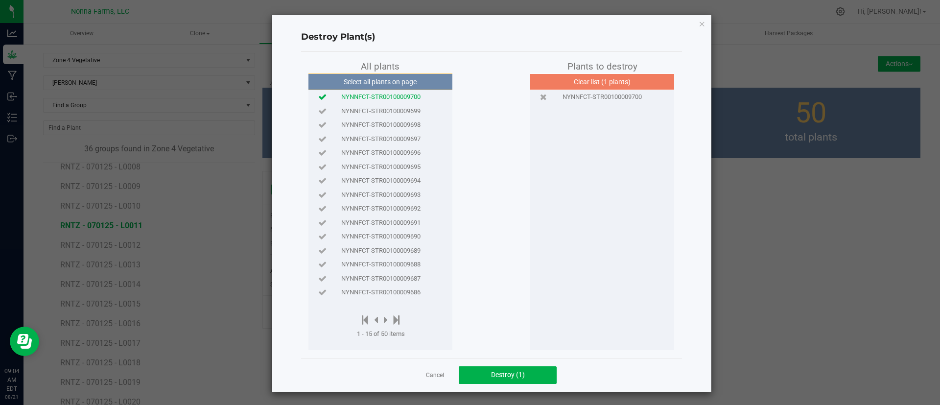
click at [370, 115] on span "NYNNFCT-STR00100009699" at bounding box center [380, 111] width 79 height 10
click at [372, 122] on span "NYNNFCT-STR00100009698" at bounding box center [380, 125] width 79 height 10
click at [372, 135] on span "NYNNFCT-STR00100009697" at bounding box center [380, 139] width 79 height 10
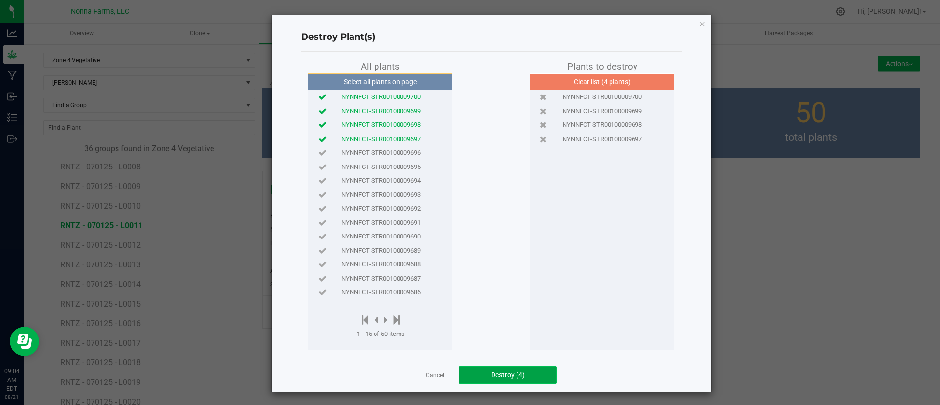
click at [491, 375] on span "Destroy (4)" at bounding box center [508, 374] width 34 height 8
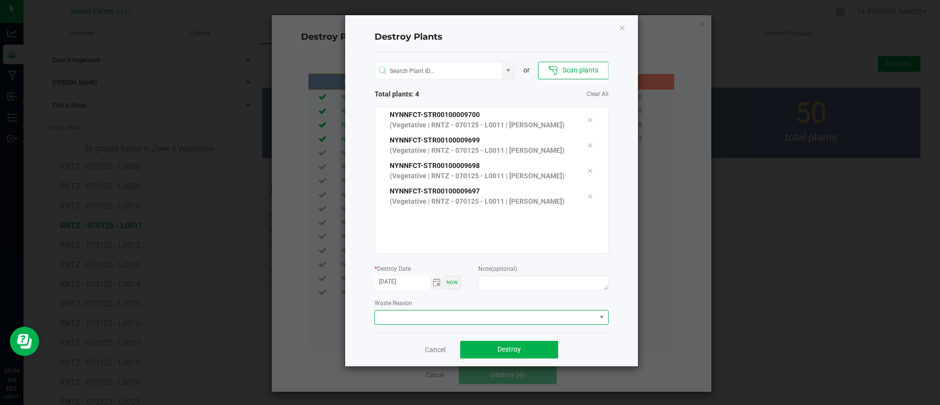
click at [501, 311] on span at bounding box center [485, 317] width 221 height 14
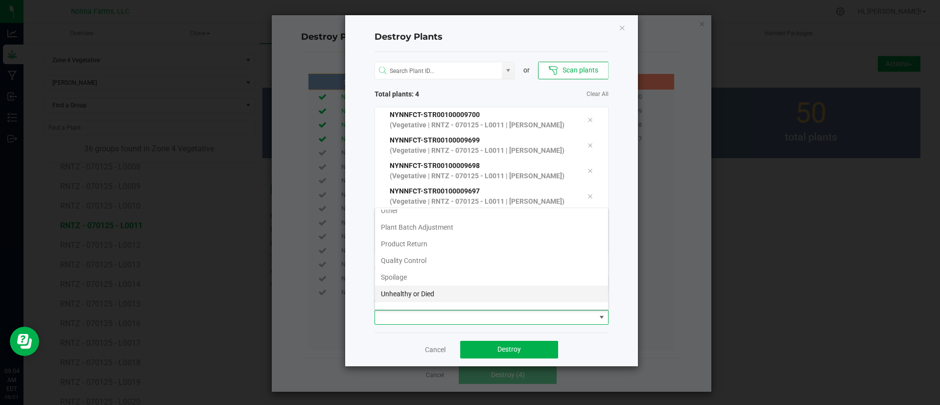
scroll to position [52, 0]
click at [478, 279] on li "Unhealthy or Died" at bounding box center [491, 282] width 233 height 17
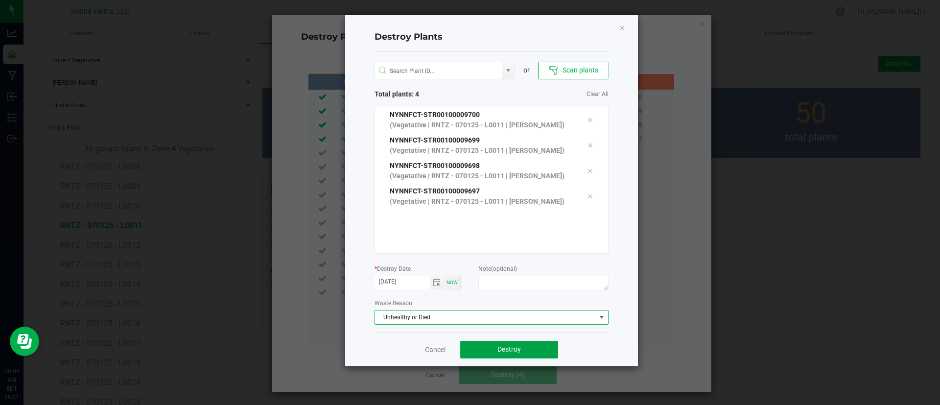
click at [485, 346] on button "Destroy" at bounding box center [509, 350] width 98 height 18
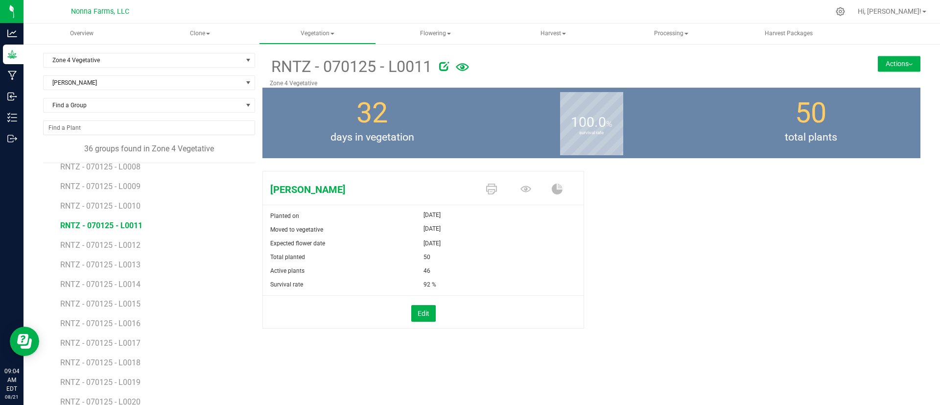
click at [145, 240] on li "RNTZ - 070125 - L0012" at bounding box center [154, 241] width 188 height 20
click at [124, 243] on span "RNTZ - 070125 - L0012" at bounding box center [101, 244] width 82 height 9
click at [404, 322] on div "Edit" at bounding box center [422, 312] width 335 height 33
click at [411, 320] on button "Edit" at bounding box center [423, 313] width 24 height 17
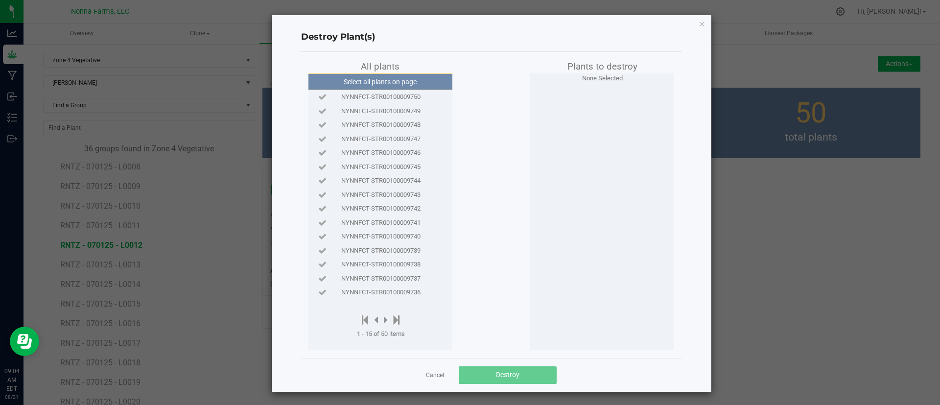
drag, startPoint x: 415, startPoint y: 98, endPoint x: 411, endPoint y: 101, distance: 5.3
click at [415, 97] on span "NYNNFCT-STR00100009750" at bounding box center [380, 97] width 79 height 10
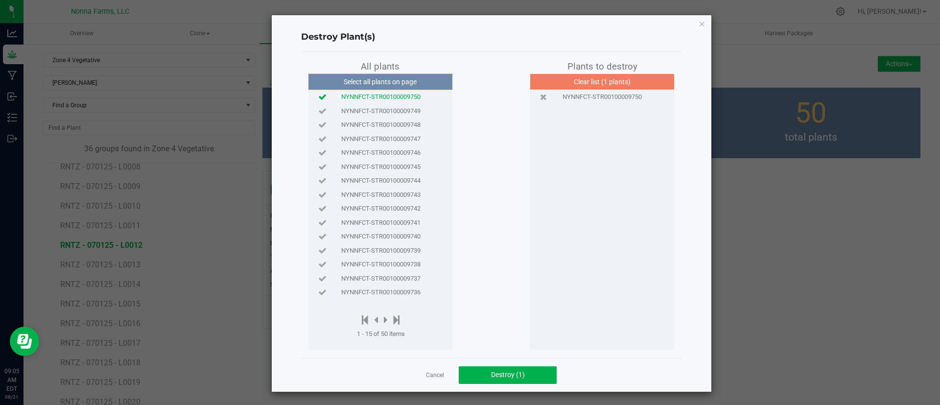
click at [411, 107] on span "NYNNFCT-STR00100009749" at bounding box center [380, 111] width 79 height 10
click at [414, 121] on span "NYNNFCT-STR00100009748" at bounding box center [380, 125] width 79 height 10
click at [411, 136] on span "NYNNFCT-STR00100009747" at bounding box center [380, 139] width 79 height 10
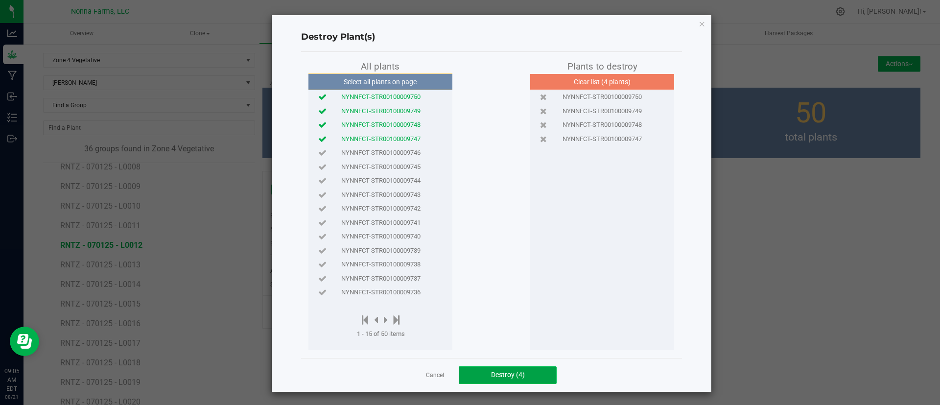
click at [491, 371] on span "Destroy (4)" at bounding box center [508, 374] width 34 height 8
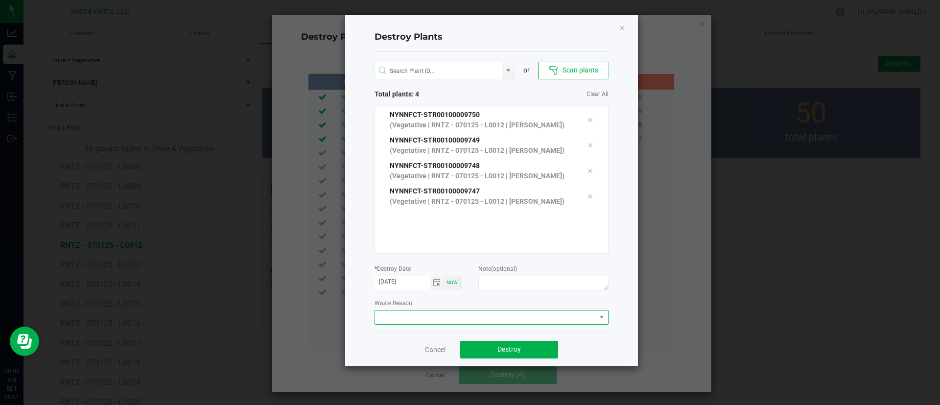
click at [514, 322] on span at bounding box center [485, 317] width 221 height 14
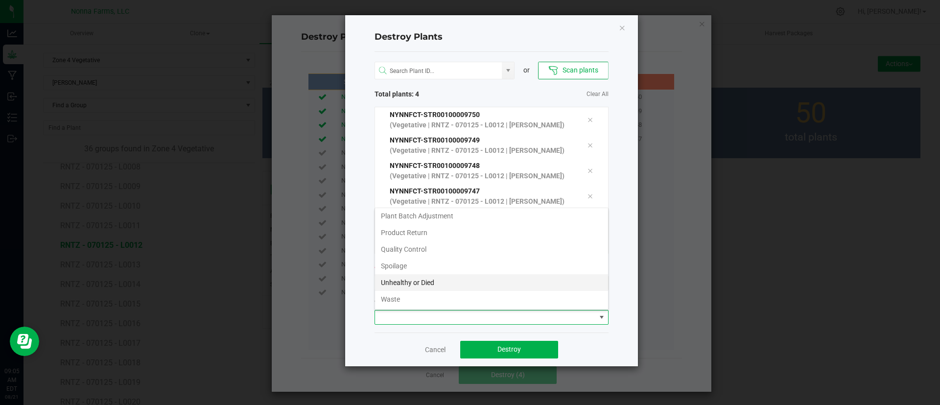
click at [495, 276] on li "Unhealthy or Died" at bounding box center [491, 282] width 233 height 17
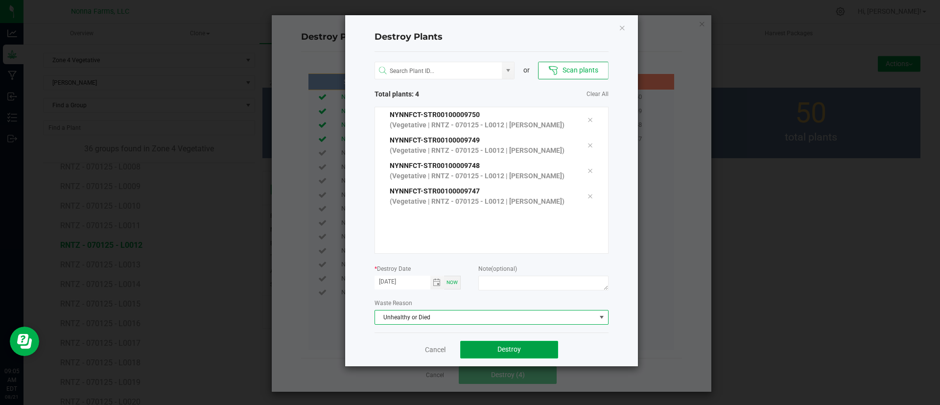
click at [491, 346] on button "Destroy" at bounding box center [509, 350] width 98 height 18
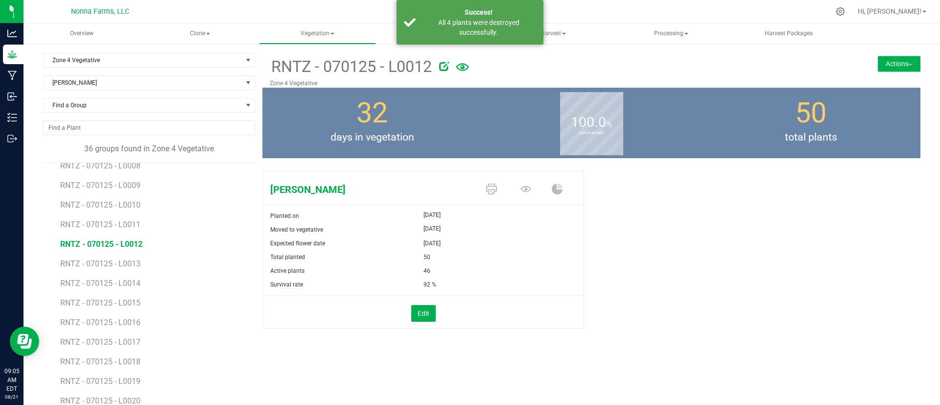
scroll to position [147, 0]
click at [124, 274] on li "RNTZ - 070125 - L0014" at bounding box center [154, 281] width 188 height 20
click at [125, 270] on li "RNTZ - 070125 - L0013" at bounding box center [154, 261] width 188 height 20
click at [126, 264] on span "RNTZ - 070125 - L0013" at bounding box center [101, 264] width 82 height 9
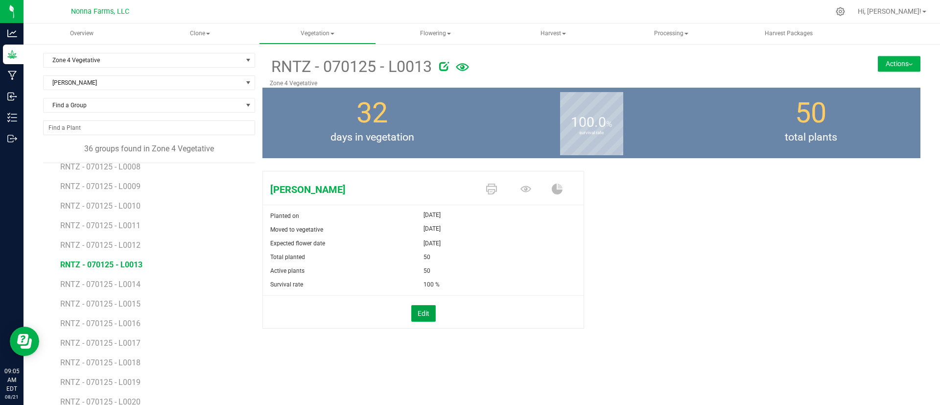
click at [421, 311] on button "Edit" at bounding box center [423, 313] width 24 height 17
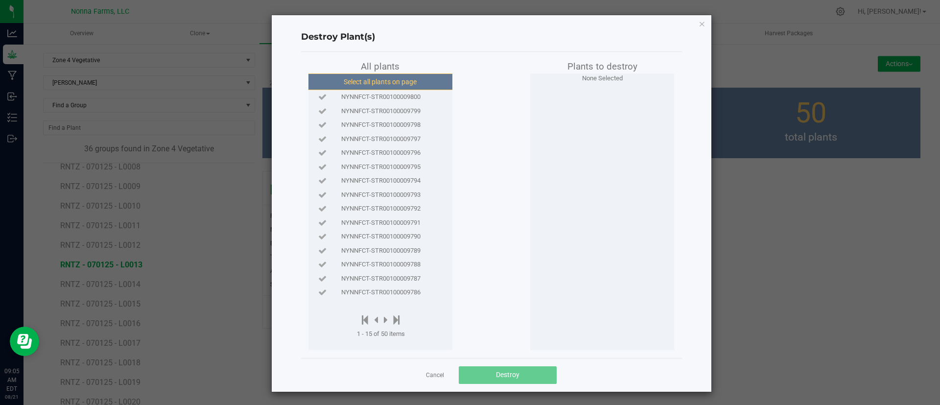
click at [417, 79] on button "Select all plants on page" at bounding box center [379, 81] width 149 height 17
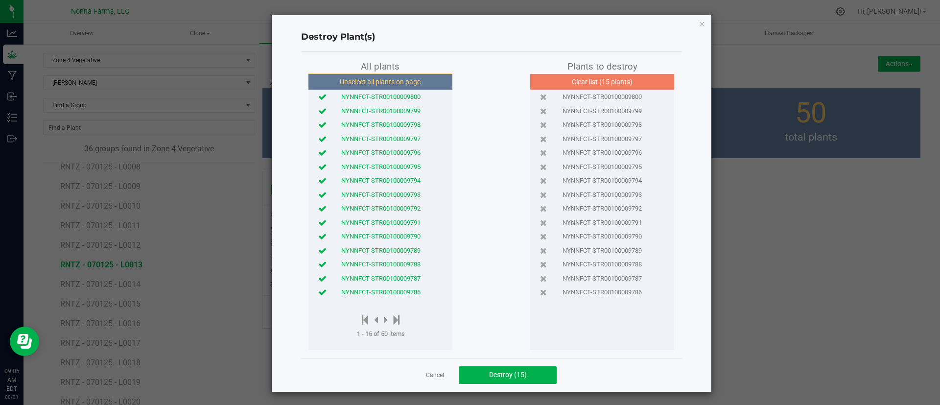
click at [370, 288] on span "NYNNFCT-STR00100009786" at bounding box center [380, 292] width 79 height 10
click at [376, 276] on span "NYNNFCT-STR00100009787" at bounding box center [380, 279] width 79 height 10
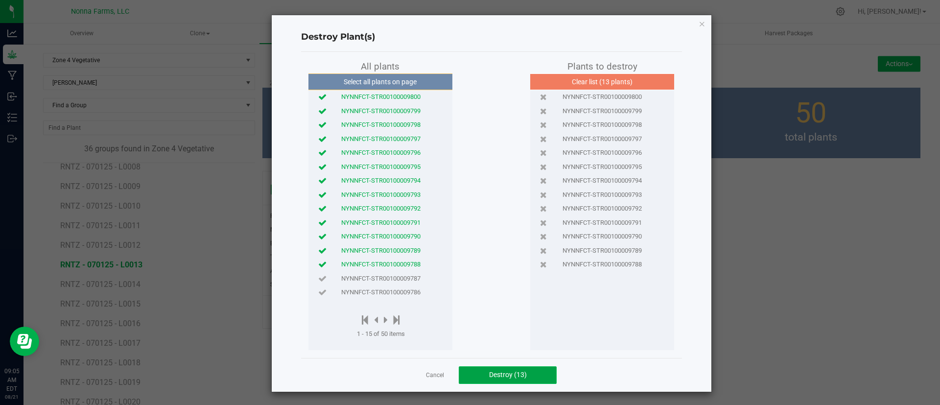
click at [474, 370] on button "Destroy (13)" at bounding box center [508, 375] width 98 height 18
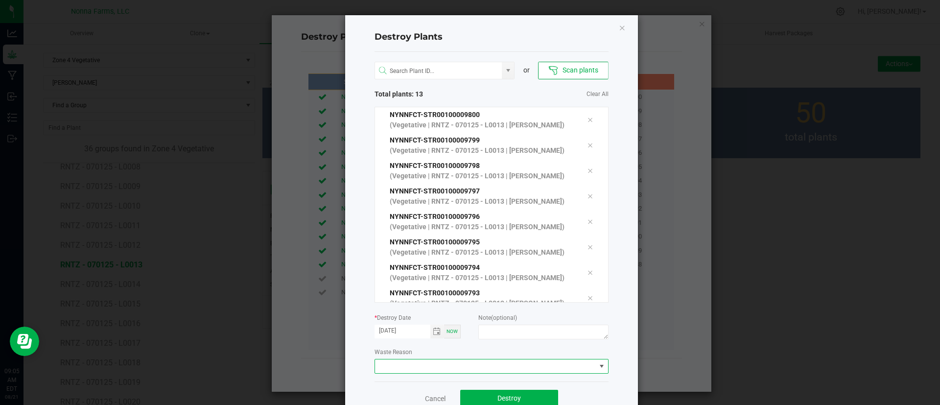
click at [468, 360] on span at bounding box center [485, 366] width 221 height 14
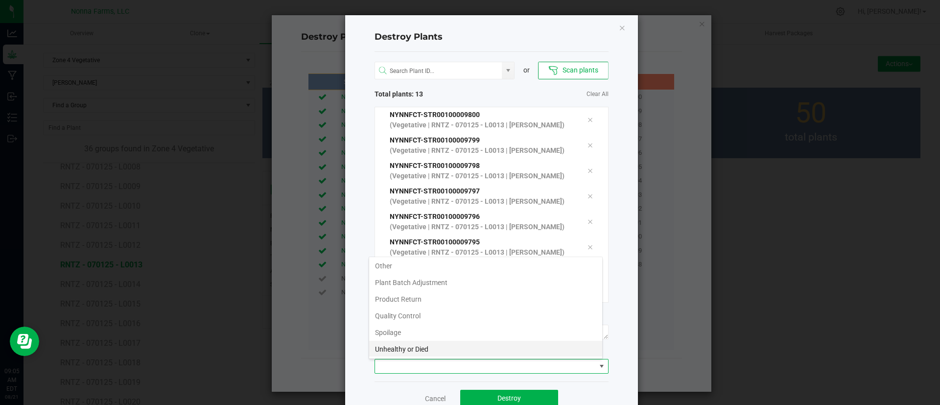
scroll to position [52, 0]
click at [439, 326] on li "Unhealthy or Died" at bounding box center [485, 331] width 233 height 17
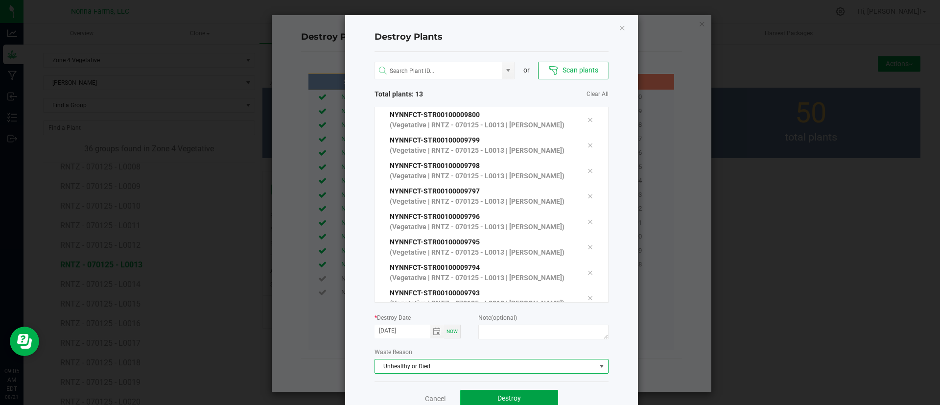
click at [489, 392] on button "Destroy" at bounding box center [509, 399] width 98 height 18
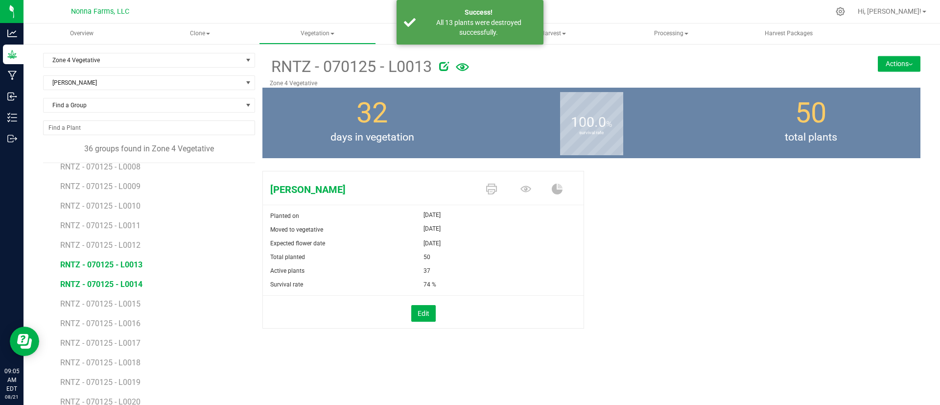
click at [133, 283] on span "RNTZ - 070125 - L0014" at bounding box center [101, 283] width 82 height 9
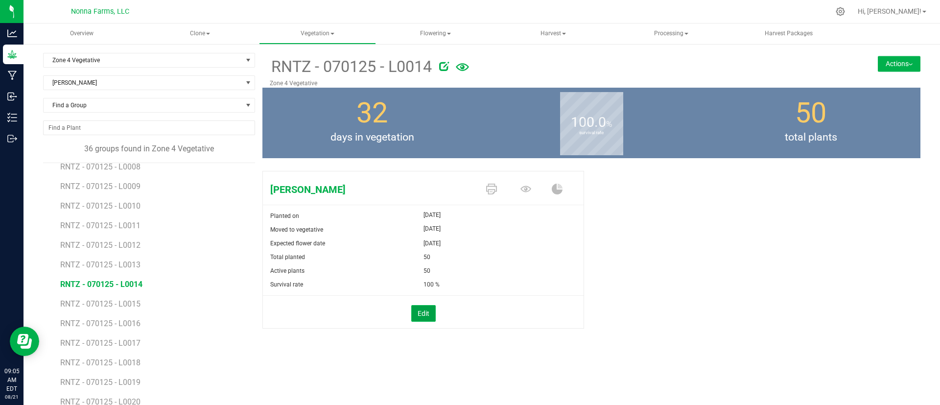
click at [421, 312] on button "Edit" at bounding box center [423, 313] width 24 height 17
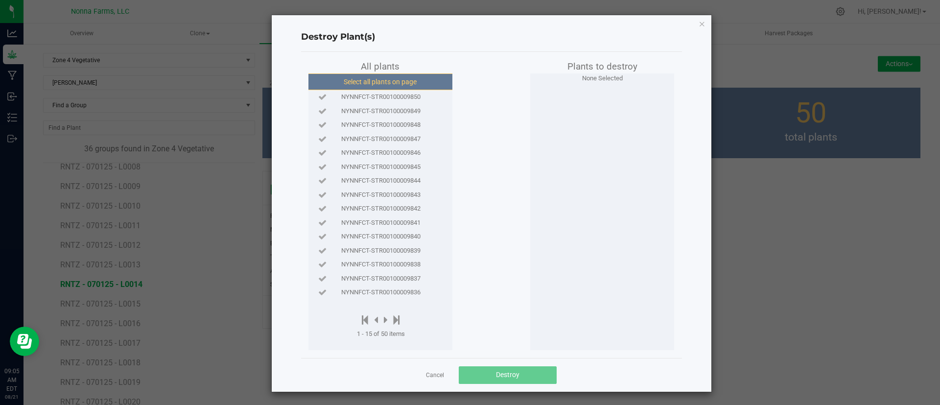
click at [416, 76] on button "Select all plants on page" at bounding box center [379, 81] width 149 height 17
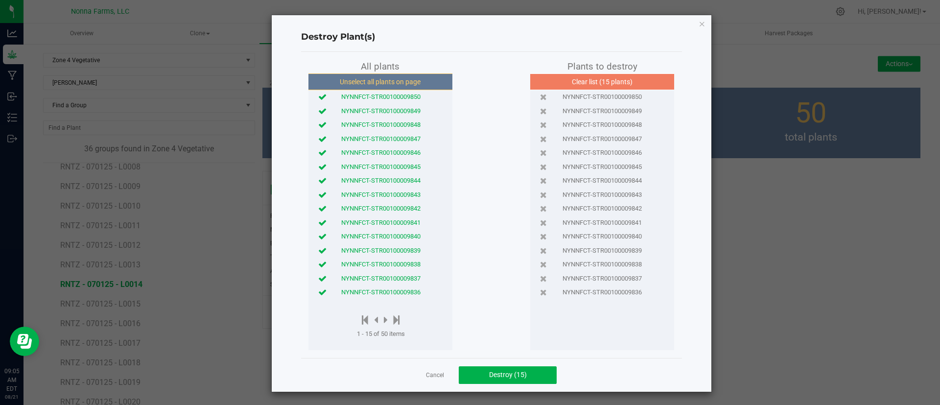
click at [394, 288] on span "NYNNFCT-STR00100009836" at bounding box center [380, 292] width 79 height 10
click at [398, 278] on span "NYNNFCT-STR00100009837" at bounding box center [380, 279] width 79 height 10
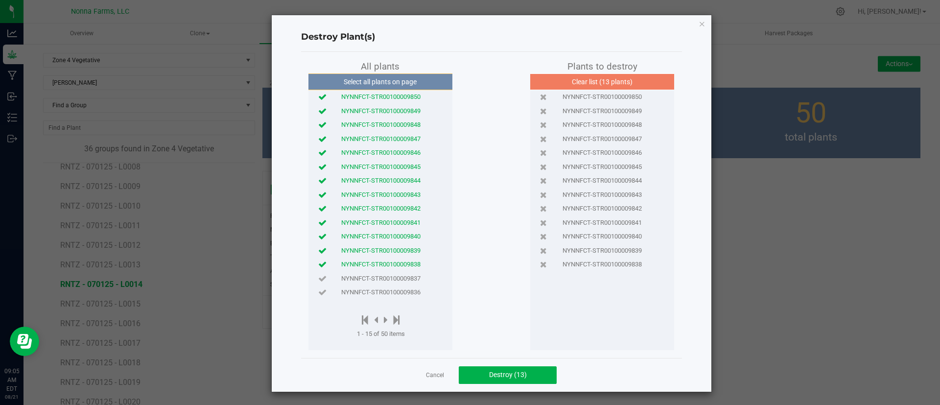
click at [400, 262] on span "NYNNFCT-STR00100009838" at bounding box center [380, 264] width 79 height 10
click at [400, 254] on span "NYNNFCT-STR00100009839" at bounding box center [380, 251] width 79 height 10
click at [401, 240] on span "NYNNFCT-STR00100009840" at bounding box center [380, 236] width 79 height 10
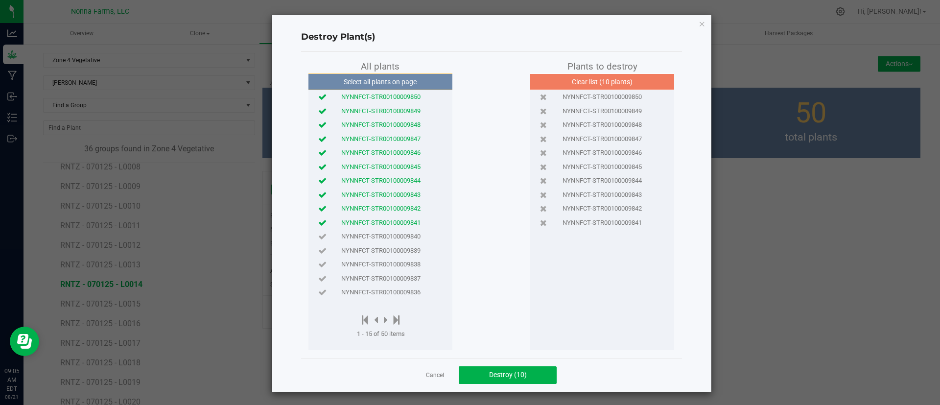
click at [403, 226] on span "NYNNFCT-STR00100009841" at bounding box center [380, 223] width 79 height 10
click at [516, 371] on span "Destroy (9)" at bounding box center [508, 374] width 34 height 8
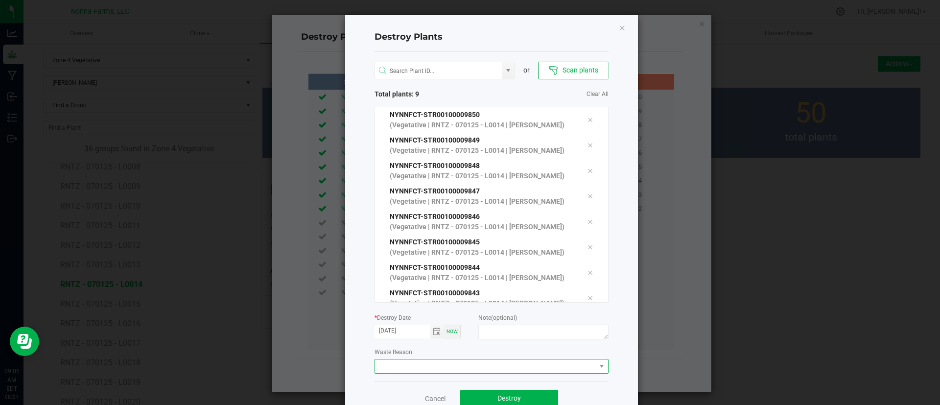
click at [493, 368] on span at bounding box center [485, 366] width 221 height 14
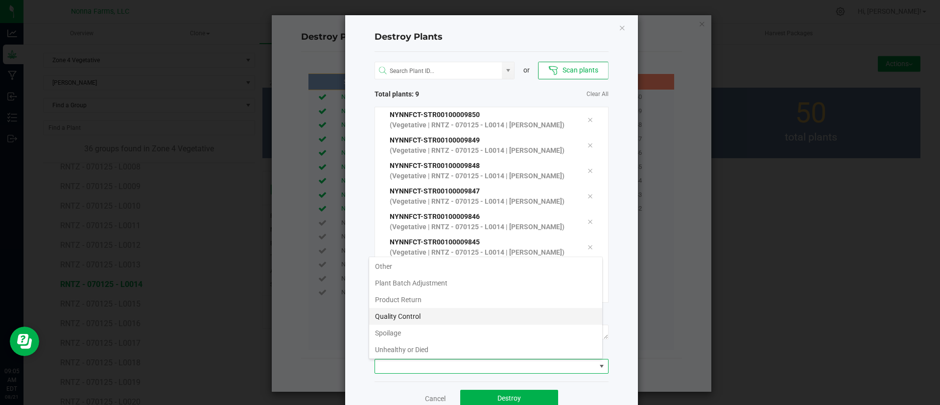
scroll to position [52, 0]
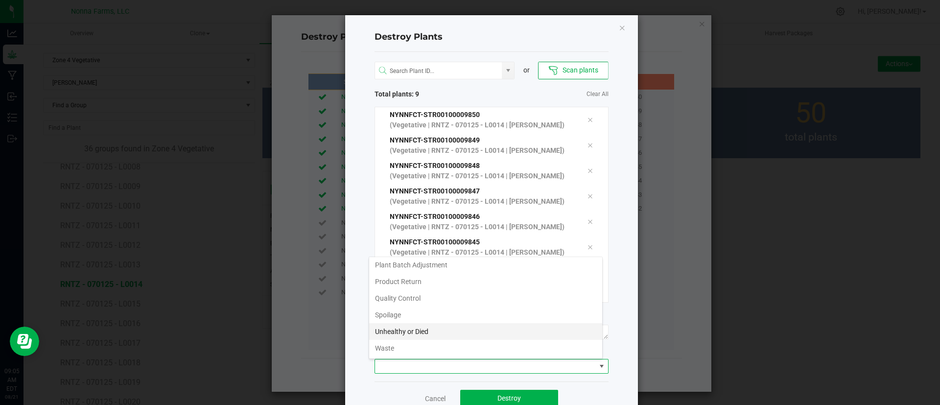
click at [453, 333] on li "Unhealthy or Died" at bounding box center [485, 331] width 233 height 17
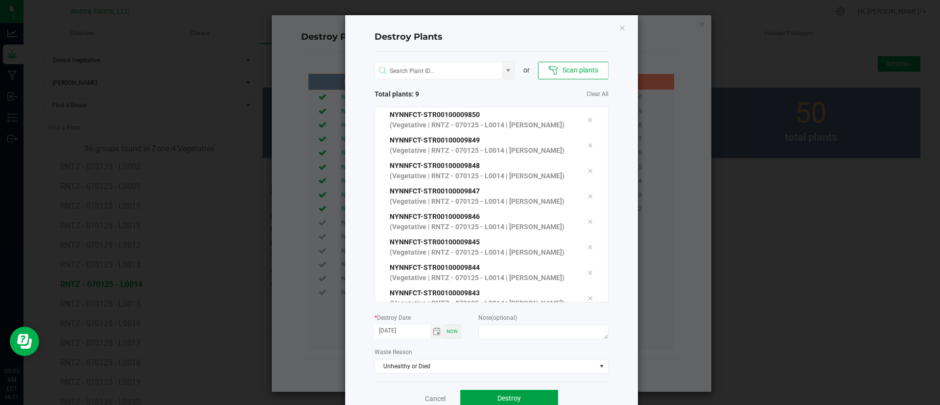
click at [489, 394] on button "Destroy" at bounding box center [509, 399] width 98 height 18
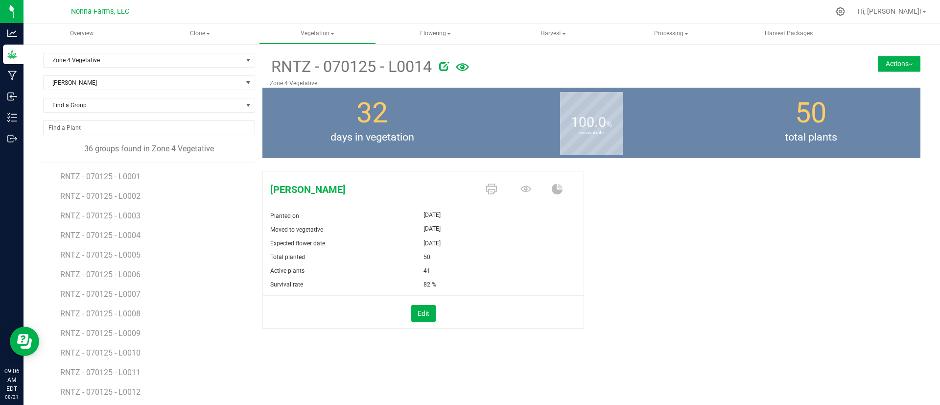
scroll to position [147, 0]
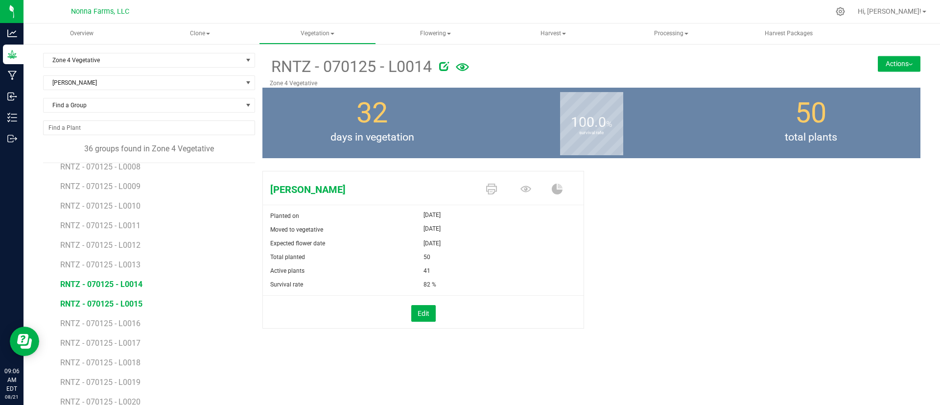
click at [115, 302] on span "RNTZ - 070125 - L0015" at bounding box center [101, 303] width 82 height 9
click at [411, 312] on button "Edit" at bounding box center [423, 313] width 24 height 17
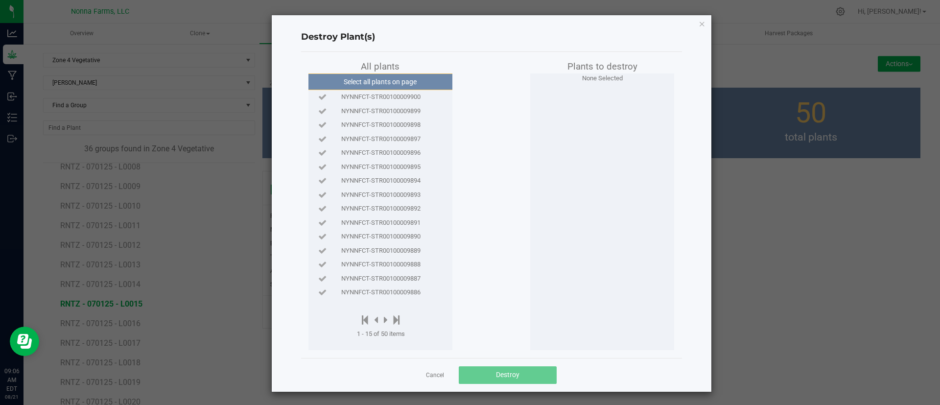
click at [347, 93] on span "NYNNFCT-STR00100009900" at bounding box center [380, 97] width 79 height 10
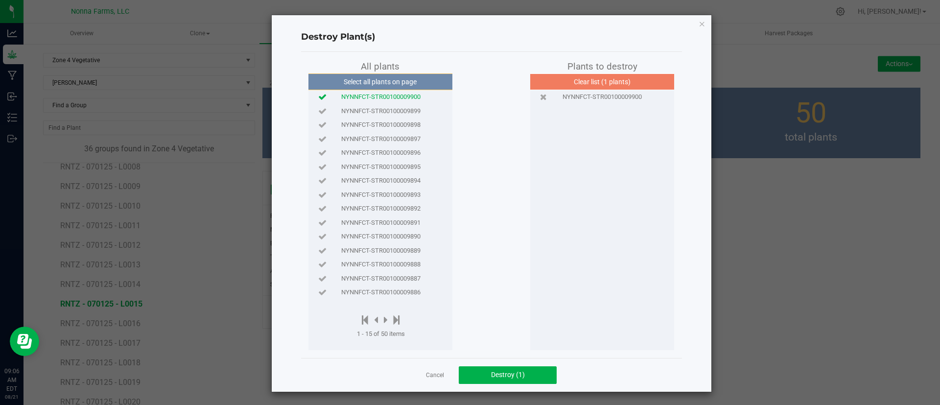
click at [347, 104] on div "NYNNFCT-STR00100009899" at bounding box center [380, 111] width 139 height 14
click at [505, 370] on button "Destroy (2)" at bounding box center [508, 375] width 98 height 18
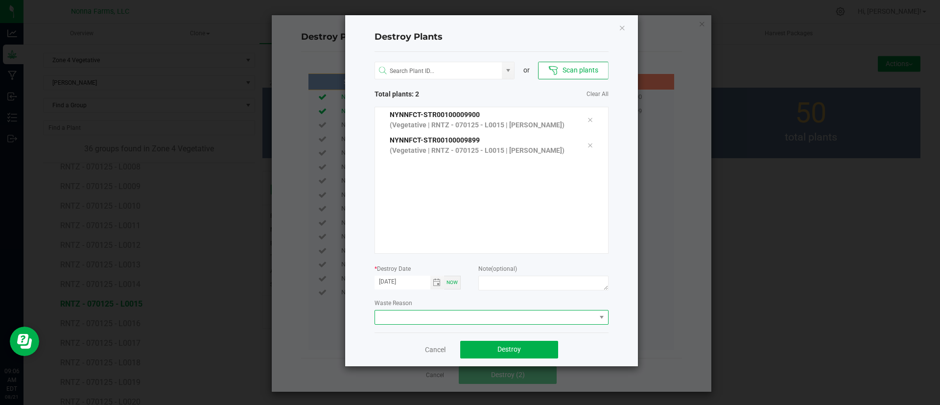
click at [503, 317] on span at bounding box center [485, 317] width 221 height 14
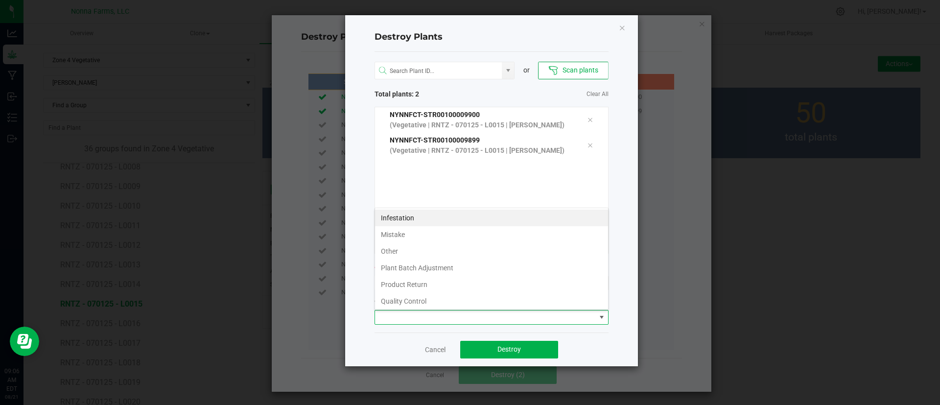
scroll to position [52, 0]
click at [445, 279] on li "Unhealthy or Died" at bounding box center [491, 282] width 233 height 17
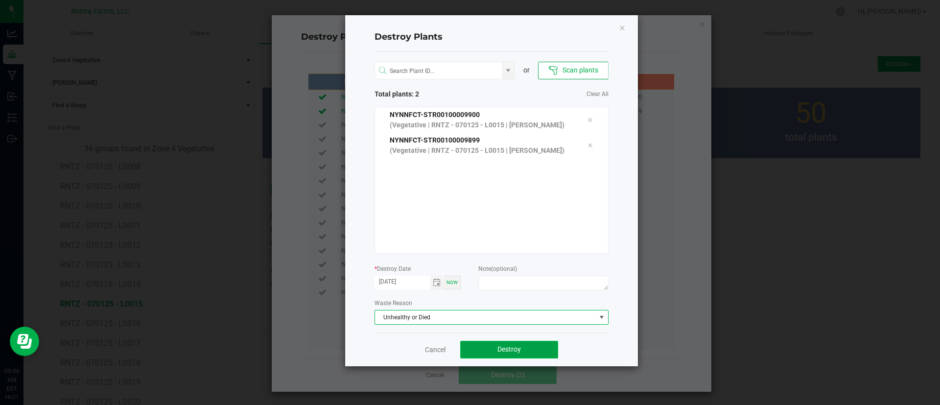
click at [524, 349] on button "Destroy" at bounding box center [509, 350] width 98 height 18
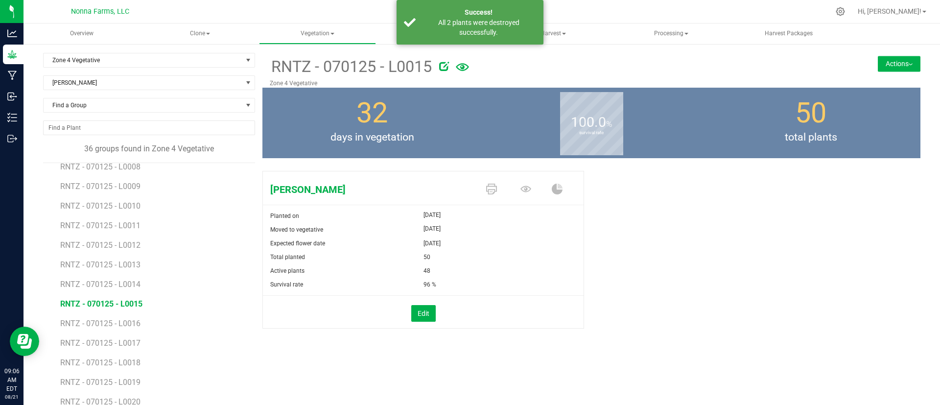
click at [142, 323] on li "RNTZ - 070125 - L0016" at bounding box center [154, 320] width 188 height 20
click at [131, 319] on li "RNTZ - 070125 - L0016" at bounding box center [154, 320] width 188 height 20
click at [131, 319] on span "RNTZ - 070125 - L0016" at bounding box center [101, 323] width 82 height 9
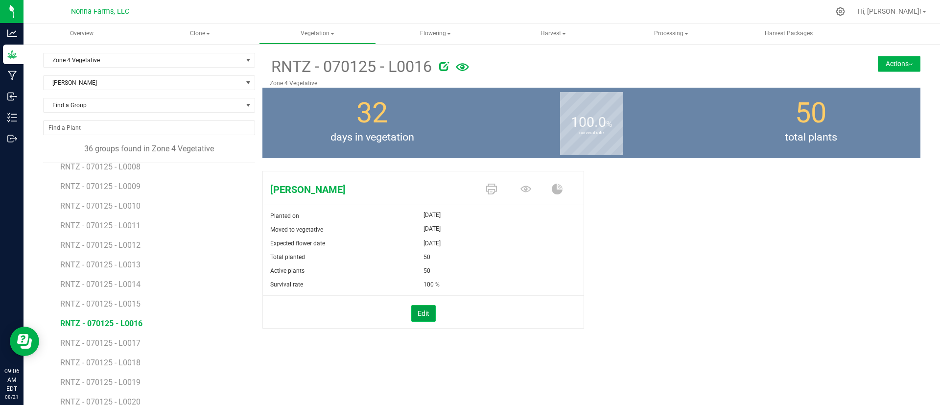
click at [414, 308] on button "Edit" at bounding box center [423, 313] width 24 height 17
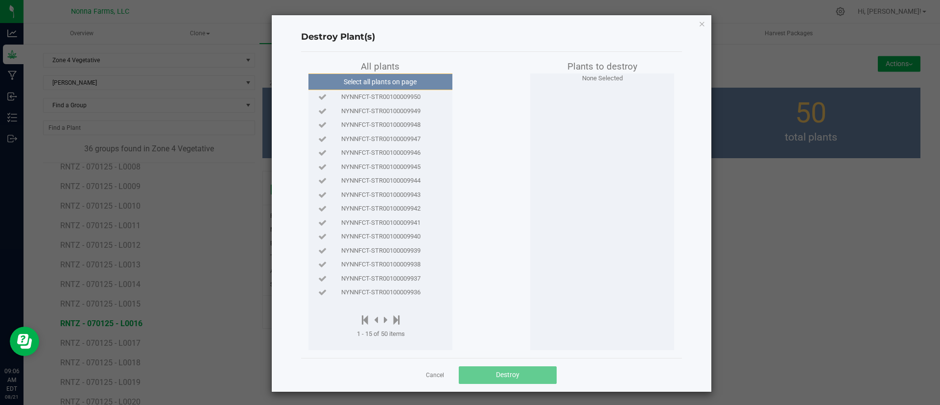
click at [382, 97] on span "NYNNFCT-STR00100009950" at bounding box center [380, 97] width 79 height 10
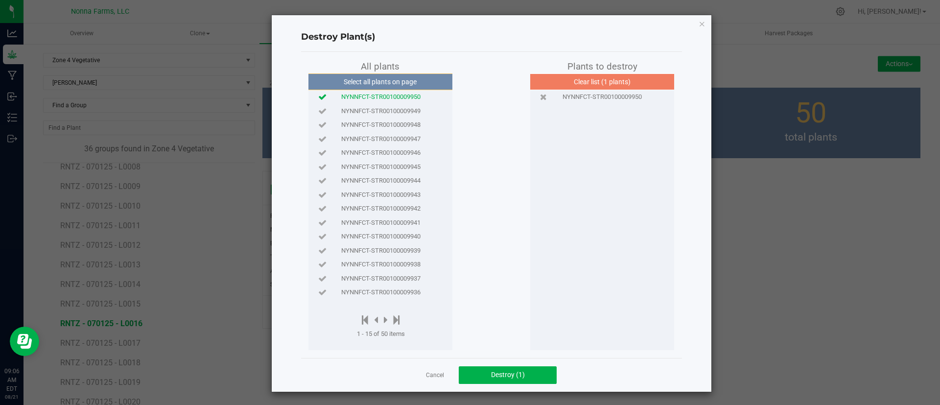
click at [384, 108] on span "NYNNFCT-STR00100009949" at bounding box center [380, 111] width 79 height 10
click at [385, 121] on span "NYNNFCT-STR00100009948" at bounding box center [380, 125] width 79 height 10
click at [389, 137] on span "NYNNFCT-STR00100009947" at bounding box center [380, 139] width 79 height 10
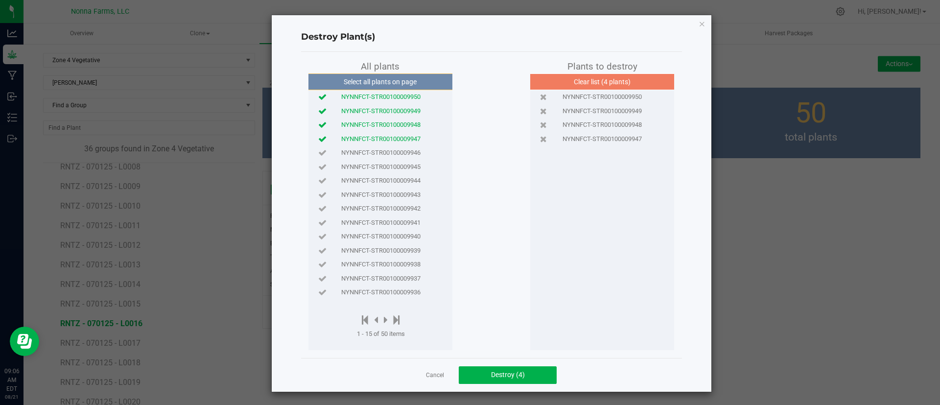
click at [391, 144] on div "NYNNFCT-STR00100009947" at bounding box center [380, 139] width 139 height 14
click at [393, 152] on span "NYNNFCT-STR00100009946" at bounding box center [380, 153] width 79 height 10
click at [392, 139] on span "NYNNFCT-STR00100009947" at bounding box center [380, 139] width 79 height 10
click at [403, 169] on span "NYNNFCT-STR00100009945" at bounding box center [380, 167] width 79 height 10
click at [404, 177] on span "NYNNFCT-STR00100009944" at bounding box center [380, 181] width 79 height 10
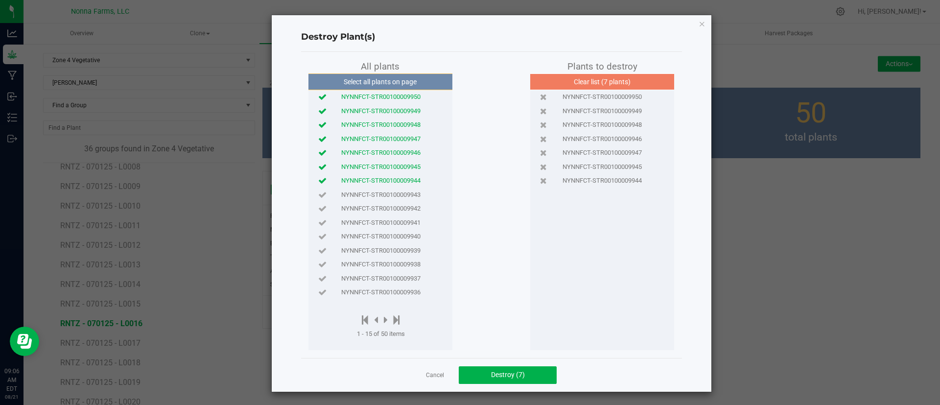
click at [406, 191] on span "NYNNFCT-STR00100009943" at bounding box center [380, 195] width 79 height 10
click at [405, 203] on div "NYNNFCT-STR00100009942" at bounding box center [380, 209] width 139 height 14
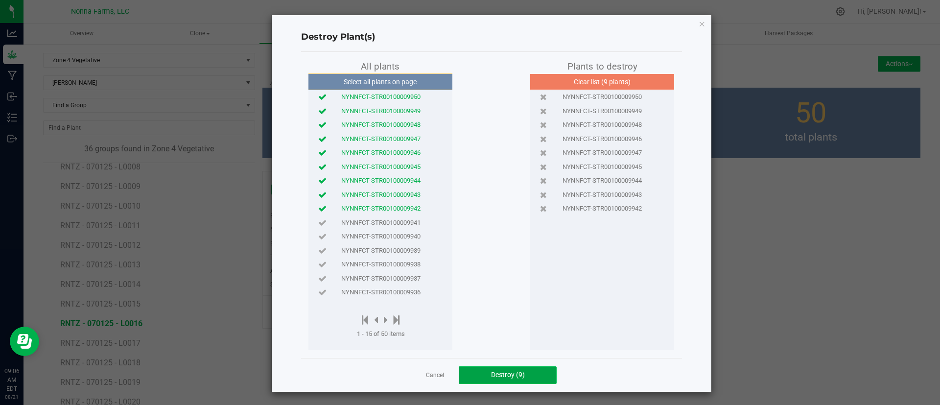
click at [490, 380] on button "Destroy (9)" at bounding box center [508, 375] width 98 height 18
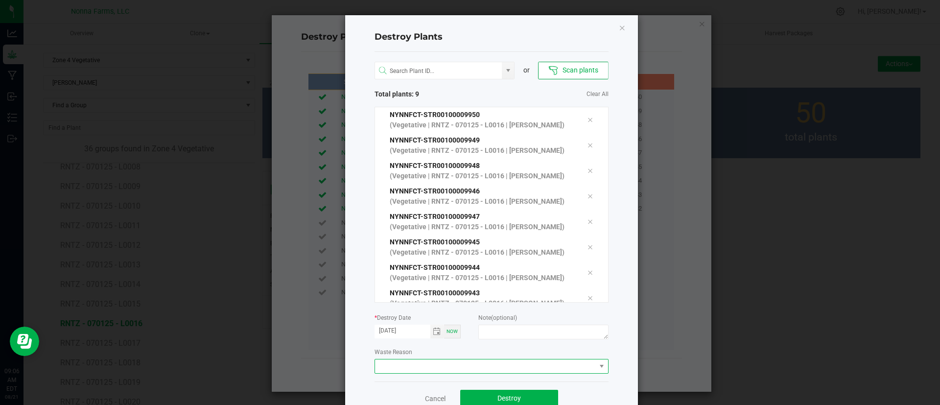
click at [495, 366] on span at bounding box center [485, 366] width 221 height 14
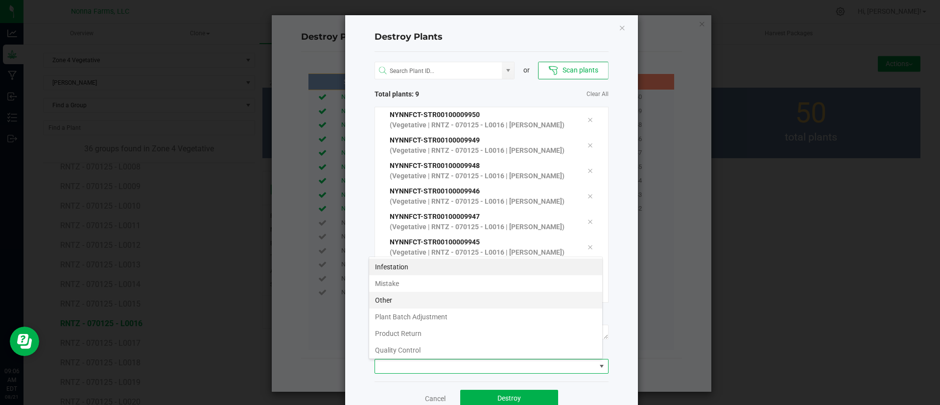
scroll to position [52, 0]
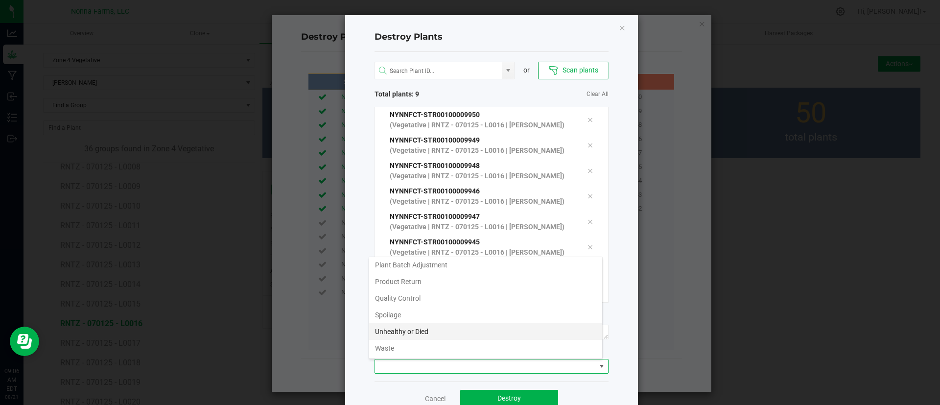
click at [439, 334] on li "Unhealthy or Died" at bounding box center [485, 331] width 233 height 17
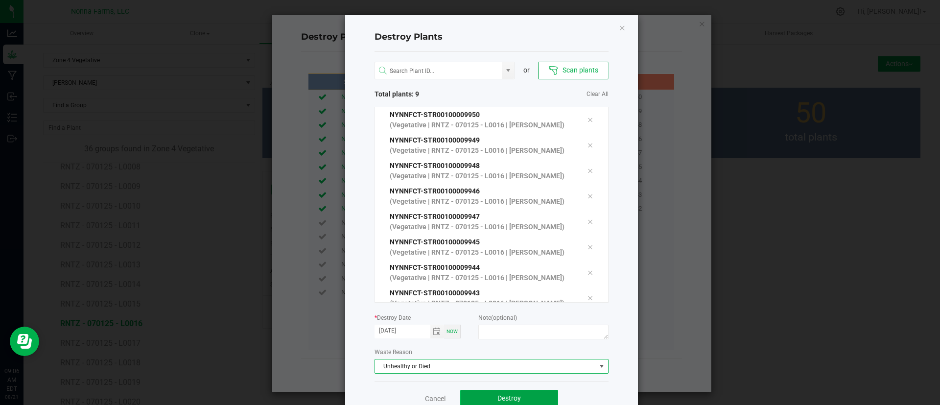
click at [514, 392] on button "Destroy" at bounding box center [509, 399] width 98 height 18
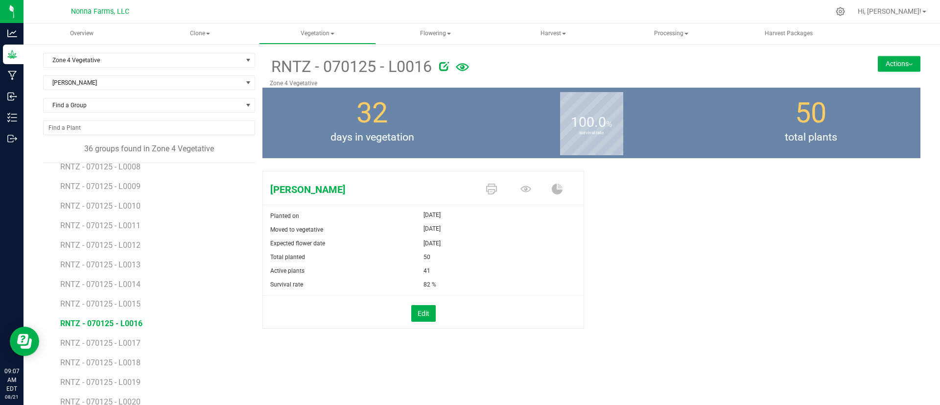
click at [398, 296] on div "Edit" at bounding box center [422, 312] width 335 height 33
click at [127, 345] on span "RNTZ - 070125 - L0017" at bounding box center [101, 342] width 82 height 9
click at [425, 319] on button "Edit" at bounding box center [423, 313] width 24 height 17
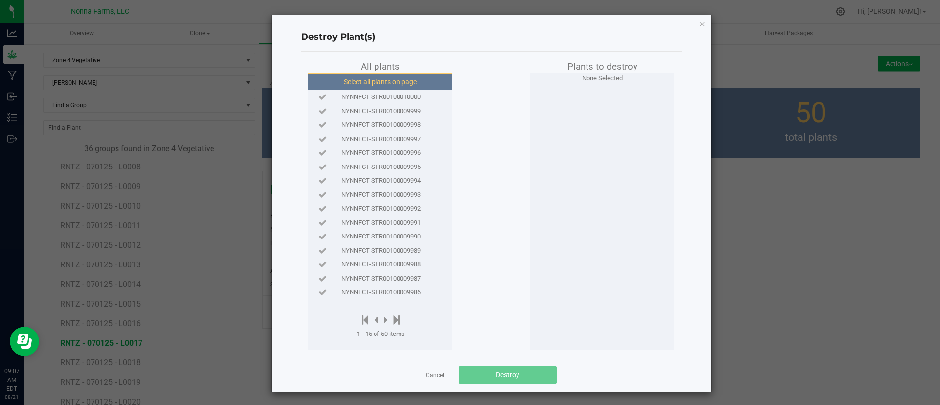
click at [380, 88] on button "Select all plants on page" at bounding box center [379, 81] width 149 height 17
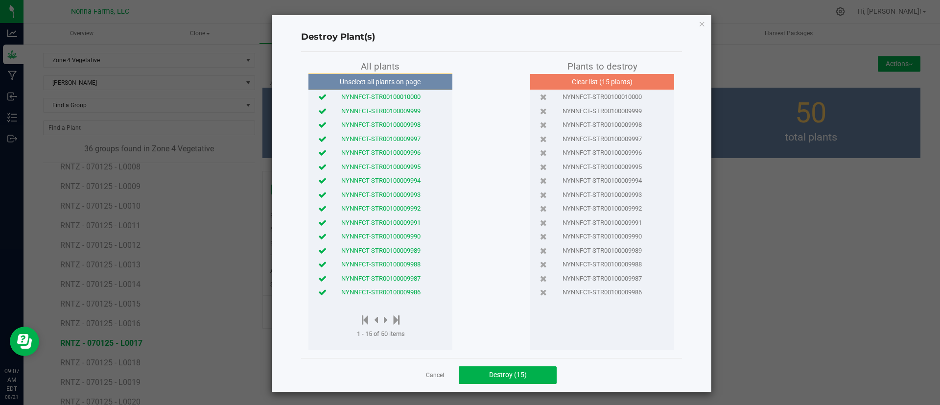
click at [384, 80] on button "Unselect all plants on page" at bounding box center [379, 81] width 149 height 17
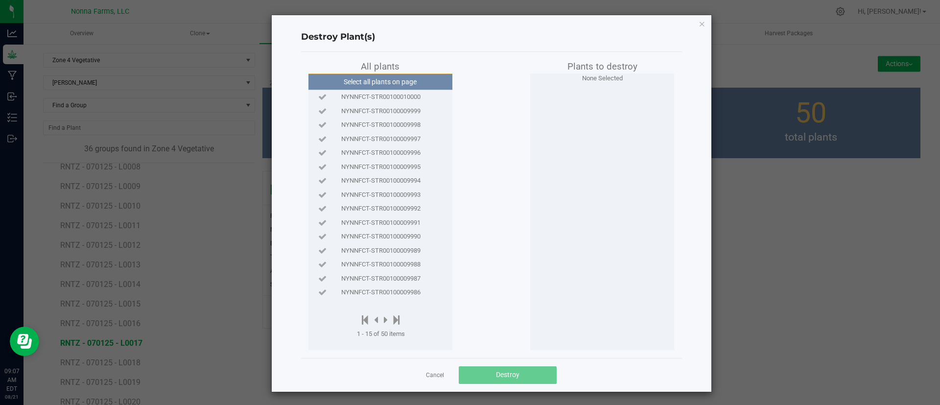
click at [384, 94] on span "NYNNFCT-STR00100010000" at bounding box center [380, 97] width 79 height 10
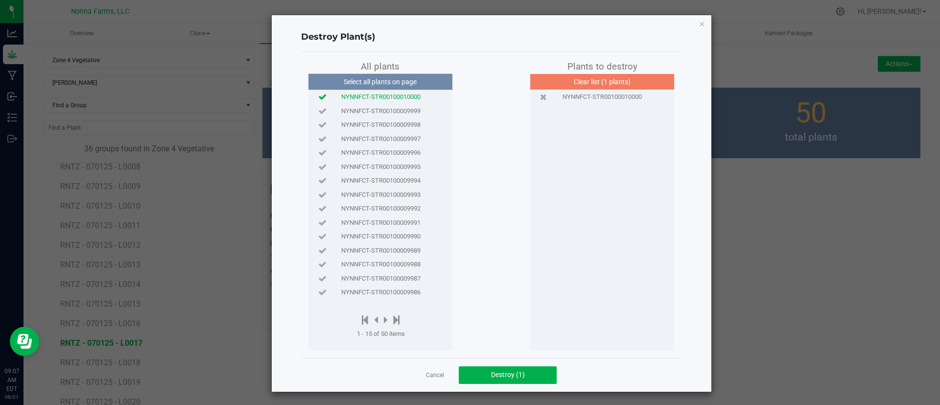
click at [384, 111] on span "NYNNFCT-STR00100009999" at bounding box center [380, 111] width 79 height 10
click at [385, 122] on span "NYNNFCT-STR00100009998" at bounding box center [380, 125] width 79 height 10
click at [388, 132] on div "NYNNFCT-STR00100009997" at bounding box center [380, 139] width 139 height 14
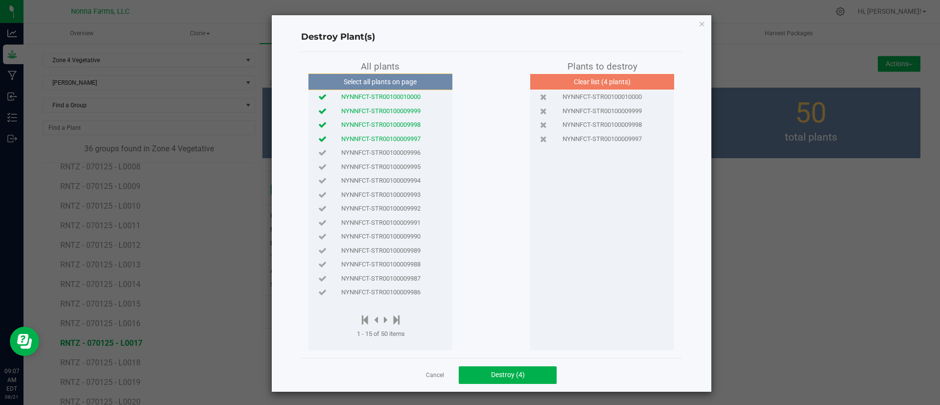
click at [391, 151] on span "NYNNFCT-STR00100009996" at bounding box center [380, 153] width 79 height 10
click at [523, 379] on button "Destroy (5)" at bounding box center [508, 375] width 98 height 18
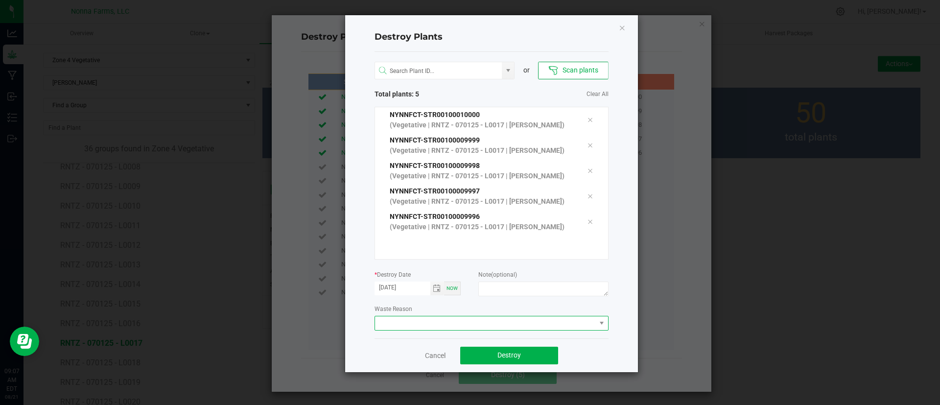
click at [549, 325] on span at bounding box center [485, 323] width 221 height 14
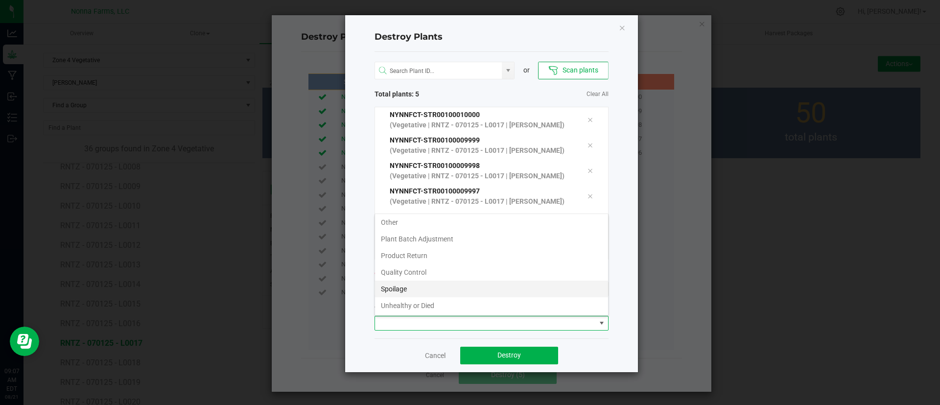
scroll to position [52, 0]
click at [515, 288] on li "Unhealthy or Died" at bounding box center [491, 288] width 233 height 17
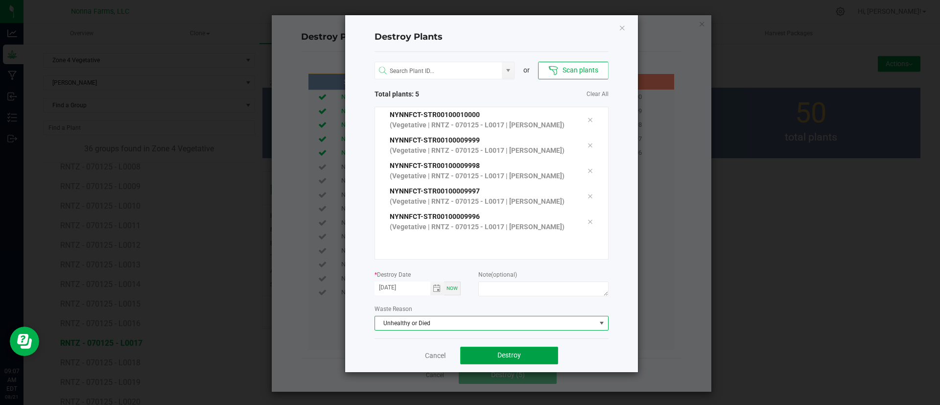
click at [535, 353] on button "Destroy" at bounding box center [509, 355] width 98 height 18
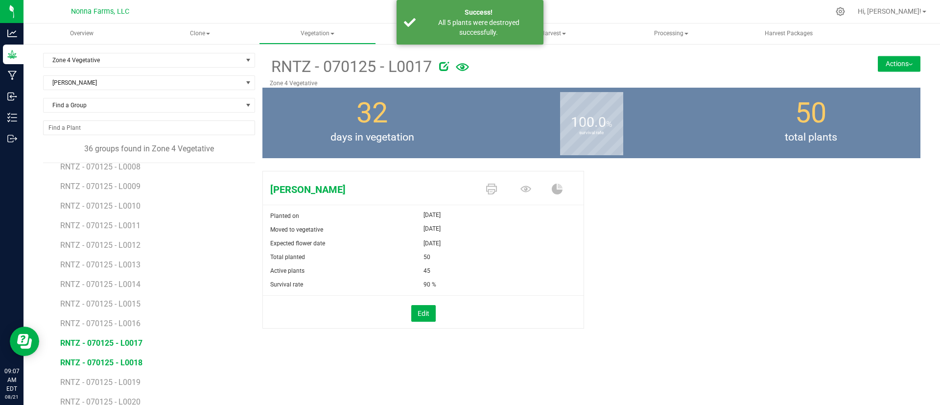
click at [129, 359] on span "RNTZ - 070125 - L0018" at bounding box center [101, 362] width 82 height 9
click at [416, 316] on button "Edit" at bounding box center [423, 313] width 24 height 17
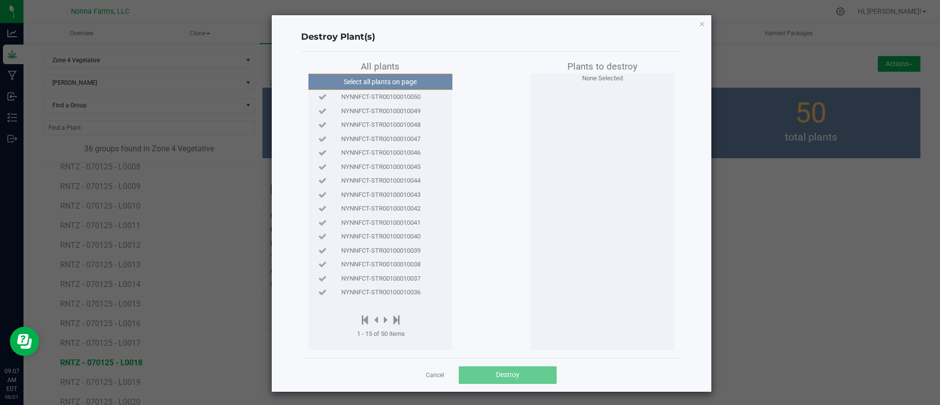
click at [421, 95] on div "NYNNFCT-STR00100010050" at bounding box center [380, 97] width 139 height 10
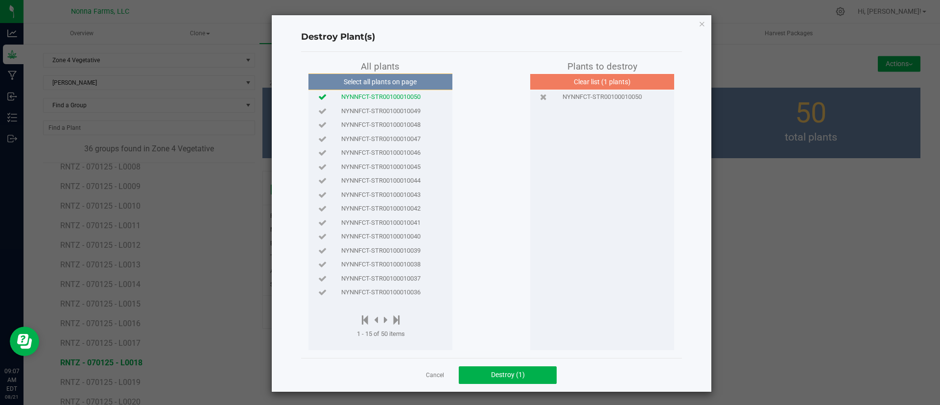
click at [405, 108] on span "NYNNFCT-STR00100010049" at bounding box center [380, 111] width 79 height 10
click at [401, 121] on span "NYNNFCT-STR00100010048" at bounding box center [380, 125] width 79 height 10
click at [401, 141] on span "NYNNFCT-STR00100010047" at bounding box center [380, 139] width 79 height 10
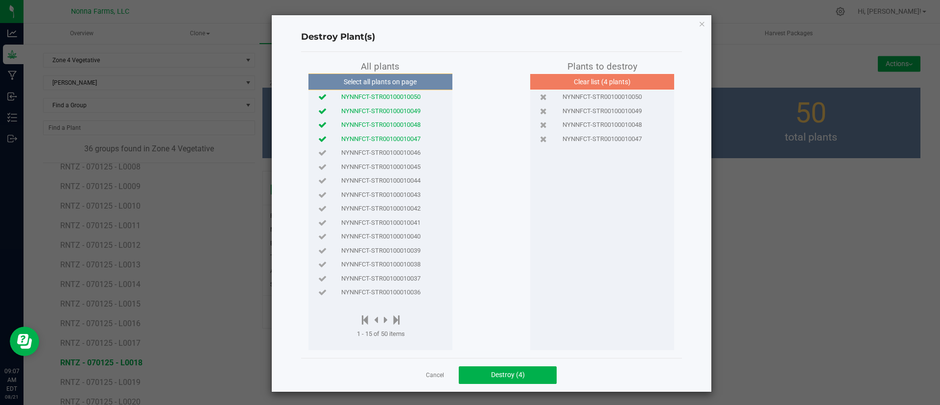
click at [401, 150] on span "NYNNFCT-STR00100010046" at bounding box center [380, 153] width 79 height 10
click at [491, 372] on span "Destroy (5)" at bounding box center [508, 374] width 34 height 8
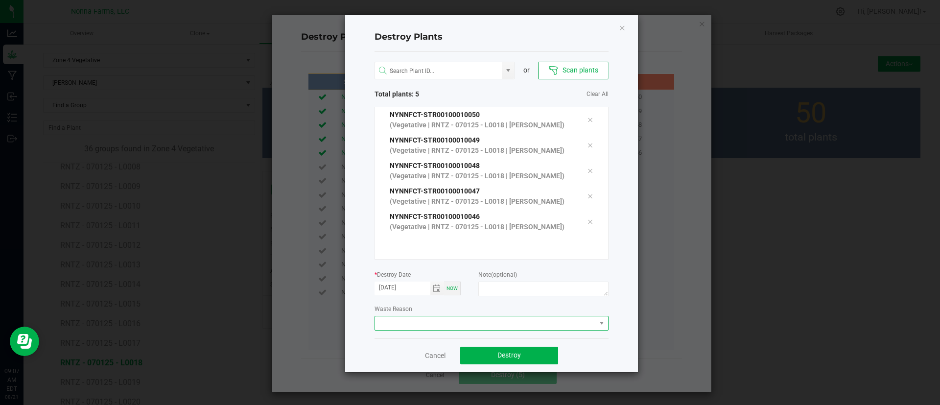
click at [461, 323] on span at bounding box center [485, 323] width 221 height 14
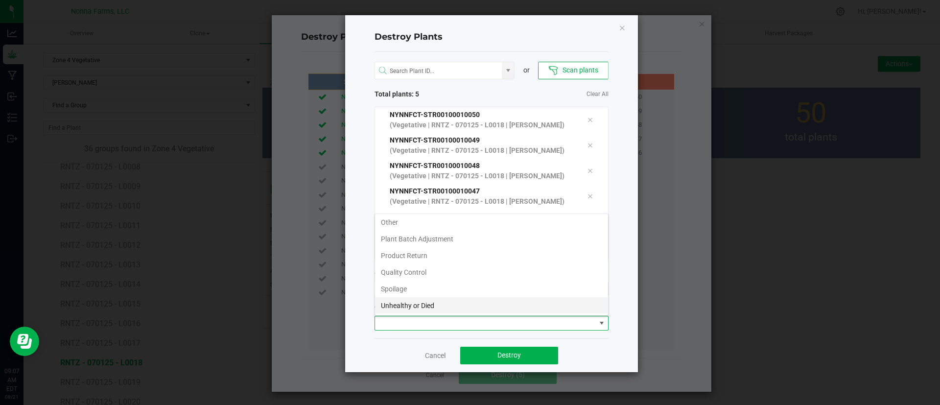
scroll to position [52, 0]
click at [464, 292] on li "Unhealthy or Died" at bounding box center [491, 288] width 233 height 17
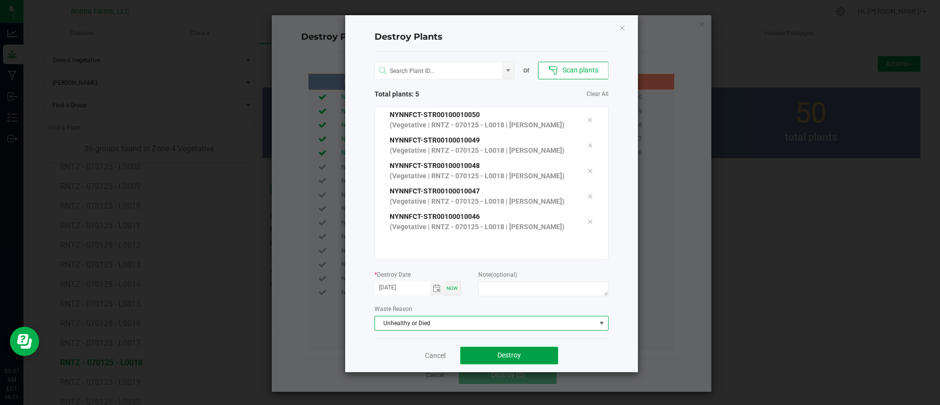
click at [480, 349] on button "Destroy" at bounding box center [509, 355] width 98 height 18
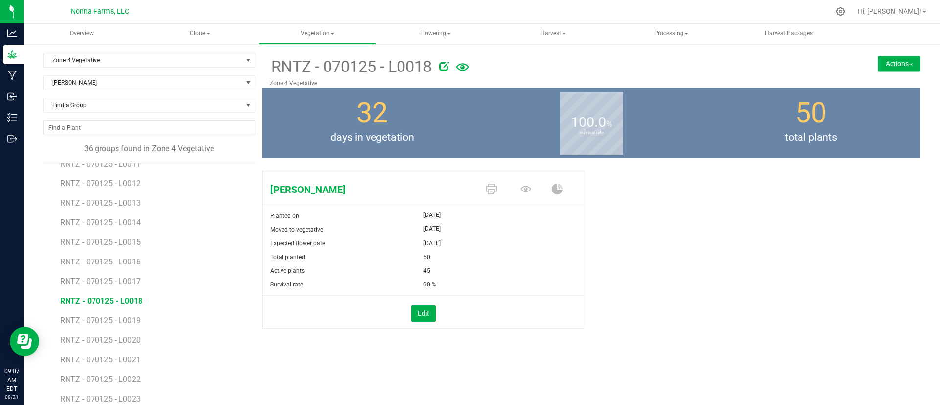
scroll to position [294, 0]
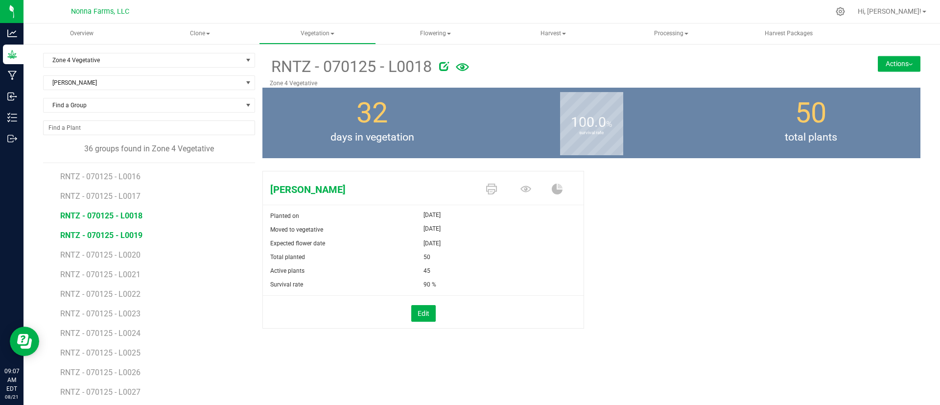
click at [121, 232] on span "RNTZ - 070125 - L0019" at bounding box center [101, 234] width 82 height 9
click at [426, 308] on button "Edit" at bounding box center [423, 313] width 24 height 17
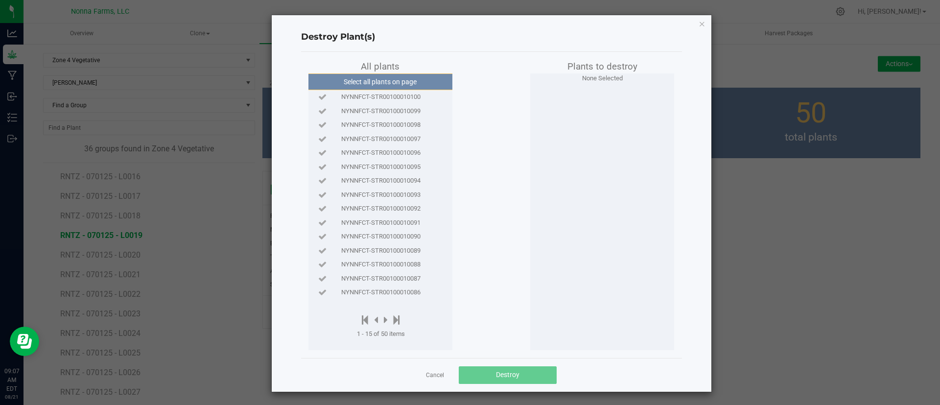
drag, startPoint x: 414, startPoint y: 91, endPoint x: 410, endPoint y: 97, distance: 7.2
click at [414, 92] on div "NYNNFCT-STR00100010100" at bounding box center [380, 97] width 139 height 14
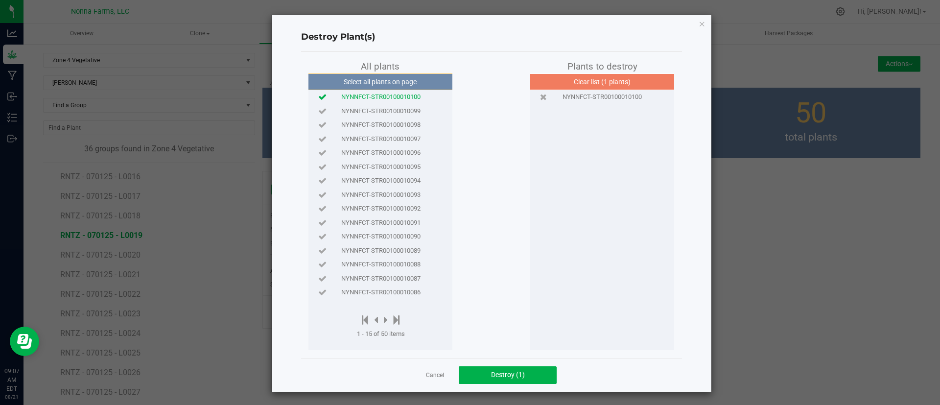
click at [409, 106] on div "NYNNFCT-STR00100010099" at bounding box center [380, 111] width 139 height 14
click at [408, 120] on span "NYNNFCT-STR00100010098" at bounding box center [380, 125] width 79 height 10
click at [410, 132] on div "NYNNFCT-STR00100010097" at bounding box center [380, 139] width 139 height 14
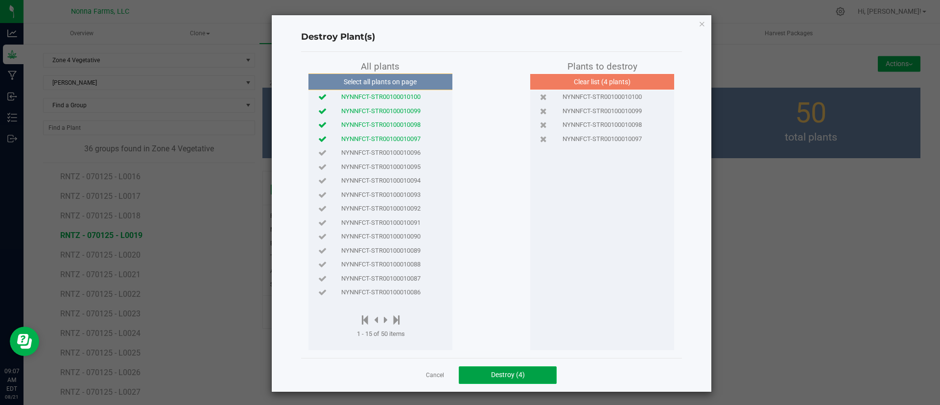
click at [515, 370] on span "Destroy (4)" at bounding box center [508, 374] width 34 height 8
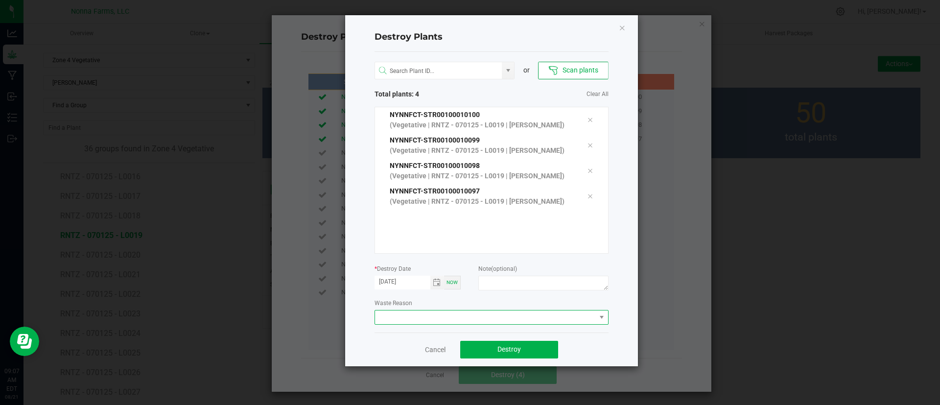
click at [548, 314] on span at bounding box center [485, 317] width 221 height 14
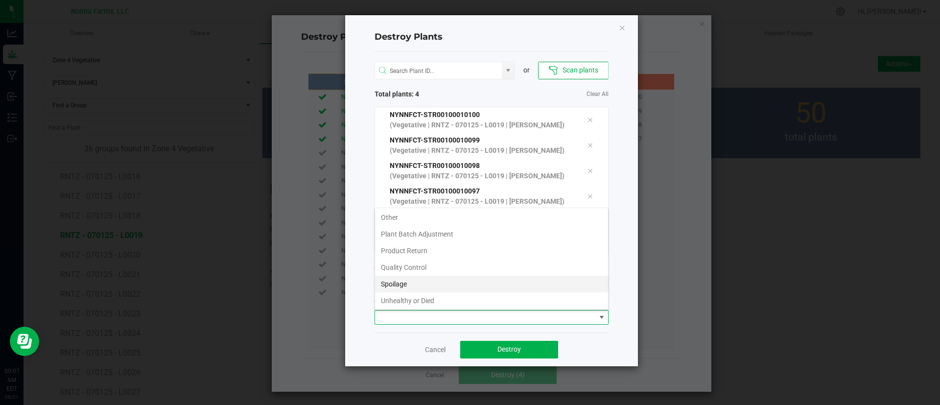
scroll to position [52, 0]
click at [517, 273] on ul "Infestation Mistake Other Plant Batch Adjustment Product Return Quality Control…" at bounding box center [491, 233] width 233 height 150
click at [519, 280] on li "Unhealthy or Died" at bounding box center [491, 282] width 233 height 17
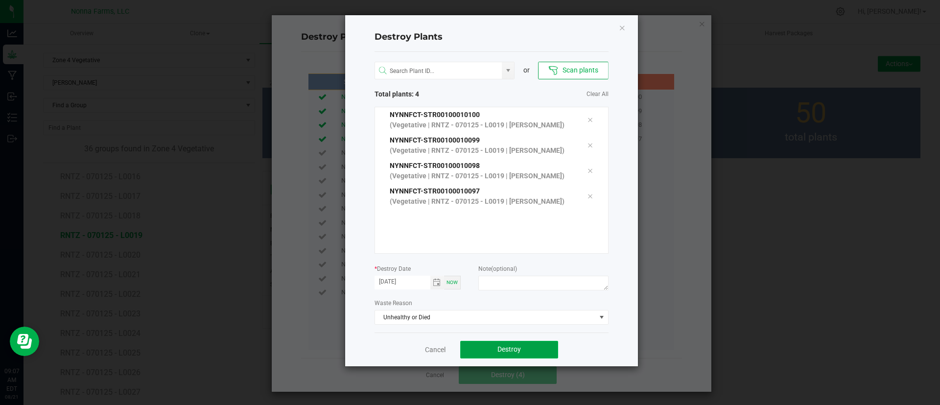
click at [514, 344] on button "Destroy" at bounding box center [509, 350] width 98 height 18
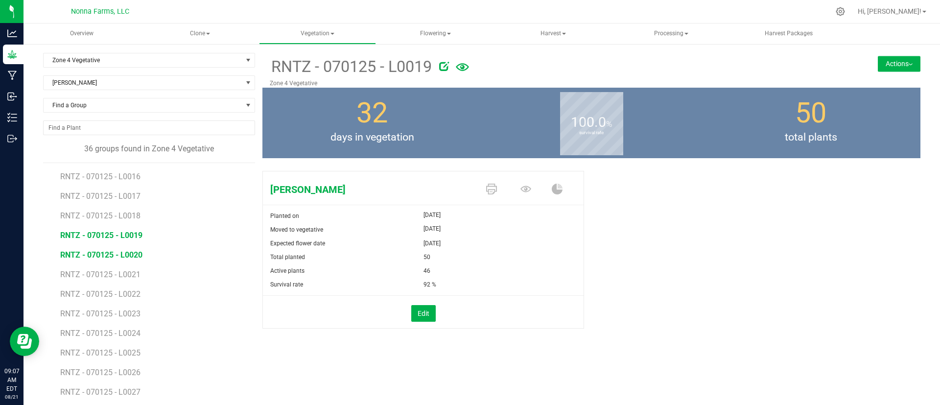
click at [123, 250] on span "RNTZ - 070125 - L0020" at bounding box center [101, 254] width 82 height 9
click at [419, 312] on button "Edit" at bounding box center [423, 313] width 24 height 17
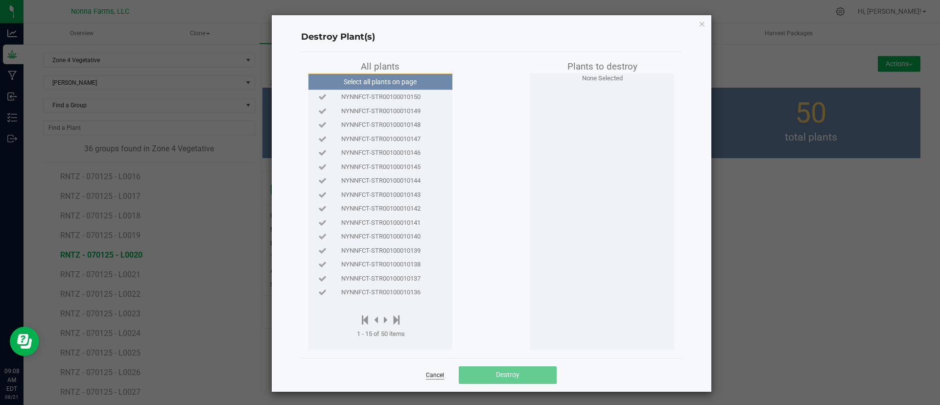
click at [429, 371] on link "Cancel" at bounding box center [435, 375] width 18 height 8
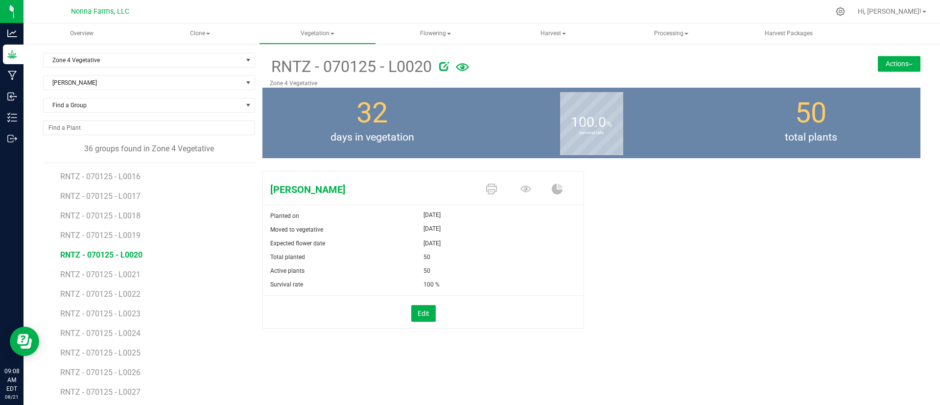
click at [158, 233] on li "RNTZ - 070125 - L0019" at bounding box center [154, 232] width 188 height 20
click at [133, 237] on span "RNTZ - 070125 - L0019" at bounding box center [101, 234] width 82 height 9
click at [137, 216] on span "RNTZ - 070125 - L0018" at bounding box center [101, 215] width 82 height 9
click at [138, 198] on span "RNTZ - 070125 - L0017" at bounding box center [101, 195] width 82 height 9
click at [132, 213] on span "RNTZ - 070125 - L0018" at bounding box center [101, 215] width 82 height 9
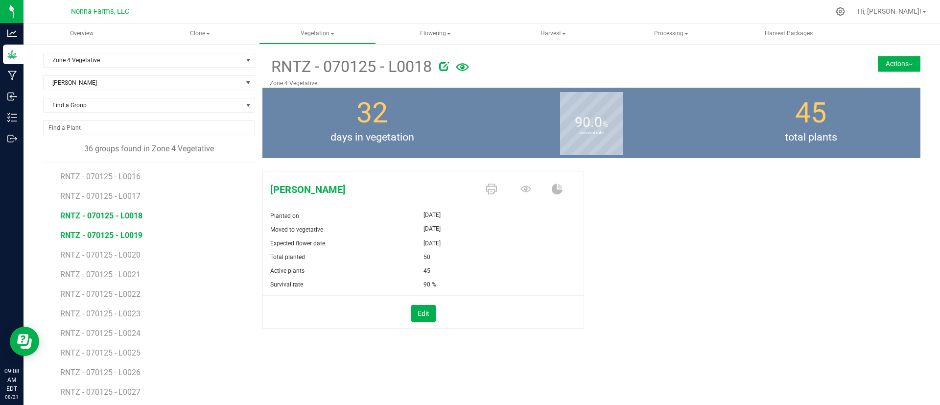
click at [135, 233] on span "RNTZ - 070125 - L0019" at bounding box center [101, 234] width 82 height 9
click at [415, 311] on button "Edit" at bounding box center [423, 313] width 24 height 17
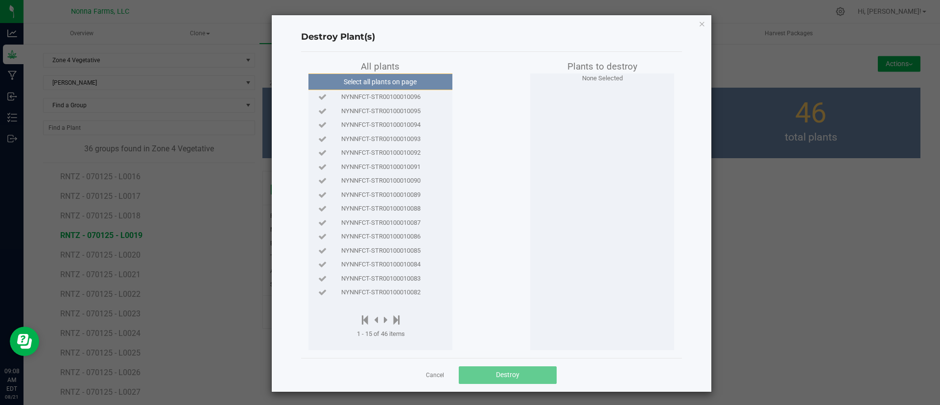
click at [375, 95] on span "NYNNFCT-STR00100010096" at bounding box center [380, 97] width 79 height 10
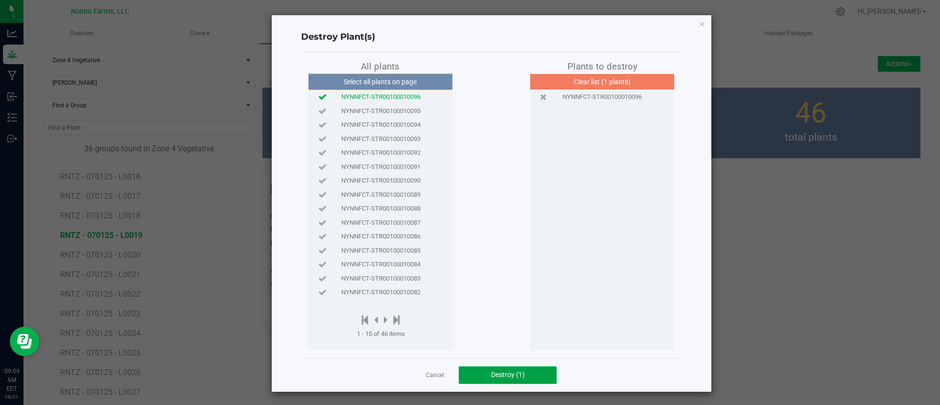
click at [491, 377] on span "Destroy (1)" at bounding box center [508, 374] width 34 height 8
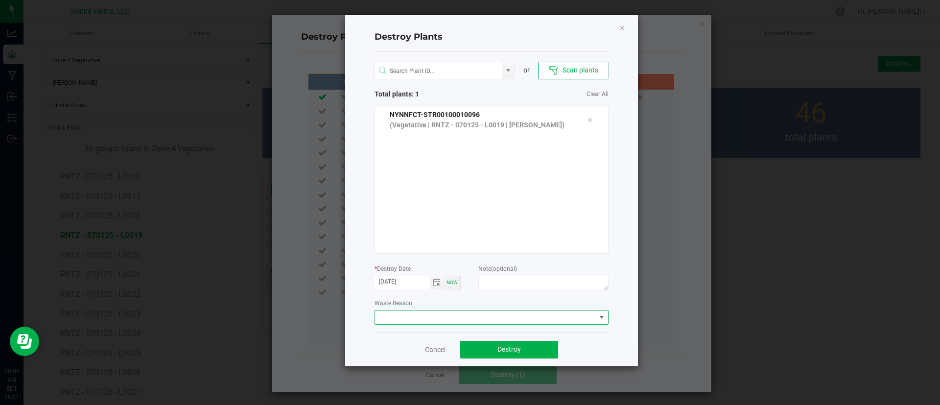
click at [514, 314] on span at bounding box center [485, 317] width 221 height 14
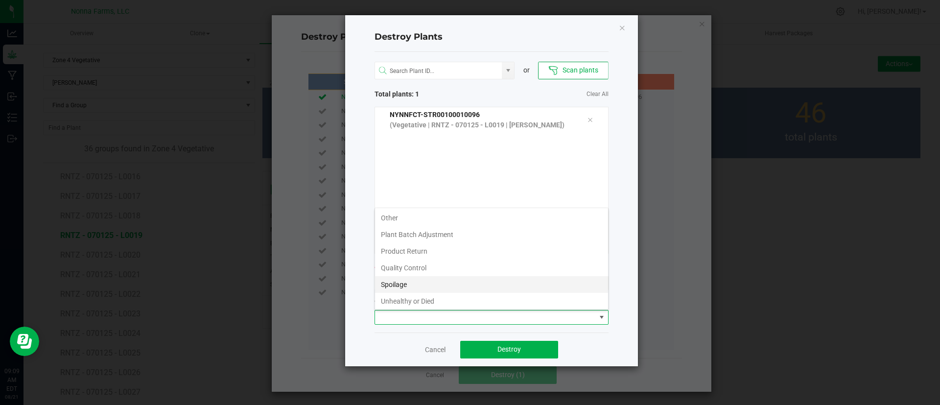
scroll to position [52, 0]
click at [500, 275] on li "Unhealthy or Died" at bounding box center [491, 282] width 233 height 17
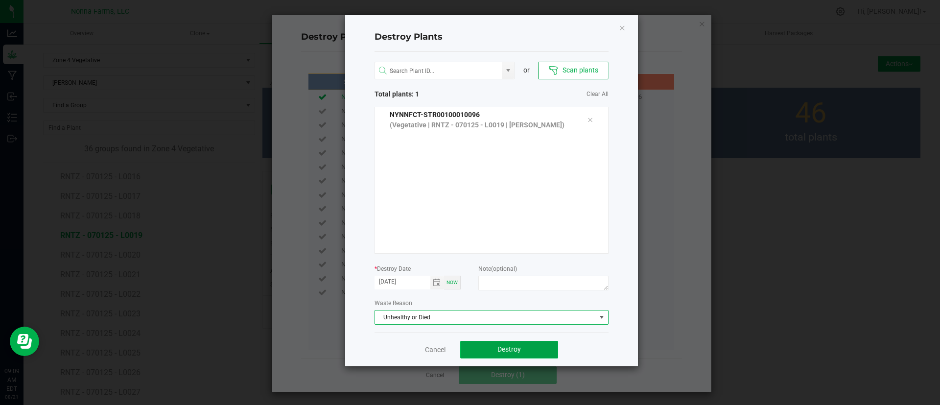
click at [503, 344] on button "Destroy" at bounding box center [509, 350] width 98 height 18
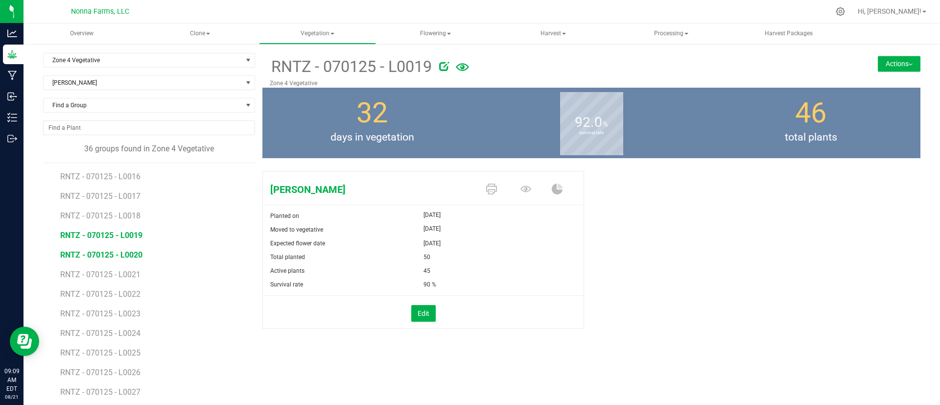
click at [138, 253] on span "RNTZ - 070125 - L0020" at bounding box center [101, 254] width 82 height 9
click at [132, 237] on span "RNTZ - 070125 - L0019" at bounding box center [101, 234] width 82 height 9
click at [127, 219] on span "RNTZ - 070125 - L0018" at bounding box center [101, 215] width 82 height 9
click at [132, 232] on span "RNTZ - 070125 - L0019" at bounding box center [101, 234] width 82 height 9
click at [133, 218] on span "RNTZ - 070125 - L0018" at bounding box center [101, 215] width 82 height 9
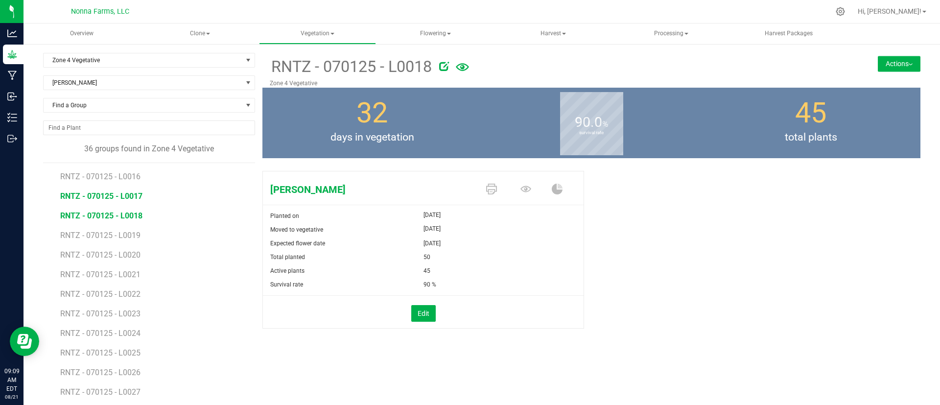
click at [122, 197] on span "RNTZ - 070125 - L0017" at bounding box center [101, 195] width 82 height 9
click at [127, 215] on span "RNTZ - 070125 - L0018" at bounding box center [101, 215] width 82 height 9
click at [137, 235] on span "RNTZ - 070125 - L0019" at bounding box center [101, 234] width 82 height 9
click at [424, 313] on button "Edit" at bounding box center [423, 313] width 24 height 17
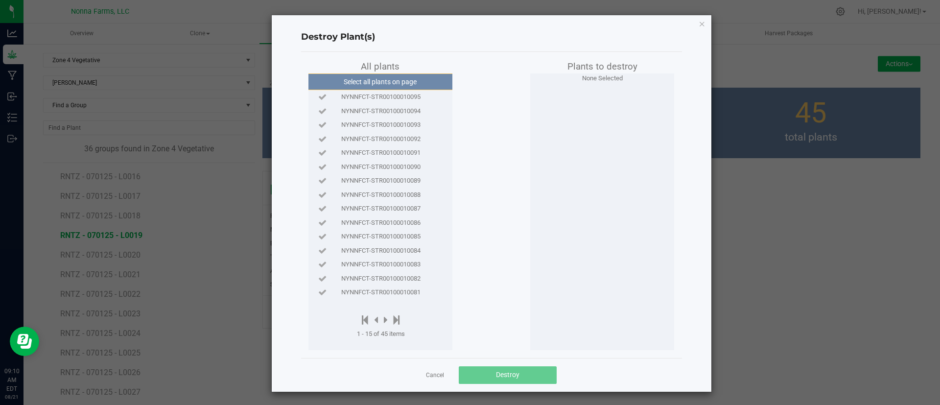
click at [393, 93] on span "NYNNFCT-STR00100010095" at bounding box center [380, 97] width 79 height 10
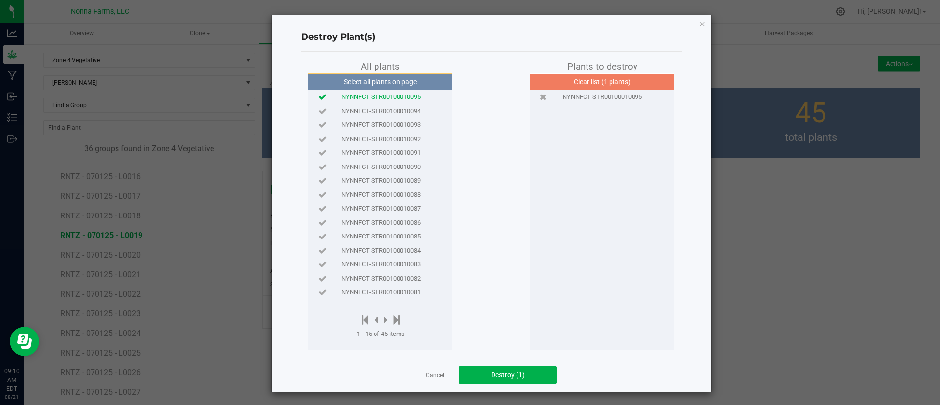
click at [393, 112] on span "NYNNFCT-STR00100010094" at bounding box center [380, 111] width 79 height 10
click at [474, 373] on button "Destroy (2)" at bounding box center [508, 375] width 98 height 18
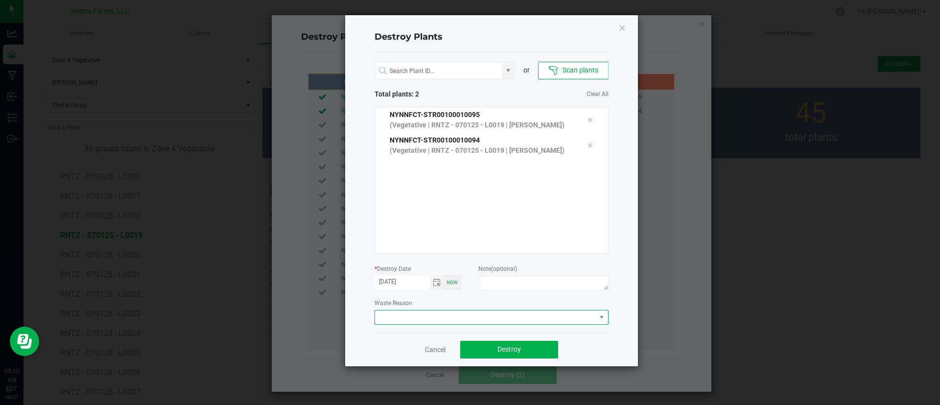
click at [536, 319] on span at bounding box center [485, 317] width 221 height 14
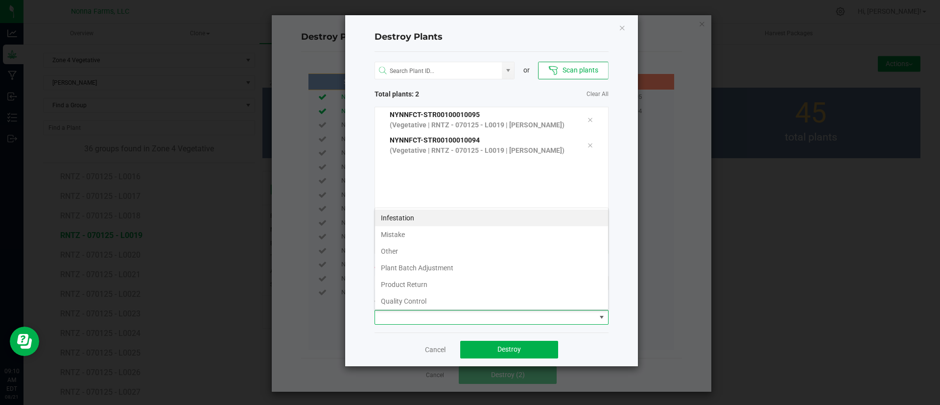
scroll to position [52, 0]
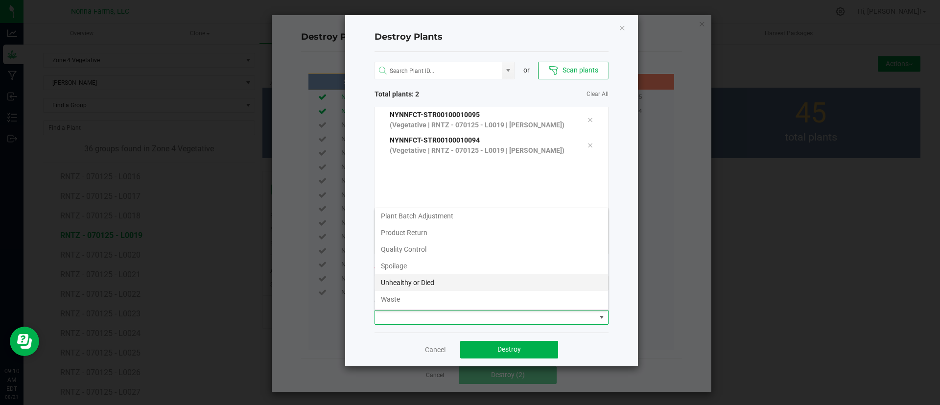
click at [462, 280] on li "Unhealthy or Died" at bounding box center [491, 282] width 233 height 17
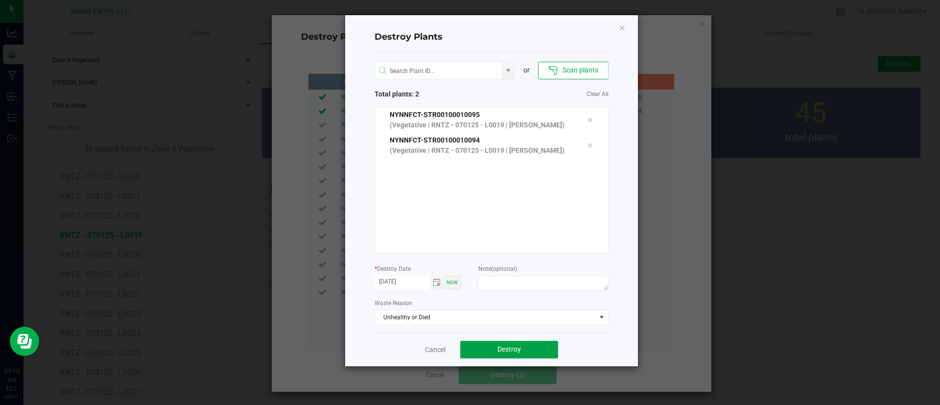
click at [497, 344] on button "Destroy" at bounding box center [509, 350] width 98 height 18
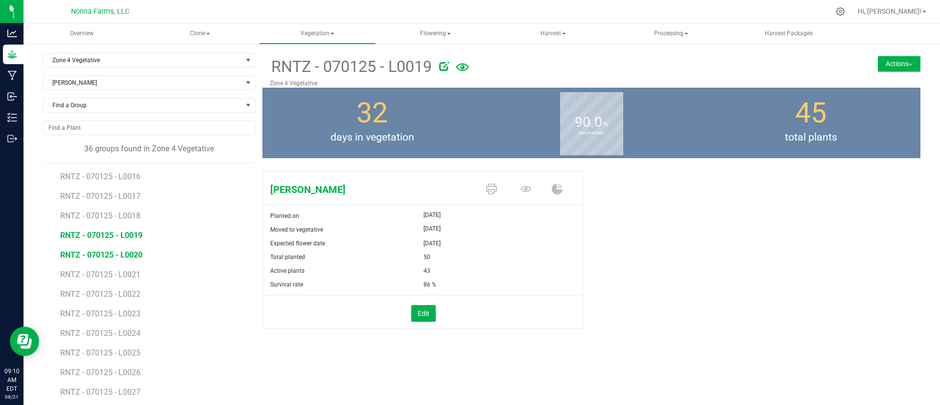
click at [129, 253] on span "RNTZ - 070125 - L0020" at bounding box center [101, 254] width 82 height 9
click at [129, 257] on span "RNTZ - 070125 - L0020" at bounding box center [101, 254] width 82 height 9
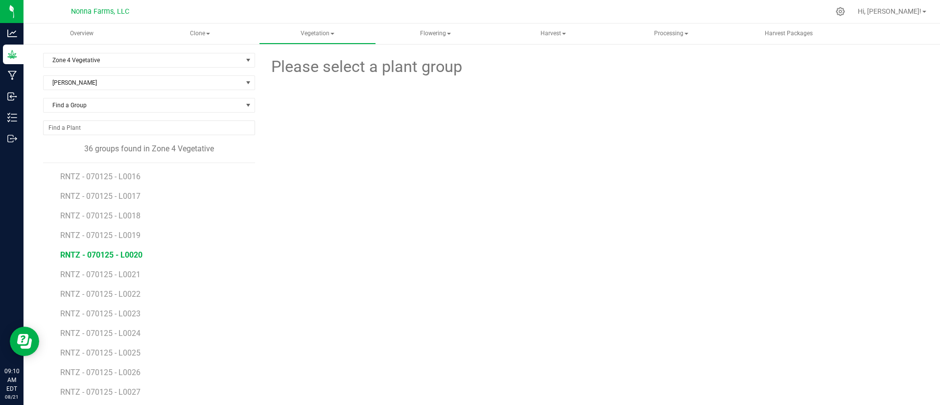
click at [129, 256] on span "RNTZ - 070125 - L0020" at bounding box center [101, 254] width 82 height 9
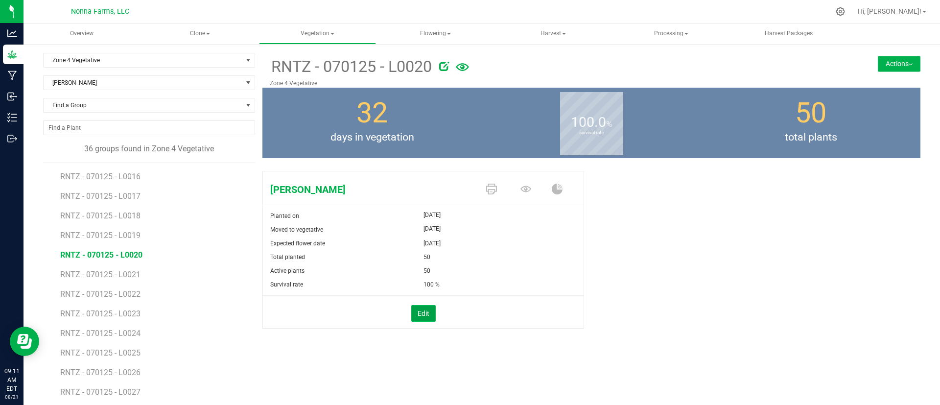
click at [425, 317] on button "Edit" at bounding box center [423, 313] width 24 height 17
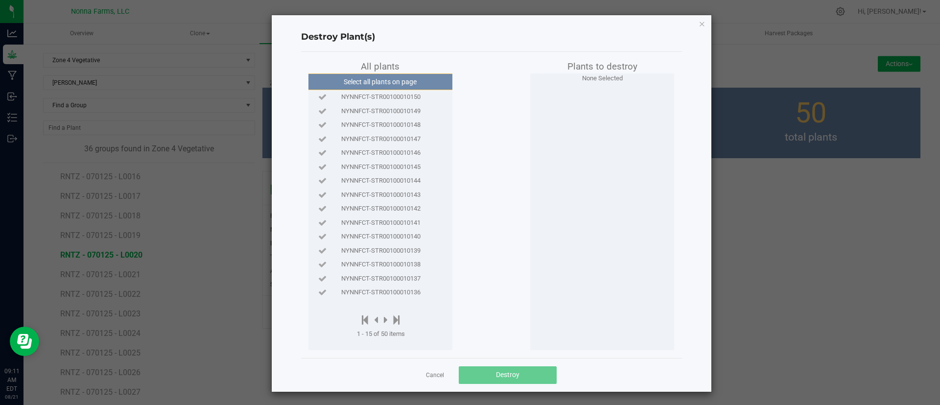
click at [403, 95] on span "NYNNFCT-STR00100010150" at bounding box center [380, 97] width 79 height 10
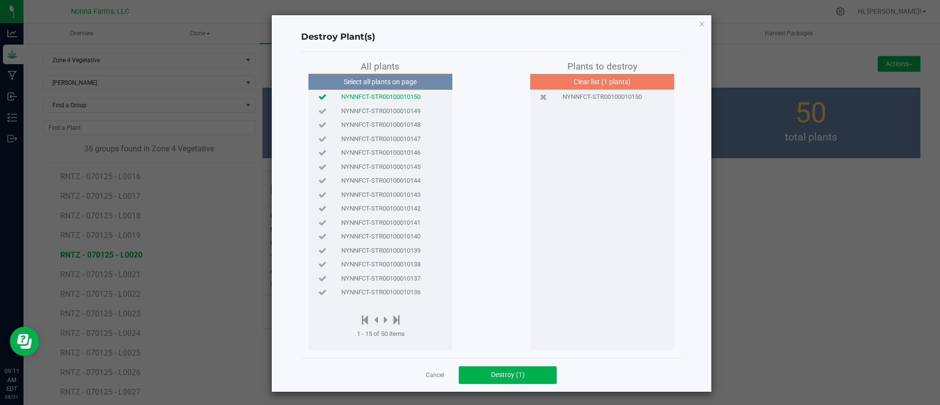
click at [404, 108] on span "NYNNFCT-STR00100010149" at bounding box center [380, 111] width 79 height 10
click at [409, 120] on span "NYNNFCT-STR00100010148" at bounding box center [380, 125] width 79 height 10
click at [474, 374] on button "Destroy (3)" at bounding box center [508, 375] width 98 height 18
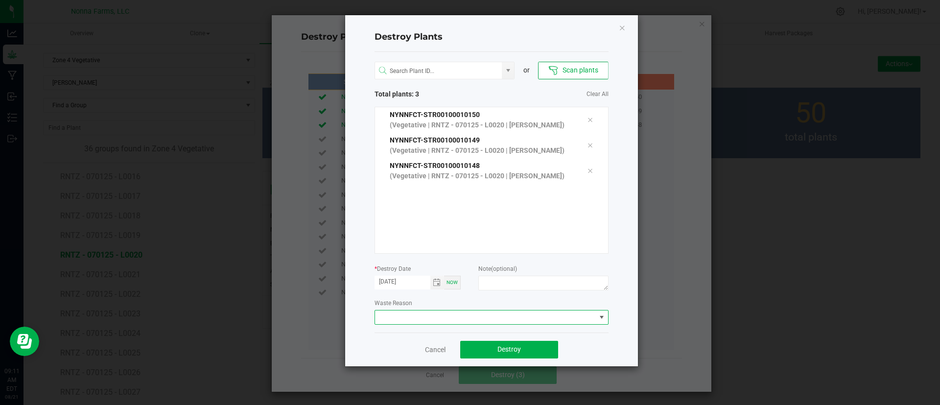
click at [472, 317] on span at bounding box center [485, 317] width 221 height 14
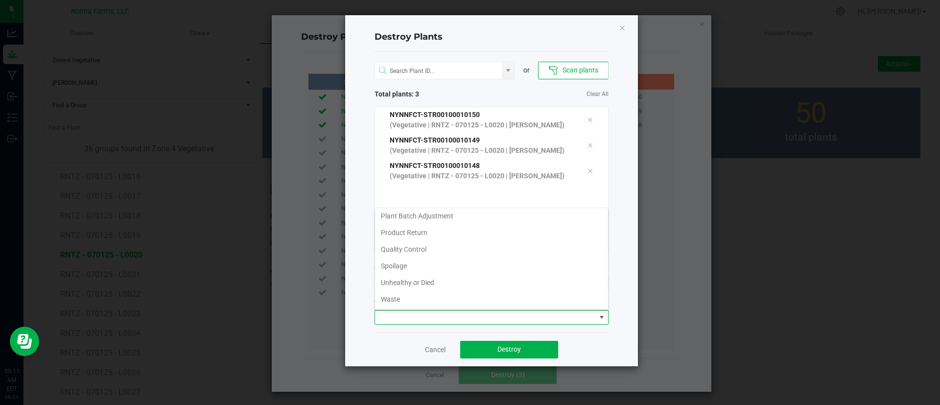
click at [459, 278] on li "Unhealthy or Died" at bounding box center [491, 282] width 233 height 17
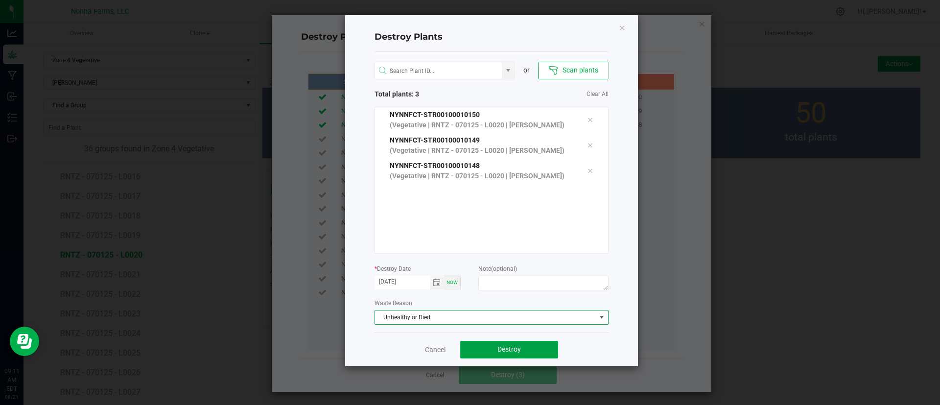
click at [513, 346] on span "Destroy" at bounding box center [508, 349] width 23 height 8
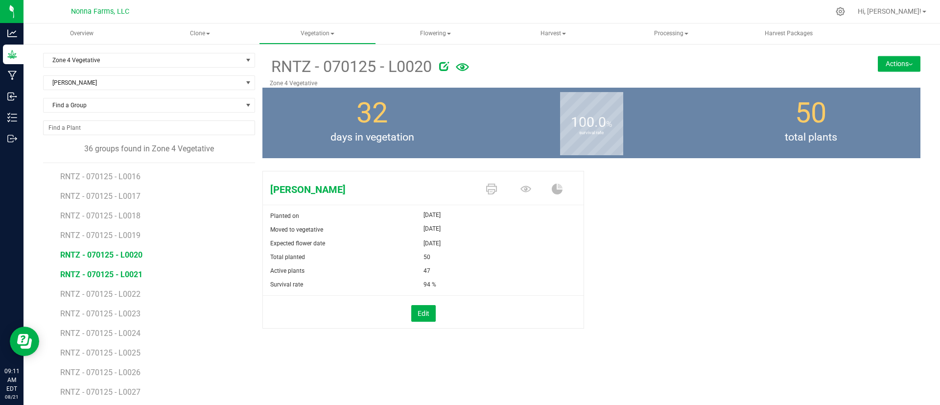
click at [133, 270] on span "RNTZ - 070125 - L0021" at bounding box center [101, 274] width 82 height 9
click at [421, 319] on button "Edit" at bounding box center [423, 313] width 24 height 17
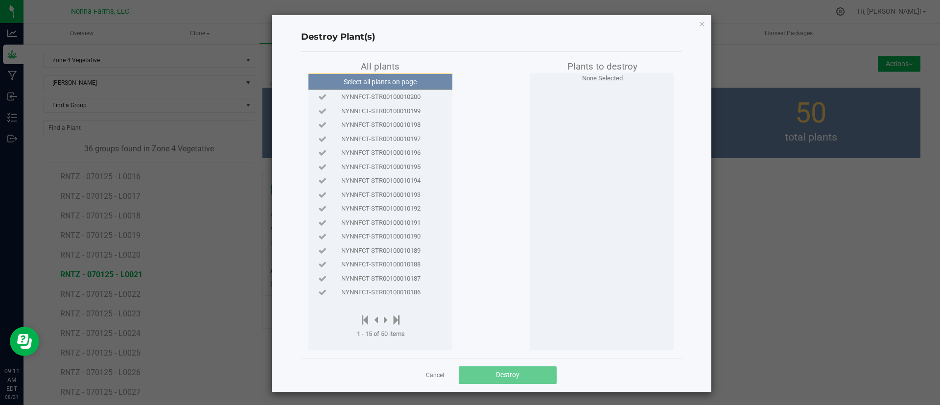
click at [408, 92] on span "NYNNFCT-STR00100010200" at bounding box center [380, 97] width 79 height 10
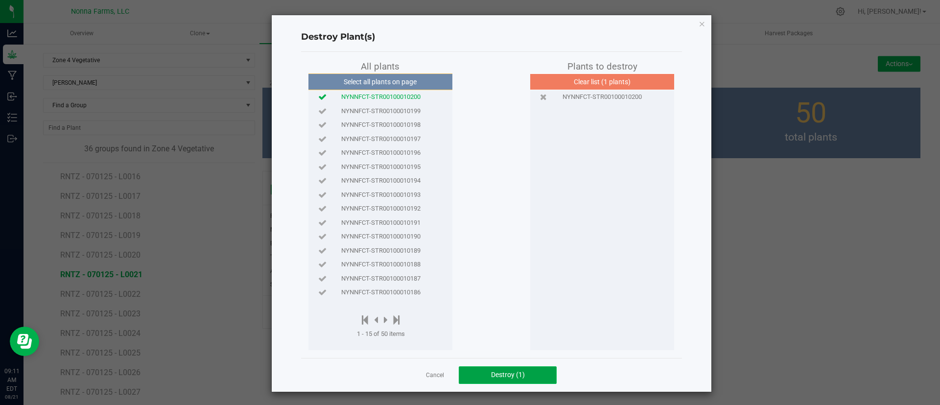
click at [491, 370] on span "Destroy (1)" at bounding box center [508, 374] width 34 height 8
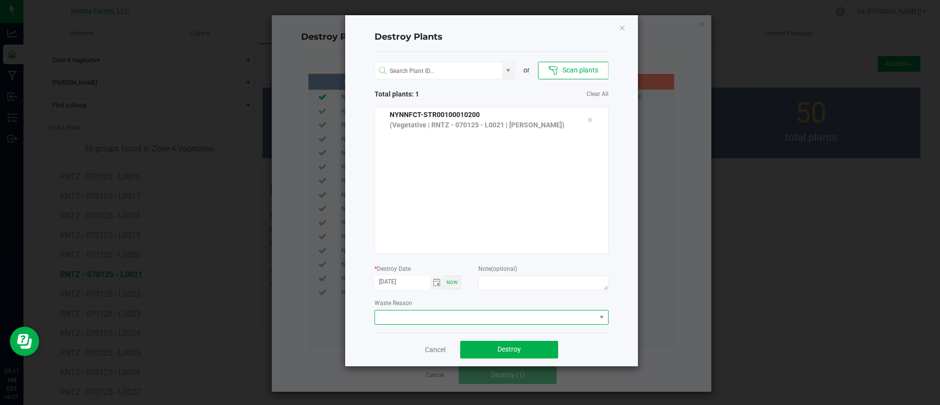
click at [497, 320] on span at bounding box center [485, 317] width 221 height 14
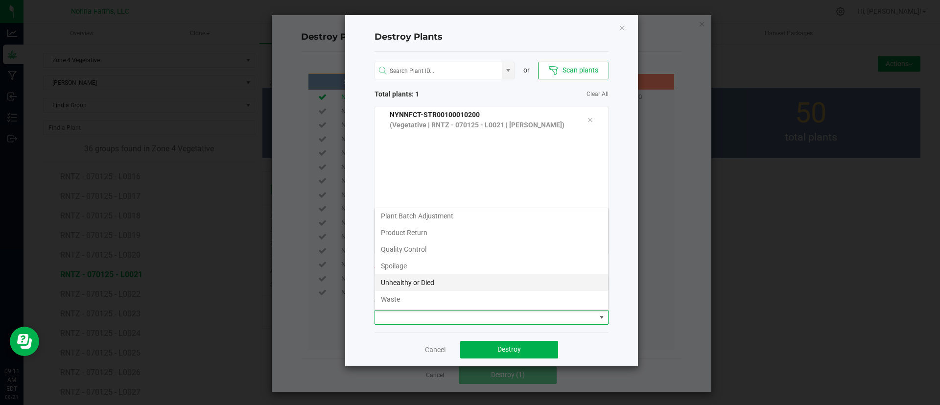
click at [471, 283] on li "Unhealthy or Died" at bounding box center [491, 282] width 233 height 17
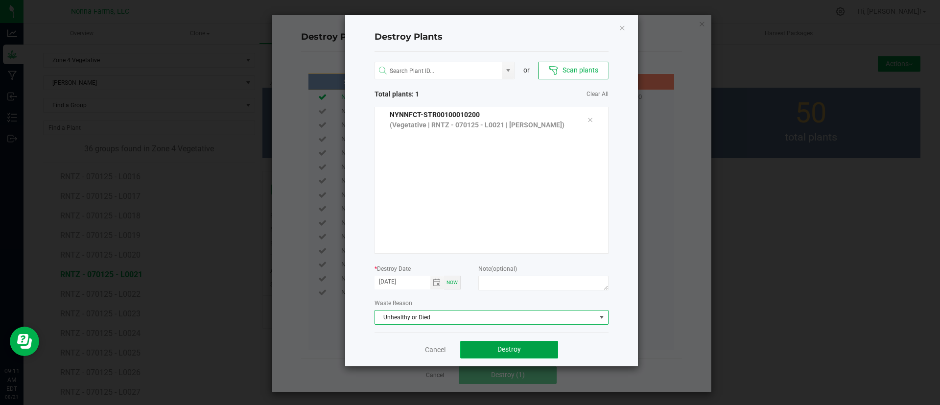
click at [491, 345] on button "Destroy" at bounding box center [509, 350] width 98 height 18
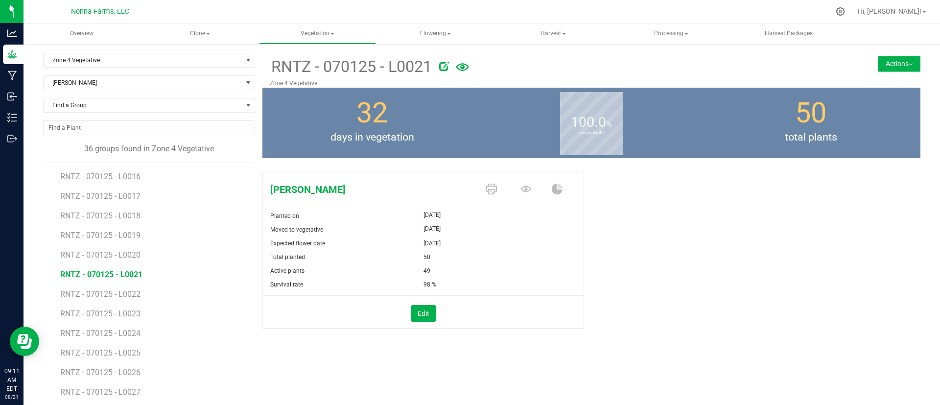
click at [162, 292] on li "RNTZ - 070125 - L0022" at bounding box center [154, 290] width 188 height 20
click at [131, 292] on span "RNTZ - 070125 - L0022" at bounding box center [101, 293] width 82 height 9
click at [425, 310] on button "Edit" at bounding box center [423, 313] width 24 height 17
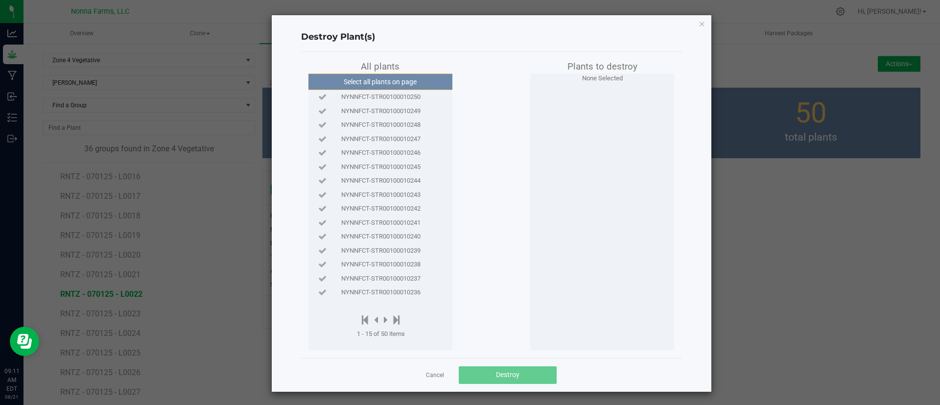
click at [396, 97] on span "NYNNFCT-STR00100010250" at bounding box center [380, 97] width 79 height 10
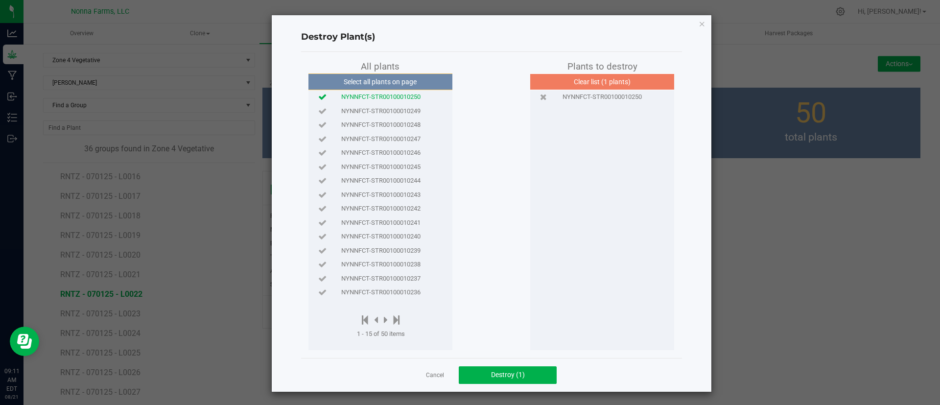
click at [392, 113] on span "NYNNFCT-STR00100010249" at bounding box center [380, 111] width 79 height 10
click at [395, 127] on span "NYNNFCT-STR00100010248" at bounding box center [380, 125] width 79 height 10
click at [396, 139] on span "NYNNFCT-STR00100010247" at bounding box center [380, 139] width 79 height 10
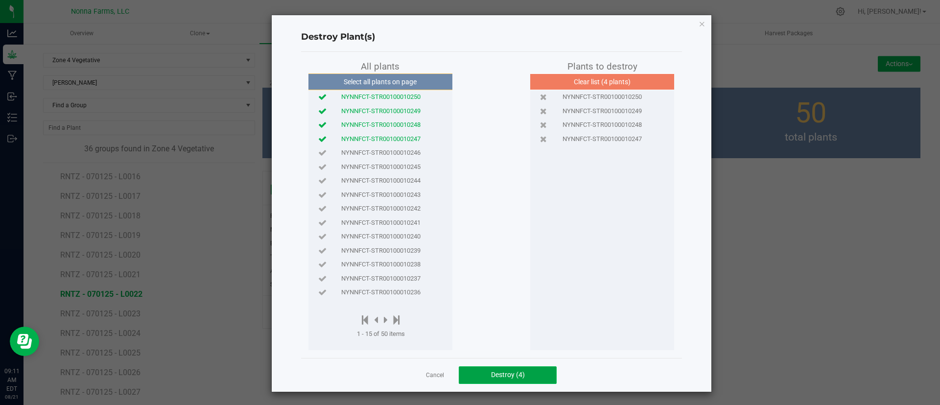
click at [505, 373] on span "Destroy (4)" at bounding box center [508, 374] width 34 height 8
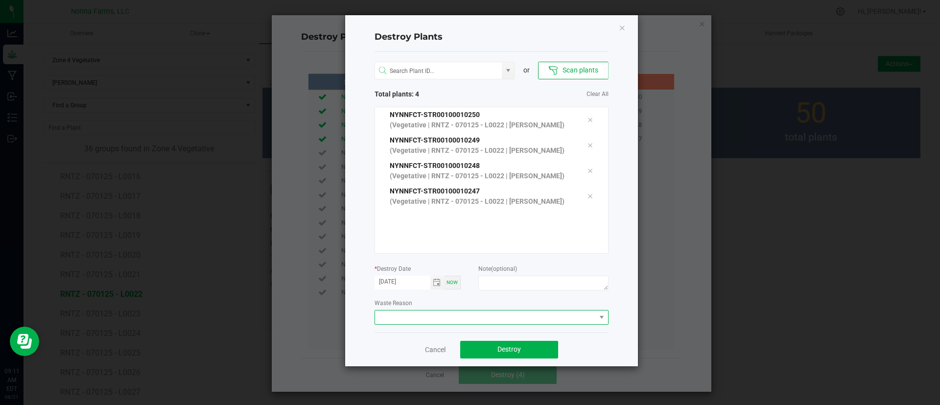
click at [506, 320] on span at bounding box center [485, 317] width 221 height 14
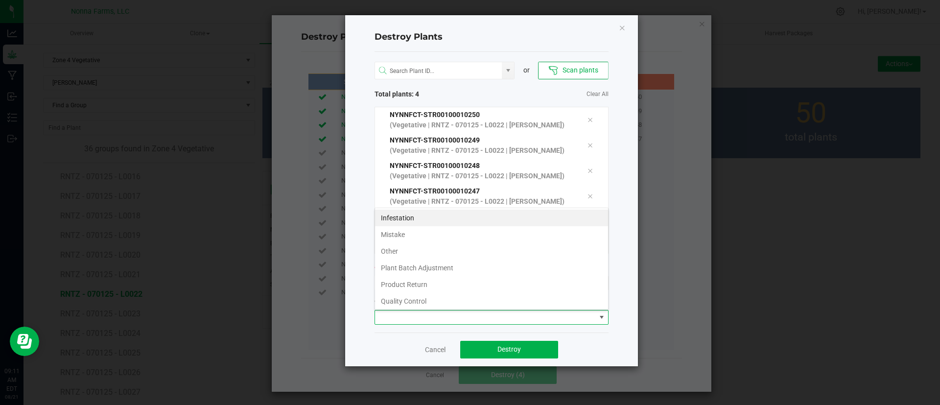
scroll to position [52, 0]
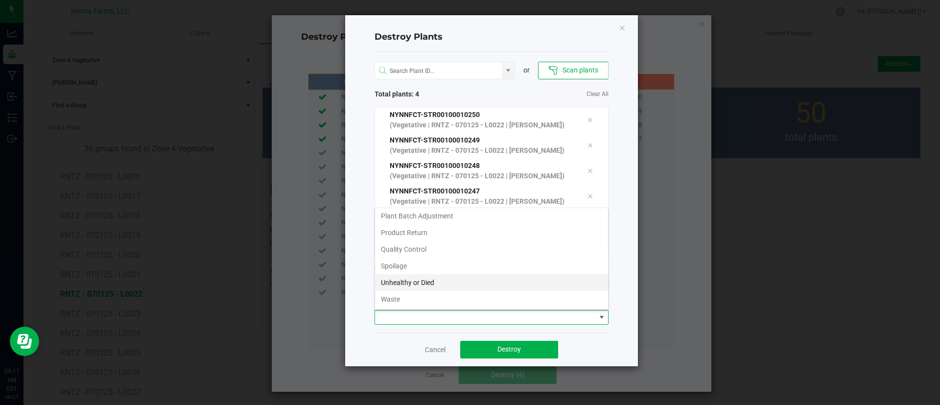
click at [473, 280] on li "Unhealthy or Died" at bounding box center [491, 282] width 233 height 17
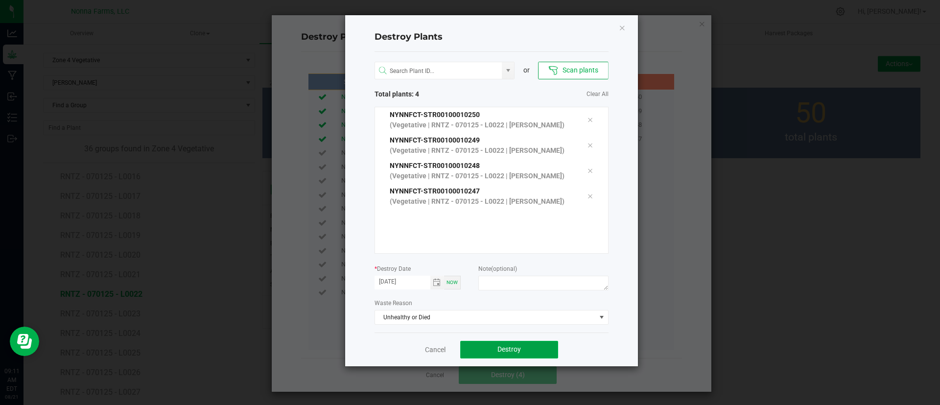
click at [501, 347] on span "Destroy" at bounding box center [508, 349] width 23 height 8
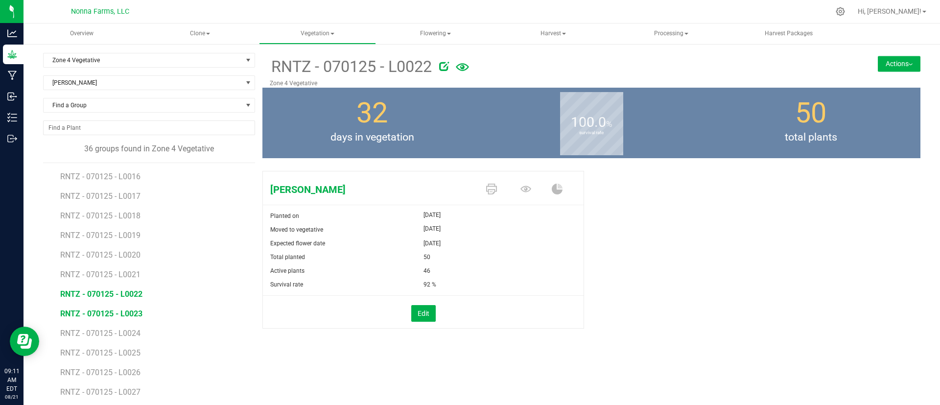
click at [91, 314] on span "RNTZ - 070125 - L0023" at bounding box center [101, 313] width 82 height 9
click at [414, 315] on button "Edit" at bounding box center [423, 313] width 24 height 17
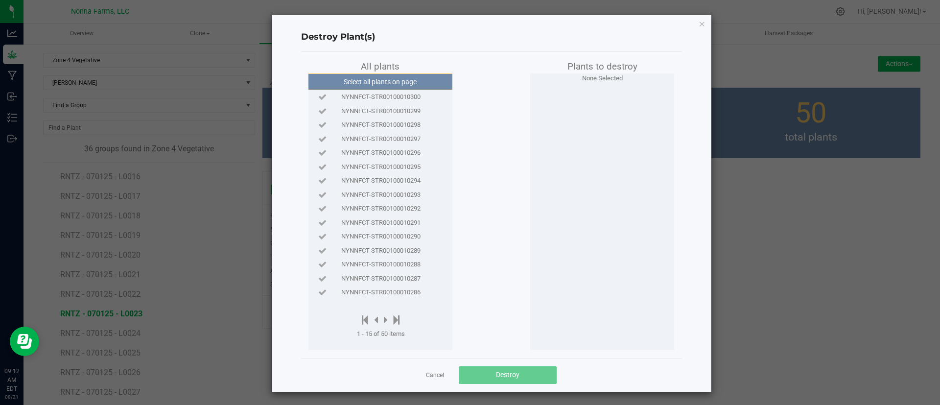
click at [396, 97] on span "NYNNFCT-STR00100010300" at bounding box center [380, 97] width 79 height 10
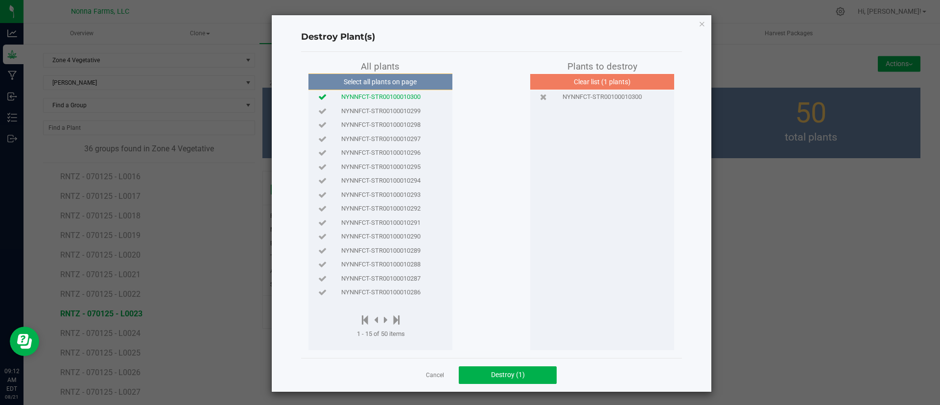
click at [389, 111] on span "NYNNFCT-STR00100010299" at bounding box center [380, 111] width 79 height 10
click at [395, 124] on span "NYNNFCT-STR00100010298" at bounding box center [380, 125] width 79 height 10
click at [403, 138] on span "NYNNFCT-STR00100010297" at bounding box center [380, 139] width 79 height 10
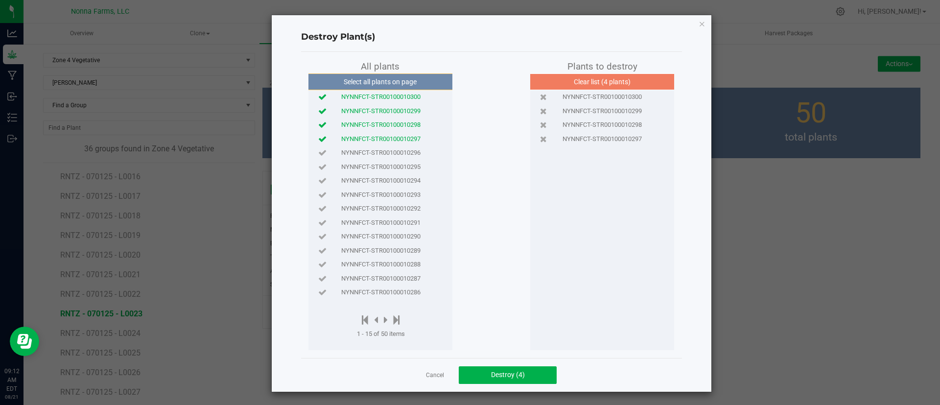
click at [406, 146] on div "NYNNFCT-STR00100010296" at bounding box center [380, 153] width 139 height 14
click at [506, 373] on span "Destroy (5)" at bounding box center [508, 374] width 34 height 8
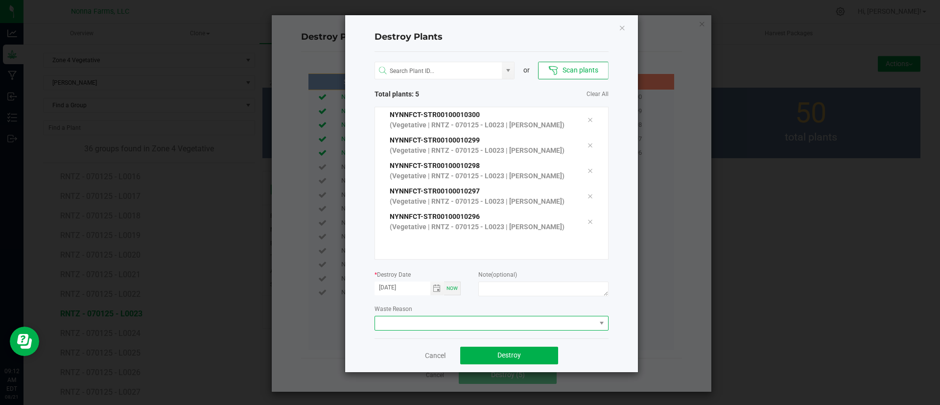
click at [504, 330] on span at bounding box center [491, 323] width 234 height 15
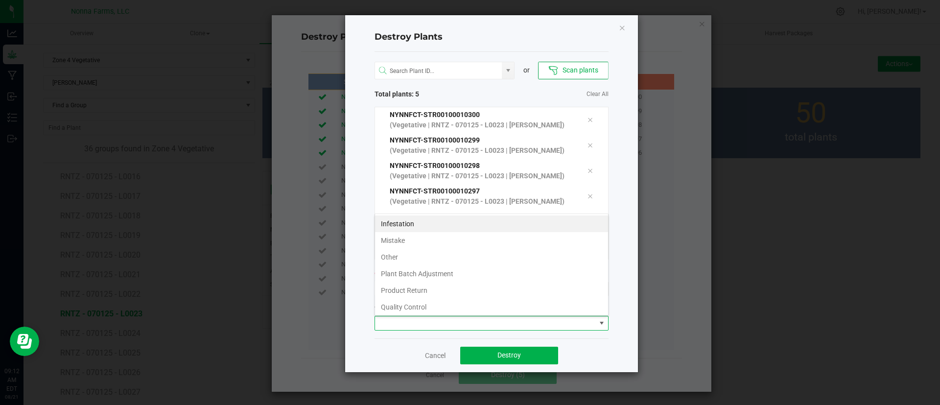
scroll to position [52, 0]
click at [516, 285] on li "Unhealthy or Died" at bounding box center [491, 288] width 233 height 17
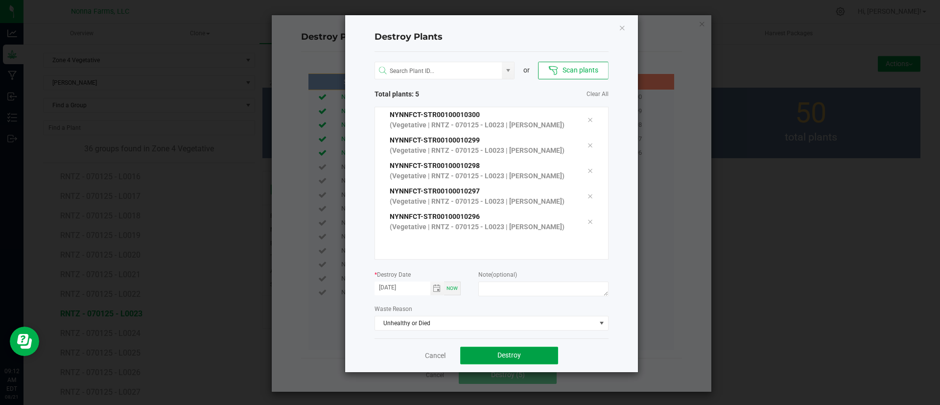
click at [524, 351] on button "Destroy" at bounding box center [509, 355] width 98 height 18
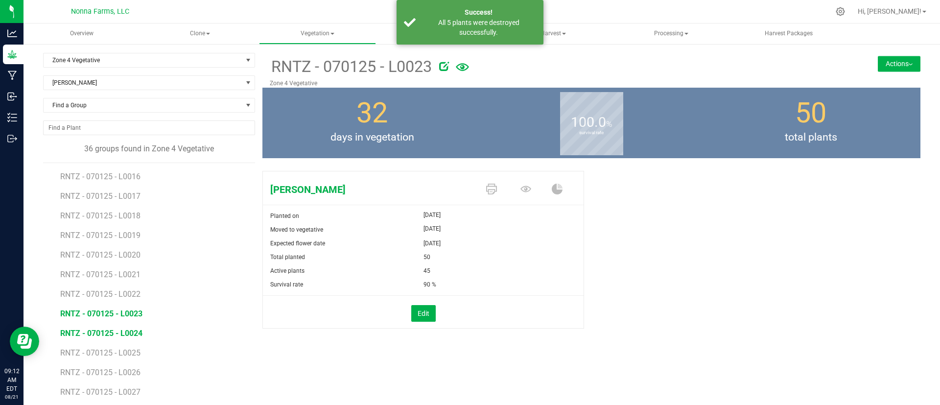
click at [92, 334] on span "RNTZ - 070125 - L0024" at bounding box center [101, 332] width 82 height 9
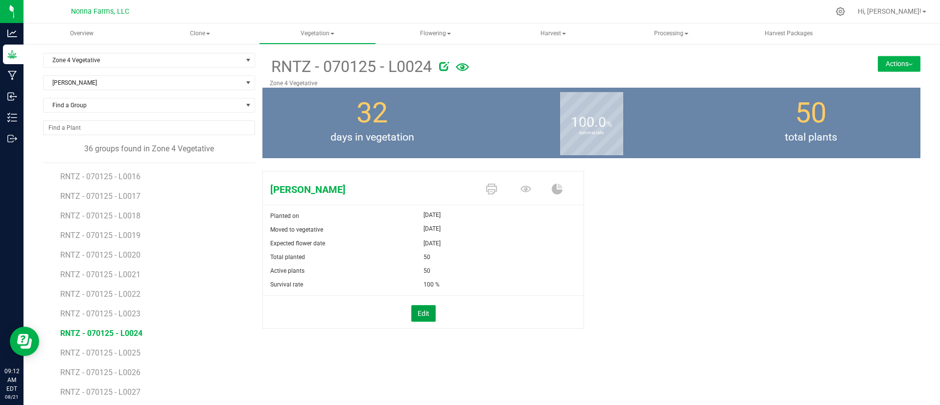
click at [411, 317] on button "Edit" at bounding box center [423, 313] width 24 height 17
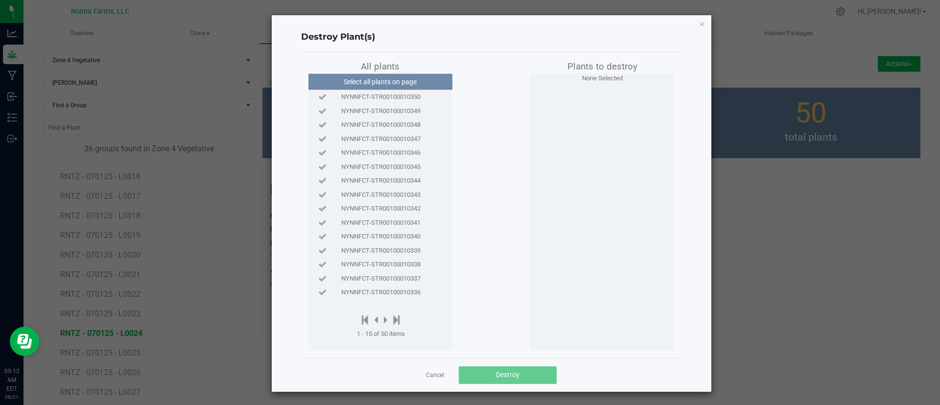
click at [401, 100] on span "NYNNFCT-STR00100010350" at bounding box center [380, 97] width 79 height 10
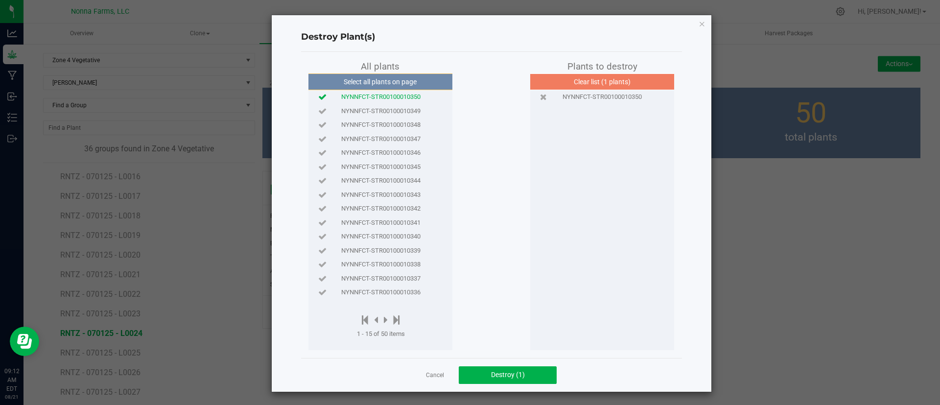
click at [401, 113] on span "NYNNFCT-STR00100010349" at bounding box center [380, 111] width 79 height 10
click at [408, 126] on span "NYNNFCT-STR00100010348" at bounding box center [380, 125] width 79 height 10
click at [409, 132] on div "NYNNFCT-STR00100010347" at bounding box center [380, 139] width 139 height 14
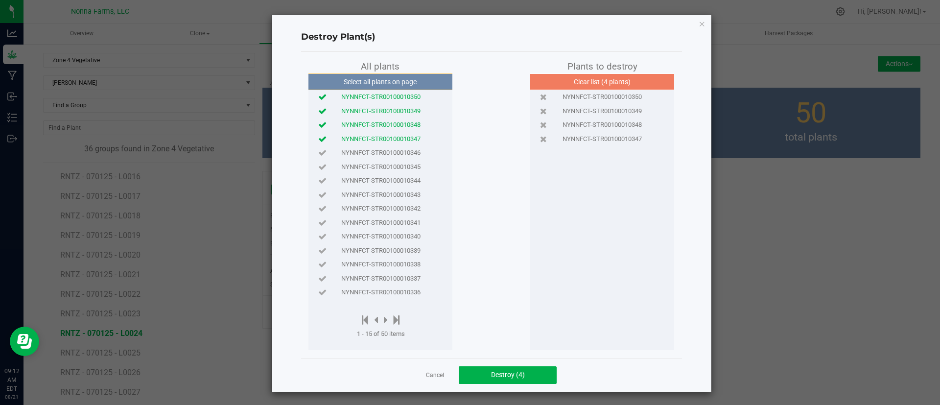
click at [414, 160] on div "NYNNFCT-STR00100010345" at bounding box center [380, 167] width 139 height 14
click at [414, 154] on span "NYNNFCT-STR00100010346" at bounding box center [380, 153] width 79 height 10
click at [410, 174] on div "NYNNFCT-STR00100010344" at bounding box center [380, 181] width 139 height 14
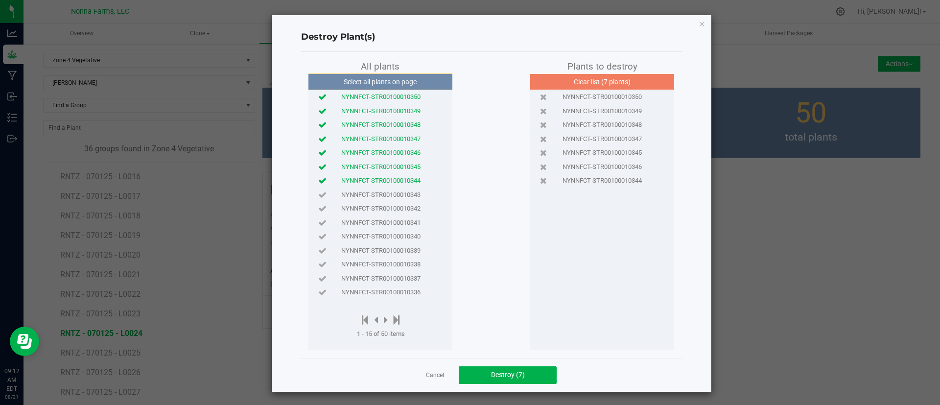
click at [411, 192] on span "NYNNFCT-STR00100010343" at bounding box center [380, 195] width 79 height 10
click at [502, 378] on span "Destroy (8)" at bounding box center [508, 374] width 34 height 8
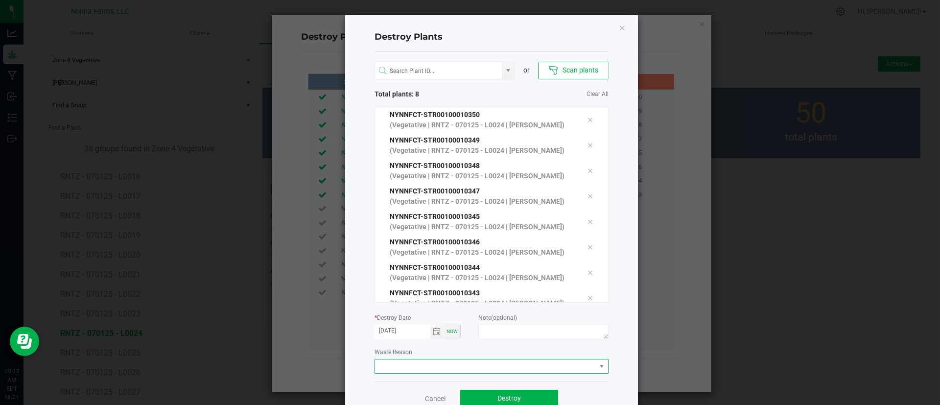
click at [497, 367] on span at bounding box center [485, 366] width 221 height 14
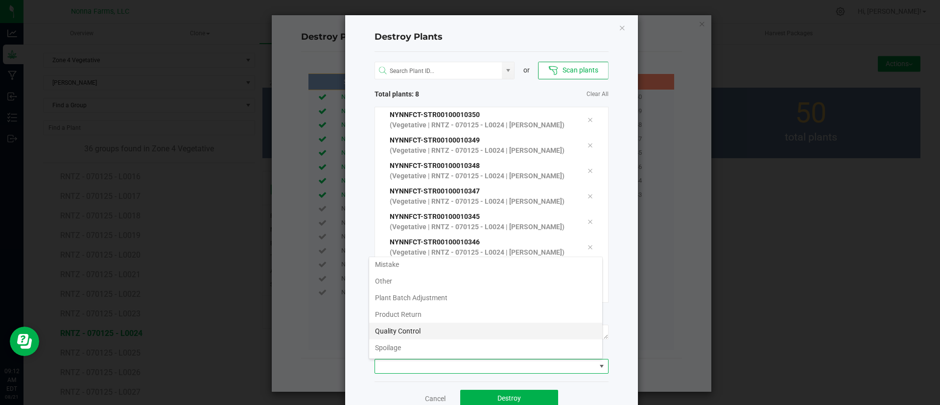
scroll to position [52, 0]
click at [467, 331] on li "Unhealthy or Died" at bounding box center [485, 331] width 233 height 17
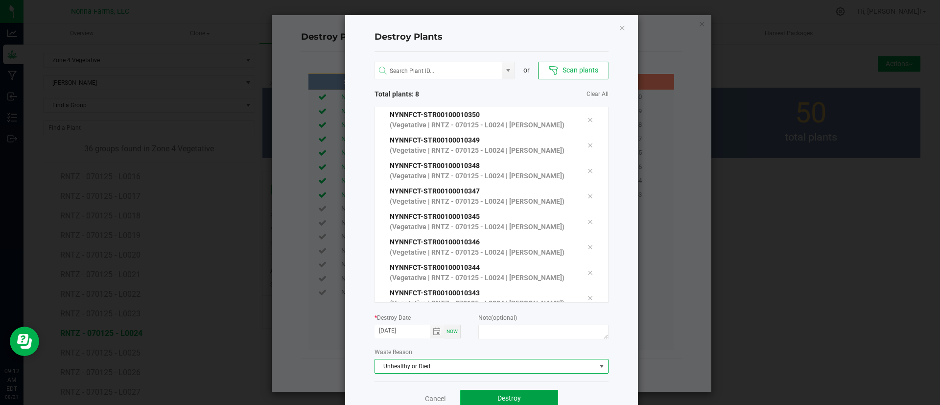
click at [490, 392] on button "Destroy" at bounding box center [509, 399] width 98 height 18
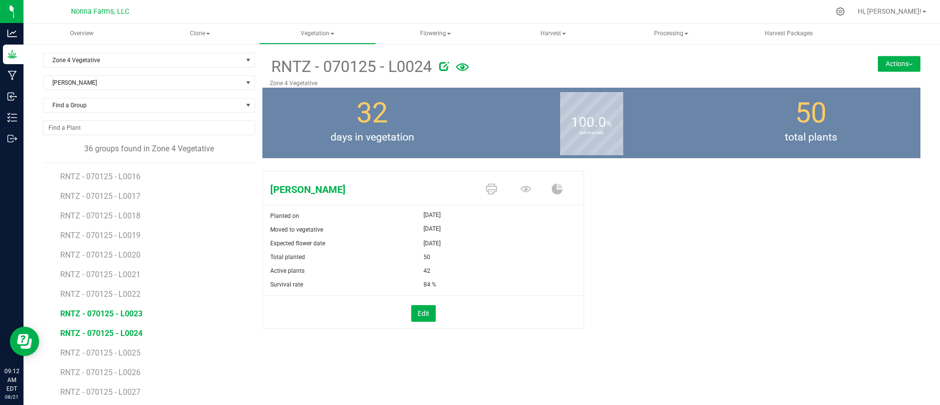
click at [133, 312] on span "RNTZ - 070125 - L0023" at bounding box center [101, 313] width 82 height 9
click at [134, 326] on li "RNTZ - 070125 - L0024" at bounding box center [154, 330] width 188 height 20
click at [134, 333] on span "RNTZ - 070125 - L0024" at bounding box center [101, 332] width 82 height 9
click at [121, 348] on span "RNTZ - 070125 - L0025" at bounding box center [101, 352] width 82 height 9
click at [121, 350] on span "RNTZ - 070125 - L0025" at bounding box center [101, 352] width 82 height 9
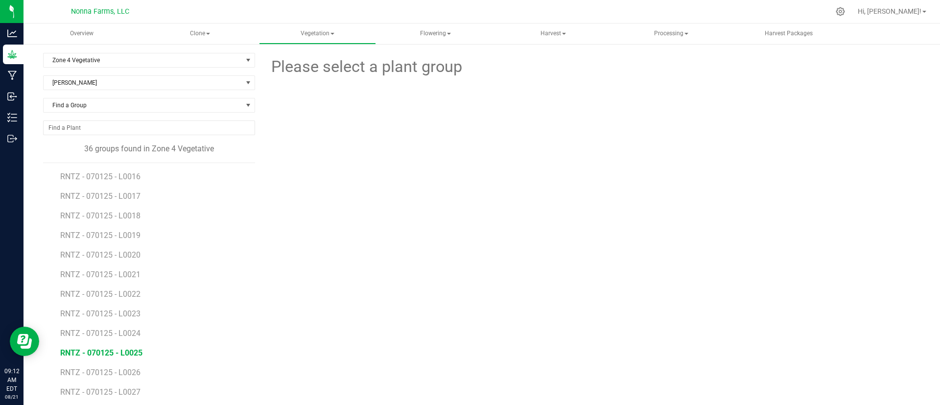
click at [121, 349] on span "RNTZ - 070125 - L0025" at bounding box center [101, 352] width 82 height 9
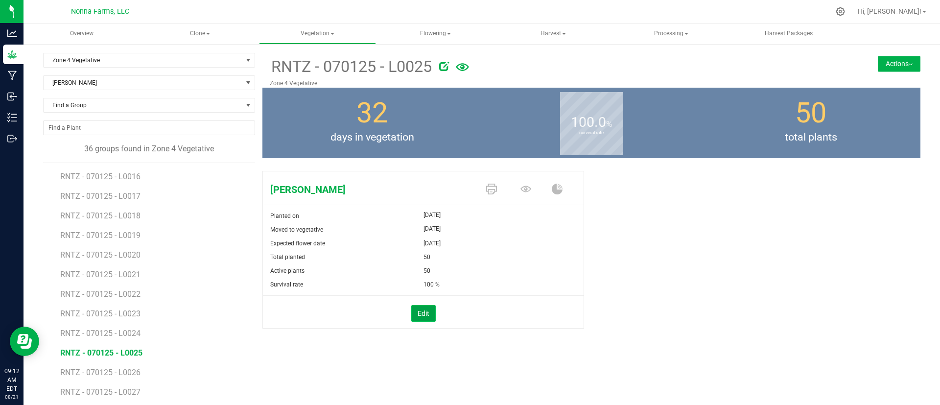
click at [421, 314] on button "Edit" at bounding box center [423, 313] width 24 height 17
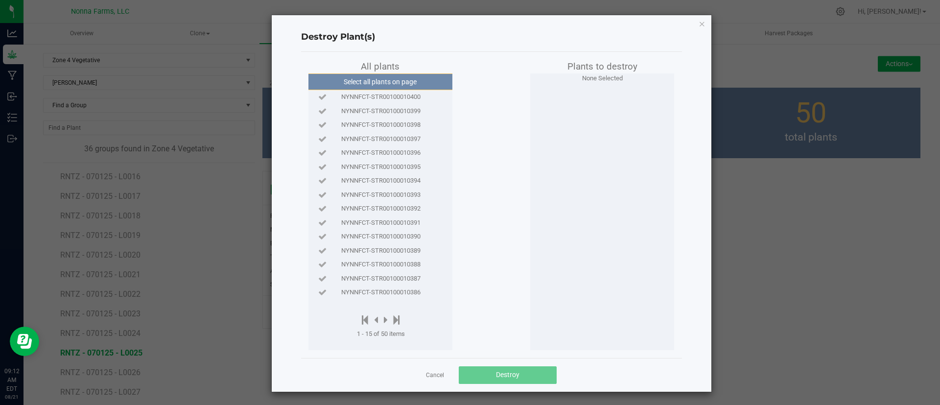
click at [414, 97] on span "NYNNFCT-STR00100010400" at bounding box center [380, 97] width 79 height 10
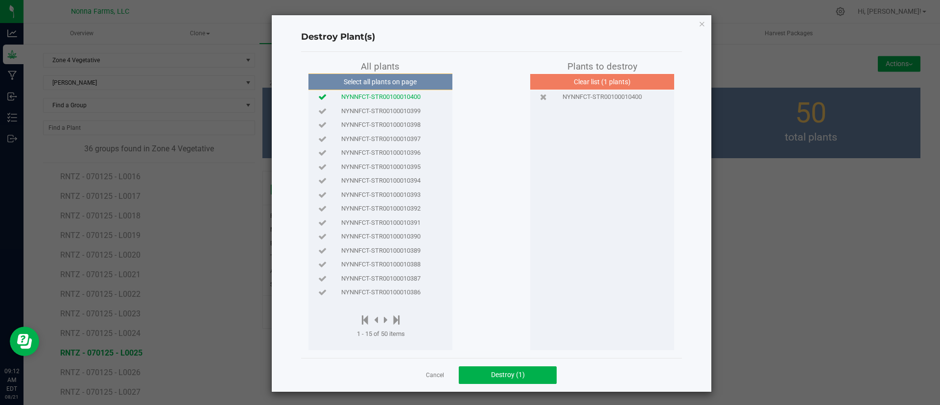
click at [408, 110] on span "NYNNFCT-STR00100010399" at bounding box center [380, 111] width 79 height 10
click at [408, 118] on div "NYNNFCT-STR00100010398" at bounding box center [380, 125] width 139 height 14
click at [408, 137] on span "NYNNFCT-STR00100010397" at bounding box center [380, 139] width 79 height 10
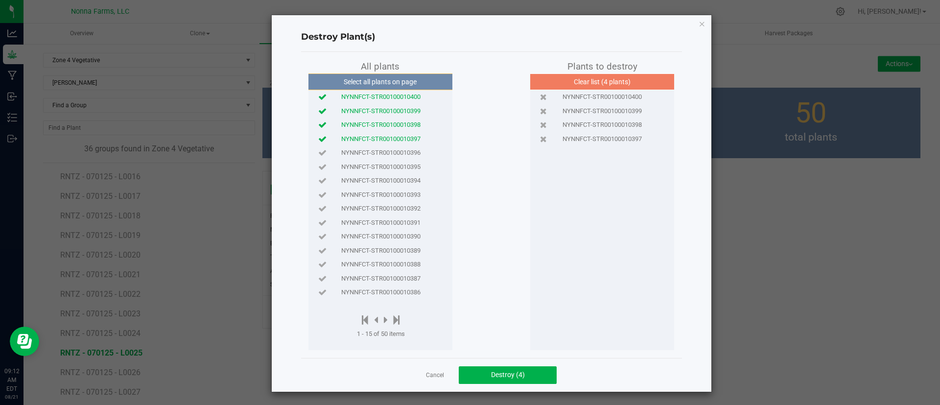
click at [410, 151] on span "NYNNFCT-STR00100010396" at bounding box center [380, 153] width 79 height 10
click at [412, 160] on div "NYNNFCT-STR00100010395" at bounding box center [380, 167] width 139 height 14
click at [490, 368] on button "Destroy (6)" at bounding box center [508, 375] width 98 height 18
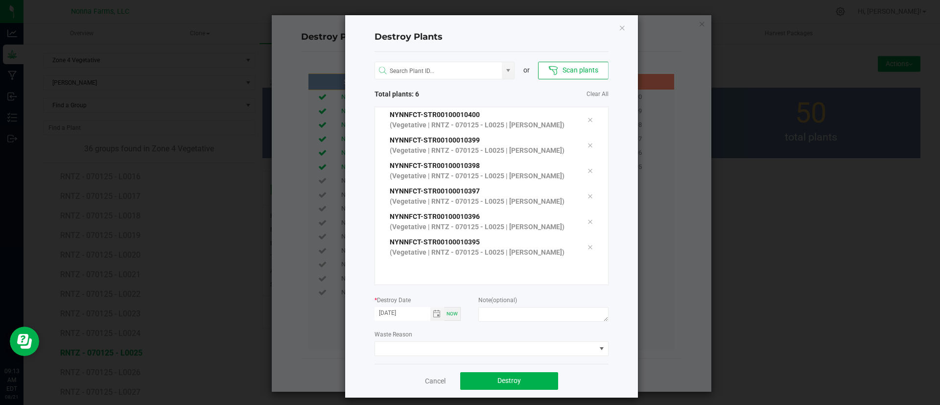
click at [481, 338] on div "Waste Reason" at bounding box center [491, 342] width 234 height 27
click at [480, 338] on div "Waste Reason" at bounding box center [491, 342] width 234 height 27
click at [481, 342] on span at bounding box center [485, 349] width 221 height 14
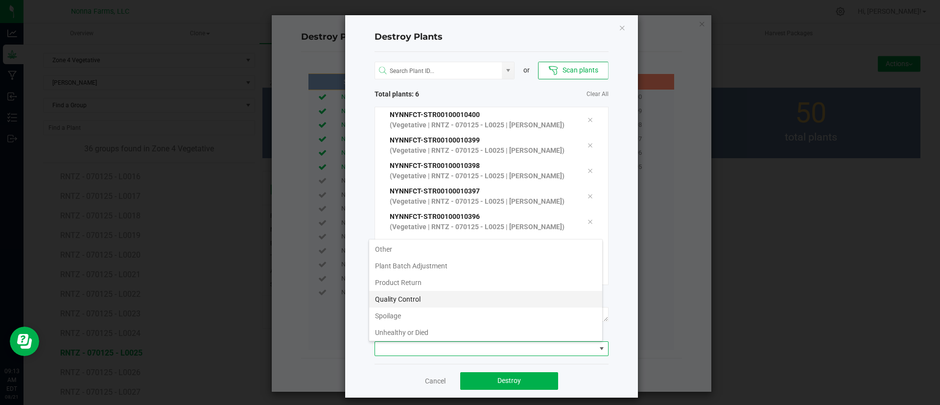
scroll to position [52, 0]
click at [450, 311] on li "Unhealthy or Died" at bounding box center [485, 313] width 233 height 17
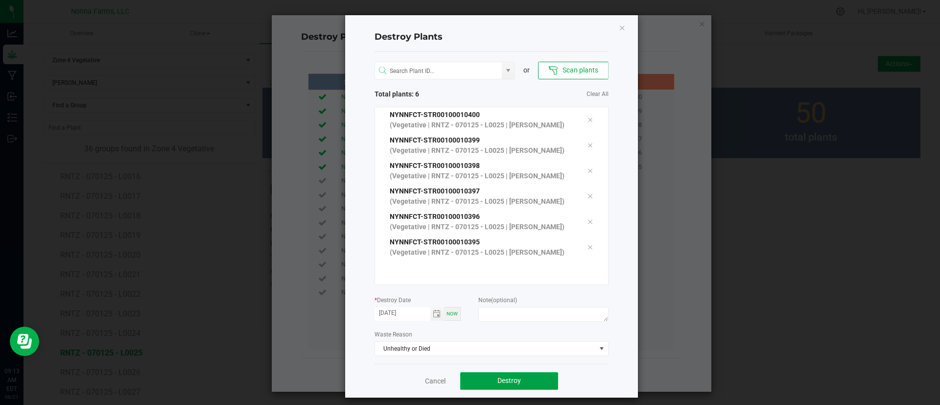
click at [520, 374] on button "Destroy" at bounding box center [509, 381] width 98 height 18
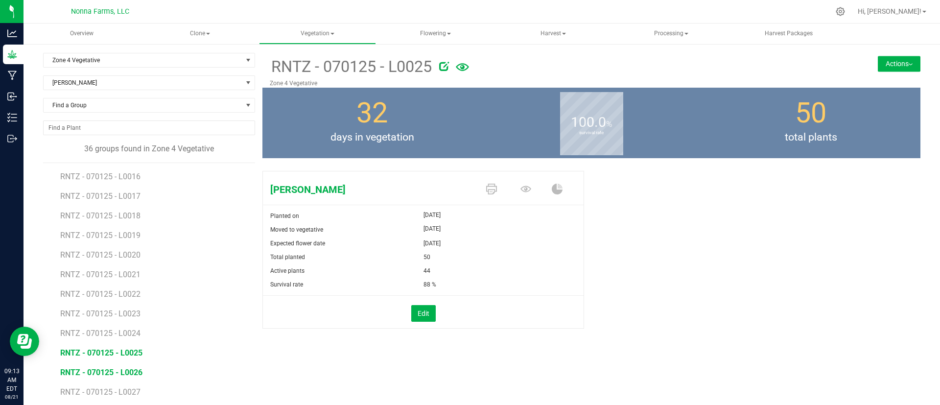
click at [136, 368] on span "RNTZ - 070125 - L0026" at bounding box center [101, 372] width 82 height 9
click at [420, 316] on button "Edit" at bounding box center [423, 313] width 24 height 17
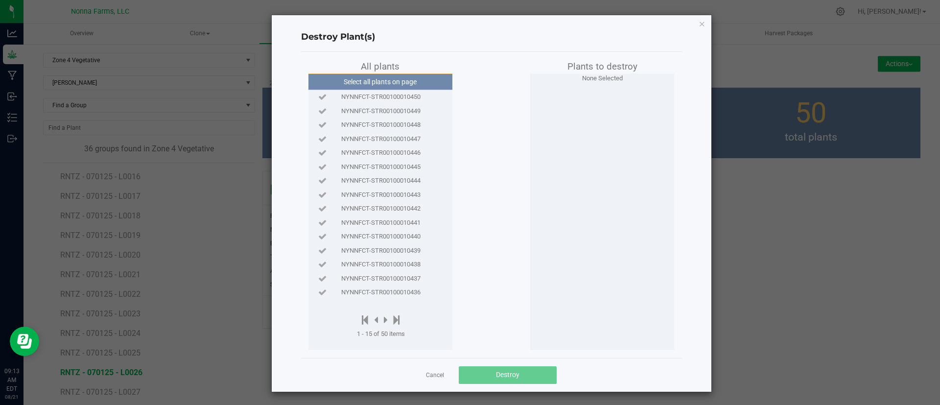
click at [390, 96] on span "NYNNFCT-STR00100010450" at bounding box center [380, 97] width 79 height 10
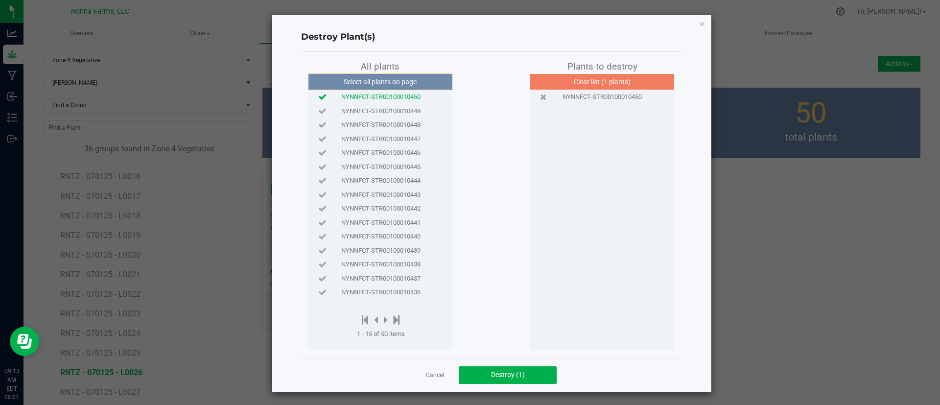
click at [391, 114] on span "NYNNFCT-STR00100010449" at bounding box center [380, 111] width 79 height 10
click at [392, 123] on span "NYNNFCT-STR00100010448" at bounding box center [380, 125] width 79 height 10
click at [520, 372] on button "Destroy (3)" at bounding box center [508, 375] width 98 height 18
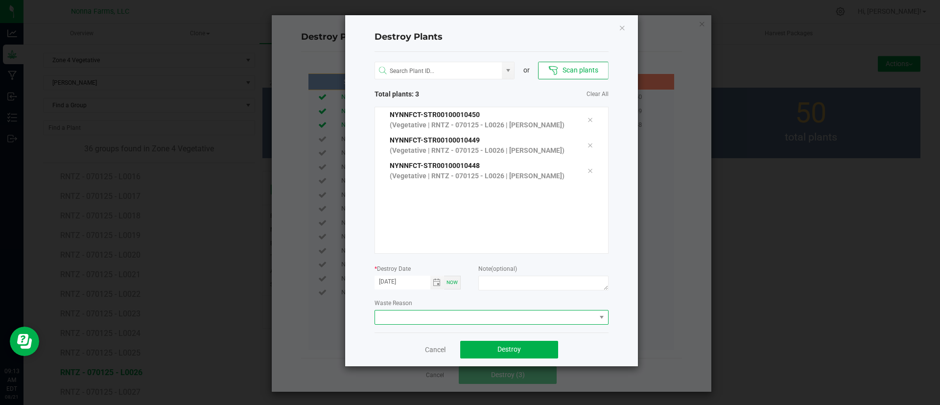
click at [482, 316] on span at bounding box center [485, 317] width 221 height 14
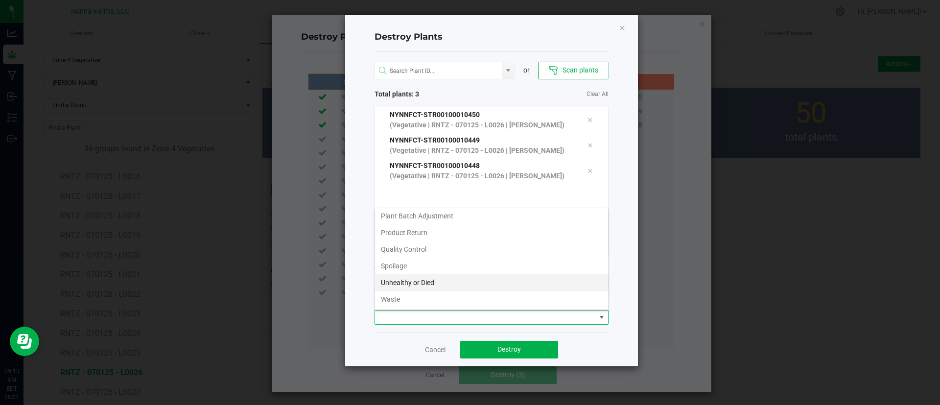
click at [489, 284] on li "Unhealthy or Died" at bounding box center [491, 282] width 233 height 17
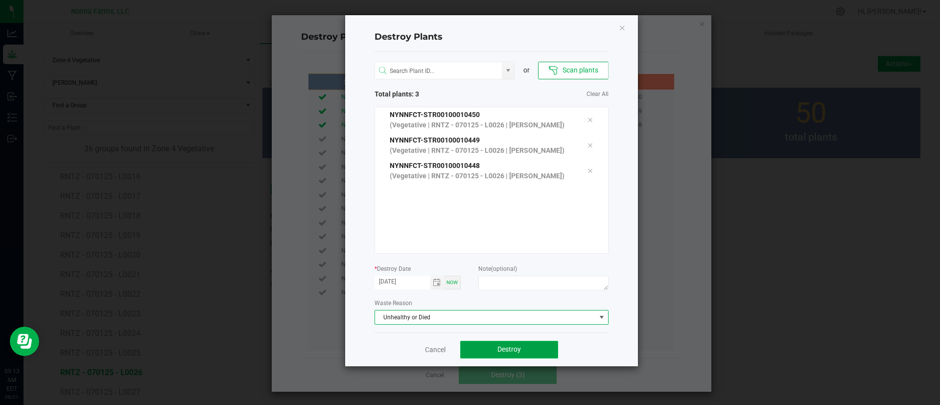
click at [531, 343] on button "Destroy" at bounding box center [509, 350] width 98 height 18
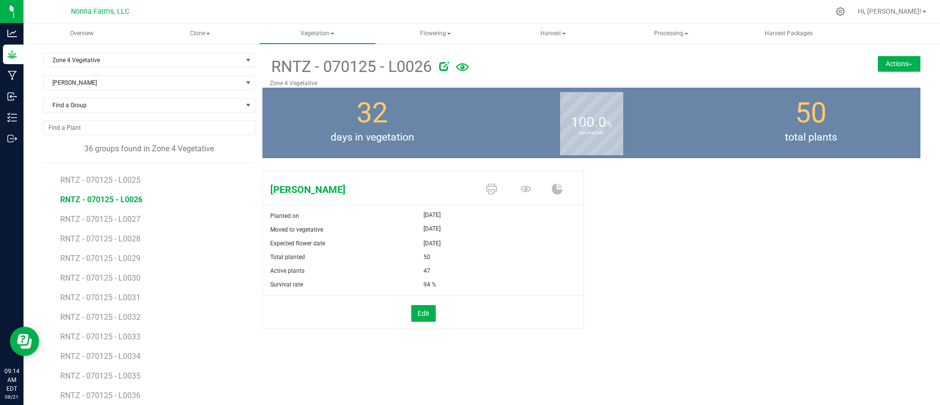
scroll to position [468, 0]
click at [133, 171] on li "RNTZ - 070125 - L0025" at bounding box center [154, 175] width 188 height 20
click at [135, 180] on span "RNTZ - 070125 - L0025" at bounding box center [101, 178] width 82 height 9
click at [133, 196] on span "RNTZ - 070125 - L0026" at bounding box center [101, 197] width 82 height 9
click at [117, 217] on span "RNTZ - 070125 - L0027" at bounding box center [101, 217] width 82 height 9
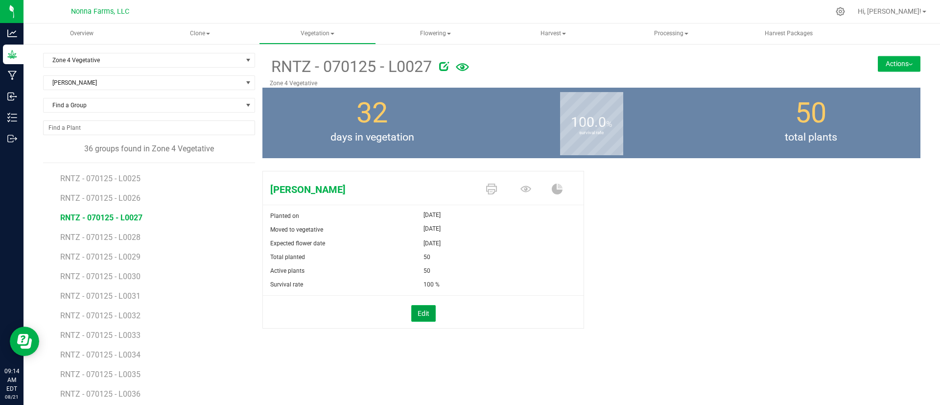
click at [412, 314] on button "Edit" at bounding box center [423, 313] width 24 height 17
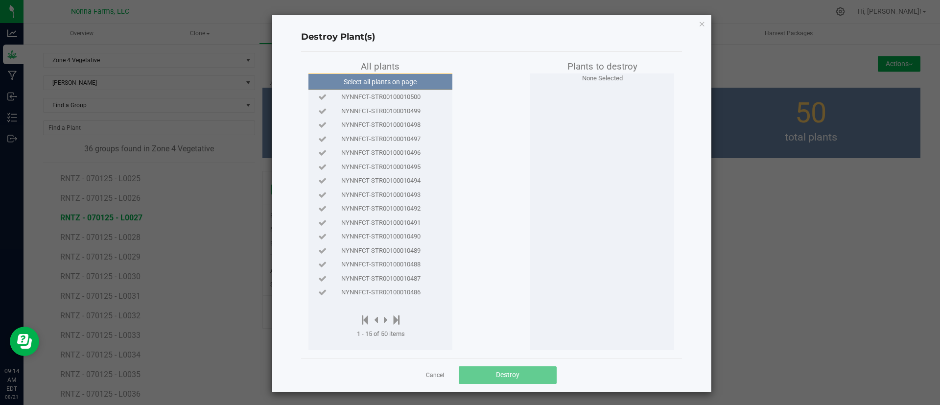
click at [400, 95] on span "NYNNFCT-STR00100010500" at bounding box center [380, 97] width 79 height 10
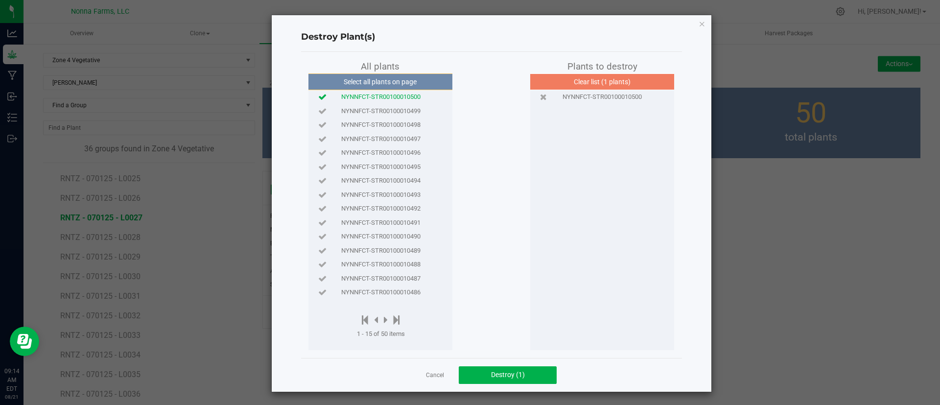
click at [399, 107] on span "NYNNFCT-STR00100010499" at bounding box center [380, 111] width 79 height 10
click at [399, 120] on span "NYNNFCT-STR00100010498" at bounding box center [380, 125] width 79 height 10
click at [403, 139] on span "NYNNFCT-STR00100010497" at bounding box center [380, 139] width 79 height 10
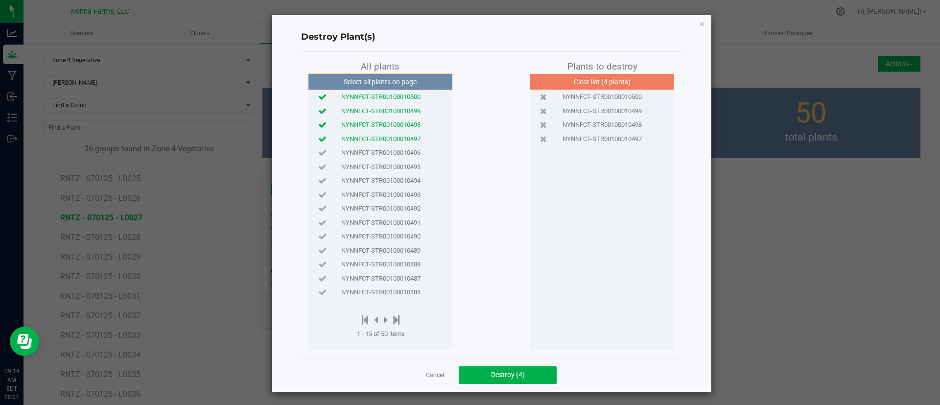
click at [405, 147] on div "NYNNFCT-STR00100010496" at bounding box center [380, 153] width 139 height 14
click at [406, 163] on span "NYNNFCT-STR00100010495" at bounding box center [380, 167] width 79 height 10
click at [479, 371] on button "Destroy (6)" at bounding box center [508, 375] width 98 height 18
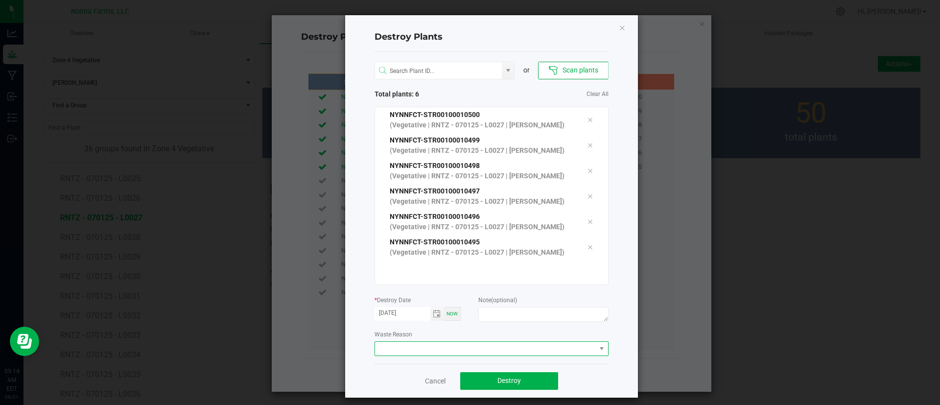
click at [483, 347] on span at bounding box center [485, 349] width 221 height 14
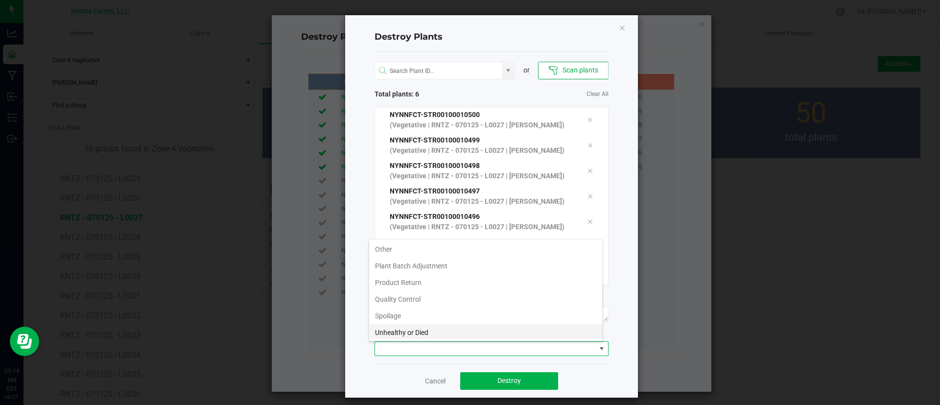
scroll to position [52, 0]
click at [468, 307] on li "Unhealthy or Died" at bounding box center [485, 313] width 233 height 17
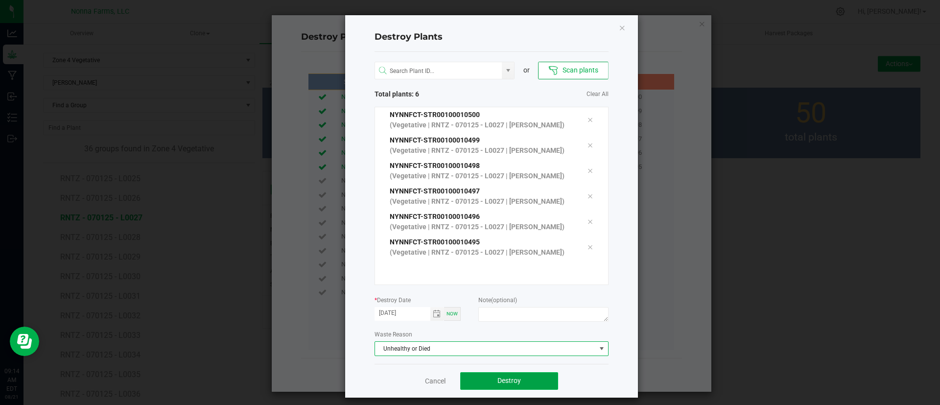
click at [485, 377] on button "Destroy" at bounding box center [509, 381] width 98 height 18
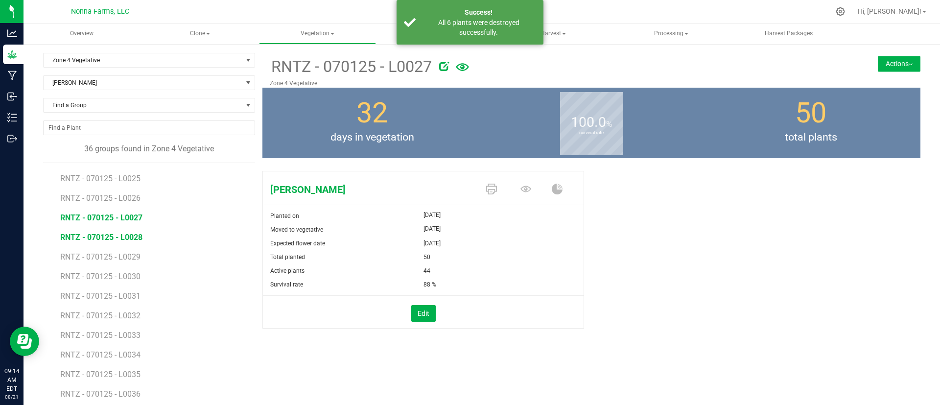
click at [137, 240] on span "RNTZ - 070125 - L0028" at bounding box center [101, 236] width 82 height 9
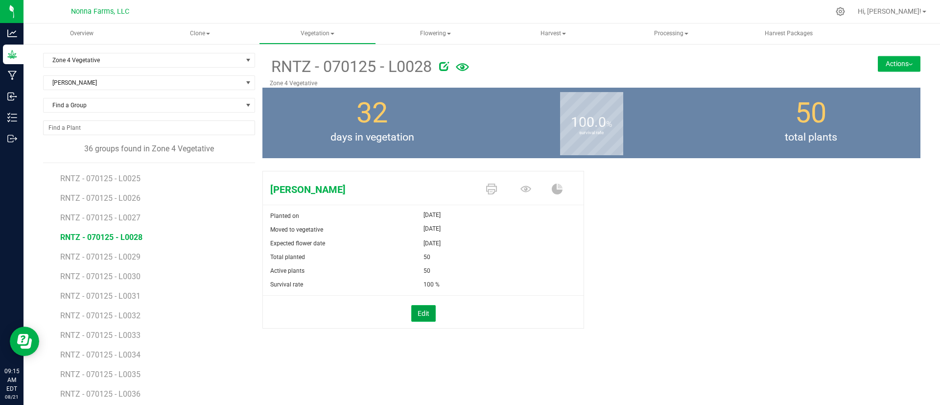
click at [425, 311] on button "Edit" at bounding box center [423, 313] width 24 height 17
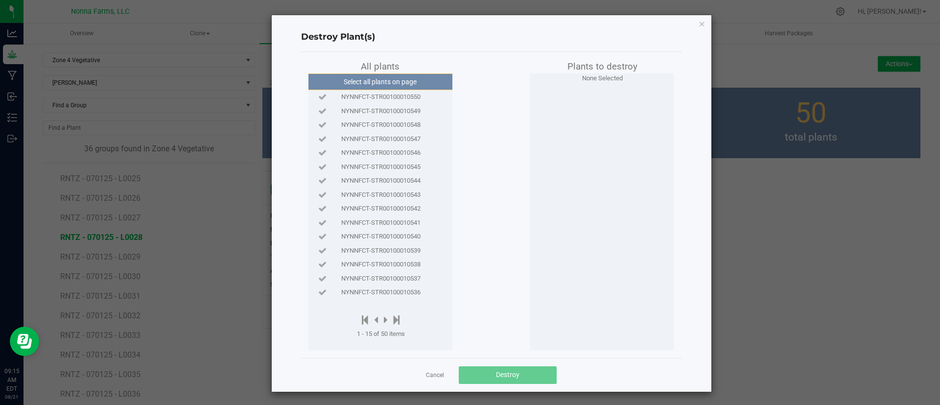
click at [364, 95] on span "NYNNFCT-STR00100010550" at bounding box center [380, 97] width 79 height 10
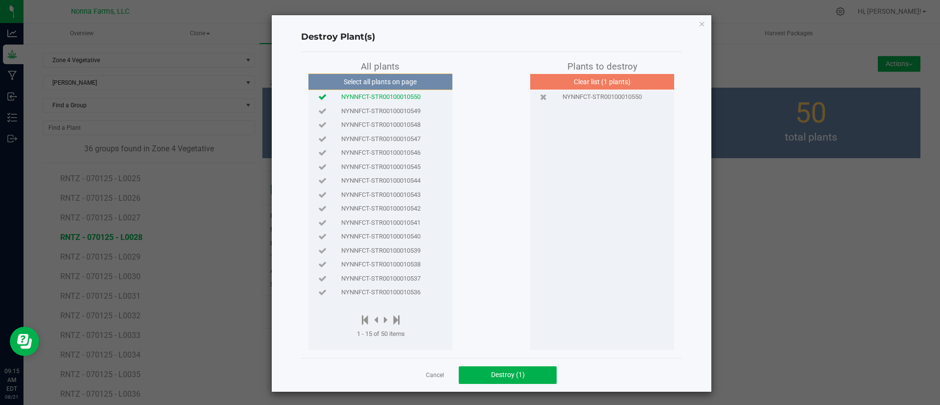
click at [368, 112] on span "NYNNFCT-STR00100010549" at bounding box center [380, 111] width 79 height 10
click at [370, 121] on span "NYNNFCT-STR00100010548" at bounding box center [380, 125] width 79 height 10
click at [373, 139] on span "NYNNFCT-STR00100010547" at bounding box center [380, 139] width 79 height 10
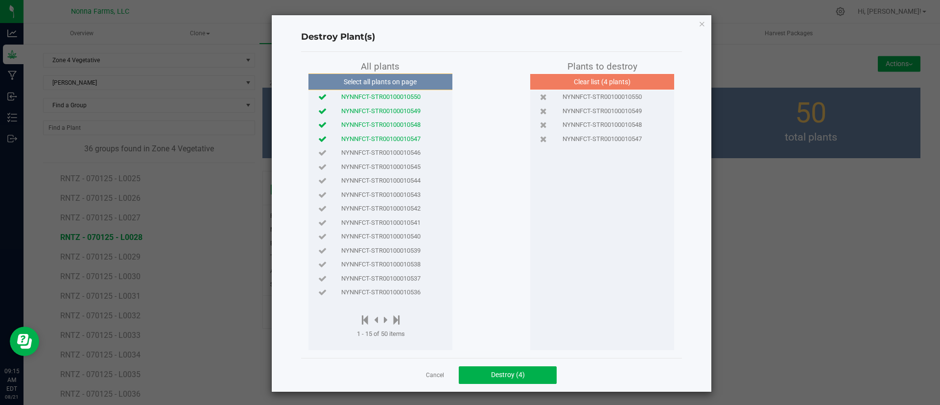
click at [374, 149] on span "NYNNFCT-STR00100010546" at bounding box center [380, 153] width 79 height 10
click at [528, 373] on button "Destroy (5)" at bounding box center [508, 375] width 98 height 18
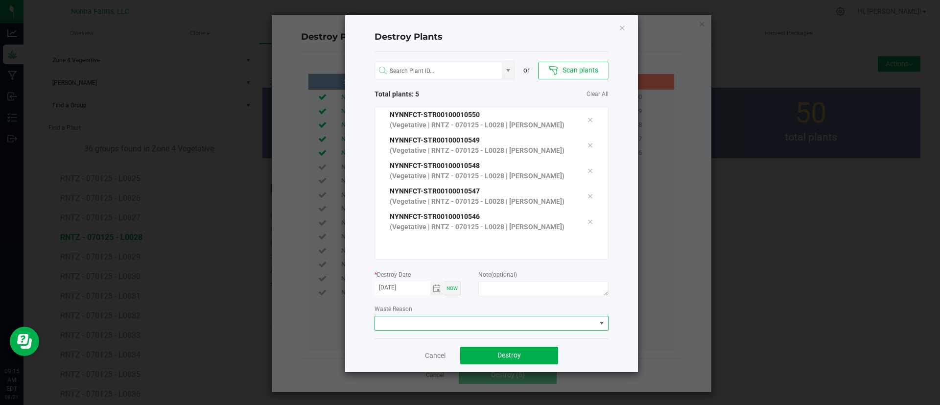
click at [493, 318] on span at bounding box center [485, 323] width 221 height 14
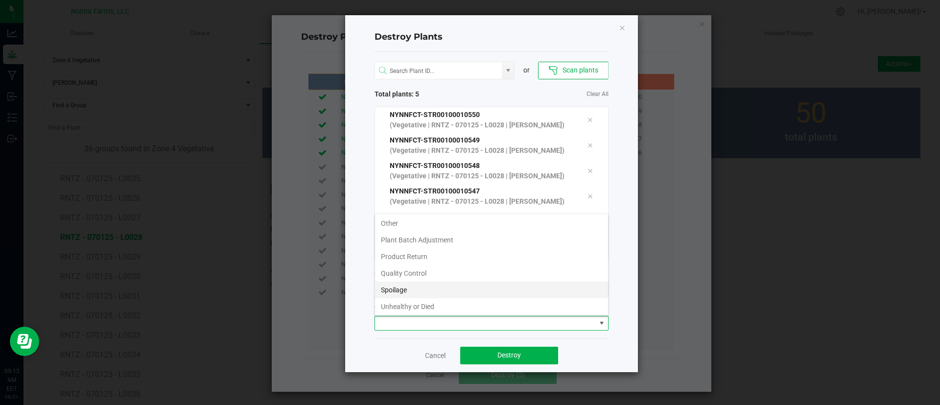
scroll to position [52, 0]
click at [425, 282] on li "Unhealthy or Died" at bounding box center [491, 288] width 233 height 17
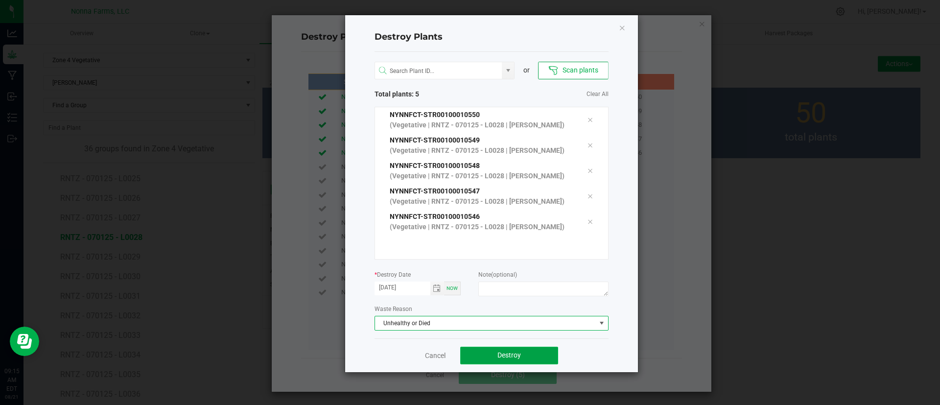
click at [498, 353] on span "Destroy" at bounding box center [508, 355] width 23 height 8
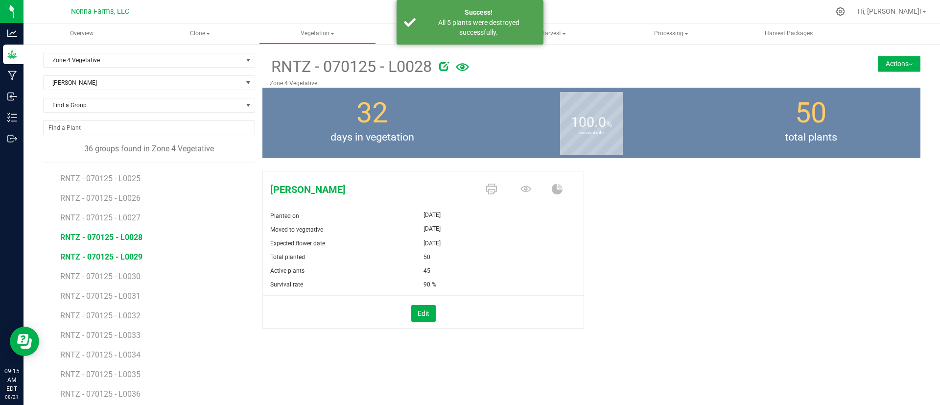
click at [136, 252] on span "RNTZ - 070125 - L0029" at bounding box center [101, 256] width 82 height 9
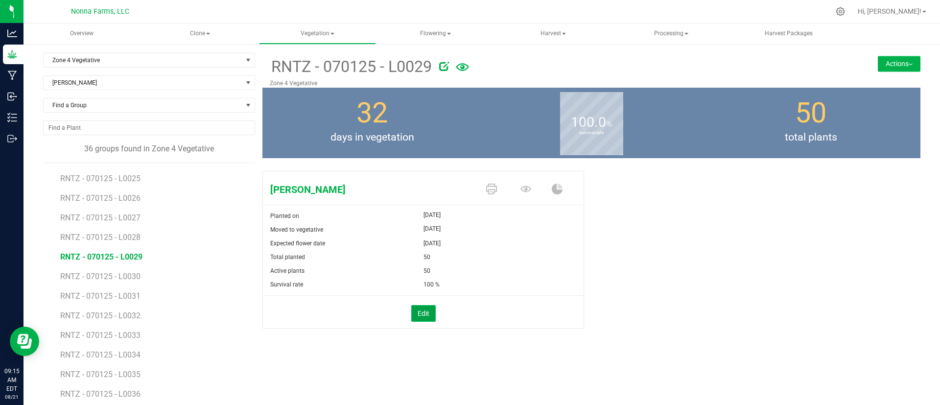
click at [417, 320] on button "Edit" at bounding box center [423, 313] width 24 height 17
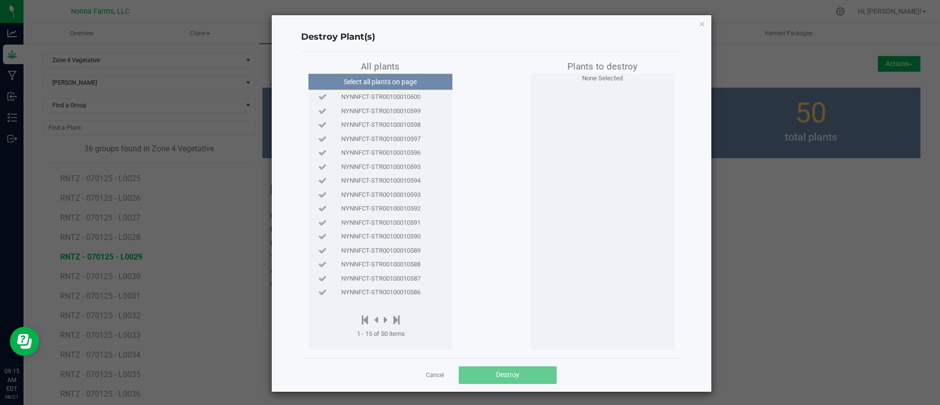
click at [414, 101] on span "NYNNFCT-STR00100010600" at bounding box center [380, 97] width 79 height 10
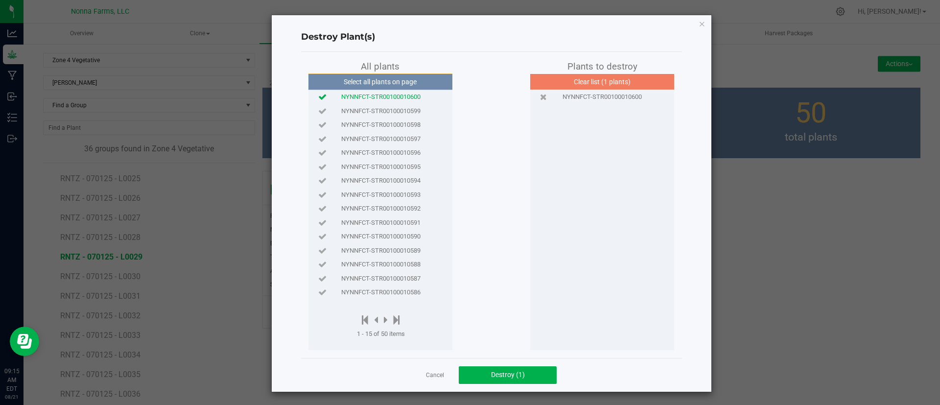
click at [410, 110] on span "NYNNFCT-STR00100010599" at bounding box center [380, 111] width 79 height 10
click at [409, 122] on span "NYNNFCT-STR00100010598" at bounding box center [380, 125] width 79 height 10
click at [409, 136] on span "NYNNFCT-STR00100010597" at bounding box center [380, 139] width 79 height 10
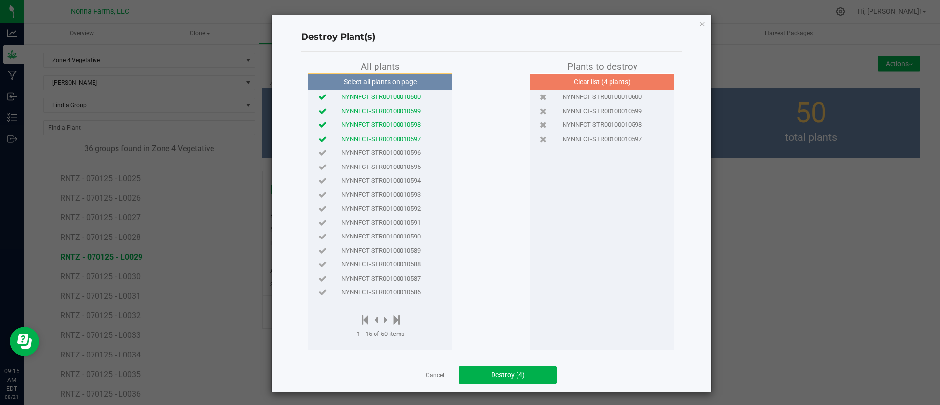
click at [412, 151] on span "NYNNFCT-STR00100010596" at bounding box center [380, 153] width 79 height 10
click at [500, 372] on span "Destroy (5)" at bounding box center [508, 374] width 34 height 8
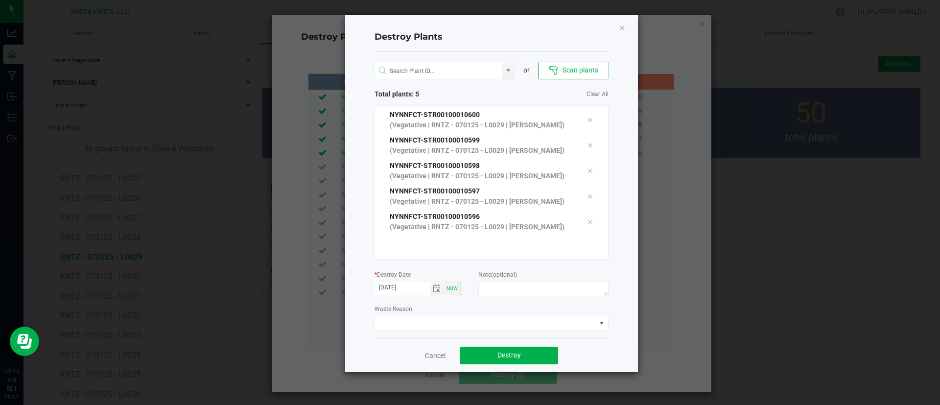
click at [522, 330] on div "or Scan plants Total plants: 5 Clear All NYNNFCT-STR00100010600 (Vegetative | R…" at bounding box center [491, 195] width 234 height 286
click at [524, 324] on span at bounding box center [485, 323] width 221 height 14
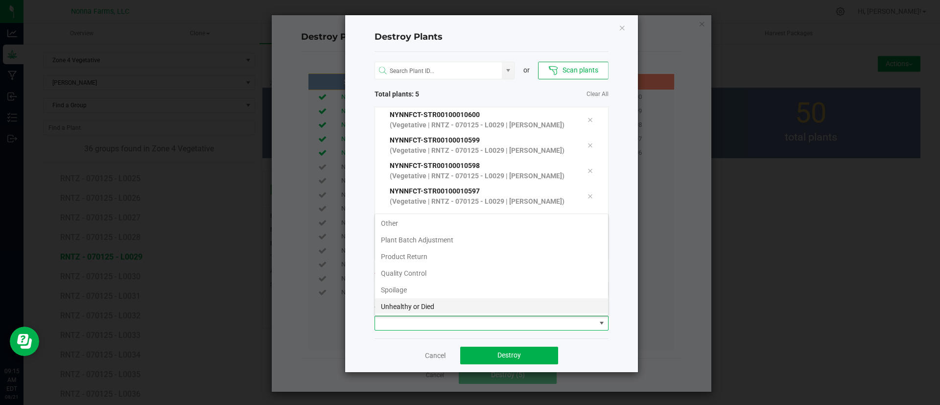
scroll to position [52, 0]
click at [533, 291] on li "Unhealthy or Died" at bounding box center [491, 288] width 233 height 17
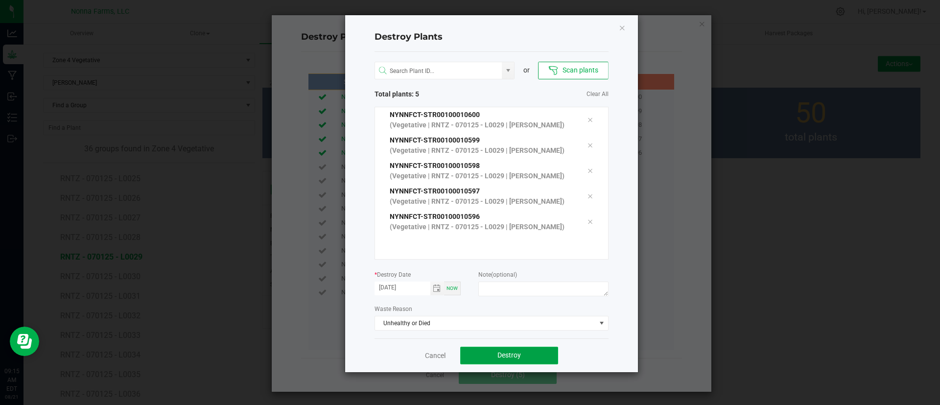
click at [528, 355] on button "Destroy" at bounding box center [509, 355] width 98 height 18
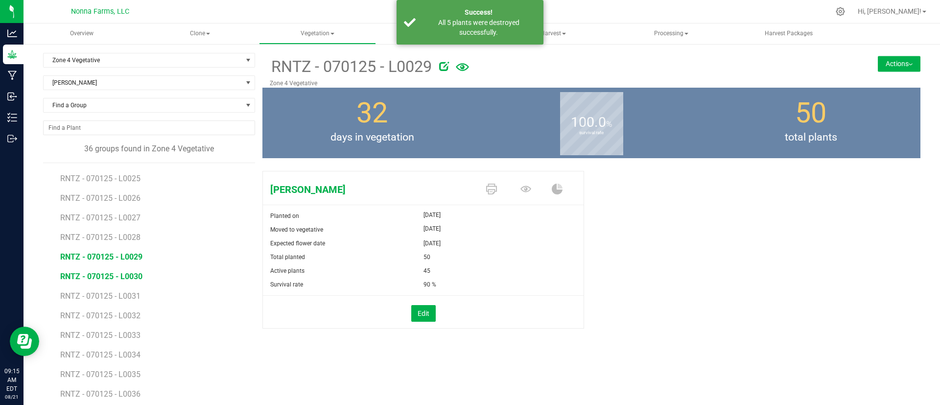
click at [136, 277] on span "RNTZ - 070125 - L0030" at bounding box center [101, 276] width 82 height 9
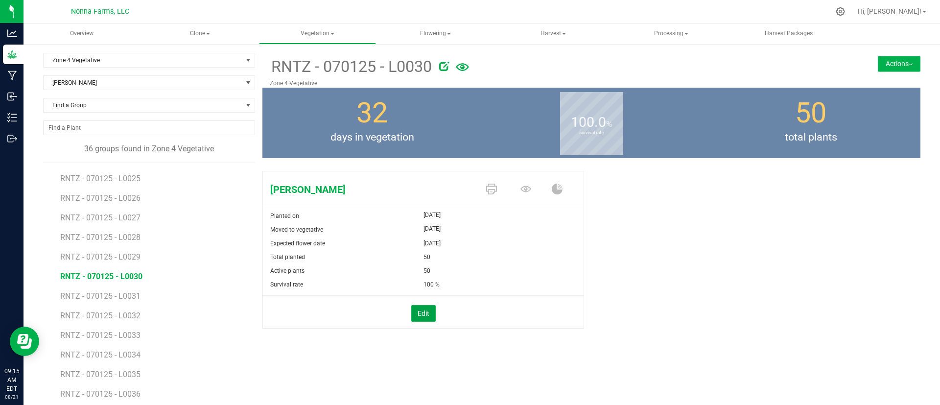
click at [422, 312] on button "Edit" at bounding box center [423, 313] width 24 height 17
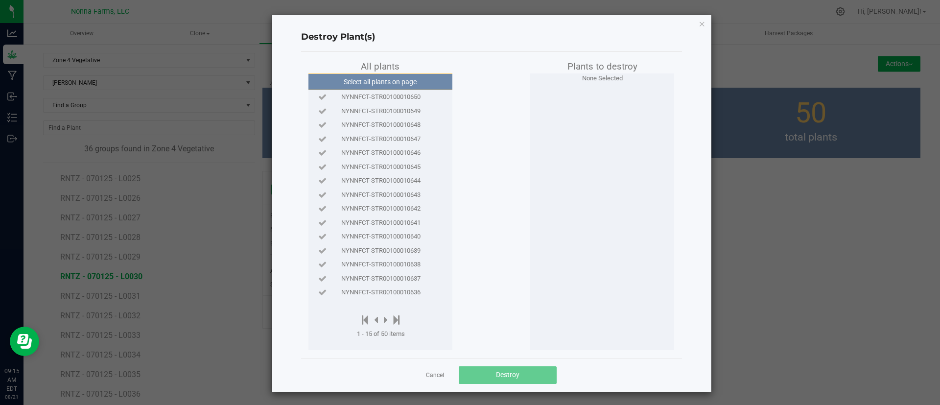
click at [394, 98] on span "NYNNFCT-STR00100010650" at bounding box center [380, 97] width 79 height 10
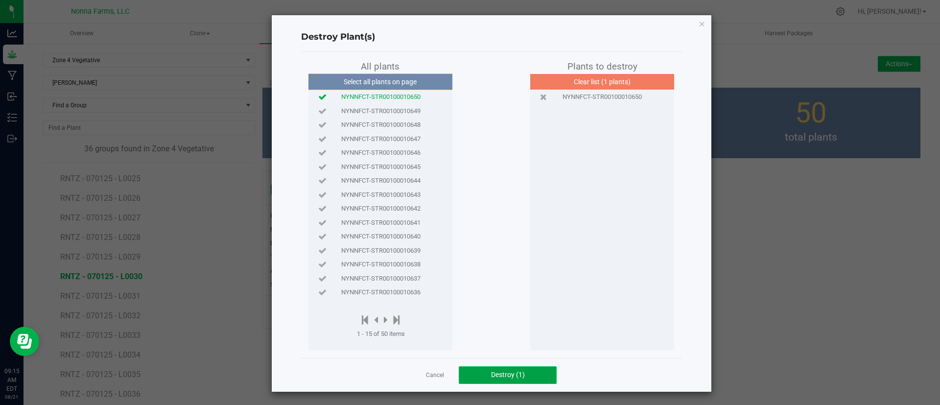
click at [471, 374] on button "Destroy (1)" at bounding box center [508, 375] width 98 height 18
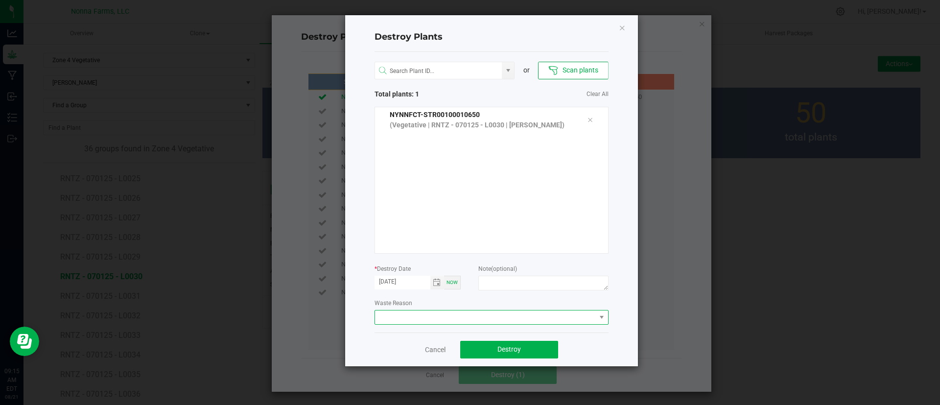
click at [497, 316] on span at bounding box center [485, 317] width 221 height 14
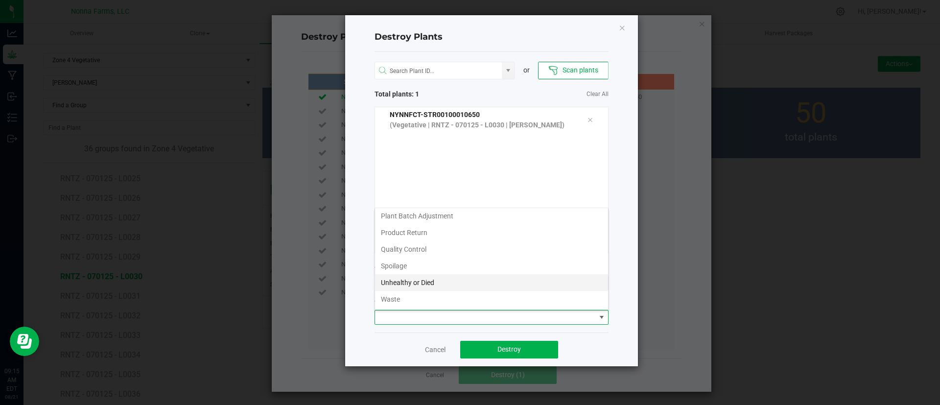
click at [456, 279] on li "Unhealthy or Died" at bounding box center [491, 282] width 233 height 17
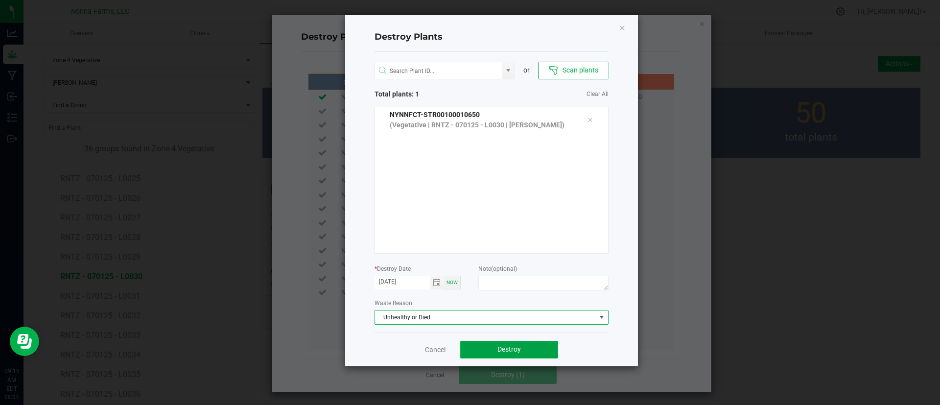
click at [486, 347] on button "Destroy" at bounding box center [509, 350] width 98 height 18
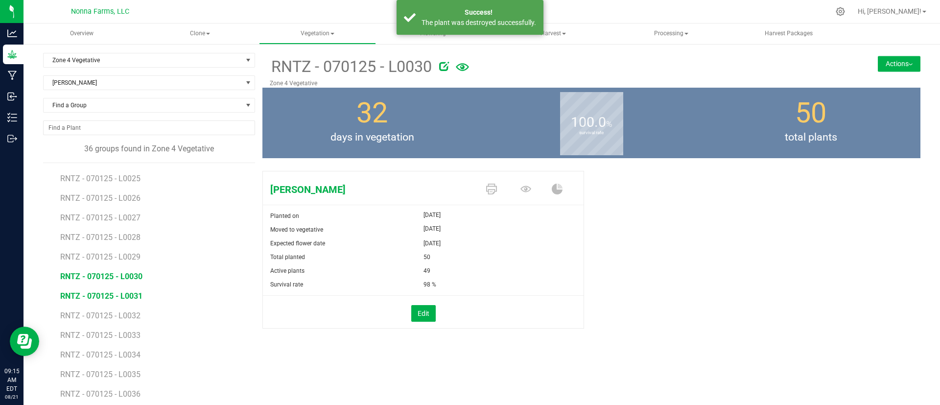
click at [137, 293] on span "RNTZ - 070125 - L0031" at bounding box center [101, 295] width 82 height 9
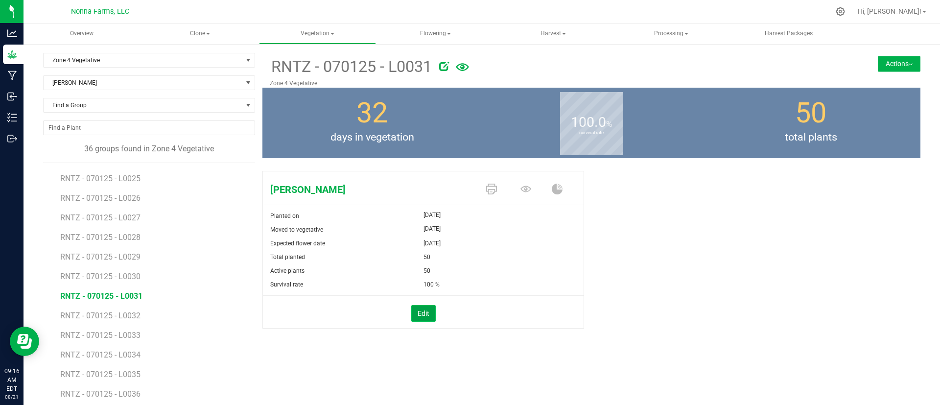
click at [413, 313] on button "Edit" at bounding box center [423, 313] width 24 height 17
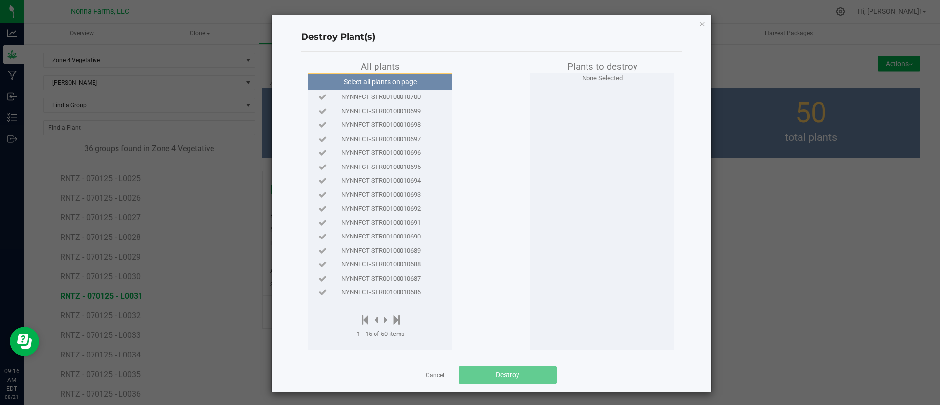
click at [412, 91] on div "NYNNFCT-STR00100010700" at bounding box center [380, 97] width 139 height 14
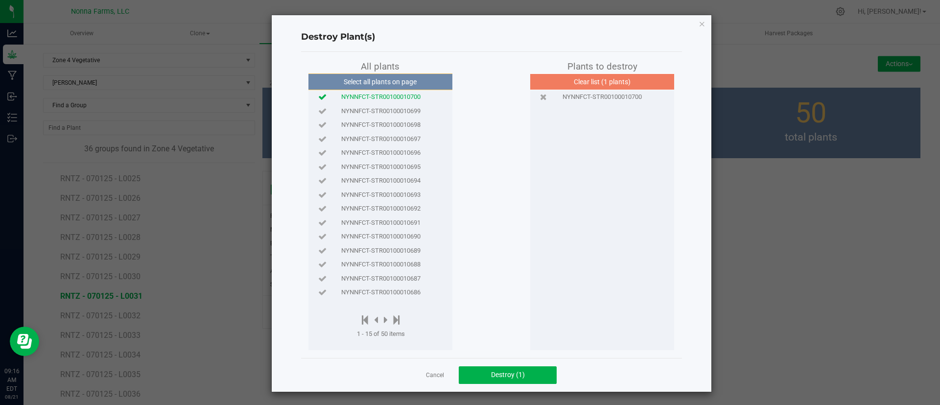
click at [405, 106] on span "NYNNFCT-STR00100010699" at bounding box center [380, 111] width 79 height 10
click at [483, 374] on button "Destroy (2)" at bounding box center [508, 375] width 98 height 18
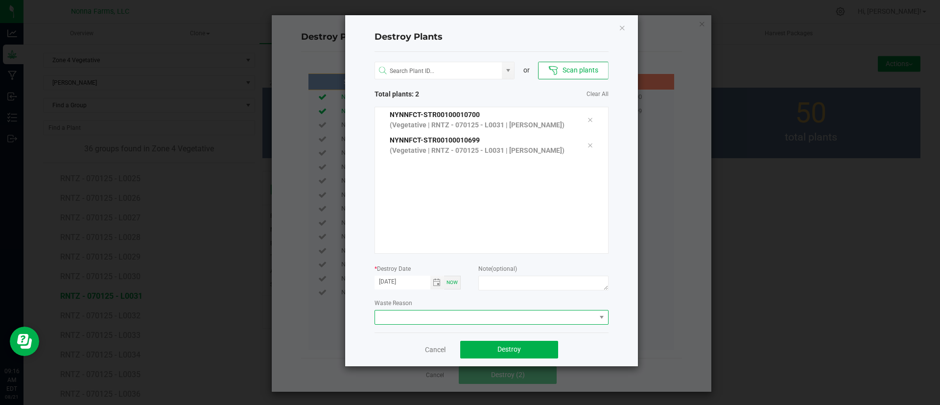
click at [483, 323] on span at bounding box center [485, 317] width 221 height 14
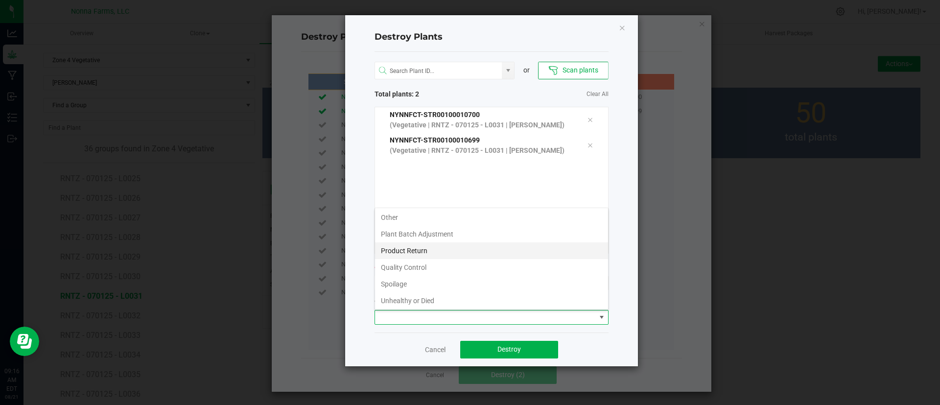
scroll to position [52, 0]
click at [448, 280] on li "Unhealthy or Died" at bounding box center [491, 282] width 233 height 17
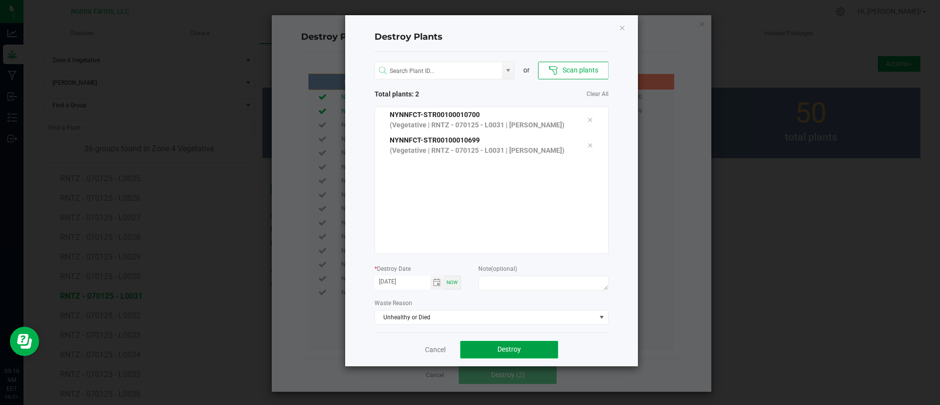
click at [485, 351] on button "Destroy" at bounding box center [509, 350] width 98 height 18
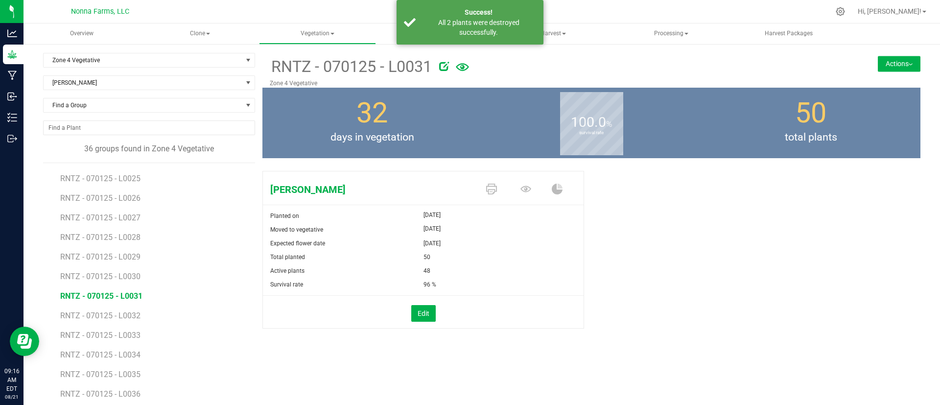
click at [142, 316] on li "RNTZ - 070125 - L0032" at bounding box center [154, 312] width 188 height 20
click at [125, 309] on li "RNTZ - 070125 - L0032" at bounding box center [154, 312] width 188 height 20
click at [133, 317] on span "RNTZ - 070125 - L0032" at bounding box center [101, 315] width 82 height 9
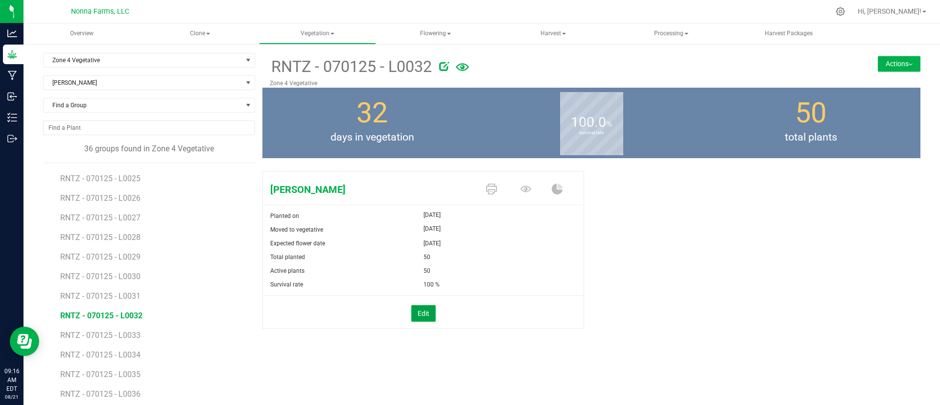
click at [425, 318] on button "Edit" at bounding box center [423, 313] width 24 height 17
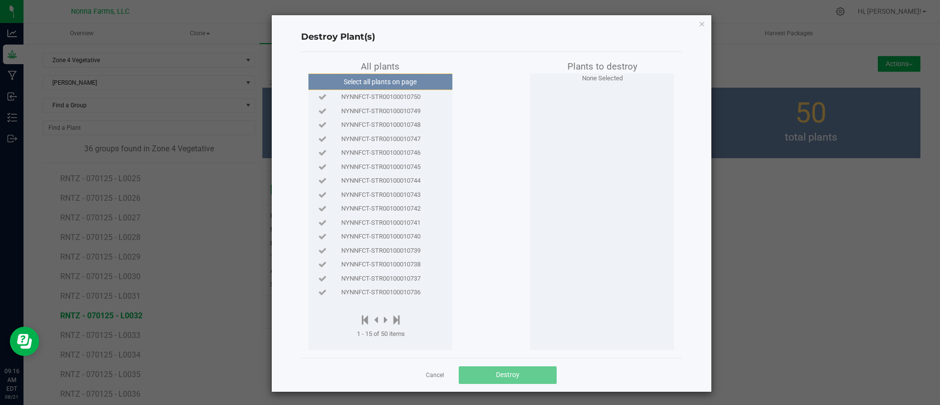
click at [414, 104] on div "NYNNFCT-STR00100010749" at bounding box center [380, 111] width 139 height 14
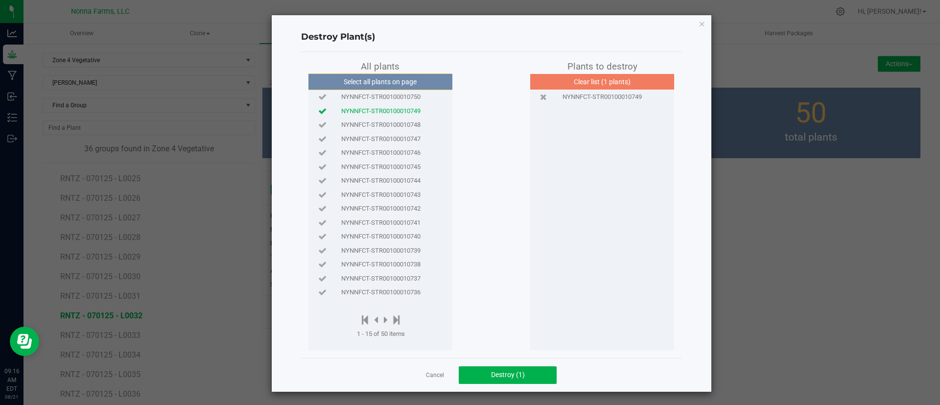
click at [415, 95] on div "NYNNFCT-STR00100010750" at bounding box center [380, 97] width 139 height 10
click at [413, 120] on span "NYNNFCT-STR00100010748" at bounding box center [380, 125] width 79 height 10
click at [499, 373] on span "Destroy (3)" at bounding box center [508, 374] width 34 height 8
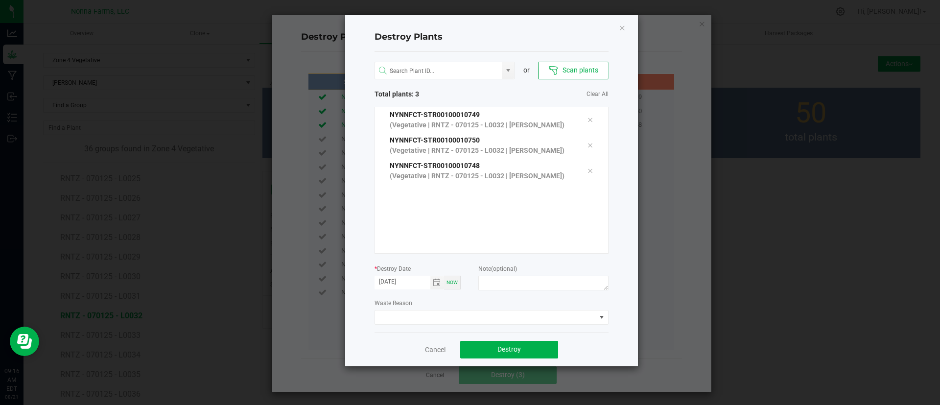
click at [507, 325] on div "or Scan plants Total plants: 3 Clear All NYNNFCT-STR00100010749 (Vegetative | R…" at bounding box center [491, 192] width 234 height 280
click at [510, 322] on span at bounding box center [485, 317] width 221 height 14
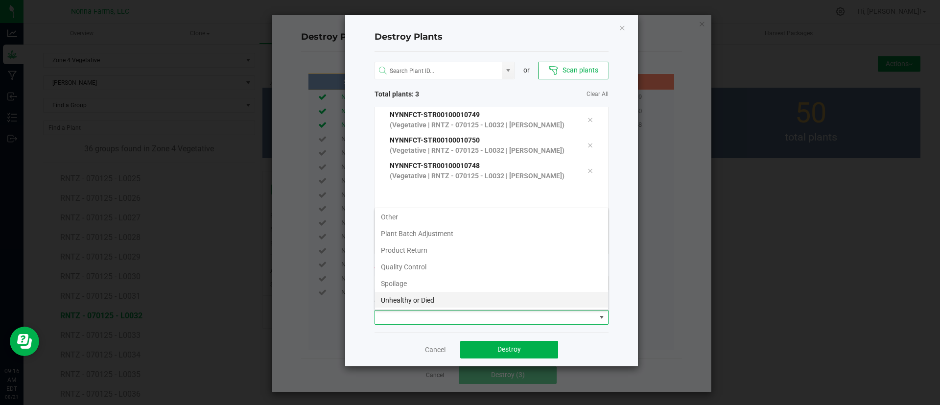
scroll to position [52, 0]
click at [514, 287] on li "Unhealthy or Died" at bounding box center [491, 282] width 233 height 17
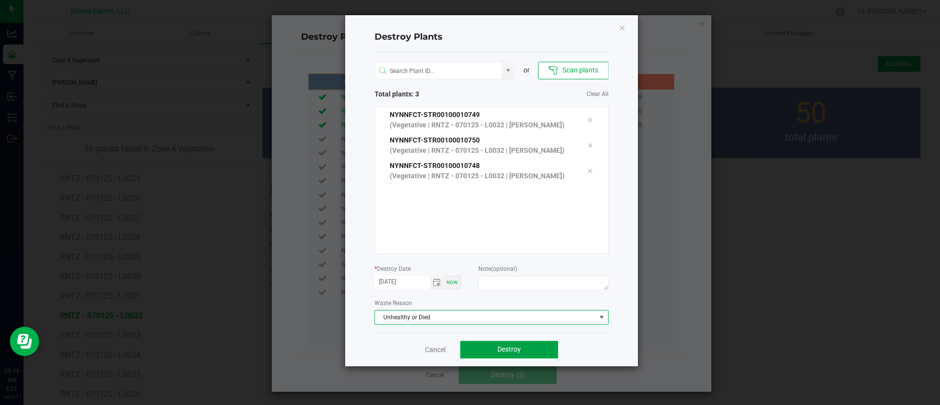
click at [522, 355] on button "Destroy" at bounding box center [509, 350] width 98 height 18
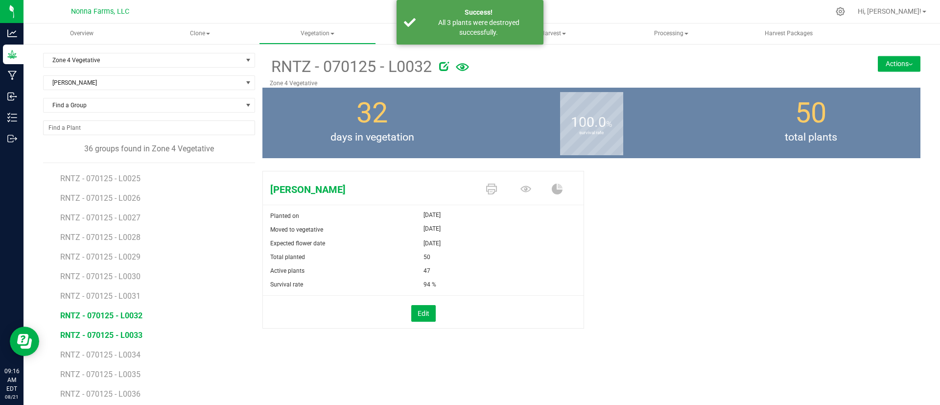
click at [131, 332] on span "RNTZ - 070125 - L0033" at bounding box center [101, 334] width 82 height 9
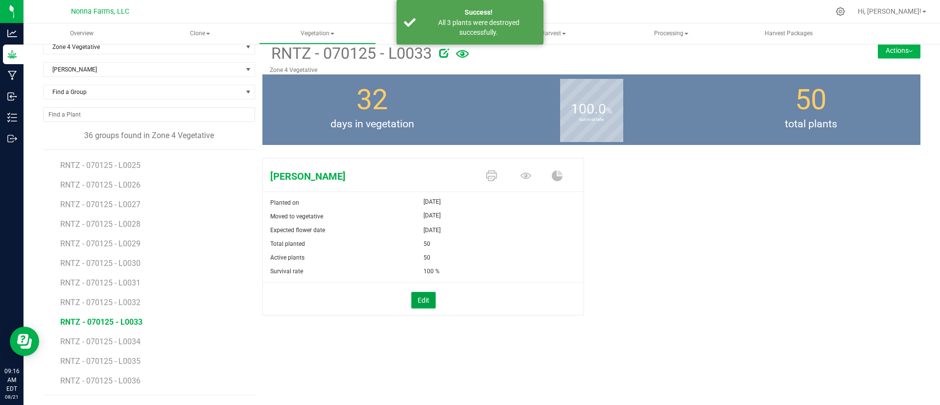
click at [426, 296] on button "Edit" at bounding box center [423, 300] width 24 height 17
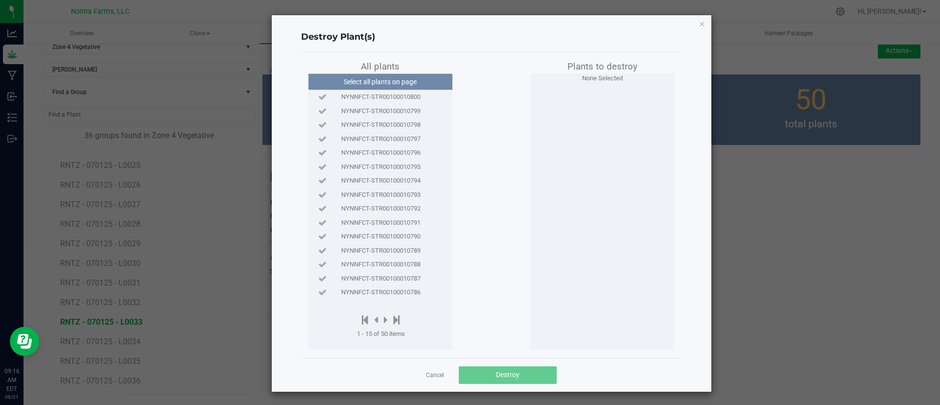
click at [405, 99] on span "NYNNFCT-STR00100010800" at bounding box center [380, 97] width 79 height 10
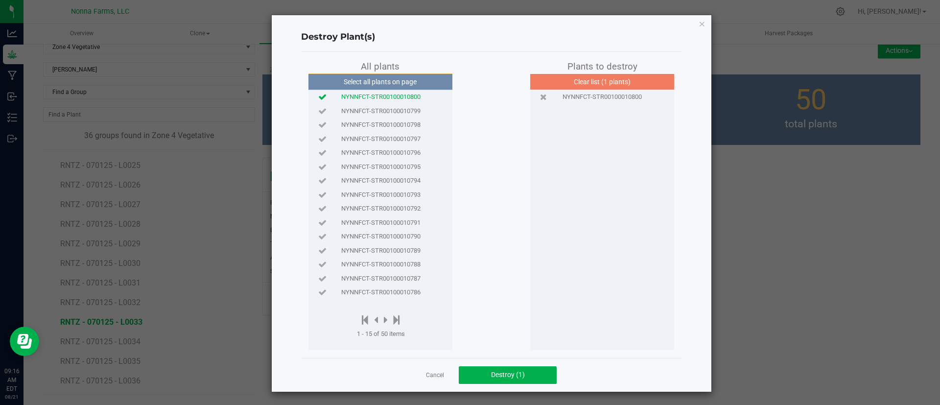
drag, startPoint x: 406, startPoint y: 103, endPoint x: 409, endPoint y: 111, distance: 8.1
click at [406, 104] on div "NYNNFCT-STR00100010799" at bounding box center [380, 111] width 139 height 14
click at [412, 118] on div "NYNNFCT-STR00100010798" at bounding box center [380, 125] width 139 height 14
click at [414, 132] on div "NYNNFCT-STR00100010797" at bounding box center [380, 139] width 139 height 14
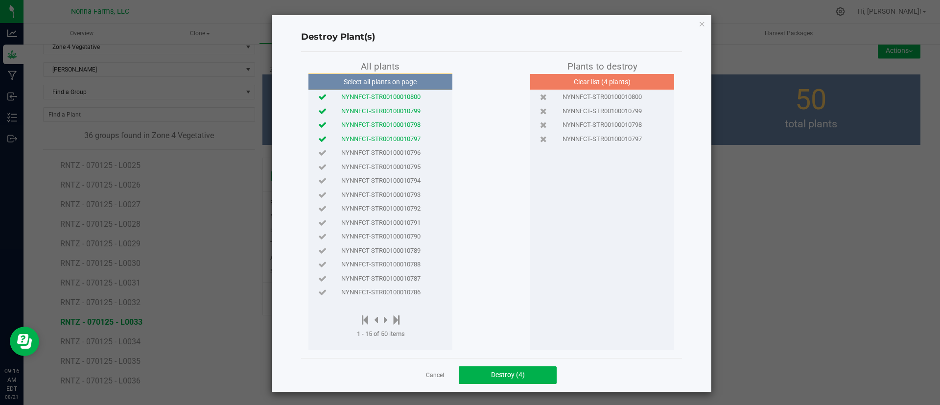
click at [417, 144] on div "NYNNFCT-STR00100010797" at bounding box center [380, 139] width 139 height 14
click at [422, 155] on div "NYNNFCT-STR00100010796" at bounding box center [380, 153] width 139 height 10
click at [421, 140] on div "NYNNFCT-STR00100010797" at bounding box center [380, 139] width 139 height 10
click at [414, 167] on span "NYNNFCT-STR00100010795" at bounding box center [380, 167] width 79 height 10
click at [412, 180] on span "NYNNFCT-STR00100010794" at bounding box center [380, 181] width 79 height 10
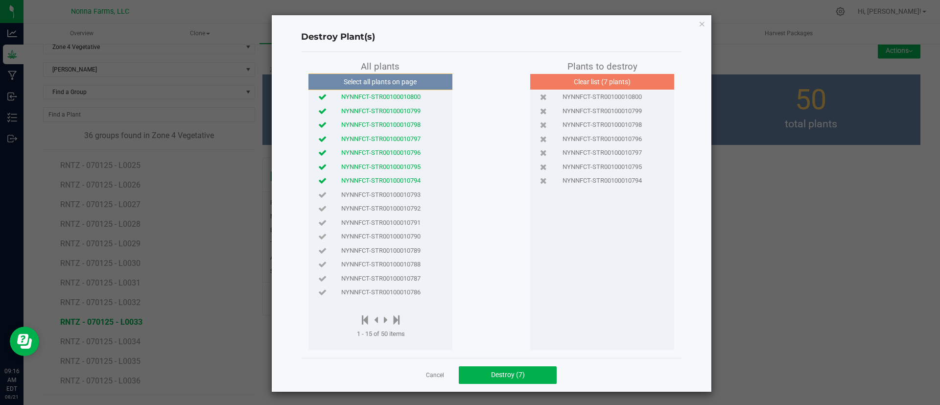
click at [409, 193] on span "NYNNFCT-STR00100010793" at bounding box center [380, 195] width 79 height 10
click at [513, 374] on span "Destroy (8)" at bounding box center [508, 374] width 34 height 8
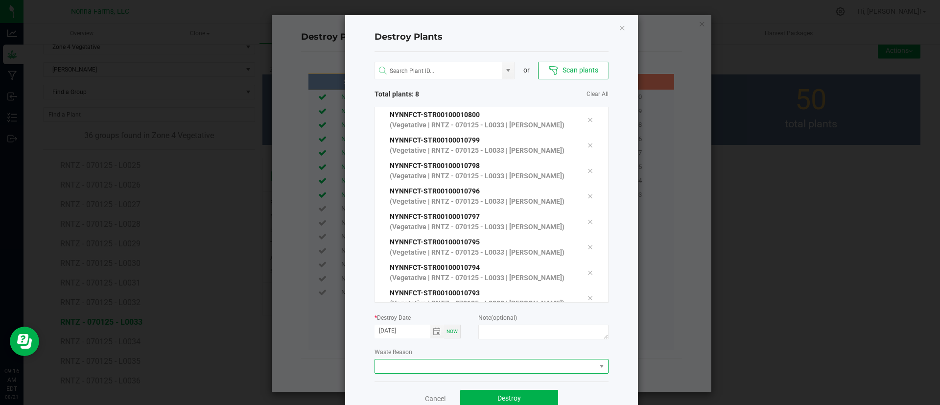
click at [516, 367] on span at bounding box center [485, 366] width 221 height 14
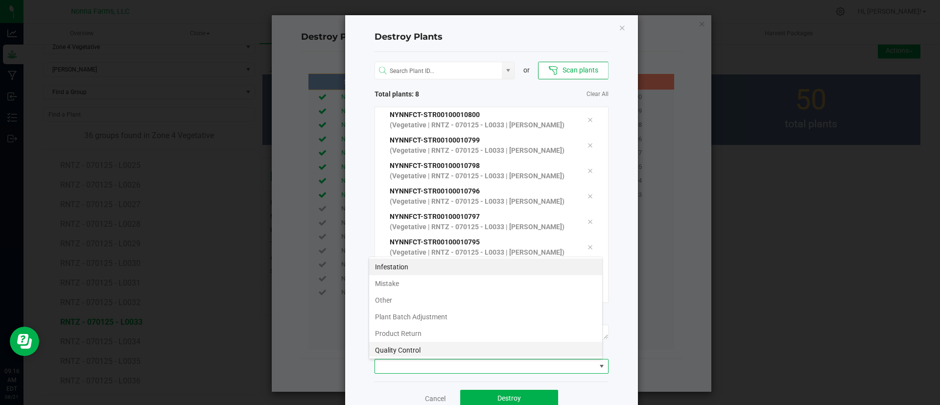
scroll to position [52, 0]
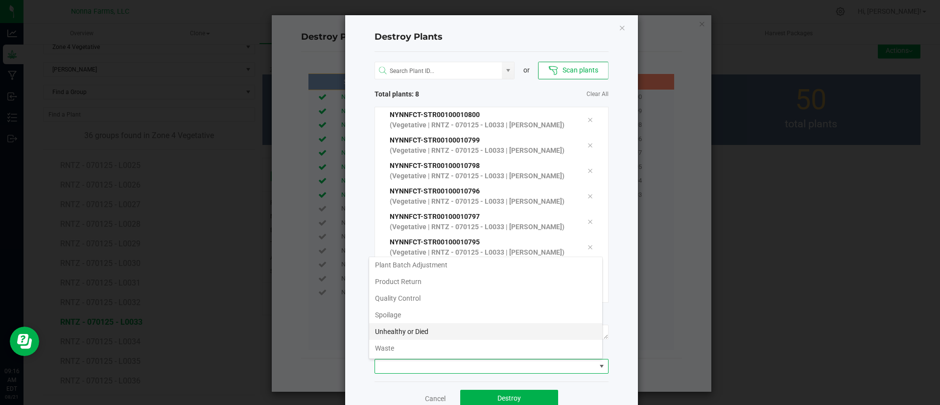
click at [488, 331] on li "Unhealthy or Died" at bounding box center [485, 331] width 233 height 17
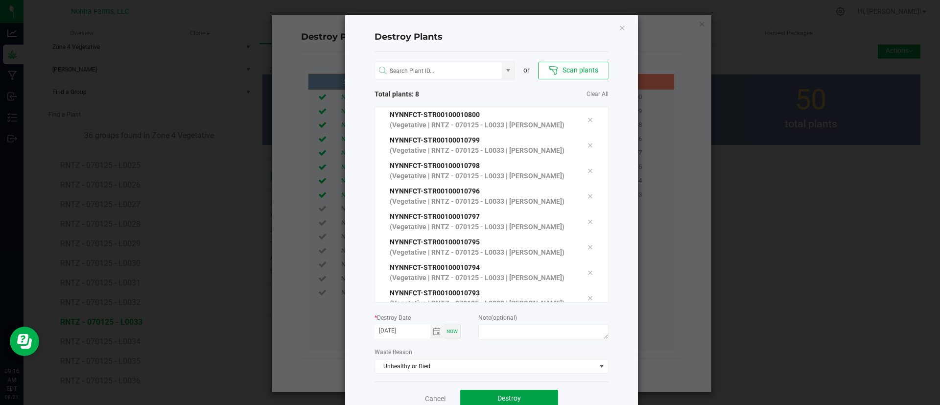
click at [480, 396] on button "Destroy" at bounding box center [509, 399] width 98 height 18
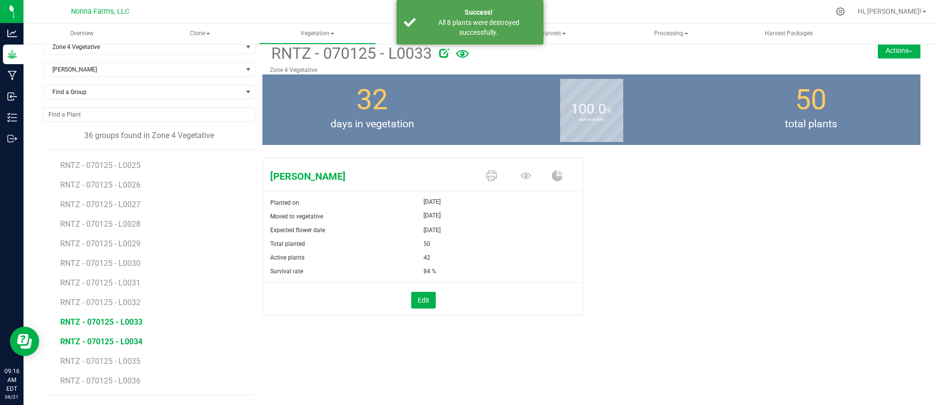
click at [138, 339] on span "RNTZ - 070125 - L0034" at bounding box center [101, 341] width 82 height 9
click at [426, 297] on button "Edit" at bounding box center [423, 300] width 24 height 17
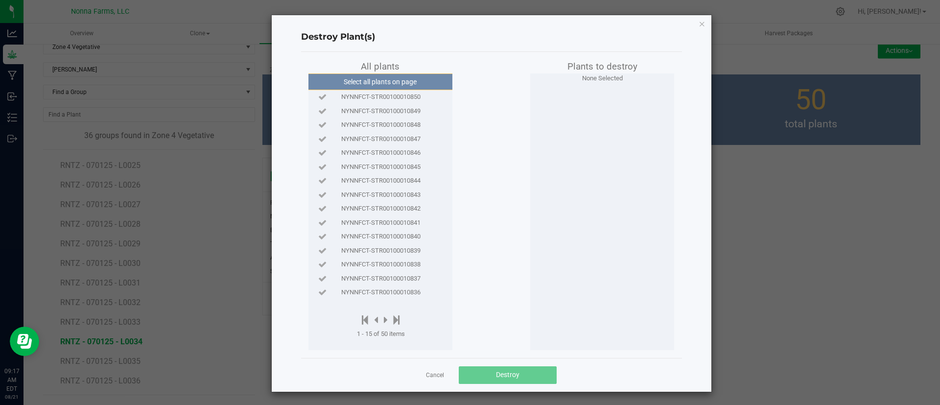
click at [391, 95] on span "NYNNFCT-STR00100010850" at bounding box center [380, 97] width 79 height 10
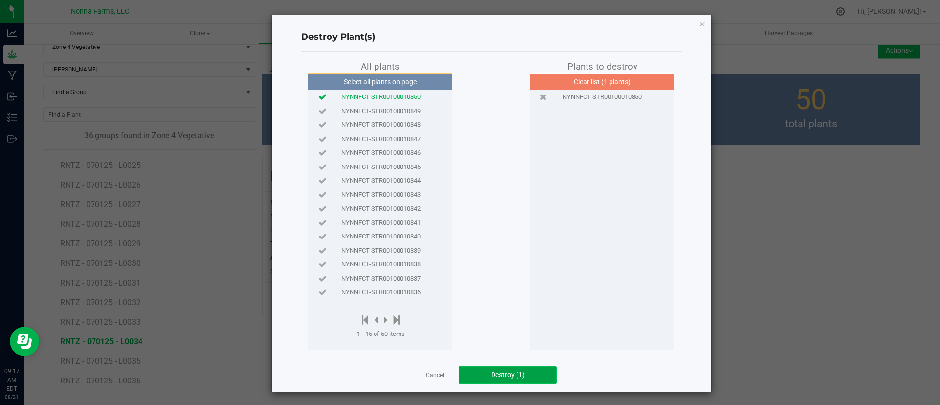
click at [486, 379] on button "Destroy (1)" at bounding box center [508, 375] width 98 height 18
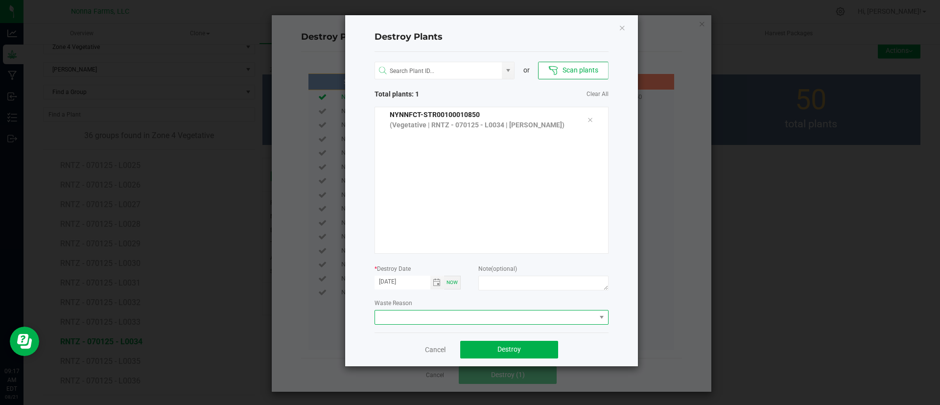
click at [488, 316] on span at bounding box center [485, 317] width 221 height 14
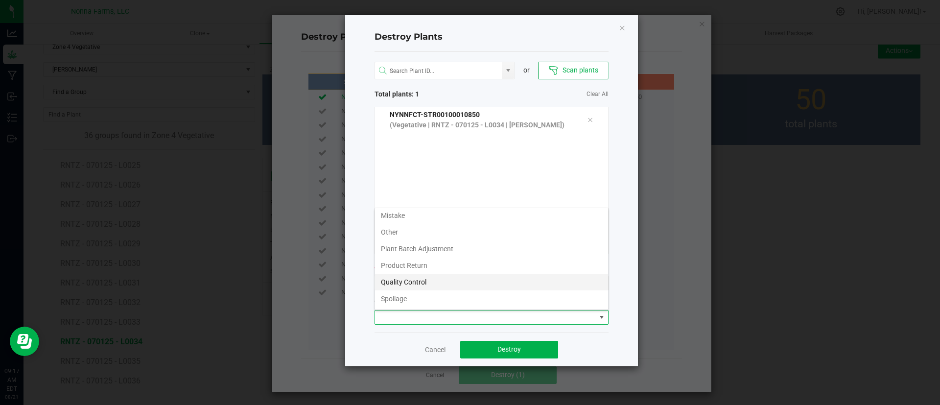
scroll to position [52, 0]
click at [473, 287] on li "Unhealthy or Died" at bounding box center [491, 282] width 233 height 17
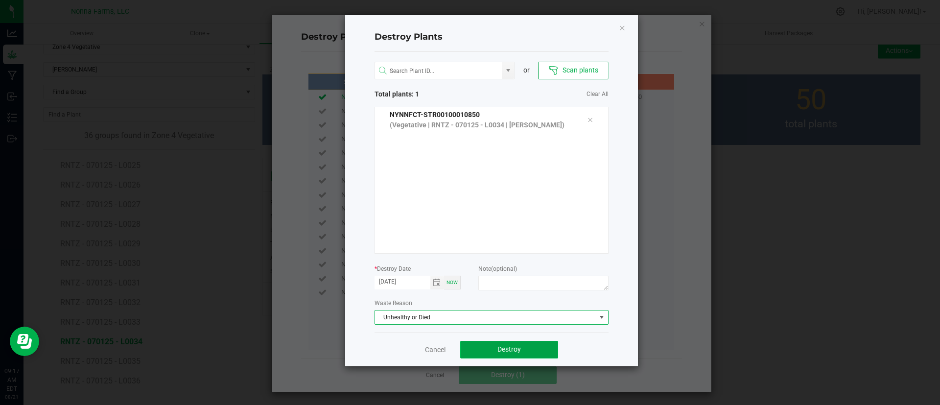
click at [508, 354] on button "Destroy" at bounding box center [509, 350] width 98 height 18
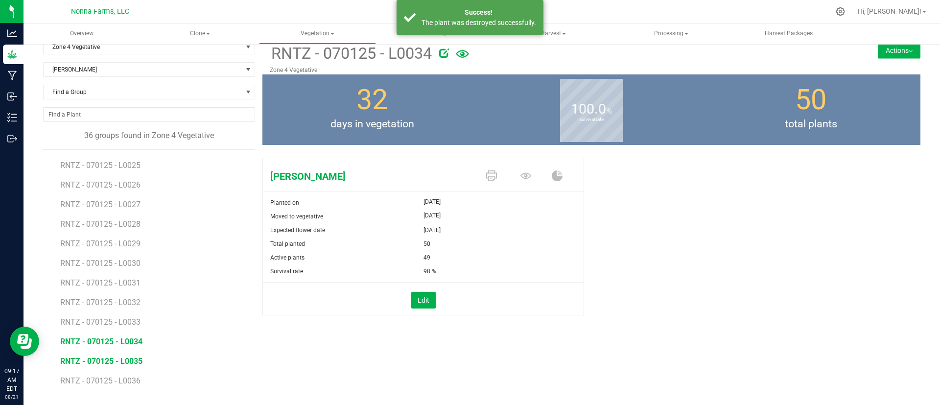
click at [128, 362] on span "RNTZ - 070125 - L0035" at bounding box center [101, 360] width 82 height 9
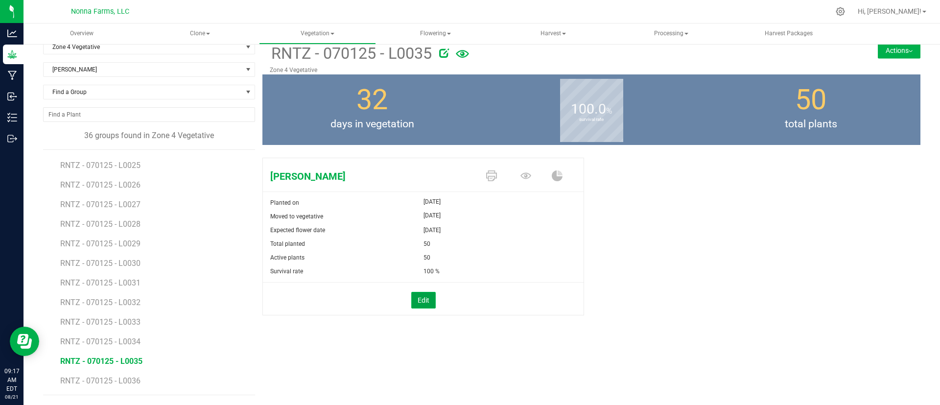
click at [422, 305] on button "Edit" at bounding box center [423, 300] width 24 height 17
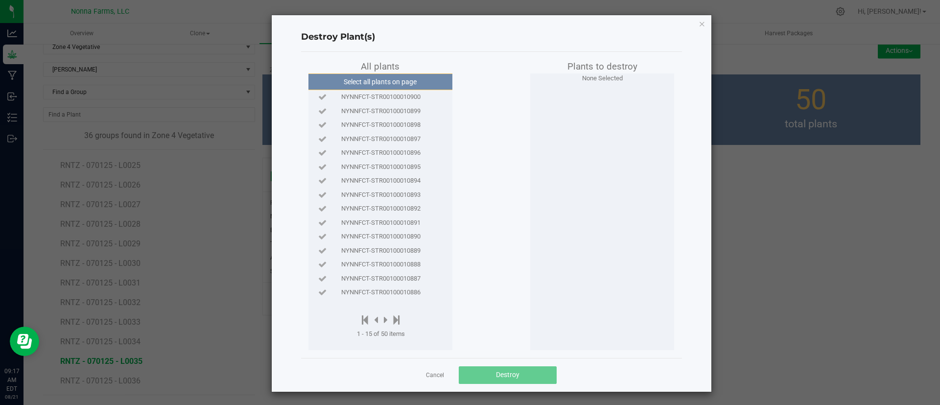
click at [405, 97] on span "NYNNFCT-STR00100010900" at bounding box center [380, 97] width 79 height 10
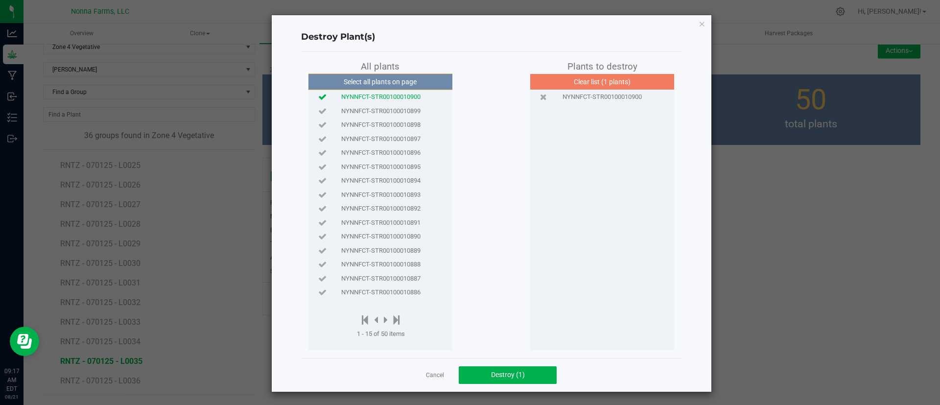
click at [405, 110] on span "NYNNFCT-STR00100010899" at bounding box center [380, 111] width 79 height 10
click at [405, 120] on span "NYNNFCT-STR00100010898" at bounding box center [380, 125] width 79 height 10
click at [491, 373] on span "Destroy (3)" at bounding box center [508, 374] width 34 height 8
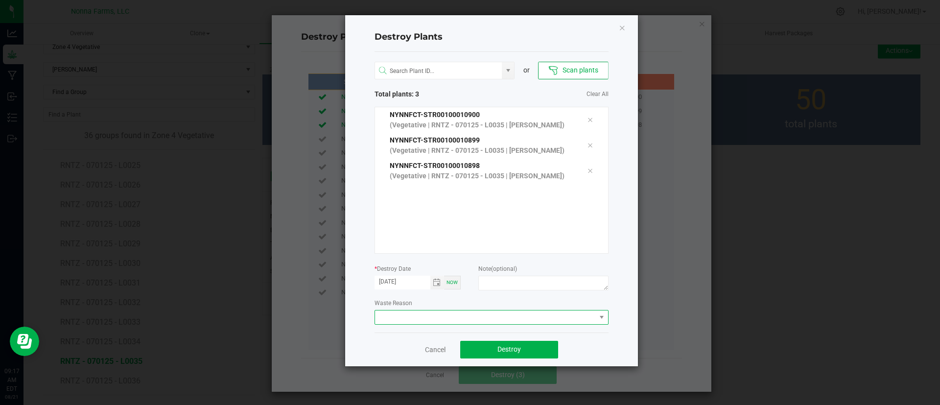
click at [506, 317] on span at bounding box center [485, 317] width 221 height 14
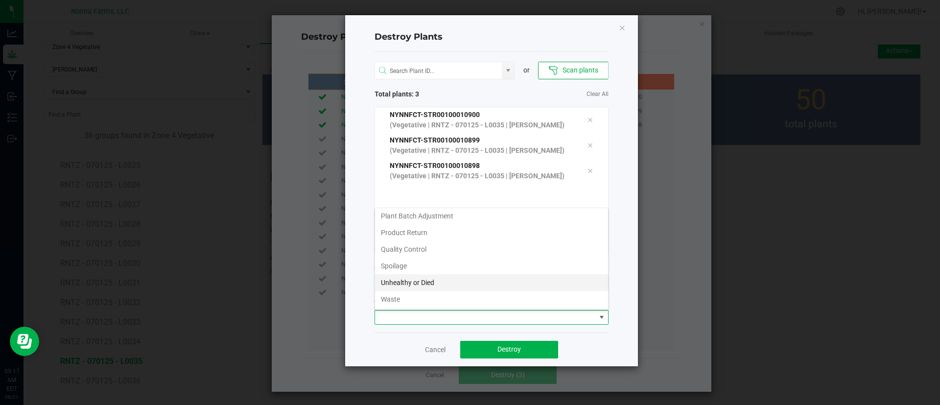
click at [414, 280] on li "Unhealthy or Died" at bounding box center [491, 282] width 233 height 17
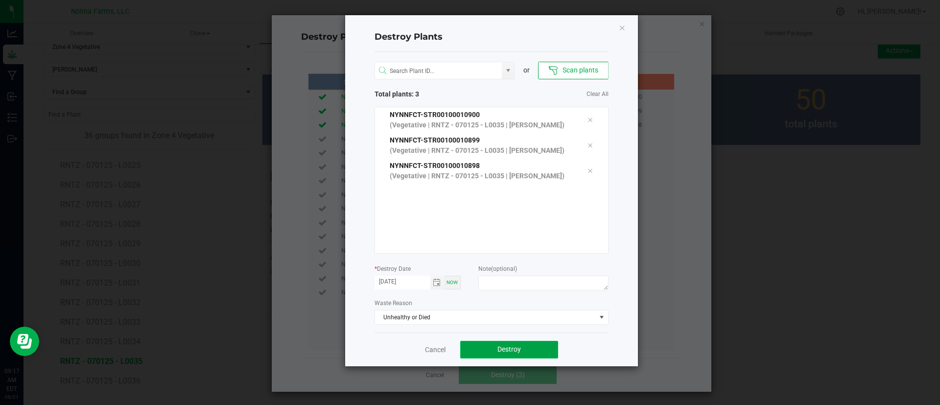
click at [490, 348] on button "Destroy" at bounding box center [509, 350] width 98 height 18
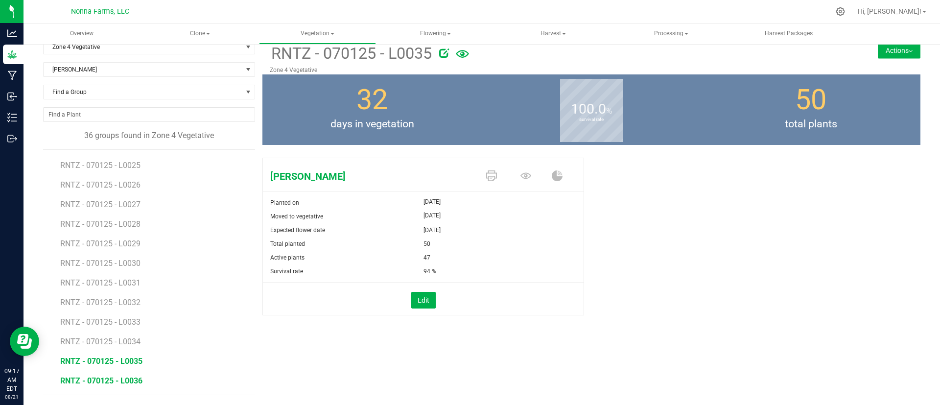
click at [133, 378] on span "RNTZ - 070125 - L0036" at bounding box center [101, 380] width 82 height 9
click at [136, 365] on span "RNTZ - 070125 - L0035" at bounding box center [101, 360] width 82 height 9
click at [125, 380] on span "RNTZ - 070125 - L0036" at bounding box center [101, 380] width 82 height 9
click at [425, 300] on button "Edit" at bounding box center [423, 300] width 24 height 17
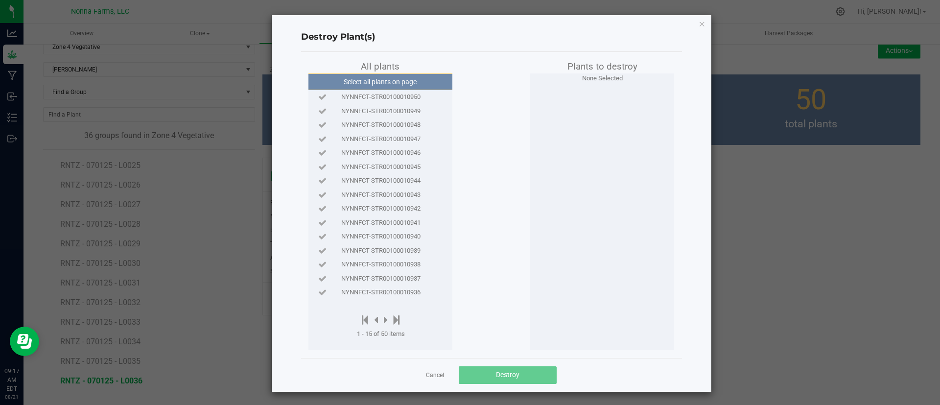
click at [394, 100] on span "NYNNFCT-STR00100010950" at bounding box center [380, 97] width 79 height 10
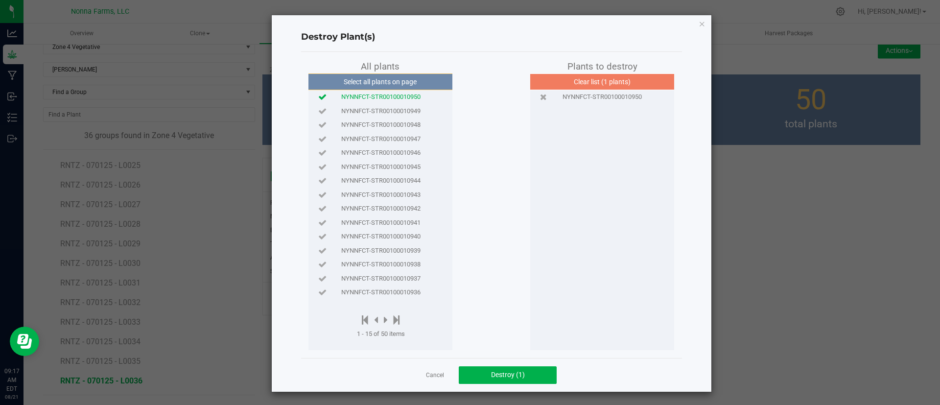
click at [393, 110] on span "NYNNFCT-STR00100010949" at bounding box center [380, 111] width 79 height 10
click at [400, 124] on span "NYNNFCT-STR00100010948" at bounding box center [380, 125] width 79 height 10
click at [494, 367] on button "Destroy (3)" at bounding box center [508, 375] width 98 height 18
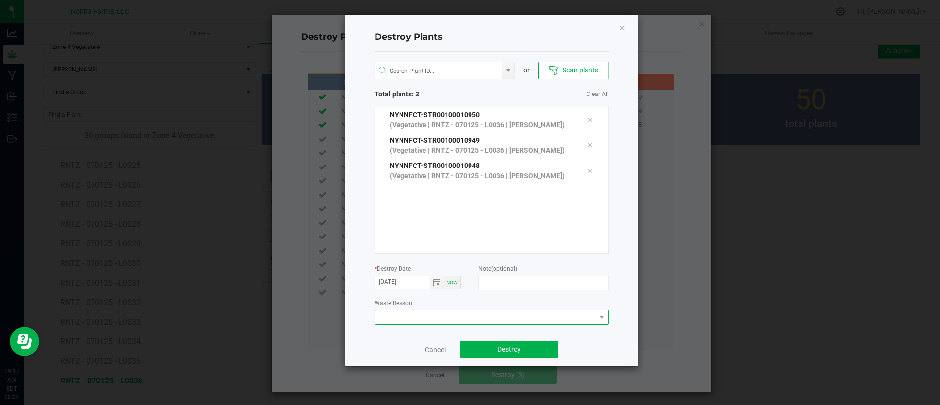
click at [482, 318] on span at bounding box center [485, 317] width 221 height 14
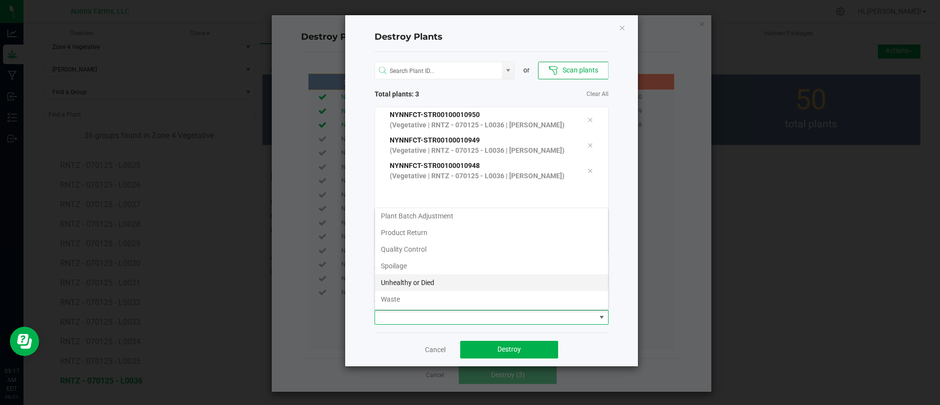
click at [419, 276] on li "Unhealthy or Died" at bounding box center [491, 282] width 233 height 17
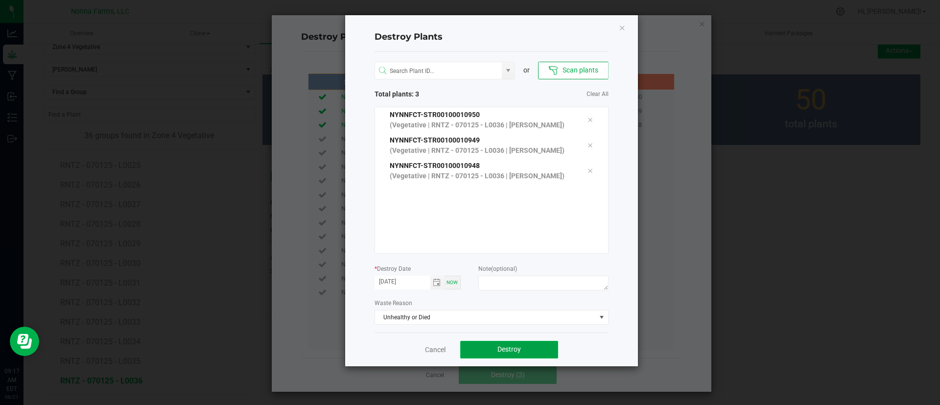
click at [520, 353] on button "Destroy" at bounding box center [509, 350] width 98 height 18
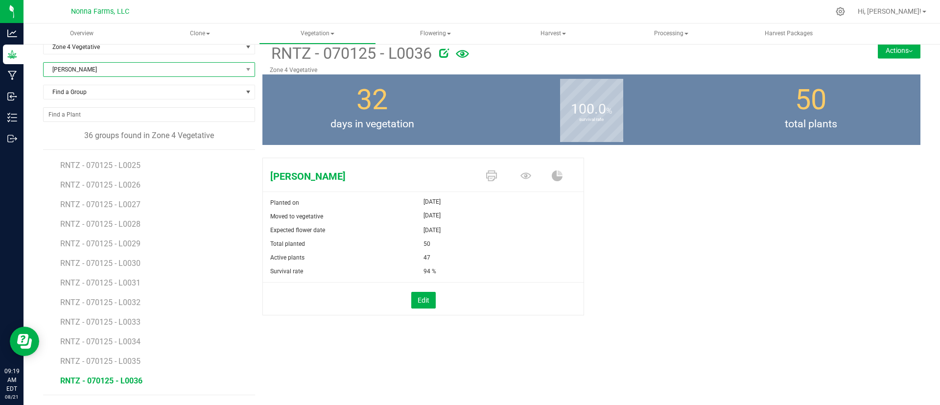
click at [139, 63] on span "[PERSON_NAME]" at bounding box center [143, 70] width 199 height 14
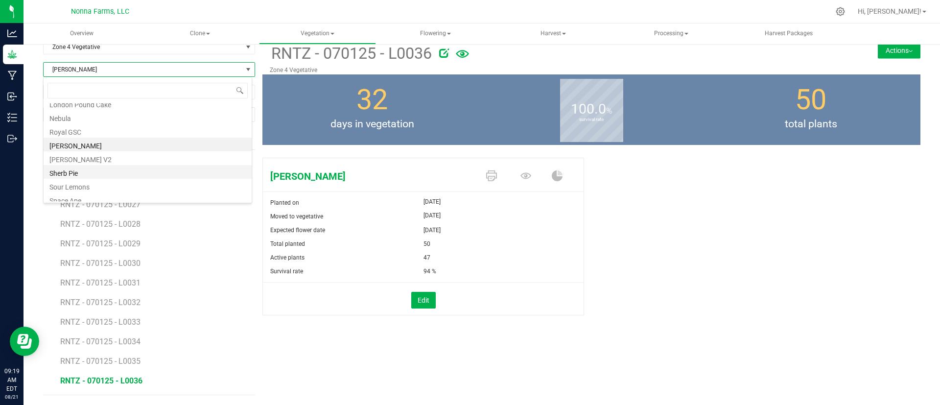
click at [82, 174] on li "Sherb Pie" at bounding box center [148, 172] width 208 height 14
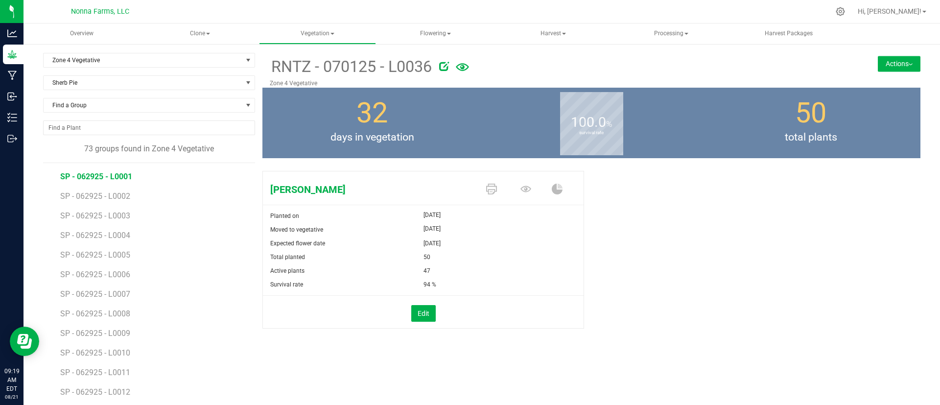
click at [124, 173] on span "SP - 062925 - L0001" at bounding box center [96, 176] width 72 height 9
click at [417, 313] on button "Edit" at bounding box center [423, 313] width 24 height 17
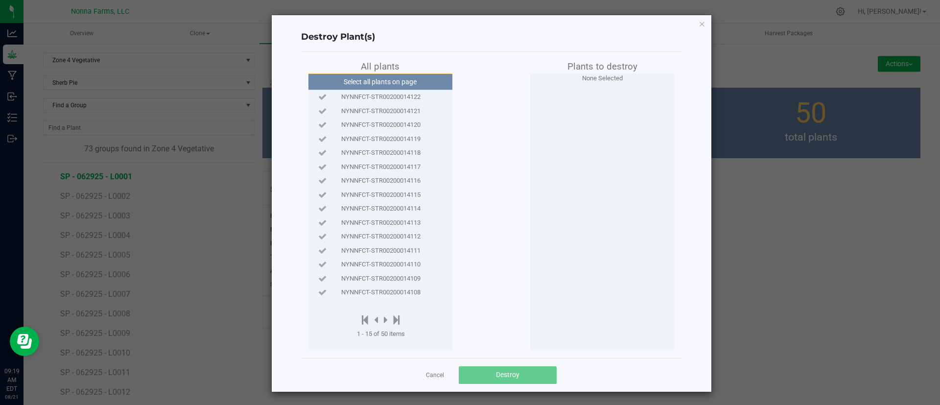
click at [414, 99] on span "NYNNFCT-STR00200014122" at bounding box center [380, 97] width 79 height 10
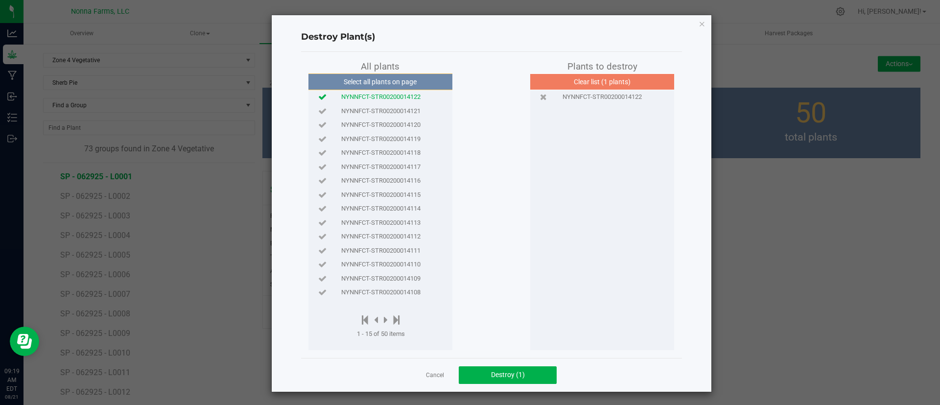
click at [407, 110] on span "NYNNFCT-STR00200014121" at bounding box center [380, 111] width 79 height 10
click at [394, 124] on span "NYNNFCT-STR00200014120" at bounding box center [380, 125] width 79 height 10
click at [499, 377] on span "Destroy (3)" at bounding box center [508, 374] width 34 height 8
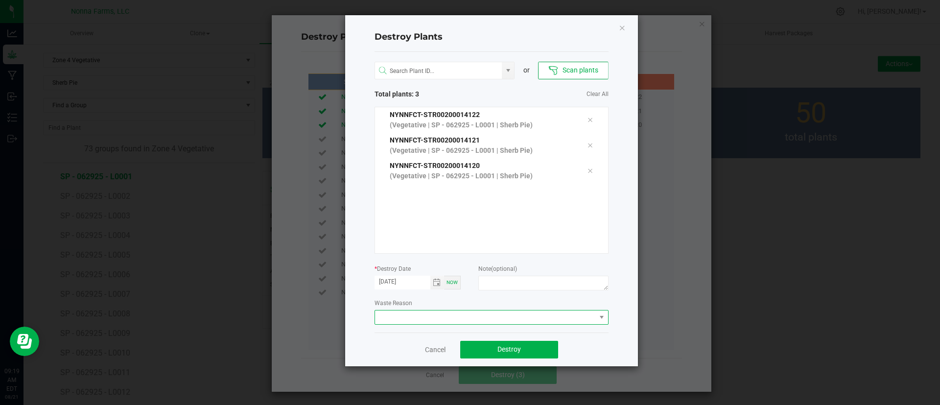
click at [474, 311] on span at bounding box center [485, 317] width 221 height 14
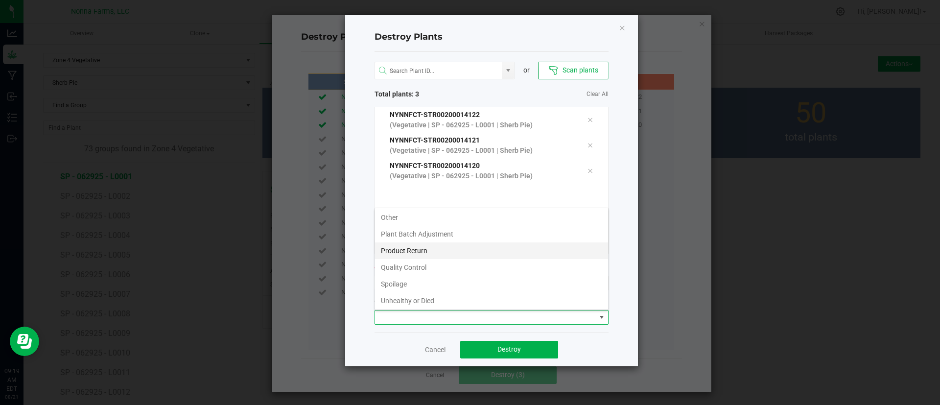
scroll to position [52, 0]
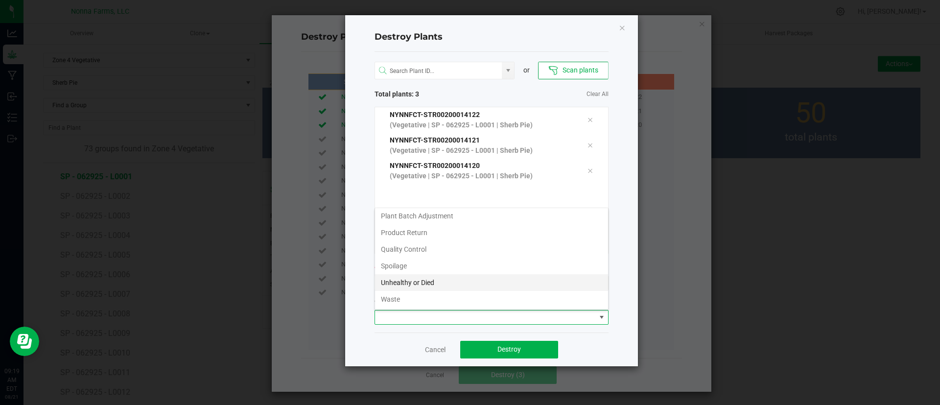
click at [438, 282] on li "Unhealthy or Died" at bounding box center [491, 282] width 233 height 17
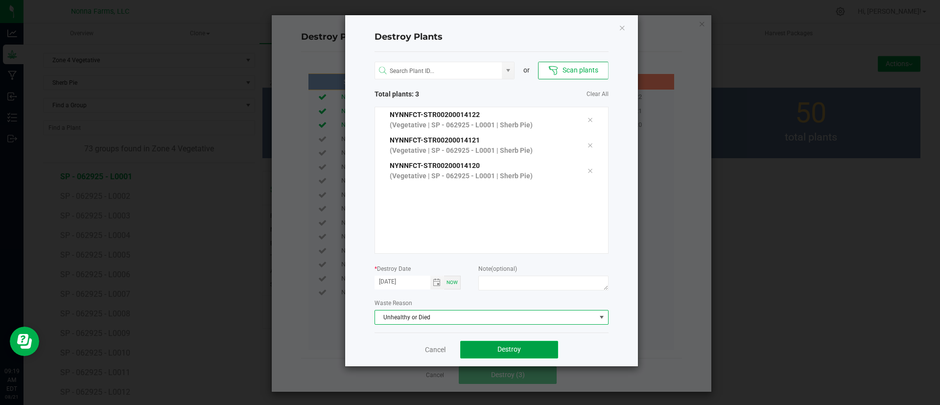
click at [487, 346] on button "Destroy" at bounding box center [509, 350] width 98 height 18
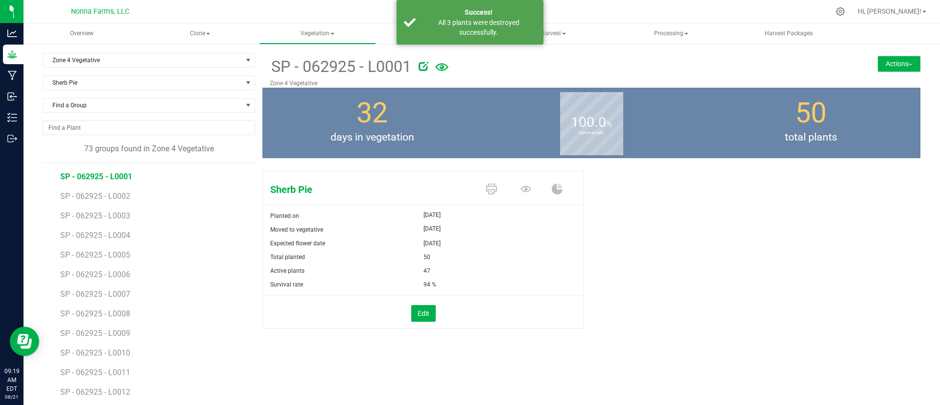
click at [132, 192] on li "SP - 062925 - L0002" at bounding box center [154, 193] width 188 height 20
click at [128, 195] on span "SP - 062925 - L0002" at bounding box center [96, 195] width 72 height 9
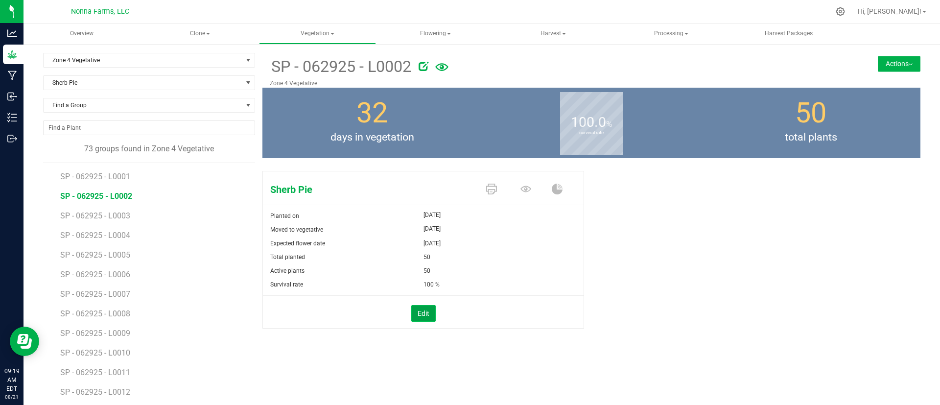
click at [424, 306] on button "Edit" at bounding box center [423, 313] width 24 height 17
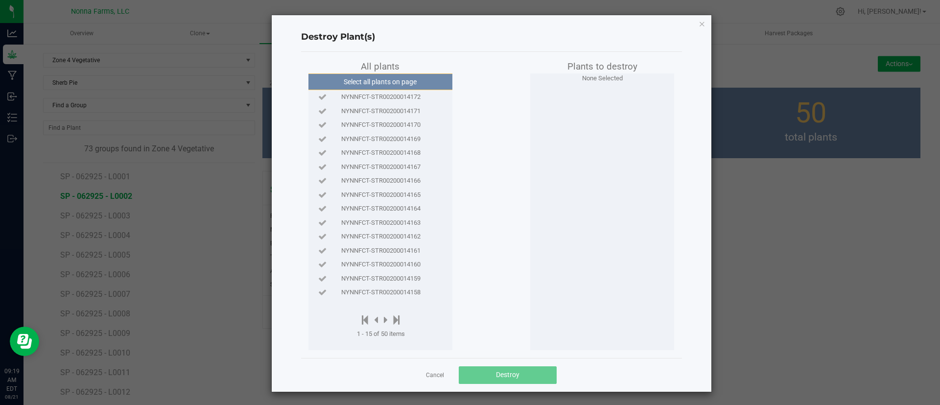
click at [415, 98] on div "NYNNFCT-STR00200014172" at bounding box center [380, 97] width 139 height 10
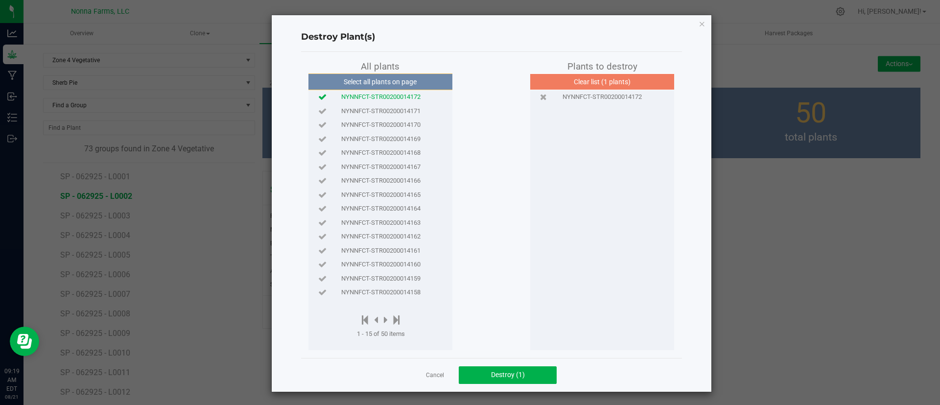
click at [414, 114] on span "NYNNFCT-STR00200014171" at bounding box center [380, 111] width 79 height 10
click at [414, 125] on span "NYNNFCT-STR00200014170" at bounding box center [380, 125] width 79 height 10
click at [414, 135] on span "NYNNFCT-STR00200014169" at bounding box center [380, 139] width 79 height 10
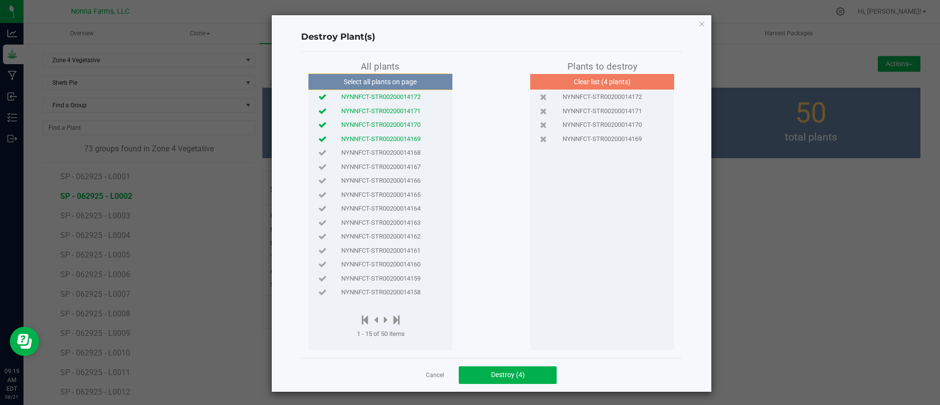
click at [415, 144] on div "NYNNFCT-STR00200014169" at bounding box center [380, 139] width 139 height 14
click at [417, 157] on div "NYNNFCT-STR00200014168" at bounding box center [380, 153] width 139 height 10
click at [418, 141] on div "NYNNFCT-STR00200014169" at bounding box center [380, 139] width 139 height 10
click at [417, 171] on div "NYNNFCT-STR00200014167" at bounding box center [380, 167] width 139 height 10
click at [414, 176] on span "NYNNFCT-STR00200014166" at bounding box center [380, 181] width 79 height 10
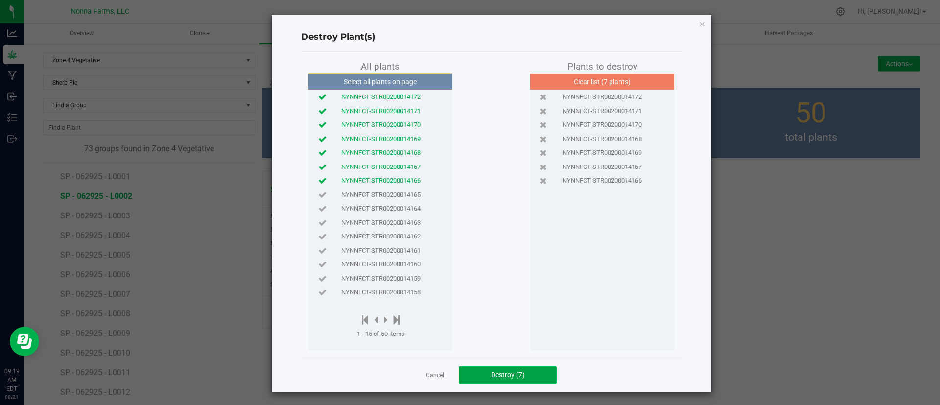
click at [471, 375] on button "Destroy (7)" at bounding box center [508, 375] width 98 height 18
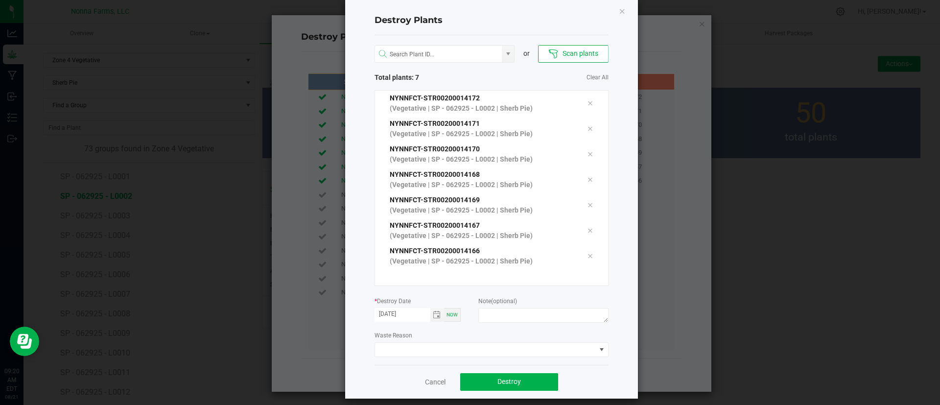
scroll to position [25, 0]
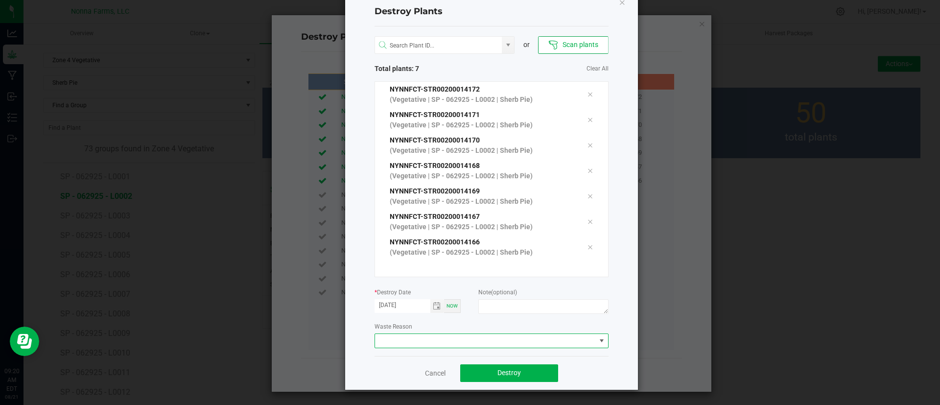
click at [460, 336] on span at bounding box center [485, 341] width 221 height 14
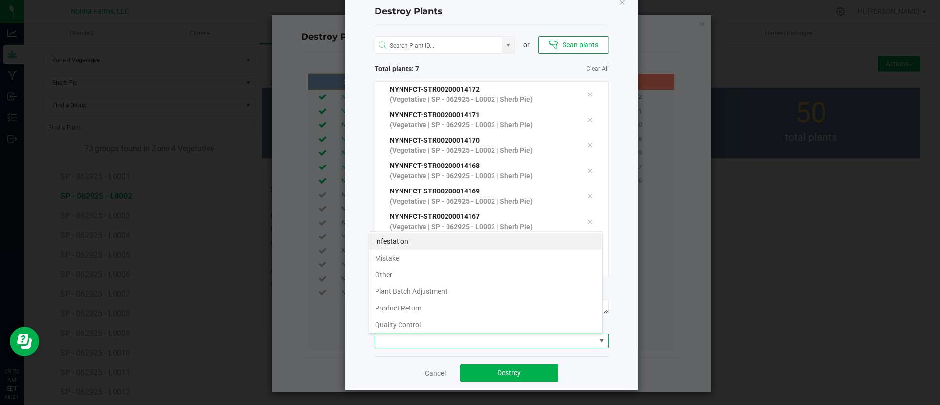
scroll to position [52, 0]
click at [469, 301] on li "Unhealthy or Died" at bounding box center [485, 306] width 233 height 17
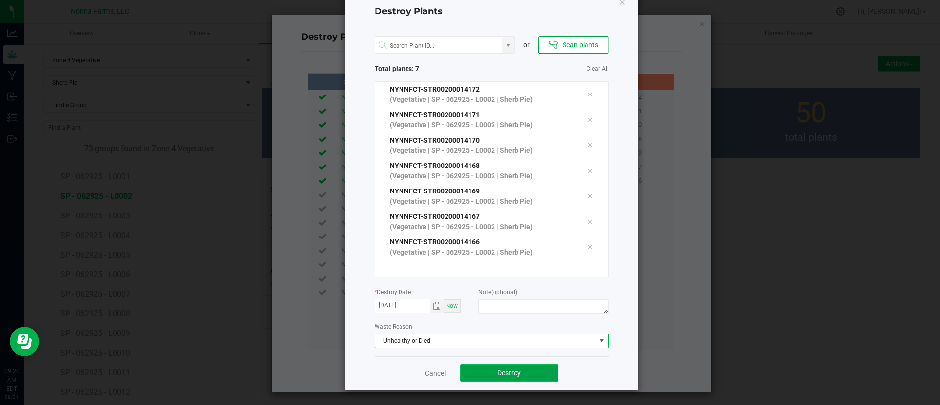
click at [502, 375] on span "Destroy" at bounding box center [508, 372] width 23 height 8
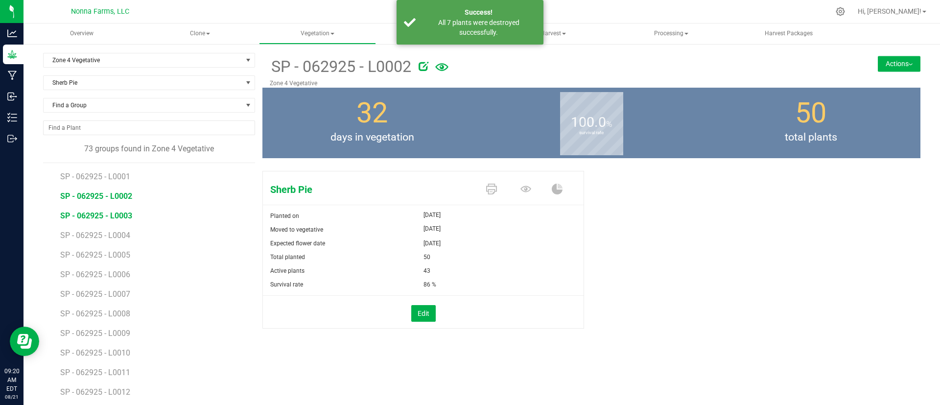
click at [103, 218] on span "SP - 062925 - L0003" at bounding box center [96, 215] width 72 height 9
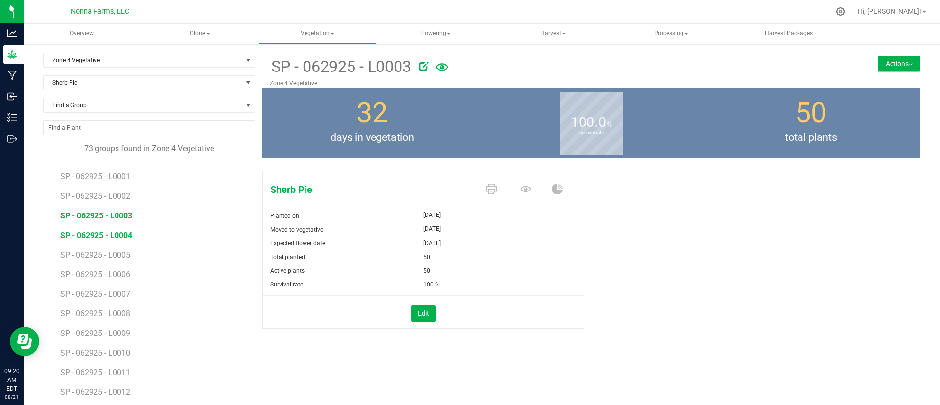
click at [132, 237] on span "SP - 062925 - L0004" at bounding box center [96, 234] width 72 height 9
click at [119, 254] on span "SP - 062925 - L0005" at bounding box center [96, 254] width 72 height 9
click at [420, 315] on button "Edit" at bounding box center [423, 313] width 24 height 17
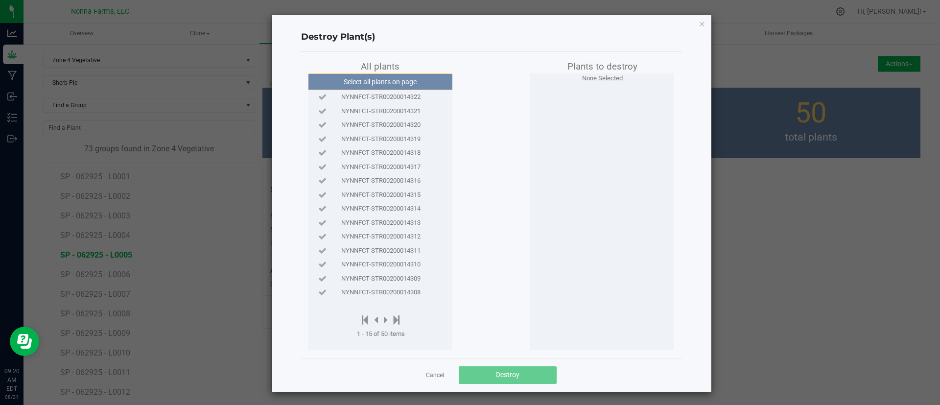
click at [391, 95] on span "NYNNFCT-STR00200014322" at bounding box center [380, 97] width 79 height 10
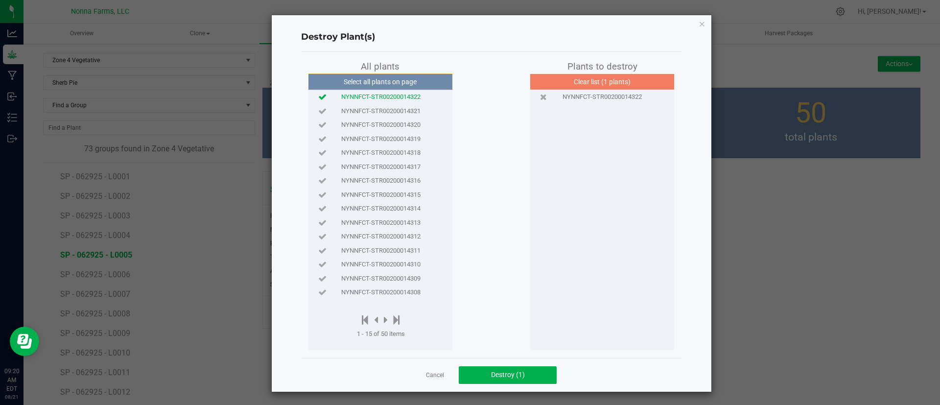
click at [396, 111] on span "NYNNFCT-STR00200014321" at bounding box center [380, 111] width 79 height 10
click at [402, 122] on span "NYNNFCT-STR00200014320" at bounding box center [380, 125] width 79 height 10
click at [405, 132] on div "NYNNFCT-STR00200014319" at bounding box center [380, 139] width 139 height 14
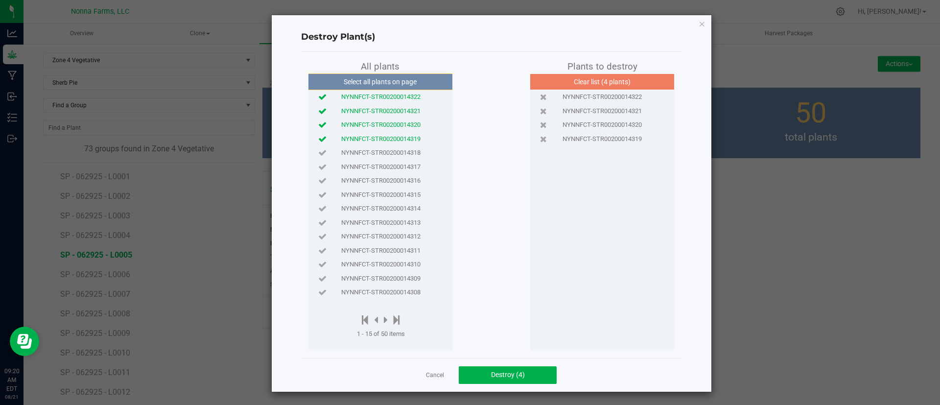
click at [409, 146] on div "NYNNFCT-STR00200014318" at bounding box center [380, 153] width 139 height 14
click at [515, 368] on button "Destroy (5)" at bounding box center [508, 375] width 98 height 18
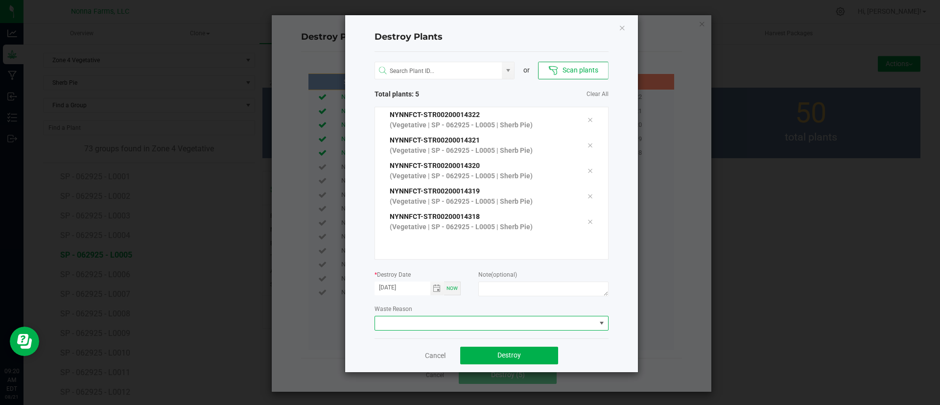
click at [506, 323] on span at bounding box center [485, 323] width 221 height 14
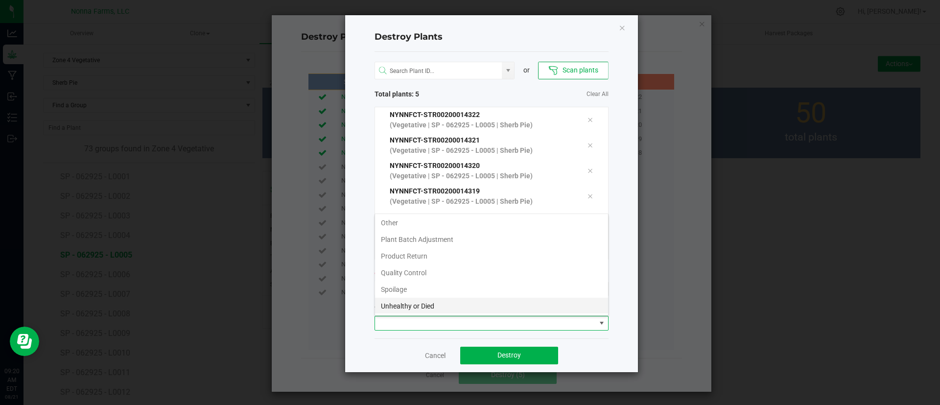
scroll to position [52, 0]
click at [481, 292] on li "Unhealthy or Died" at bounding box center [491, 288] width 233 height 17
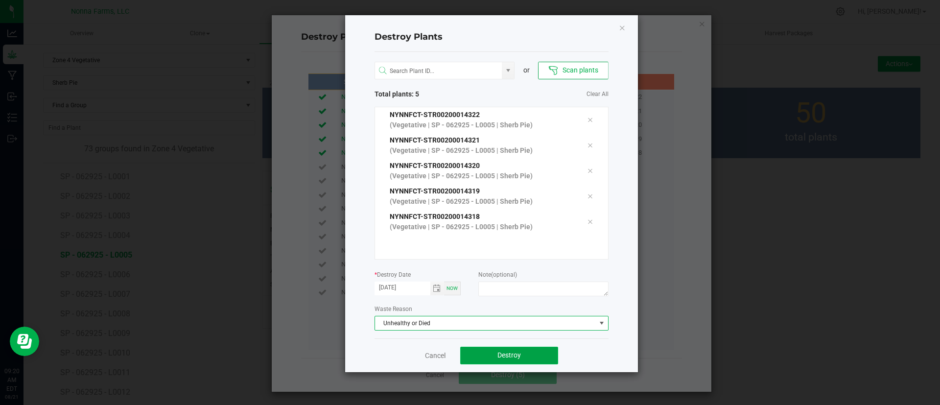
click at [511, 357] on span "Destroy" at bounding box center [508, 355] width 23 height 8
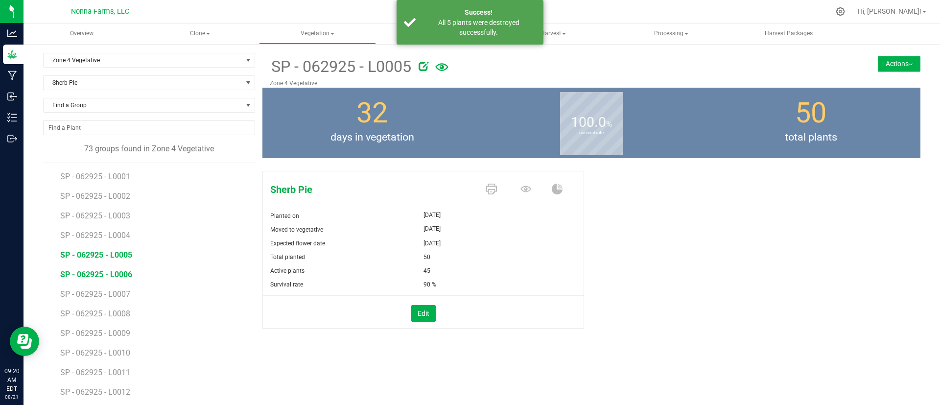
click at [130, 270] on span "SP - 062925 - L0006" at bounding box center [96, 274] width 72 height 9
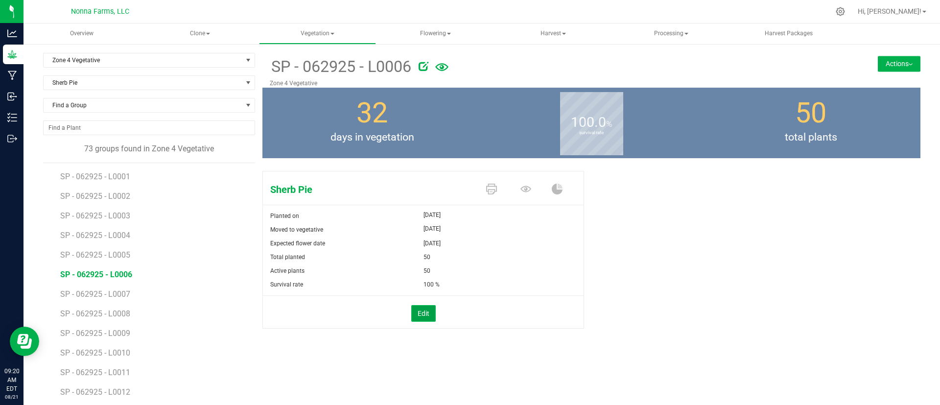
click at [429, 310] on button "Edit" at bounding box center [423, 313] width 24 height 17
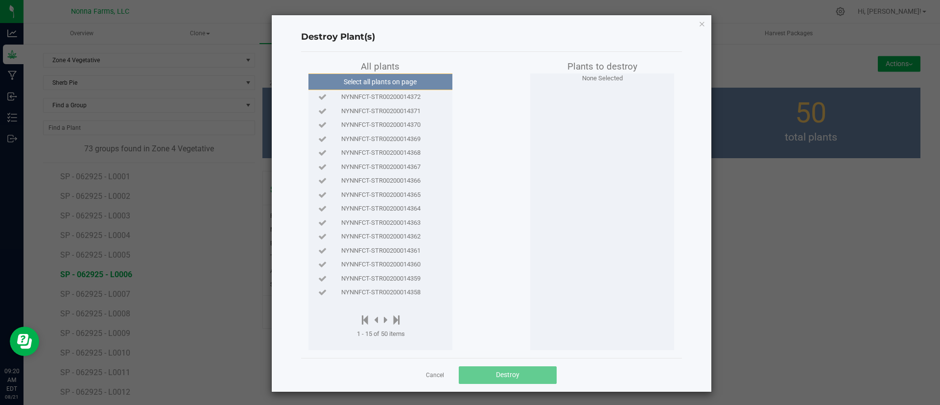
click at [379, 101] on span "NYNNFCT-STR00200014372" at bounding box center [380, 97] width 79 height 10
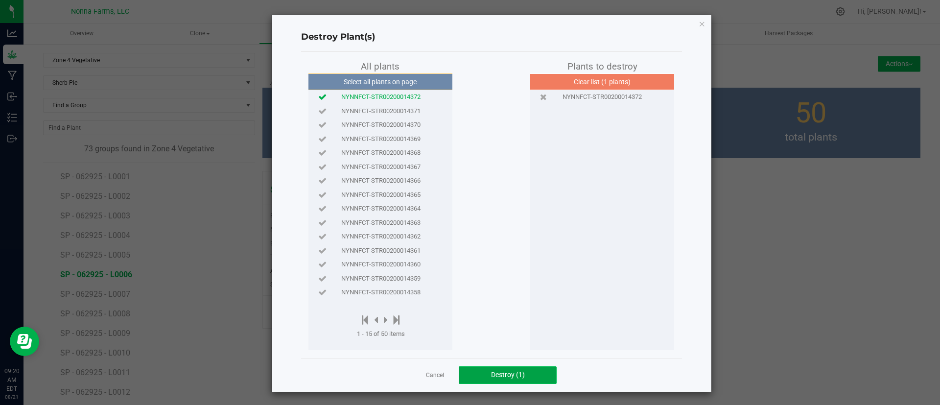
click at [504, 369] on button "Destroy (1)" at bounding box center [508, 375] width 98 height 18
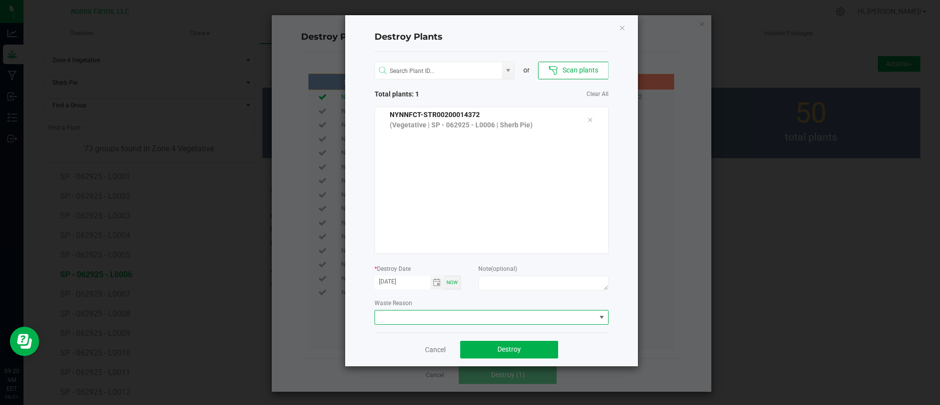
click at [511, 316] on span at bounding box center [485, 317] width 221 height 14
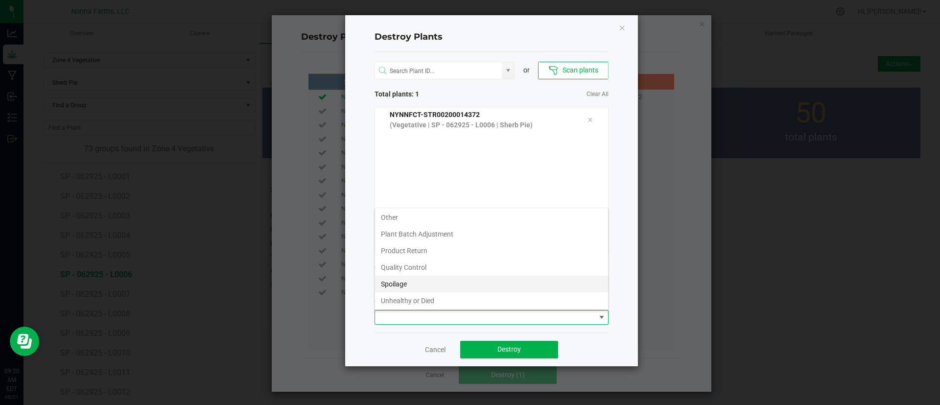
scroll to position [52, 0]
click at [447, 281] on li "Unhealthy or Died" at bounding box center [491, 282] width 233 height 17
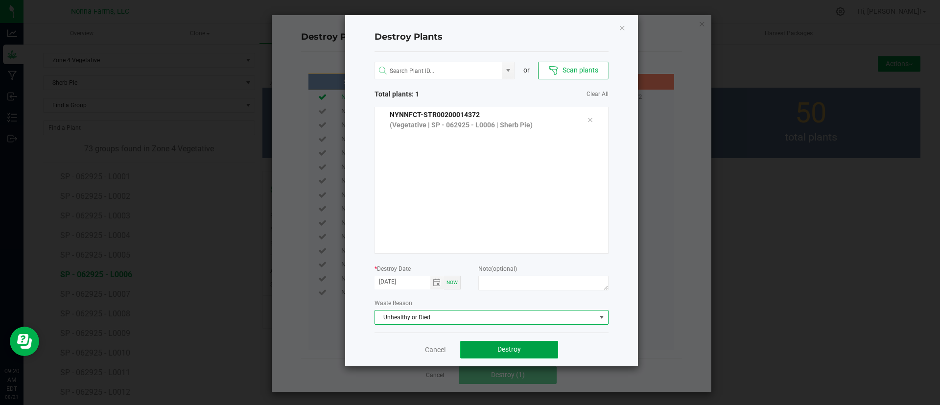
click at [486, 342] on button "Destroy" at bounding box center [509, 350] width 98 height 18
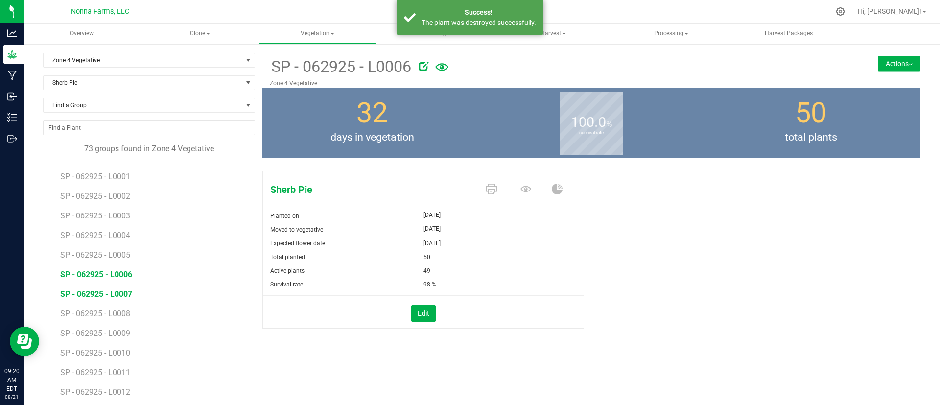
click at [102, 294] on span "SP - 062925 - L0007" at bounding box center [96, 293] width 72 height 9
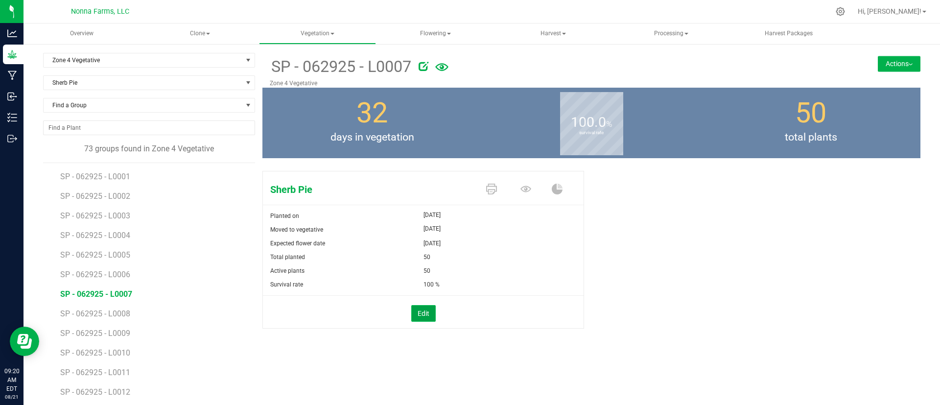
click at [421, 311] on button "Edit" at bounding box center [423, 313] width 24 height 17
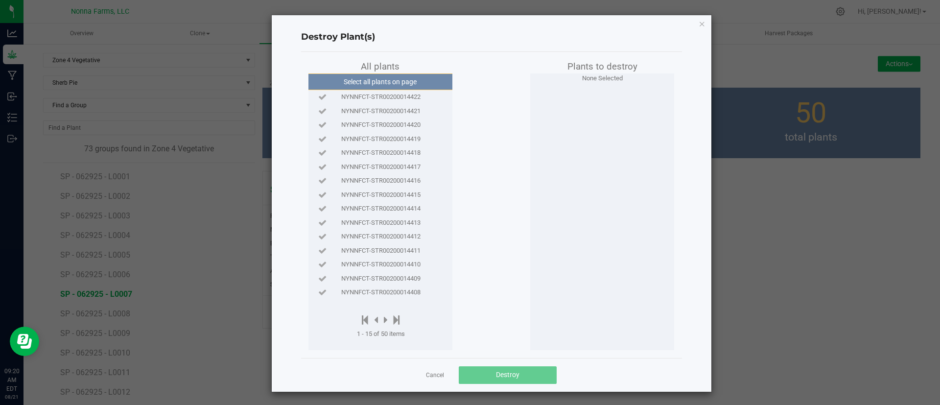
click at [414, 99] on span "NYNNFCT-STR00200014422" at bounding box center [380, 97] width 79 height 10
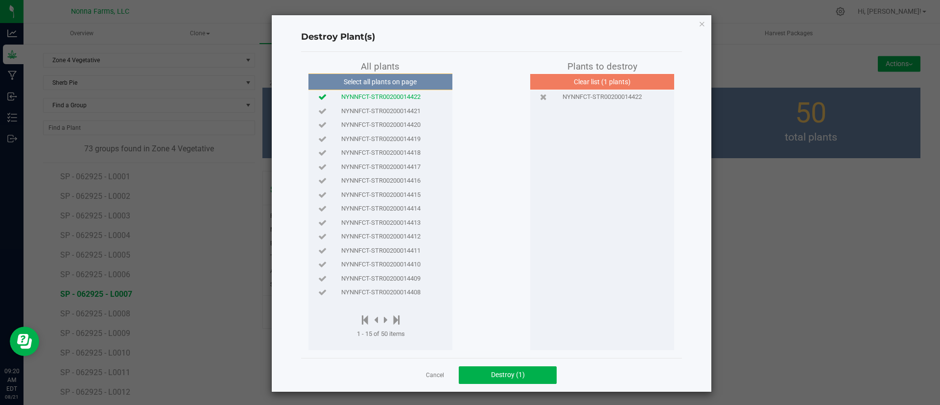
click at [414, 112] on span "NYNNFCT-STR00200014421" at bounding box center [380, 111] width 79 height 10
click at [414, 122] on span "NYNNFCT-STR00200014420" at bounding box center [380, 125] width 79 height 10
click at [415, 136] on span "NYNNFCT-STR00200014419" at bounding box center [380, 139] width 79 height 10
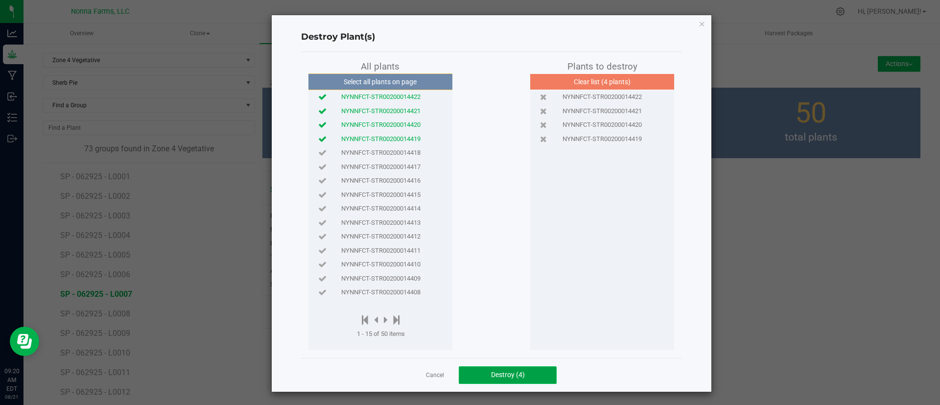
click at [509, 377] on span "Destroy (4)" at bounding box center [508, 374] width 34 height 8
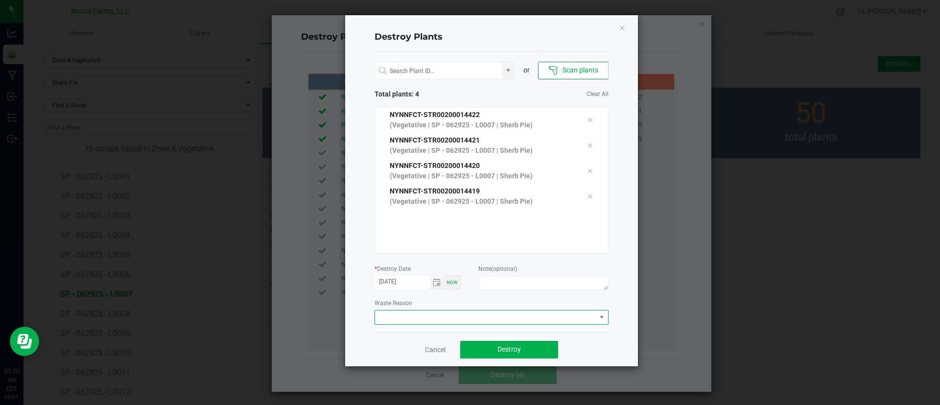
click at [501, 319] on span at bounding box center [485, 317] width 221 height 14
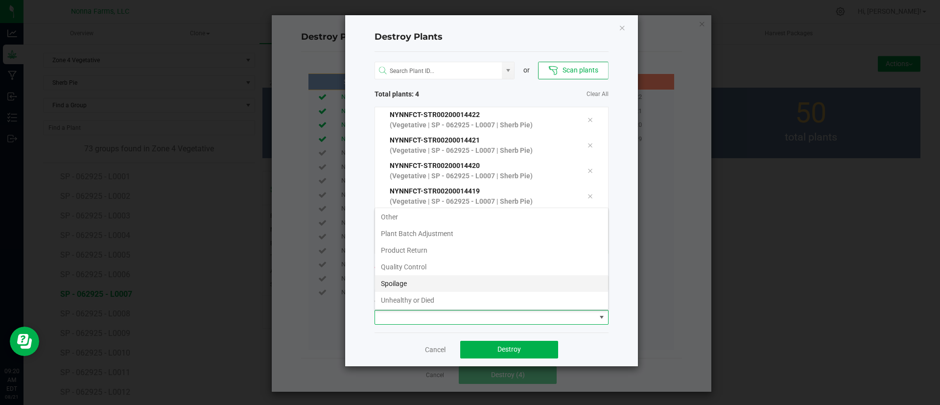
scroll to position [52, 0]
click at [489, 276] on li "Unhealthy or Died" at bounding box center [491, 282] width 233 height 17
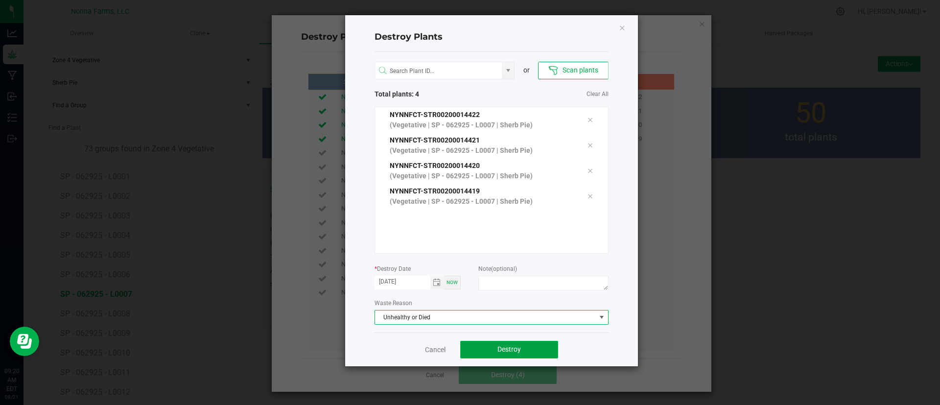
click at [513, 350] on span "Destroy" at bounding box center [508, 349] width 23 height 8
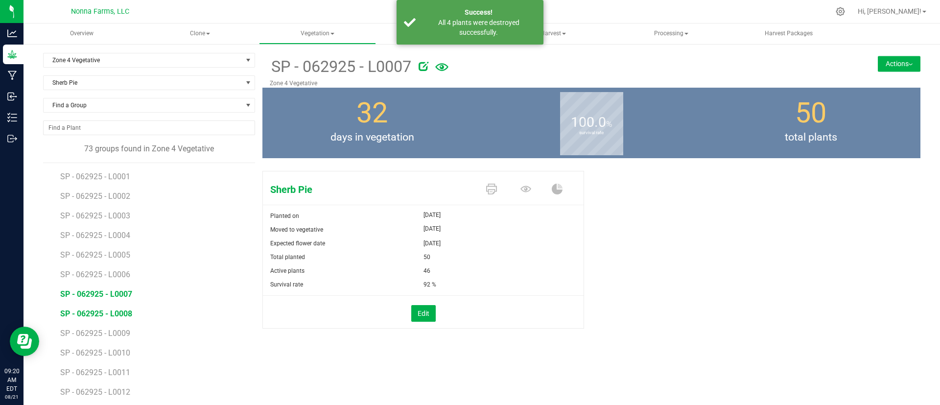
click at [110, 312] on span "SP - 062925 - L0008" at bounding box center [96, 313] width 72 height 9
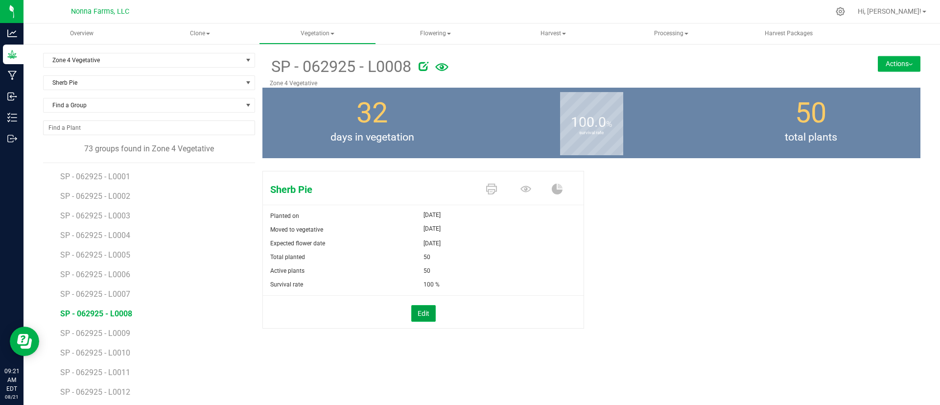
click at [424, 313] on button "Edit" at bounding box center [423, 313] width 24 height 17
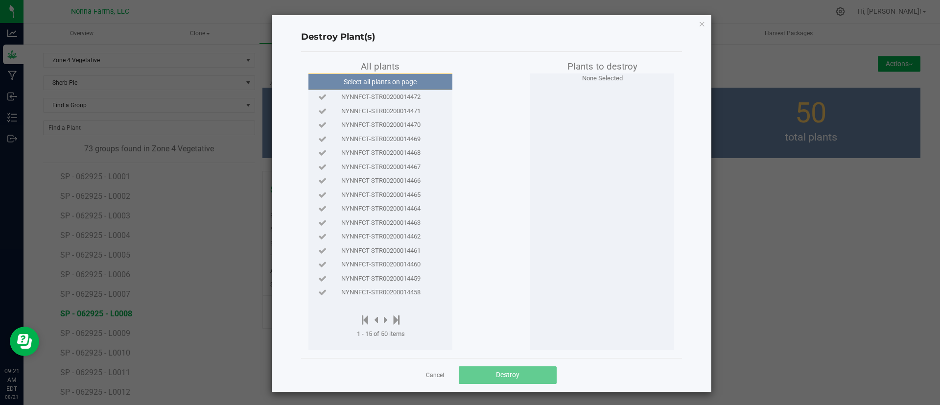
click at [402, 94] on span "NYNNFCT-STR00200014472" at bounding box center [380, 97] width 79 height 10
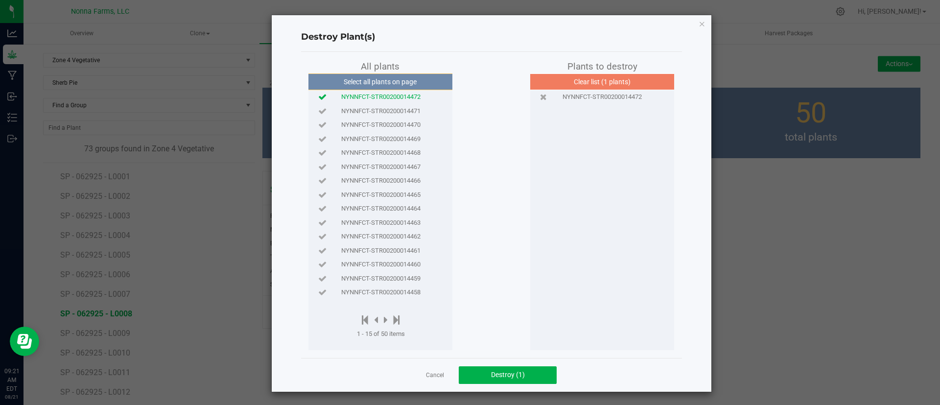
click at [403, 113] on span "NYNNFCT-STR00200014471" at bounding box center [380, 111] width 79 height 10
click at [415, 122] on div "NYNNFCT-STR00200014470" at bounding box center [380, 125] width 139 height 10
click at [411, 133] on div "NYNNFCT-STR00200014469" at bounding box center [380, 139] width 139 height 14
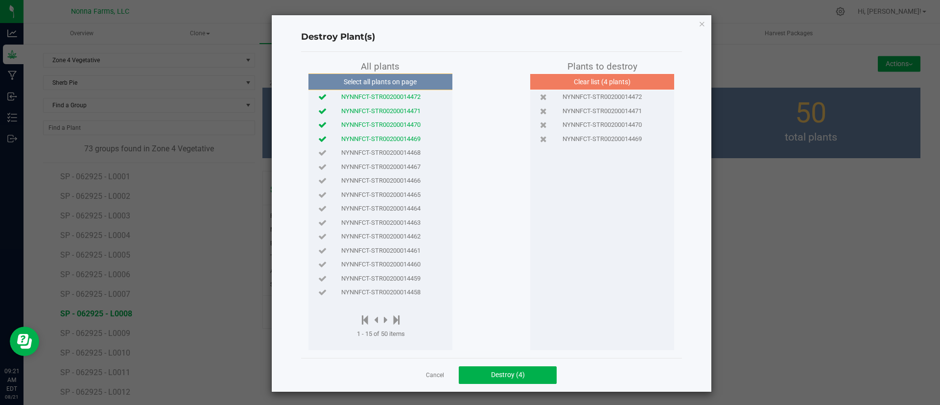
click at [411, 147] on div "NYNNFCT-STR00200014468" at bounding box center [380, 153] width 139 height 14
click at [412, 162] on span "NYNNFCT-STR00200014467" at bounding box center [380, 167] width 79 height 10
click at [501, 378] on span "Destroy (6)" at bounding box center [508, 374] width 34 height 8
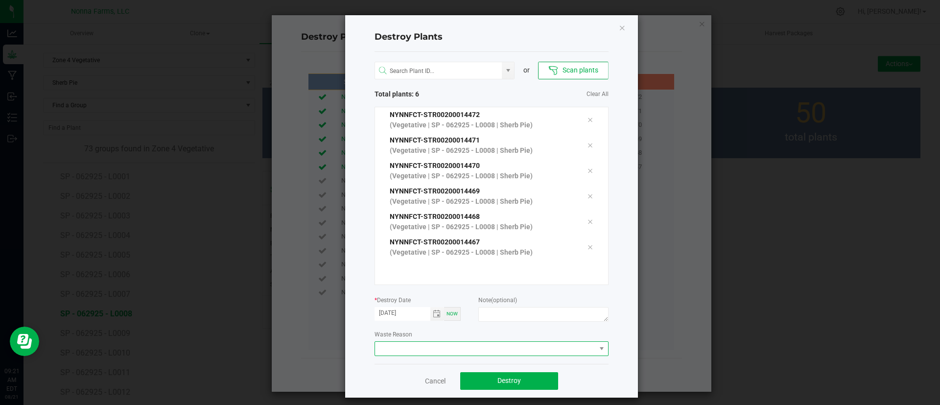
click at [505, 348] on span at bounding box center [485, 349] width 221 height 14
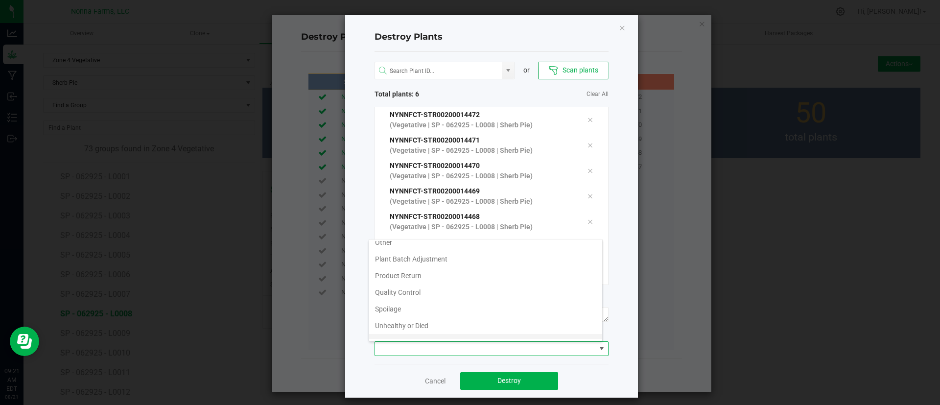
scroll to position [52, 0]
click at [504, 316] on li "Unhealthy or Died" at bounding box center [485, 313] width 233 height 17
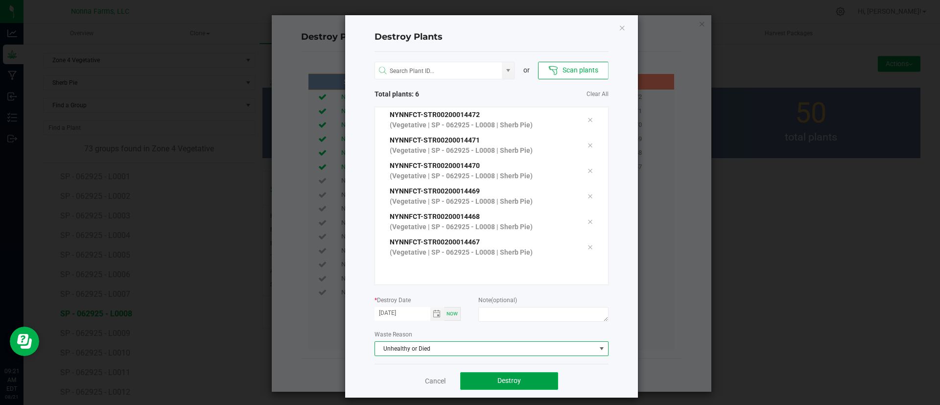
click at [506, 375] on button "Destroy" at bounding box center [509, 381] width 98 height 18
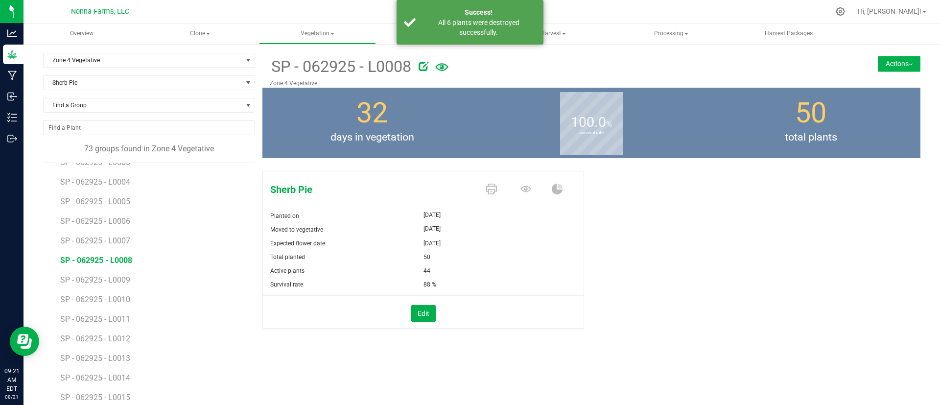
scroll to position [73, 0]
click at [145, 256] on li "SP - 062925 - L0009" at bounding box center [154, 256] width 188 height 20
click at [129, 259] on span "SP - 062925 - L0009" at bounding box center [96, 259] width 72 height 9
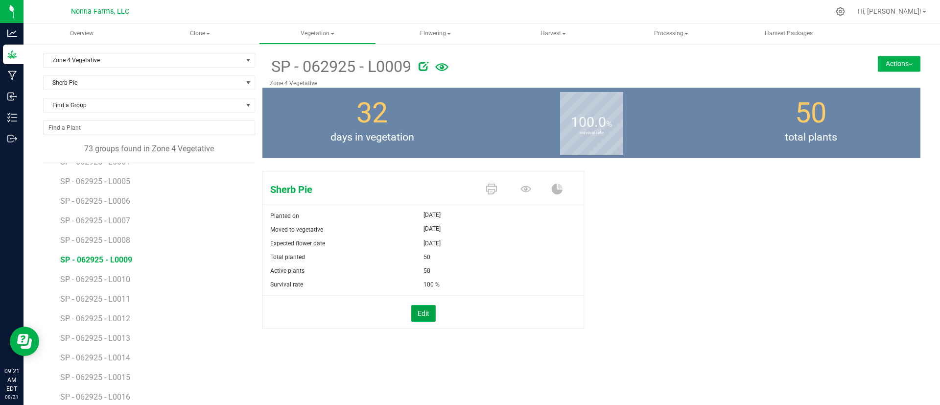
click at [412, 314] on button "Edit" at bounding box center [423, 313] width 24 height 17
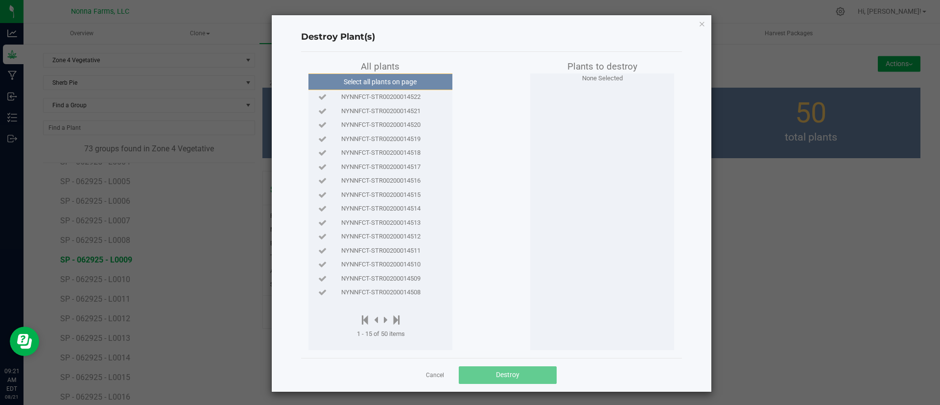
click at [423, 96] on div "NYNNFCT-STR00200014522" at bounding box center [380, 97] width 139 height 10
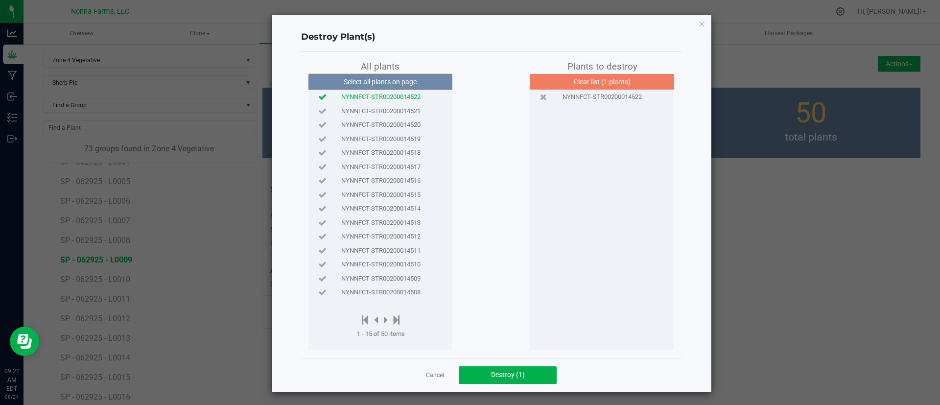
click at [406, 112] on span "NYNNFCT-STR00200014521" at bounding box center [380, 111] width 79 height 10
click at [405, 124] on span "NYNNFCT-STR00200014520" at bounding box center [380, 125] width 79 height 10
click at [493, 371] on span "Destroy (3)" at bounding box center [508, 374] width 34 height 8
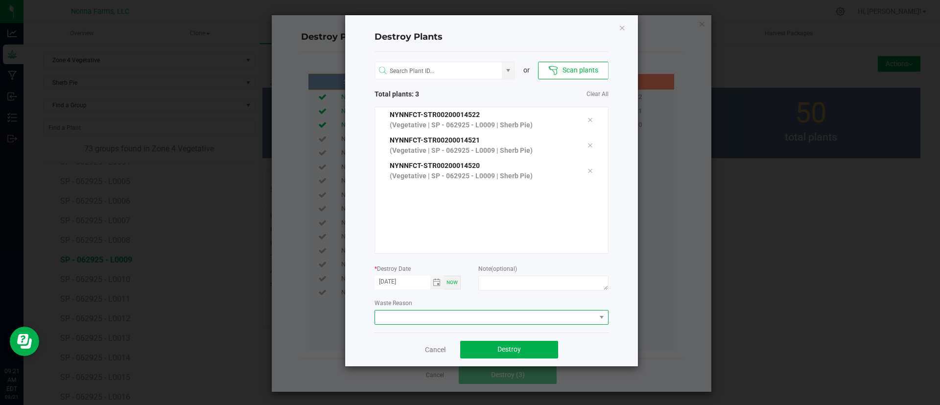
click at [465, 310] on span at bounding box center [485, 317] width 221 height 14
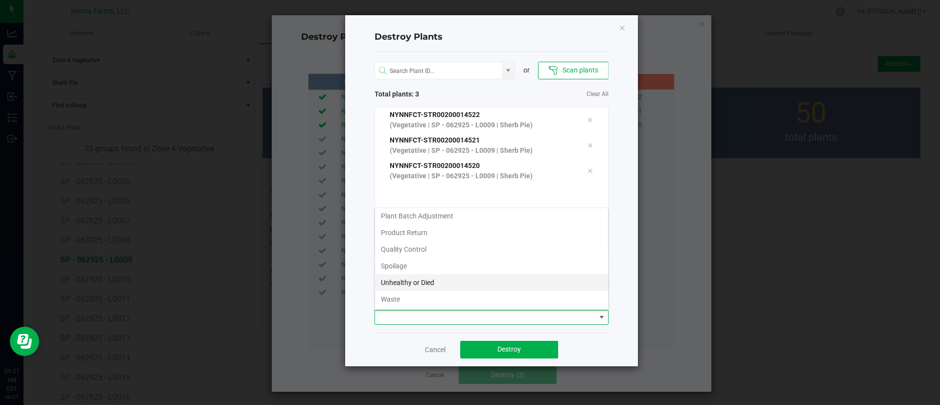
click at [457, 283] on li "Unhealthy or Died" at bounding box center [491, 282] width 233 height 17
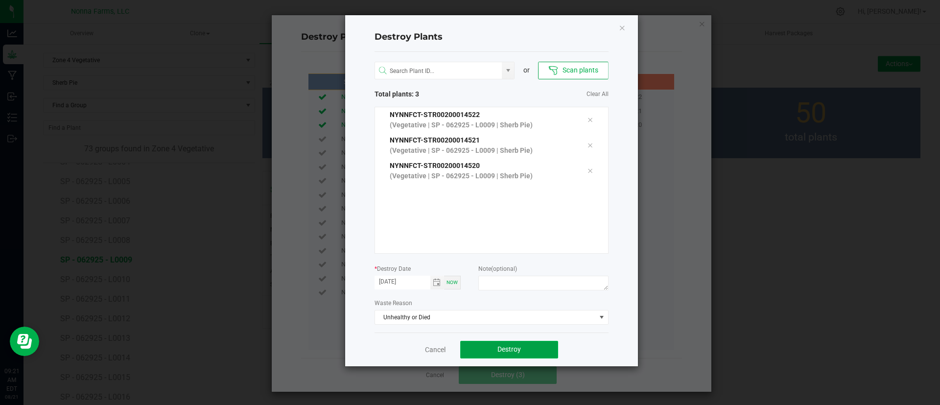
click at [489, 351] on button "Destroy" at bounding box center [509, 350] width 98 height 18
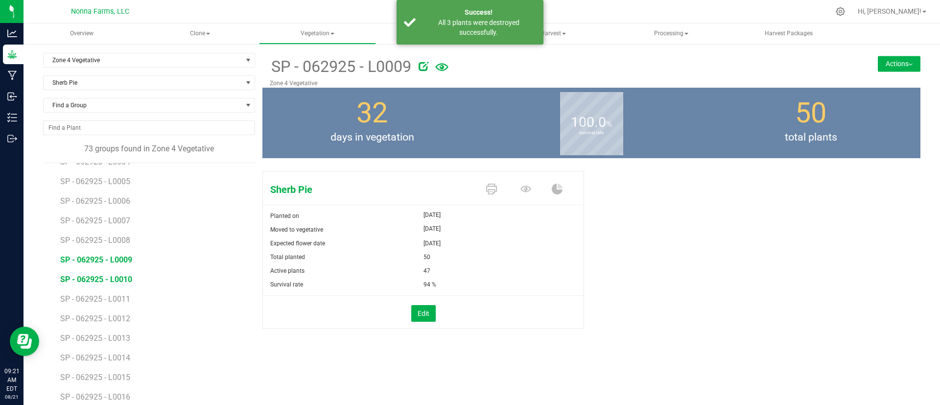
click at [126, 277] on span "SP - 062925 - L0010" at bounding box center [96, 279] width 72 height 9
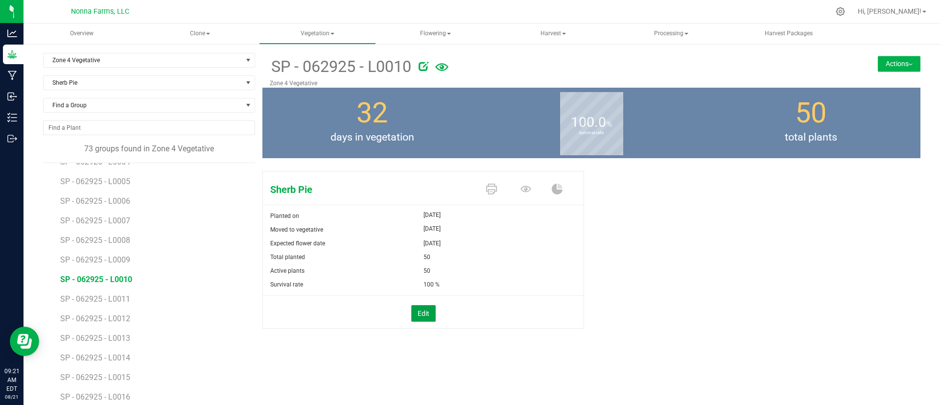
click at [418, 316] on button "Edit" at bounding box center [423, 313] width 24 height 17
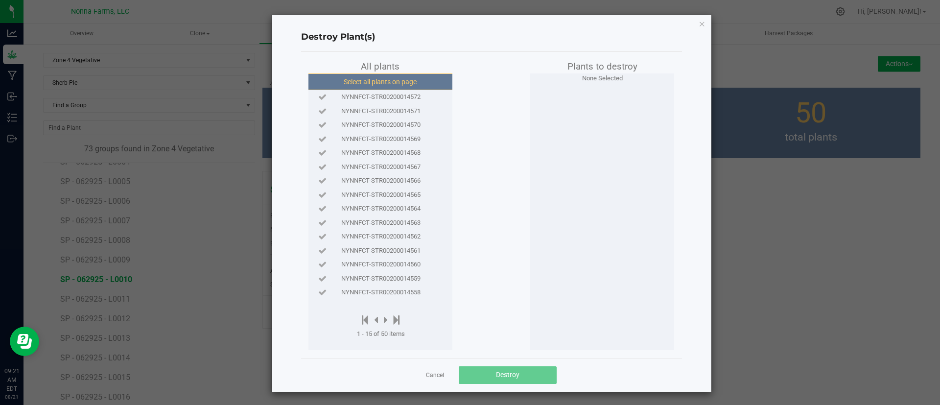
click at [357, 85] on button "Select all plants on page" at bounding box center [379, 81] width 149 height 17
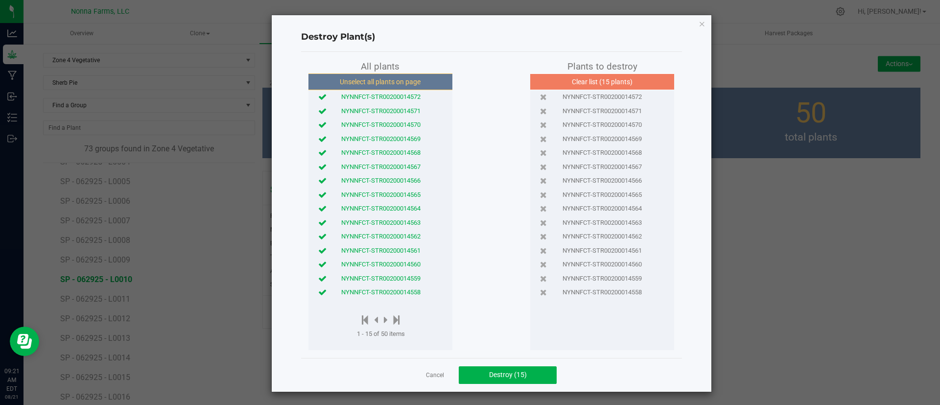
click at [397, 286] on div "NYNNFCT-STR00200014558" at bounding box center [380, 292] width 139 height 14
click at [404, 275] on span "NYNNFCT-STR00200014559" at bounding box center [380, 279] width 79 height 10
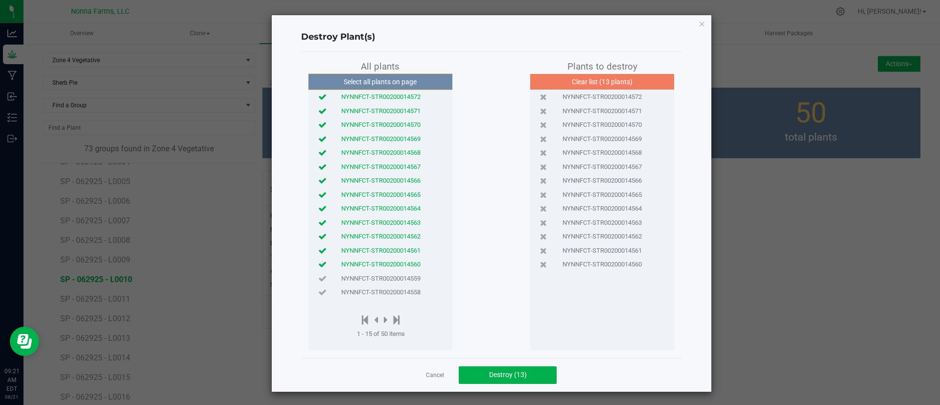
drag, startPoint x: 404, startPoint y: 267, endPoint x: 406, endPoint y: 261, distance: 5.6
click at [405, 266] on span "NYNNFCT-STR00200014560" at bounding box center [380, 264] width 79 height 10
click at [407, 257] on div "NYNNFCT-STR00200014560" at bounding box center [380, 264] width 139 height 14
click at [408, 237] on span "NYNNFCT-STR00200014562" at bounding box center [380, 236] width 79 height 10
click at [404, 250] on span "NYNNFCT-STR00200014561" at bounding box center [380, 251] width 79 height 10
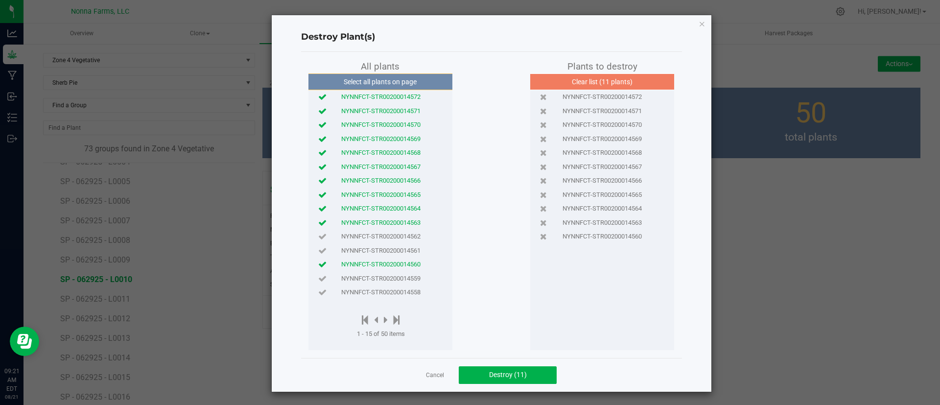
click at [404, 261] on span "NYNNFCT-STR00200014560" at bounding box center [380, 264] width 79 height 10
click at [484, 380] on button "Destroy (10)" at bounding box center [508, 375] width 98 height 18
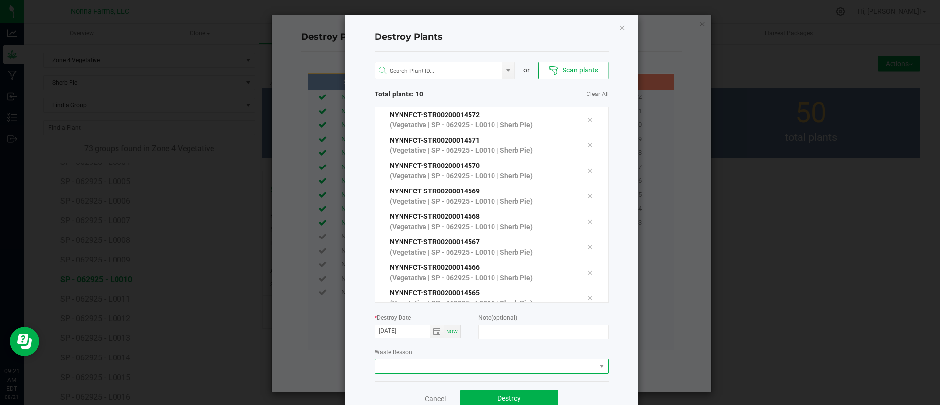
click at [458, 363] on span at bounding box center [485, 366] width 221 height 14
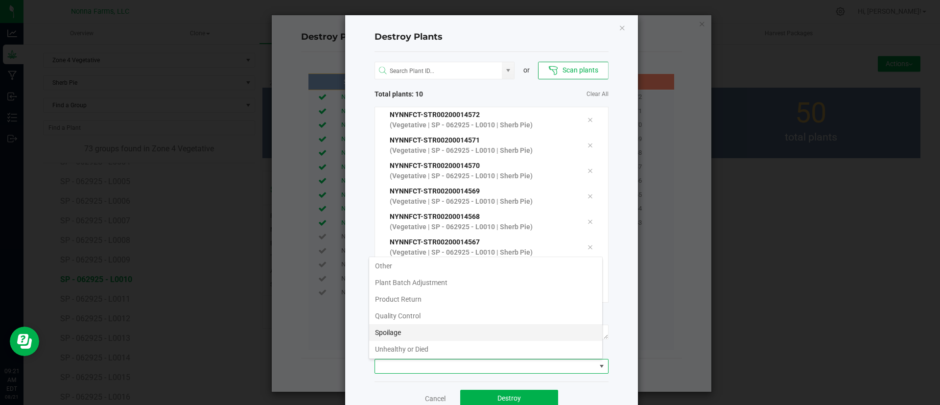
scroll to position [52, 0]
click at [471, 327] on li "Unhealthy or Died" at bounding box center [485, 331] width 233 height 17
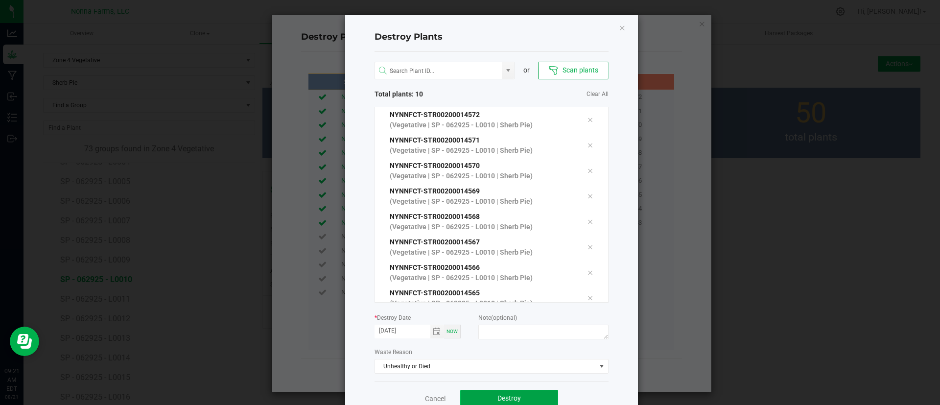
click at [497, 395] on span "Destroy" at bounding box center [508, 398] width 23 height 8
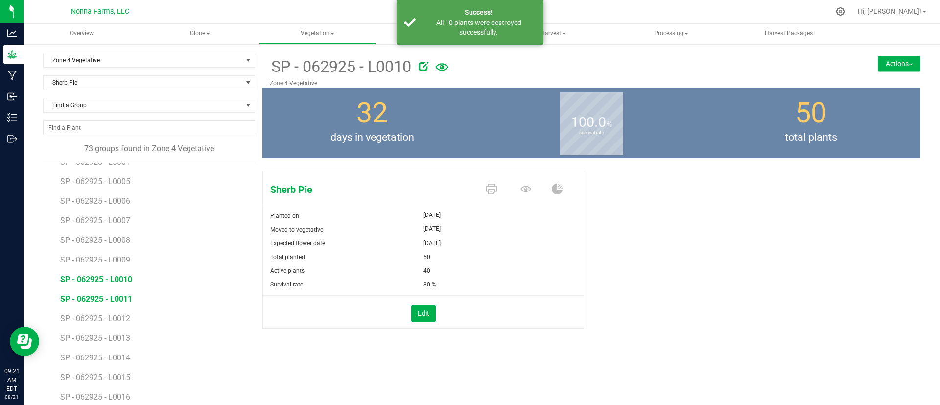
click at [130, 296] on span "SP - 062925 - L0011" at bounding box center [96, 298] width 72 height 9
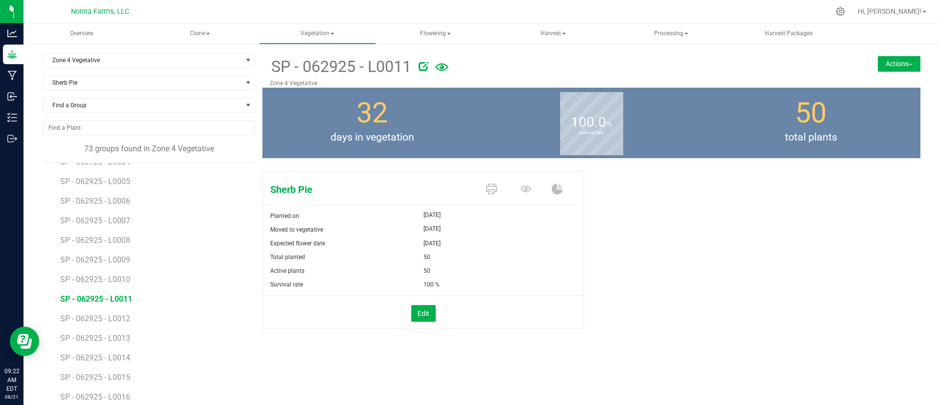
click at [121, 284] on li "SP - 062925 - L0010" at bounding box center [154, 276] width 188 height 20
click at [123, 281] on span "SP - 062925 - L0010" at bounding box center [96, 279] width 72 height 9
click at [130, 258] on span "SP - 062925 - L0009" at bounding box center [96, 259] width 72 height 9
click at [116, 279] on span "SP - 062925 - L0010" at bounding box center [96, 279] width 72 height 9
click at [127, 295] on span "SP - 062925 - L0011" at bounding box center [96, 298] width 72 height 9
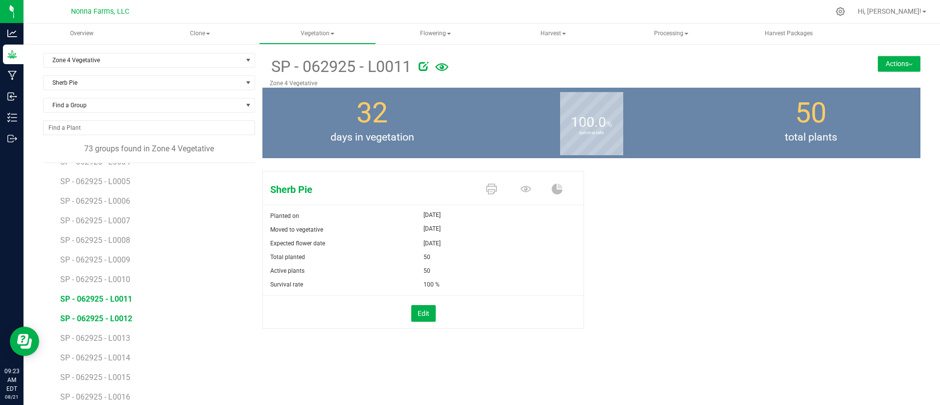
click at [119, 318] on span "SP - 062925 - L0012" at bounding box center [96, 318] width 72 height 9
click at [124, 298] on span "SP - 062925 - L0011" at bounding box center [96, 298] width 72 height 9
click at [122, 319] on span "SP - 062925 - L0012" at bounding box center [96, 318] width 72 height 9
click at [412, 318] on button "Edit" at bounding box center [423, 313] width 24 height 17
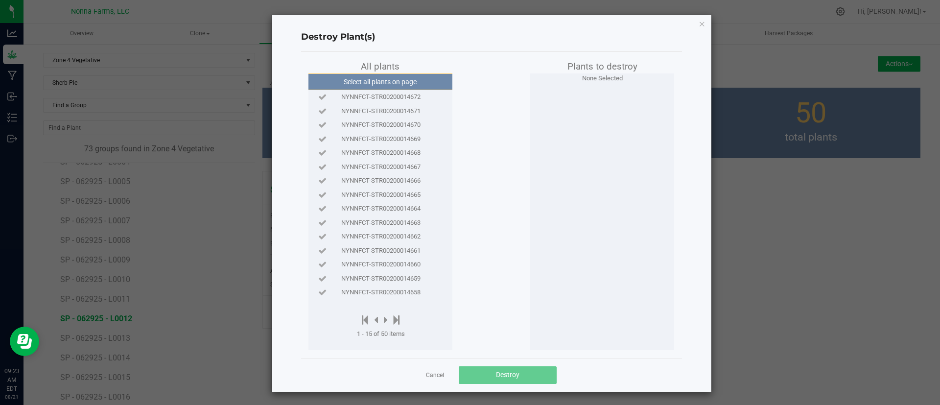
click at [404, 97] on span "NYNNFCT-STR00200014672" at bounding box center [380, 97] width 79 height 10
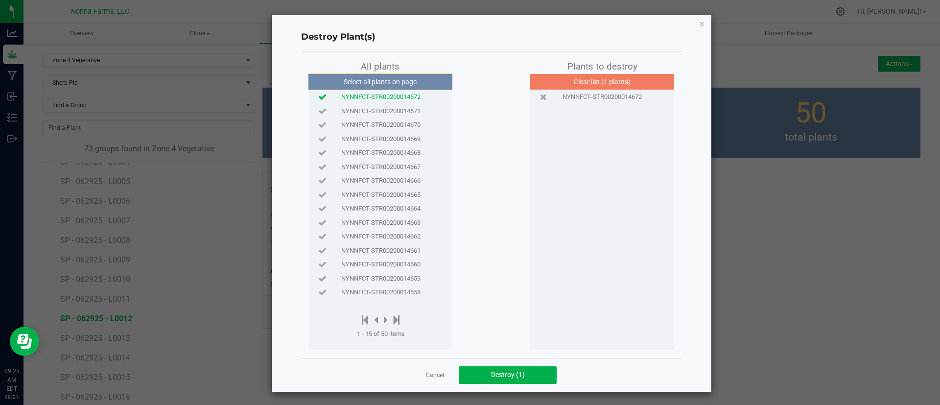
click at [404, 109] on span "NYNNFCT-STR00200014671" at bounding box center [380, 111] width 79 height 10
click at [408, 123] on span "NYNNFCT-STR00200014670" at bounding box center [380, 125] width 79 height 10
click at [412, 134] on span "NYNNFCT-STR00200014669" at bounding box center [380, 139] width 79 height 10
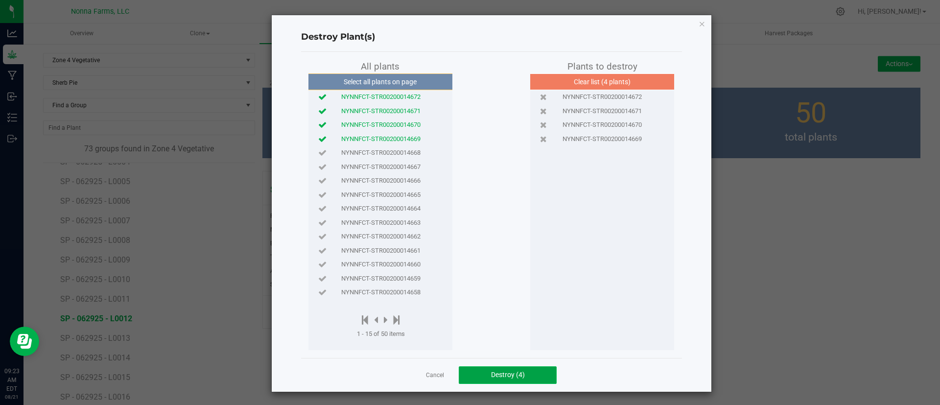
click at [508, 378] on span "Destroy (4)" at bounding box center [508, 374] width 34 height 8
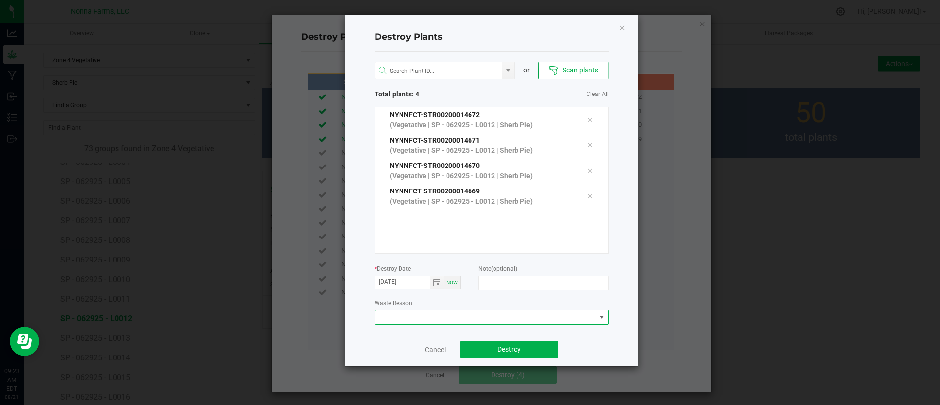
click at [485, 312] on span at bounding box center [485, 317] width 221 height 14
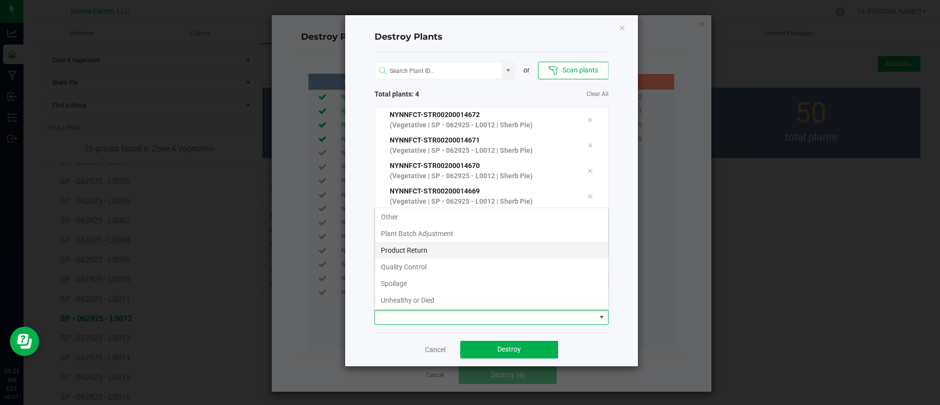
scroll to position [52, 0]
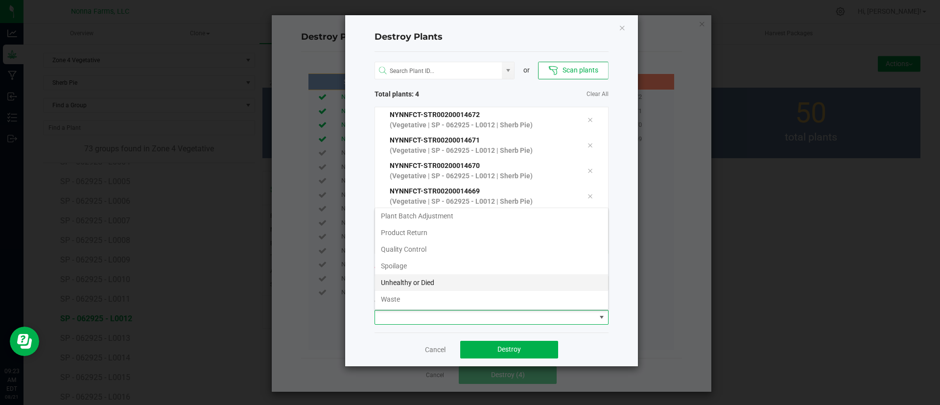
click at [465, 286] on li "Unhealthy or Died" at bounding box center [491, 282] width 233 height 17
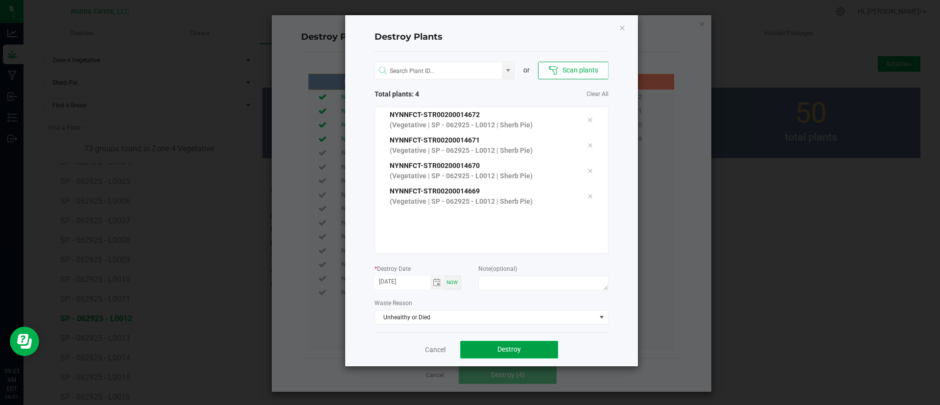
click at [505, 342] on button "Destroy" at bounding box center [509, 350] width 98 height 18
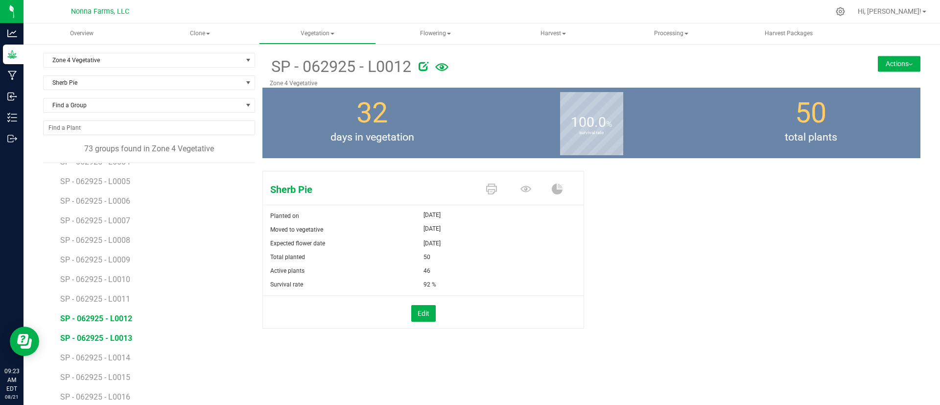
click at [118, 342] on span "SP - 062925 - L0013" at bounding box center [96, 337] width 72 height 9
click at [121, 322] on span "SP - 062925 - L0012" at bounding box center [96, 318] width 72 height 9
click at [120, 334] on span "SP - 062925 - L0013" at bounding box center [96, 337] width 72 height 9
click at [419, 317] on button "Edit" at bounding box center [423, 313] width 24 height 17
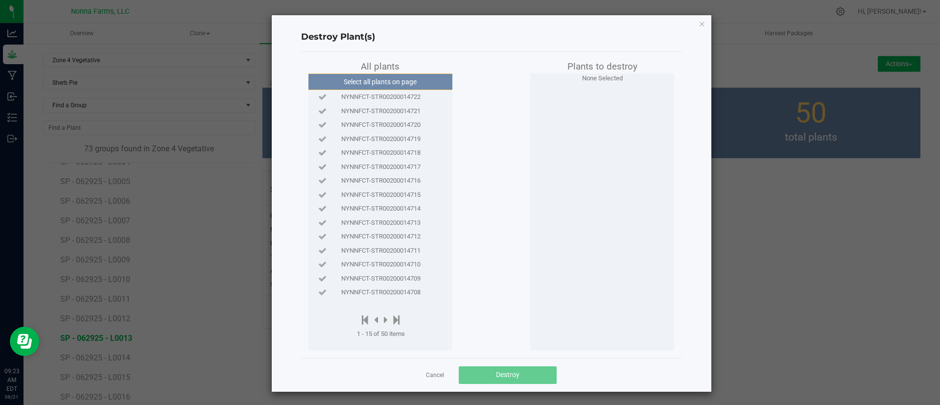
click at [408, 100] on span "NYNNFCT-STR00200014722" at bounding box center [380, 97] width 79 height 10
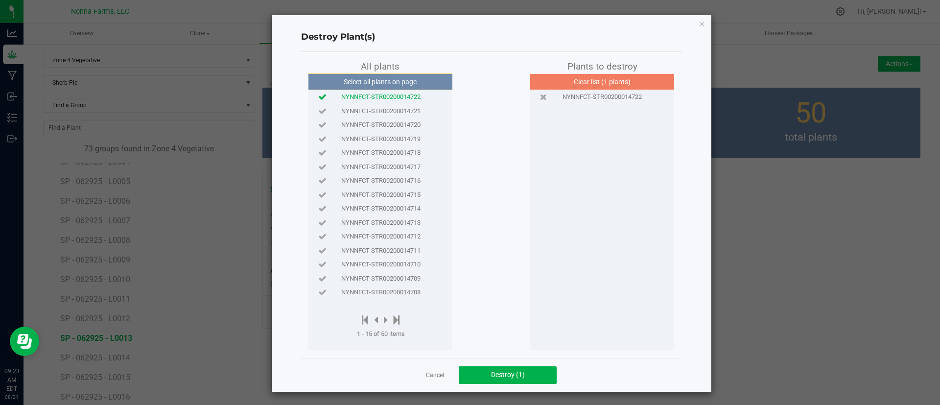
click at [407, 110] on span "NYNNFCT-STR00200014721" at bounding box center [380, 111] width 79 height 10
click at [495, 377] on span "Destroy (2)" at bounding box center [508, 374] width 34 height 8
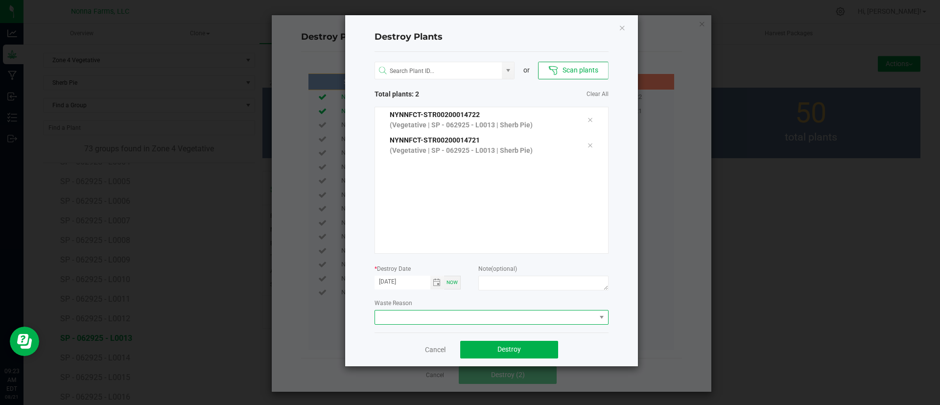
click at [480, 319] on span at bounding box center [485, 317] width 221 height 14
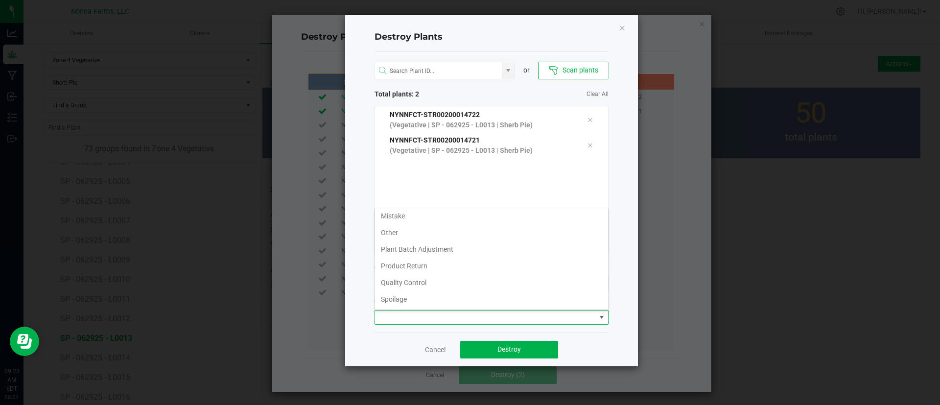
scroll to position [52, 0]
click at [525, 287] on li "Unhealthy or Died" at bounding box center [491, 282] width 233 height 17
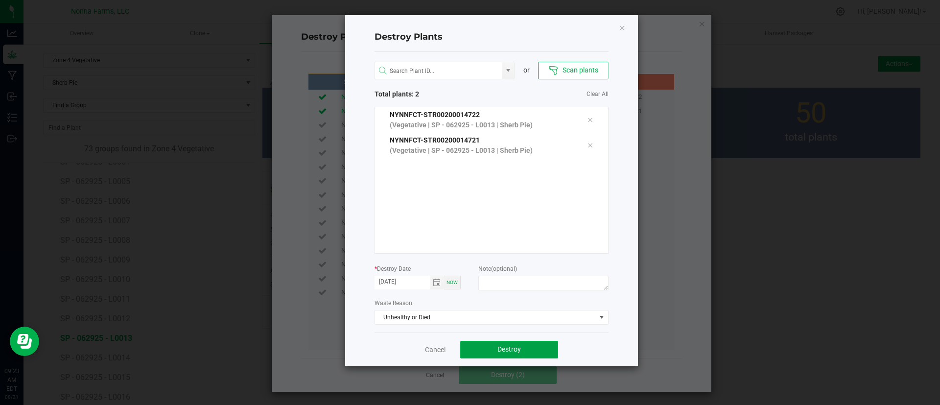
click at [526, 342] on button "Destroy" at bounding box center [509, 350] width 98 height 18
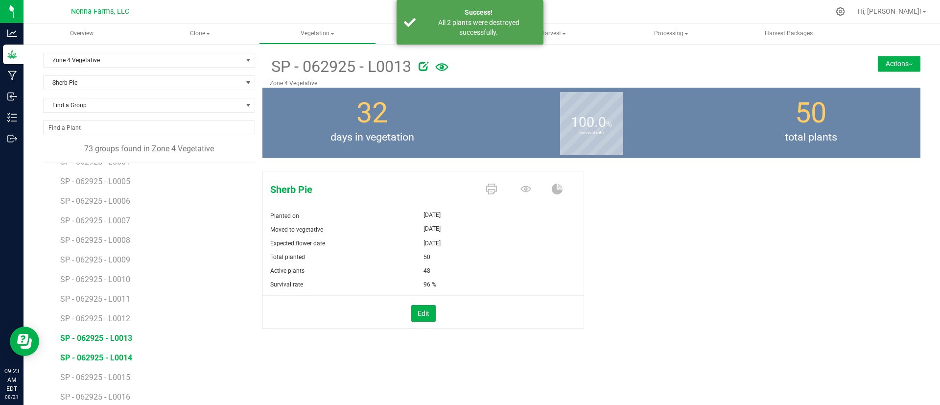
click at [127, 355] on span "SP - 062925 - L0014" at bounding box center [96, 357] width 72 height 9
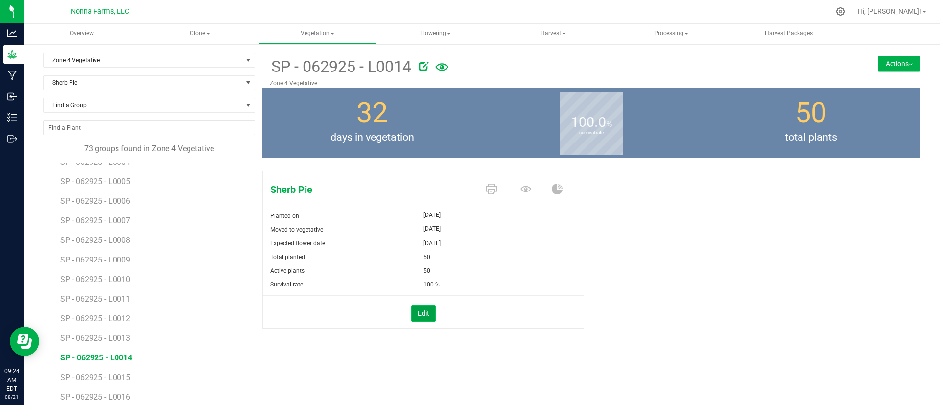
click at [415, 316] on button "Edit" at bounding box center [423, 313] width 24 height 17
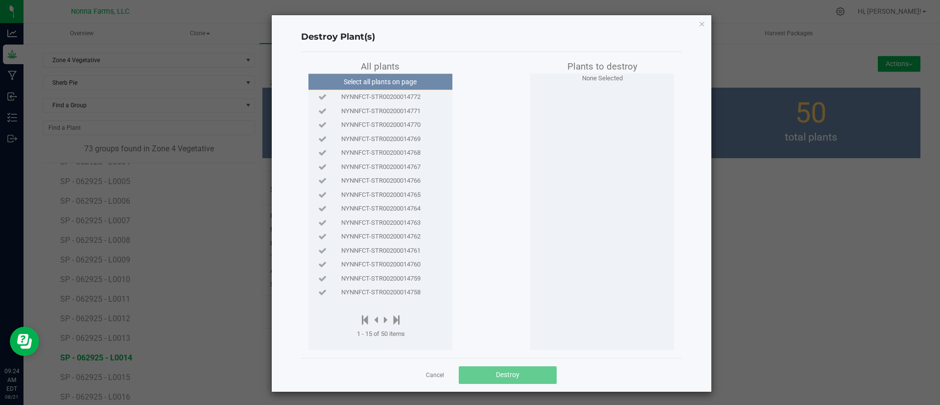
click at [385, 92] on span "NYNNFCT-STR00200014772" at bounding box center [380, 97] width 79 height 10
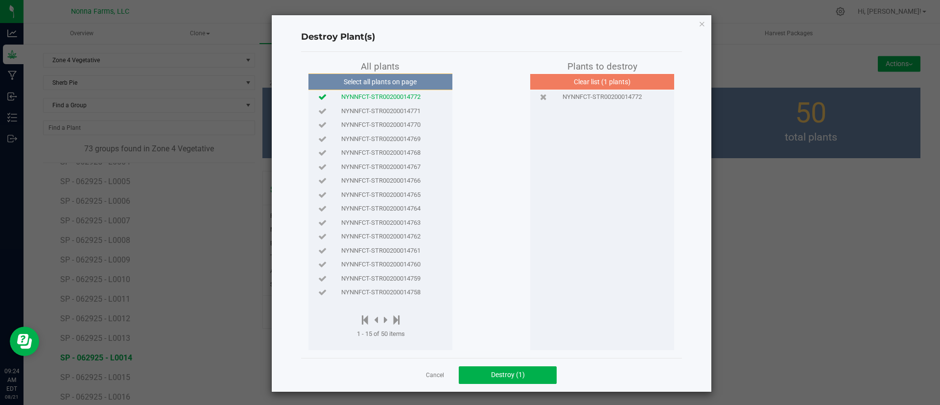
click at [390, 118] on div "NYNNFCT-STR00200014770" at bounding box center [380, 125] width 139 height 14
click at [394, 112] on span "NYNNFCT-STR00200014771" at bounding box center [380, 111] width 79 height 10
click at [400, 132] on div "NYNNFCT-STR00200014769" at bounding box center [380, 139] width 139 height 14
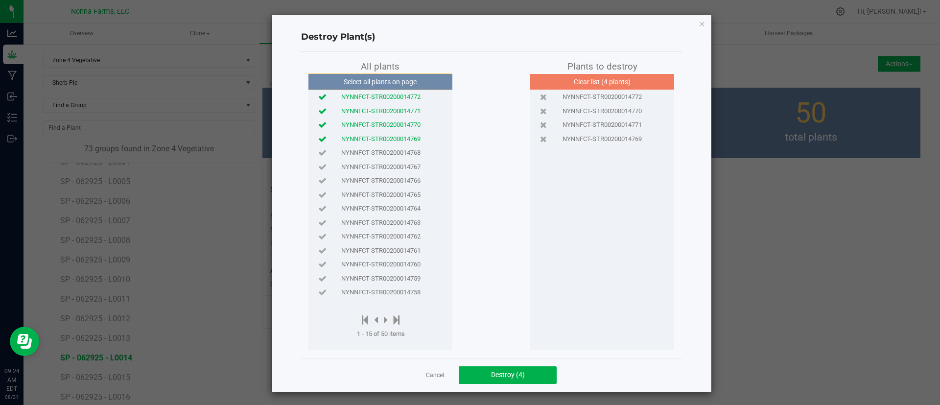
click at [406, 156] on span "NYNNFCT-STR00200014768" at bounding box center [380, 153] width 79 height 10
click at [407, 164] on span "NYNNFCT-STR00200014767" at bounding box center [380, 167] width 79 height 10
click at [409, 177] on span "NYNNFCT-STR00200014766" at bounding box center [380, 181] width 79 height 10
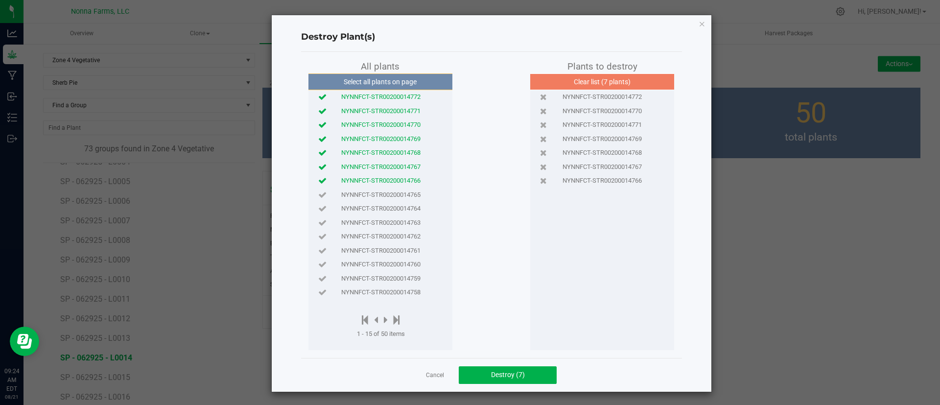
click at [410, 190] on span "NYNNFCT-STR00200014765" at bounding box center [380, 195] width 79 height 10
click at [502, 365] on div "Cancel Destroy (8)" at bounding box center [491, 375] width 381 height 34
click at [502, 371] on span "Destroy (8)" at bounding box center [508, 374] width 34 height 8
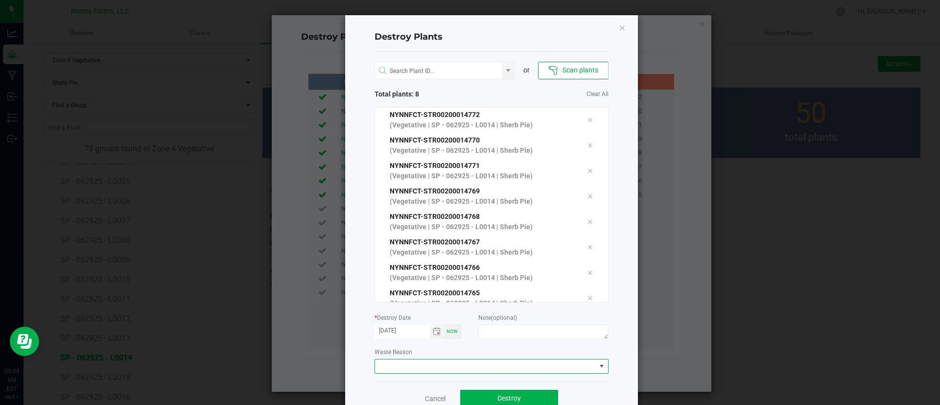
click at [509, 365] on span at bounding box center [485, 366] width 221 height 14
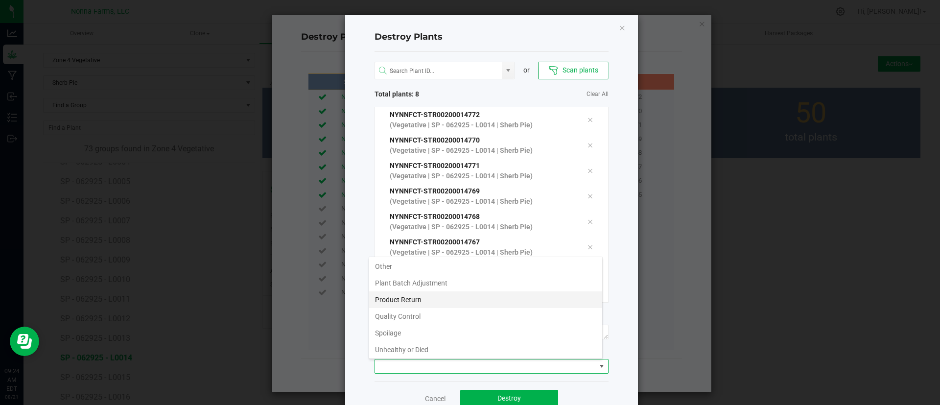
scroll to position [52, 0]
click at [438, 327] on li "Unhealthy or Died" at bounding box center [485, 331] width 233 height 17
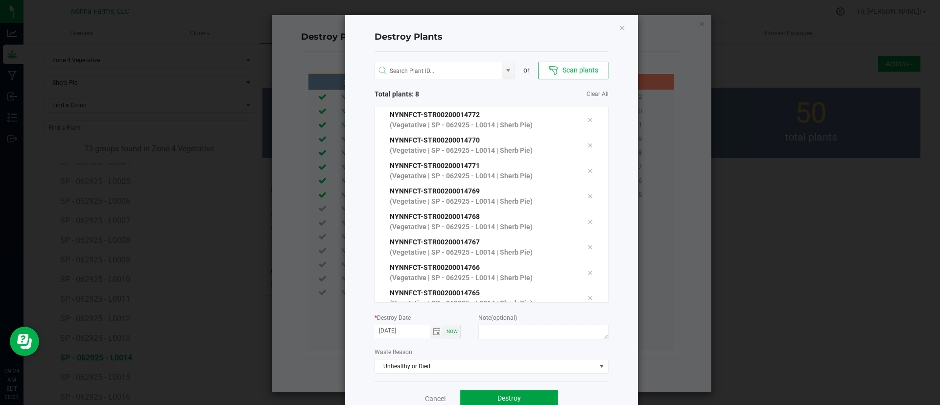
click at [497, 397] on span "Destroy" at bounding box center [508, 398] width 23 height 8
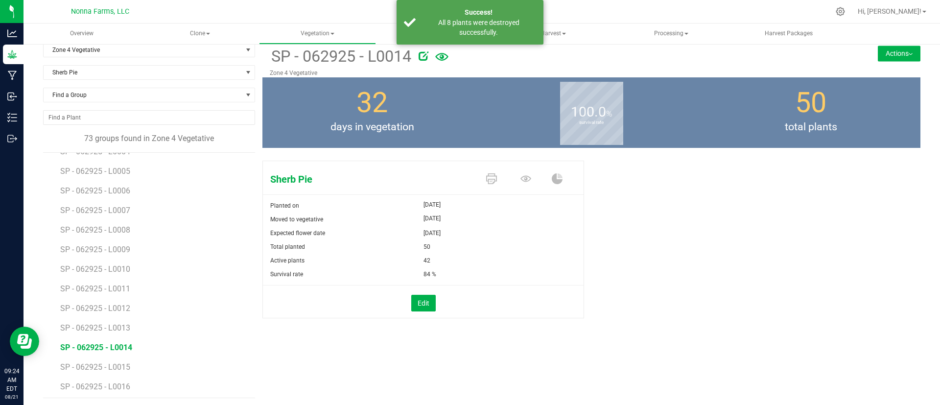
scroll to position [13, 0]
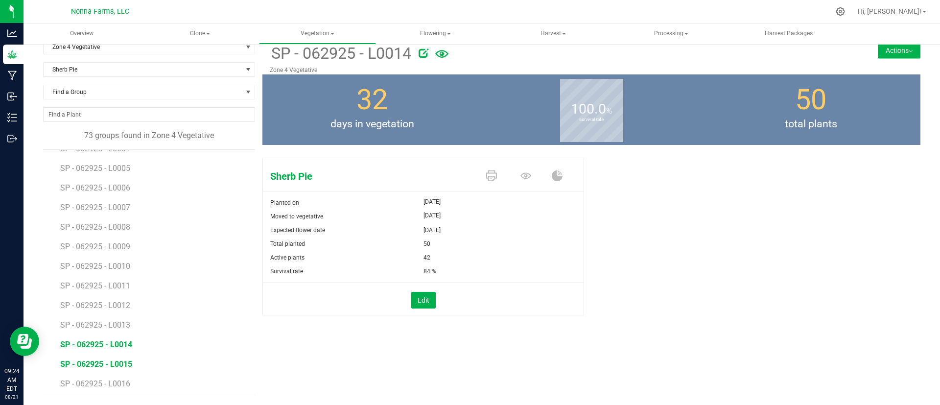
click at [125, 365] on span "SP - 062925 - L0015" at bounding box center [96, 363] width 72 height 9
click at [420, 298] on button "Edit" at bounding box center [423, 300] width 24 height 17
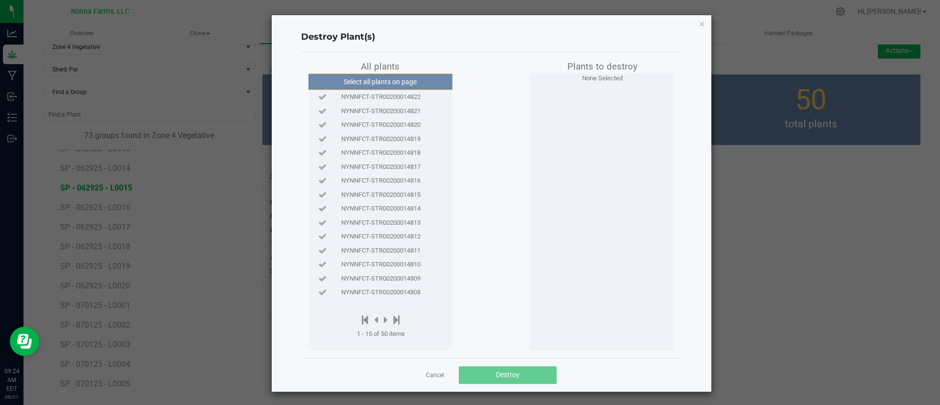
click at [397, 92] on span "NYNNFCT-STR00200014822" at bounding box center [380, 97] width 79 height 10
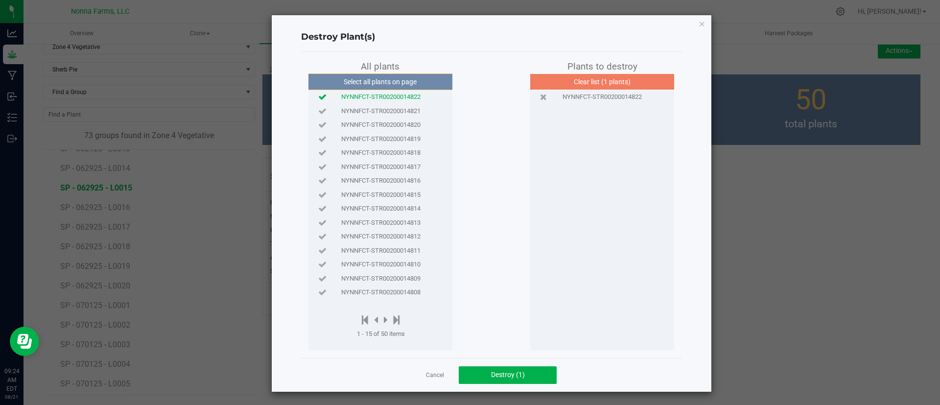
click at [397, 109] on span "NYNNFCT-STR00200014821" at bounding box center [380, 111] width 79 height 10
click at [482, 374] on button "Destroy (2)" at bounding box center [508, 375] width 98 height 18
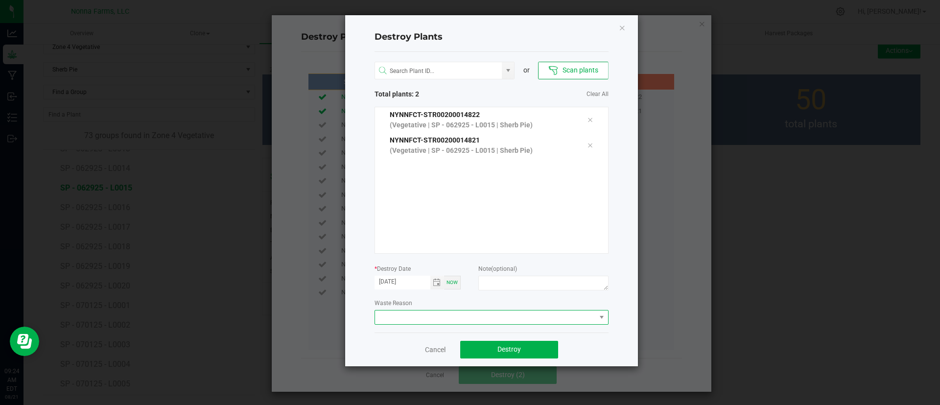
click at [486, 312] on span at bounding box center [485, 317] width 221 height 14
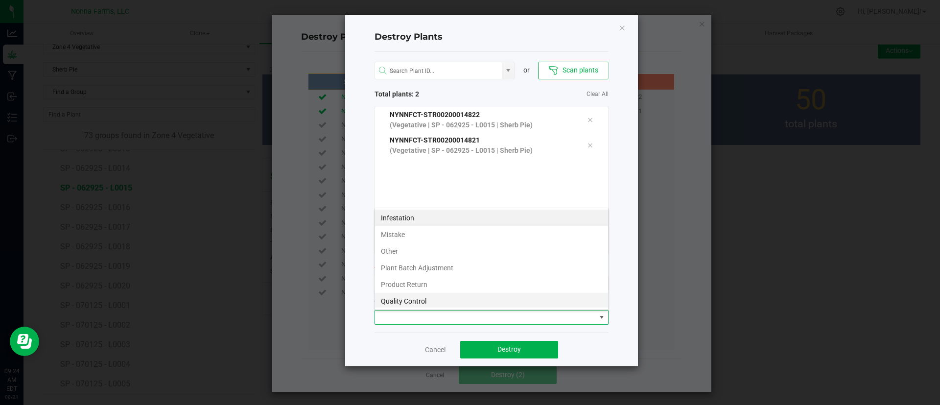
scroll to position [52, 0]
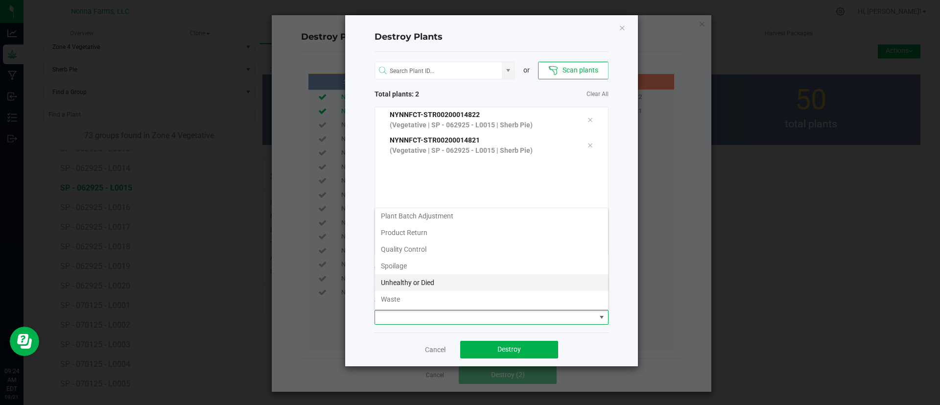
click at [503, 282] on li "Unhealthy or Died" at bounding box center [491, 282] width 233 height 17
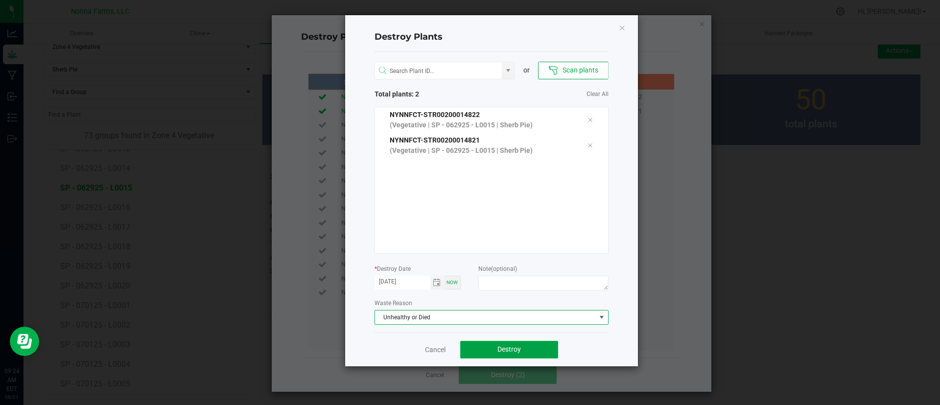
click at [502, 344] on button "Destroy" at bounding box center [509, 350] width 98 height 18
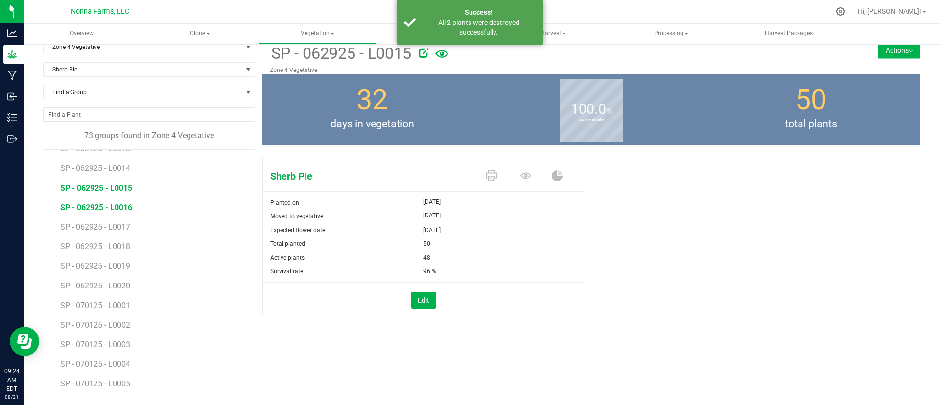
click at [124, 208] on span "SP - 062925 - L0016" at bounding box center [96, 207] width 72 height 9
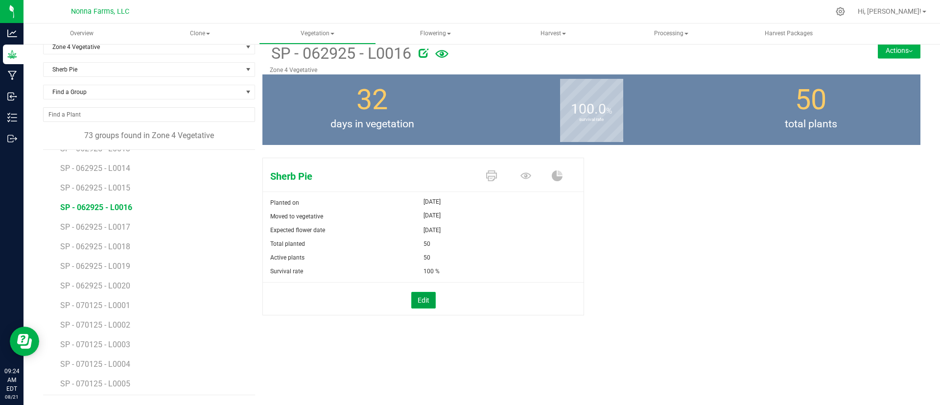
click at [414, 302] on button "Edit" at bounding box center [423, 300] width 24 height 17
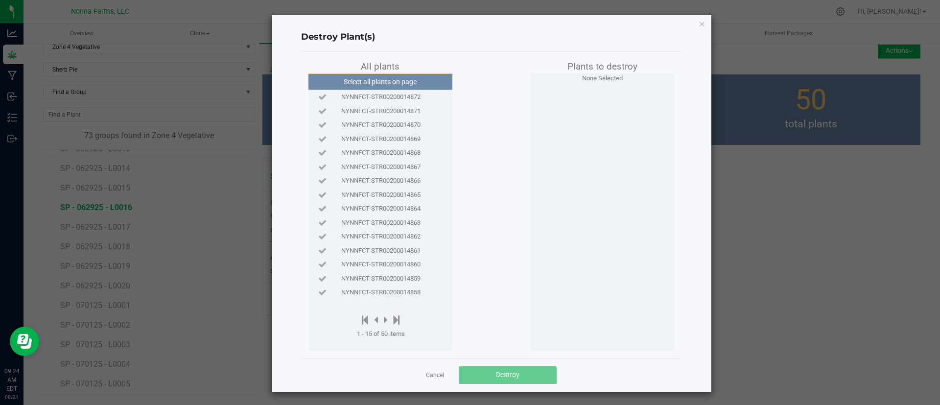
click at [411, 97] on span "NYNNFCT-STR00200014872" at bounding box center [380, 97] width 79 height 10
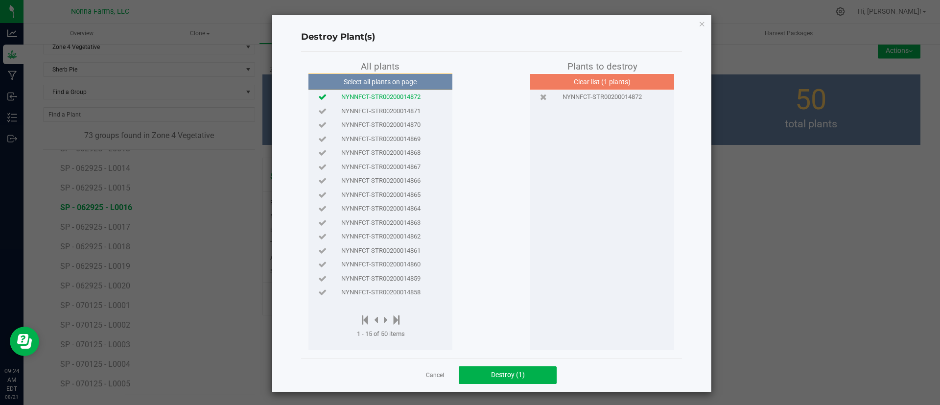
click at [411, 109] on span "NYNNFCT-STR00200014871" at bounding box center [380, 111] width 79 height 10
click at [415, 125] on span "NYNNFCT-STR00200014870" at bounding box center [380, 125] width 79 height 10
click at [417, 138] on div "NYNNFCT-STR00200014869" at bounding box center [380, 139] width 139 height 10
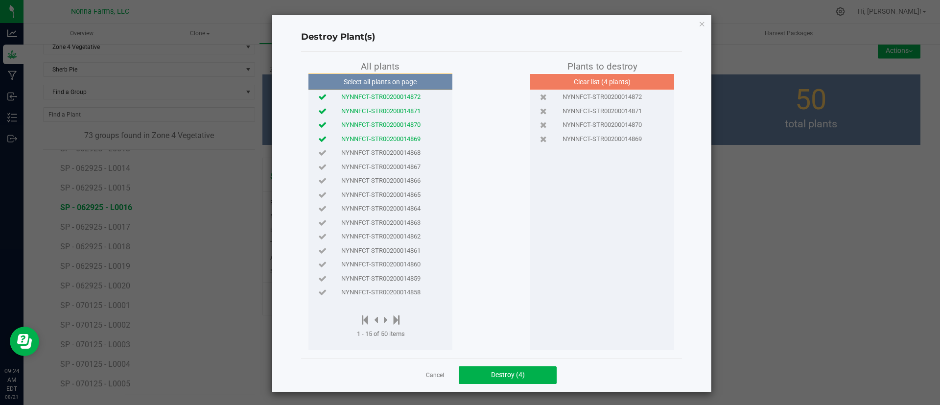
click at [407, 157] on span "NYNNFCT-STR00200014868" at bounding box center [380, 153] width 79 height 10
click at [408, 167] on span "NYNNFCT-STR00200014867" at bounding box center [380, 167] width 79 height 10
click at [410, 178] on span "NYNNFCT-STR00200014866" at bounding box center [380, 181] width 79 height 10
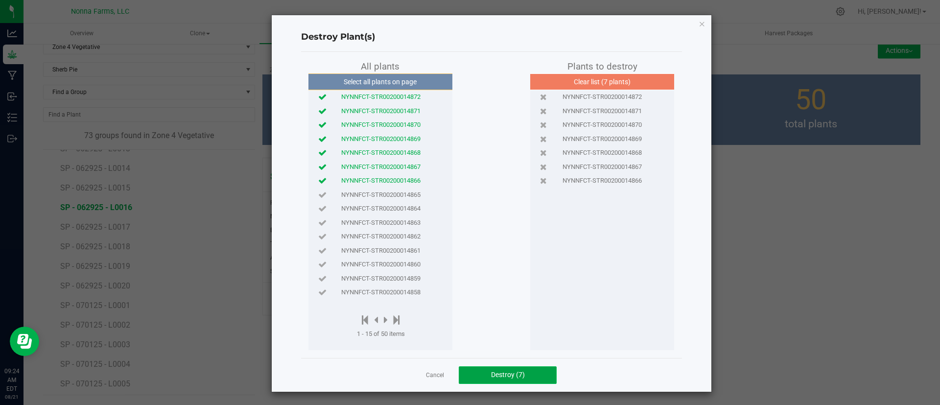
click at [482, 369] on button "Destroy (7)" at bounding box center [508, 375] width 98 height 18
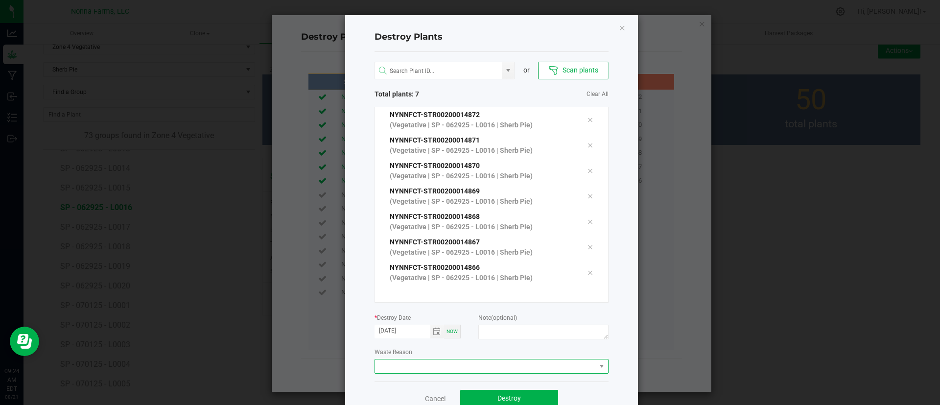
click at [477, 364] on span at bounding box center [485, 366] width 221 height 14
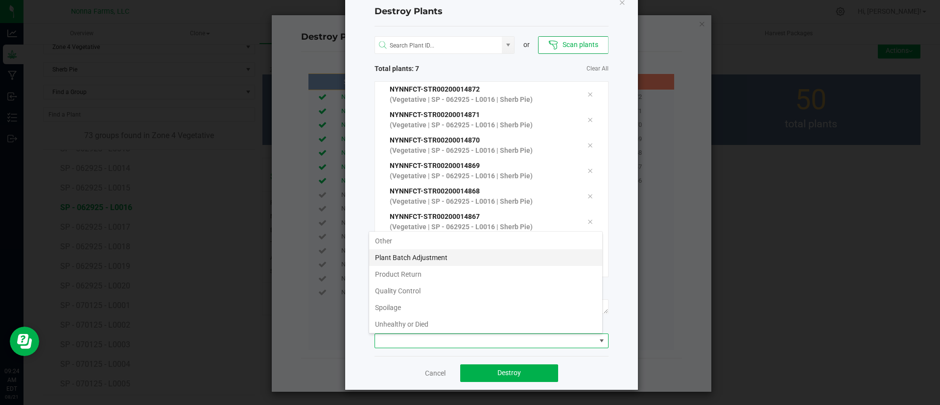
scroll to position [52, 0]
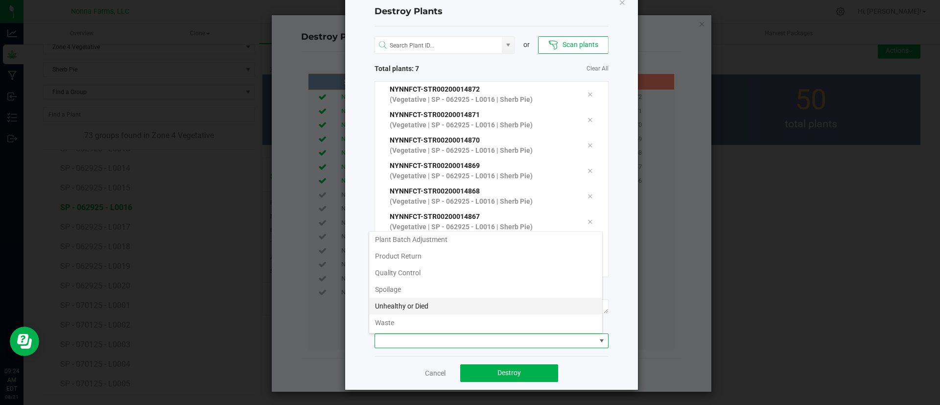
click at [462, 303] on li "Unhealthy or Died" at bounding box center [485, 306] width 233 height 17
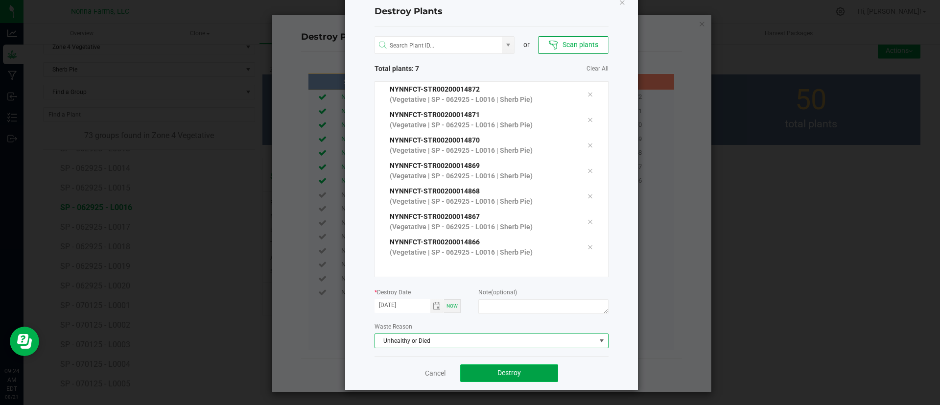
click at [514, 373] on span "Destroy" at bounding box center [508, 372] width 23 height 8
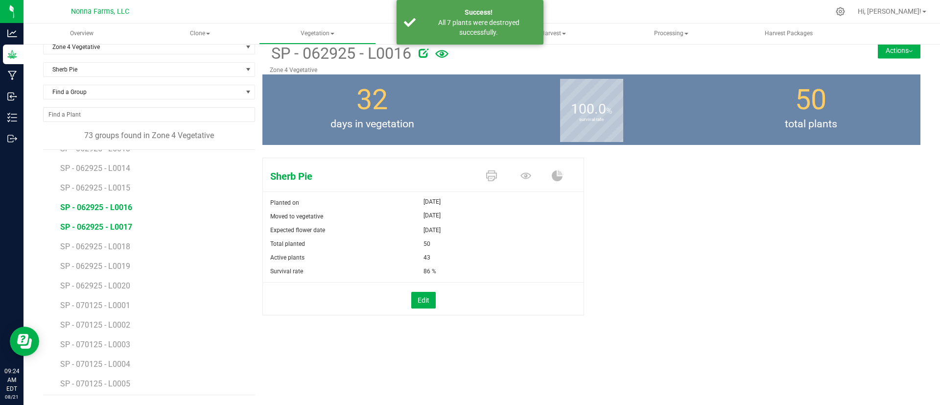
click at [117, 229] on span "SP - 062925 - L0017" at bounding box center [96, 226] width 72 height 9
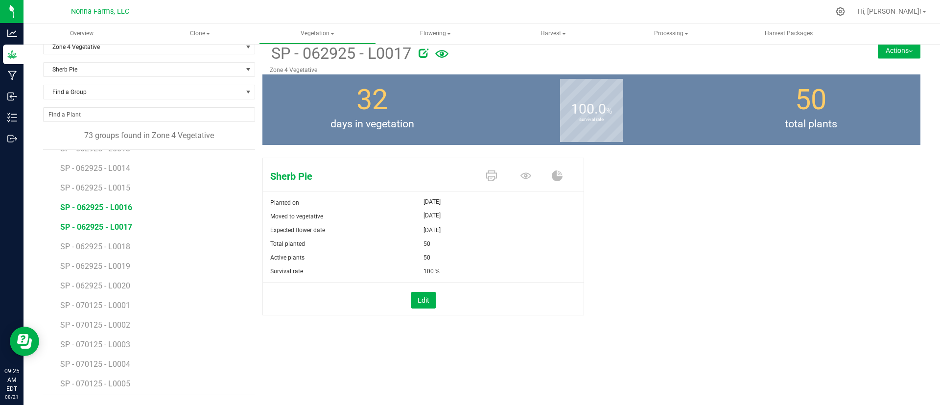
click at [127, 203] on span "SP - 062925 - L0016" at bounding box center [96, 207] width 72 height 9
click at [123, 186] on span "SP - 062925 - L0015" at bounding box center [96, 187] width 72 height 9
click at [123, 220] on li "SP - 062925 - L0017" at bounding box center [154, 223] width 188 height 20
click at [127, 236] on li "SP - 062925 - L0018" at bounding box center [154, 243] width 188 height 20
click at [127, 229] on span "SP - 062925 - L0017" at bounding box center [96, 226] width 72 height 9
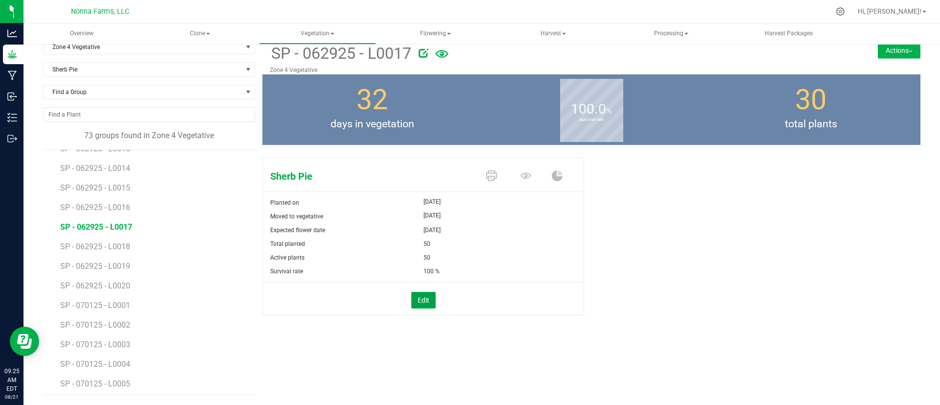
click at [423, 299] on button "Edit" at bounding box center [423, 300] width 24 height 17
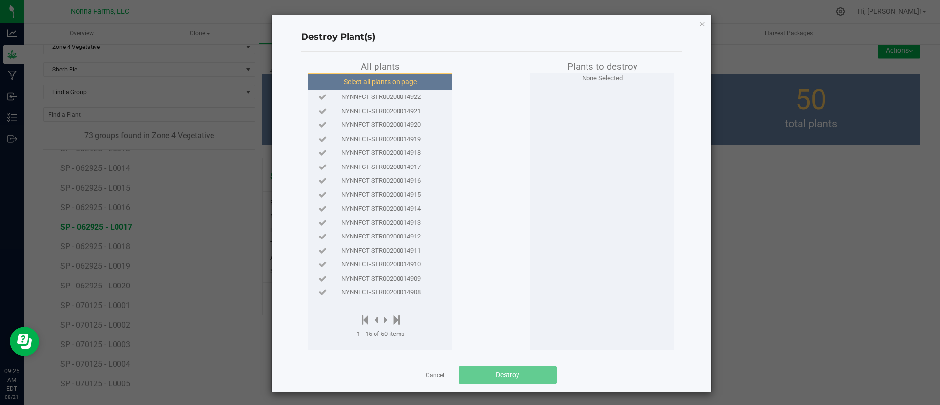
click at [421, 80] on button "Select all plants on page" at bounding box center [379, 81] width 149 height 17
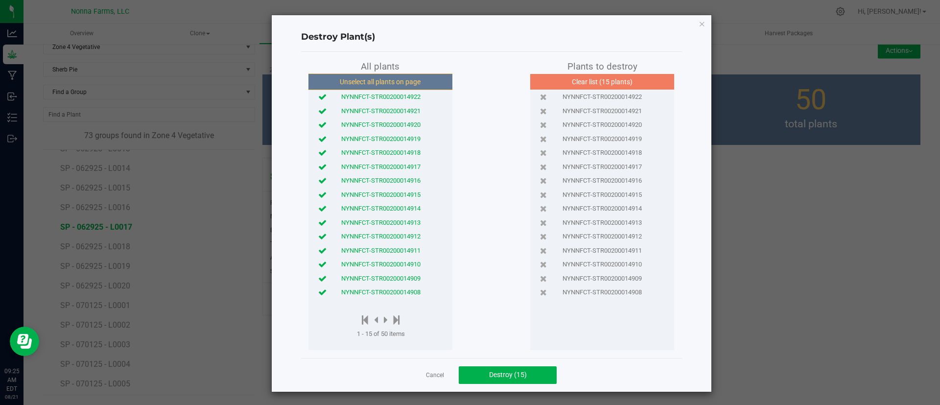
click at [380, 287] on span "NYNNFCT-STR00200014908" at bounding box center [380, 292] width 79 height 10
click at [383, 278] on span "NYNNFCT-STR00200014909" at bounding box center [380, 279] width 79 height 10
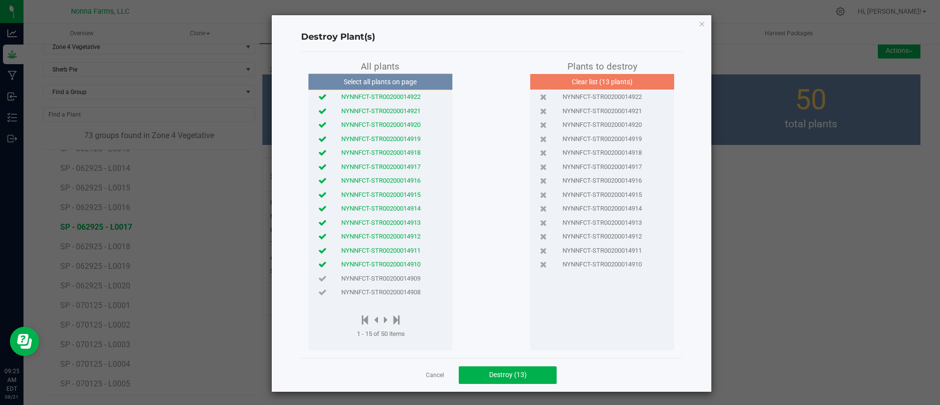
click at [390, 263] on span "NYNNFCT-STR00200014910" at bounding box center [380, 264] width 79 height 10
click at [393, 248] on span "NYNNFCT-STR00200014911" at bounding box center [380, 251] width 79 height 10
click at [398, 238] on span "NYNNFCT-STR00200014912" at bounding box center [380, 236] width 79 height 10
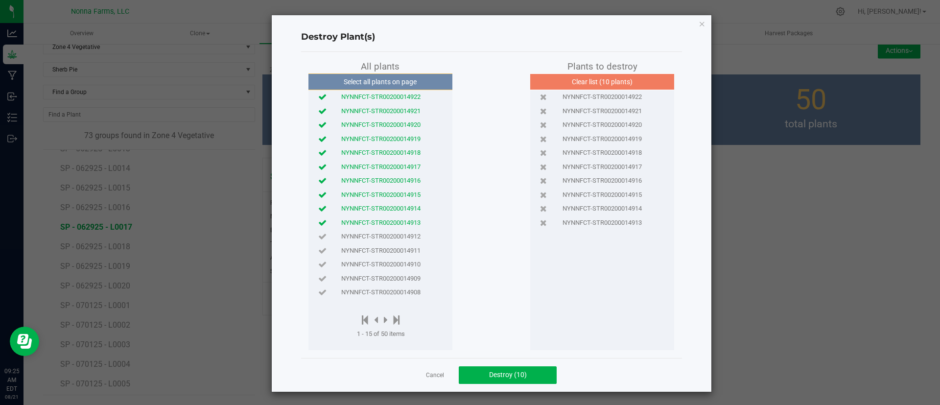
click at [400, 224] on span "NYNNFCT-STR00200014913" at bounding box center [380, 223] width 79 height 10
click at [501, 370] on span "Destroy (9)" at bounding box center [508, 374] width 34 height 8
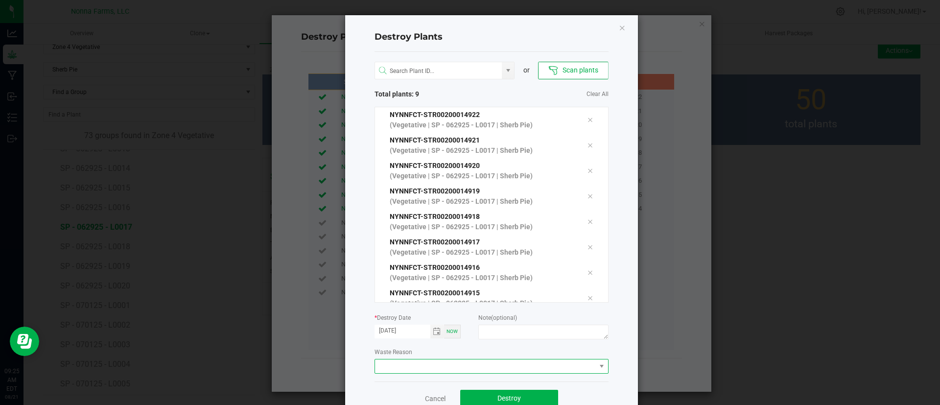
click at [474, 367] on span at bounding box center [485, 366] width 221 height 14
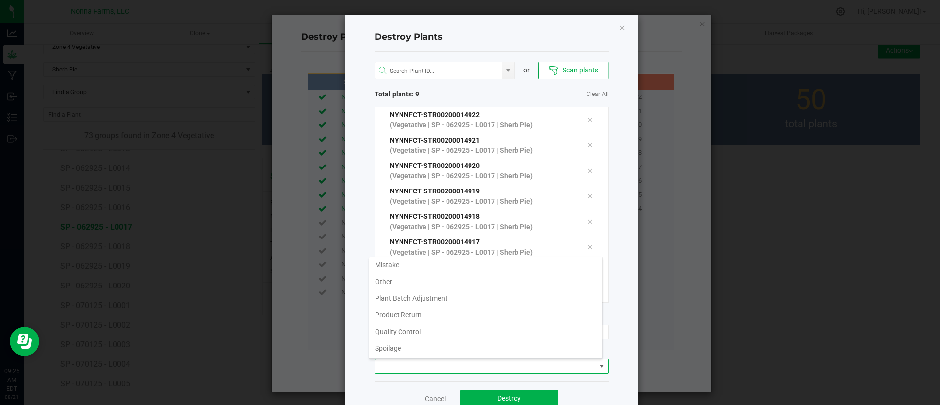
scroll to position [52, 0]
click at [465, 333] on li "Unhealthy or Died" at bounding box center [485, 331] width 233 height 17
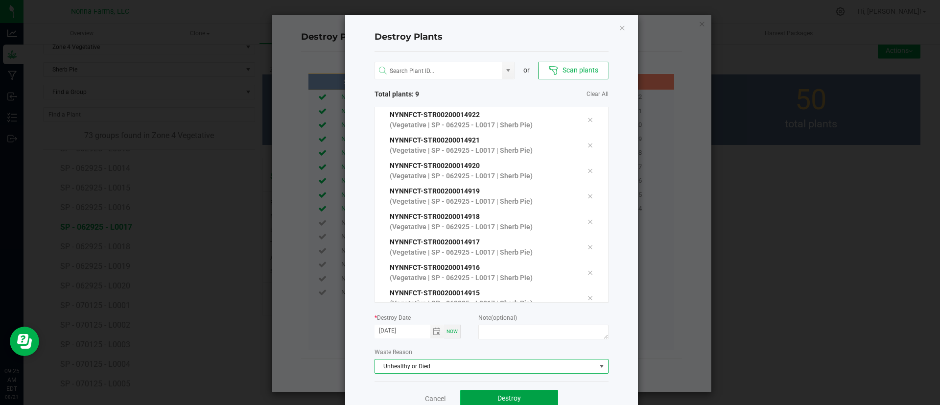
click at [490, 398] on button "Destroy" at bounding box center [509, 399] width 98 height 18
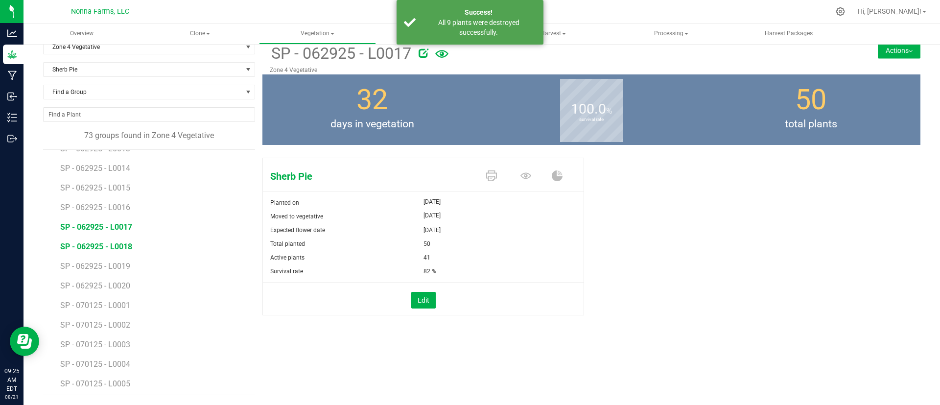
click at [117, 245] on span "SP - 062925 - L0018" at bounding box center [96, 246] width 72 height 9
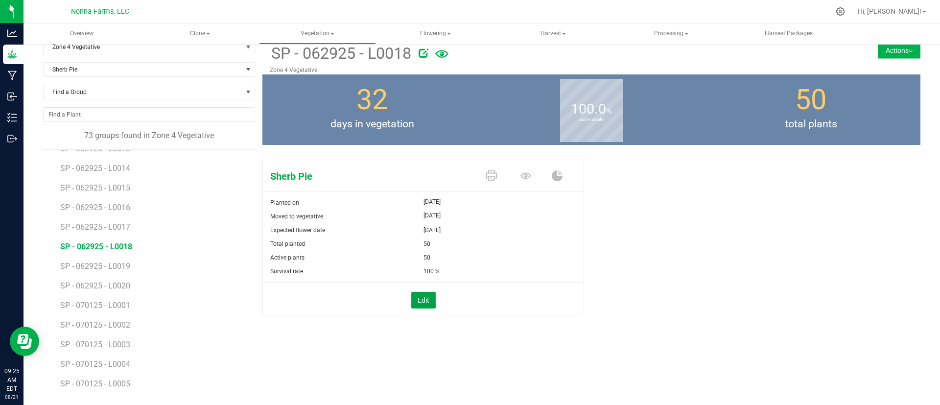
click at [422, 298] on button "Edit" at bounding box center [423, 300] width 24 height 17
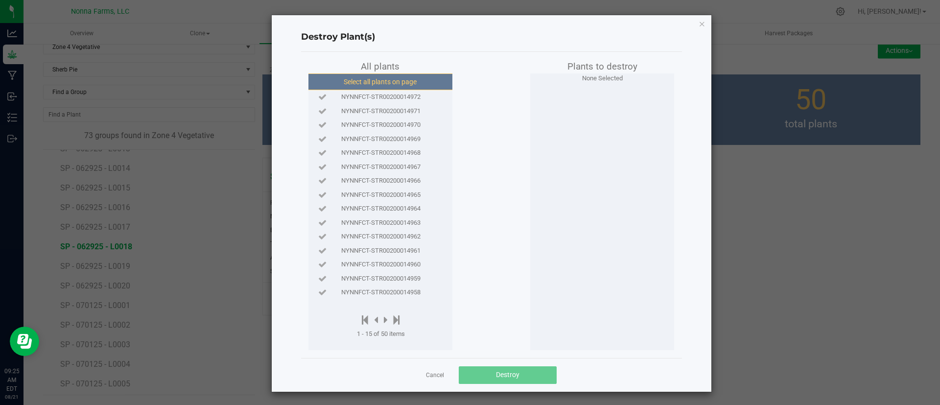
click at [391, 86] on button "Select all plants on page" at bounding box center [379, 81] width 149 height 17
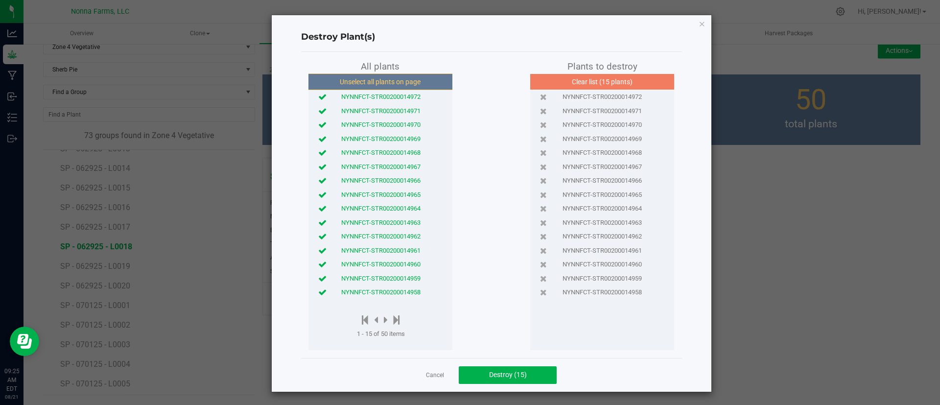
click at [379, 290] on span "NYNNFCT-STR00200014958" at bounding box center [380, 292] width 79 height 10
click at [380, 276] on span "NYNNFCT-STR00200014959" at bounding box center [380, 279] width 79 height 10
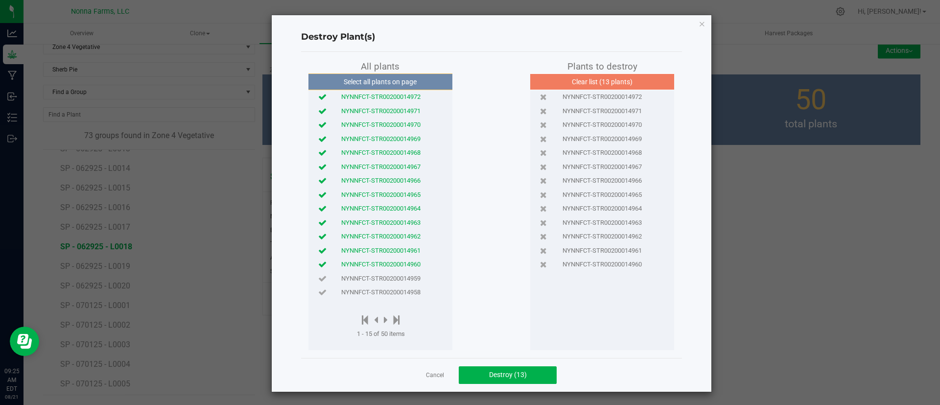
click at [386, 262] on span "NYNNFCT-STR00200014960" at bounding box center [380, 264] width 79 height 10
click at [387, 251] on span "NYNNFCT-STR00200014961" at bounding box center [380, 251] width 79 height 10
click at [489, 375] on span "Destroy (11)" at bounding box center [508, 374] width 38 height 8
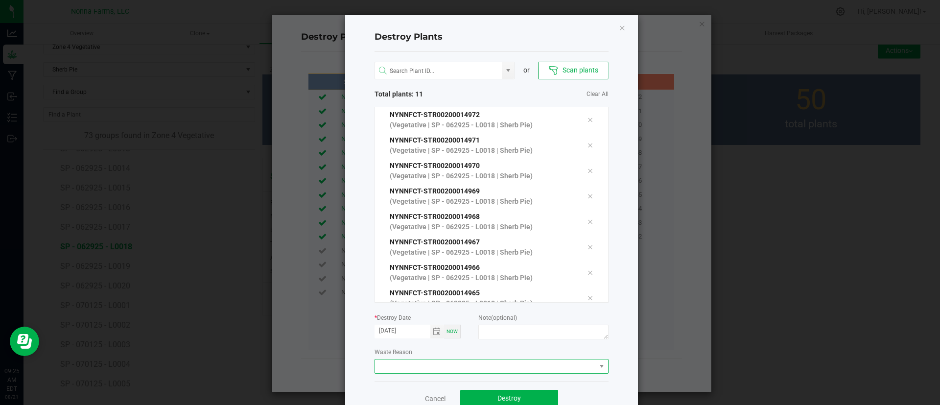
click at [490, 367] on span at bounding box center [485, 366] width 221 height 14
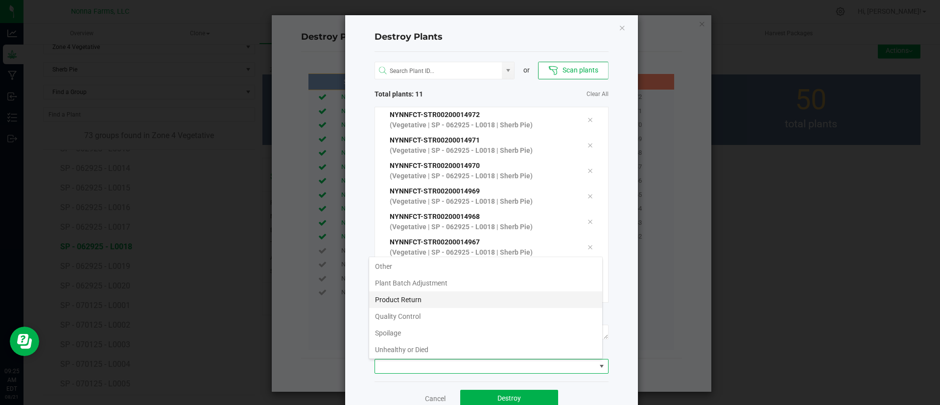
scroll to position [52, 0]
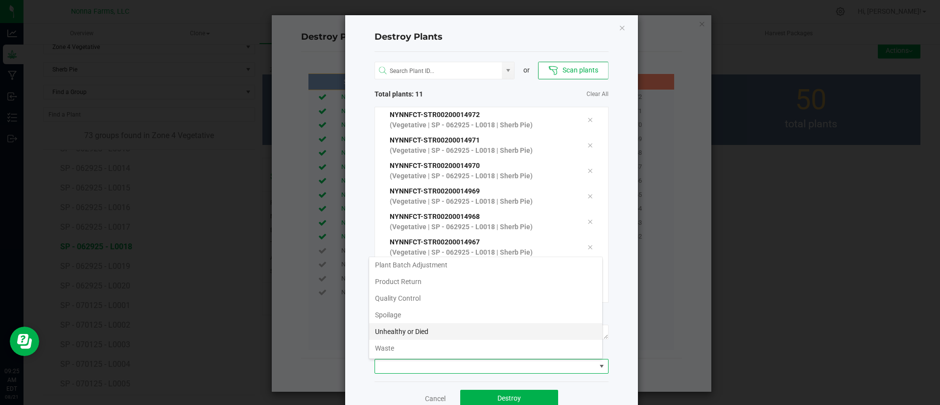
click at [487, 328] on li "Unhealthy or Died" at bounding box center [485, 331] width 233 height 17
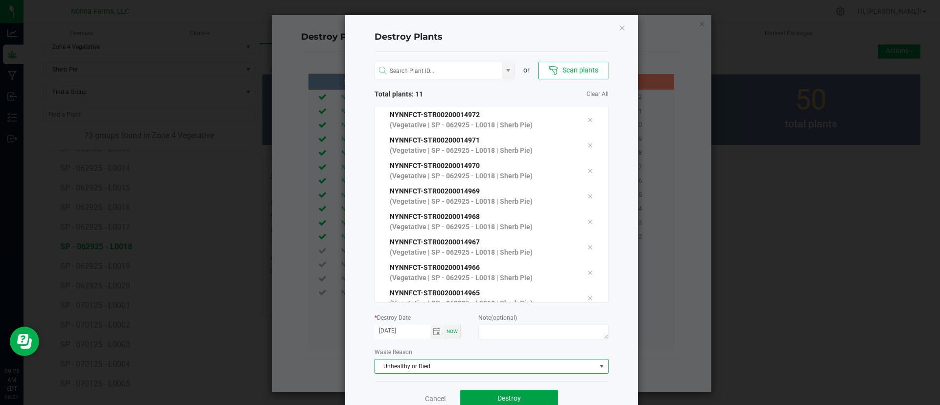
click at [507, 393] on button "Destroy" at bounding box center [509, 399] width 98 height 18
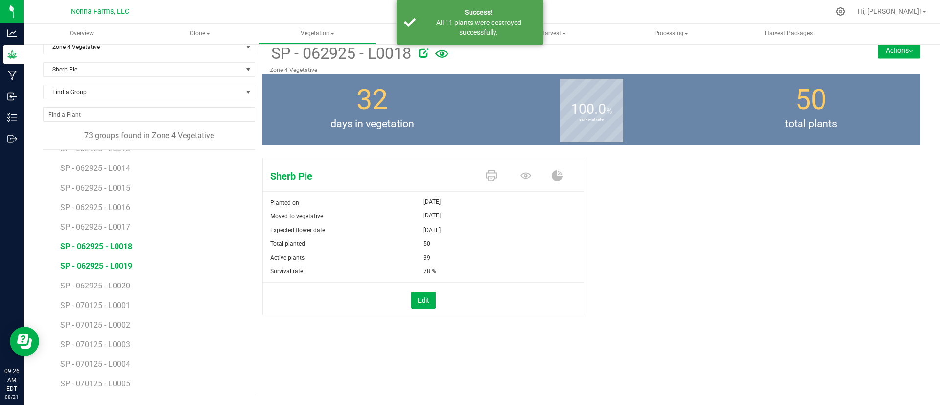
click at [128, 267] on span "SP - 062925 - L0019" at bounding box center [96, 265] width 72 height 9
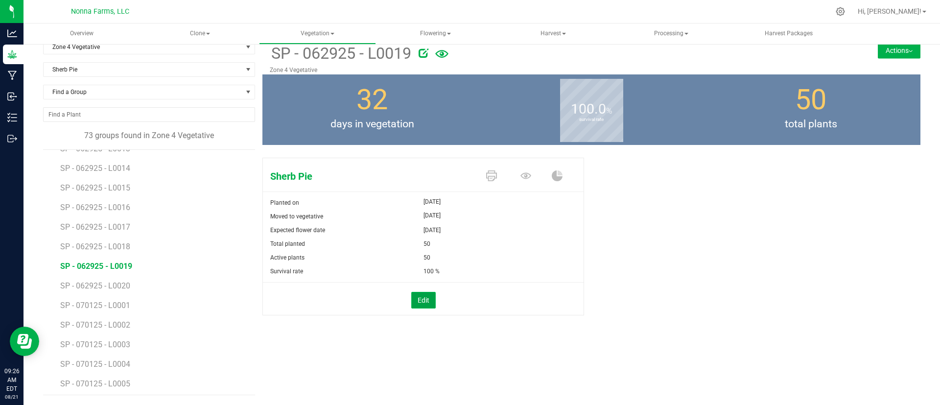
click at [425, 300] on button "Edit" at bounding box center [423, 300] width 24 height 17
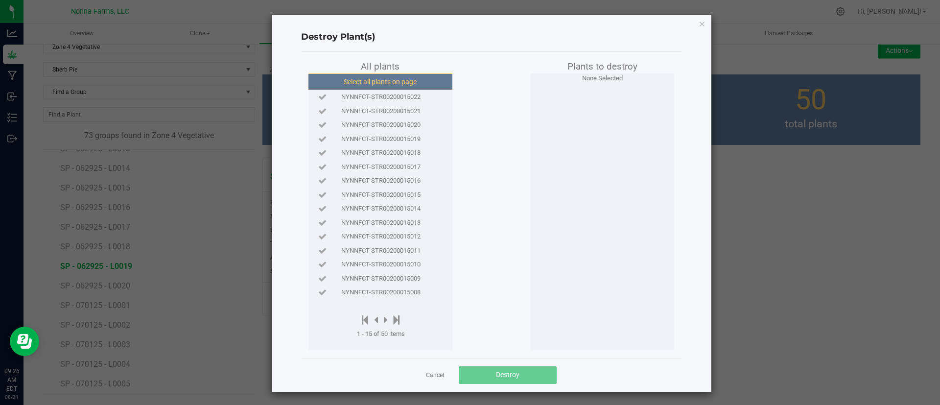
click at [405, 81] on button "Select all plants on page" at bounding box center [379, 81] width 149 height 17
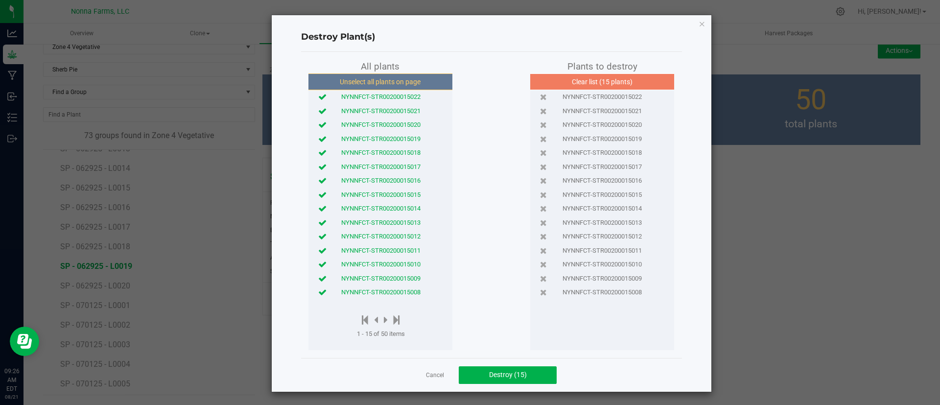
click at [393, 289] on span "NYNNFCT-STR00200015008" at bounding box center [380, 292] width 79 height 10
click at [394, 279] on span "NYNNFCT-STR00200015009" at bounding box center [380, 279] width 79 height 10
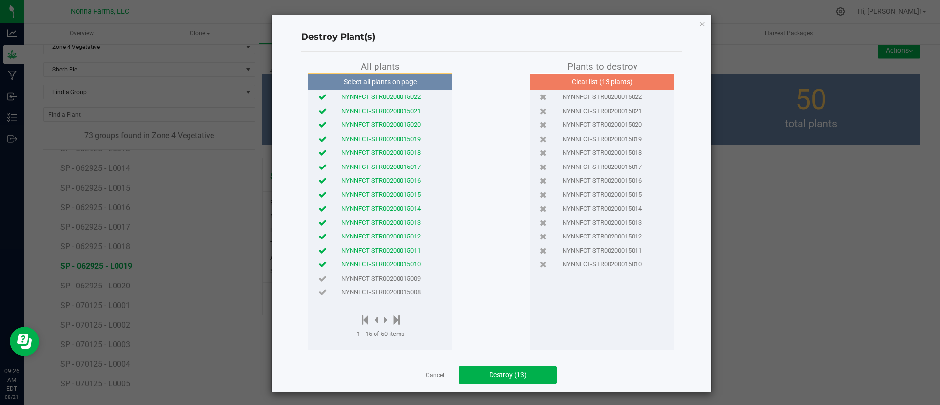
click at [400, 265] on span "NYNNFCT-STR00200015010" at bounding box center [380, 264] width 79 height 10
click at [404, 247] on span "NYNNFCT-STR00200015011" at bounding box center [380, 251] width 79 height 10
click at [411, 236] on span "NYNNFCT-STR00200015012" at bounding box center [380, 236] width 79 height 10
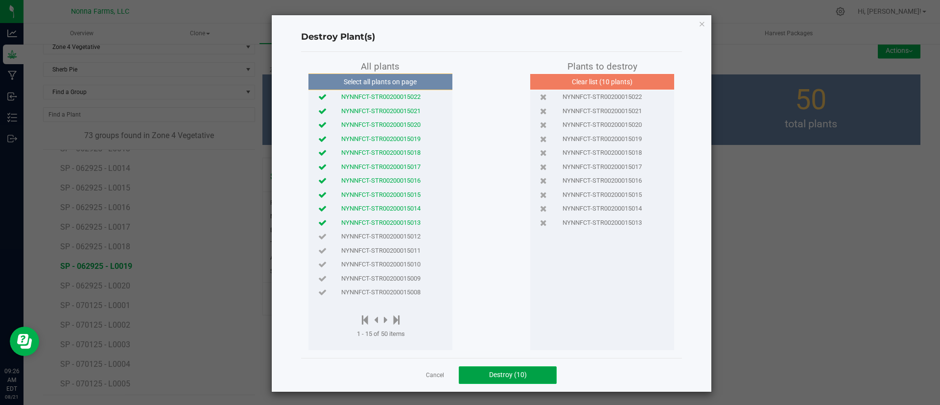
click at [510, 371] on span "Destroy (10)" at bounding box center [508, 374] width 38 height 8
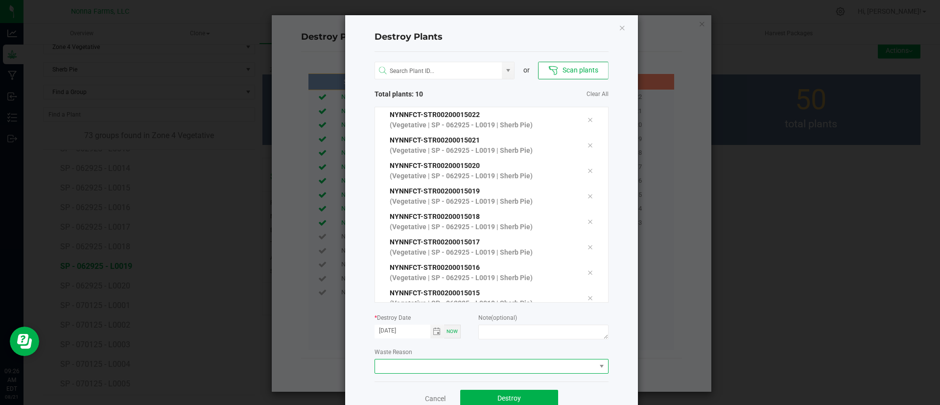
click at [474, 363] on span at bounding box center [485, 366] width 221 height 14
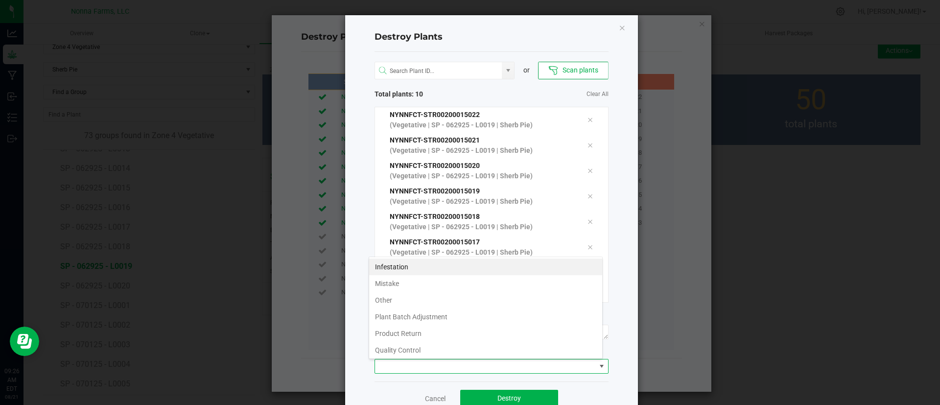
scroll to position [52, 0]
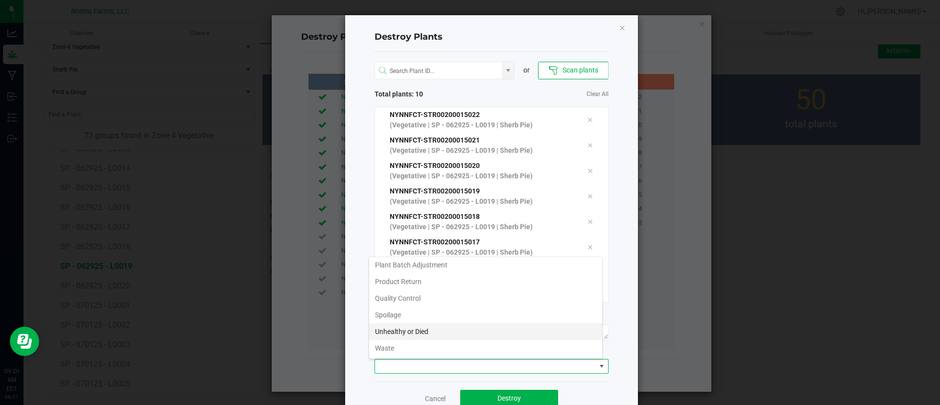
click at [441, 324] on li "Unhealthy or Died" at bounding box center [485, 331] width 233 height 17
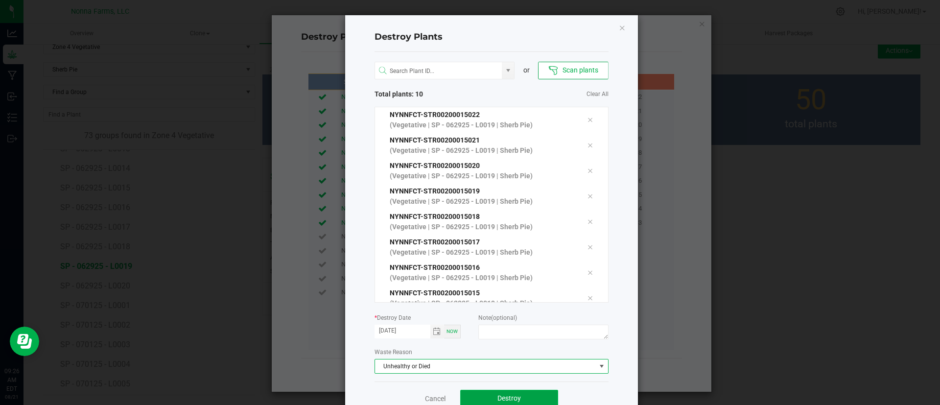
click at [492, 391] on button "Destroy" at bounding box center [509, 399] width 98 height 18
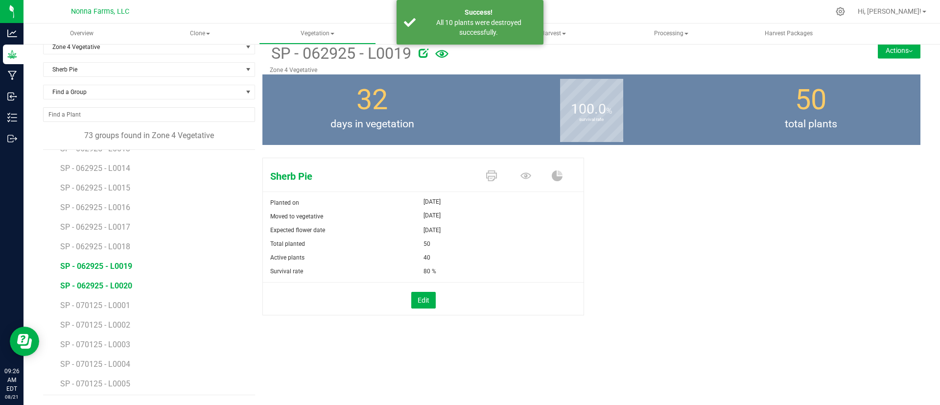
click at [128, 284] on span "SP - 062925 - L0020" at bounding box center [96, 285] width 72 height 9
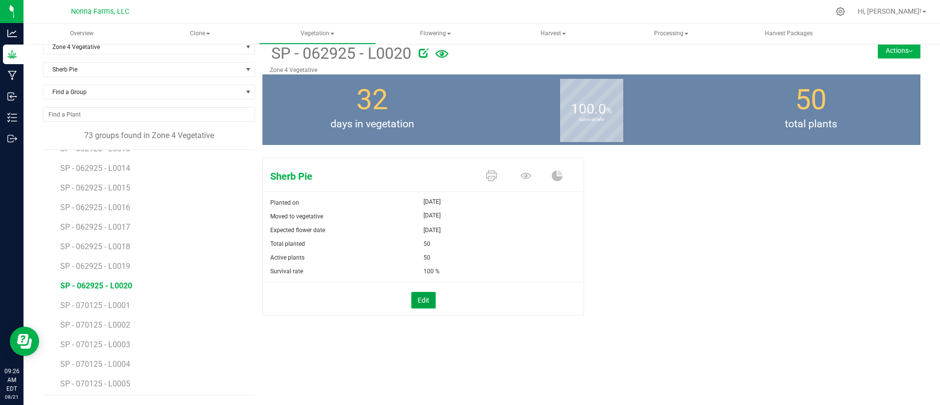
click at [422, 296] on button "Edit" at bounding box center [423, 300] width 24 height 17
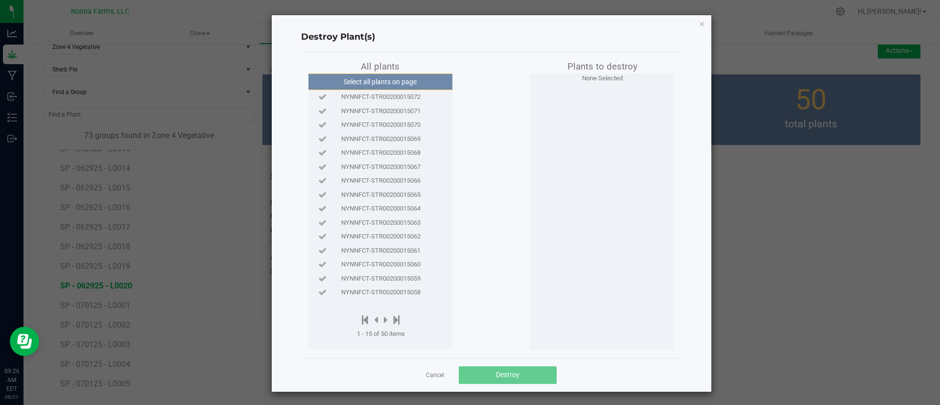
click at [417, 98] on div "NYNNFCT-STR00200015072" at bounding box center [380, 97] width 139 height 10
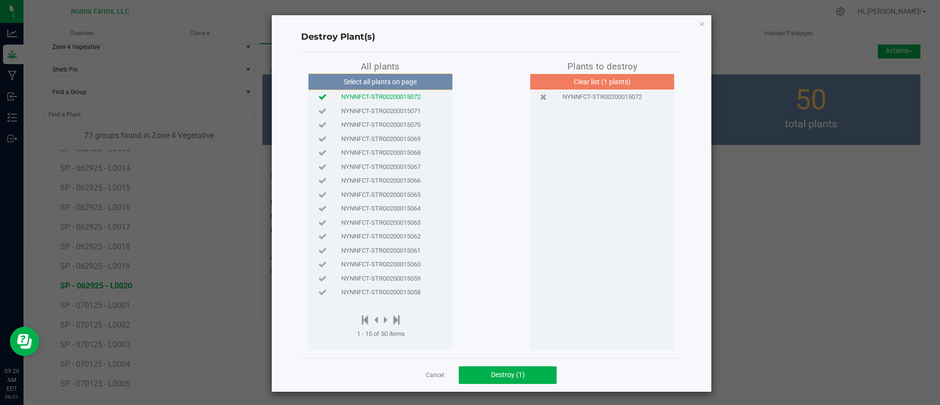
click at [417, 108] on div "NYNNFCT-STR00200015071" at bounding box center [380, 111] width 139 height 10
click at [508, 374] on span "Destroy (2)" at bounding box center [508, 374] width 34 height 8
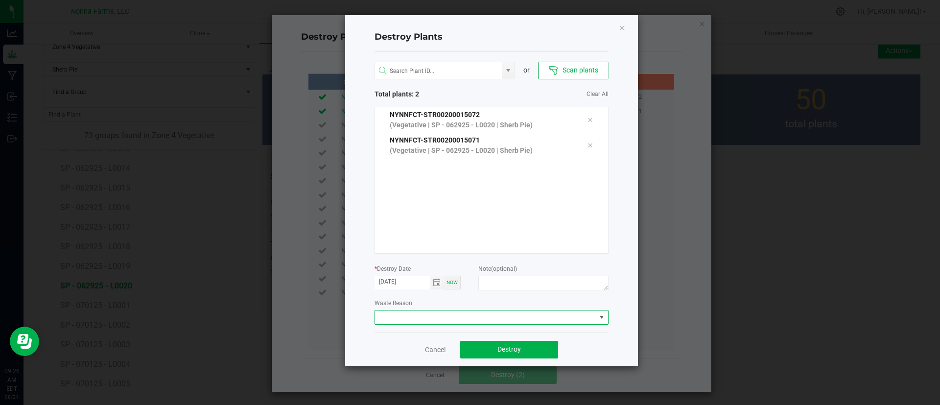
click at [532, 317] on span at bounding box center [485, 317] width 221 height 14
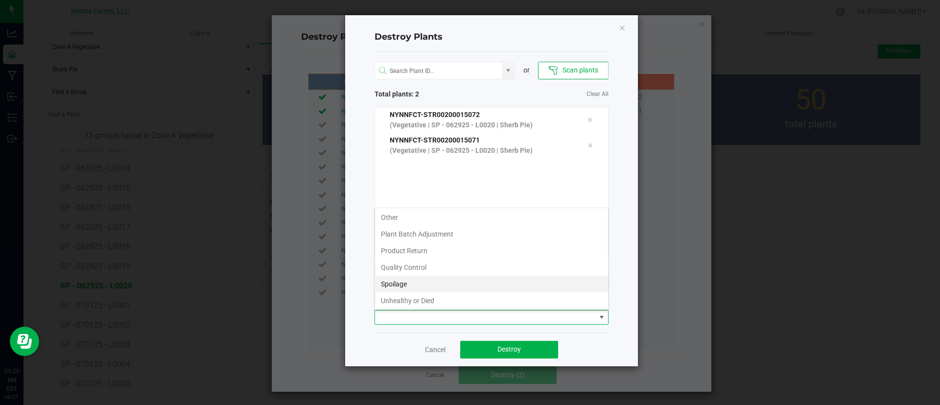
scroll to position [52, 0]
click at [505, 276] on li "Unhealthy or Died" at bounding box center [491, 282] width 233 height 17
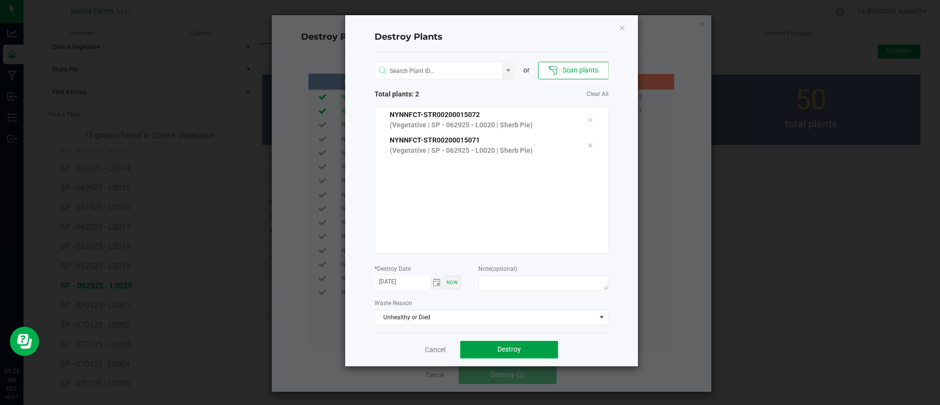
click at [510, 344] on button "Destroy" at bounding box center [509, 350] width 98 height 18
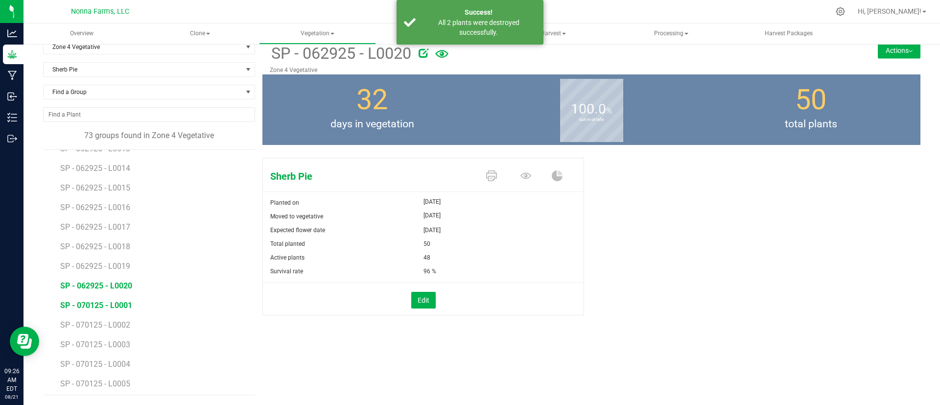
click at [118, 300] on span "SP - 070125 - L0001" at bounding box center [96, 304] width 72 height 9
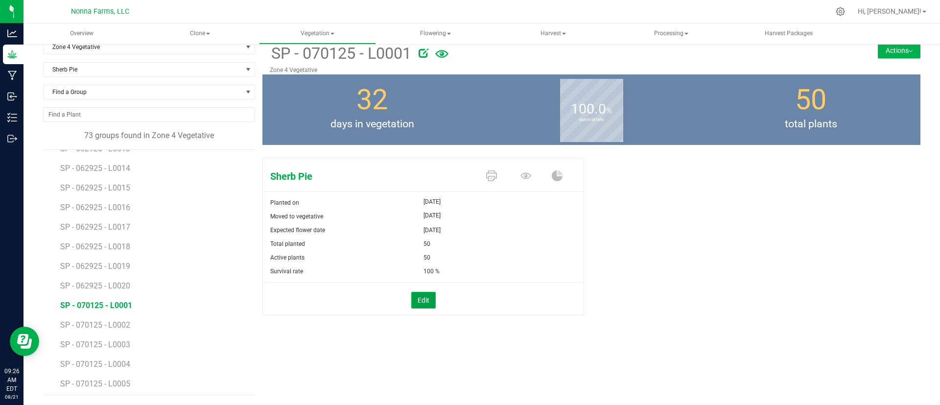
click at [424, 298] on button "Edit" at bounding box center [423, 300] width 24 height 17
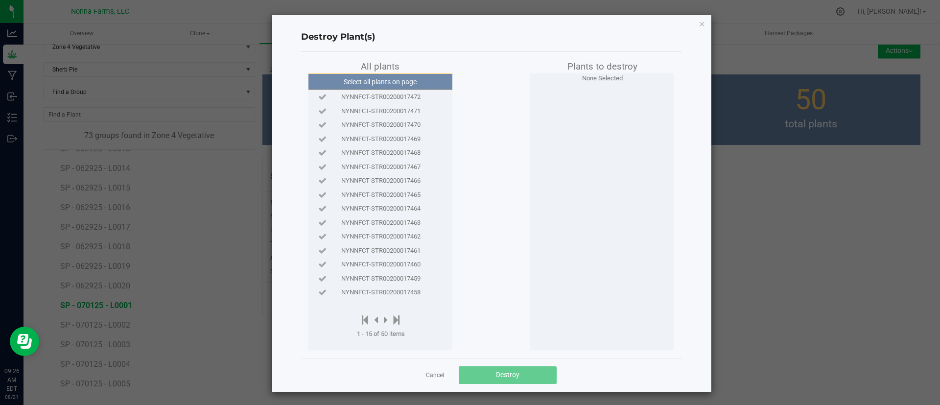
click at [411, 94] on span "NYNNFCT-STR00200017472" at bounding box center [380, 97] width 79 height 10
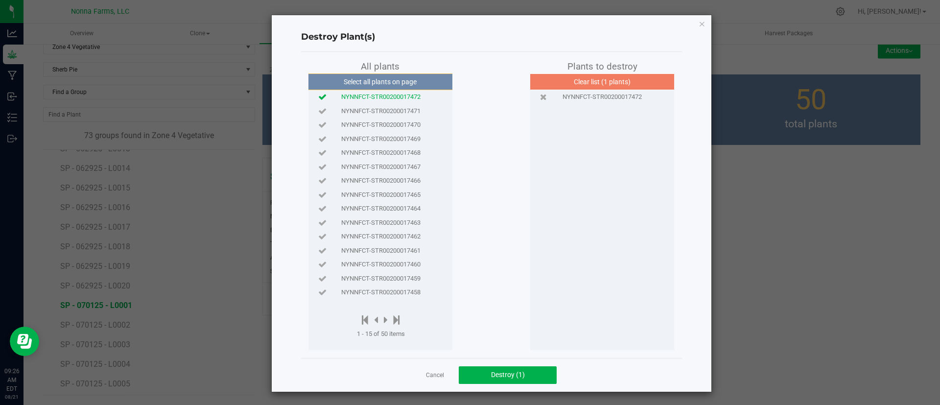
click at [397, 112] on span "NYNNFCT-STR00200017471" at bounding box center [380, 111] width 79 height 10
click at [400, 127] on span "NYNNFCT-STR00200017470" at bounding box center [380, 125] width 79 height 10
click at [403, 137] on span "NYNNFCT-STR00200017469" at bounding box center [380, 139] width 79 height 10
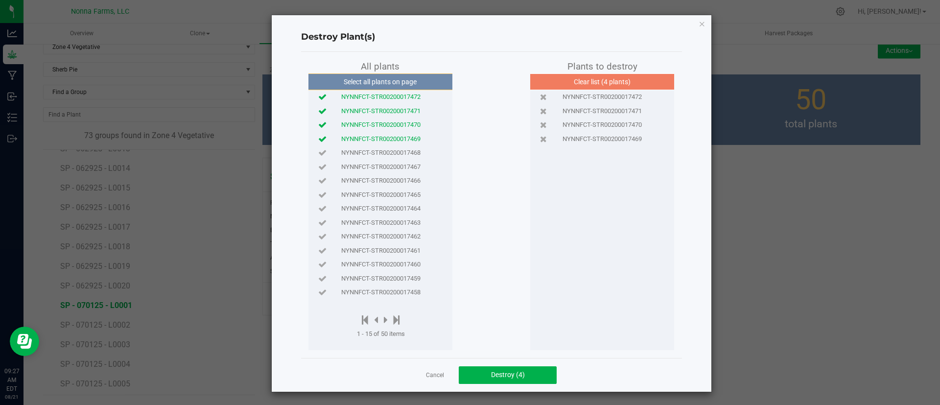
click at [408, 154] on span "NYNNFCT-STR00200017468" at bounding box center [380, 153] width 79 height 10
click at [482, 377] on button "Destroy (5)" at bounding box center [508, 375] width 98 height 18
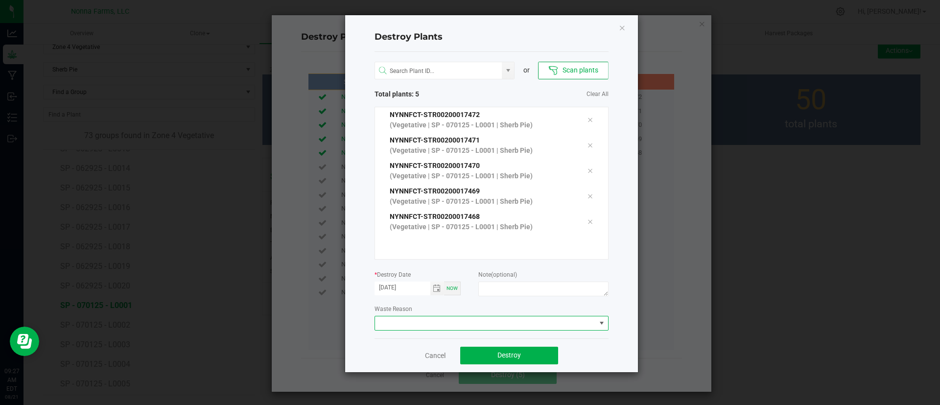
click at [480, 321] on span at bounding box center [485, 323] width 221 height 14
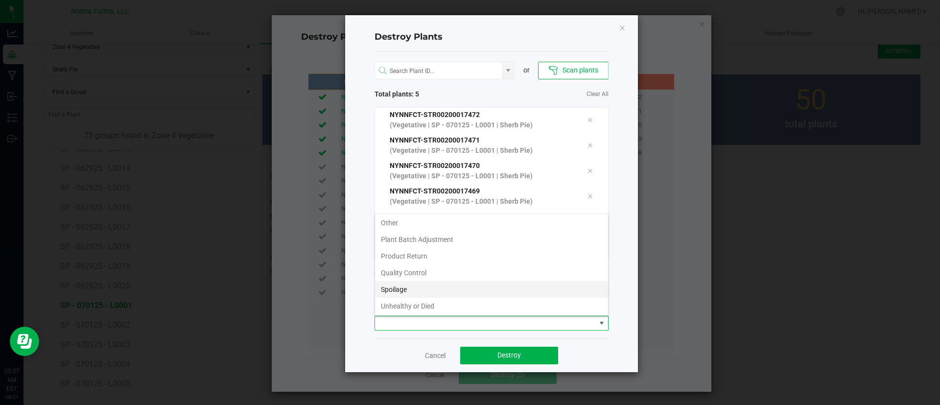
scroll to position [52, 0]
click at [467, 286] on li "Unhealthy or Died" at bounding box center [491, 288] width 233 height 17
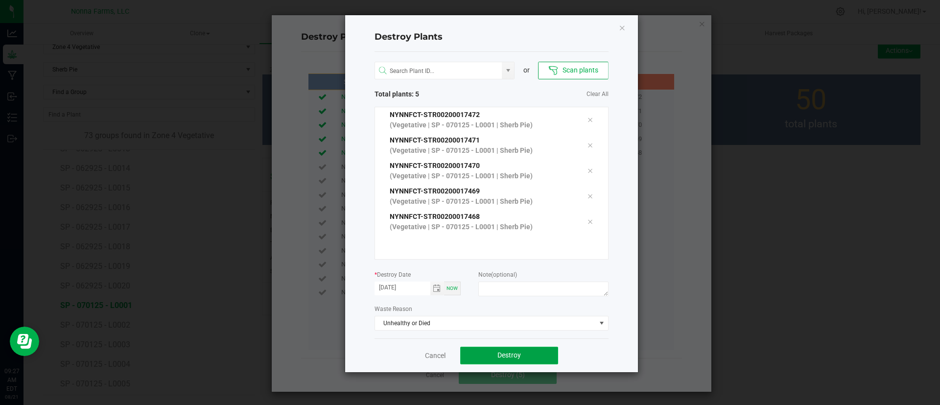
click at [499, 351] on span "Destroy" at bounding box center [508, 355] width 23 height 8
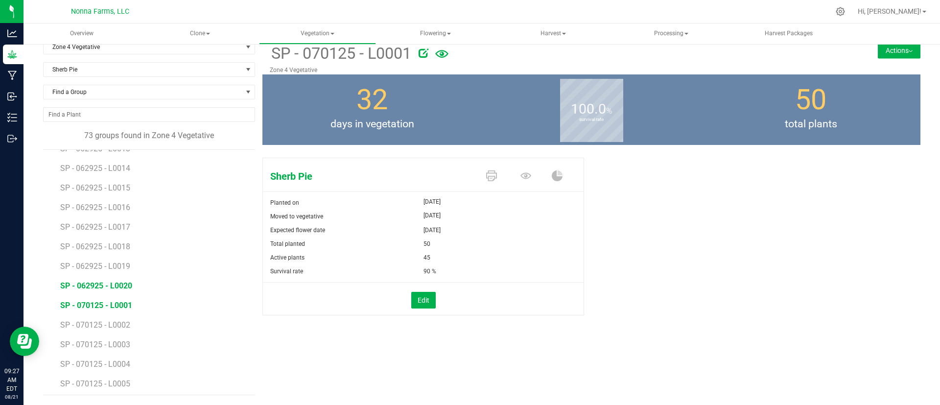
click at [125, 282] on span "SP - 062925 - L0020" at bounding box center [96, 285] width 72 height 9
click at [119, 303] on span "SP - 070125 - L0001" at bounding box center [96, 304] width 72 height 9
click at [127, 328] on span "SP - 070125 - L0002" at bounding box center [96, 324] width 72 height 9
click at [421, 294] on button "Edit" at bounding box center [423, 300] width 24 height 17
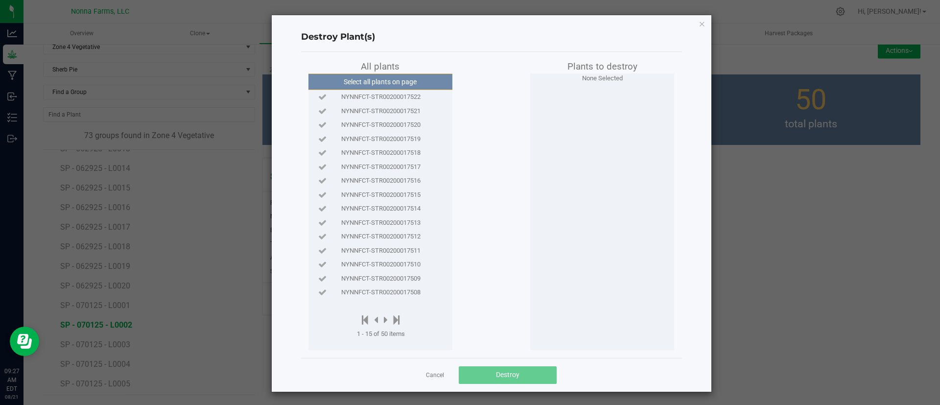
click at [408, 92] on span "NYNNFCT-STR00200017522" at bounding box center [380, 97] width 79 height 10
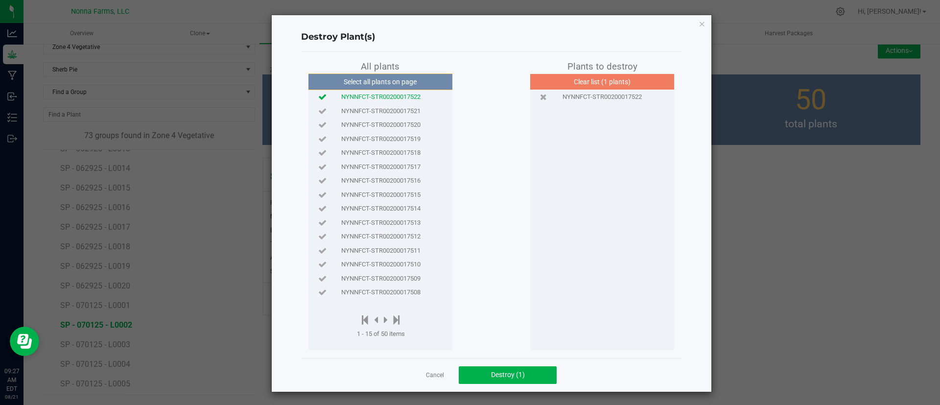
click at [411, 109] on span "NYNNFCT-STR00200017521" at bounding box center [380, 111] width 79 height 10
click at [413, 120] on span "NYNNFCT-STR00200017520" at bounding box center [380, 125] width 79 height 10
click at [414, 131] on div "NYNNFCT-STR00200017520" at bounding box center [380, 125] width 139 height 14
click at [411, 125] on span "NYNNFCT-STR00200017520" at bounding box center [380, 125] width 79 height 10
click at [412, 142] on span "NYNNFCT-STR00200017519" at bounding box center [380, 139] width 79 height 10
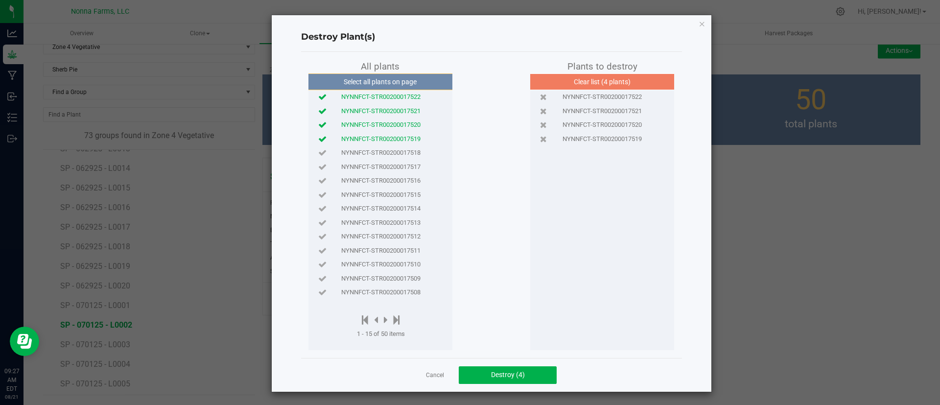
click at [414, 149] on span "NYNNFCT-STR00200017518" at bounding box center [380, 153] width 79 height 10
click at [504, 371] on span "Destroy (5)" at bounding box center [508, 374] width 34 height 8
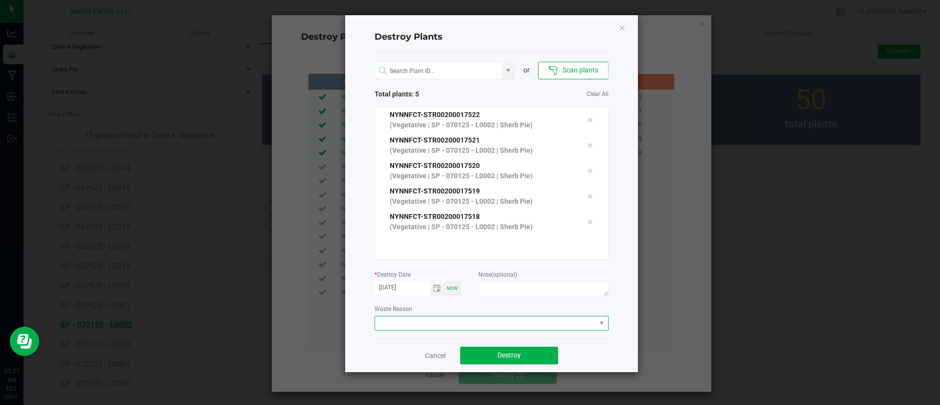
click at [508, 325] on span at bounding box center [485, 323] width 221 height 14
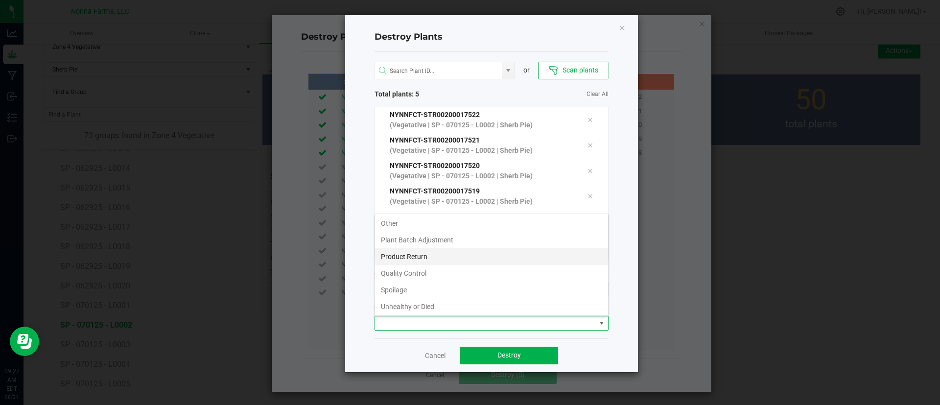
scroll to position [52, 0]
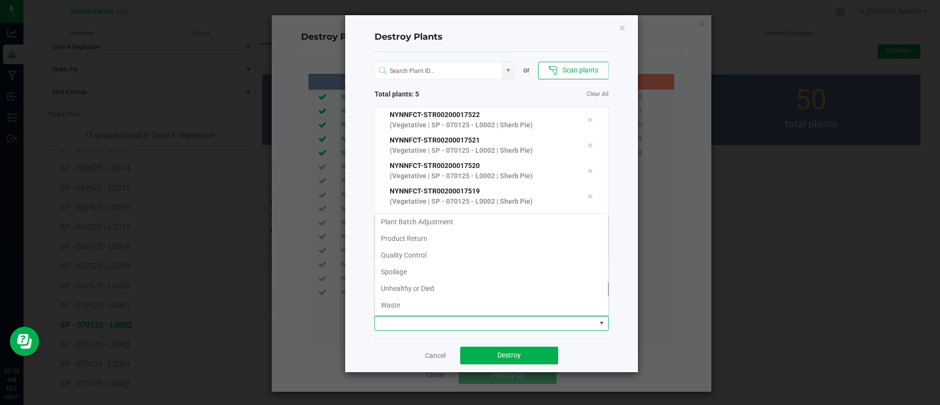
click at [506, 293] on li "Unhealthy or Died" at bounding box center [491, 288] width 233 height 17
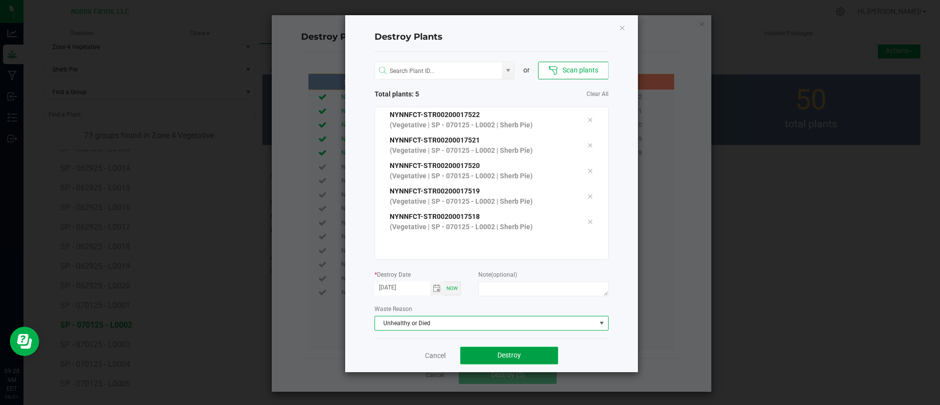
click at [511, 361] on button "Destroy" at bounding box center [509, 355] width 98 height 18
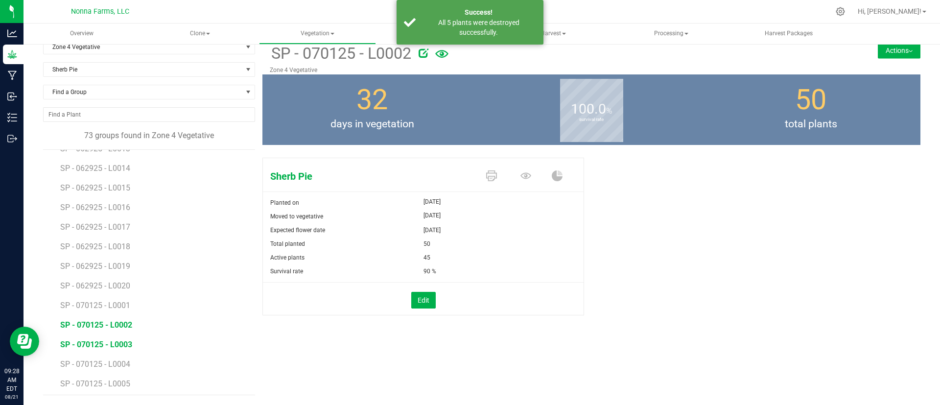
click at [109, 342] on span "SP - 070125 - L0003" at bounding box center [96, 344] width 72 height 9
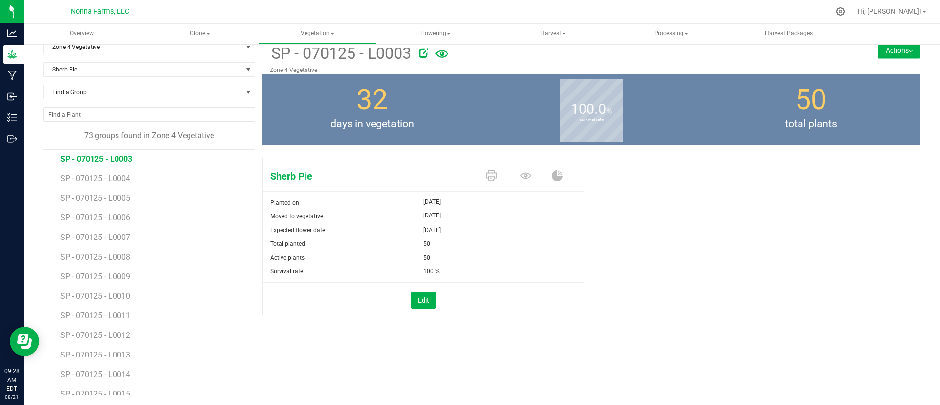
scroll to position [438, 0]
click at [413, 304] on button "Edit" at bounding box center [423, 300] width 24 height 17
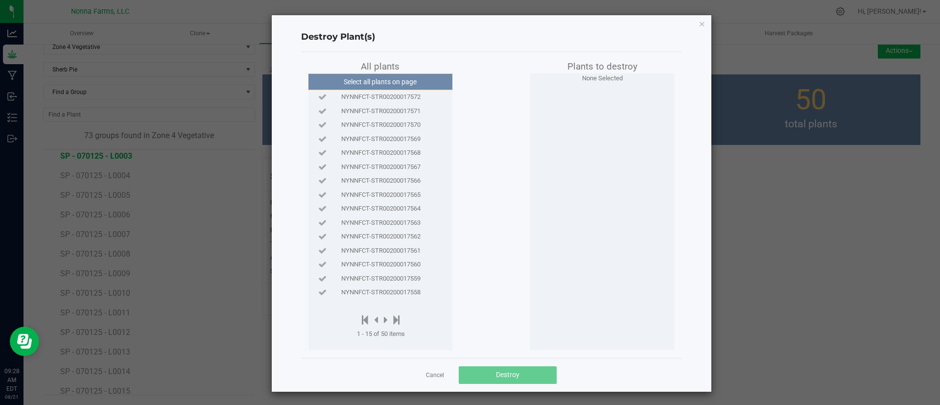
click at [412, 93] on span "NYNNFCT-STR00200017572" at bounding box center [380, 97] width 79 height 10
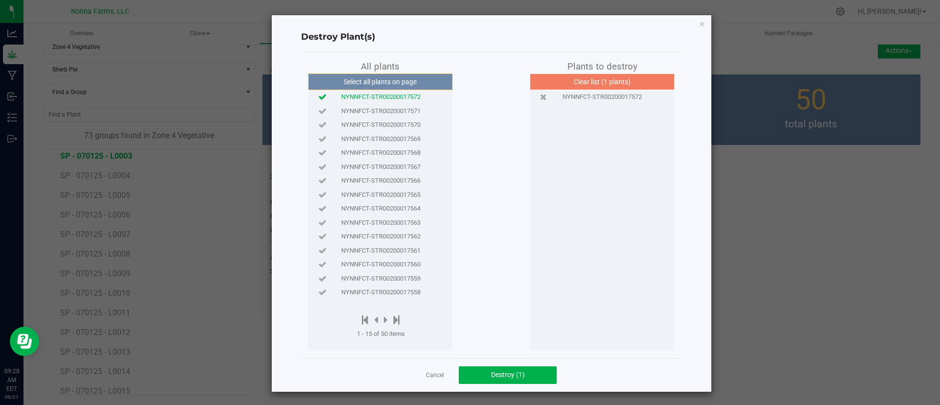
click at [409, 107] on span "NYNNFCT-STR00200017571" at bounding box center [380, 111] width 79 height 10
click at [412, 120] on span "NYNNFCT-STR00200017570" at bounding box center [380, 125] width 79 height 10
click at [504, 369] on button "Destroy (3)" at bounding box center [508, 375] width 98 height 18
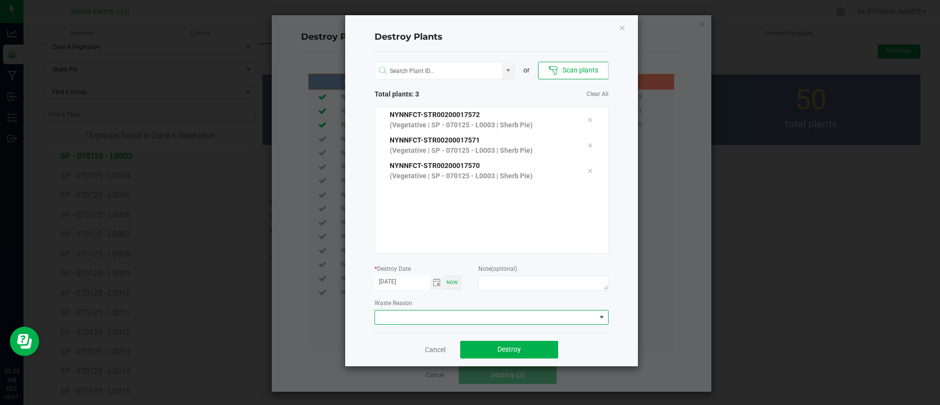
click at [496, 320] on span at bounding box center [485, 317] width 221 height 14
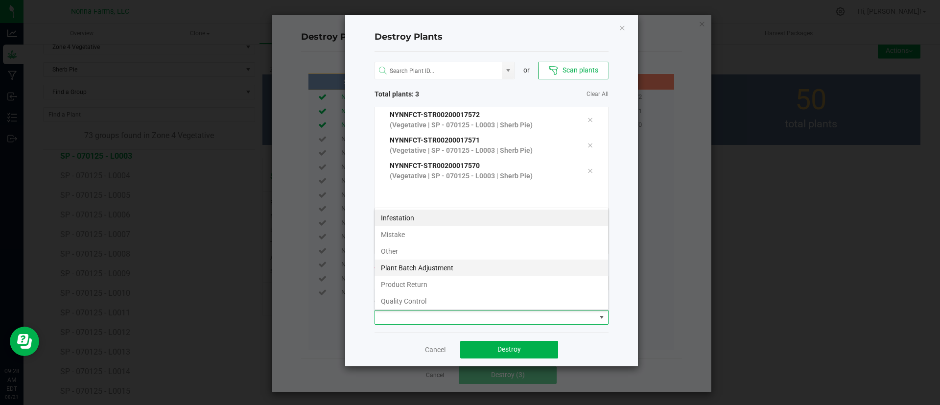
scroll to position [52, 0]
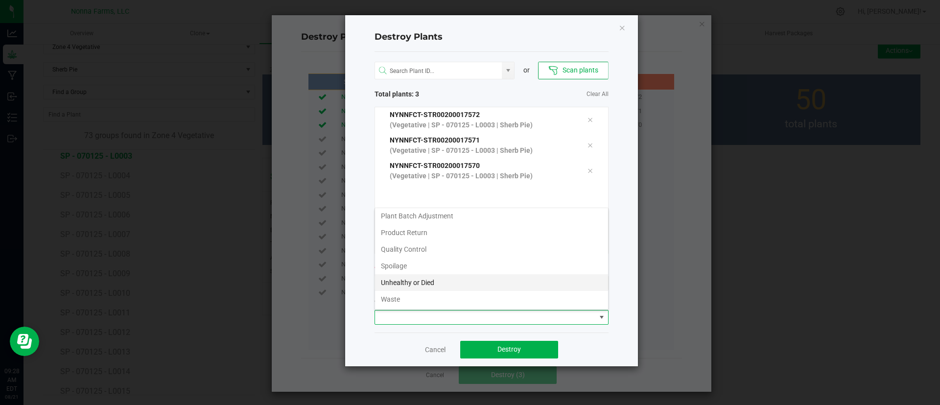
click at [437, 281] on li "Unhealthy or Died" at bounding box center [491, 282] width 233 height 17
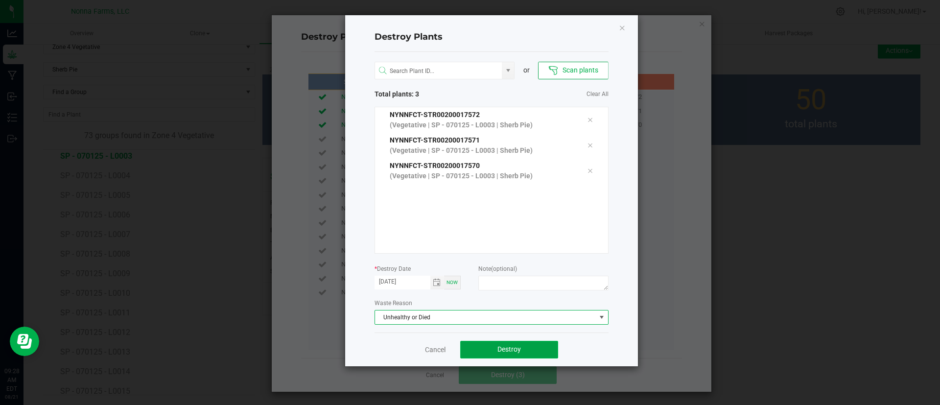
click at [511, 350] on span "Destroy" at bounding box center [508, 349] width 23 height 8
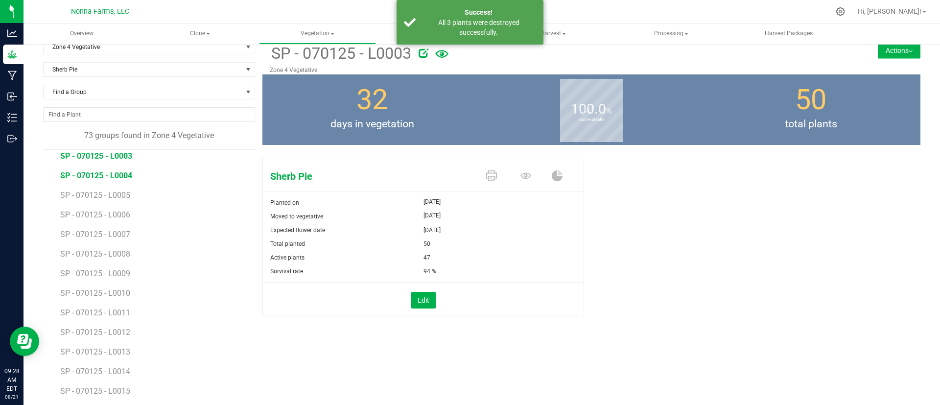
click at [117, 174] on span "SP - 070125 - L0004" at bounding box center [96, 175] width 72 height 9
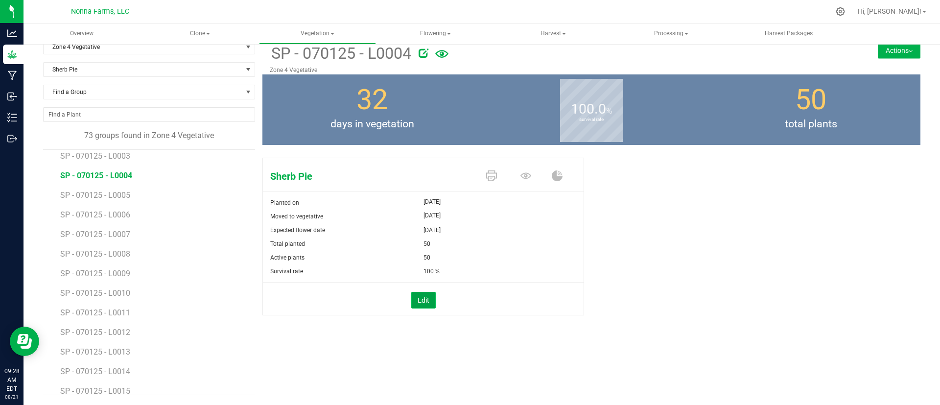
click at [427, 303] on button "Edit" at bounding box center [423, 300] width 24 height 17
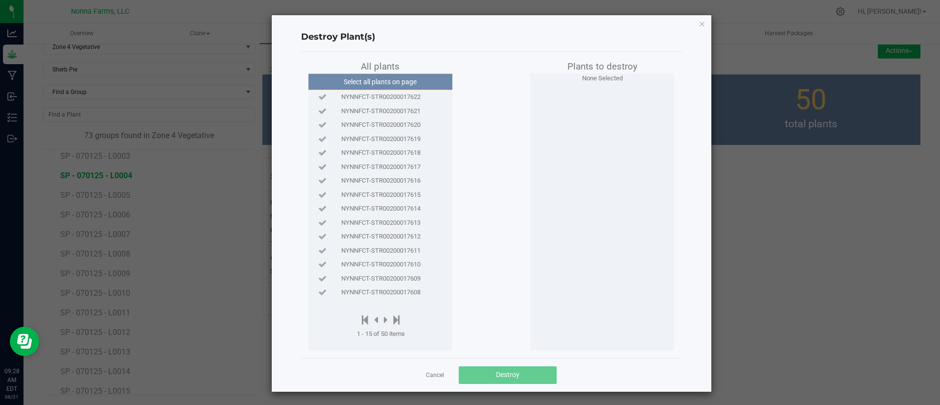
click at [414, 98] on span "NYNNFCT-STR00200017622" at bounding box center [380, 97] width 79 height 10
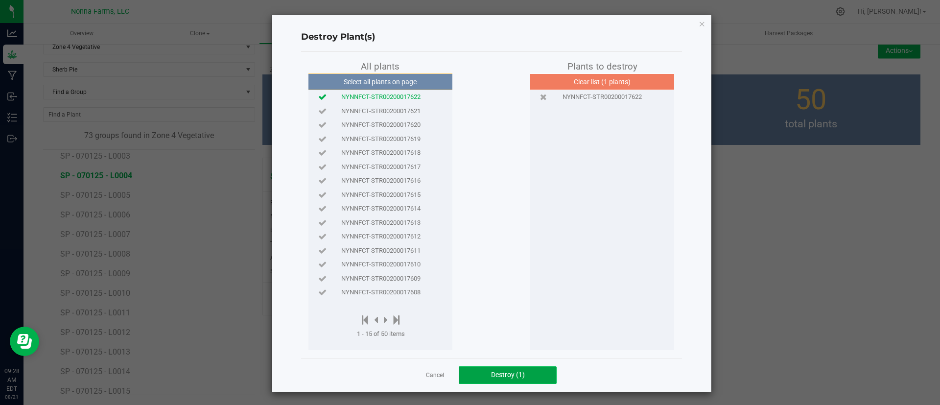
click at [491, 378] on span "Destroy (1)" at bounding box center [508, 374] width 34 height 8
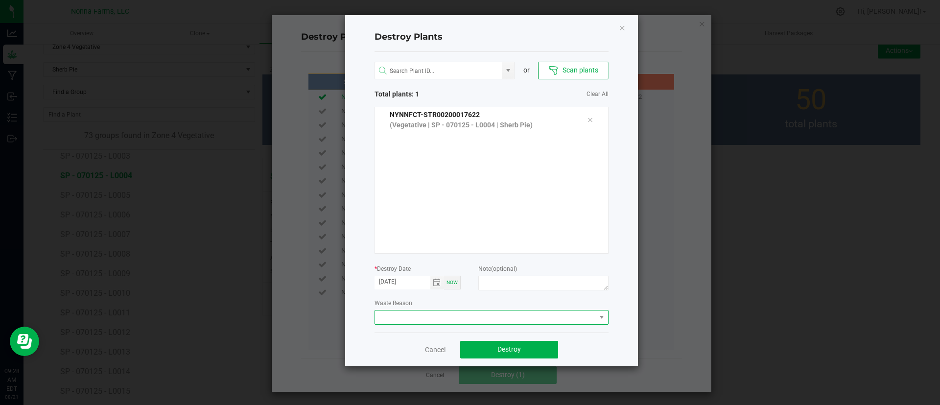
click at [509, 321] on span at bounding box center [485, 317] width 221 height 14
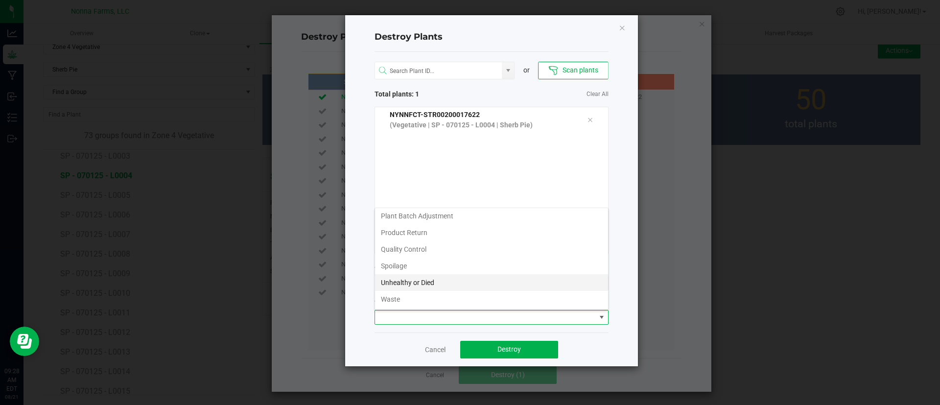
click at [512, 286] on li "Unhealthy or Died" at bounding box center [491, 282] width 233 height 17
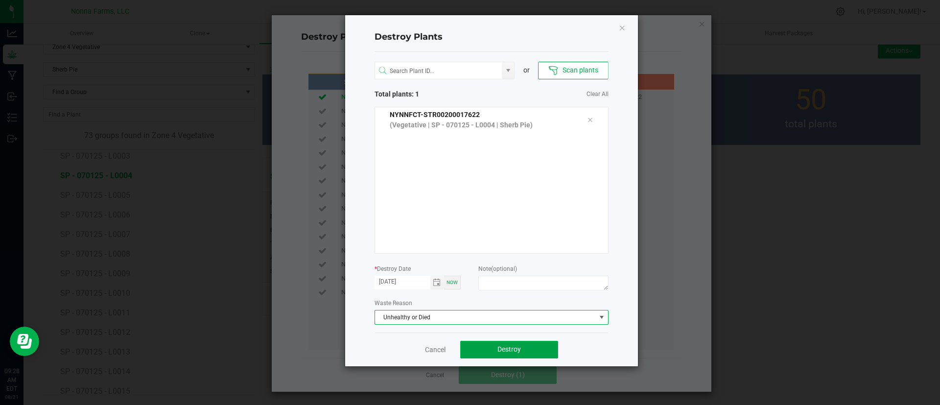
click at [515, 348] on span "Destroy" at bounding box center [508, 349] width 23 height 8
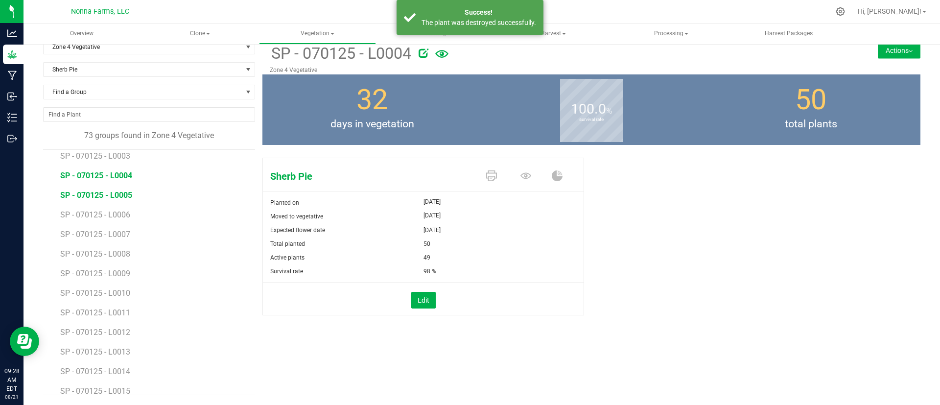
click at [113, 196] on span "SP - 070125 - L0005" at bounding box center [96, 194] width 72 height 9
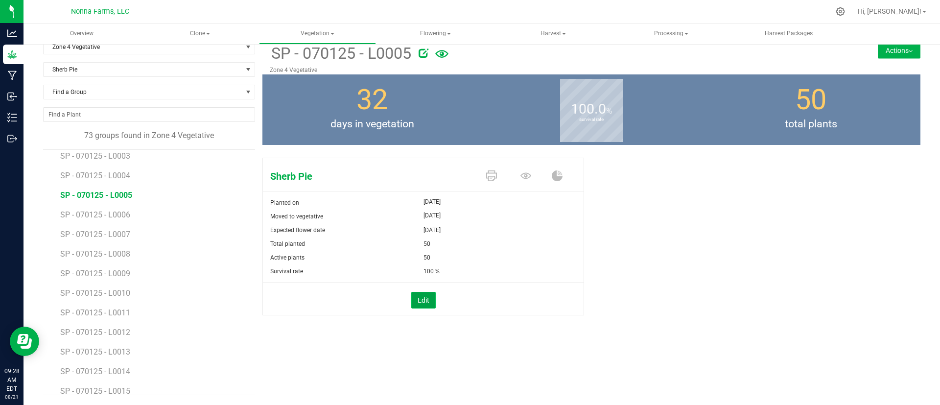
click at [417, 300] on button "Edit" at bounding box center [423, 300] width 24 height 17
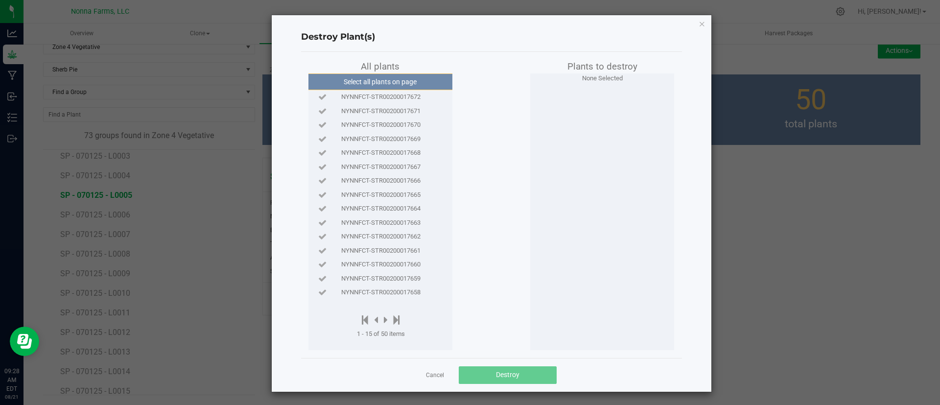
click at [379, 95] on span "NYNNFCT-STR00200017672" at bounding box center [380, 97] width 79 height 10
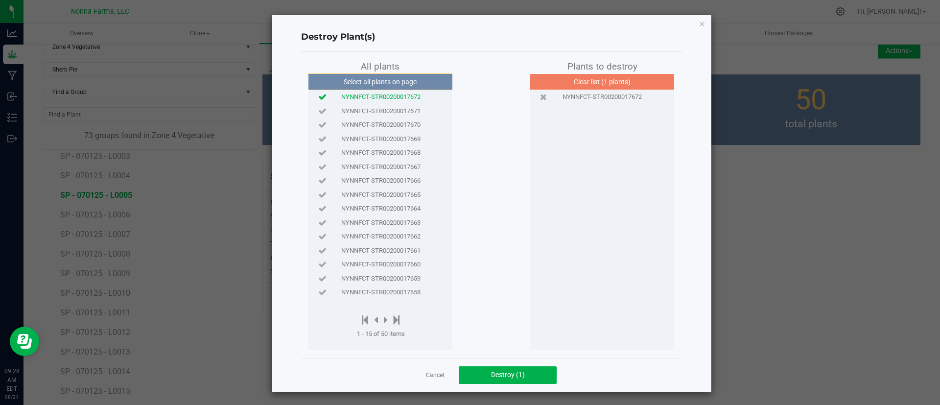
click at [382, 109] on span "NYNNFCT-STR00200017671" at bounding box center [380, 111] width 79 height 10
click at [491, 370] on span "Destroy (2)" at bounding box center [508, 374] width 34 height 8
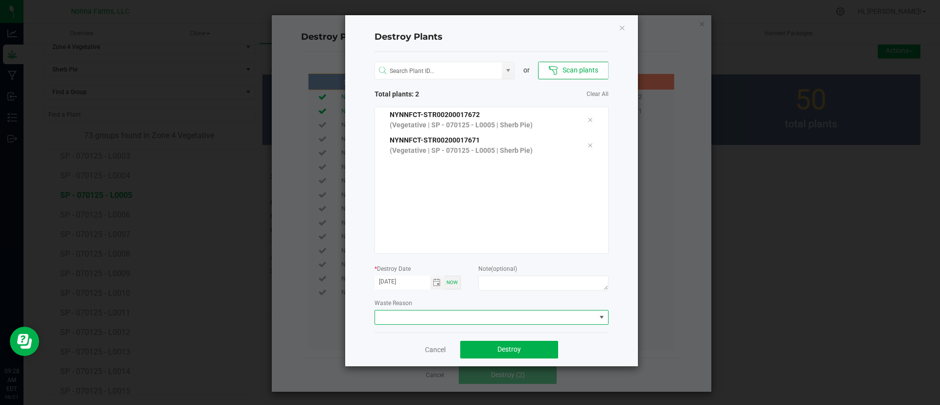
click at [514, 316] on span at bounding box center [485, 317] width 221 height 14
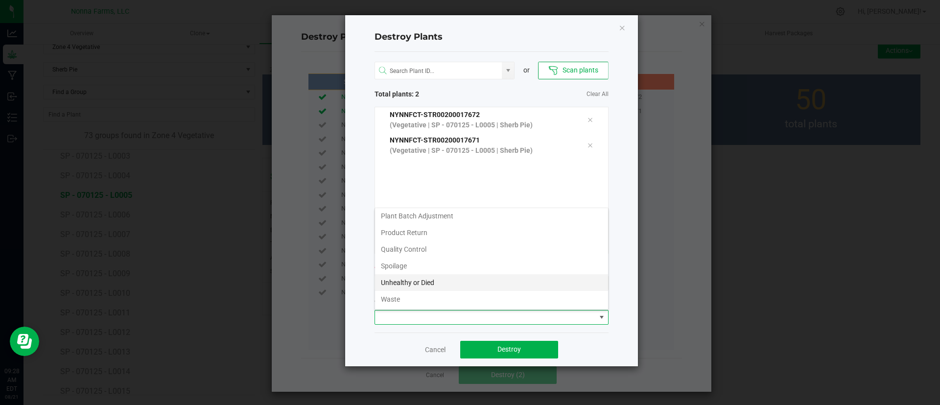
click at [481, 279] on li "Unhealthy or Died" at bounding box center [491, 282] width 233 height 17
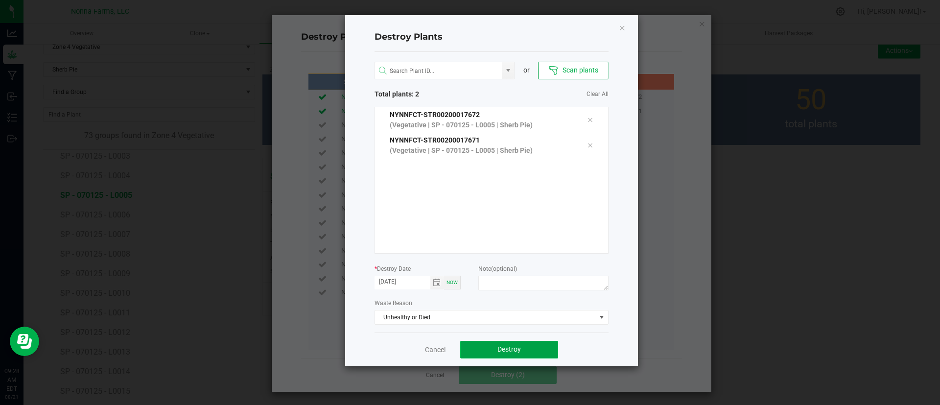
click at [503, 351] on span "Destroy" at bounding box center [508, 349] width 23 height 8
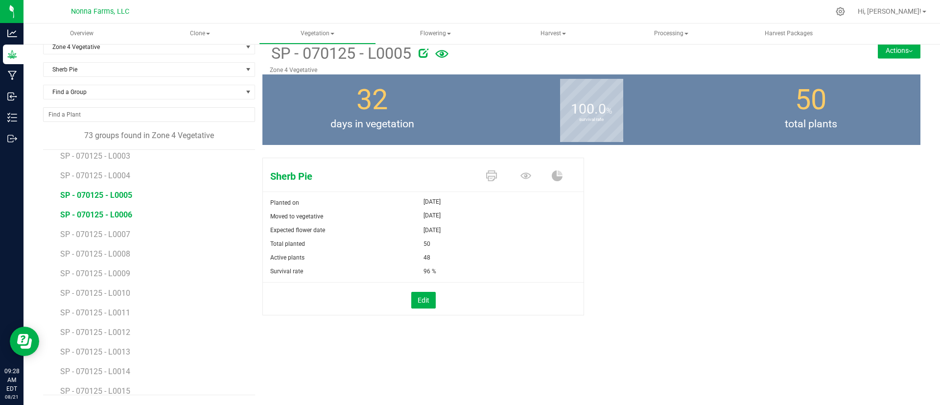
click at [123, 214] on span "SP - 070125 - L0006" at bounding box center [96, 214] width 72 height 9
click at [412, 293] on button "Edit" at bounding box center [423, 300] width 24 height 17
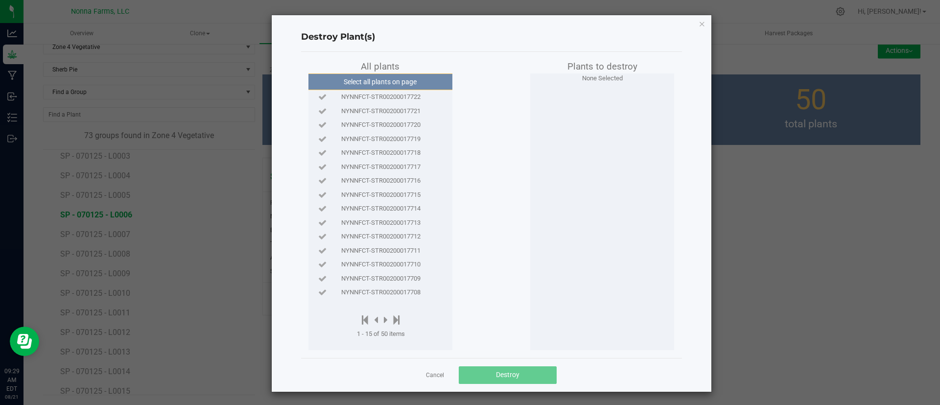
click at [355, 97] on span "NYNNFCT-STR00200017722" at bounding box center [380, 97] width 79 height 10
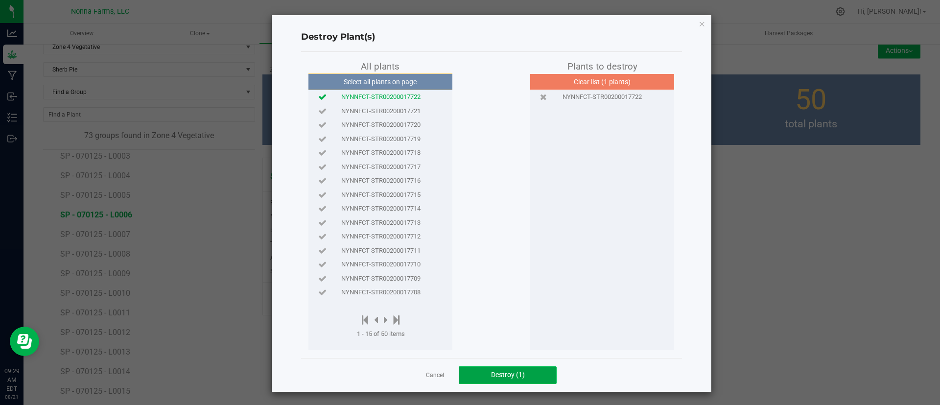
click at [491, 373] on span "Destroy (1)" at bounding box center [508, 374] width 34 height 8
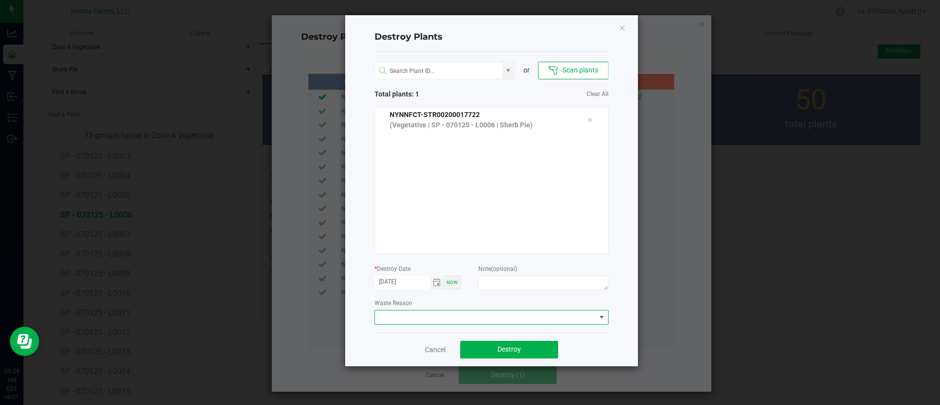
click at [513, 322] on span at bounding box center [485, 317] width 221 height 14
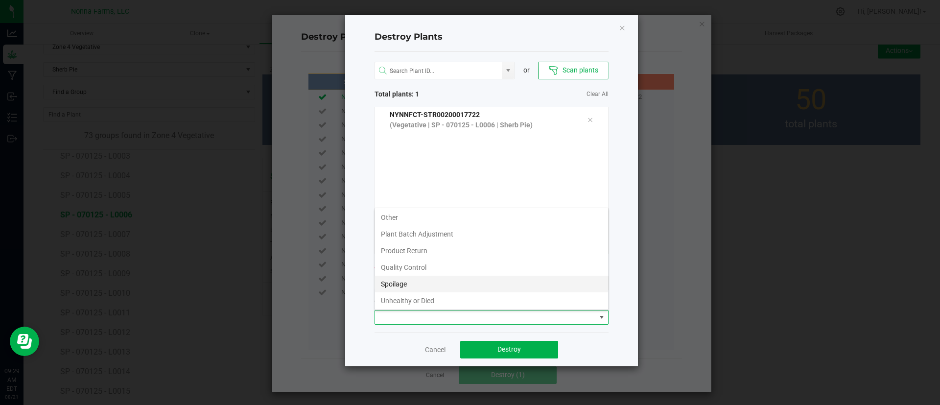
scroll to position [52, 0]
click at [466, 283] on li "Unhealthy or Died" at bounding box center [491, 282] width 233 height 17
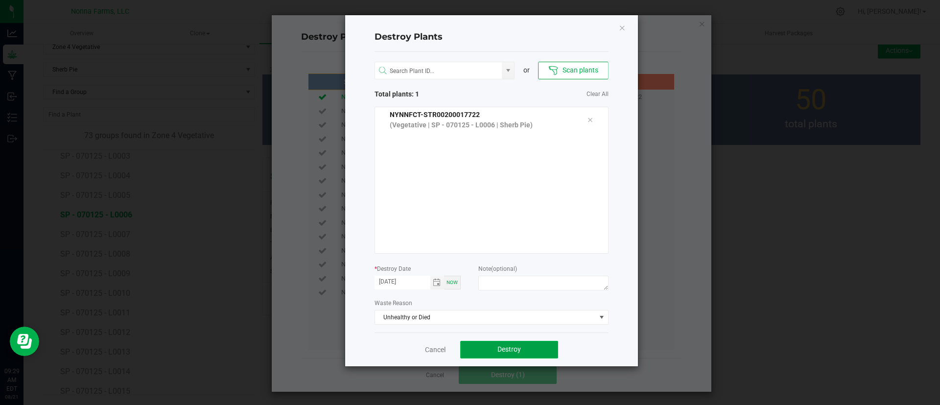
click at [527, 352] on button "Destroy" at bounding box center [509, 350] width 98 height 18
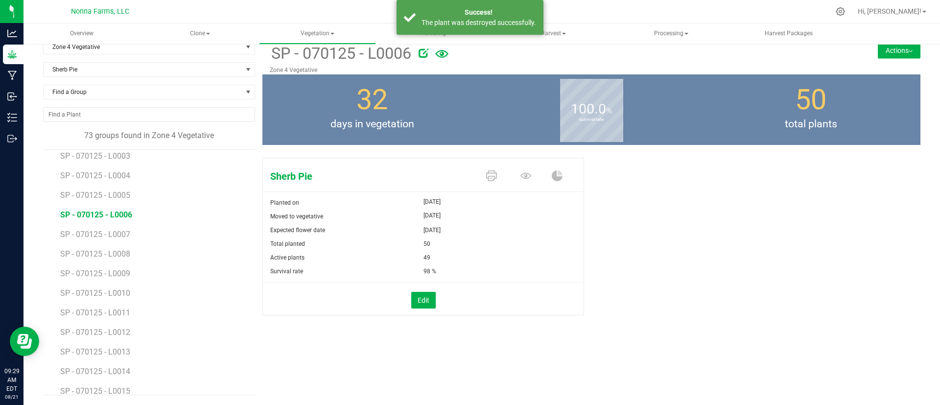
click at [147, 226] on li "SP - 070125 - L0007" at bounding box center [154, 231] width 188 height 20
click at [133, 237] on li "SP - 070125 - L0007" at bounding box center [154, 231] width 188 height 20
click at [117, 230] on span "SP - 070125 - L0007" at bounding box center [96, 234] width 72 height 9
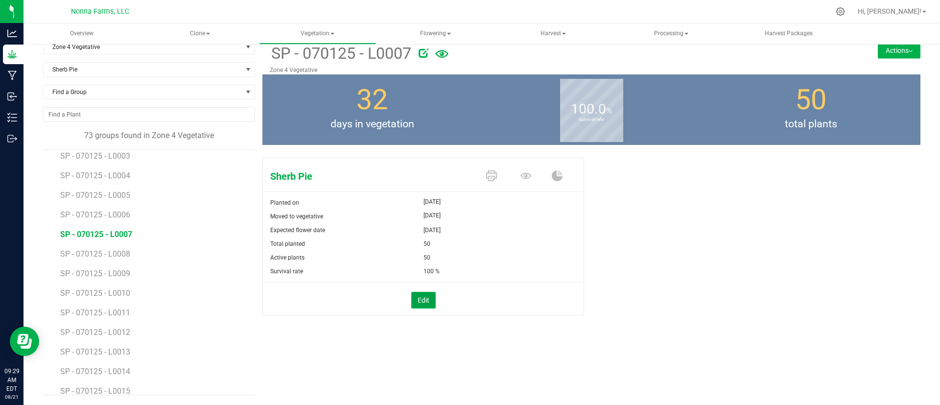
click at [419, 303] on button "Edit" at bounding box center [423, 300] width 24 height 17
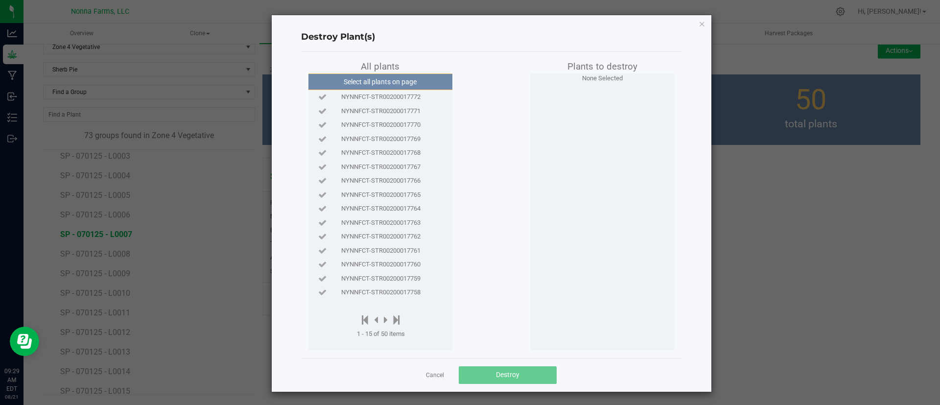
click at [412, 99] on span "NYNNFCT-STR00200017772" at bounding box center [380, 97] width 79 height 10
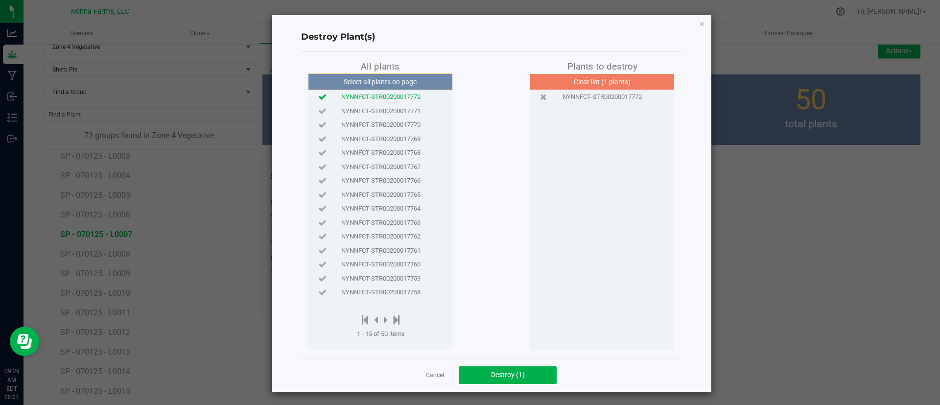
click at [412, 112] on span "NYNNFCT-STR00200017771" at bounding box center [380, 111] width 79 height 10
click at [412, 123] on span "NYNNFCT-STR00200017770" at bounding box center [380, 125] width 79 height 10
click at [411, 138] on span "NYNNFCT-STR00200017769" at bounding box center [380, 139] width 79 height 10
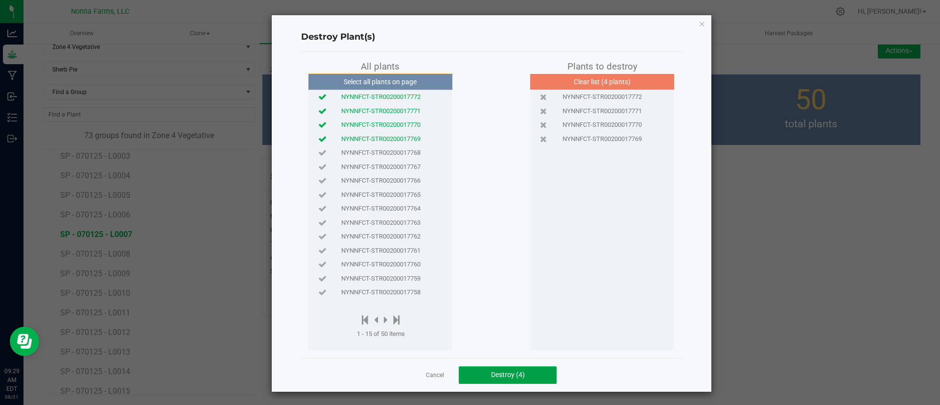
click at [481, 372] on button "Destroy (4)" at bounding box center [508, 375] width 98 height 18
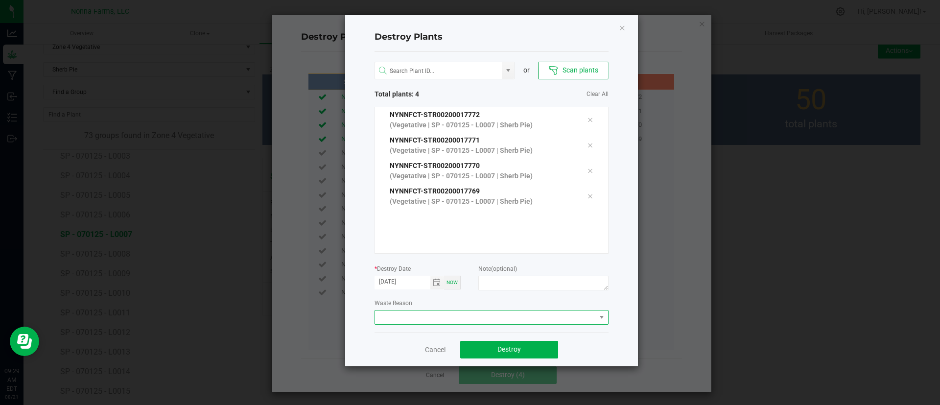
click at [476, 313] on span at bounding box center [485, 317] width 221 height 14
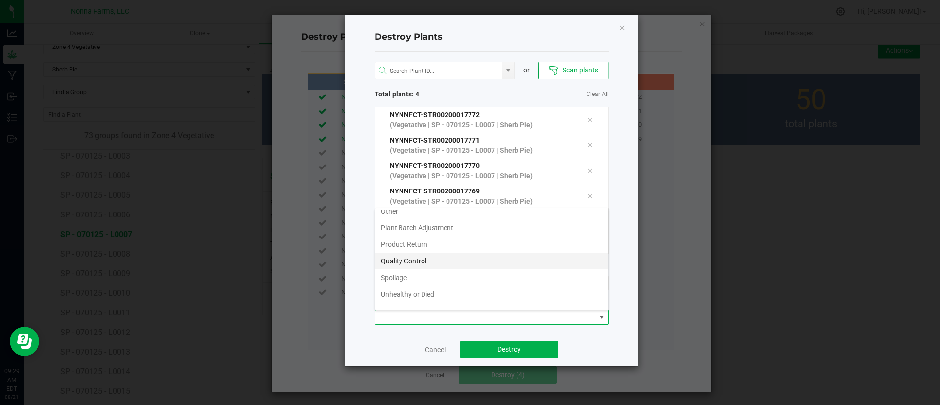
scroll to position [52, 0]
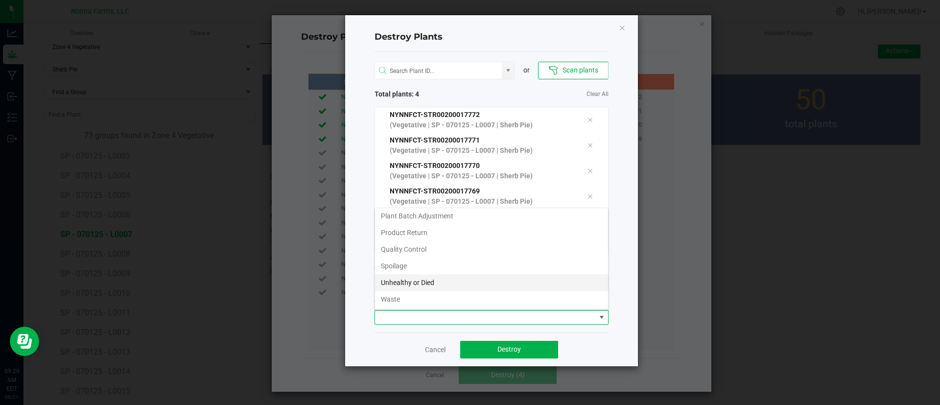
click at [490, 286] on li "Unhealthy or Died" at bounding box center [491, 282] width 233 height 17
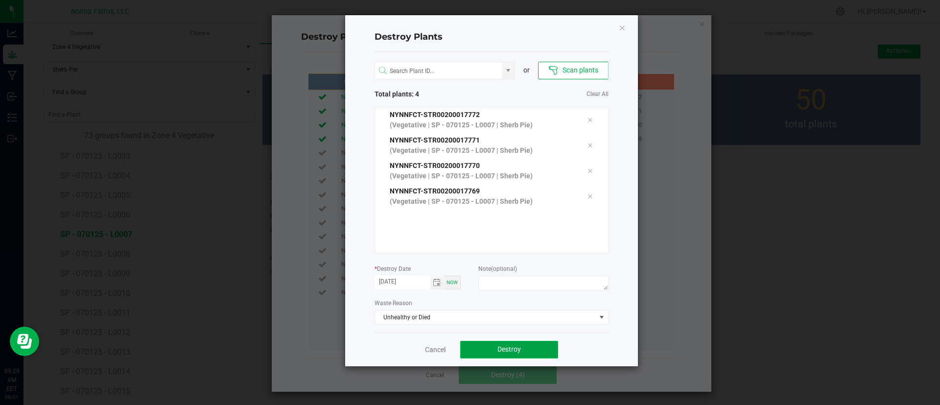
click at [526, 354] on button "Destroy" at bounding box center [509, 350] width 98 height 18
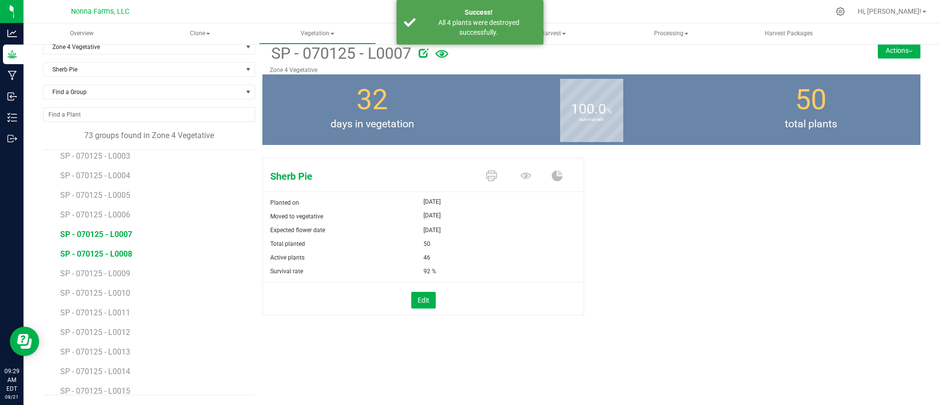
click at [115, 255] on span "SP - 070125 - L0008" at bounding box center [96, 253] width 72 height 9
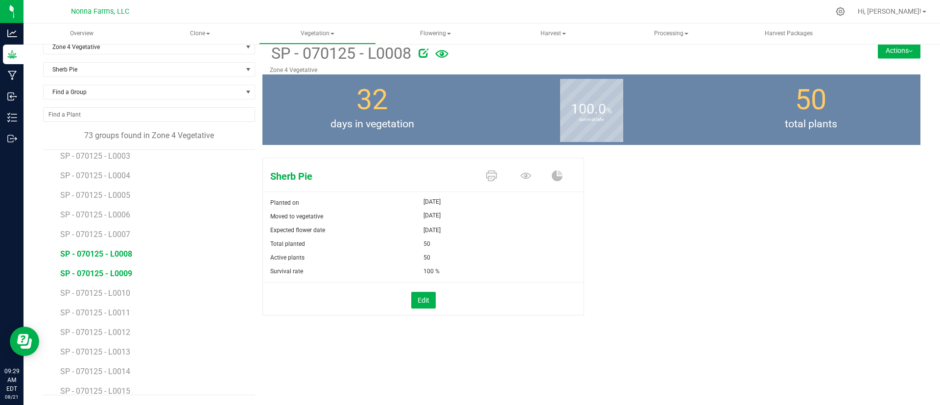
click at [122, 274] on span "SP - 070125 - L0009" at bounding box center [96, 273] width 72 height 9
click at [433, 296] on div "Edit" at bounding box center [422, 300] width 335 height 17
click at [427, 297] on button "Edit" at bounding box center [423, 300] width 24 height 17
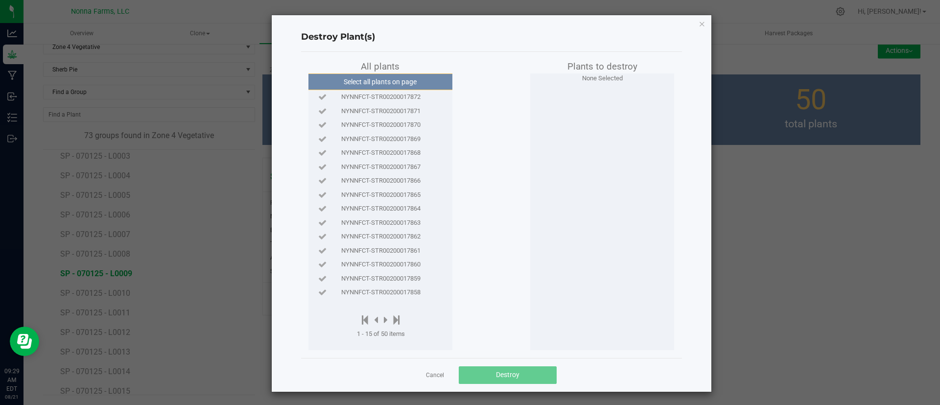
click at [404, 98] on span "NYNNFCT-STR00200017872" at bounding box center [380, 97] width 79 height 10
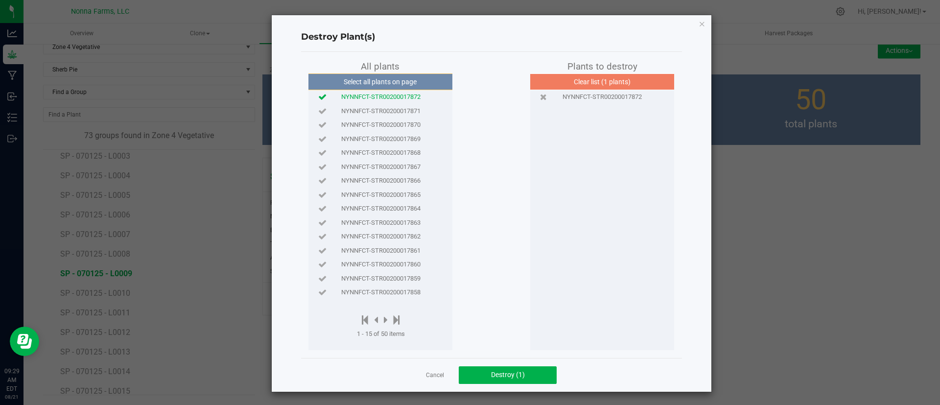
click at [403, 106] on span "NYNNFCT-STR00200017871" at bounding box center [380, 111] width 79 height 10
click at [405, 122] on span "NYNNFCT-STR00200017870" at bounding box center [380, 125] width 79 height 10
click at [487, 368] on button "Destroy (3)" at bounding box center [508, 375] width 98 height 18
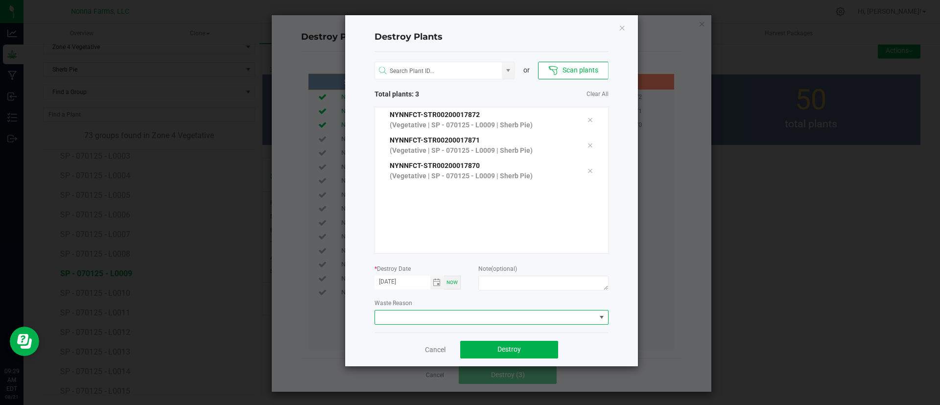
click at [518, 310] on span at bounding box center [491, 317] width 234 height 15
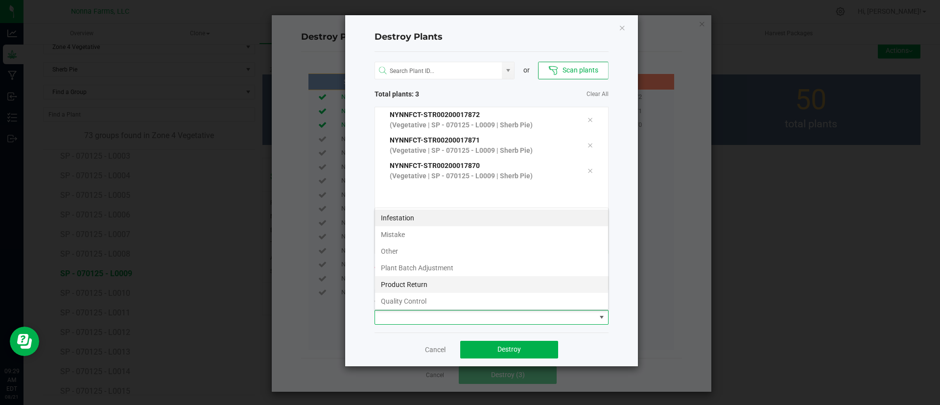
scroll to position [52, 0]
click at [486, 276] on li "Unhealthy or Died" at bounding box center [491, 282] width 233 height 17
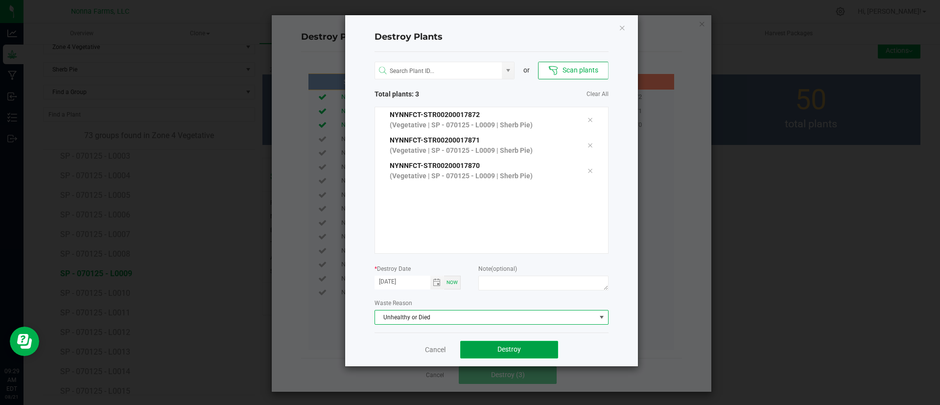
click at [516, 344] on button "Destroy" at bounding box center [509, 350] width 98 height 18
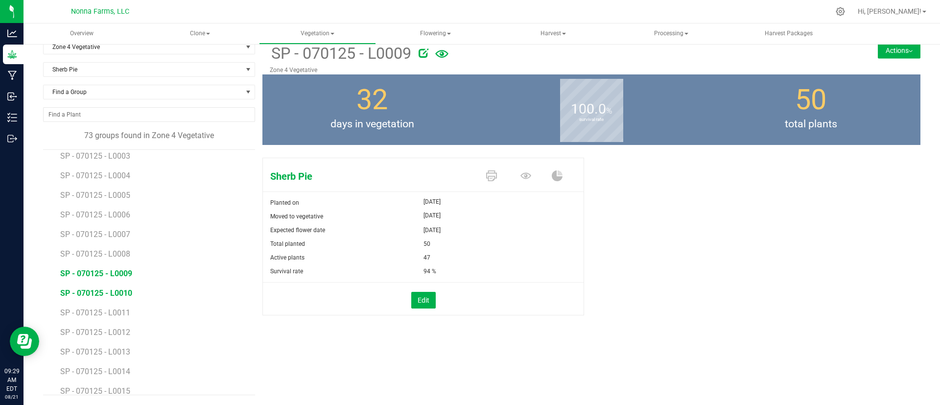
click at [121, 290] on span "SP - 070125 - L0010" at bounding box center [96, 292] width 72 height 9
click at [119, 274] on span "SP - 070125 - L0009" at bounding box center [96, 273] width 72 height 9
click at [122, 286] on li "SP - 070125 - L0010" at bounding box center [154, 289] width 188 height 20
click at [119, 293] on span "SP - 070125 - L0010" at bounding box center [96, 292] width 72 height 9
click at [426, 299] on button "Edit" at bounding box center [423, 300] width 24 height 17
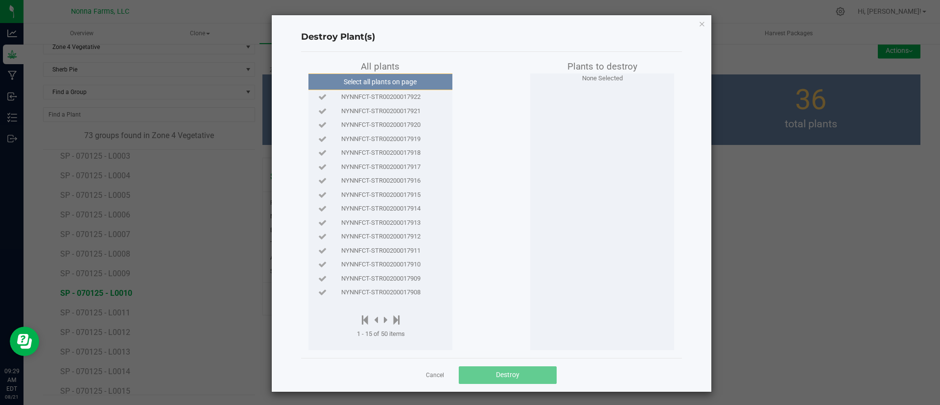
click at [405, 93] on span "NYNNFCT-STR00200017922" at bounding box center [380, 97] width 79 height 10
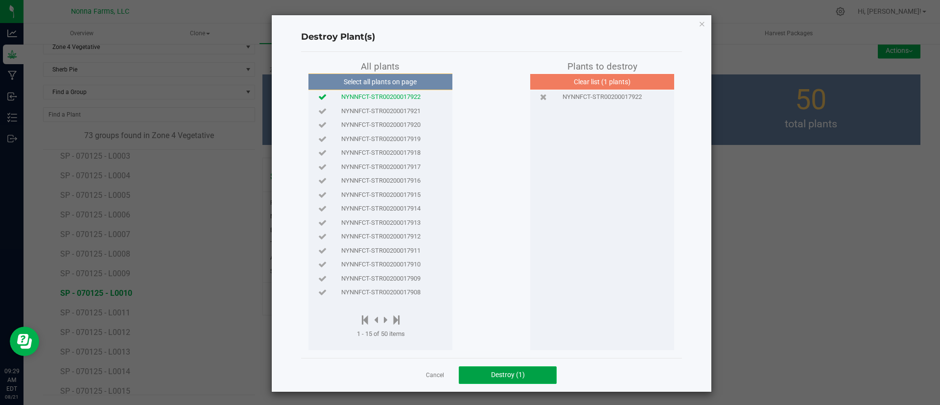
click at [500, 372] on span "Destroy (1)" at bounding box center [508, 374] width 34 height 8
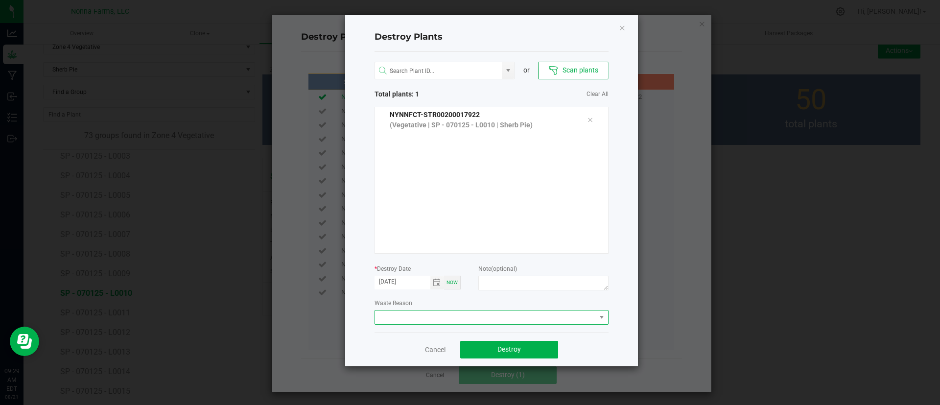
click at [516, 314] on span at bounding box center [485, 317] width 221 height 14
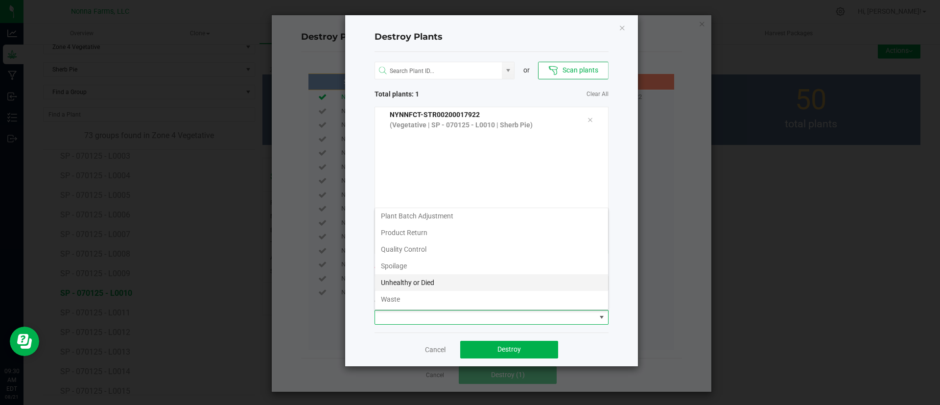
click at [489, 289] on li "Unhealthy or Died" at bounding box center [491, 282] width 233 height 17
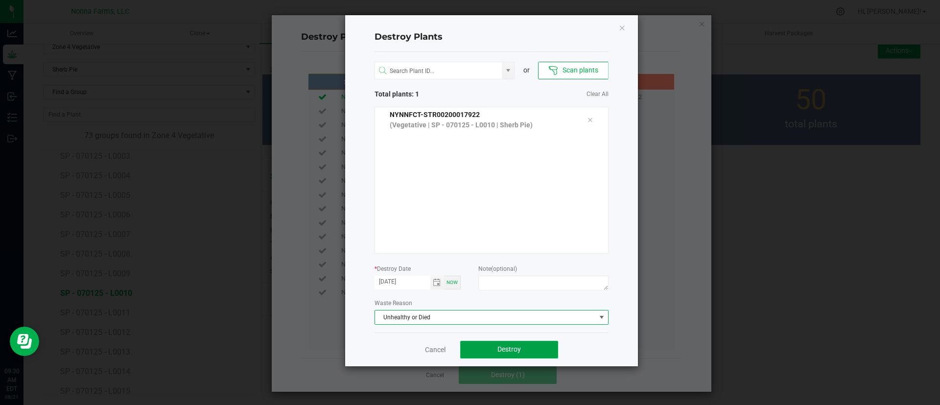
click at [504, 349] on span "Destroy" at bounding box center [508, 349] width 23 height 8
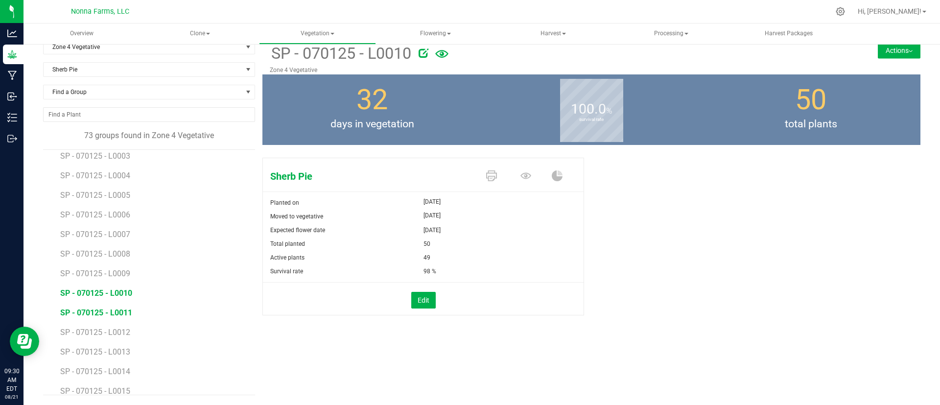
click at [124, 312] on span "SP - 070125 - L0011" at bounding box center [96, 312] width 72 height 9
click at [411, 295] on button "Edit" at bounding box center [423, 300] width 24 height 17
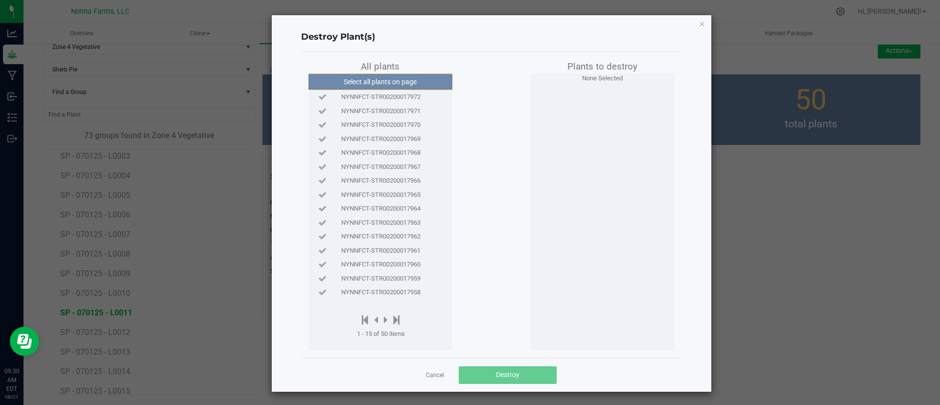
click at [420, 97] on div "NYNNFCT-STR00200017972" at bounding box center [380, 97] width 139 height 10
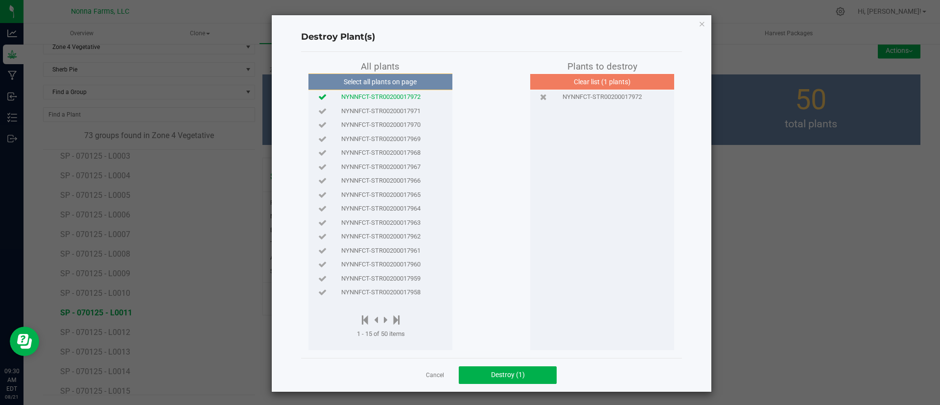
click at [405, 107] on span "NYNNFCT-STR00200017971" at bounding box center [380, 111] width 79 height 10
click at [407, 123] on span "NYNNFCT-STR00200017970" at bounding box center [380, 125] width 79 height 10
click at [531, 371] on button "Destroy (3)" at bounding box center [508, 375] width 98 height 18
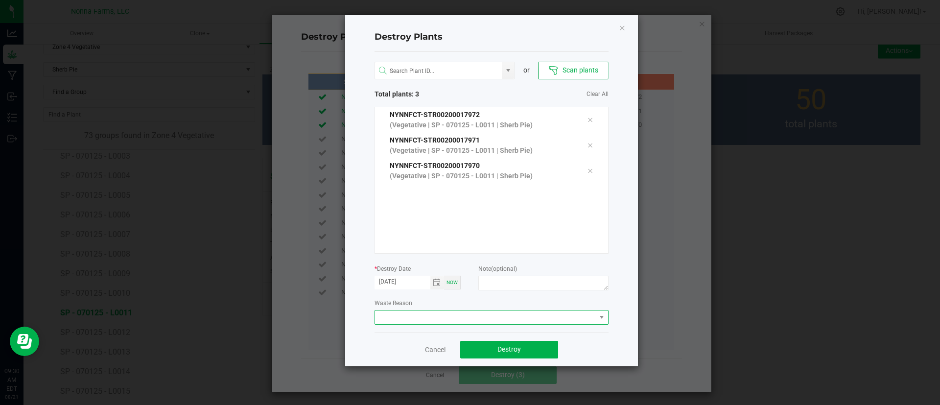
click at [537, 322] on span at bounding box center [485, 317] width 221 height 14
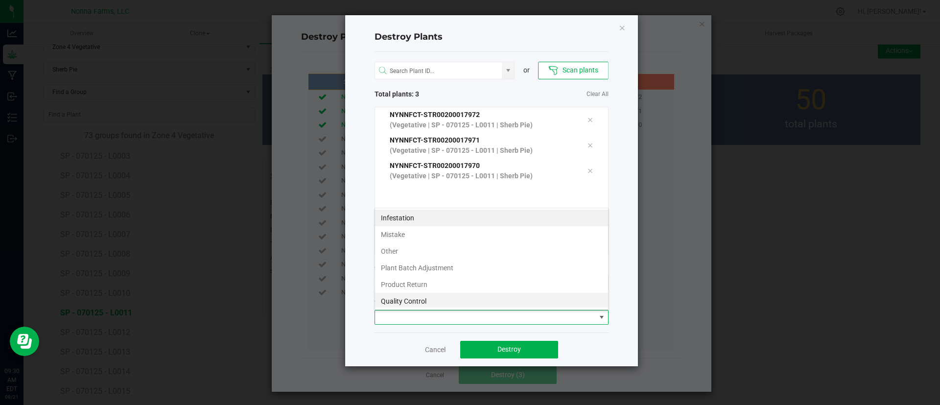
scroll to position [52, 0]
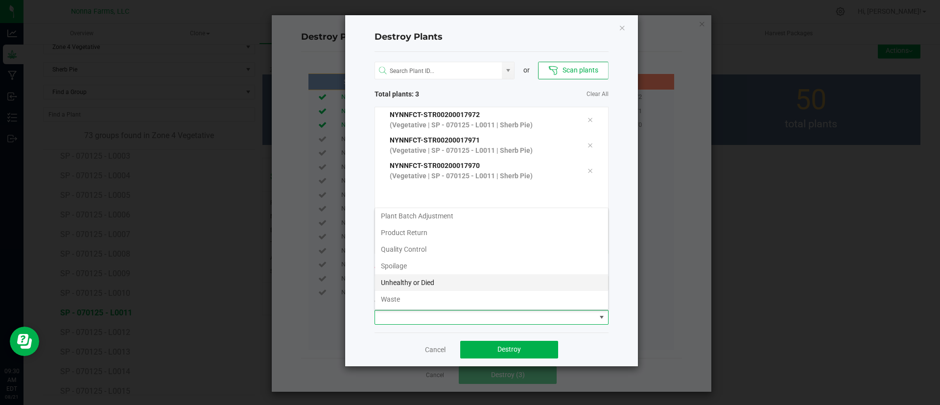
click at [501, 278] on li "Unhealthy or Died" at bounding box center [491, 282] width 233 height 17
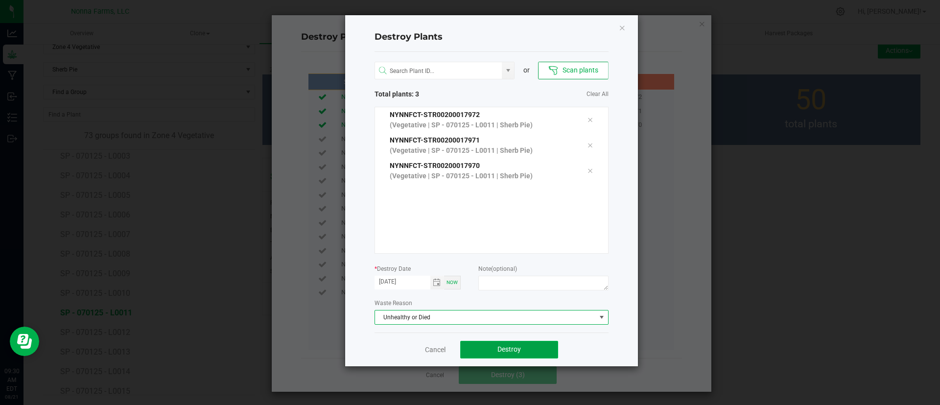
click at [508, 341] on button "Destroy" at bounding box center [509, 350] width 98 height 18
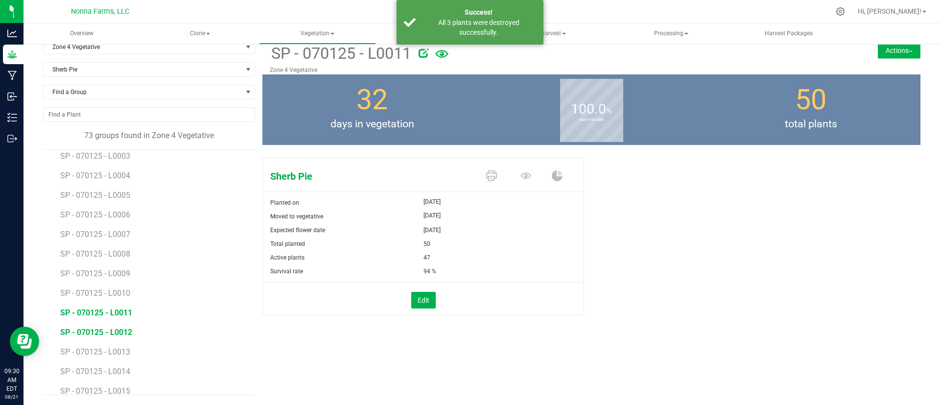
click at [125, 329] on span "SP - 070125 - L0012" at bounding box center [96, 331] width 72 height 9
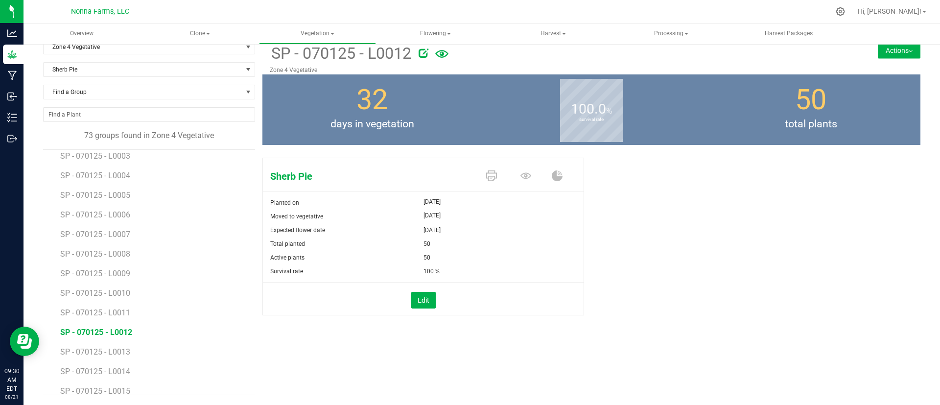
click at [431, 296] on div "Edit" at bounding box center [422, 300] width 335 height 17
click at [418, 298] on button "Edit" at bounding box center [423, 300] width 24 height 17
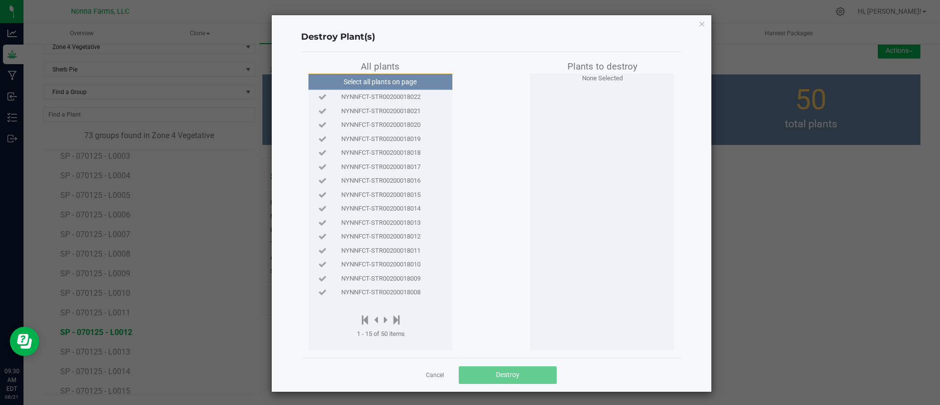
click at [391, 96] on span "NYNNFCT-STR00200018022" at bounding box center [380, 97] width 79 height 10
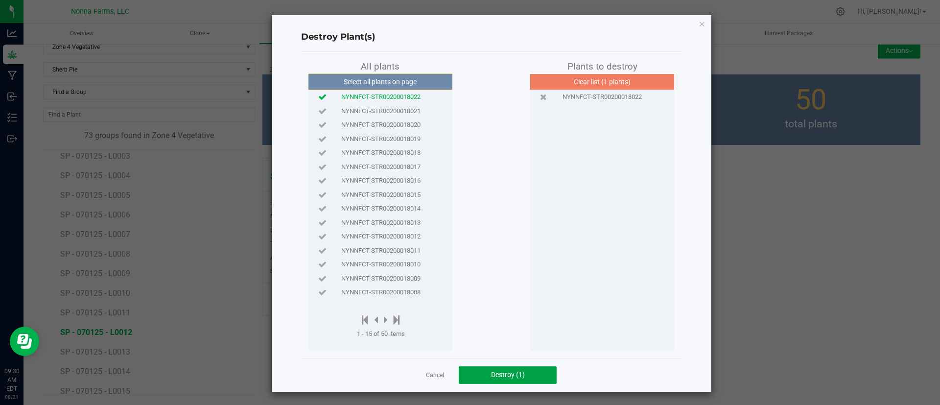
click at [508, 373] on span "Destroy (1)" at bounding box center [508, 374] width 34 height 8
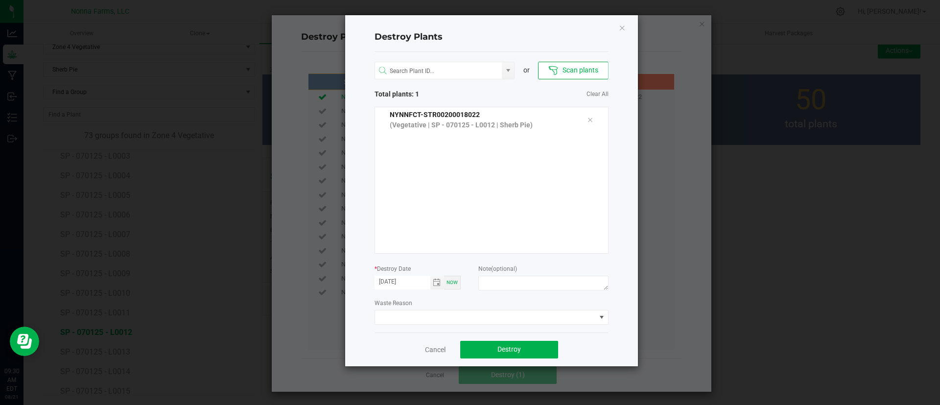
click at [527, 327] on div "or Scan plants Total plants: 1 Clear All NYNNFCT-STR00200018022 (Vegetative | S…" at bounding box center [491, 192] width 234 height 280
click at [528, 322] on span at bounding box center [485, 317] width 221 height 14
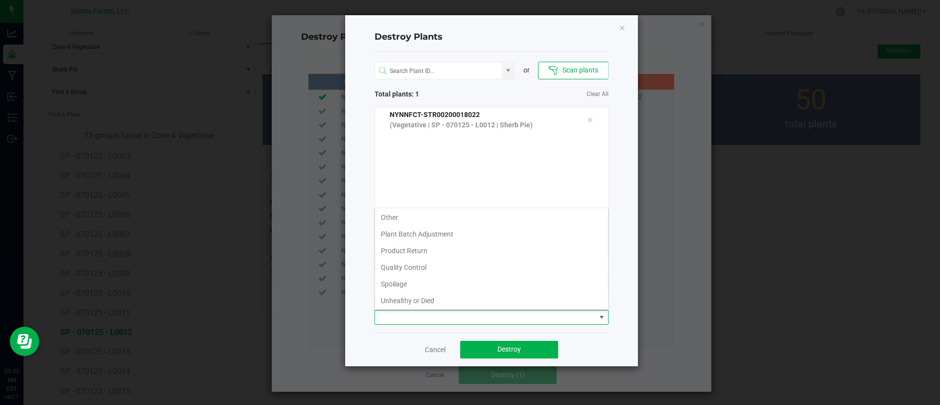
scroll to position [52, 0]
click at [541, 275] on li "Unhealthy or Died" at bounding box center [491, 282] width 233 height 17
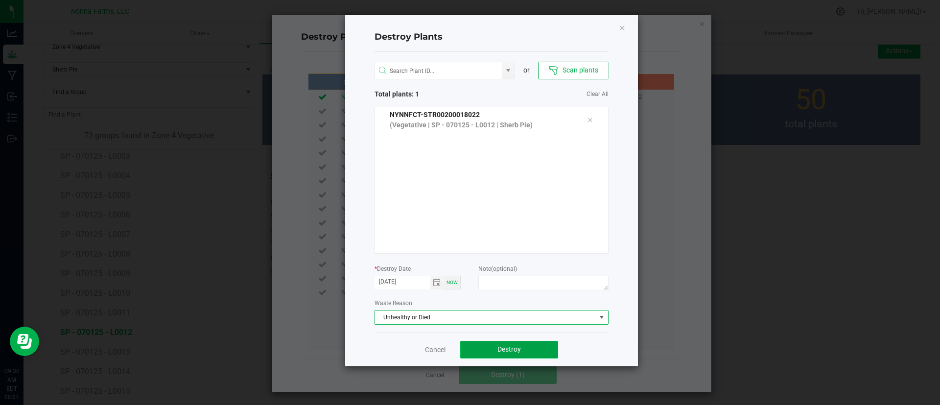
click at [514, 347] on span "Destroy" at bounding box center [508, 349] width 23 height 8
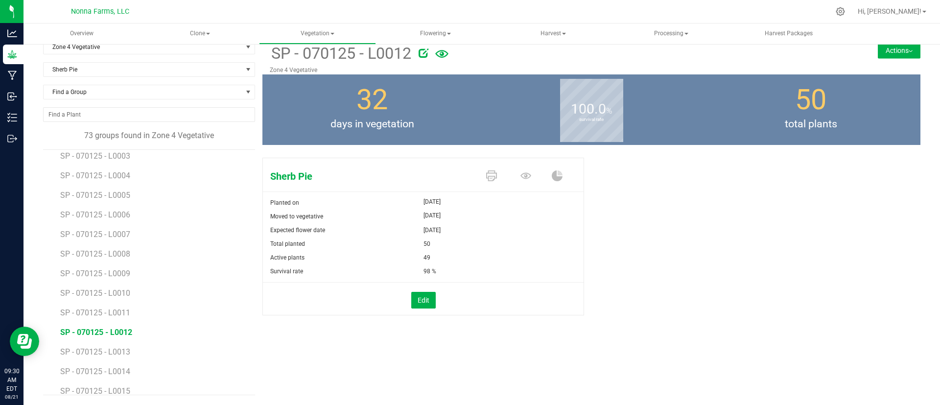
click at [133, 349] on li "SP - 070125 - L0013" at bounding box center [154, 348] width 188 height 20
click at [115, 346] on li "SP - 070125 - L0013" at bounding box center [154, 348] width 188 height 20
click at [126, 348] on span "SP - 070125 - L0013" at bounding box center [96, 351] width 72 height 9
click at [414, 300] on button "Edit" at bounding box center [423, 300] width 24 height 17
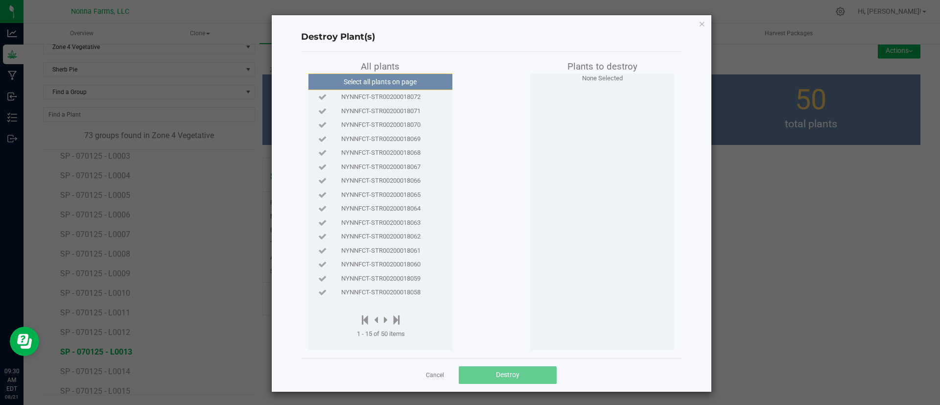
click at [403, 99] on span "NYNNFCT-STR00200018072" at bounding box center [380, 97] width 79 height 10
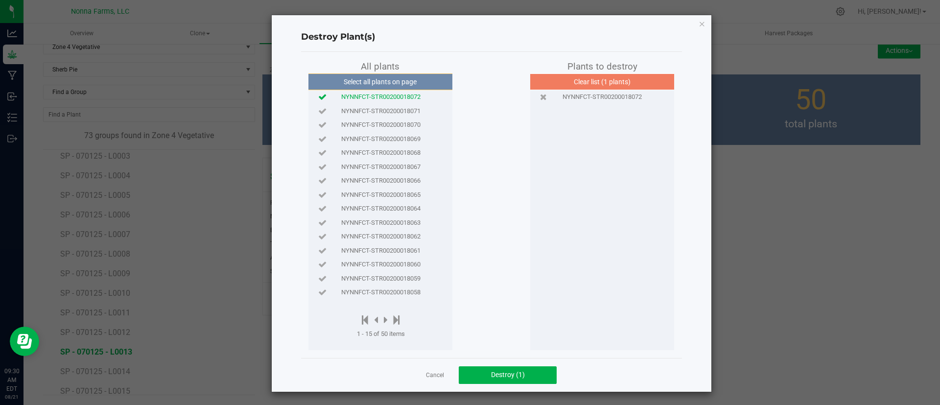
click at [408, 114] on span "NYNNFCT-STR00200018071" at bounding box center [380, 111] width 79 height 10
click at [480, 379] on button "Destroy (2)" at bounding box center [508, 375] width 98 height 18
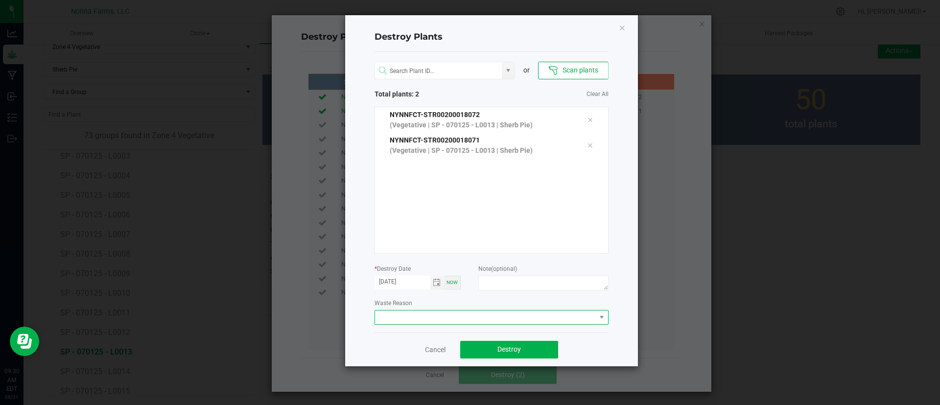
click at [475, 318] on span at bounding box center [485, 317] width 221 height 14
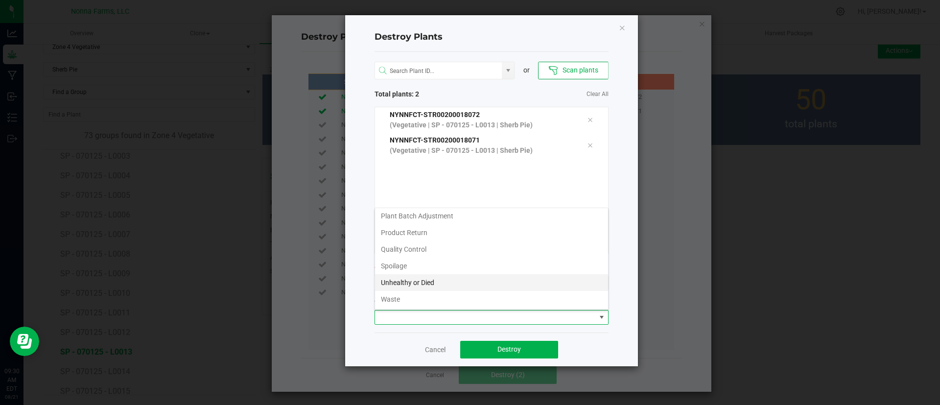
click at [518, 279] on li "Unhealthy or Died" at bounding box center [491, 282] width 233 height 17
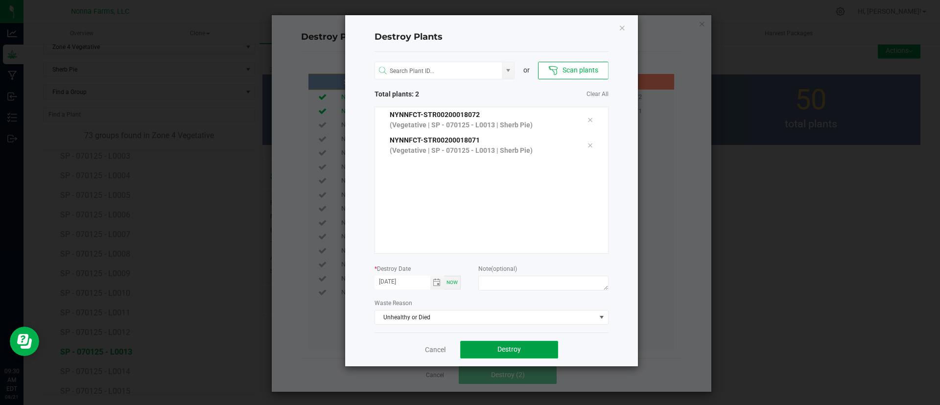
click at [502, 345] on span "Destroy" at bounding box center [508, 349] width 23 height 8
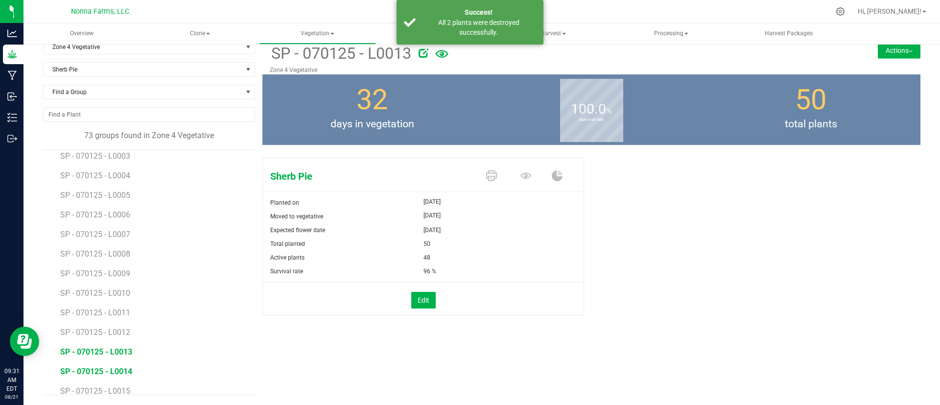
click at [124, 368] on span "SP - 070125 - L0014" at bounding box center [96, 371] width 72 height 9
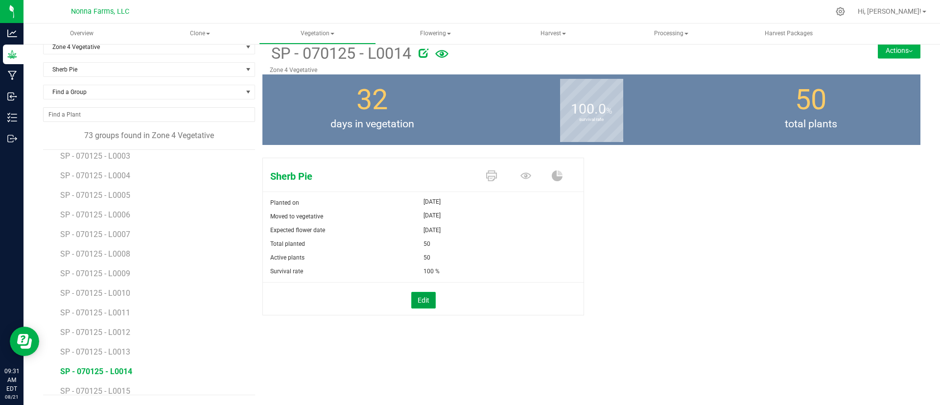
click at [418, 297] on button "Edit" at bounding box center [423, 300] width 24 height 17
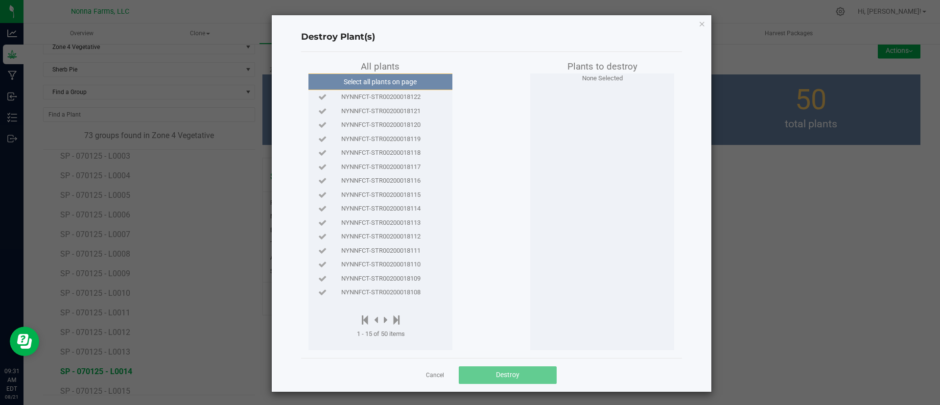
drag, startPoint x: 393, startPoint y: 151, endPoint x: 408, endPoint y: 254, distance: 103.8
drag, startPoint x: 408, startPoint y: 254, endPoint x: 357, endPoint y: 92, distance: 169.6
click at [357, 92] on span "NYNNFCT-STR00200018122" at bounding box center [380, 97] width 79 height 10
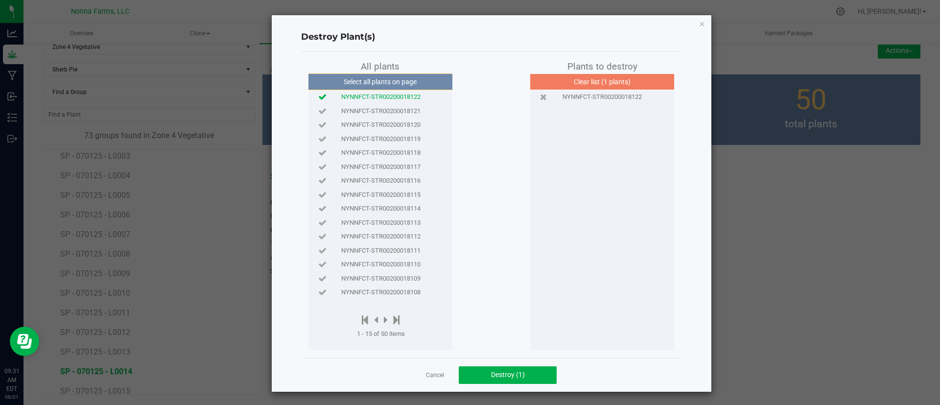
click at [360, 110] on span "NYNNFCT-STR00200018121" at bounding box center [380, 111] width 79 height 10
click at [491, 373] on span "Destroy (2)" at bounding box center [508, 374] width 34 height 8
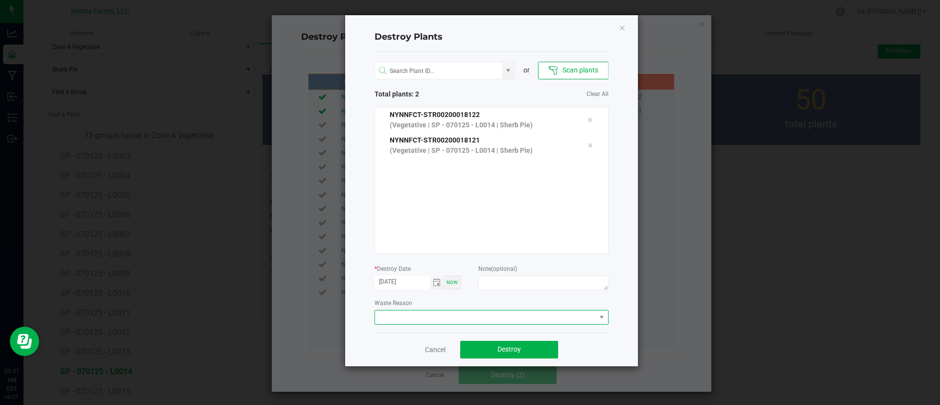
click at [471, 310] on span at bounding box center [485, 317] width 221 height 14
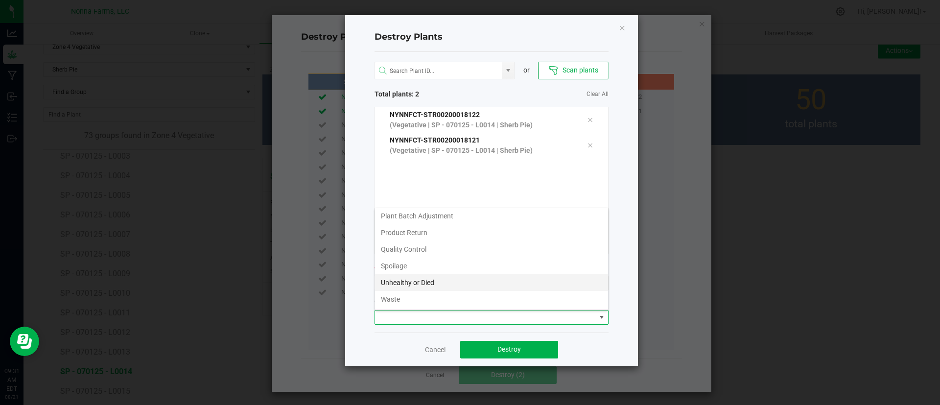
click at [482, 274] on li "Unhealthy or Died" at bounding box center [491, 282] width 233 height 17
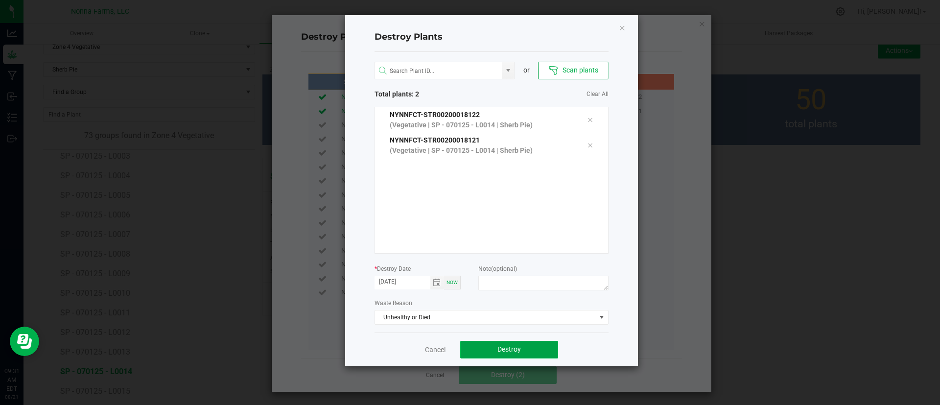
click at [496, 351] on button "Destroy" at bounding box center [509, 350] width 98 height 18
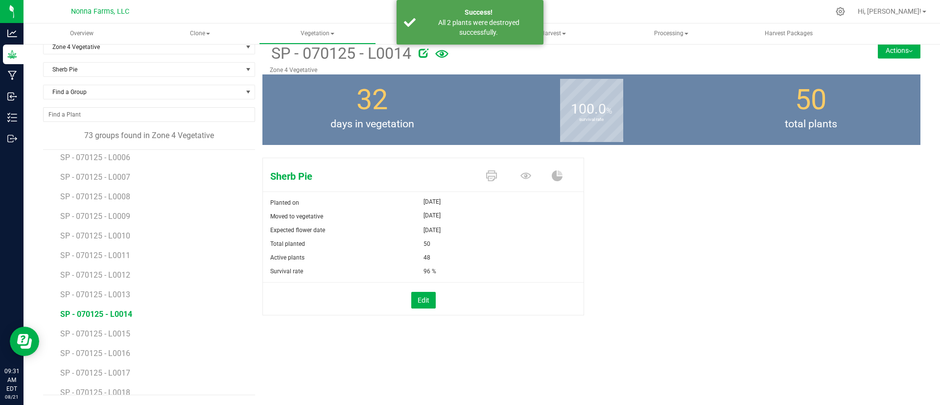
scroll to position [585, 0]
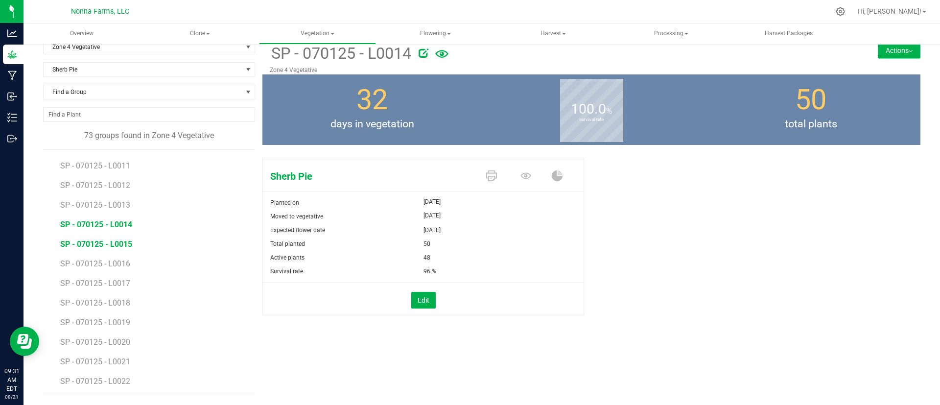
click at [101, 242] on span "SP - 070125 - L0015" at bounding box center [96, 243] width 72 height 9
click at [110, 221] on span "SP - 070125 - L0014" at bounding box center [96, 224] width 72 height 9
click at [101, 241] on span "SP - 070125 - L0015" at bounding box center [96, 243] width 72 height 9
click at [423, 299] on button "Edit" at bounding box center [423, 300] width 24 height 17
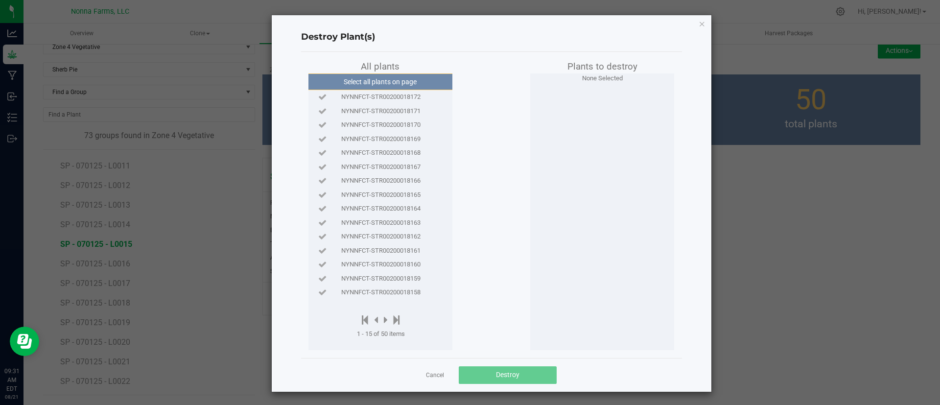
click at [347, 98] on span "NYNNFCT-STR00200018172" at bounding box center [380, 97] width 79 height 10
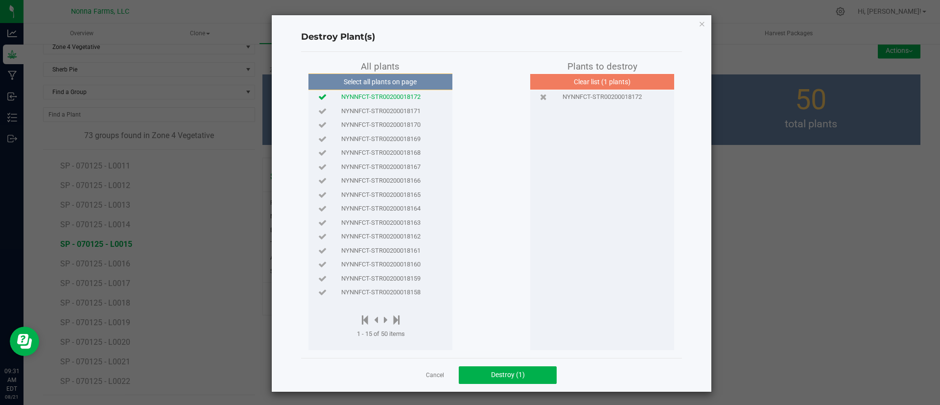
click at [352, 113] on span "NYNNFCT-STR00200018171" at bounding box center [380, 111] width 79 height 10
click at [488, 368] on button "Destroy (2)" at bounding box center [508, 375] width 98 height 18
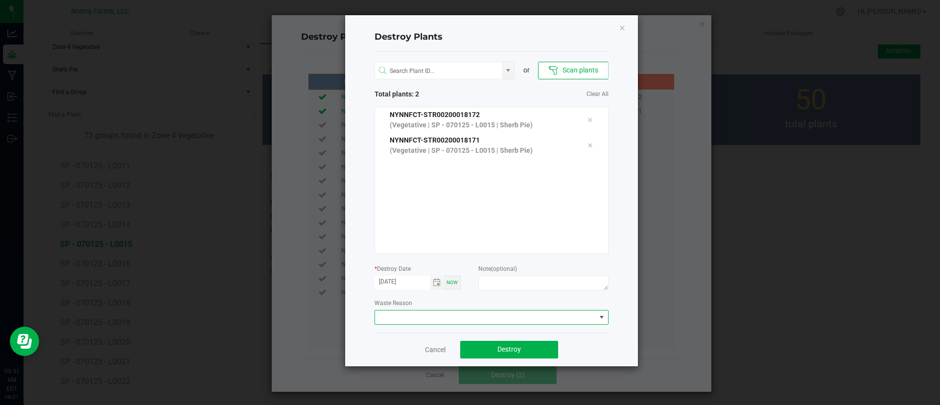
click at [472, 321] on span at bounding box center [485, 317] width 221 height 14
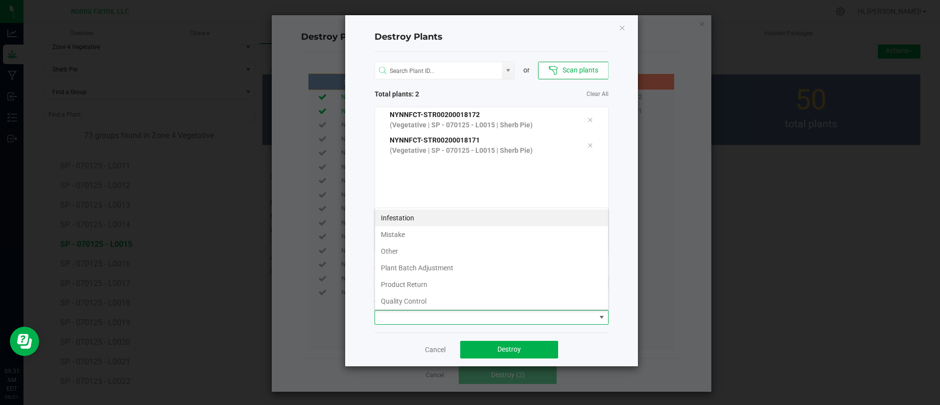
scroll to position [15, 234]
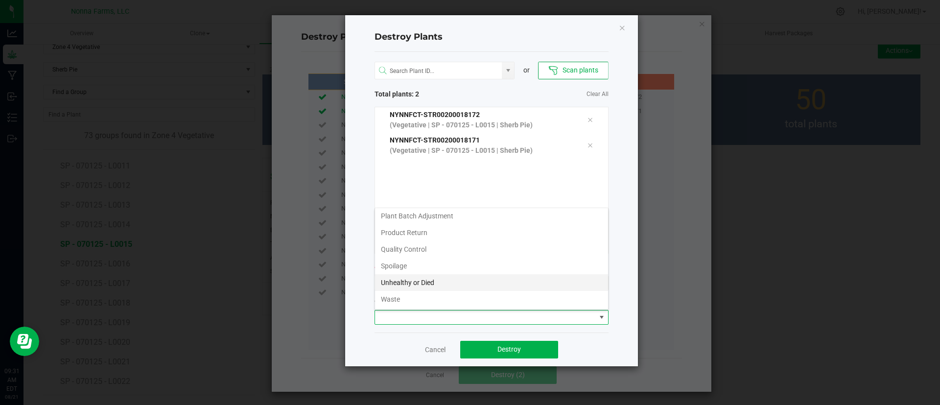
click at [468, 276] on li "Unhealthy or Died" at bounding box center [491, 282] width 233 height 17
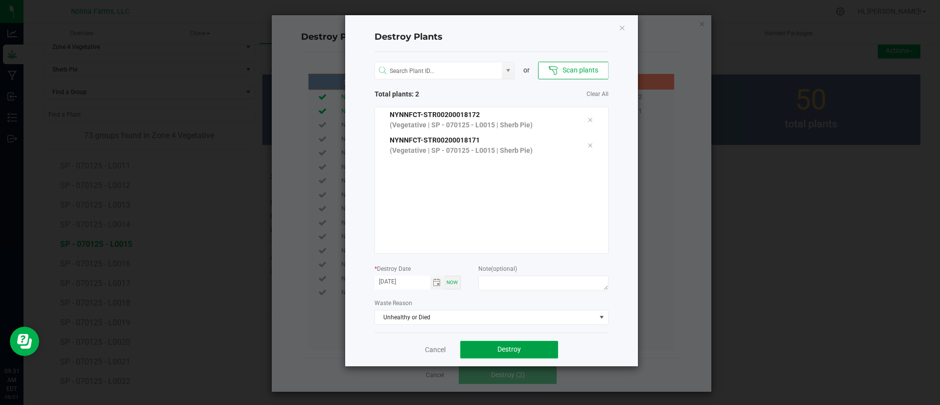
click at [498, 345] on span "Destroy" at bounding box center [508, 349] width 23 height 8
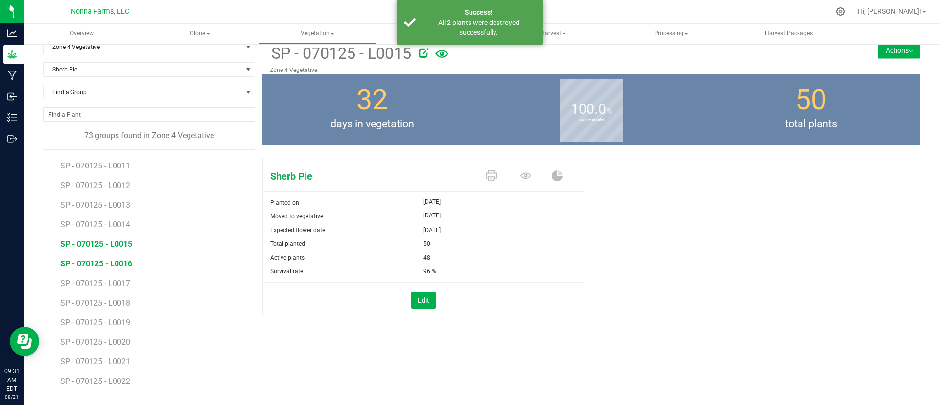
click at [124, 264] on span "SP - 070125 - L0016" at bounding box center [96, 263] width 72 height 9
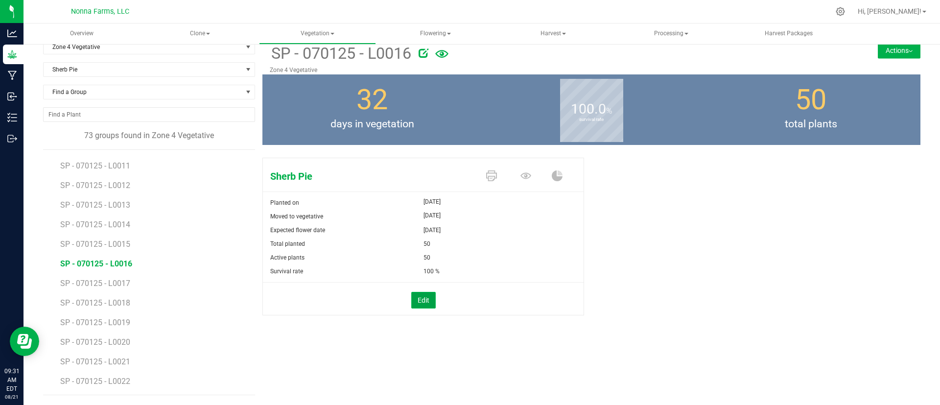
click at [418, 301] on button "Edit" at bounding box center [423, 300] width 24 height 17
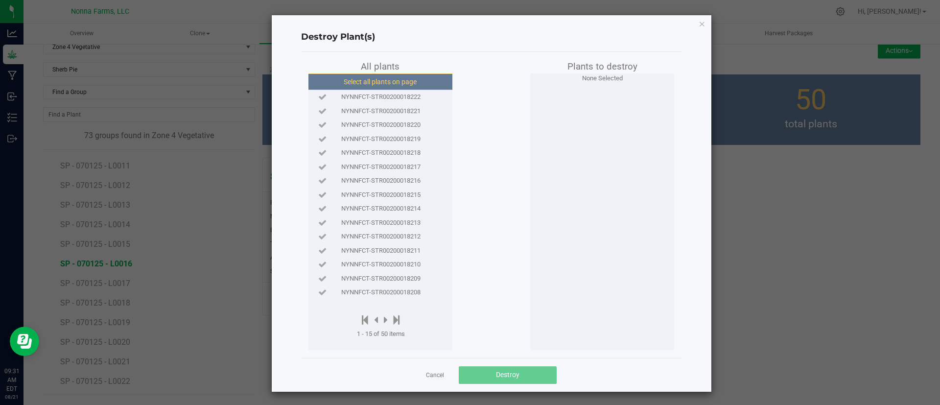
click at [430, 82] on button "Select all plants on page" at bounding box center [379, 81] width 149 height 17
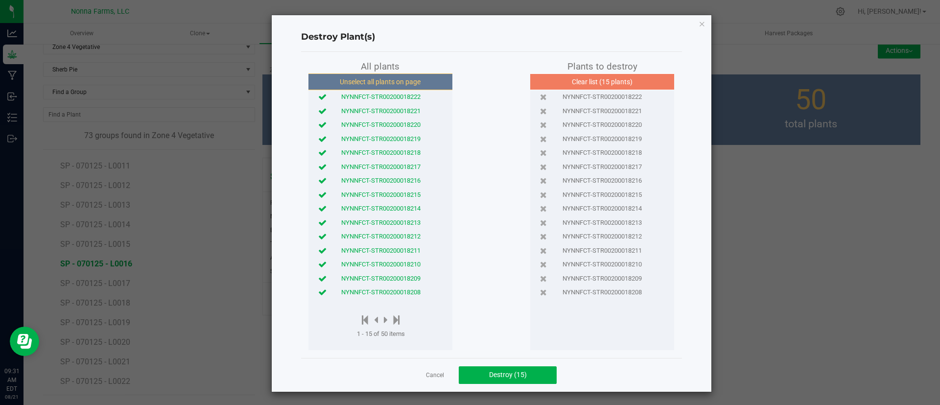
click at [405, 292] on span "NYNNFCT-STR00200018208" at bounding box center [380, 292] width 79 height 10
click at [405, 284] on div "NYNNFCT-STR00200018209" at bounding box center [380, 278] width 139 height 14
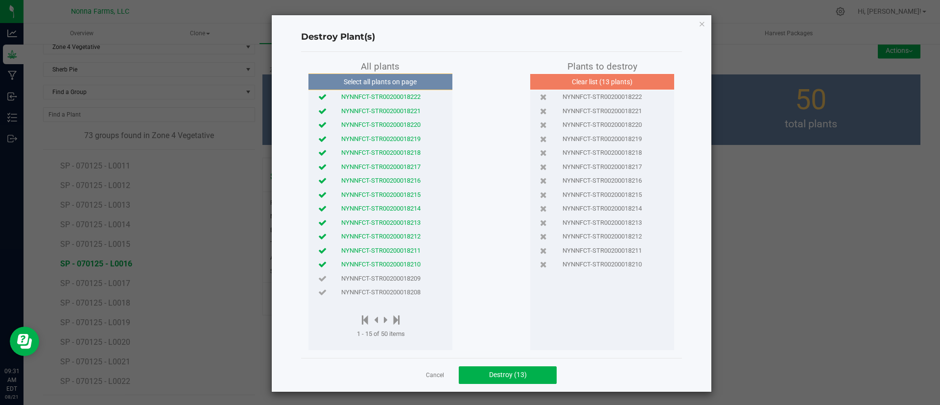
click at [409, 264] on span "NYNNFCT-STR00200018210" at bounding box center [380, 264] width 79 height 10
click at [409, 252] on span "NYNNFCT-STR00200018211" at bounding box center [380, 251] width 79 height 10
click at [483, 380] on button "Destroy (11)" at bounding box center [508, 375] width 98 height 18
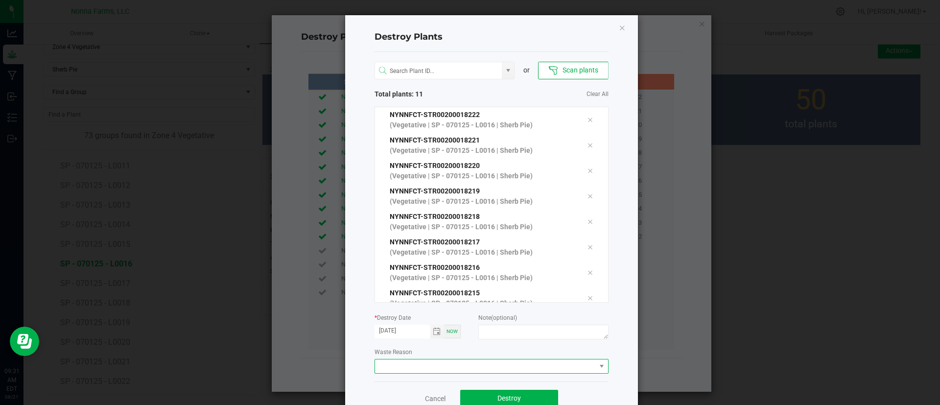
click at [463, 364] on span at bounding box center [485, 366] width 221 height 14
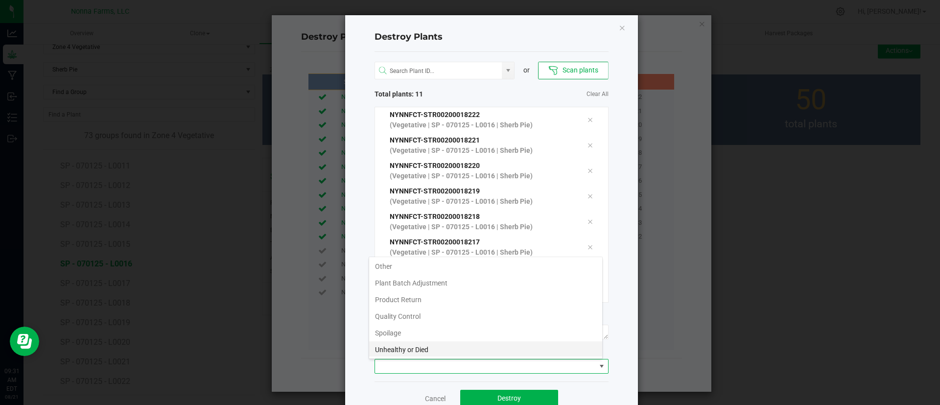
scroll to position [52, 0]
click at [472, 336] on li "Unhealthy or Died" at bounding box center [485, 331] width 233 height 17
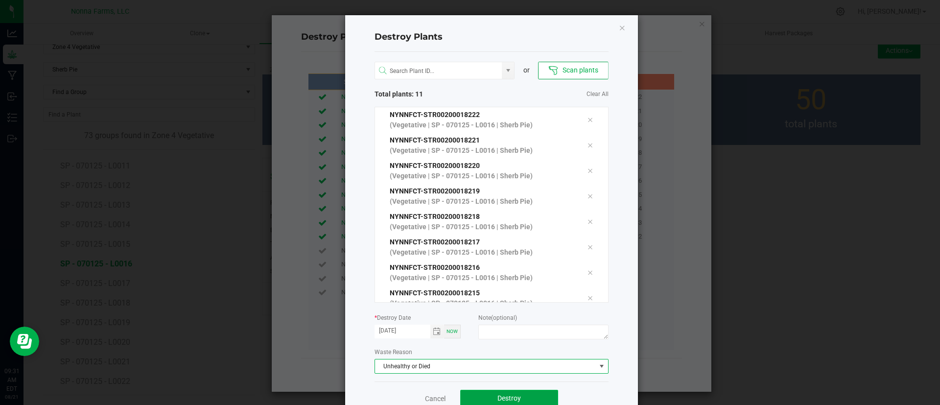
click at [502, 392] on button "Destroy" at bounding box center [509, 399] width 98 height 18
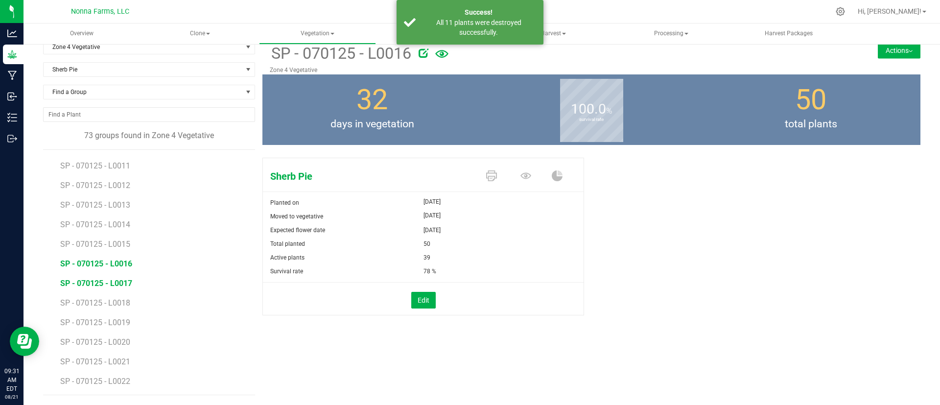
click at [129, 281] on span "SP - 070125 - L0017" at bounding box center [96, 282] width 72 height 9
click at [425, 306] on button "Edit" at bounding box center [423, 300] width 24 height 17
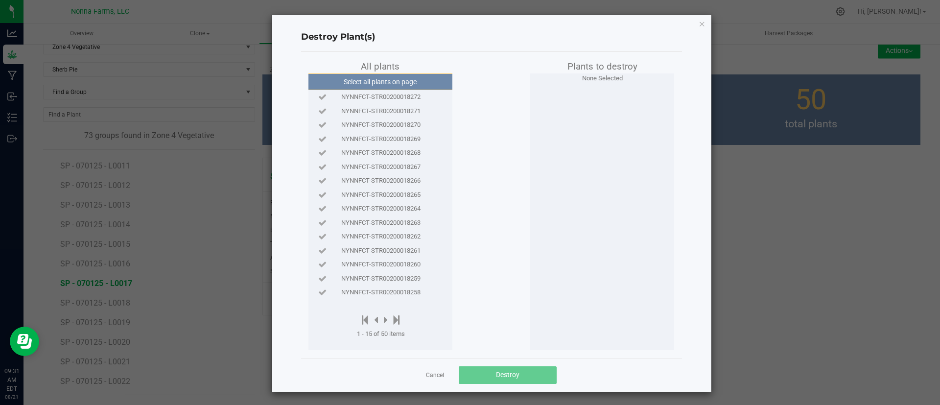
click at [389, 100] on span "NYNNFCT-STR00200018272" at bounding box center [380, 97] width 79 height 10
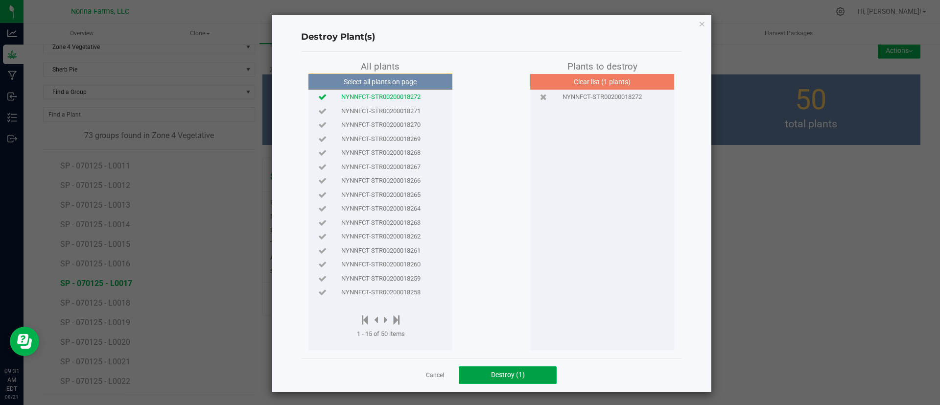
click at [508, 375] on span "Destroy (1)" at bounding box center [508, 374] width 34 height 8
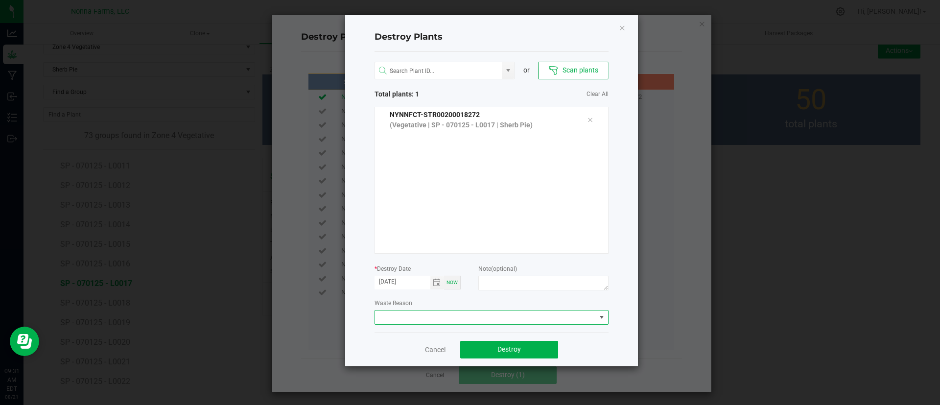
click at [477, 317] on span at bounding box center [485, 317] width 221 height 14
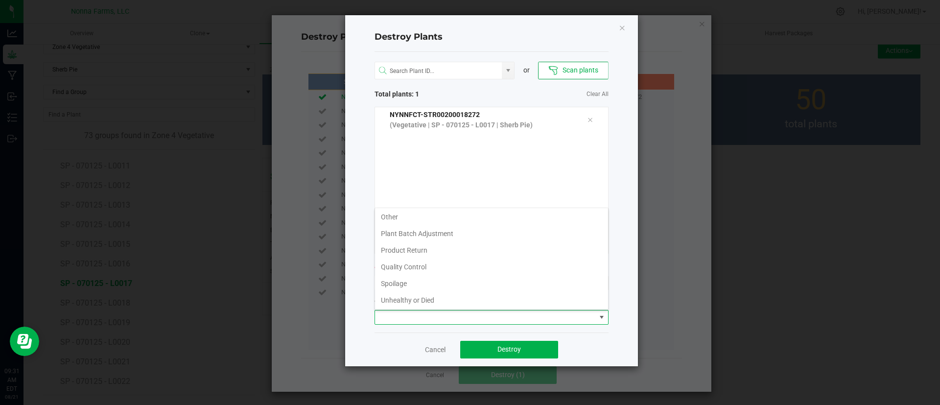
scroll to position [52, 0]
click at [484, 278] on li "Unhealthy or Died" at bounding box center [491, 282] width 233 height 17
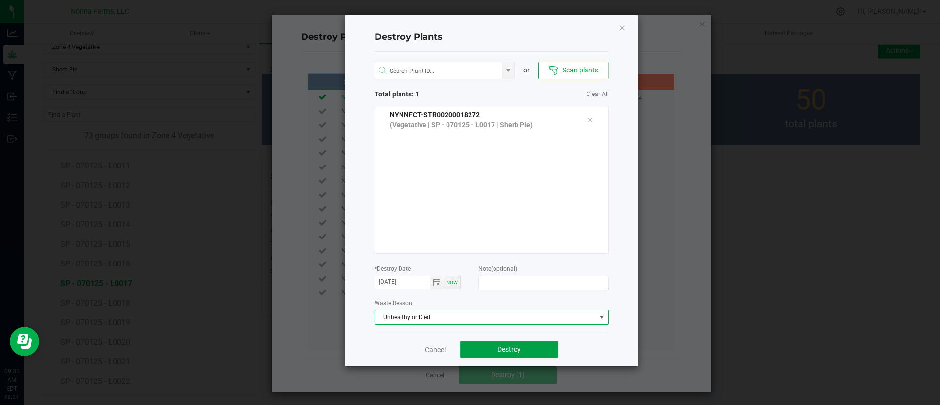
click at [503, 345] on span "Destroy" at bounding box center [508, 349] width 23 height 8
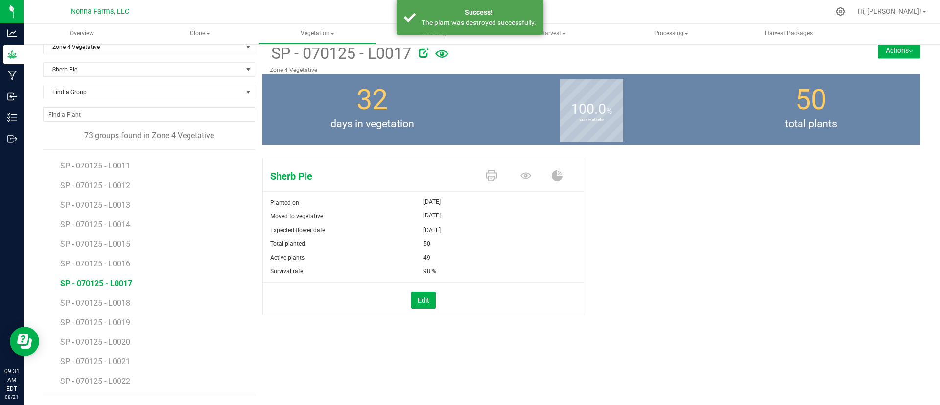
click at [129, 297] on li "SP - 070125 - L0018" at bounding box center [154, 299] width 188 height 20
click at [123, 305] on span "SP - 070125 - L0018" at bounding box center [96, 302] width 72 height 9
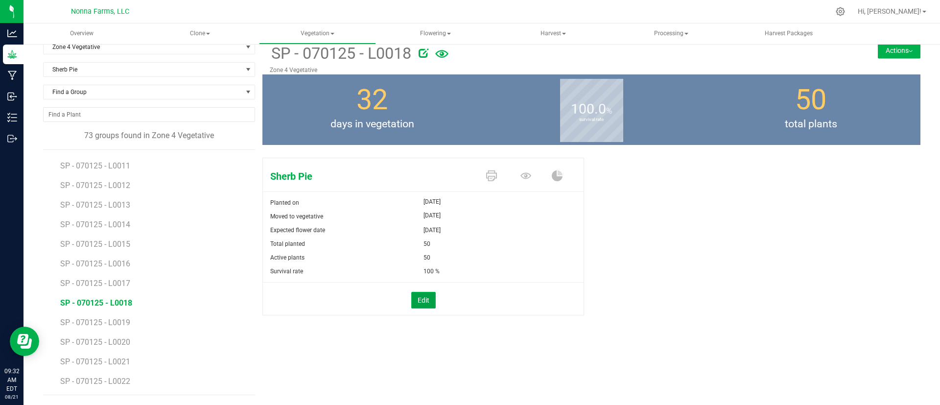
click at [414, 300] on button "Edit" at bounding box center [423, 300] width 24 height 17
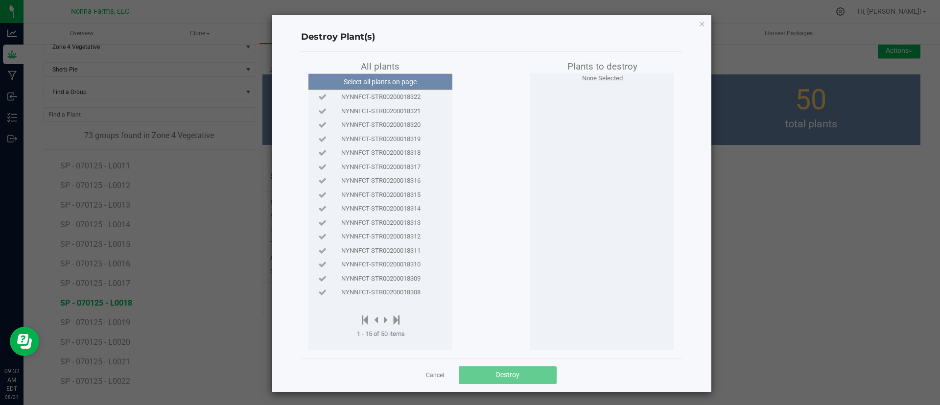
click at [363, 93] on span "NYNNFCT-STR00200018322" at bounding box center [380, 97] width 79 height 10
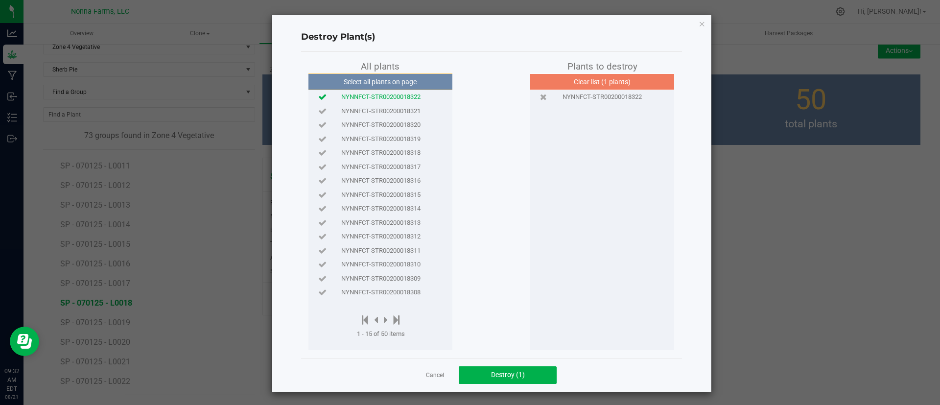
click at [372, 111] on span "NYNNFCT-STR00200018321" at bounding box center [380, 111] width 79 height 10
click at [508, 375] on span "Destroy (2)" at bounding box center [508, 374] width 34 height 8
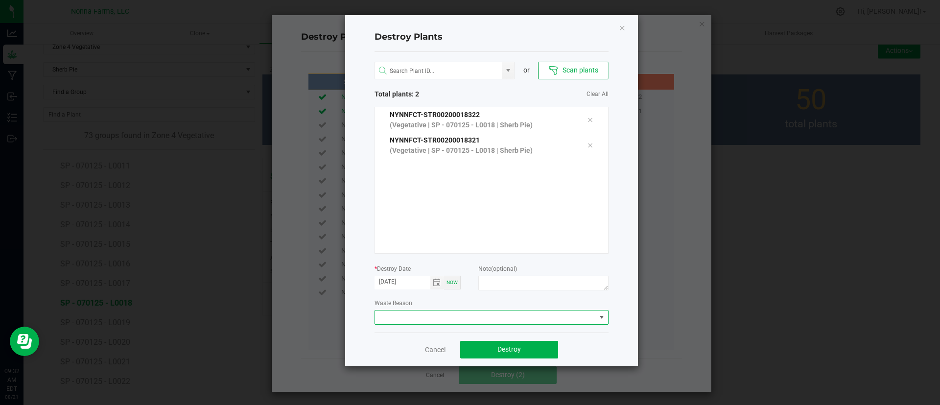
click at [503, 321] on span at bounding box center [485, 317] width 221 height 14
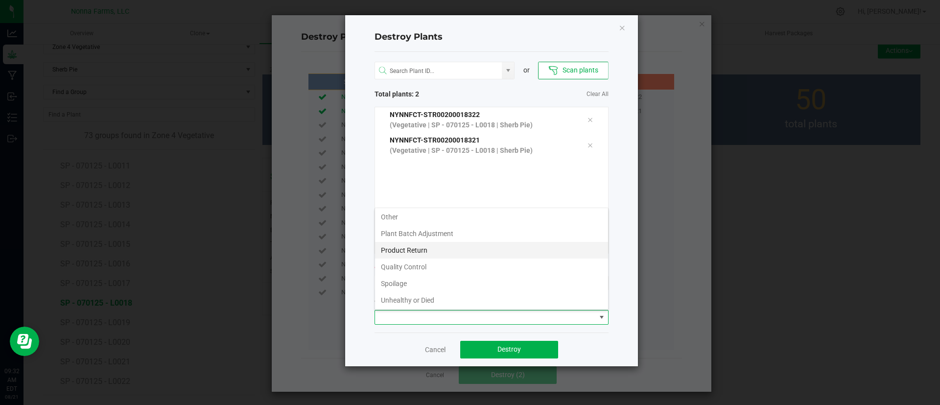
scroll to position [52, 0]
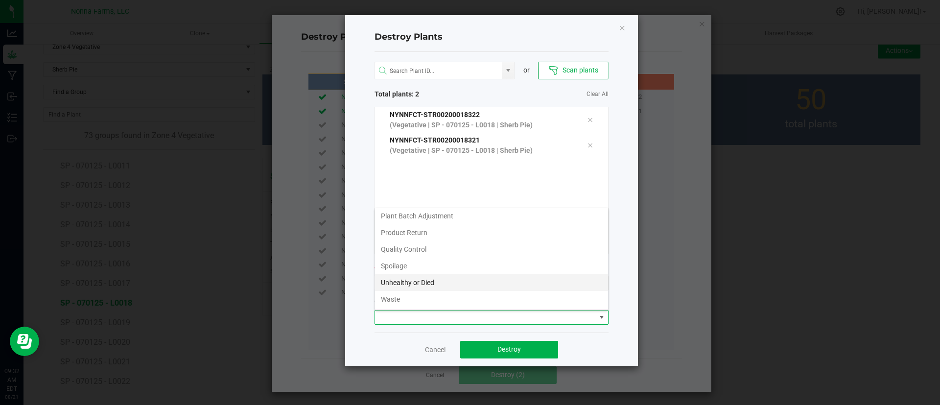
click at [509, 279] on li "Unhealthy or Died" at bounding box center [491, 282] width 233 height 17
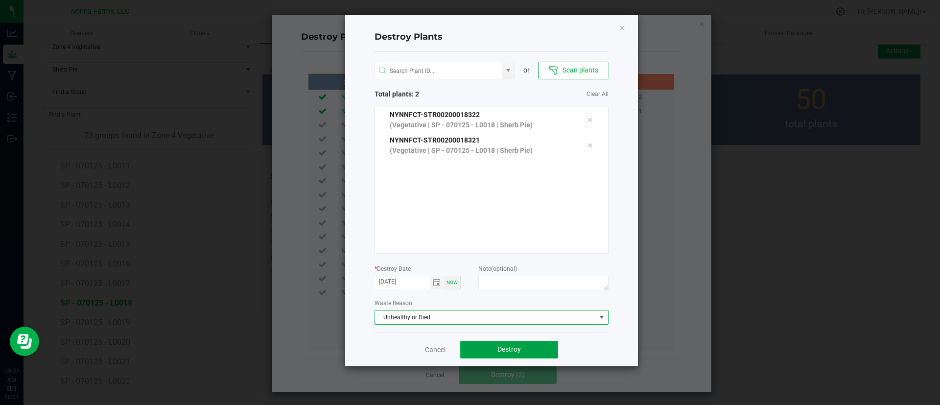
click at [502, 350] on span "Destroy" at bounding box center [508, 349] width 23 height 8
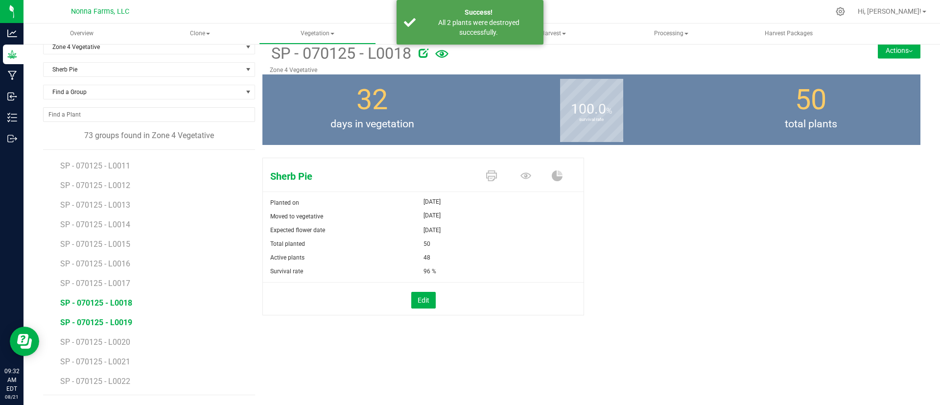
click at [125, 323] on span "SP - 070125 - L0019" at bounding box center [96, 322] width 72 height 9
click at [427, 291] on div "Edit" at bounding box center [422, 298] width 335 height 33
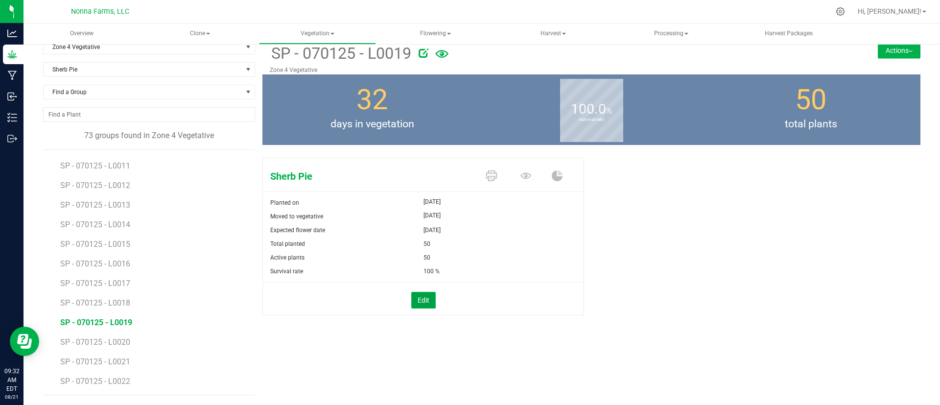
click at [422, 300] on button "Edit" at bounding box center [423, 300] width 24 height 17
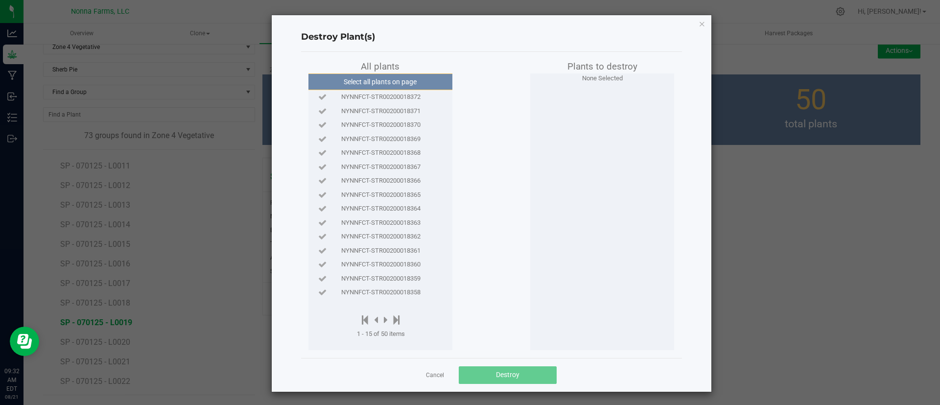
click at [411, 93] on span "NYNNFCT-STR00200018372" at bounding box center [380, 97] width 79 height 10
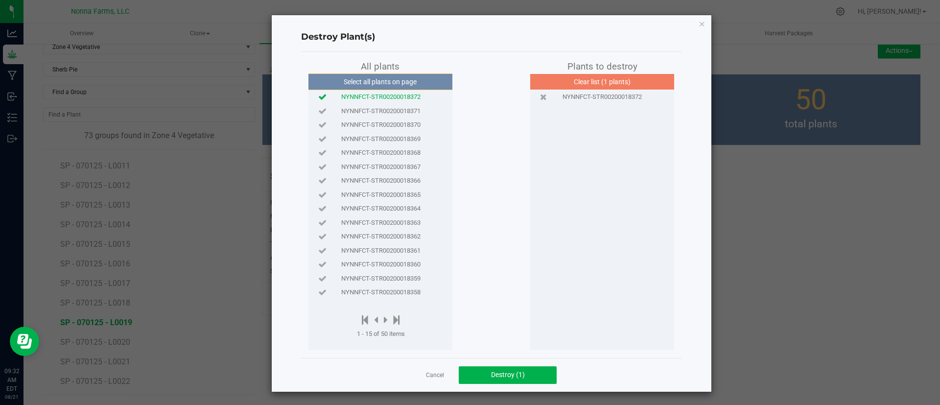
click at [410, 110] on span "NYNNFCT-STR00200018371" at bounding box center [380, 111] width 79 height 10
click at [412, 119] on div "NYNNFCT-STR00200018370" at bounding box center [380, 125] width 139 height 14
click at [414, 135] on span "NYNNFCT-STR00200018369" at bounding box center [380, 139] width 79 height 10
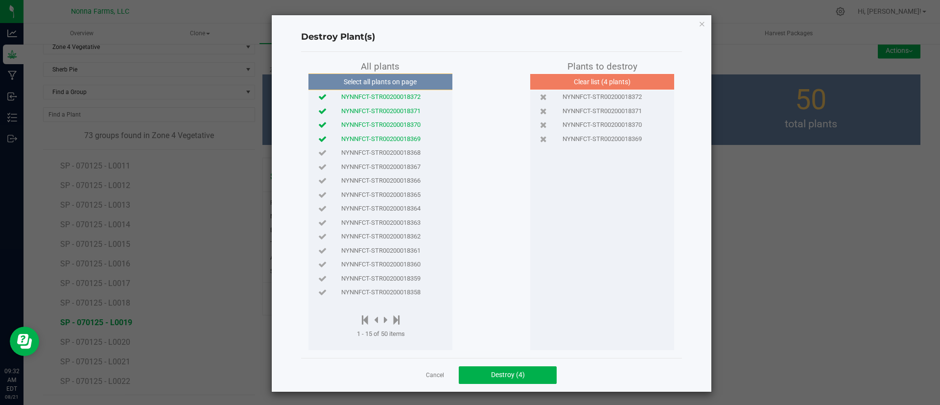
click at [414, 153] on span "NYNNFCT-STR00200018368" at bounding box center [380, 153] width 79 height 10
click at [413, 163] on span "NYNNFCT-STR00200018367" at bounding box center [380, 167] width 79 height 10
click at [496, 378] on span "Destroy (6)" at bounding box center [508, 374] width 34 height 8
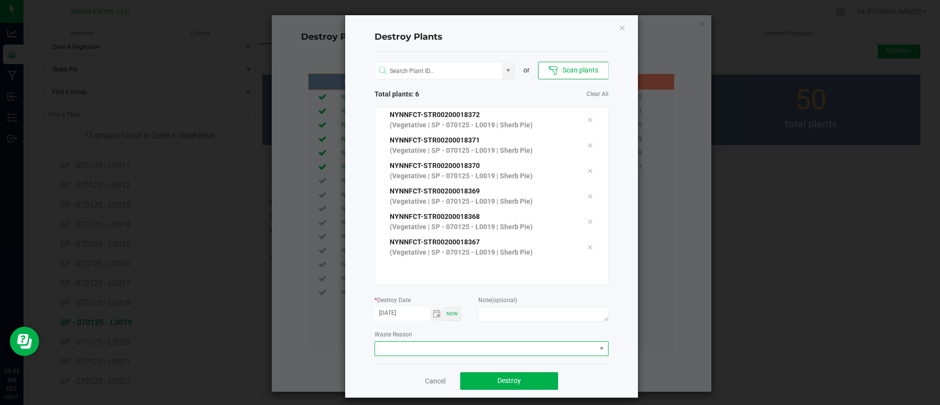
click at [481, 349] on span at bounding box center [485, 349] width 221 height 14
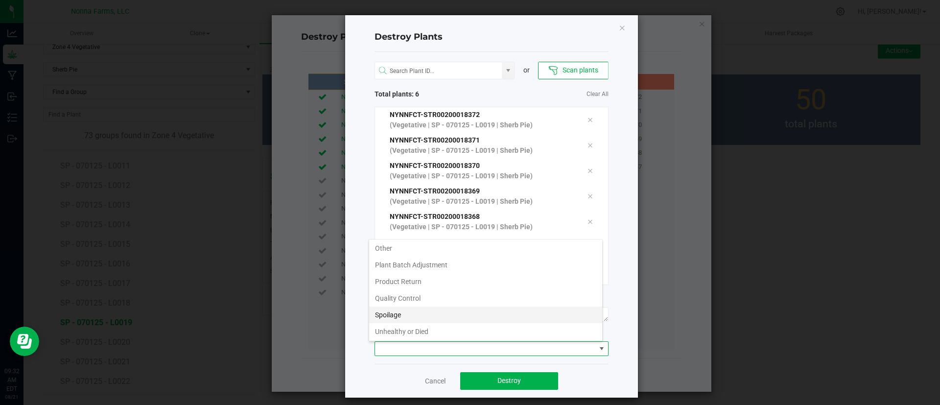
scroll to position [52, 0]
click at [458, 311] on li "Unhealthy or Died" at bounding box center [485, 313] width 233 height 17
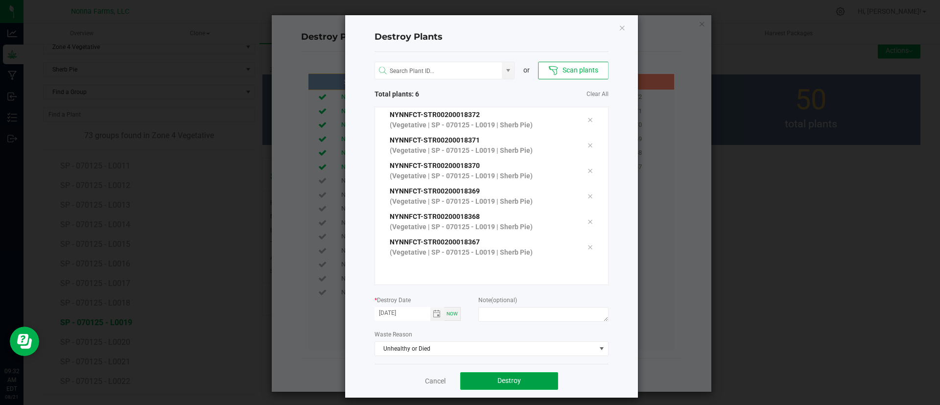
click at [506, 381] on span "Destroy" at bounding box center [508, 380] width 23 height 8
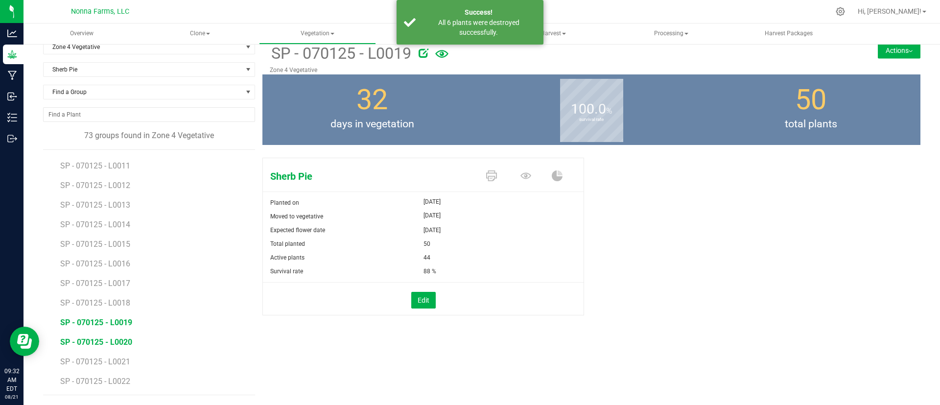
click at [125, 339] on span "SP - 070125 - L0020" at bounding box center [96, 341] width 72 height 9
click at [417, 303] on button "Edit" at bounding box center [423, 300] width 24 height 17
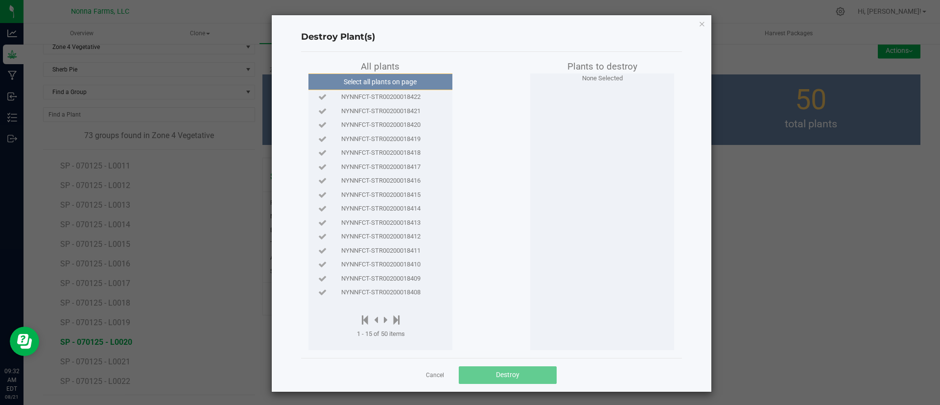
click at [416, 98] on div "NYNNFCT-STR00200018422" at bounding box center [380, 97] width 139 height 10
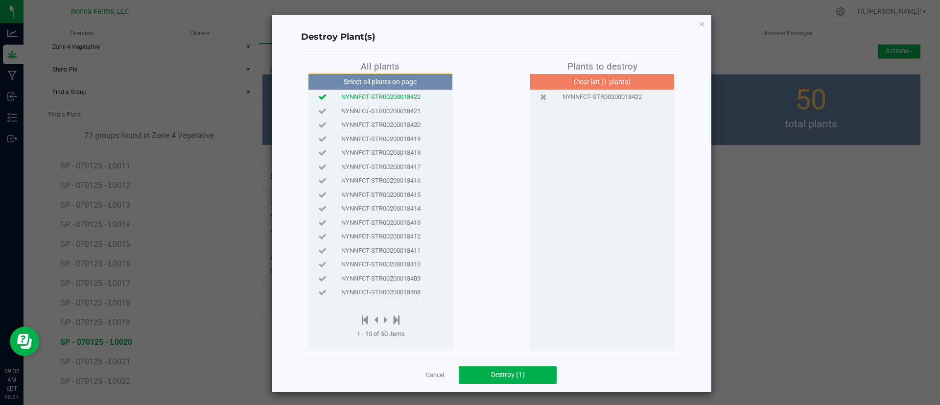
click at [415, 110] on div "NYNNFCT-STR00200018421" at bounding box center [380, 111] width 139 height 10
click at [414, 125] on span "NYNNFCT-STR00200018420" at bounding box center [380, 125] width 79 height 10
click at [414, 136] on span "NYNNFCT-STR00200018419" at bounding box center [380, 139] width 79 height 10
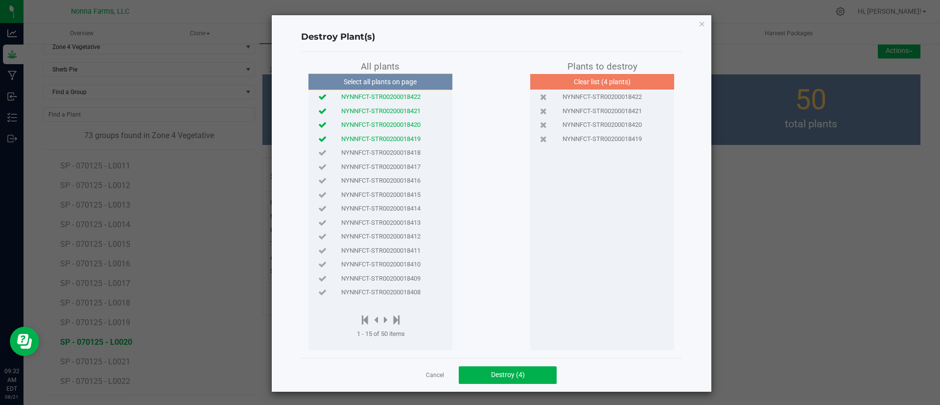
click at [415, 149] on span "NYNNFCT-STR00200018418" at bounding box center [380, 153] width 79 height 10
click at [416, 161] on div "NYNNFCT-STR00200018417" at bounding box center [380, 167] width 139 height 14
click at [491, 377] on span "Destroy (6)" at bounding box center [508, 374] width 34 height 8
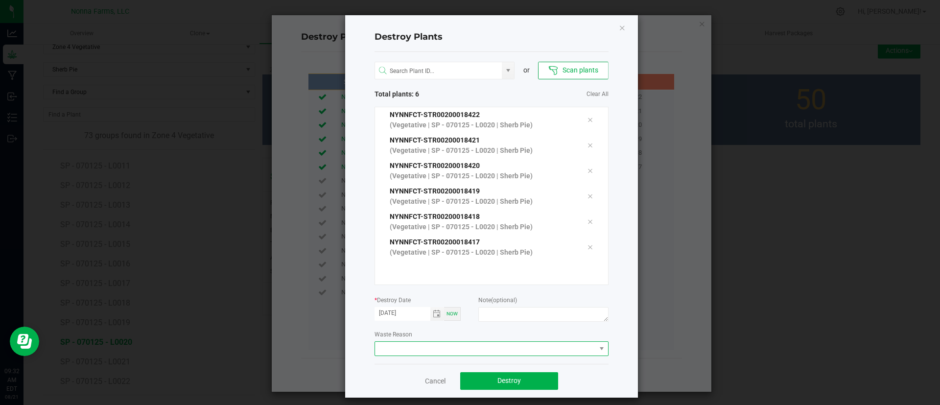
click at [457, 343] on span at bounding box center [485, 349] width 221 height 14
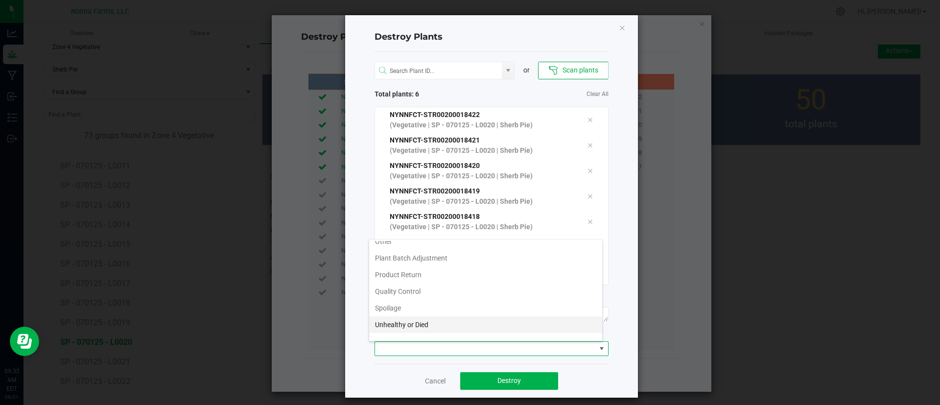
scroll to position [52, 0]
click at [453, 310] on li "Unhealthy or Died" at bounding box center [485, 313] width 233 height 17
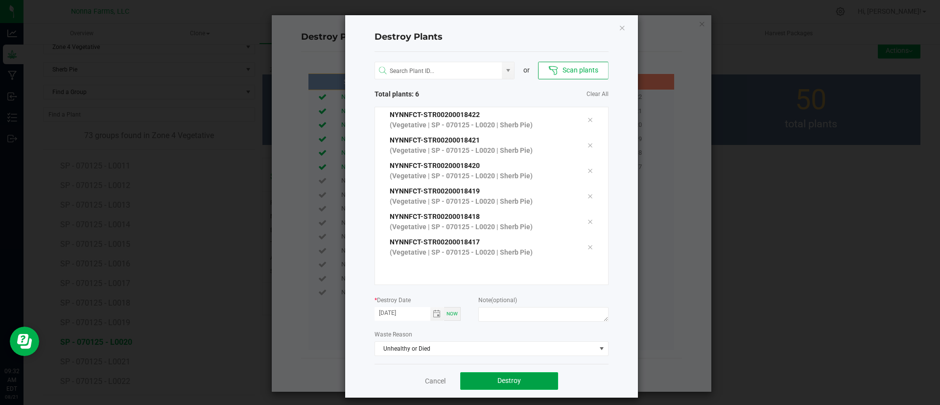
click at [505, 377] on span "Destroy" at bounding box center [508, 380] width 23 height 8
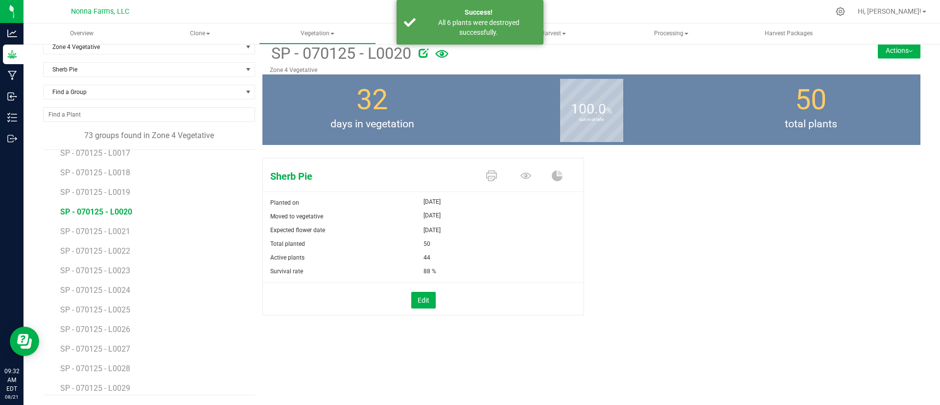
scroll to position [732, 0]
click at [118, 212] on span "SP - 070125 - L0021" at bounding box center [96, 214] width 72 height 9
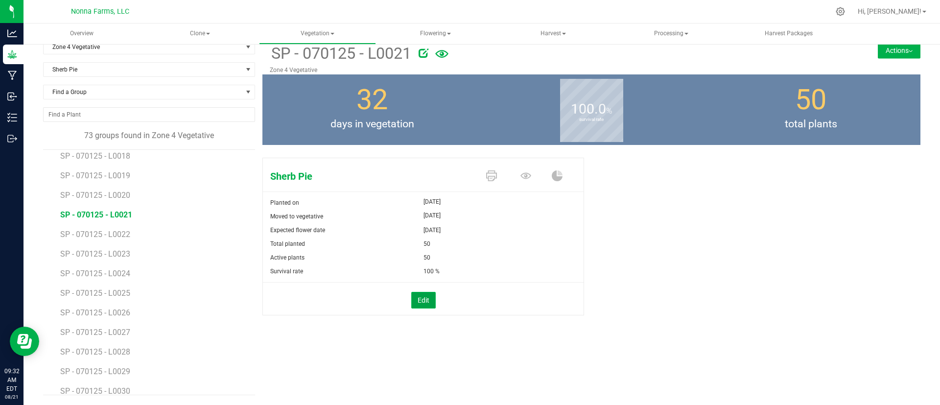
click at [412, 304] on button "Edit" at bounding box center [423, 300] width 24 height 17
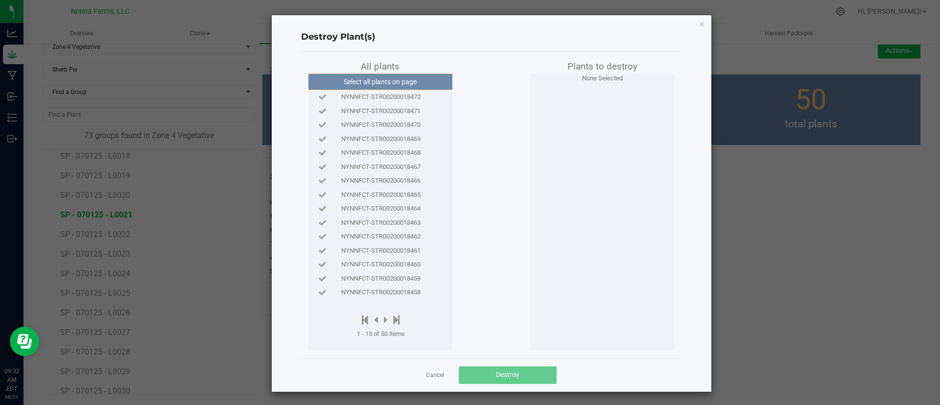
click at [402, 98] on span "NYNNFCT-STR00200018472" at bounding box center [380, 97] width 79 height 10
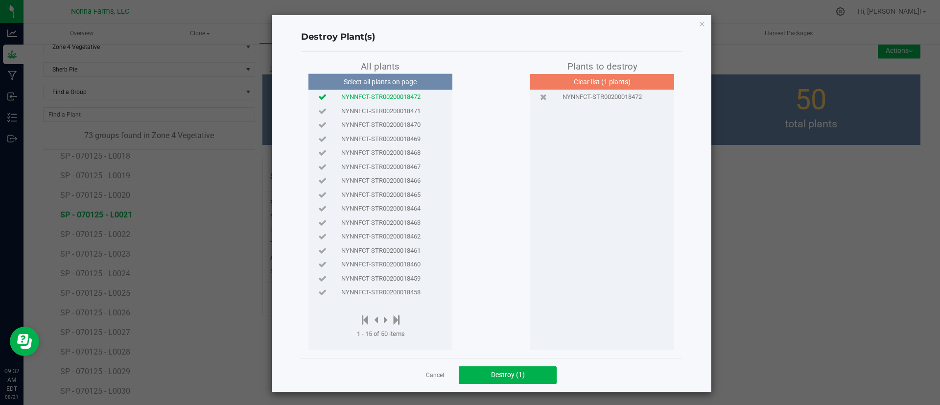
click at [403, 110] on span "NYNNFCT-STR00200018471" at bounding box center [380, 111] width 79 height 10
click at [406, 123] on span "NYNNFCT-STR00200018470" at bounding box center [380, 125] width 79 height 10
click at [487, 369] on button "Destroy (3)" at bounding box center [508, 375] width 98 height 18
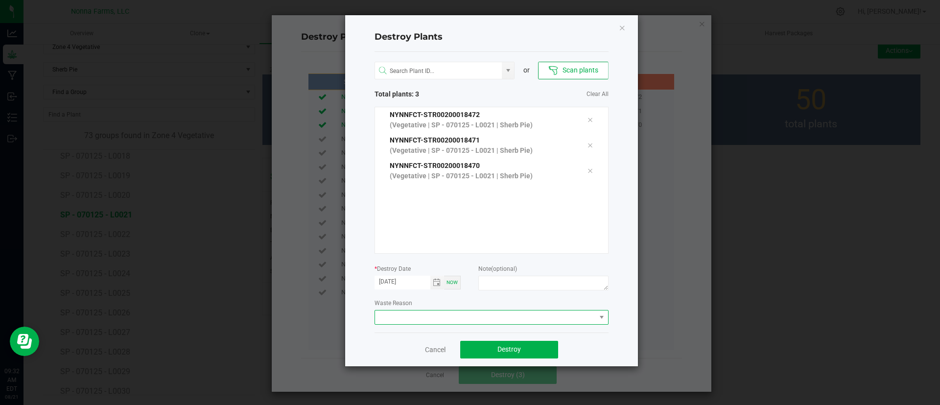
click at [486, 318] on span at bounding box center [485, 317] width 221 height 14
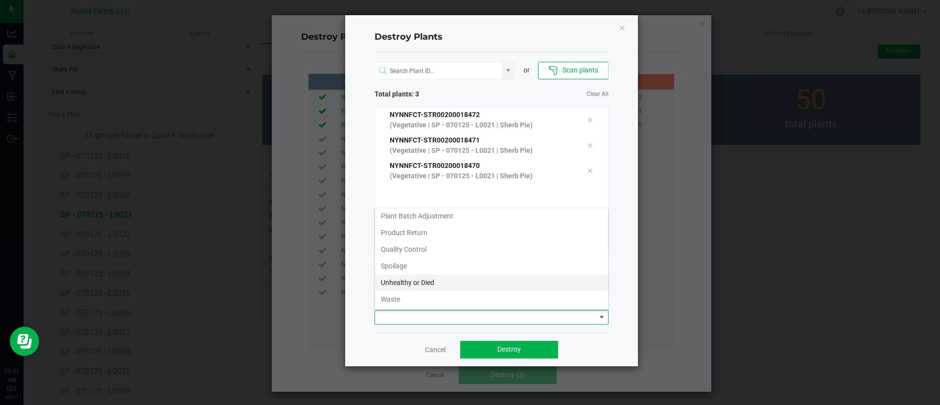
click at [481, 281] on li "Unhealthy or Died" at bounding box center [491, 282] width 233 height 17
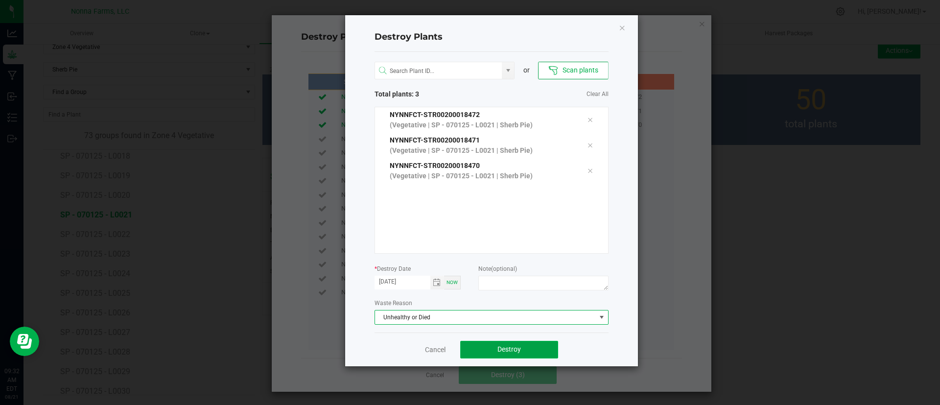
click at [496, 345] on button "Destroy" at bounding box center [509, 350] width 98 height 18
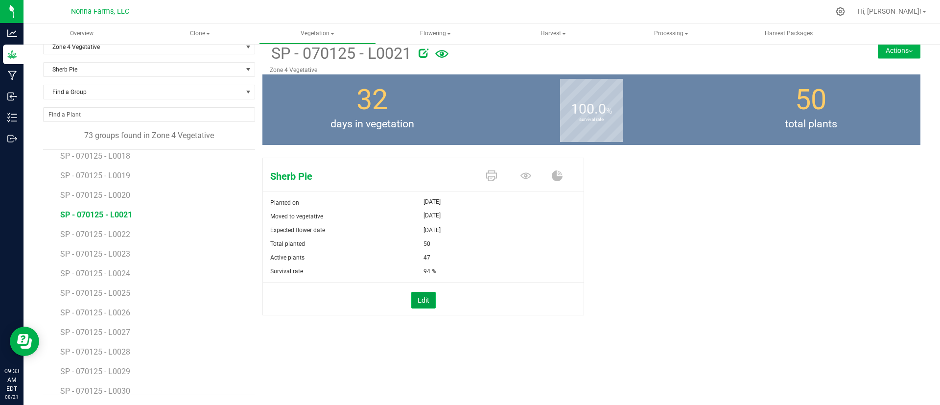
click at [424, 304] on button "Edit" at bounding box center [423, 300] width 24 height 17
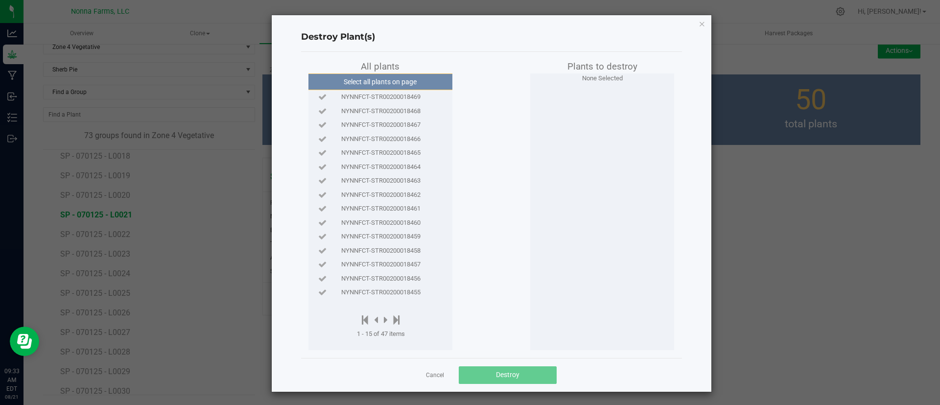
click at [381, 96] on span "NYNNFCT-STR00200018469" at bounding box center [380, 97] width 79 height 10
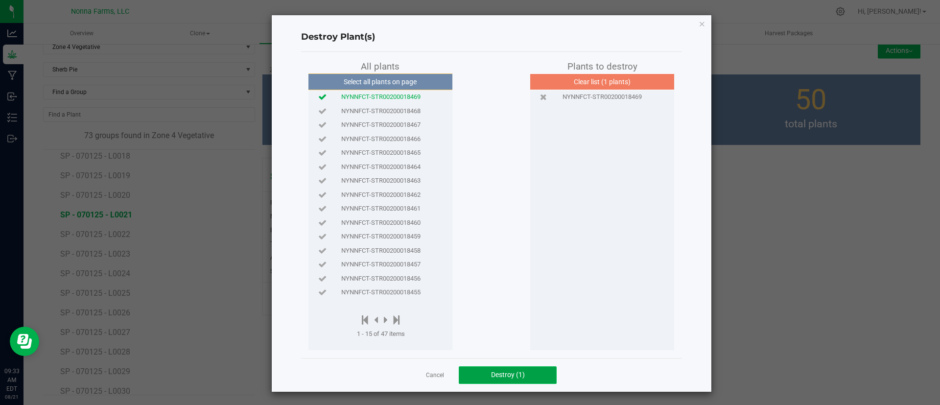
click at [491, 373] on span "Destroy (1)" at bounding box center [508, 374] width 34 height 8
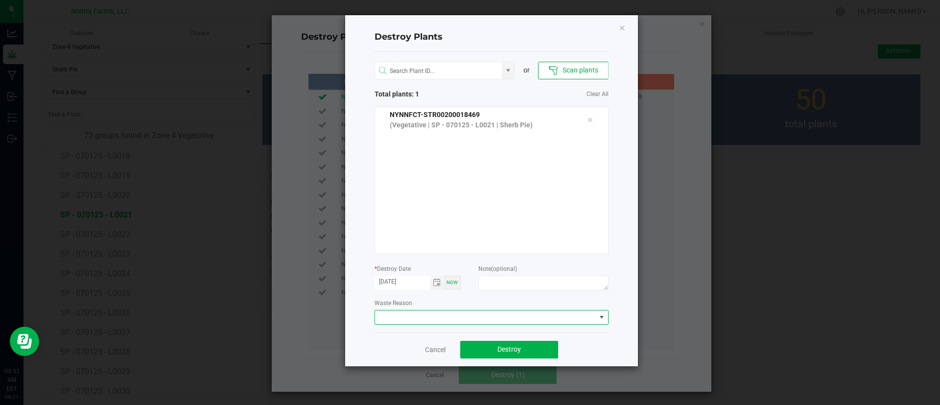
click at [502, 320] on span at bounding box center [485, 317] width 221 height 14
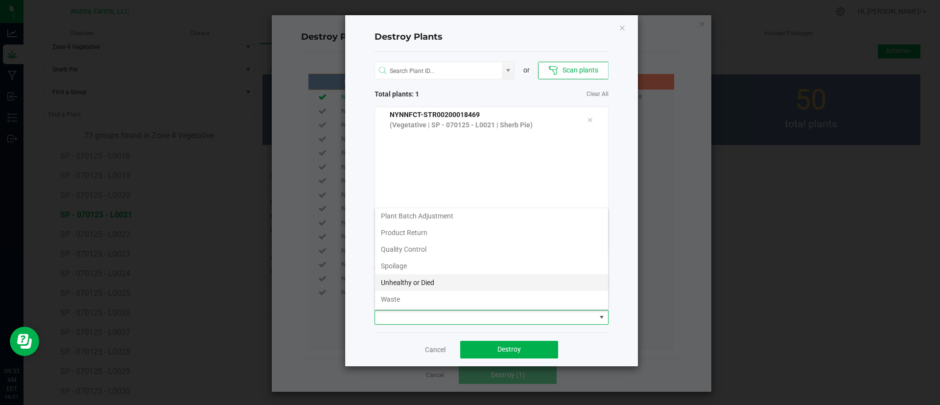
click at [494, 285] on li "Unhealthy or Died" at bounding box center [491, 282] width 233 height 17
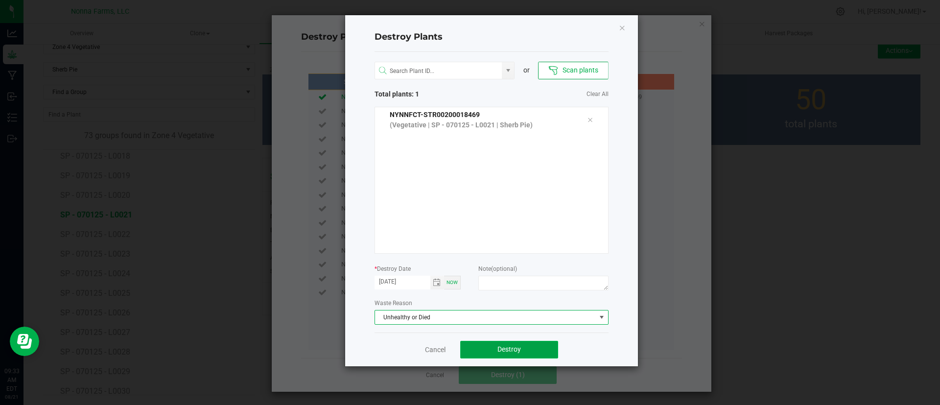
click at [521, 351] on button "Destroy" at bounding box center [509, 350] width 98 height 18
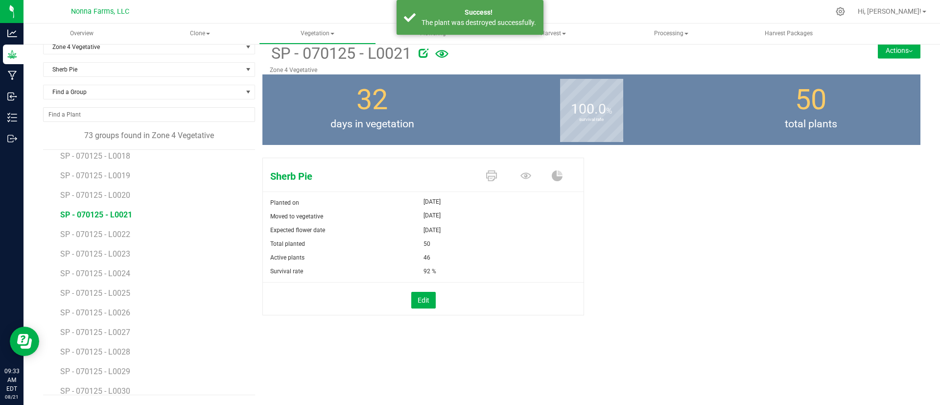
click at [124, 239] on li "SP - 070125 - L0022" at bounding box center [154, 231] width 188 height 20
click at [126, 234] on span "SP - 070125 - L0022" at bounding box center [96, 234] width 72 height 9
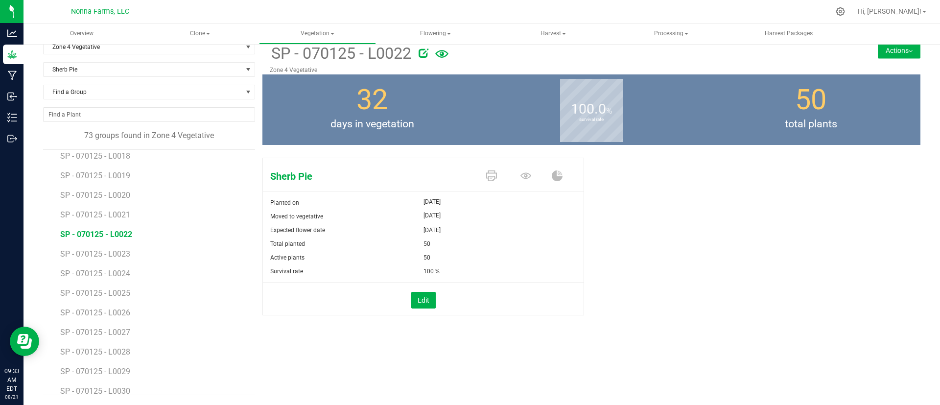
click at [120, 222] on li "SP - 070125 - L0022" at bounding box center [154, 231] width 188 height 20
click at [122, 218] on span "SP - 070125 - L0021" at bounding box center [96, 214] width 72 height 9
click at [126, 236] on span "SP - 070125 - L0022" at bounding box center [96, 234] width 72 height 9
click at [122, 253] on span "SP - 070125 - L0023" at bounding box center [96, 253] width 72 height 9
click at [427, 302] on button "Edit" at bounding box center [423, 300] width 24 height 17
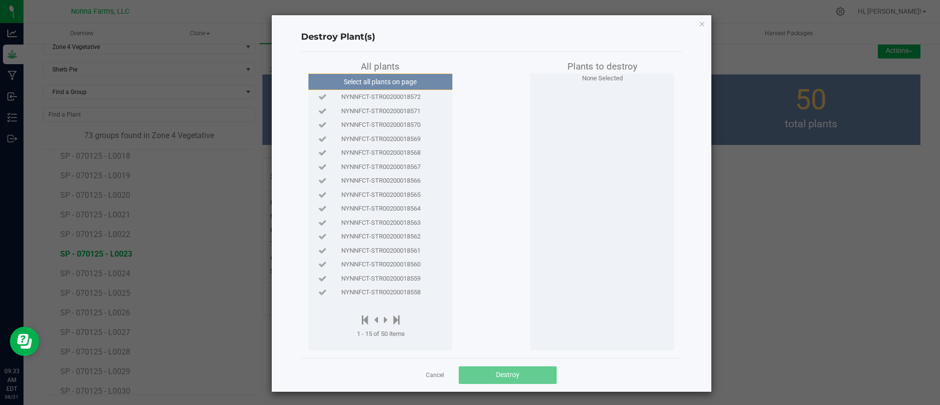
click at [397, 92] on span "NYNNFCT-STR00200018572" at bounding box center [380, 97] width 79 height 10
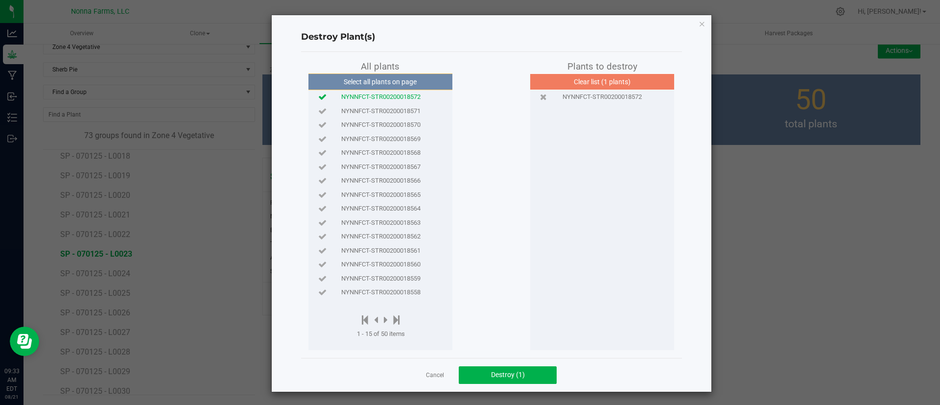
click at [395, 104] on div "NYNNFCT-STR00200018571" at bounding box center [380, 111] width 139 height 14
click at [395, 123] on span "NYNNFCT-STR00200018570" at bounding box center [380, 125] width 79 height 10
click at [399, 136] on span "NYNNFCT-STR00200018569" at bounding box center [380, 139] width 79 height 10
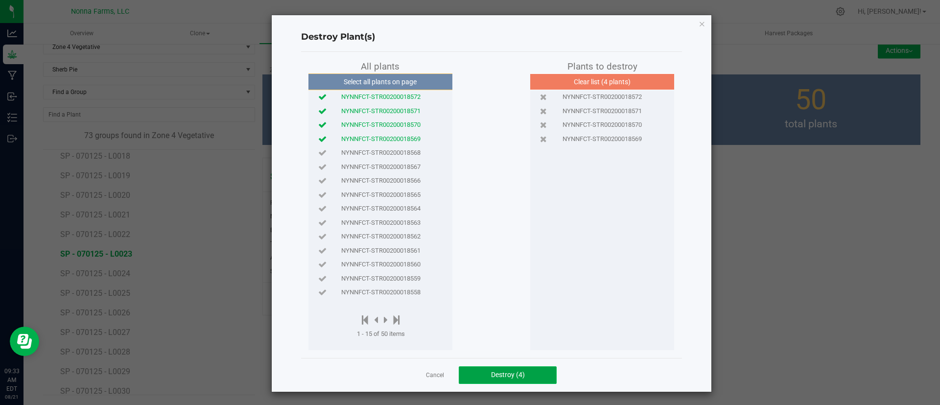
click at [506, 379] on button "Destroy (4)" at bounding box center [508, 375] width 98 height 18
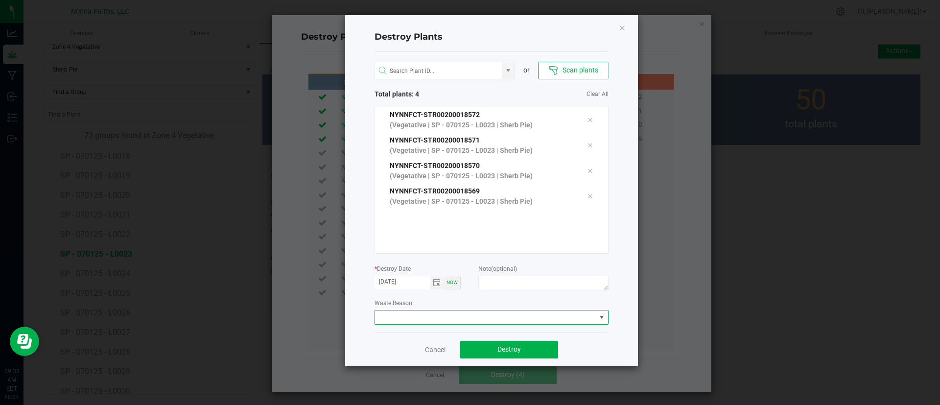
click at [501, 313] on span at bounding box center [485, 317] width 221 height 14
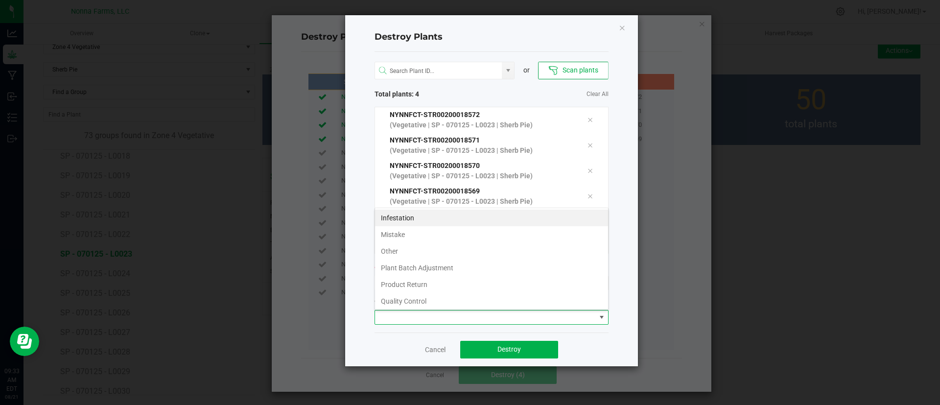
scroll to position [52, 0]
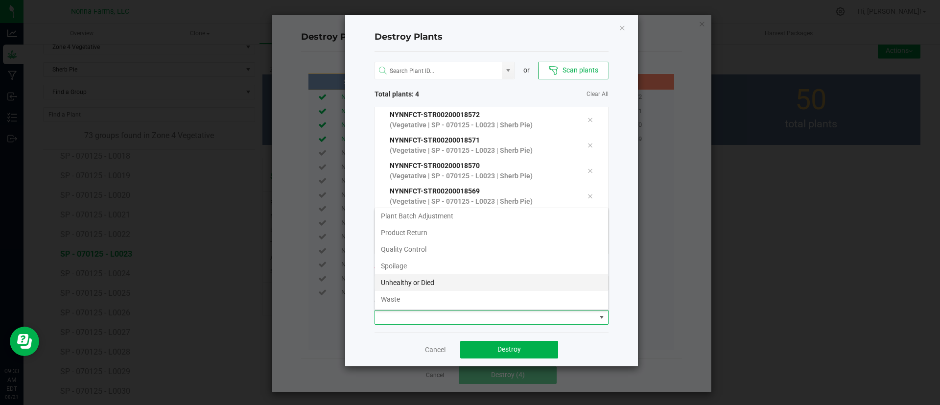
click at [501, 275] on li "Unhealthy or Died" at bounding box center [491, 282] width 233 height 17
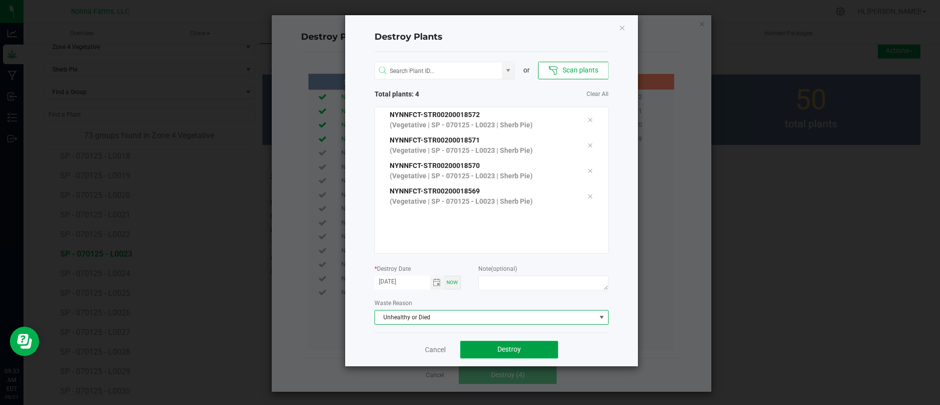
click at [511, 354] on button "Destroy" at bounding box center [509, 350] width 98 height 18
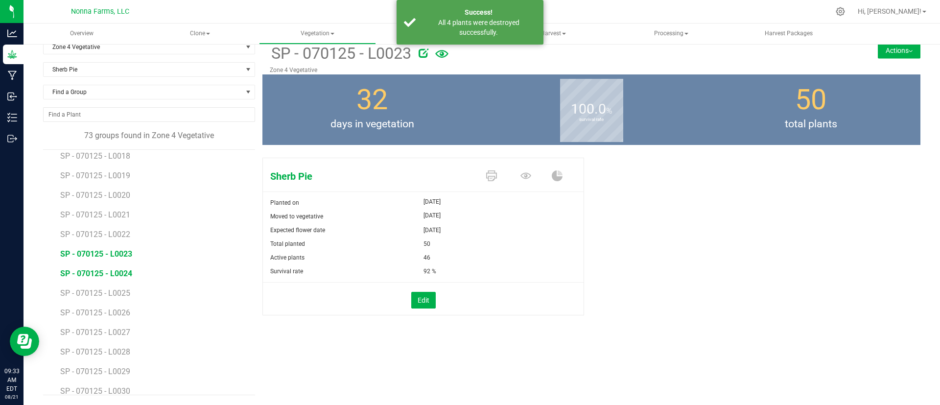
click at [121, 276] on span "SP - 070125 - L0024" at bounding box center [96, 273] width 72 height 9
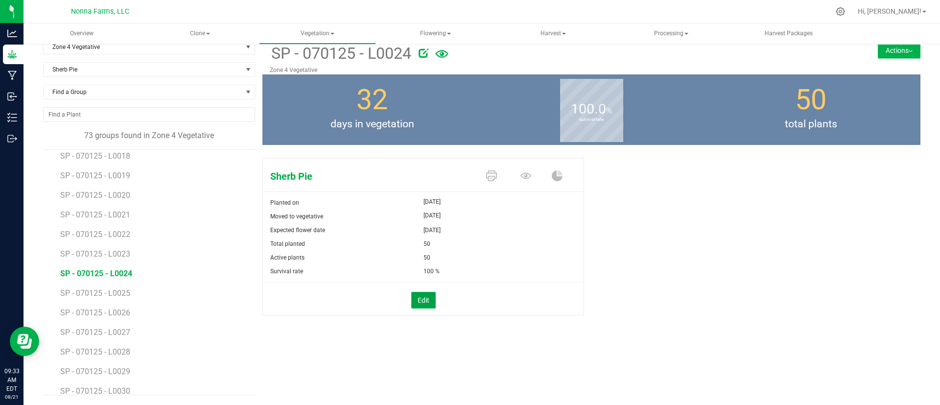
click at [425, 299] on button "Edit" at bounding box center [423, 300] width 24 height 17
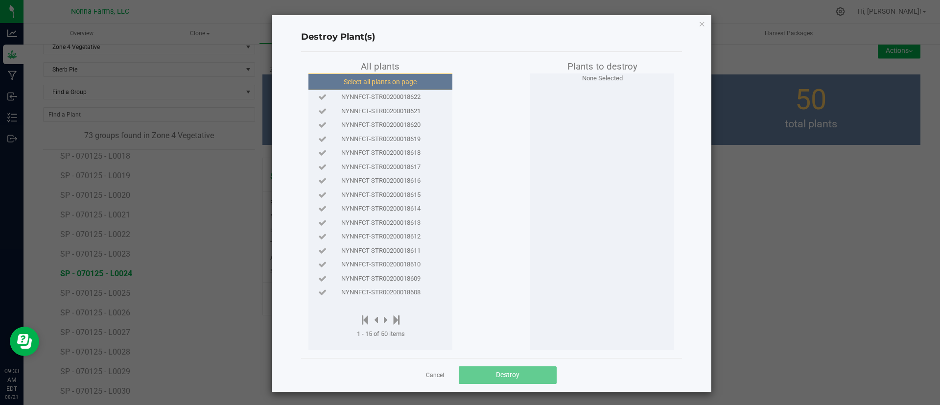
click at [406, 73] on button "Select all plants on page" at bounding box center [379, 81] width 149 height 17
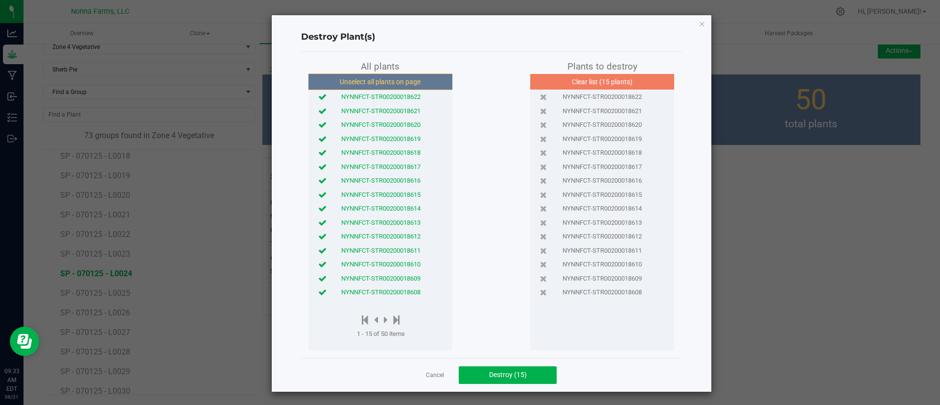
click at [388, 284] on div "NYNNFCT-STR00200018609" at bounding box center [380, 278] width 139 height 14
click at [388, 280] on span "NYNNFCT-STR00200018609" at bounding box center [380, 279] width 79 height 10
click at [394, 260] on span "NYNNFCT-STR00200018610" at bounding box center [380, 264] width 79 height 10
click at [392, 276] on span "NYNNFCT-STR00200018609" at bounding box center [380, 279] width 79 height 10
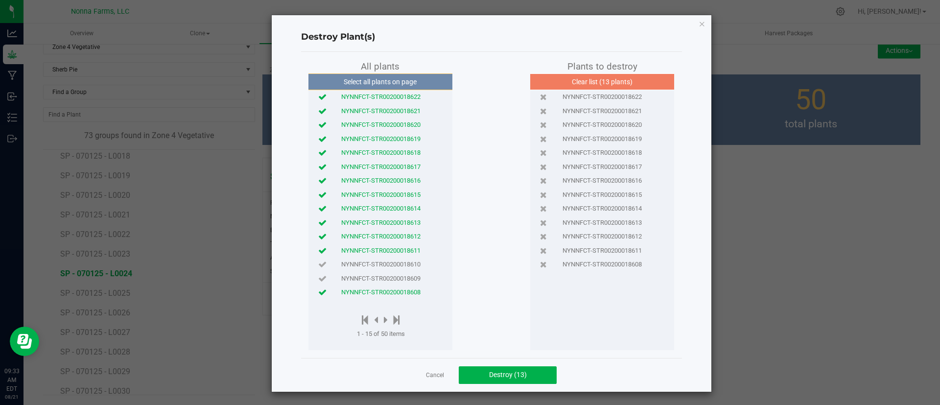
click at [392, 288] on span "NYNNFCT-STR00200018608" at bounding box center [380, 292] width 79 height 10
click at [521, 377] on button "Destroy (12)" at bounding box center [508, 375] width 98 height 18
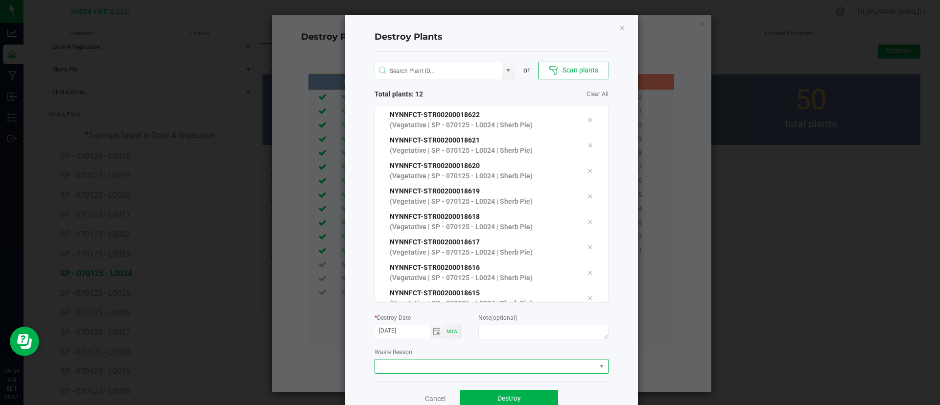
click at [425, 366] on span at bounding box center [485, 366] width 221 height 14
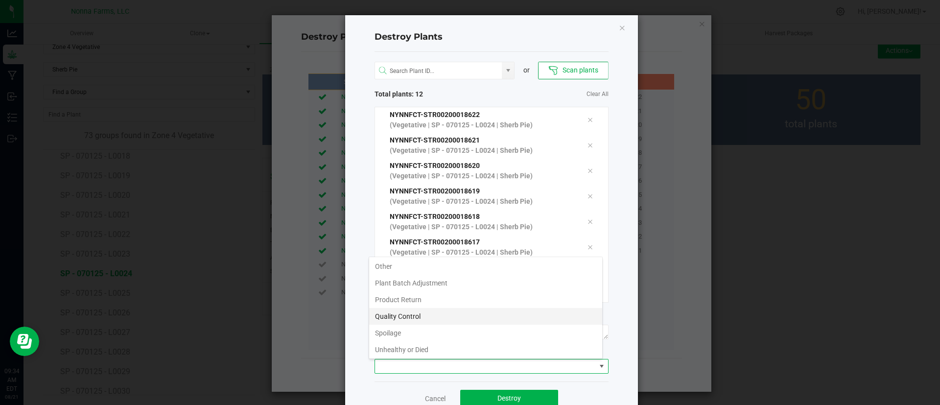
scroll to position [52, 0]
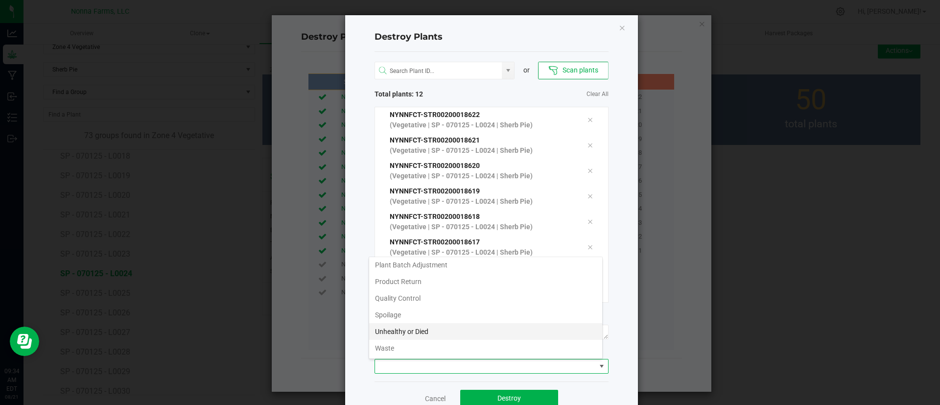
click at [476, 331] on li "Unhealthy or Died" at bounding box center [485, 331] width 233 height 17
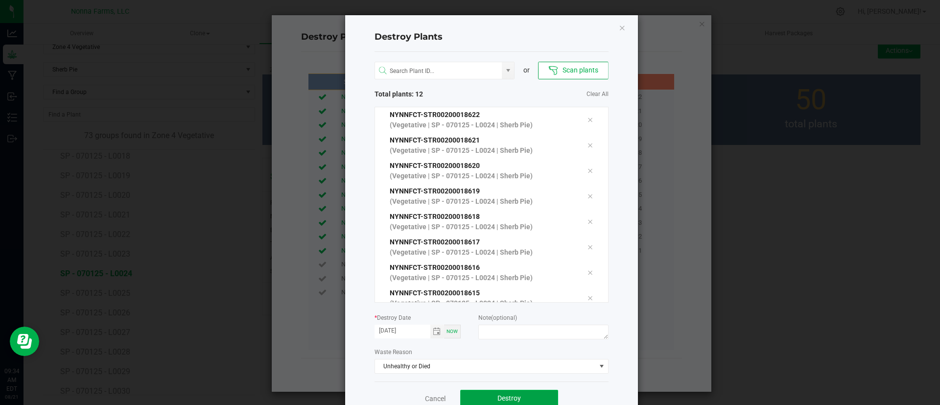
click at [494, 391] on button "Destroy" at bounding box center [509, 399] width 98 height 18
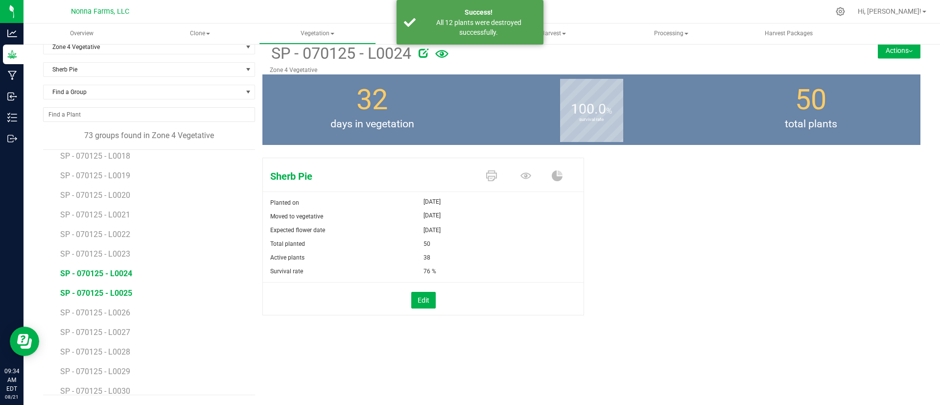
click at [129, 289] on span "SP - 070125 - L0025" at bounding box center [96, 292] width 72 height 9
click at [413, 295] on button "Edit" at bounding box center [423, 300] width 24 height 17
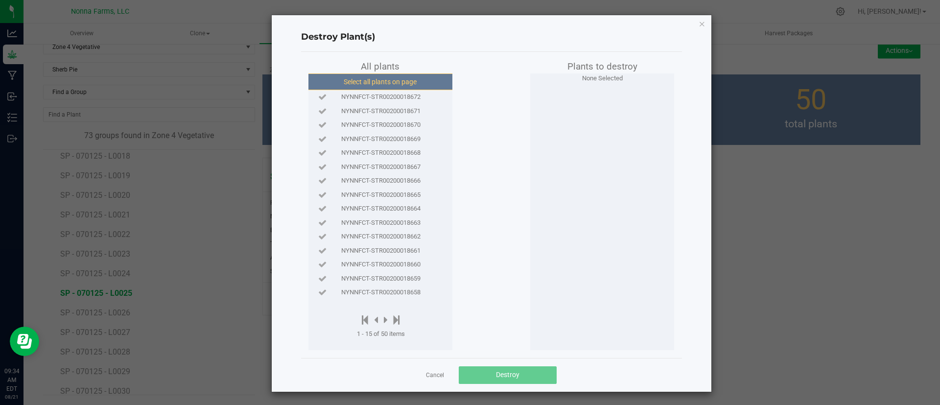
click at [407, 85] on button "Select all plants on page" at bounding box center [379, 81] width 149 height 17
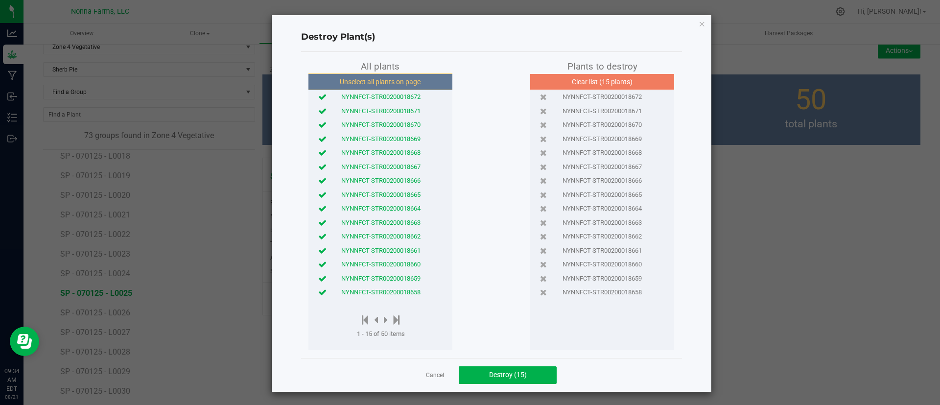
click at [396, 288] on span "NYNNFCT-STR00200018658" at bounding box center [380, 292] width 79 height 10
click at [401, 279] on span "NYNNFCT-STR00200018659" at bounding box center [380, 279] width 79 height 10
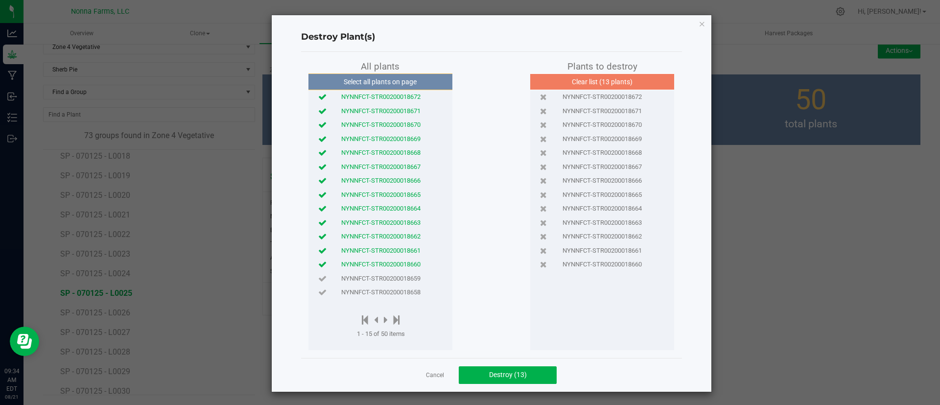
click at [402, 268] on span "NYNNFCT-STR00200018660" at bounding box center [380, 264] width 79 height 10
click at [405, 255] on div "NYNNFCT-STR00200018661" at bounding box center [380, 250] width 139 height 14
click at [407, 236] on span "NYNNFCT-STR00200018662" at bounding box center [380, 236] width 79 height 10
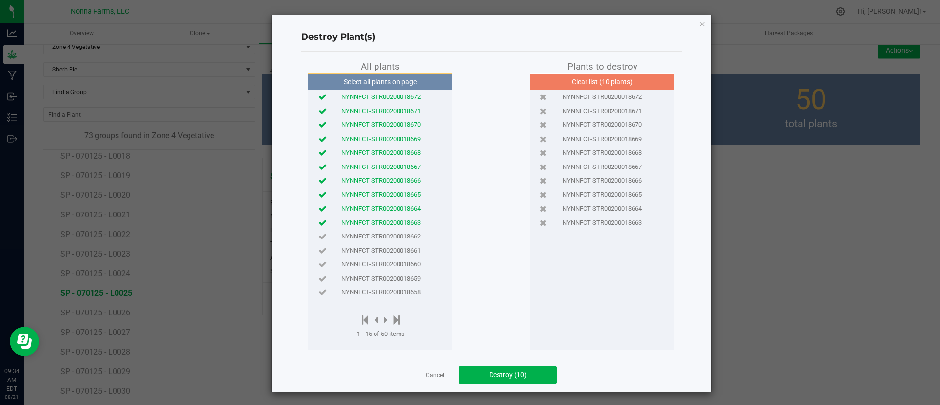
click at [410, 223] on span "NYNNFCT-STR00200018663" at bounding box center [380, 223] width 79 height 10
click at [523, 372] on button "Destroy (9)" at bounding box center [508, 375] width 98 height 18
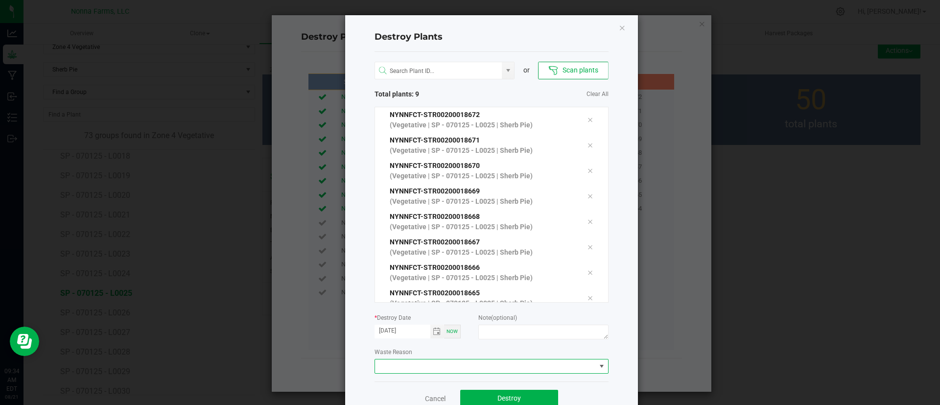
click at [507, 365] on span at bounding box center [485, 366] width 221 height 14
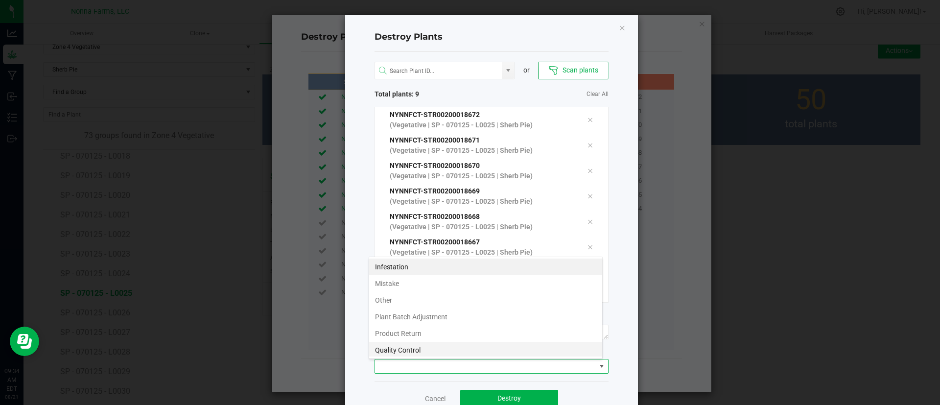
scroll to position [52, 0]
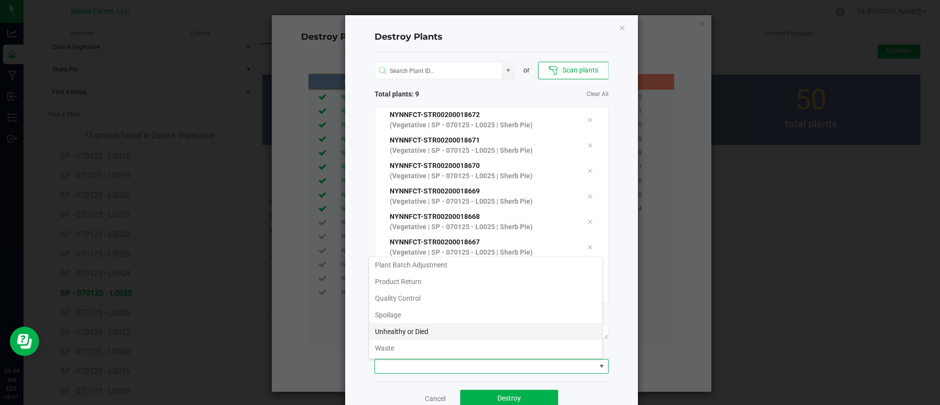
click at [488, 323] on li "Unhealthy or Died" at bounding box center [485, 331] width 233 height 17
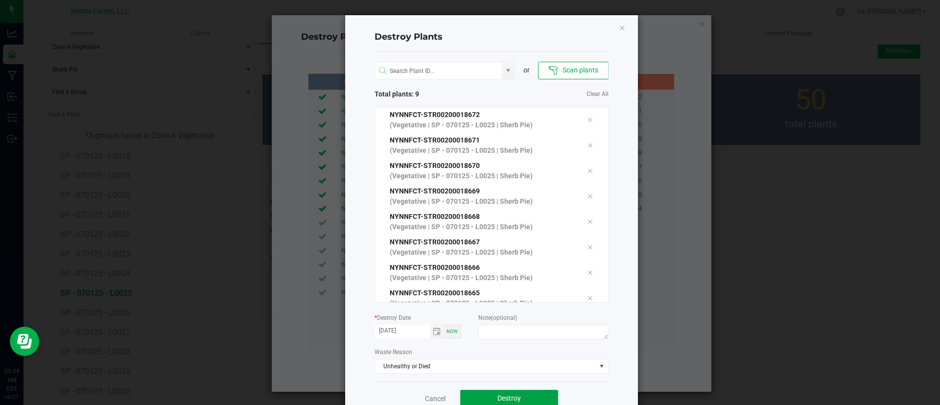
click at [489, 390] on button "Destroy" at bounding box center [509, 399] width 98 height 18
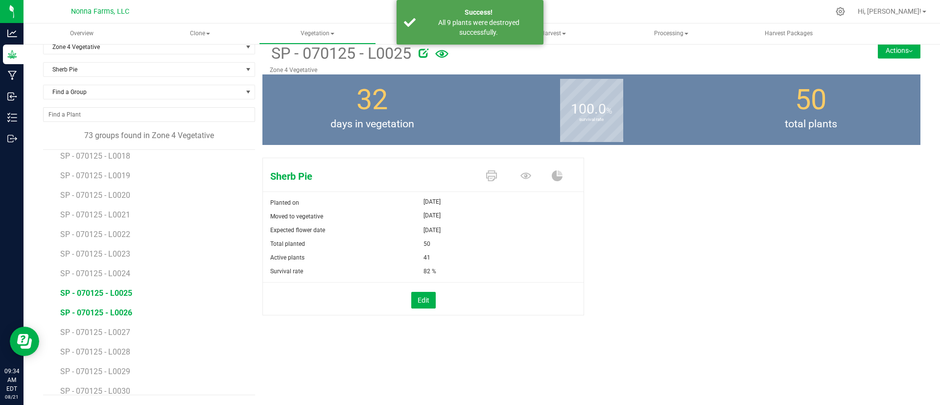
click at [105, 312] on span "SP - 070125 - L0026" at bounding box center [96, 312] width 72 height 9
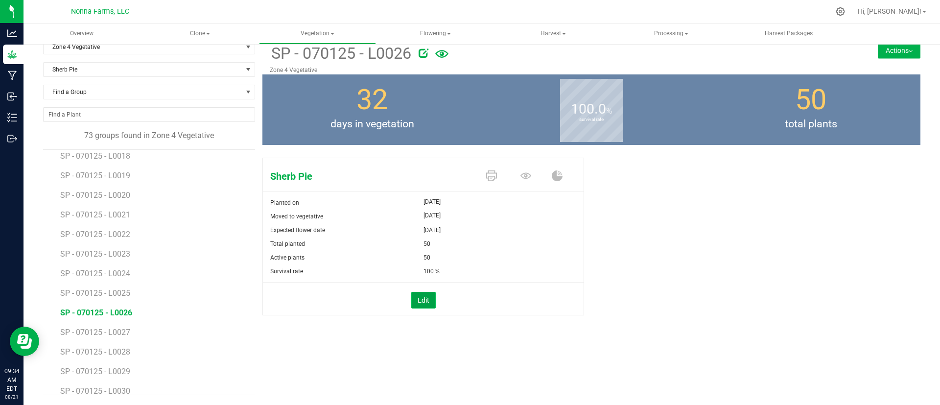
click at [421, 294] on button "Edit" at bounding box center [423, 300] width 24 height 17
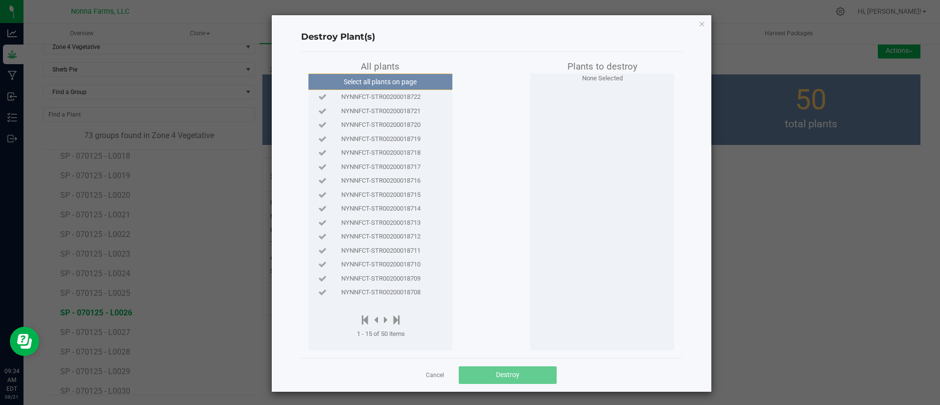
click at [395, 97] on span "NYNNFCT-STR00200018722" at bounding box center [380, 97] width 79 height 10
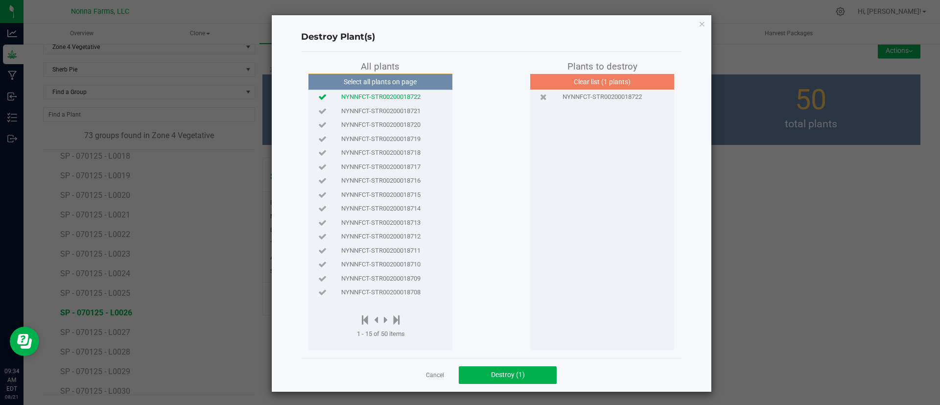
click at [397, 111] on span "NYNNFCT-STR00200018721" at bounding box center [380, 111] width 79 height 10
click at [405, 120] on span "NYNNFCT-STR00200018720" at bounding box center [380, 125] width 79 height 10
click at [406, 136] on span "NYNNFCT-STR00200018719" at bounding box center [380, 139] width 79 height 10
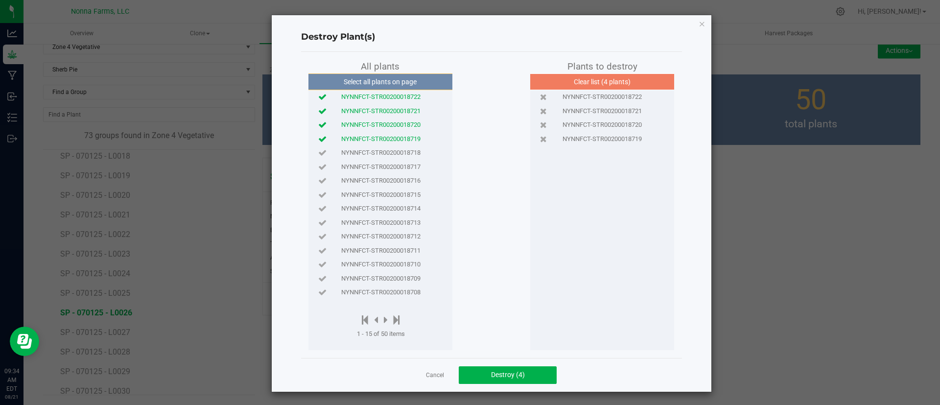
click at [408, 152] on span "NYNNFCT-STR00200018718" at bounding box center [380, 153] width 79 height 10
click at [506, 371] on span "Destroy (5)" at bounding box center [508, 374] width 34 height 8
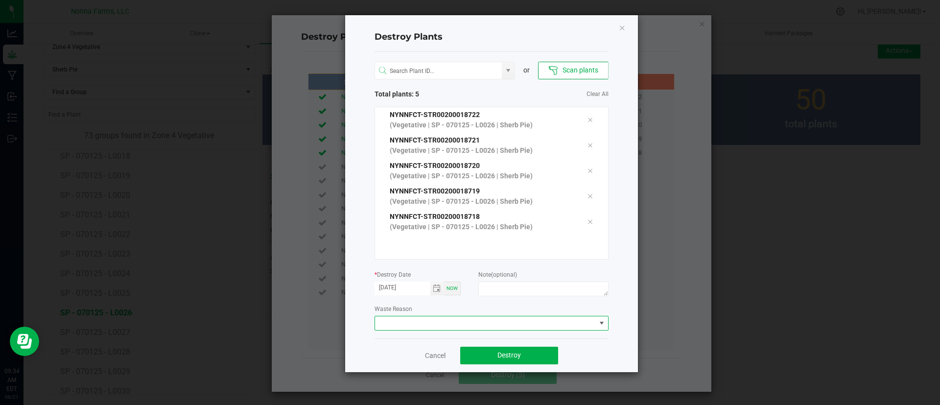
click at [513, 323] on span at bounding box center [485, 323] width 221 height 14
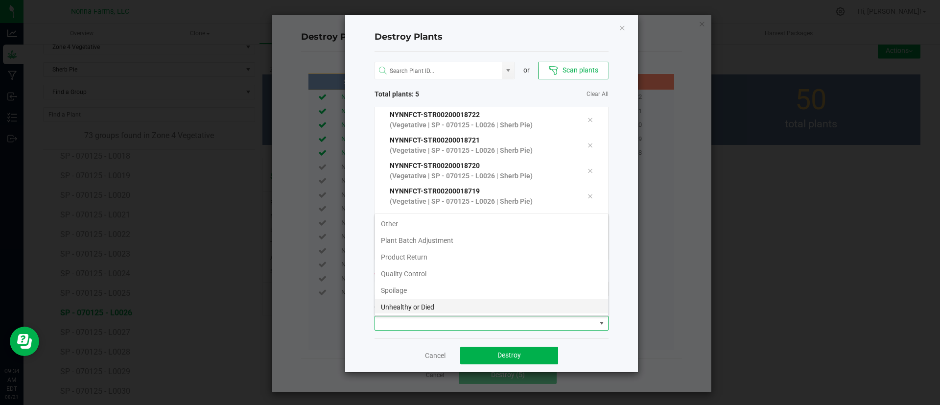
scroll to position [52, 0]
click at [500, 290] on li "Unhealthy or Died" at bounding box center [491, 288] width 233 height 17
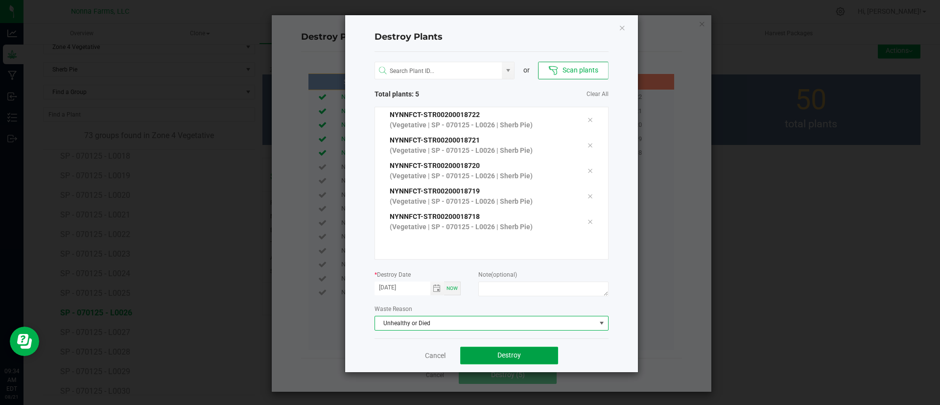
click at [505, 348] on button "Destroy" at bounding box center [509, 355] width 98 height 18
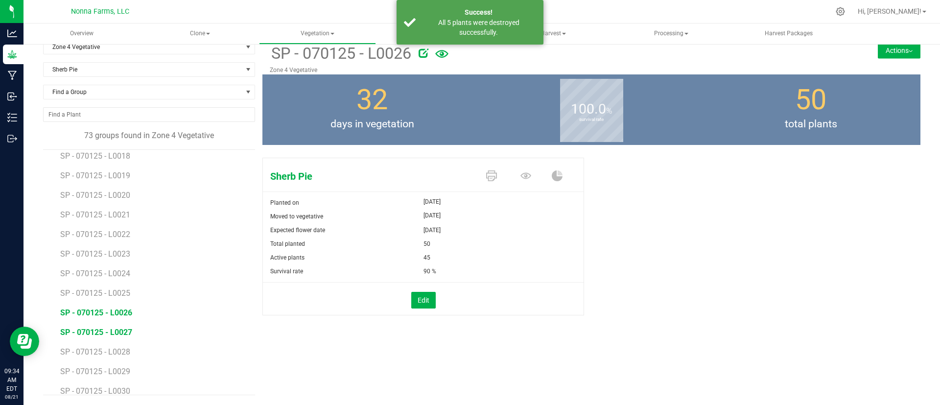
click at [121, 331] on span "SP - 070125 - L0027" at bounding box center [96, 331] width 72 height 9
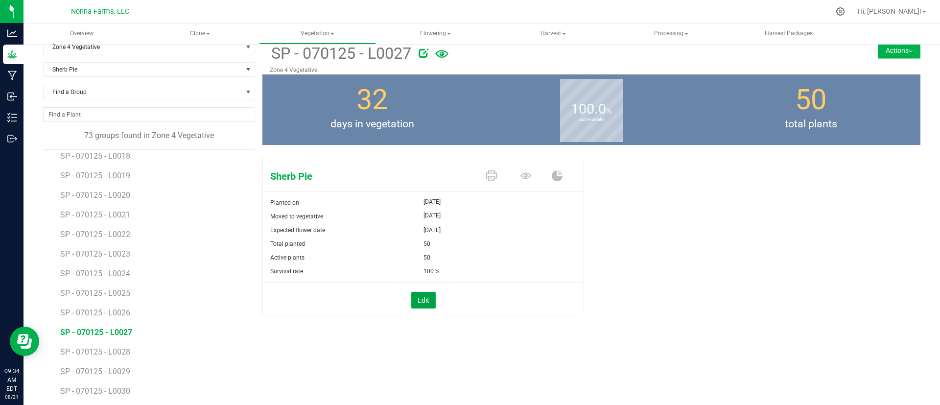
click at [423, 303] on button "Edit" at bounding box center [423, 300] width 24 height 17
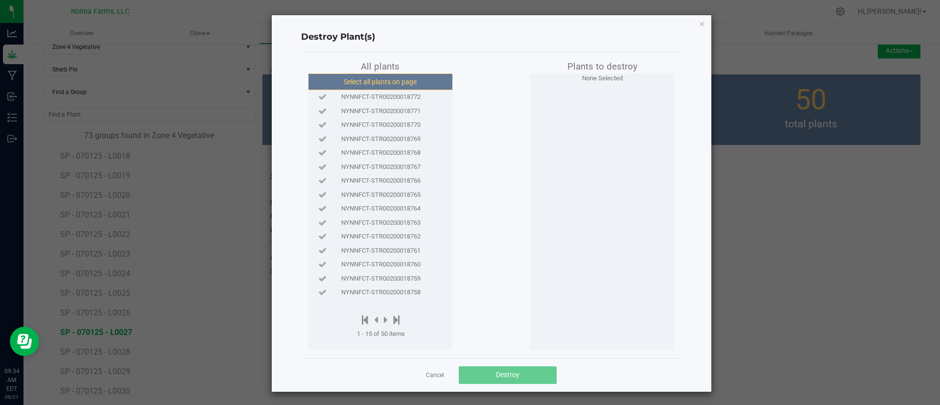
click at [399, 82] on button "Select all plants on page" at bounding box center [379, 81] width 149 height 17
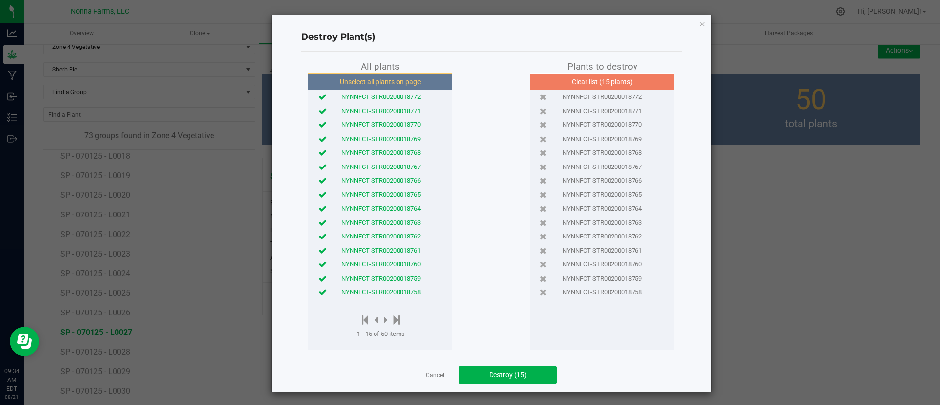
click at [394, 294] on span "NYNNFCT-STR00200018758" at bounding box center [380, 292] width 79 height 10
click at [397, 282] on span "NYNNFCT-STR00200018759" at bounding box center [380, 279] width 79 height 10
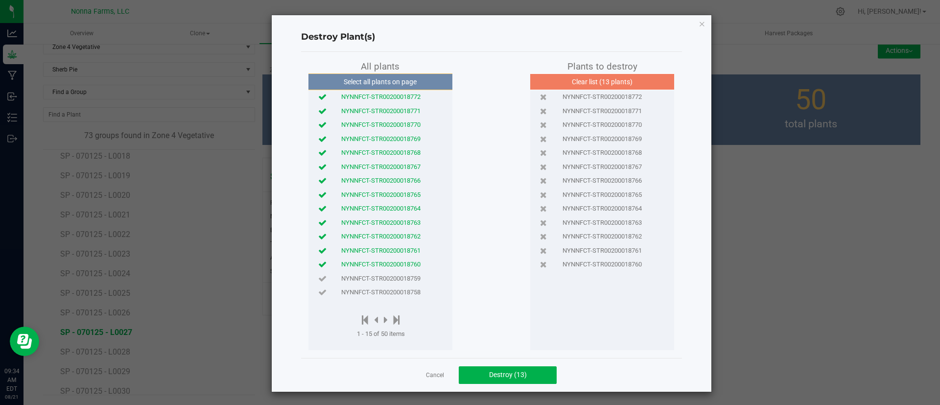
click at [397, 270] on div "NYNNFCT-STR00200018760" at bounding box center [380, 264] width 139 height 14
click at [398, 254] on span "NYNNFCT-STR00200018761" at bounding box center [380, 251] width 79 height 10
click
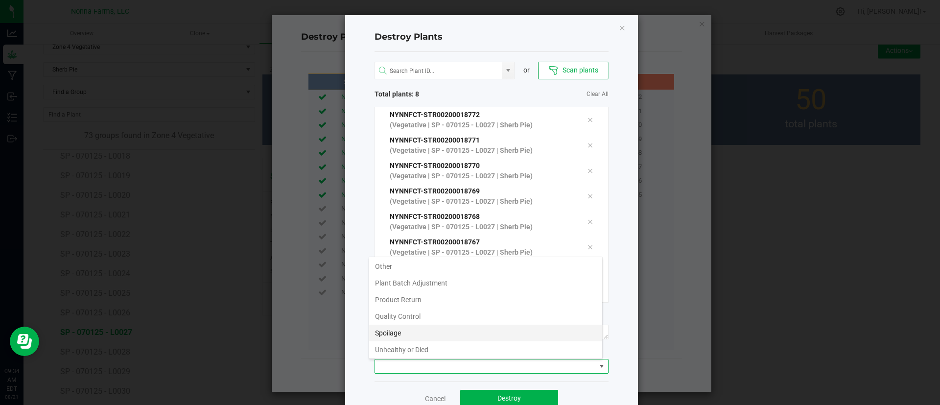
scroll to position [52, 0]
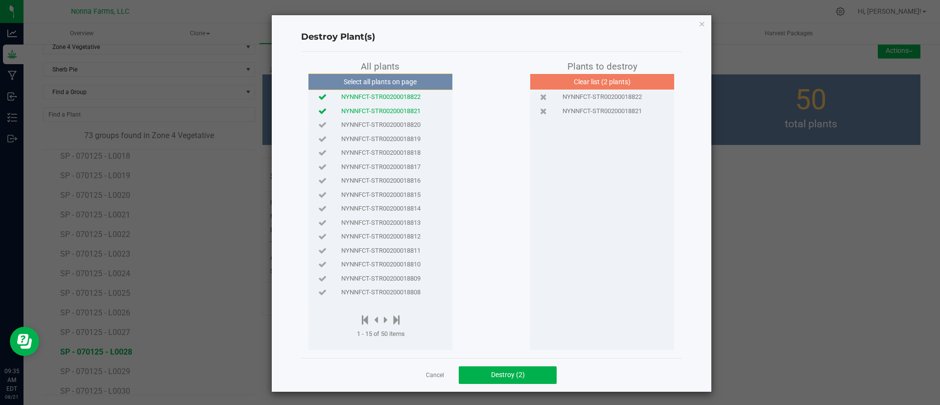
drag, startPoint x: 394, startPoint y: 117, endPoint x: 398, endPoint y: 127, distance: 11.0
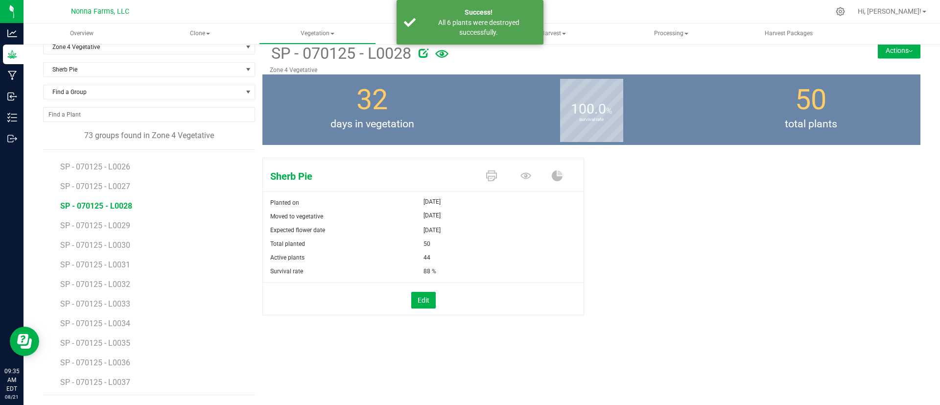
scroll to position [878, 0]
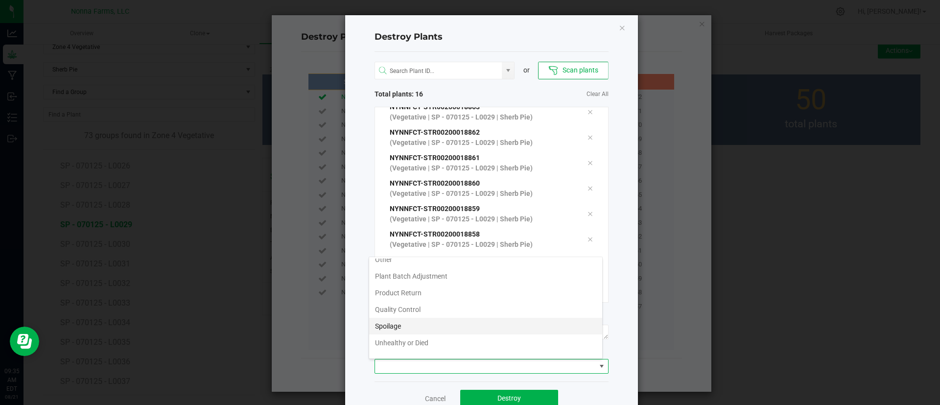
scroll to position [52, 0]
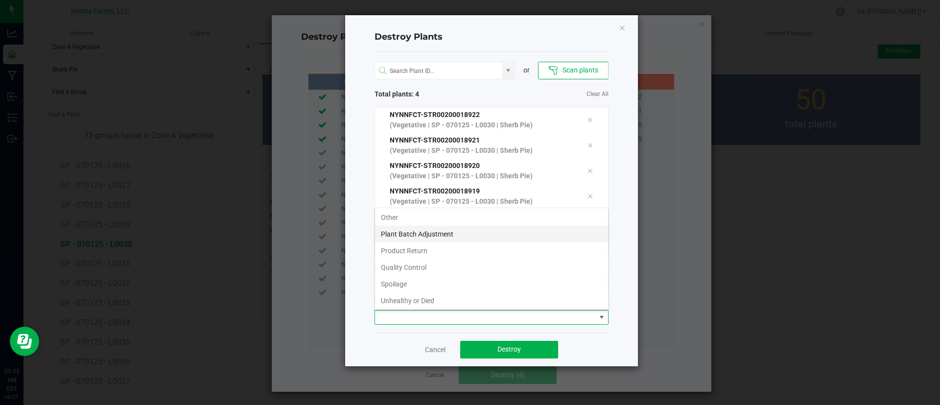
scroll to position [52, 0]
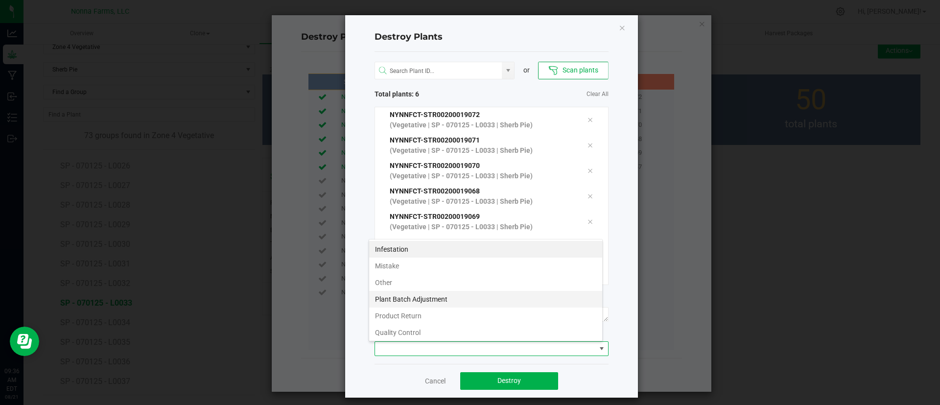
scroll to position [52, 0]
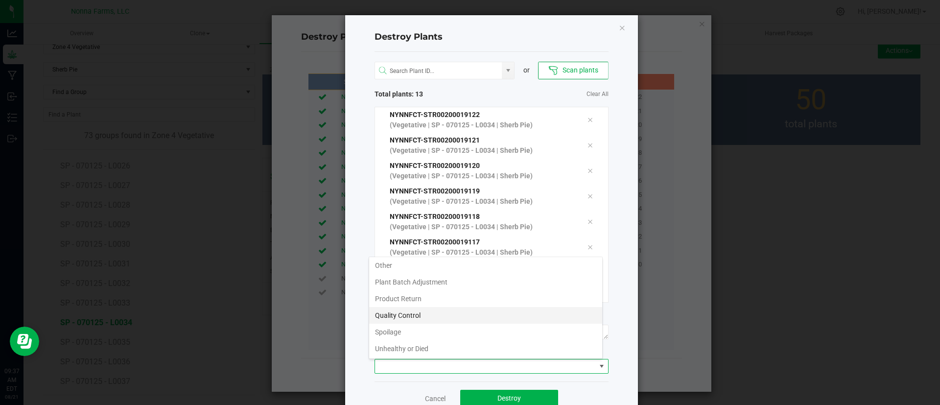
scroll to position [52, 0]
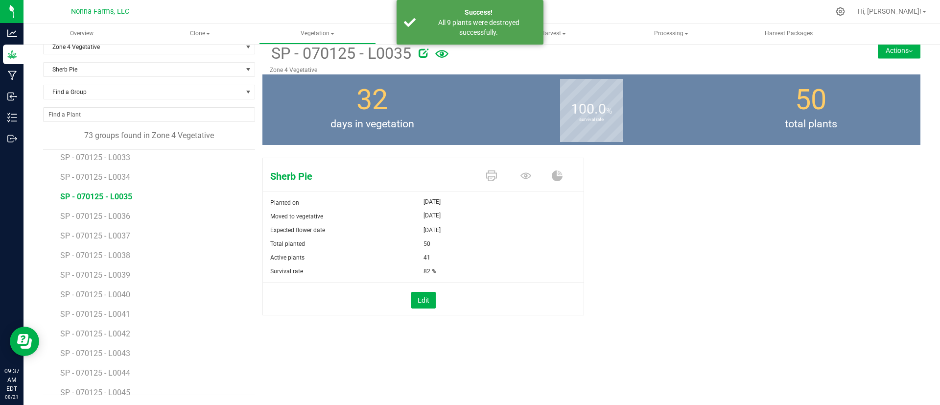
scroll to position [1025, 0]
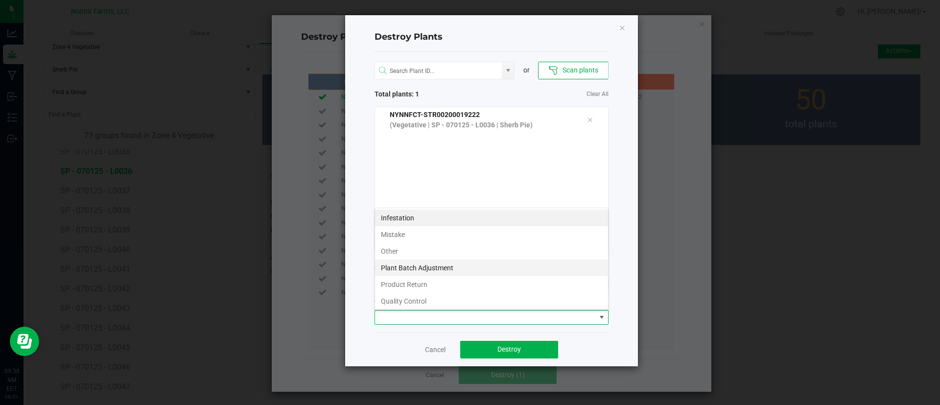
scroll to position [52, 0]
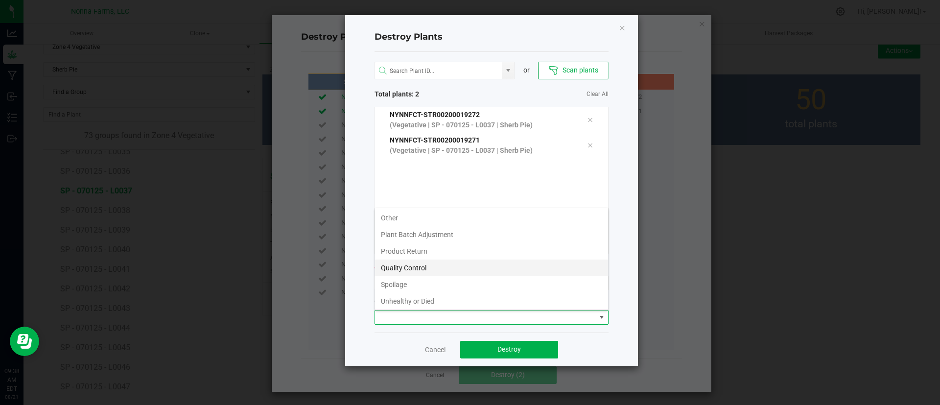
scroll to position [52, 0]
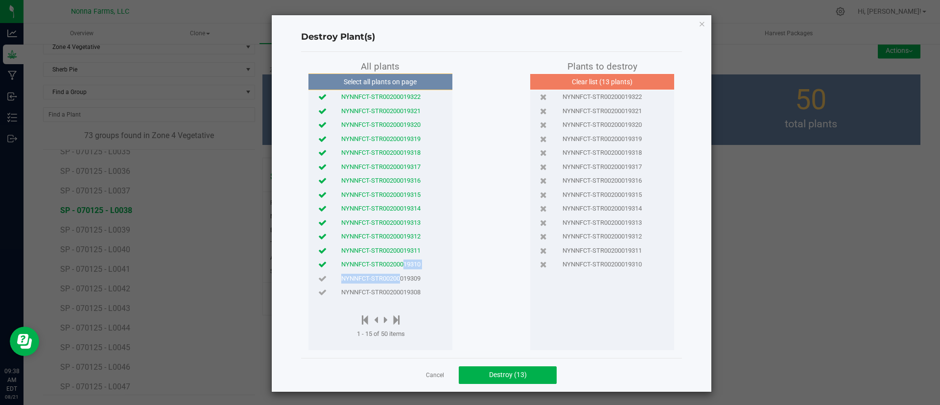
drag, startPoint x: 391, startPoint y: 270, endPoint x: 394, endPoint y: 264, distance: 5.9
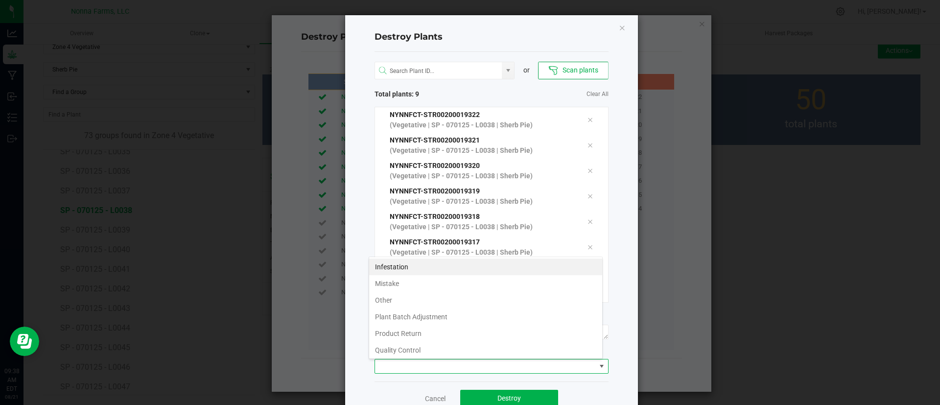
scroll to position [52, 0]
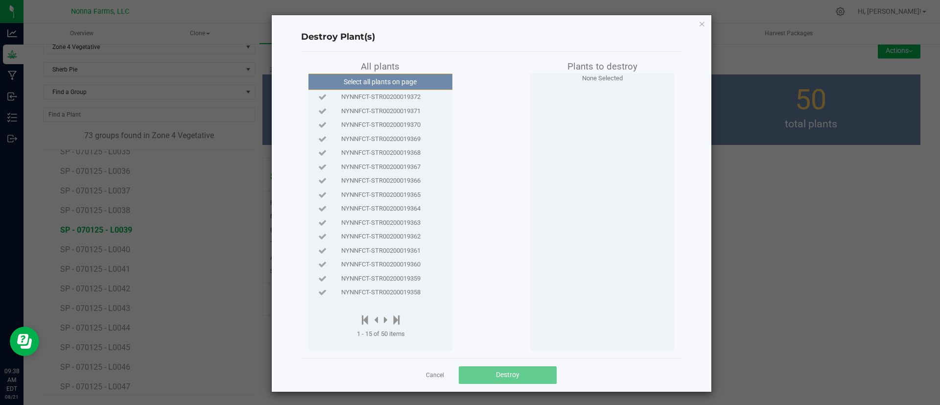
drag, startPoint x: 397, startPoint y: 100, endPoint x: 399, endPoint y: 107, distance: 7.1
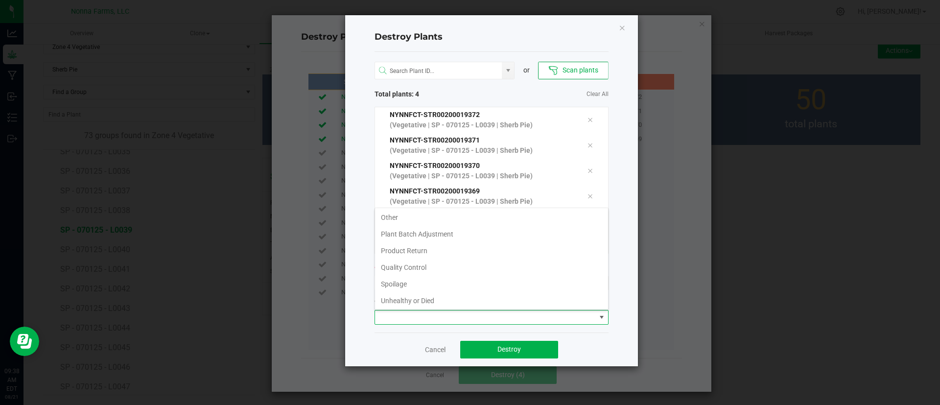
scroll to position [52, 0]
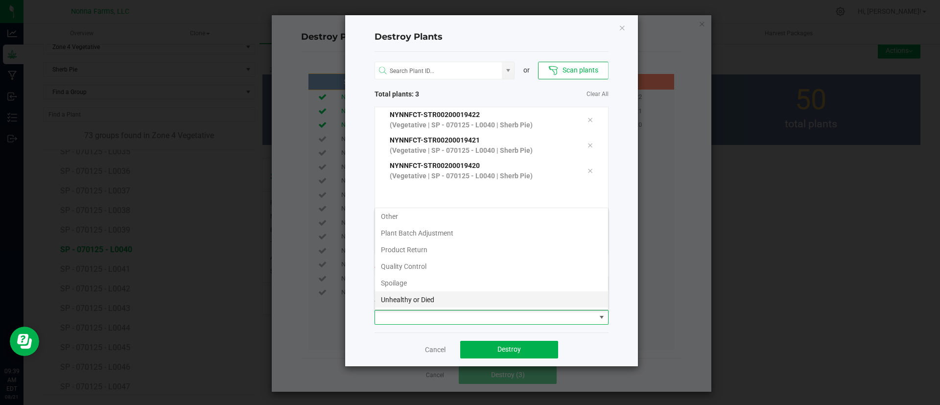
scroll to position [52, 0]
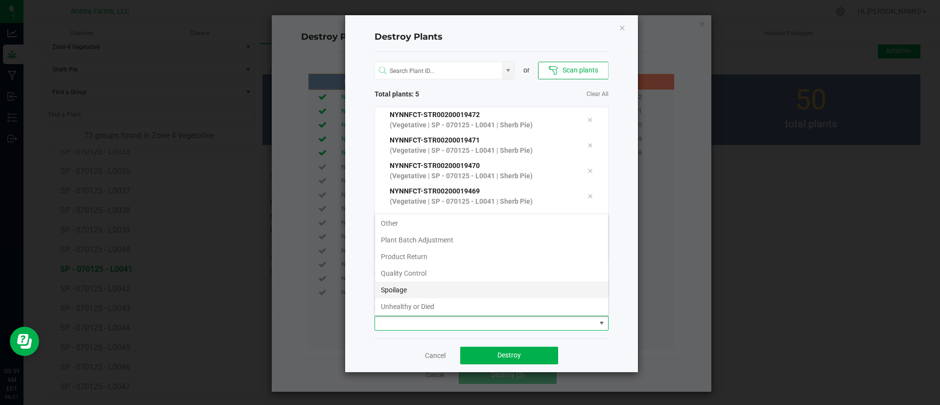
scroll to position [52, 0]
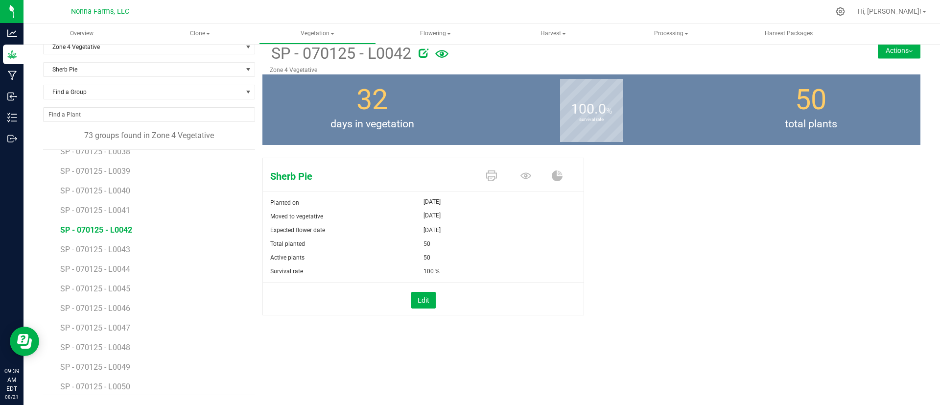
scroll to position [1192, 0]
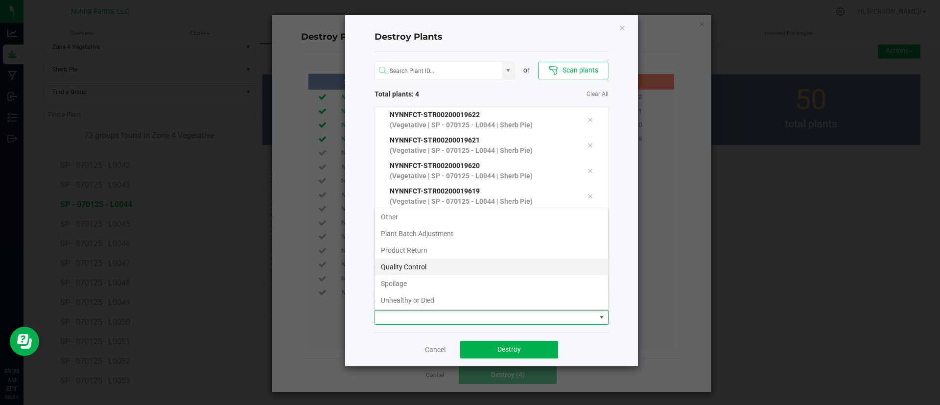
scroll to position [52, 0]
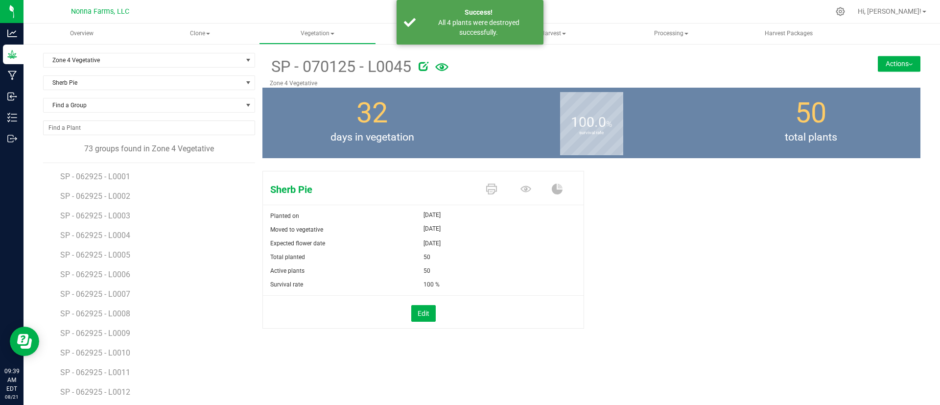
scroll to position [1192, 0]
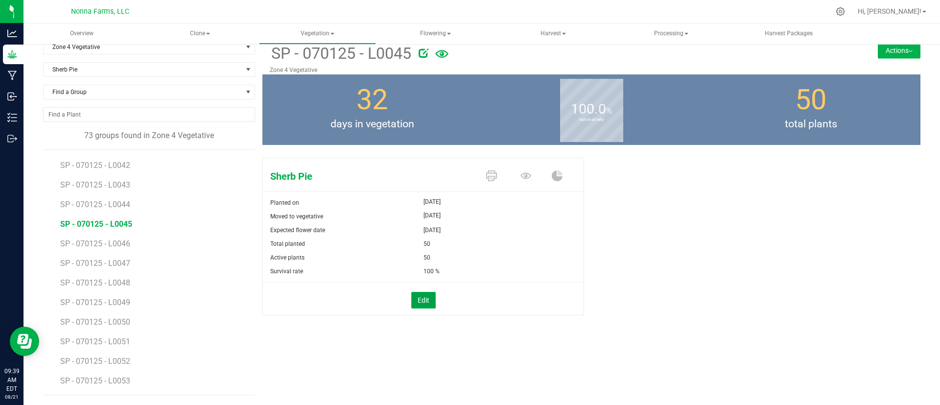
click at [411, 304] on button "Edit" at bounding box center [423, 300] width 24 height 17
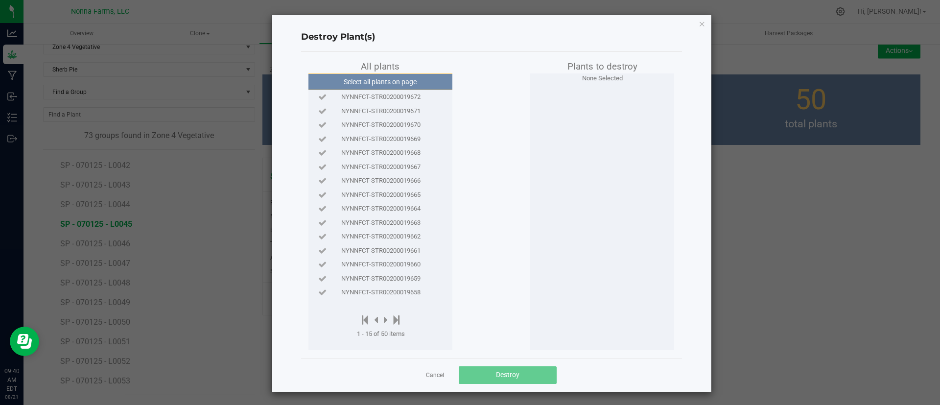
click at [410, 92] on span "NYNNFCT-STR00200019672" at bounding box center [380, 97] width 79 height 10
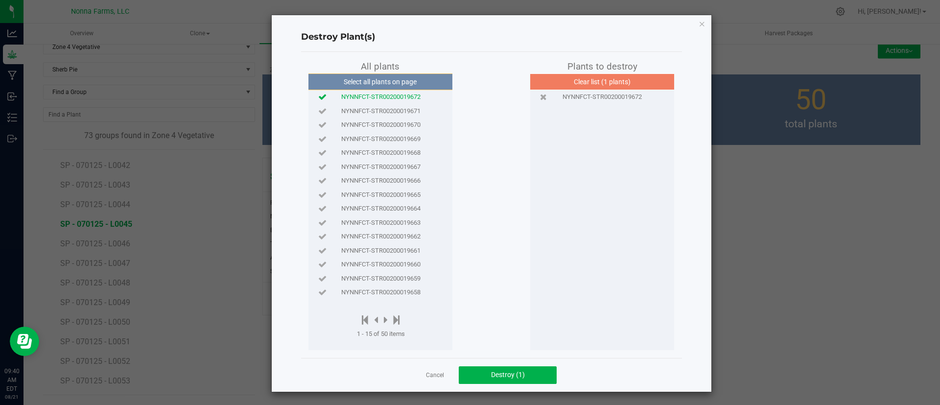
click at [401, 118] on div "NYNNFCT-STR00200019670" at bounding box center [380, 125] width 139 height 14
click at [406, 112] on span "NYNNFCT-STR00200019671" at bounding box center [380, 111] width 79 height 10
click at [404, 141] on span "NYNNFCT-STR00200019669" at bounding box center [380, 139] width 79 height 10
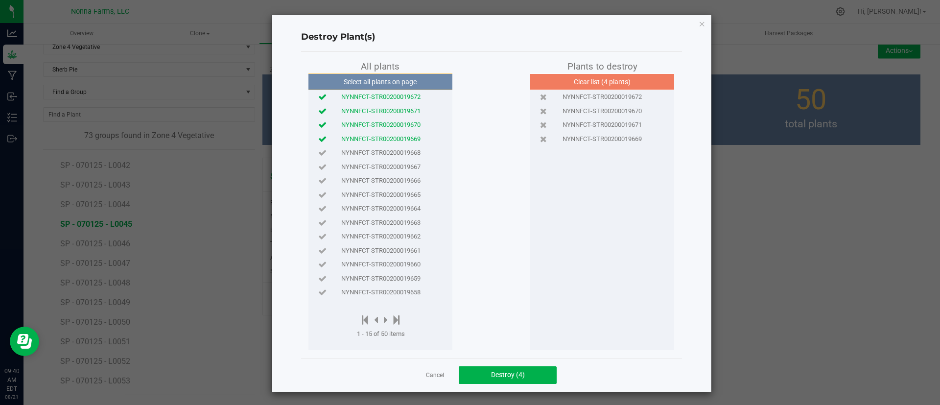
click at [406, 150] on span "NYNNFCT-STR00200019668" at bounding box center [380, 153] width 79 height 10
click at [503, 378] on span "Destroy (5)" at bounding box center [508, 374] width 34 height 8
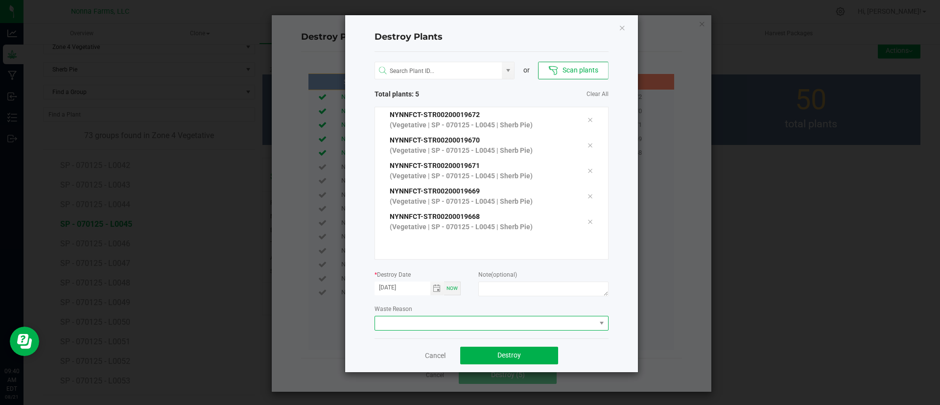
click at [505, 320] on span at bounding box center [485, 323] width 221 height 14
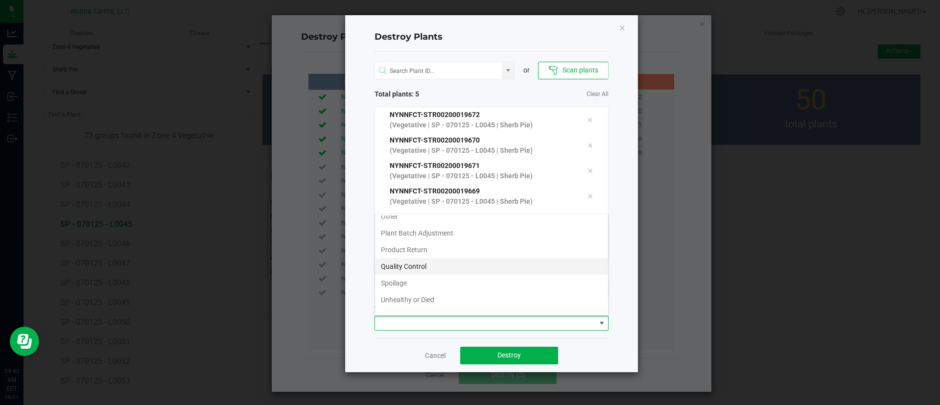
scroll to position [52, 0]
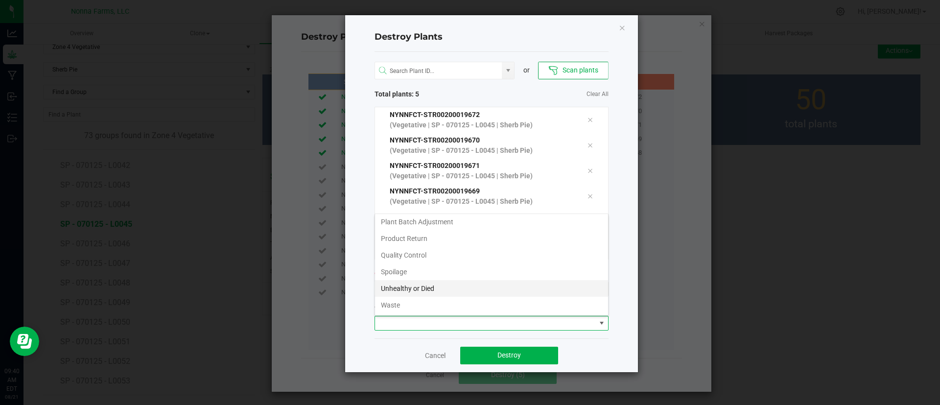
click at [517, 288] on li "Unhealthy or Died" at bounding box center [491, 288] width 233 height 17
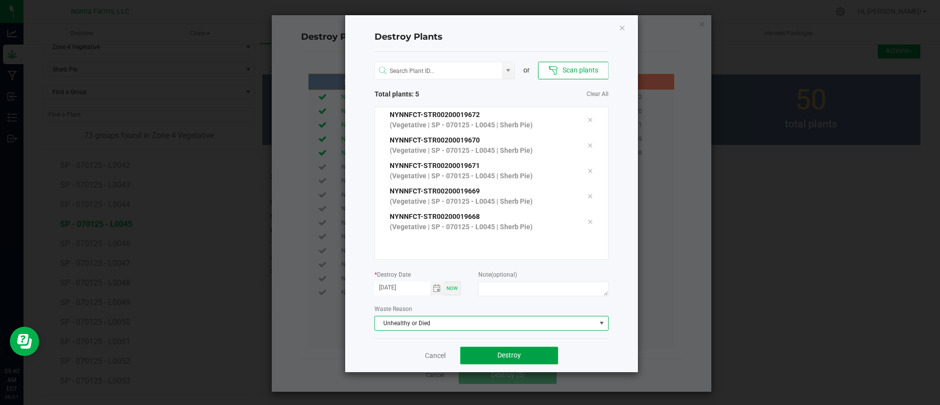
click at [517, 351] on span "Destroy" at bounding box center [508, 355] width 23 height 8
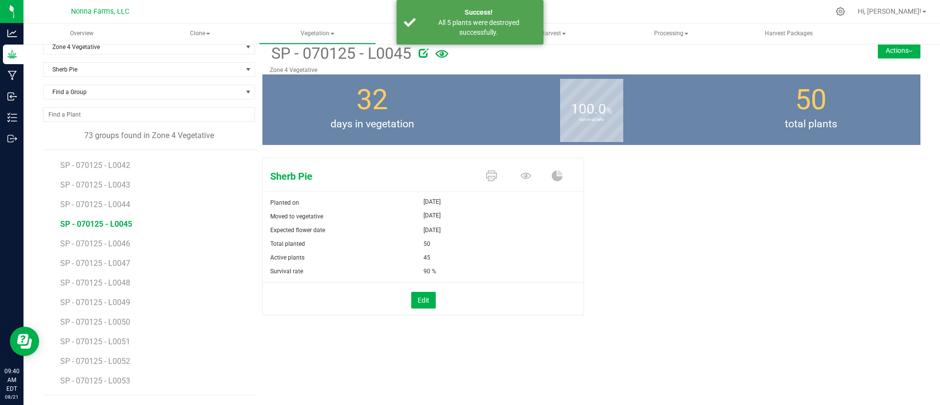
click at [114, 251] on li "SP - 070125 - L0047" at bounding box center [154, 260] width 188 height 20
click at [117, 245] on span "SP - 070125 - L0046" at bounding box center [96, 243] width 72 height 9
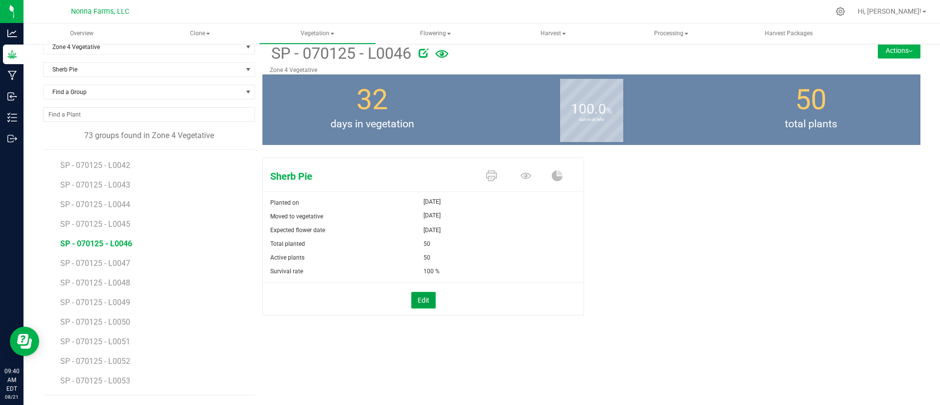
click at [420, 302] on button "Edit" at bounding box center [423, 300] width 24 height 17
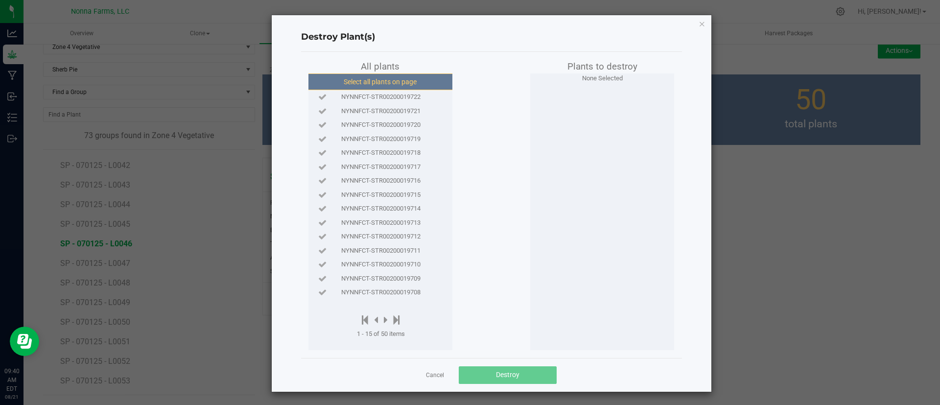
click at [343, 83] on button "Select all plants on page" at bounding box center [379, 81] width 149 height 17
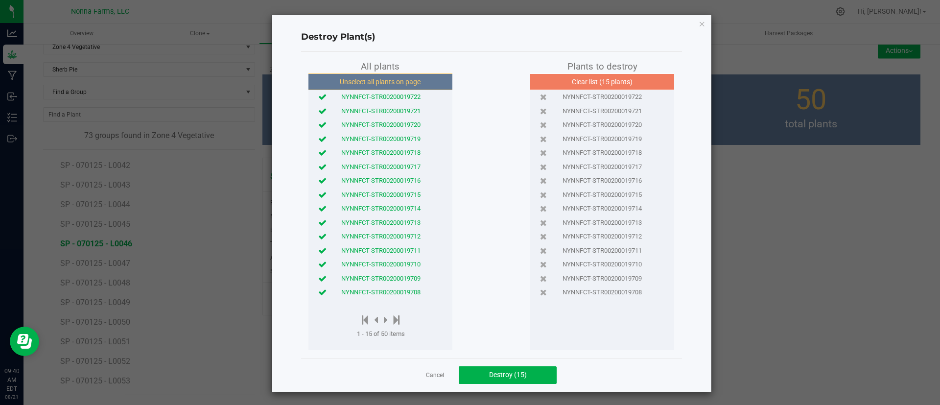
click at [383, 291] on span "NYNNFCT-STR00200019708" at bounding box center [380, 292] width 79 height 10
click at [385, 277] on span "NYNNFCT-STR00200019709" at bounding box center [380, 279] width 79 height 10
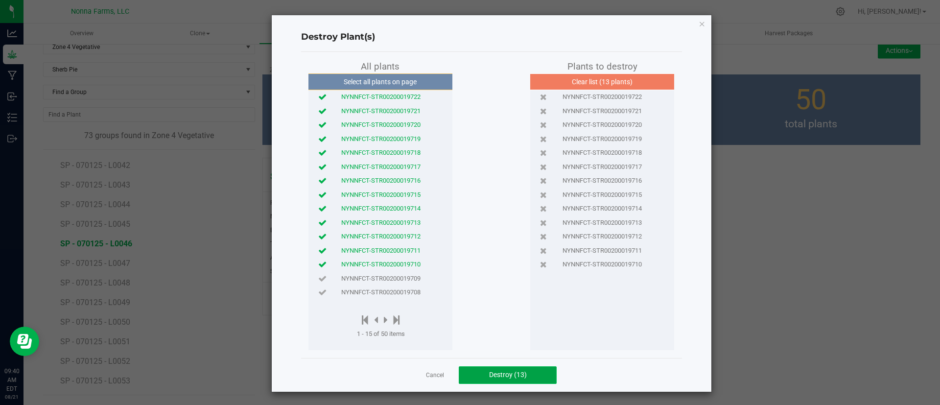
click at [491, 378] on span "Destroy (13)" at bounding box center [508, 374] width 38 height 8
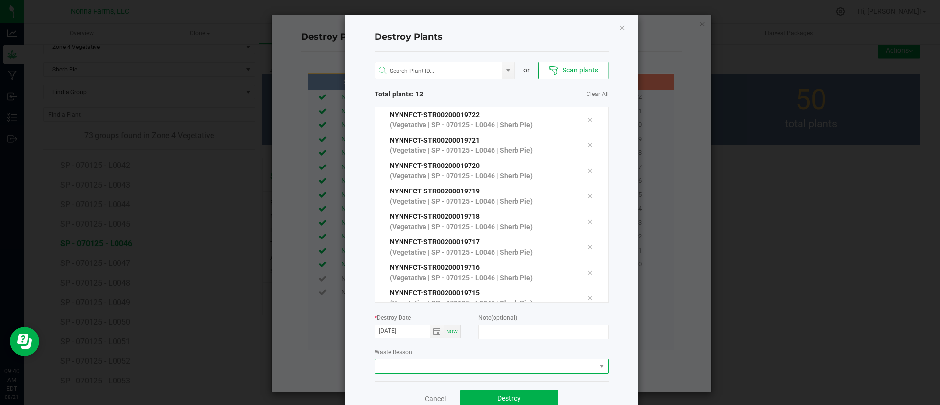
click at [477, 364] on span at bounding box center [485, 366] width 221 height 14
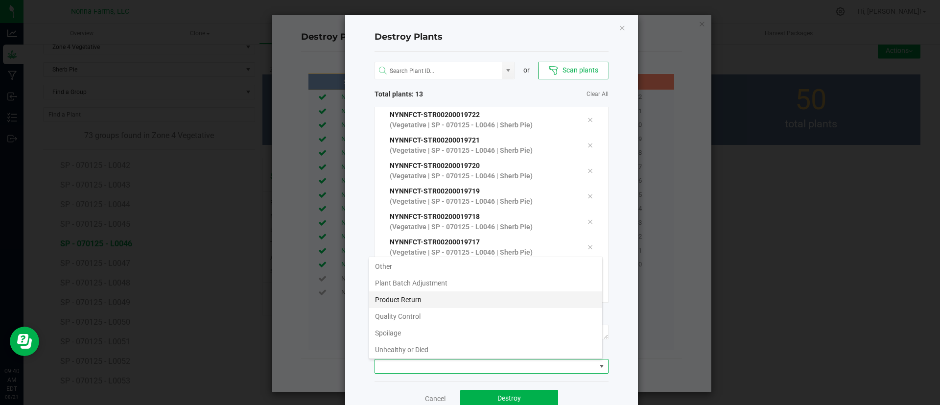
scroll to position [52, 0]
click at [473, 327] on li "Unhealthy or Died" at bounding box center [485, 331] width 233 height 17
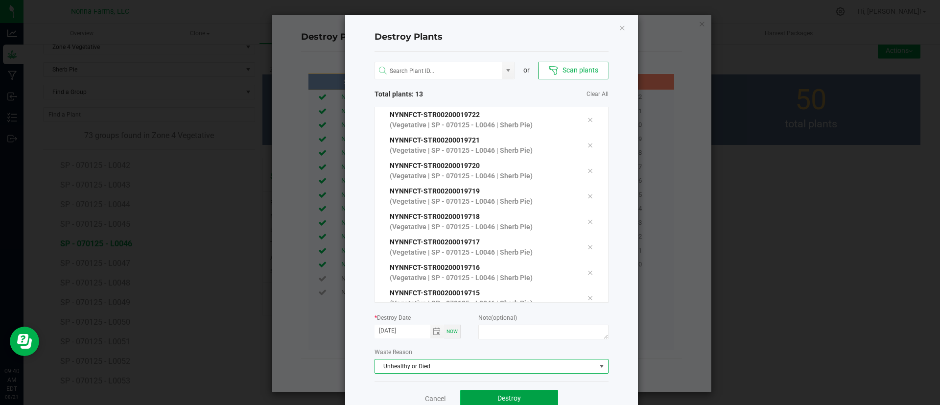
click at [481, 391] on button "Destroy" at bounding box center [509, 399] width 98 height 18
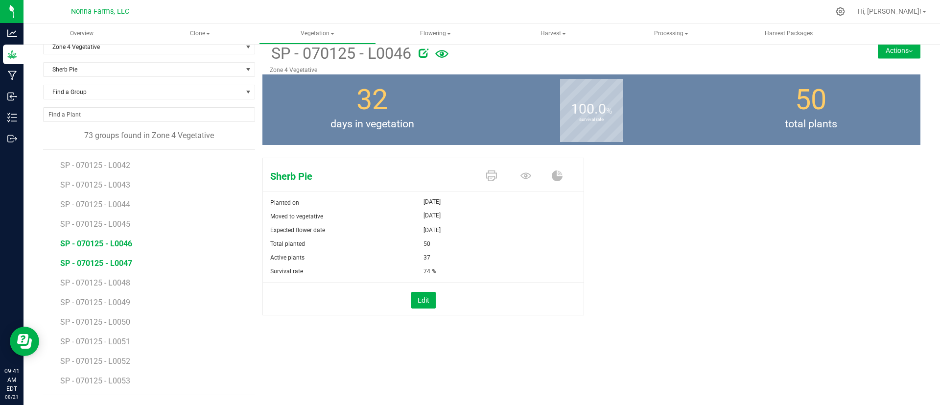
click at [125, 262] on span "SP - 070125 - L0047" at bounding box center [96, 262] width 72 height 9
click at [128, 243] on span "SP - 070125 - L0046" at bounding box center [96, 243] width 72 height 9
click at [126, 262] on span "SP - 070125 - L0047" at bounding box center [96, 262] width 72 height 9
click at [412, 297] on button "Edit" at bounding box center [423, 300] width 24 height 17
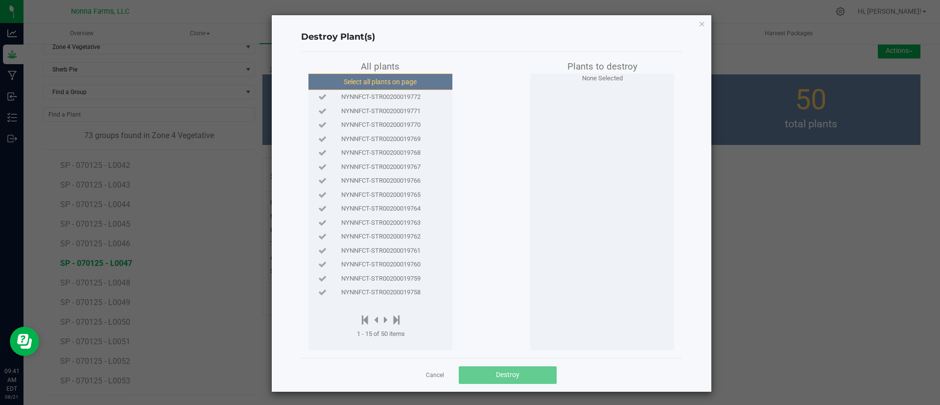
click at [388, 81] on button "Select all plants on page" at bounding box center [379, 81] width 149 height 17
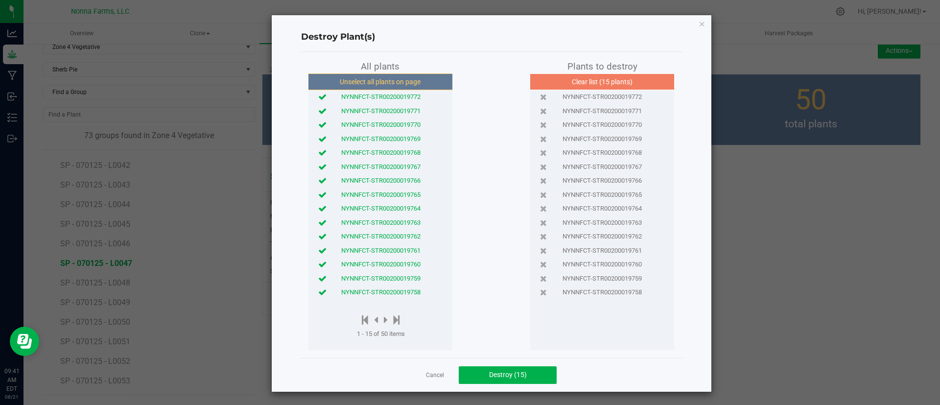
click at [389, 294] on span "NYNNFCT-STR00200019758" at bounding box center [380, 292] width 79 height 10
click at [391, 282] on span "NYNNFCT-STR00200019759" at bounding box center [380, 279] width 79 height 10
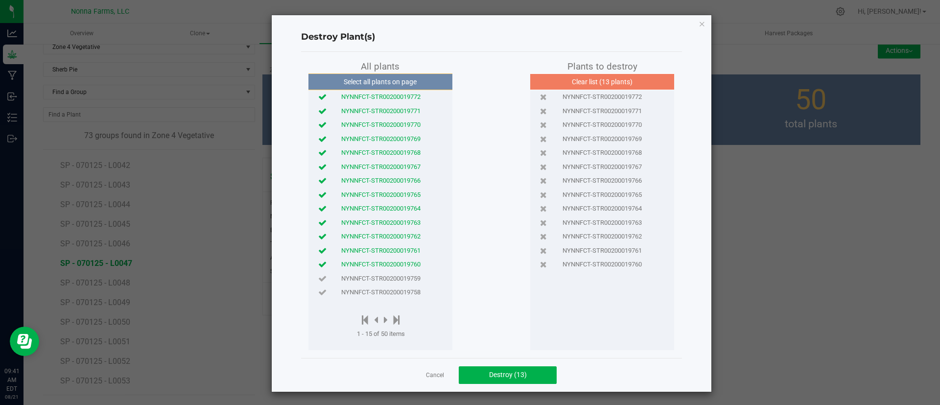
click at [395, 260] on span "NYNNFCT-STR00200019760" at bounding box center [380, 264] width 79 height 10
click at [396, 253] on span "NYNNFCT-STR00200019761" at bounding box center [380, 251] width 79 height 10
click at [398, 239] on span "NYNNFCT-STR00200019762" at bounding box center [380, 236] width 79 height 10
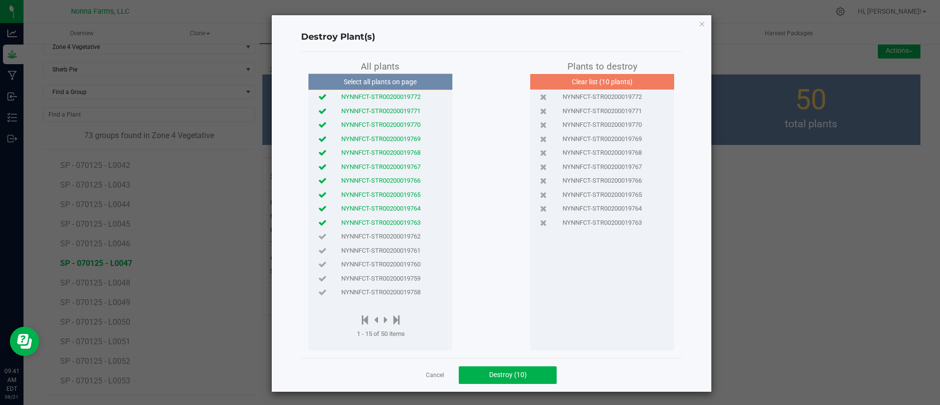
click at [398, 231] on span "NYNNFCT-STR00200019762" at bounding box center [380, 236] width 79 height 10
click at [399, 226] on span "NYNNFCT-STR00200019763" at bounding box center [380, 223] width 79 height 10
click at [400, 224] on span "NYNNFCT-STR00200019763" at bounding box center [380, 223] width 79 height 10
click at [403, 226] on span "NYNNFCT-STR00200019763" at bounding box center [380, 223] width 79 height 10
click at [404, 221] on span "NYNNFCT-STR00200019763" at bounding box center [380, 223] width 79 height 10
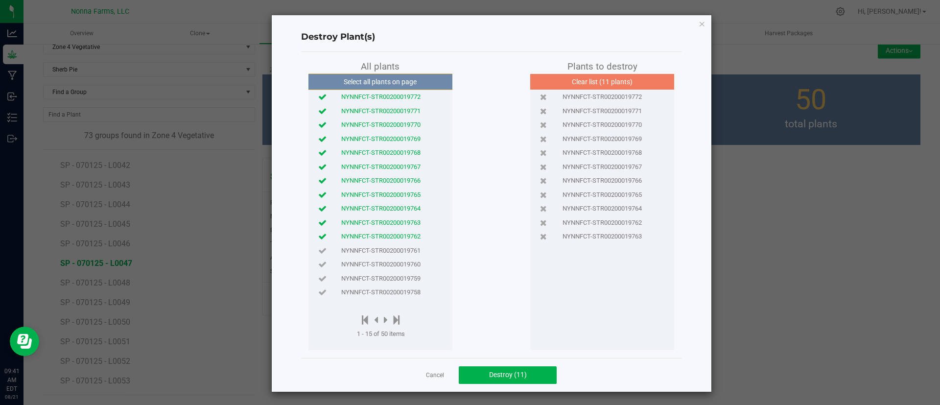
click at [404, 225] on span "NYNNFCT-STR00200019763" at bounding box center [380, 223] width 79 height 10
click at [405, 233] on span "NYNNFCT-STR00200019762" at bounding box center [380, 236] width 79 height 10
click at [496, 378] on span "Destroy (9)" at bounding box center [508, 374] width 34 height 8
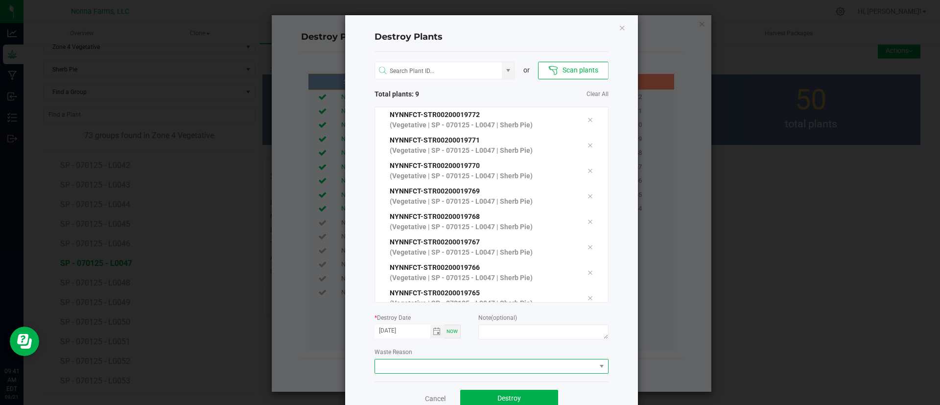
click at [460, 361] on span at bounding box center [485, 366] width 221 height 14
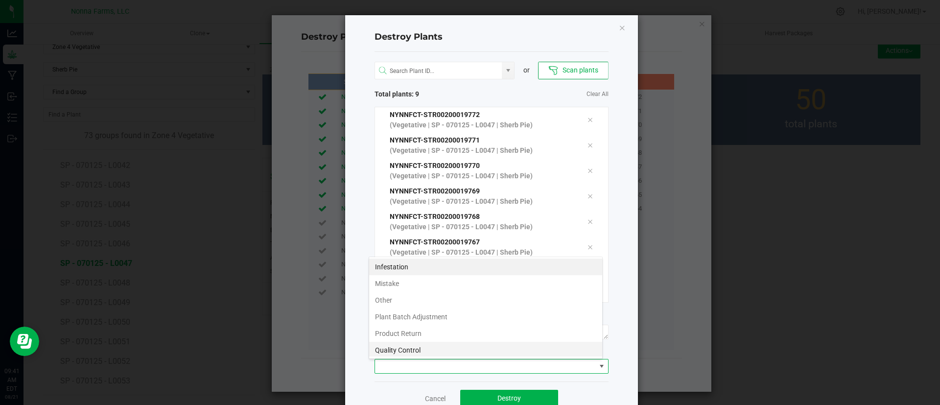
scroll to position [52, 0]
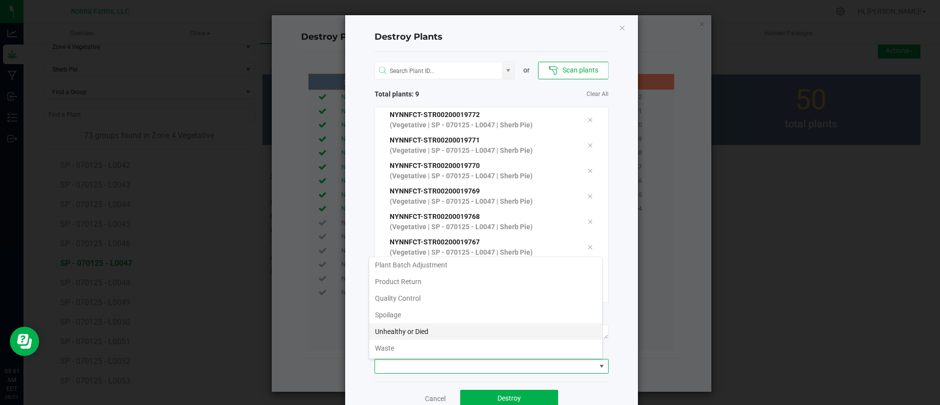
click at [431, 328] on li "Unhealthy or Died" at bounding box center [485, 331] width 233 height 17
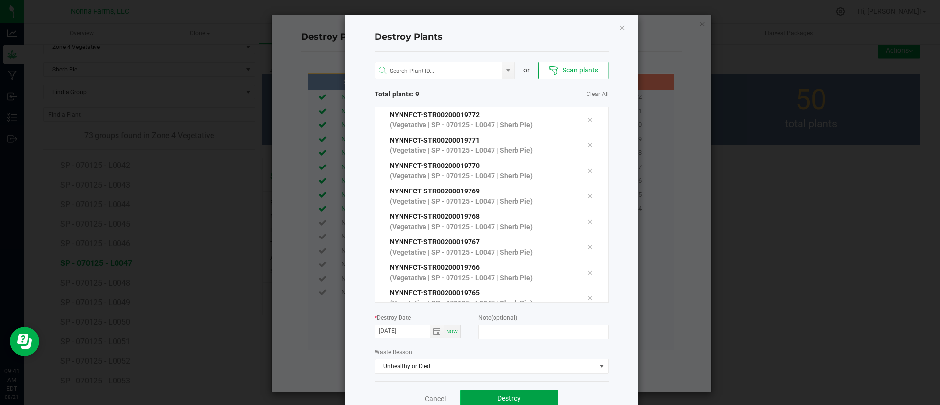
click at [507, 392] on button "Destroy" at bounding box center [509, 399] width 98 height 18
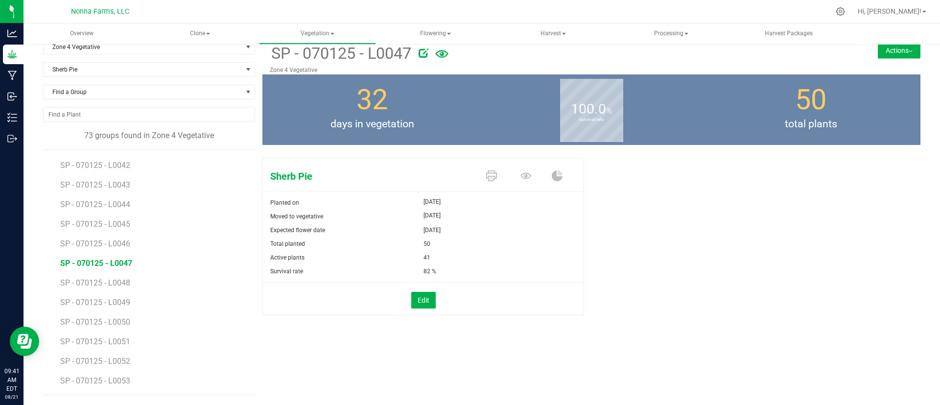
click at [116, 287] on li "SP - 070125 - L0048" at bounding box center [154, 279] width 188 height 20
click at [119, 282] on span "SP - 070125 - L0048" at bounding box center [96, 282] width 72 height 9
click at [415, 301] on button "Edit" at bounding box center [423, 300] width 24 height 17
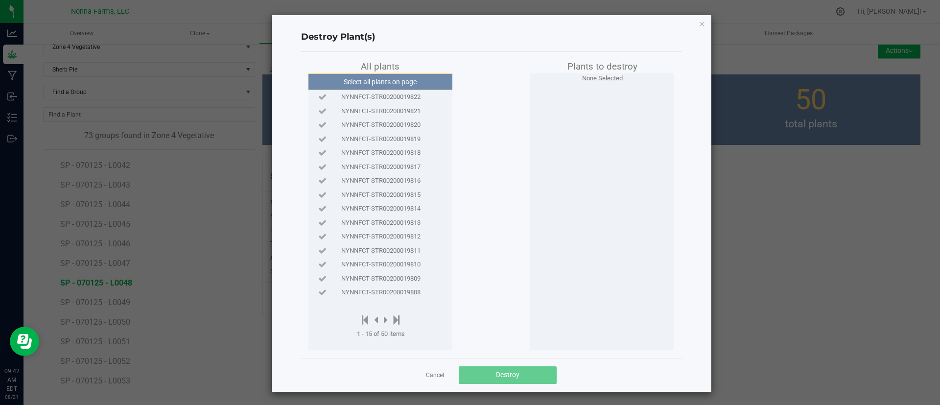
click at [372, 102] on div "NYNNFCT-STR00200019822" at bounding box center [380, 97] width 139 height 14
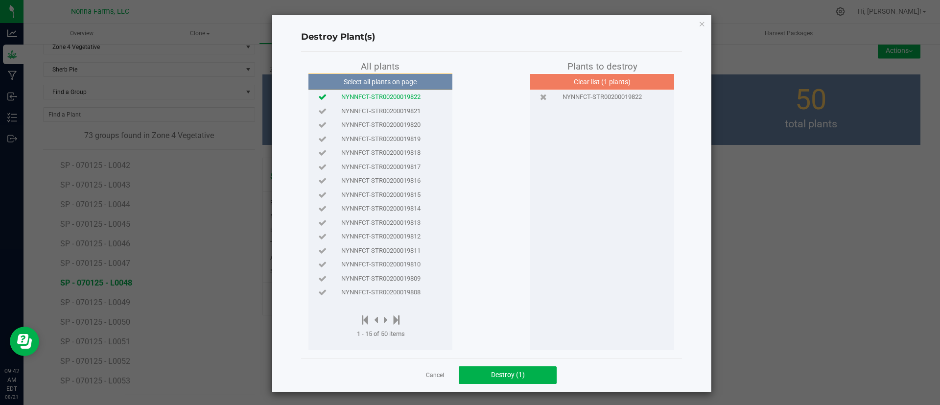
click at [373, 114] on span "NYNNFCT-STR00200019821" at bounding box center [380, 111] width 79 height 10
click at [377, 122] on span "NYNNFCT-STR00200019820" at bounding box center [380, 125] width 79 height 10
click at [385, 139] on span "NYNNFCT-STR00200019819" at bounding box center [380, 139] width 79 height 10
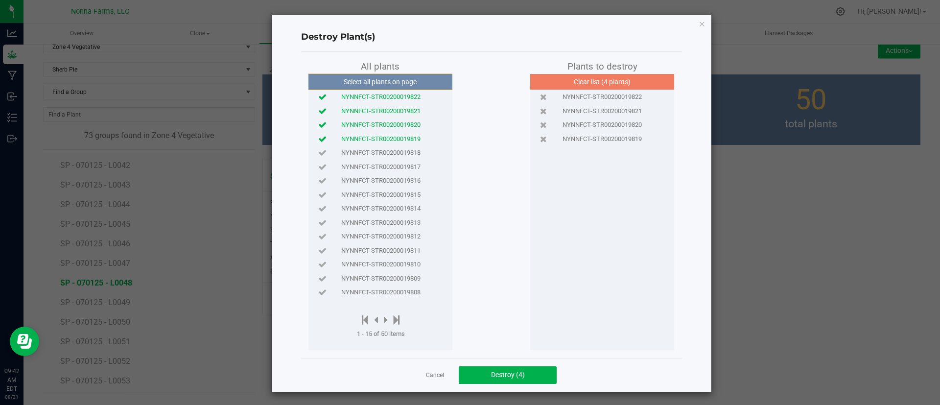
click at [387, 151] on span "NYNNFCT-STR00200019818" at bounding box center [380, 153] width 79 height 10
click at [391, 166] on span "NYNNFCT-STR00200019817" at bounding box center [380, 167] width 79 height 10
click at [402, 179] on span "NYNNFCT-STR00200019816" at bounding box center [380, 181] width 79 height 10
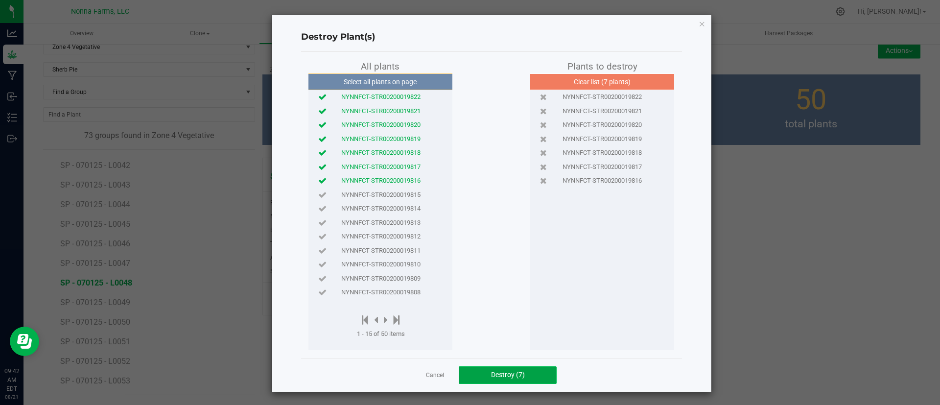
click at [510, 368] on button "Destroy (7)" at bounding box center [508, 375] width 98 height 18
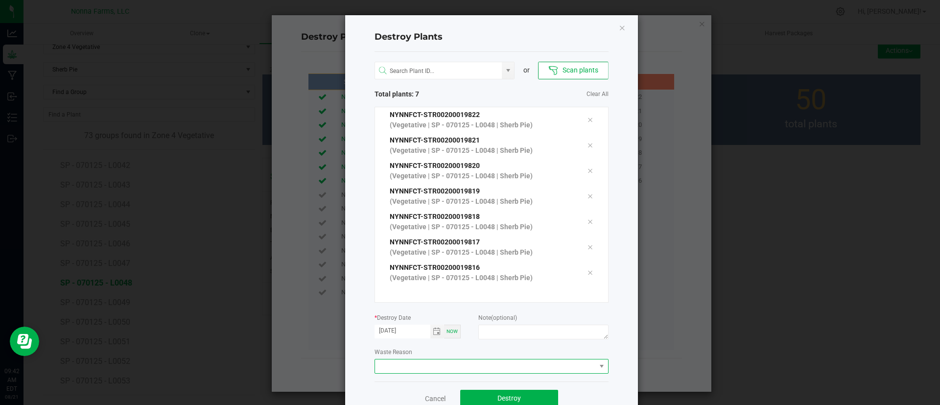
click at [480, 360] on span at bounding box center [485, 366] width 221 height 14
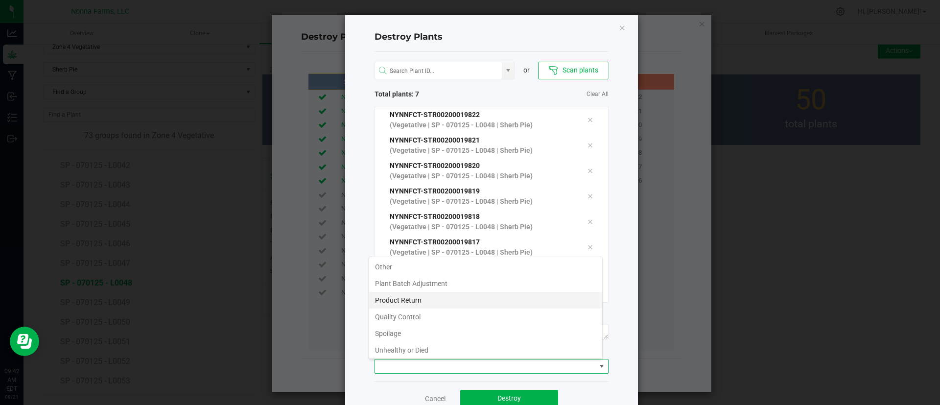
scroll to position [52, 0]
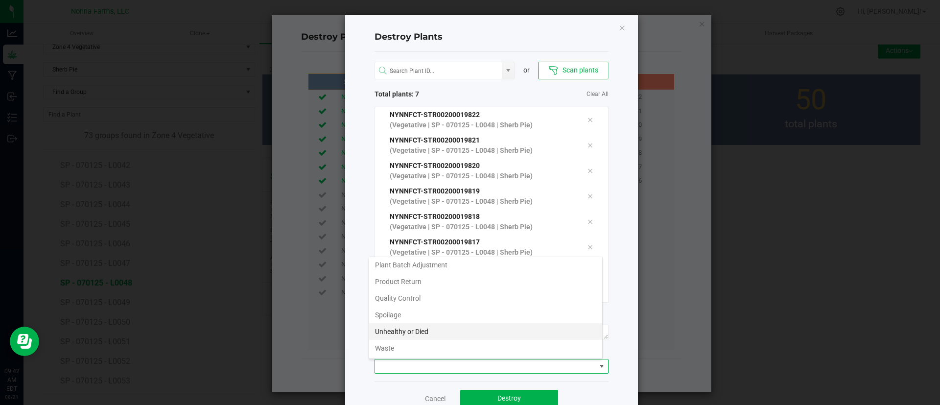
click at [444, 334] on li "Unhealthy or Died" at bounding box center [485, 331] width 233 height 17
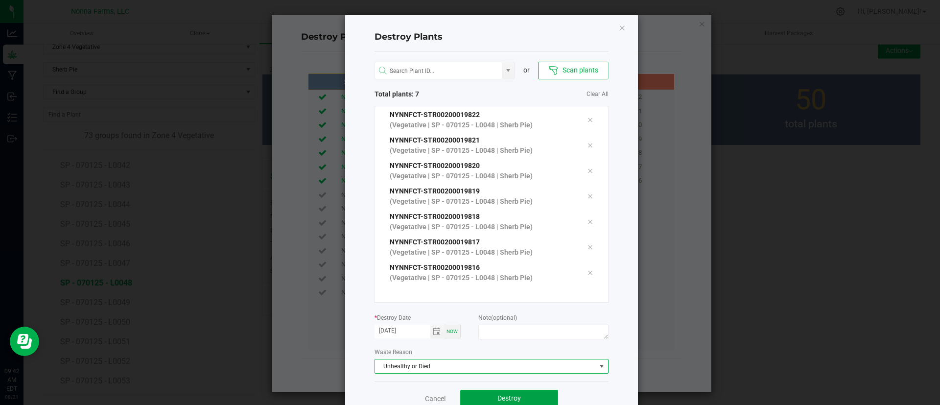
click at [491, 393] on button "Destroy" at bounding box center [509, 399] width 98 height 18
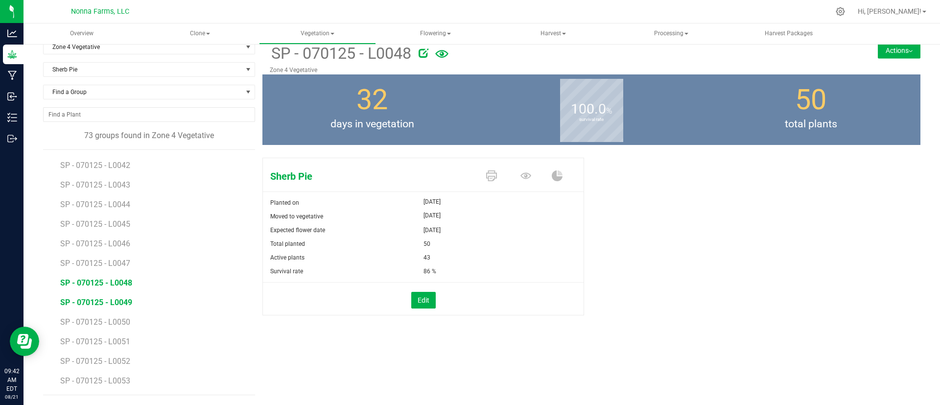
click at [120, 306] on span "SP - 070125 - L0049" at bounding box center [96, 302] width 72 height 9
click at [414, 301] on button "Edit" at bounding box center [423, 300] width 24 height 17
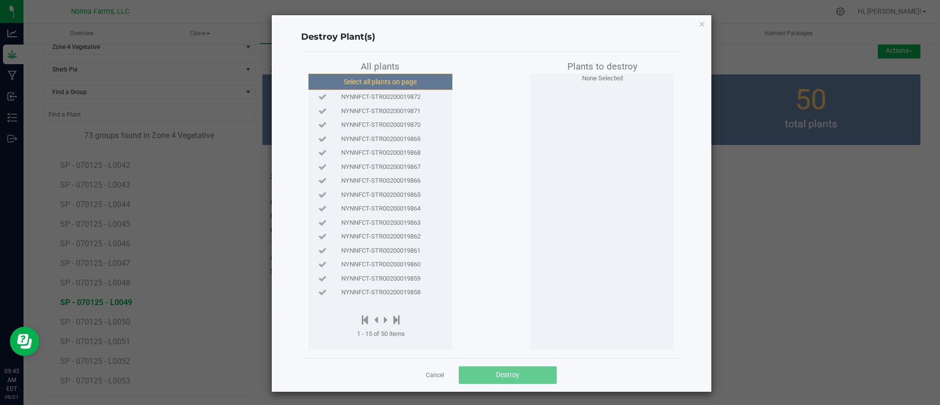
click at [403, 75] on button "Select all plants on page" at bounding box center [379, 81] width 149 height 17
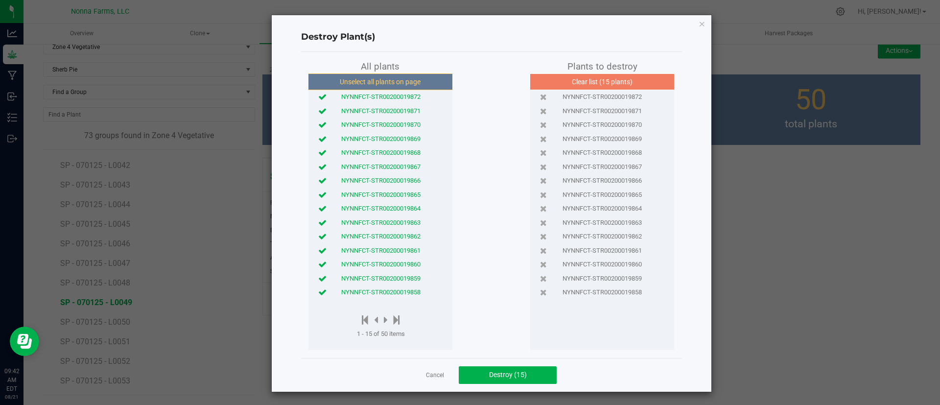
click at [396, 283] on div "NYNNFCT-STR00200019859" at bounding box center [380, 278] width 139 height 14
click at [393, 293] on span "NYNNFCT-STR00200019858" at bounding box center [380, 292] width 79 height 10
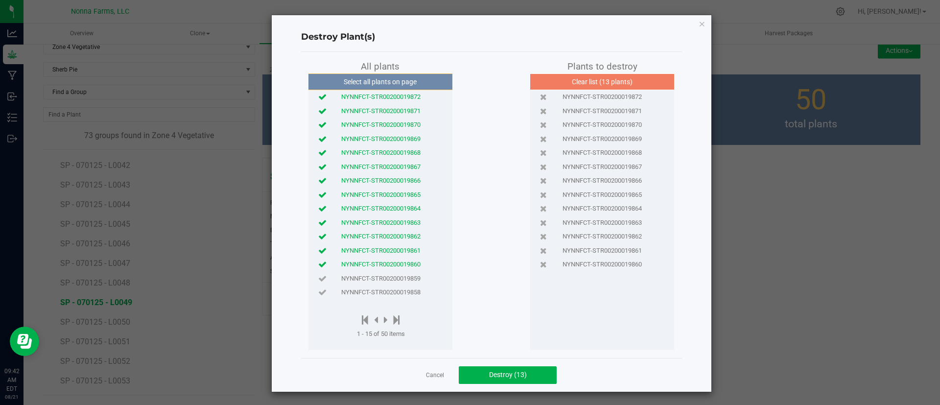
click at [392, 266] on span "NYNNFCT-STR00200019860" at bounding box center [380, 264] width 79 height 10
click at [395, 249] on span "NYNNFCT-STR00200019861" at bounding box center [380, 251] width 79 height 10
click at [400, 237] on span "NYNNFCT-STR00200019862" at bounding box center [380, 236] width 79 height 10
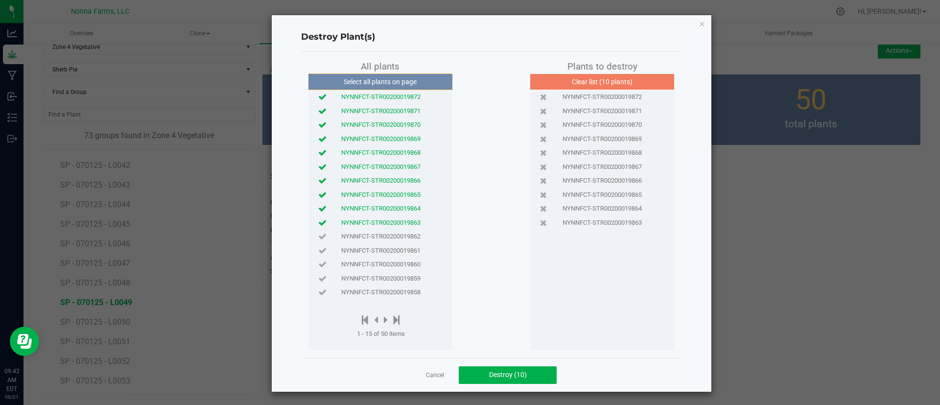
click at [405, 225] on span "NYNNFCT-STR00200019863" at bounding box center [380, 223] width 79 height 10
click at [485, 366] on button "Destroy (9)" at bounding box center [508, 375] width 98 height 18
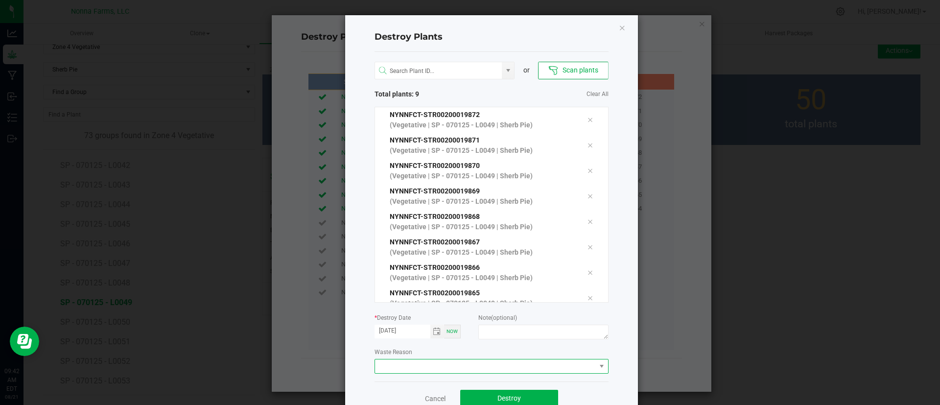
click at [470, 368] on span at bounding box center [485, 366] width 221 height 14
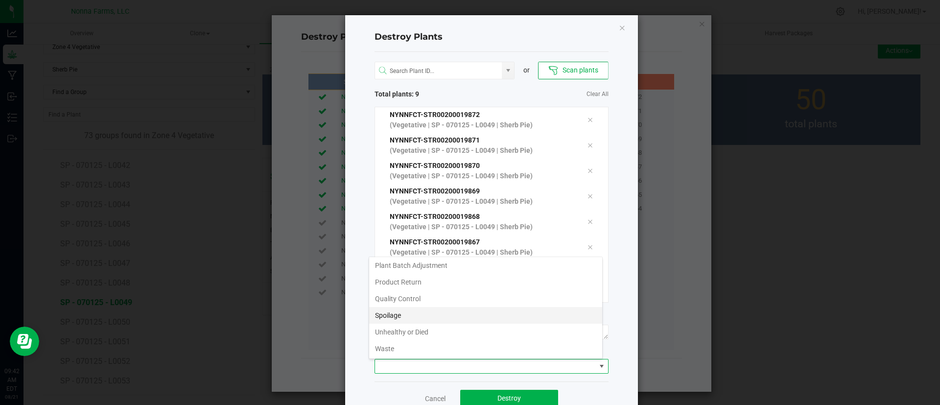
scroll to position [52, 0]
click at [486, 327] on li "Unhealthy or Died" at bounding box center [485, 331] width 233 height 17
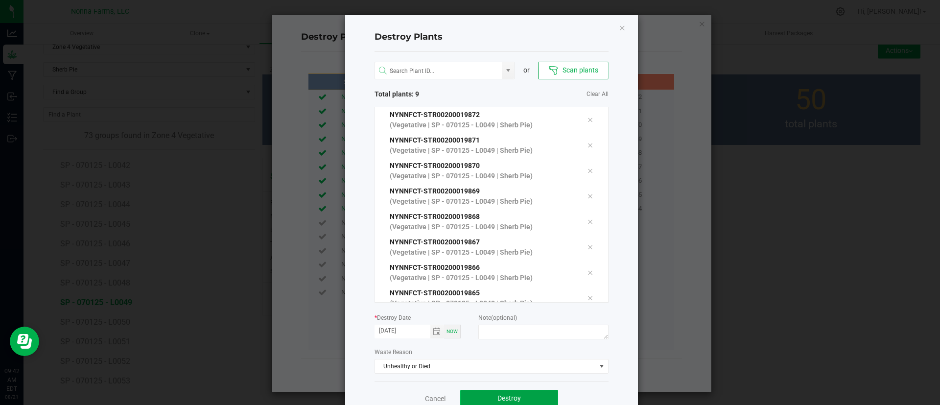
click at [480, 393] on button "Destroy" at bounding box center [509, 399] width 98 height 18
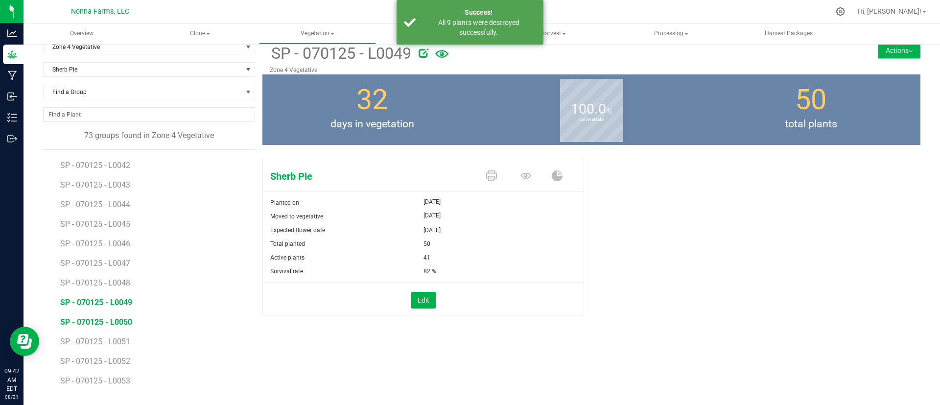
click at [120, 324] on span "SP - 070125 - L0050" at bounding box center [96, 321] width 72 height 9
click at [420, 302] on button "Edit" at bounding box center [423, 300] width 24 height 17
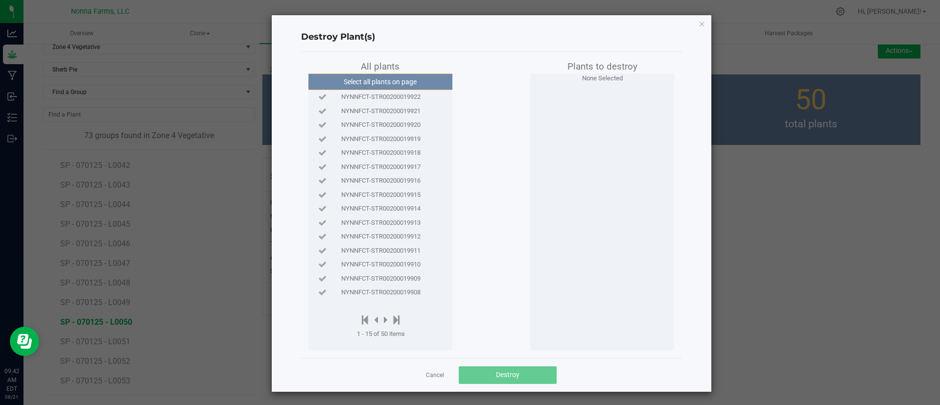
click at [372, 102] on div "NYNNFCT-STR00200019922" at bounding box center [380, 97] width 139 height 14
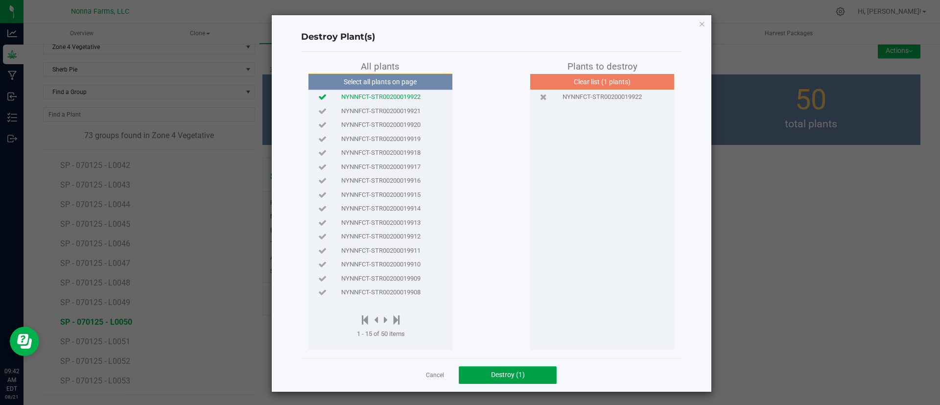
click at [502, 376] on span "Destroy (1)" at bounding box center [508, 374] width 34 height 8
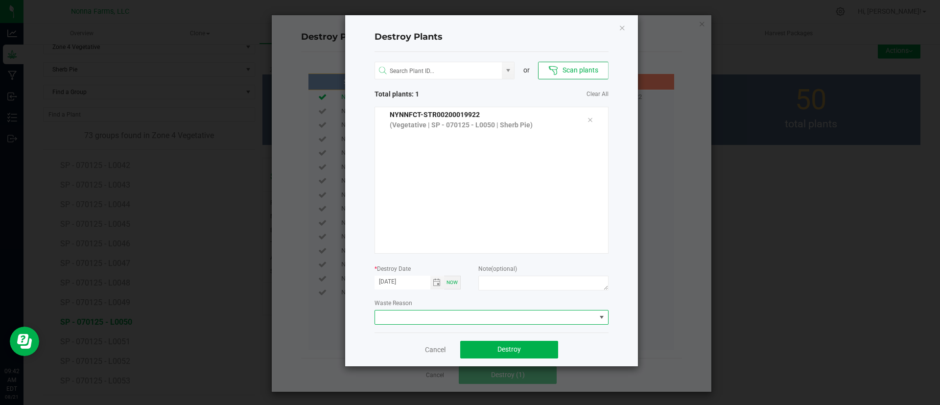
click at [506, 310] on span at bounding box center [485, 317] width 221 height 14
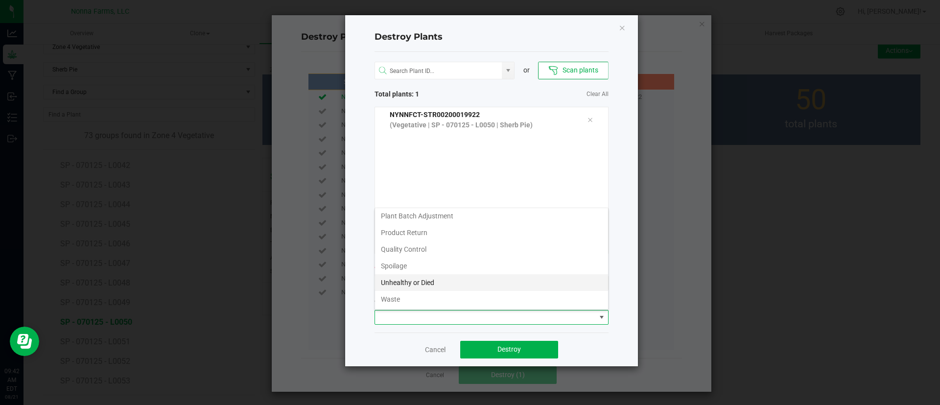
click at [495, 275] on li "Unhealthy or Died" at bounding box center [491, 282] width 233 height 17
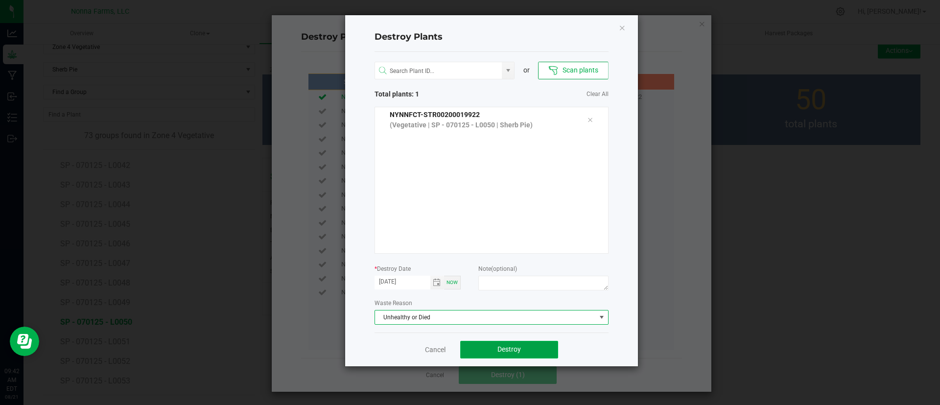
click at [527, 345] on button "Destroy" at bounding box center [509, 350] width 98 height 18
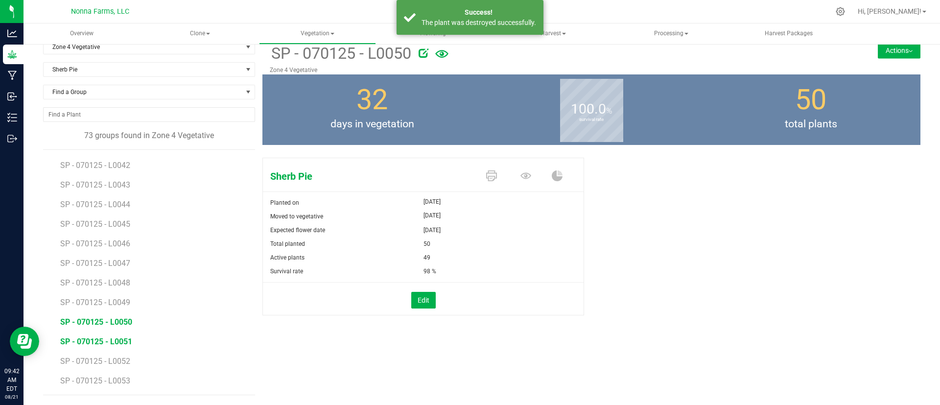
click at [129, 341] on span "SP - 070125 - L0051" at bounding box center [96, 341] width 72 height 9
click at [429, 296] on button "Edit" at bounding box center [423, 300] width 24 height 17
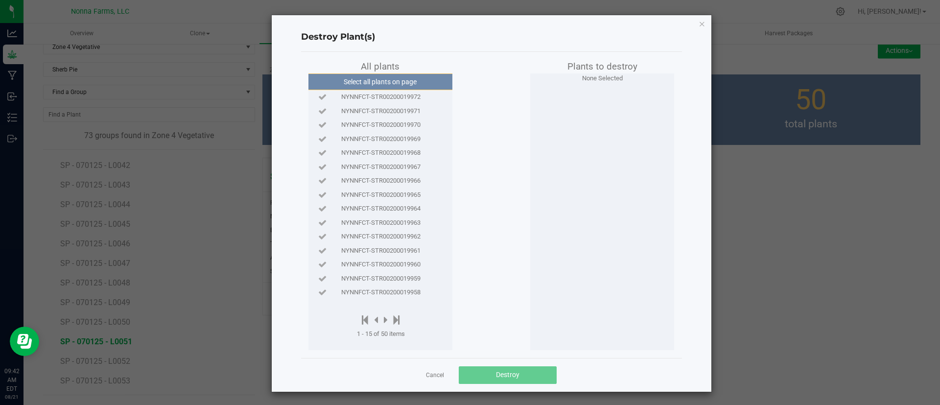
click at [403, 100] on span "NYNNFCT-STR00200019972" at bounding box center [380, 97] width 79 height 10
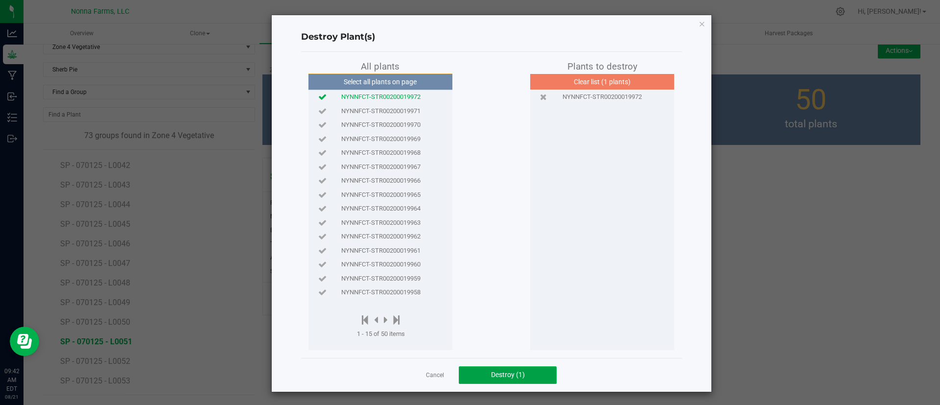
click at [504, 379] on button "Destroy (1)" at bounding box center [508, 375] width 98 height 18
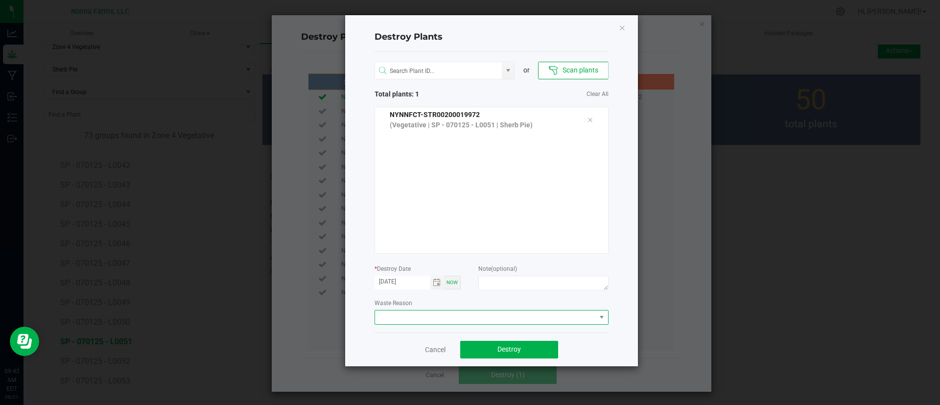
click at [496, 316] on span at bounding box center [485, 317] width 221 height 14
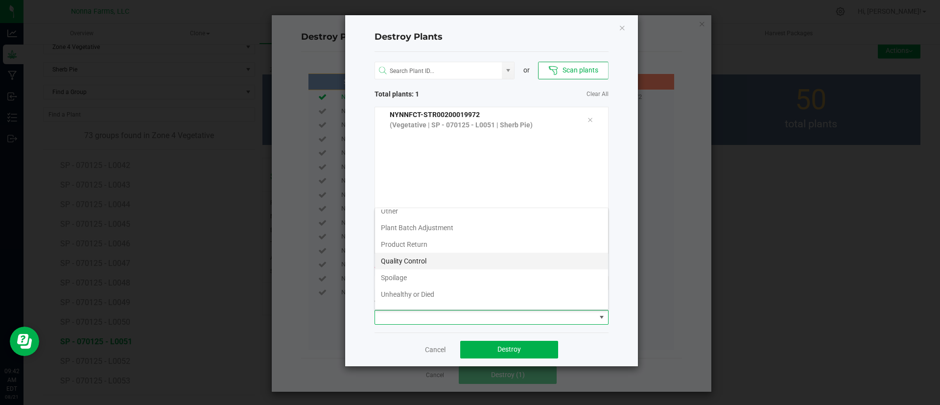
scroll to position [52, 0]
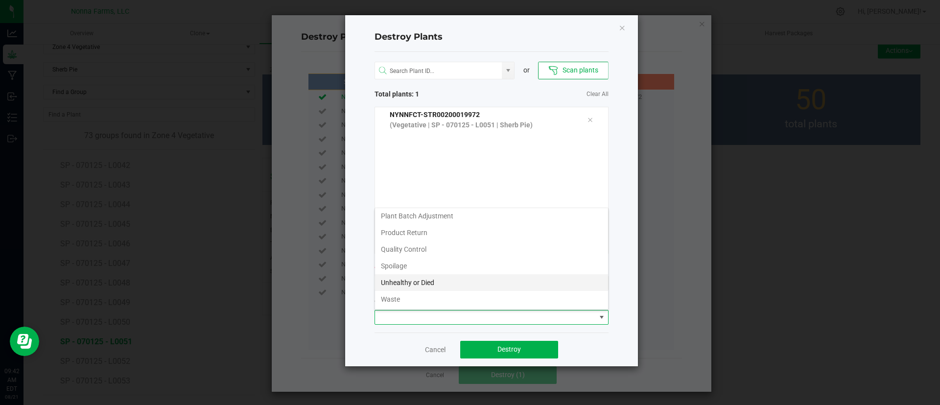
click at [497, 285] on li "Unhealthy or Died" at bounding box center [491, 282] width 233 height 17
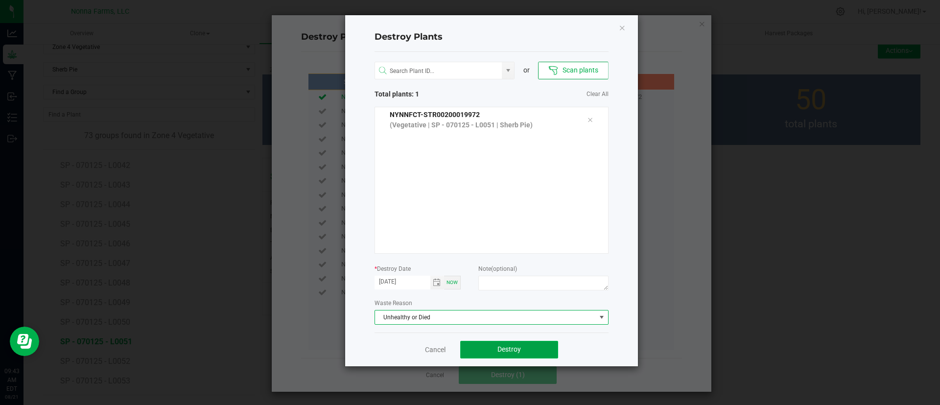
click at [512, 348] on span "Destroy" at bounding box center [508, 349] width 23 height 8
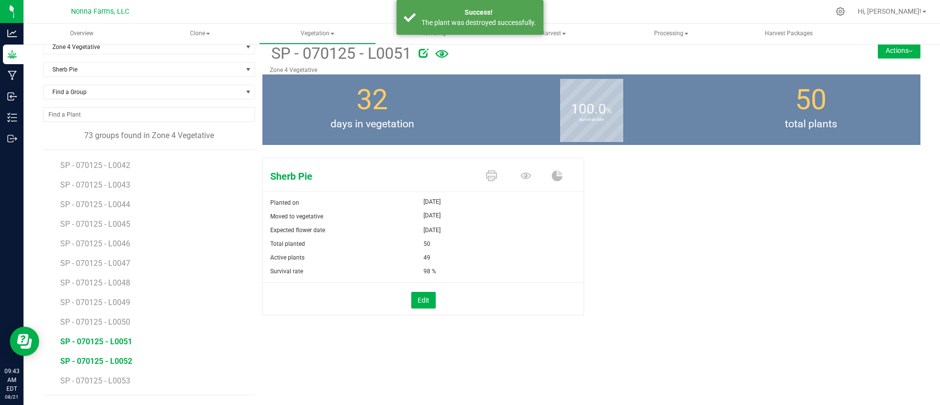
click at [105, 357] on span "SP - 070125 - L0052" at bounding box center [96, 360] width 72 height 9
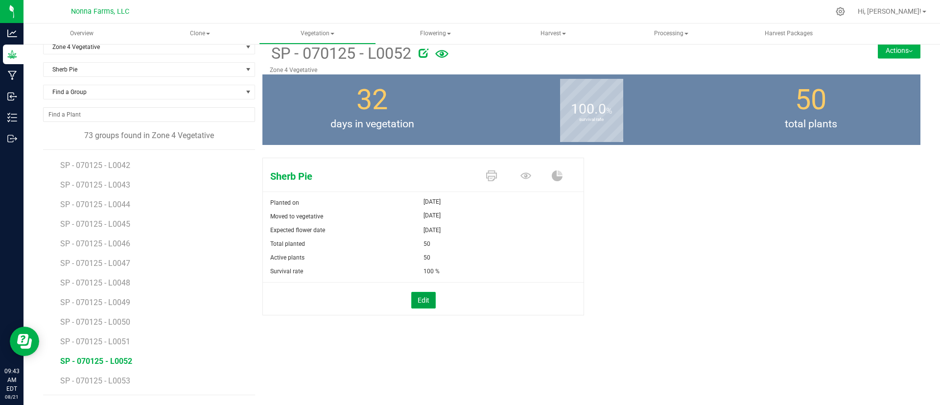
click at [419, 293] on button "Edit" at bounding box center [423, 300] width 24 height 17
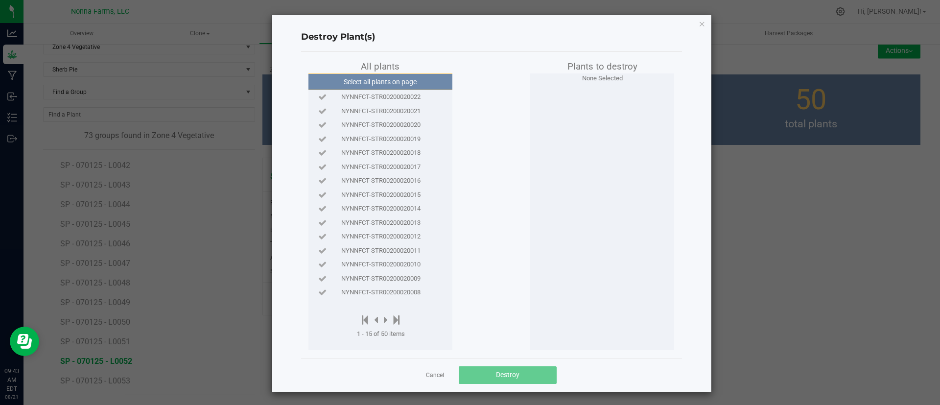
click at [405, 95] on span "NYNNFCT-STR00200020022" at bounding box center [380, 97] width 79 height 10
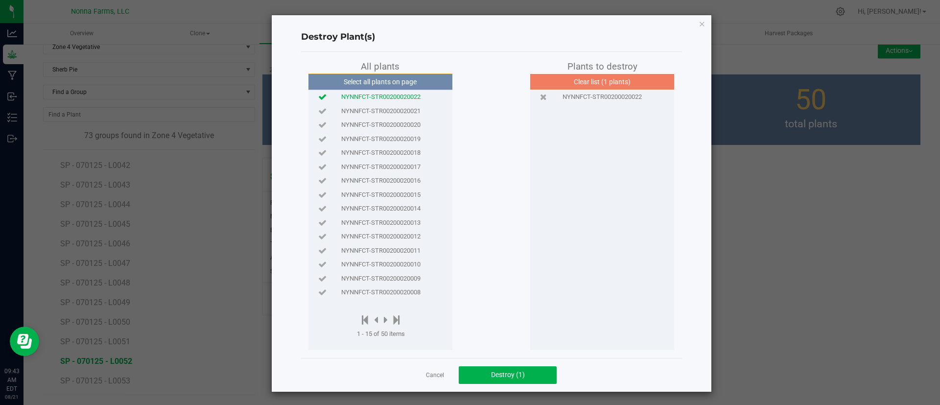
click at [406, 107] on span "NYNNFCT-STR00200020021" at bounding box center [380, 111] width 79 height 10
click at [495, 376] on span "Destroy (2)" at bounding box center [508, 374] width 34 height 8
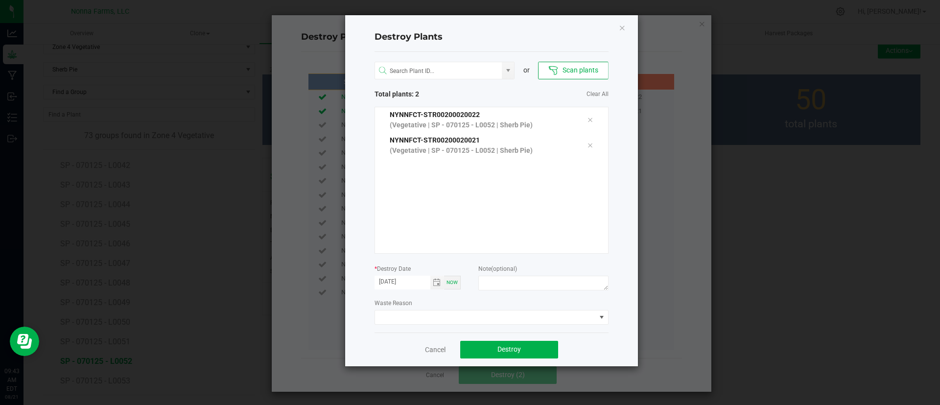
click at [497, 307] on div "Waste Reason" at bounding box center [491, 311] width 234 height 27
click at [495, 321] on span at bounding box center [485, 317] width 221 height 14
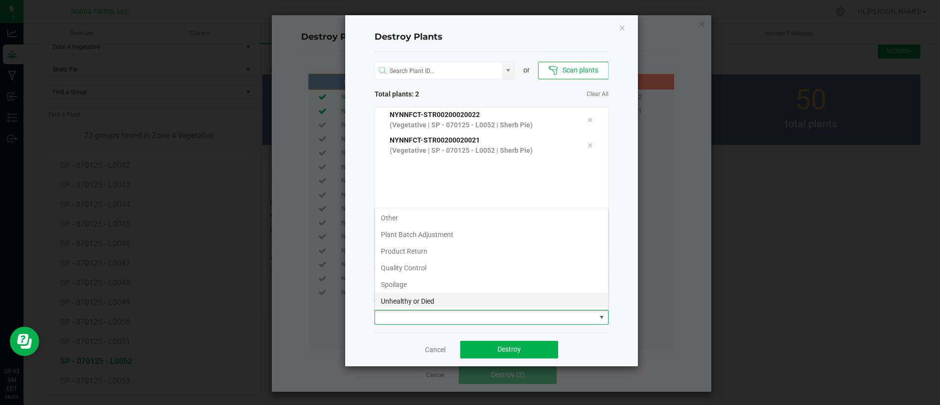
scroll to position [52, 0]
click at [481, 289] on li "Unhealthy or Died" at bounding box center [491, 282] width 233 height 17
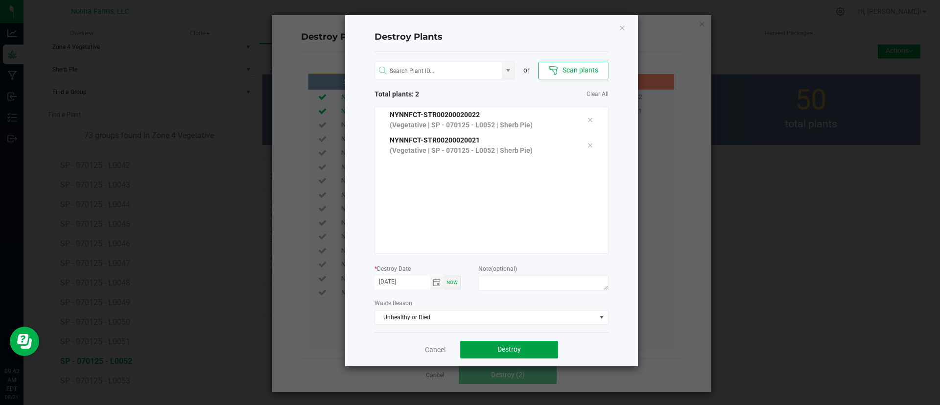
click at [501, 352] on span "Destroy" at bounding box center [508, 349] width 23 height 8
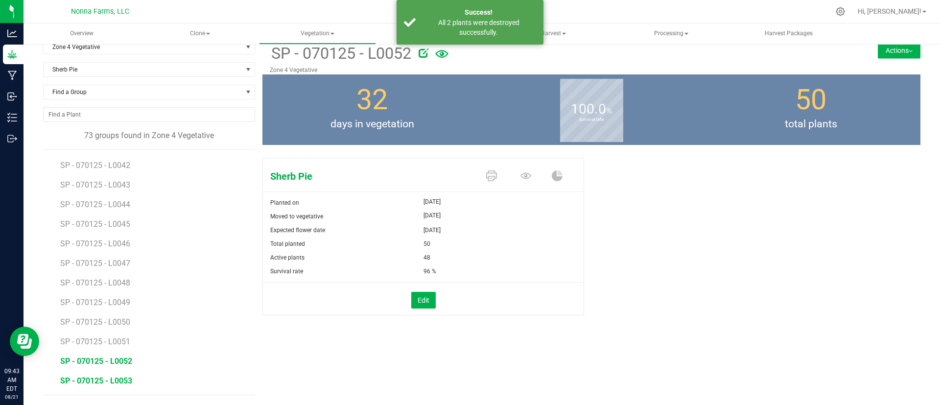
click at [129, 379] on span "SP - 070125 - L0053" at bounding box center [96, 380] width 72 height 9
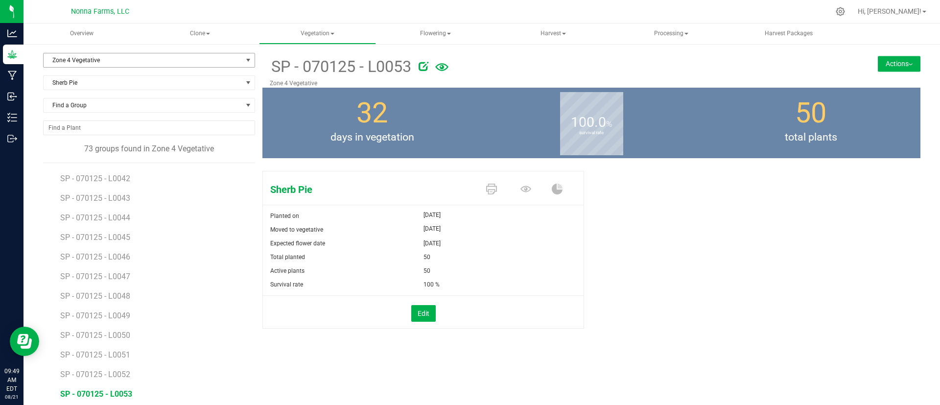
click at [118, 63] on span "Zone 4 Vegetative" at bounding box center [143, 60] width 199 height 14
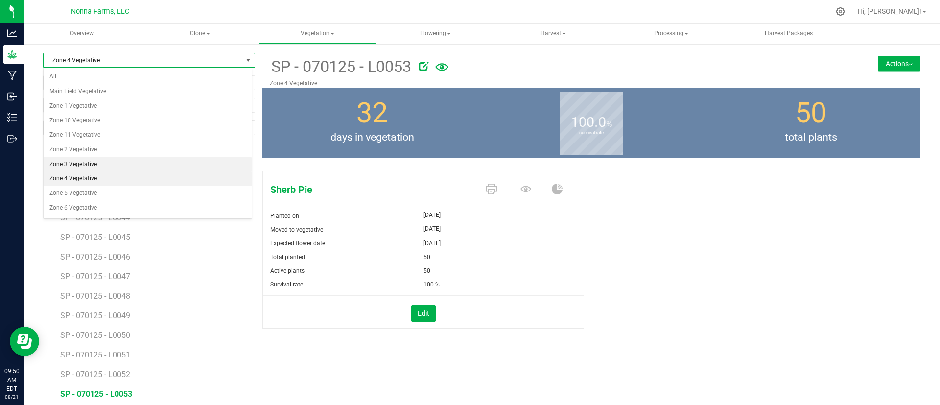
click at [93, 157] on li "Zone 3 Vegetative" at bounding box center [148, 164] width 208 height 15
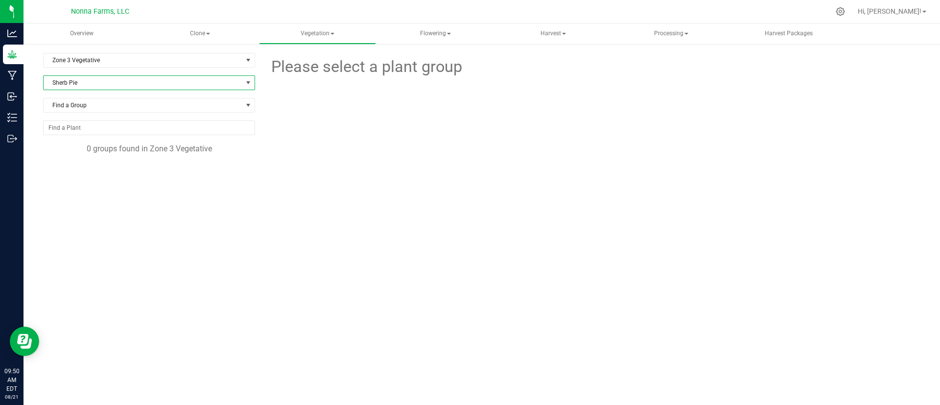
click at [154, 89] on span "Sherb Pie" at bounding box center [143, 83] width 199 height 14
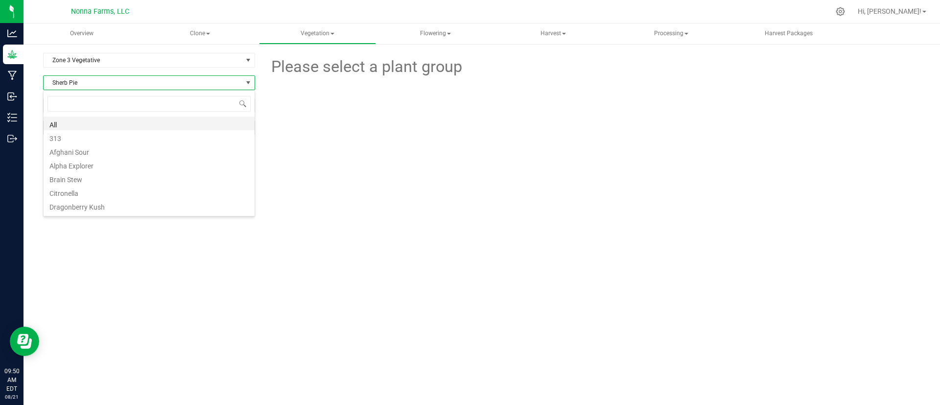
click at [140, 125] on li "All" at bounding box center [149, 123] width 211 height 14
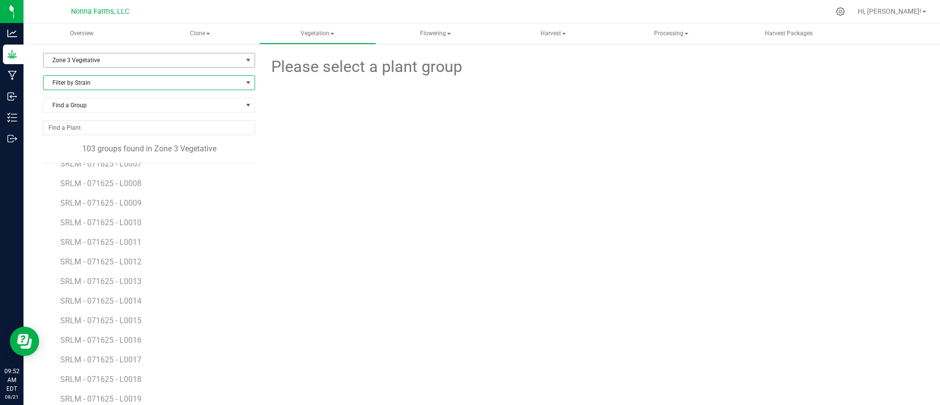
click at [179, 59] on span "Zone 3 Vegetative" at bounding box center [143, 60] width 199 height 14
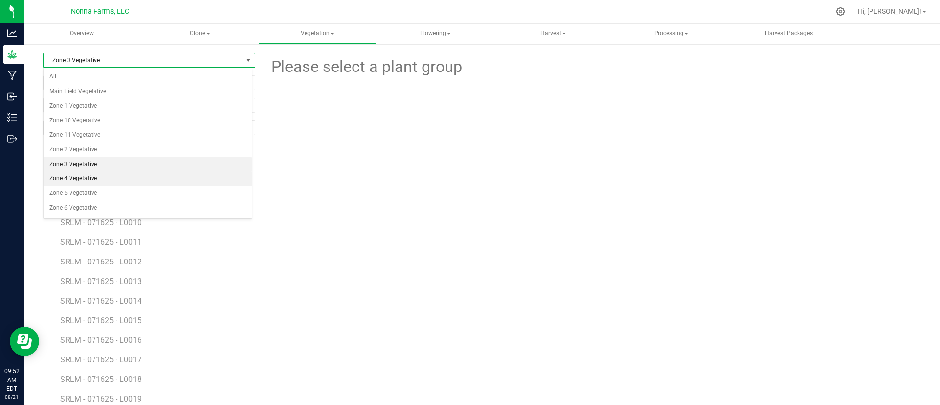
click at [85, 171] on li "Zone 4 Vegetative" at bounding box center [148, 178] width 208 height 15
